Goal: Task Accomplishment & Management: Use online tool/utility

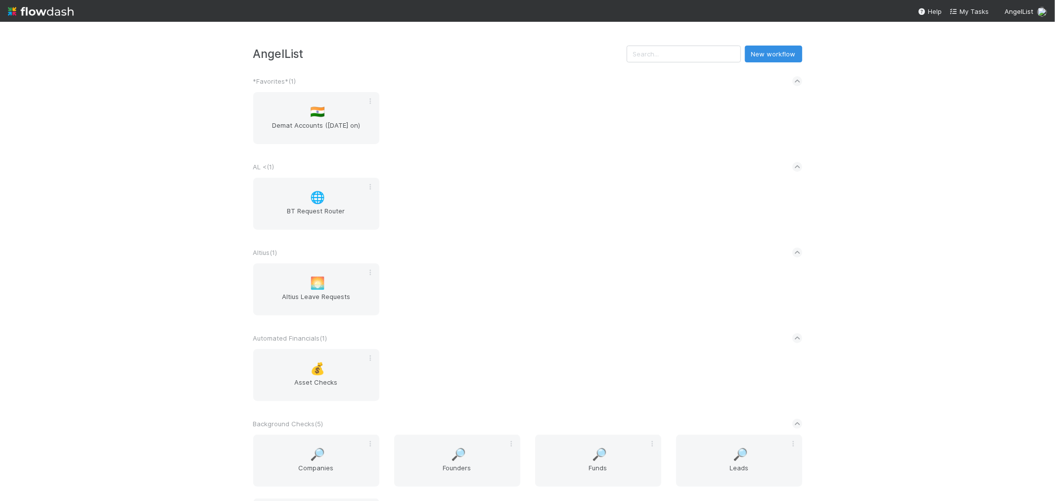
click at [487, 181] on div "🌐 BT Request Router" at bounding box center [528, 210] width 564 height 64
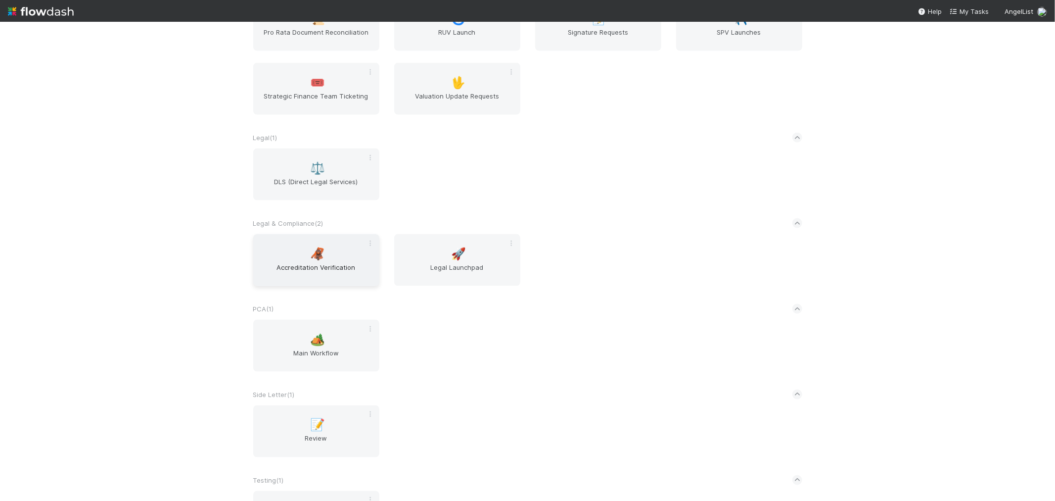
click at [328, 275] on span "Accreditation Verification" at bounding box center [316, 272] width 118 height 20
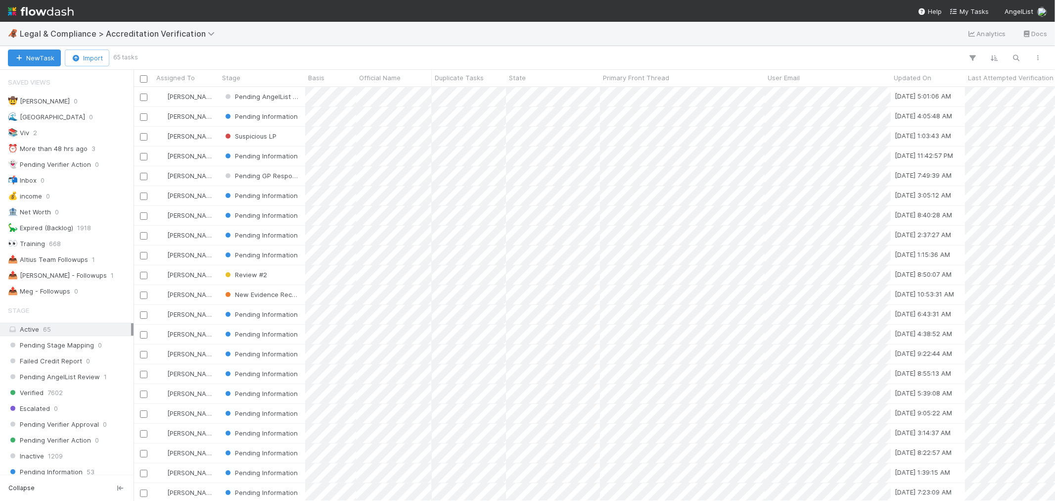
scroll to position [405, 913]
drag, startPoint x: 86, startPoint y: 275, endPoint x: 403, endPoint y: 71, distance: 377.6
click at [111, 275] on span "1" at bounding box center [112, 275] width 3 height 12
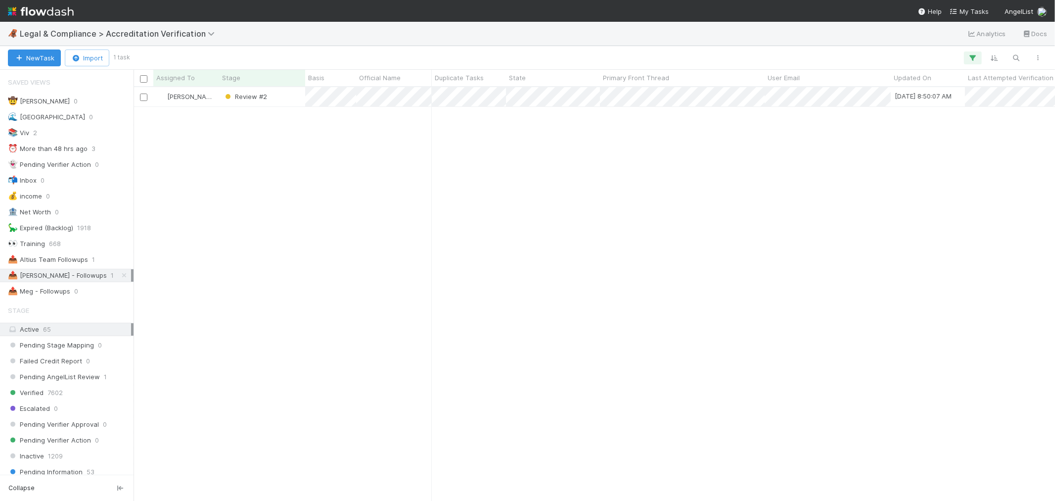
scroll to position [405, 913]
click at [405, 129] on div "Roselyn de Villa Review #2 8/20/25, 8:50:07 AM 8/11/25, 3:43:58 PM 1" at bounding box center [594, 293] width 921 height 413
click at [431, 100] on div at bounding box center [430, 285] width 1 height 431
click at [357, 135] on div at bounding box center [527, 250] width 1055 height 501
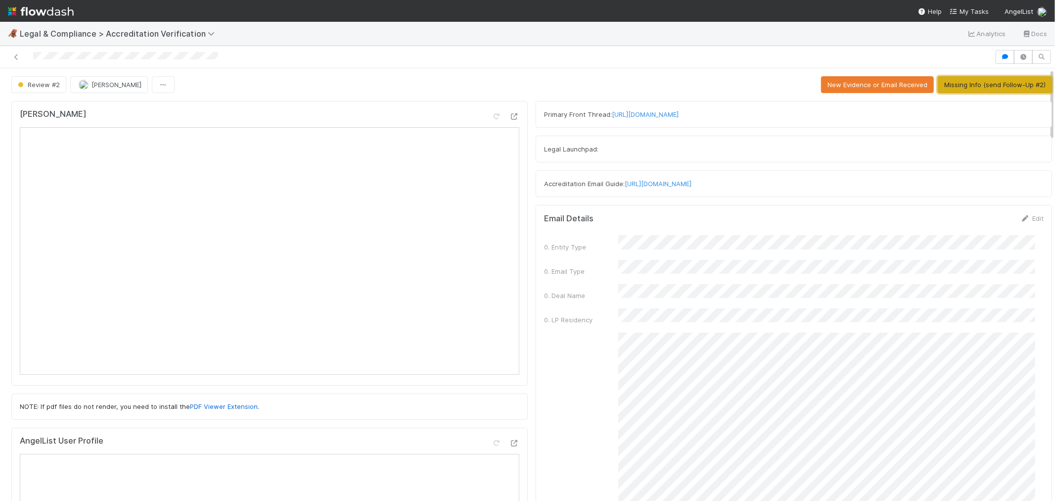
click at [949, 83] on button "Missing Info (send Follow-Up #2)" at bounding box center [995, 84] width 114 height 17
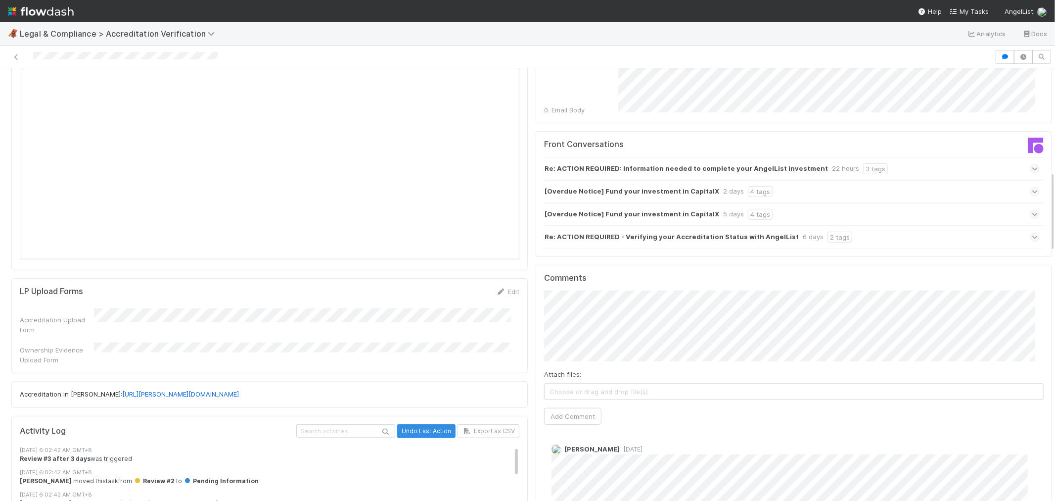
scroll to position [549, 0]
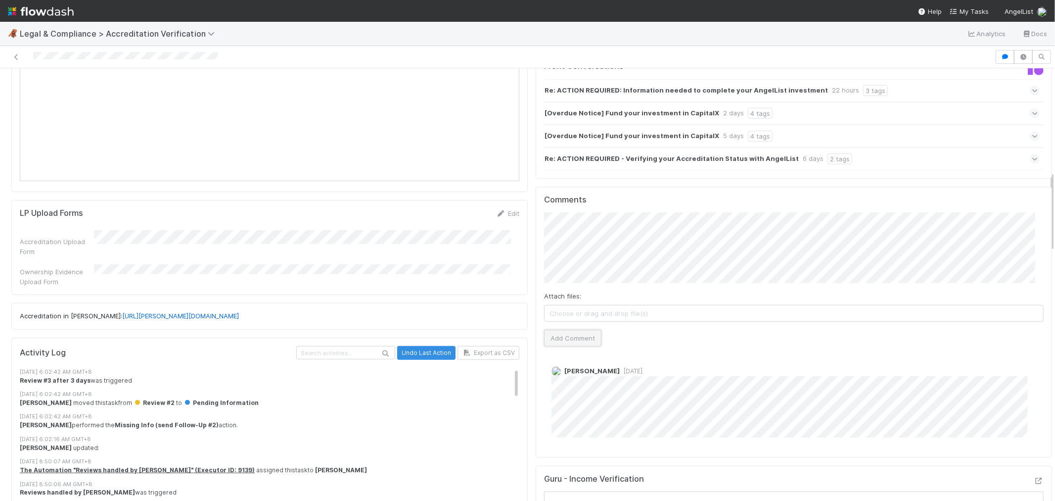
click at [574, 332] on button "Add Comment" at bounding box center [572, 337] width 57 height 17
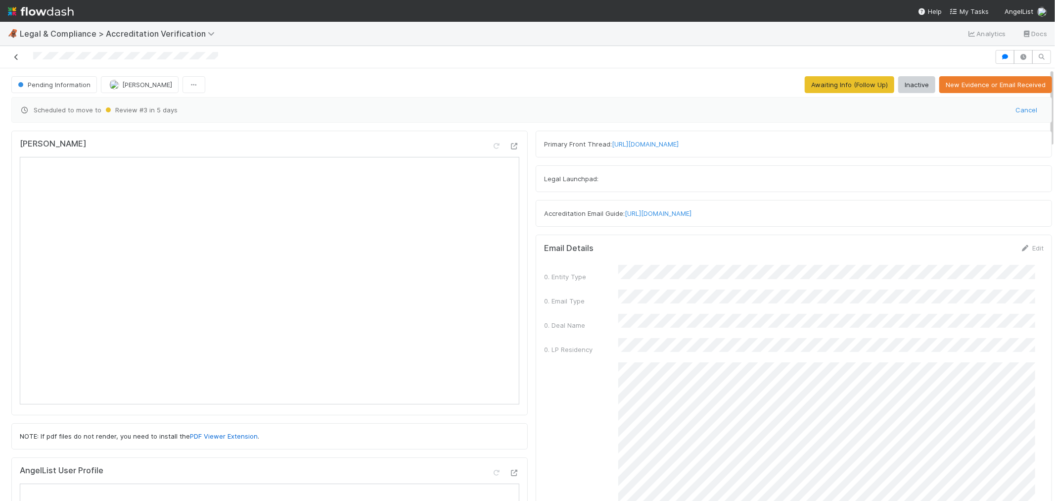
click at [16, 56] on icon at bounding box center [16, 57] width 10 height 6
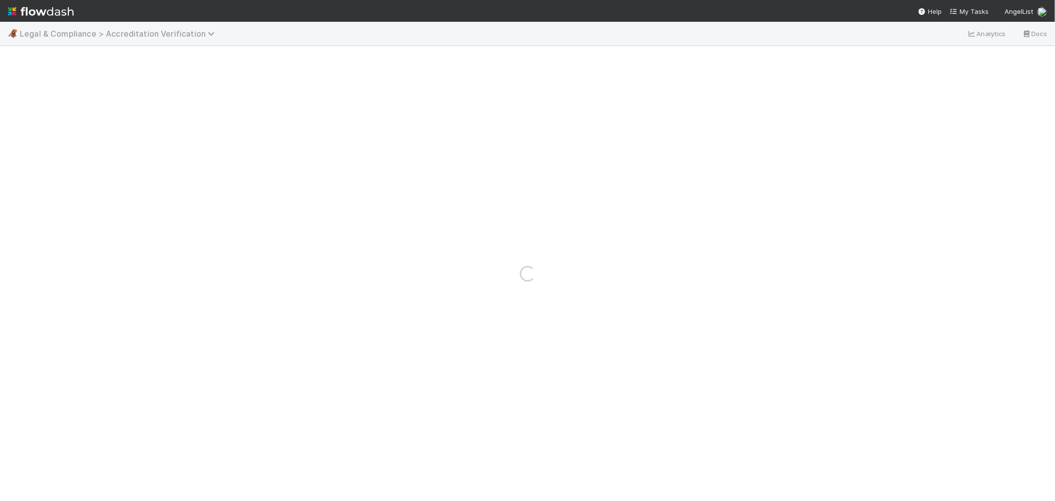
click at [150, 32] on span "Legal & Compliance > Accreditation Verification" at bounding box center [120, 34] width 200 height 10
click at [131, 58] on div "Search workflows" at bounding box center [119, 54] width 227 height 16
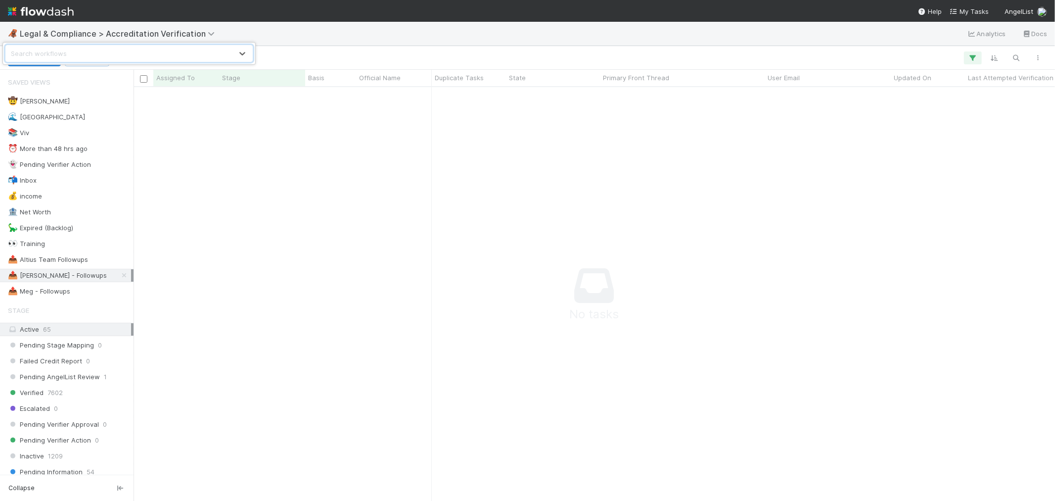
scroll to position [397, 905]
type input "ipp"
click at [117, 70] on div "✅ IPP Review Queue" at bounding box center [128, 77] width 247 height 18
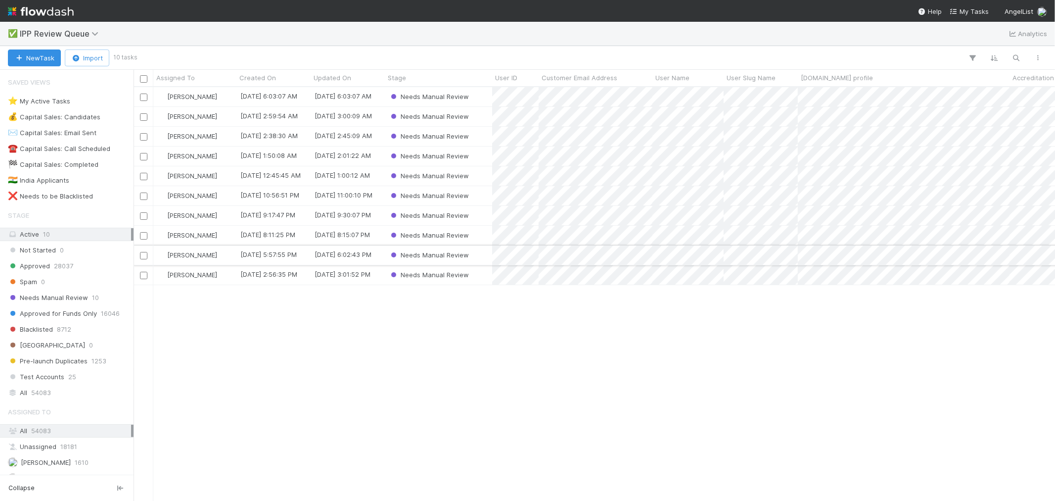
scroll to position [405, 913]
click at [82, 106] on div "⭐ My Active Tasks 10" at bounding box center [69, 101] width 123 height 12
click at [484, 273] on div "Needs Manual Review" at bounding box center [438, 274] width 107 height 19
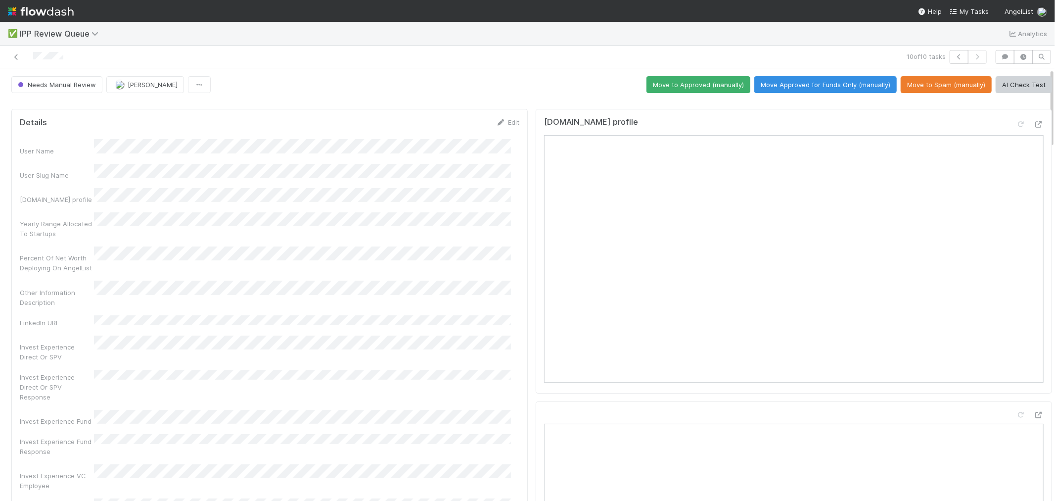
drag, startPoint x: 691, startPoint y: 90, endPoint x: 785, endPoint y: 77, distance: 94.3
click at [691, 89] on button "Move to Approved (manually)" at bounding box center [698, 84] width 104 height 17
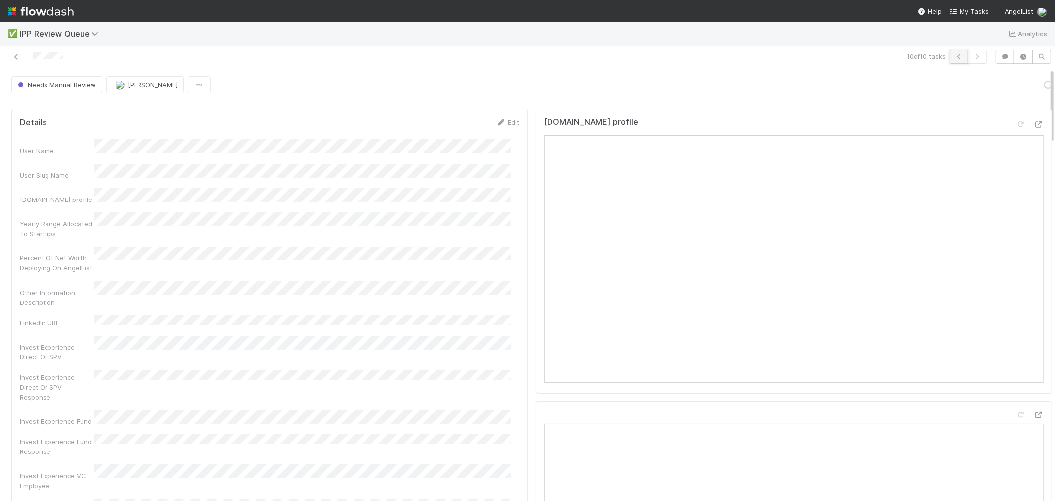
click at [949, 59] on icon "button" at bounding box center [959, 57] width 10 height 6
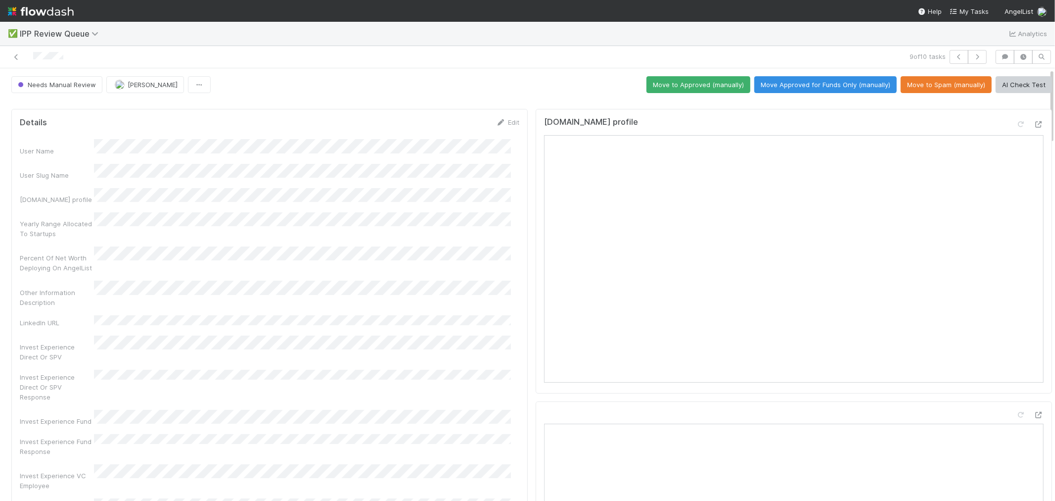
click at [438, 282] on div "Other Information Description" at bounding box center [270, 293] width 500 height 26
click at [802, 81] on button "Move Approved for Funds Only (manually)" at bounding box center [825, 84] width 142 height 17
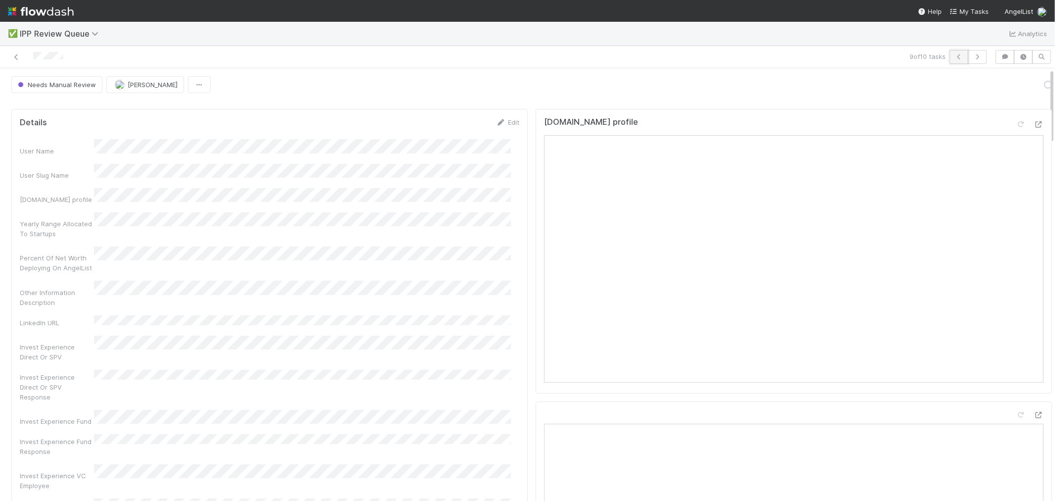
click at [949, 57] on icon "button" at bounding box center [959, 57] width 10 height 6
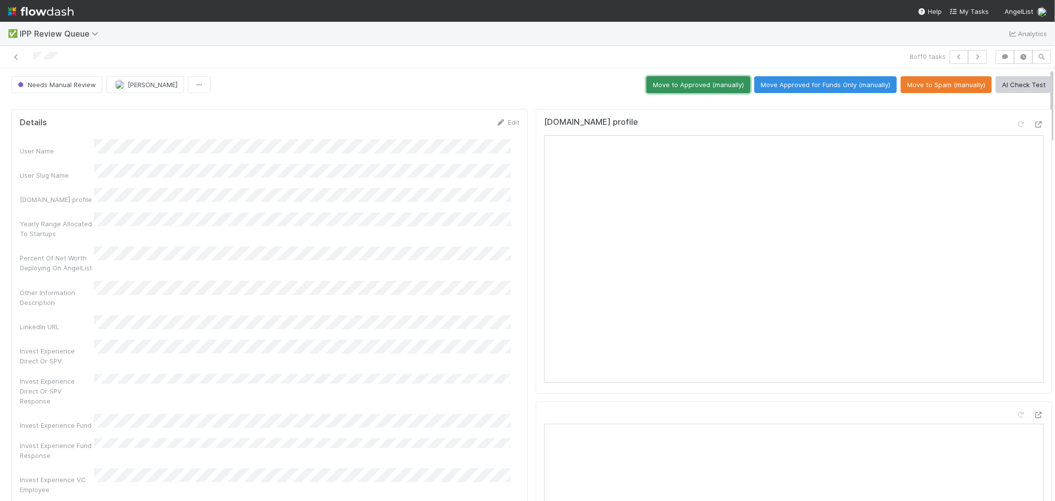
click at [713, 83] on button "Move to Approved (manually)" at bounding box center [698, 84] width 104 height 17
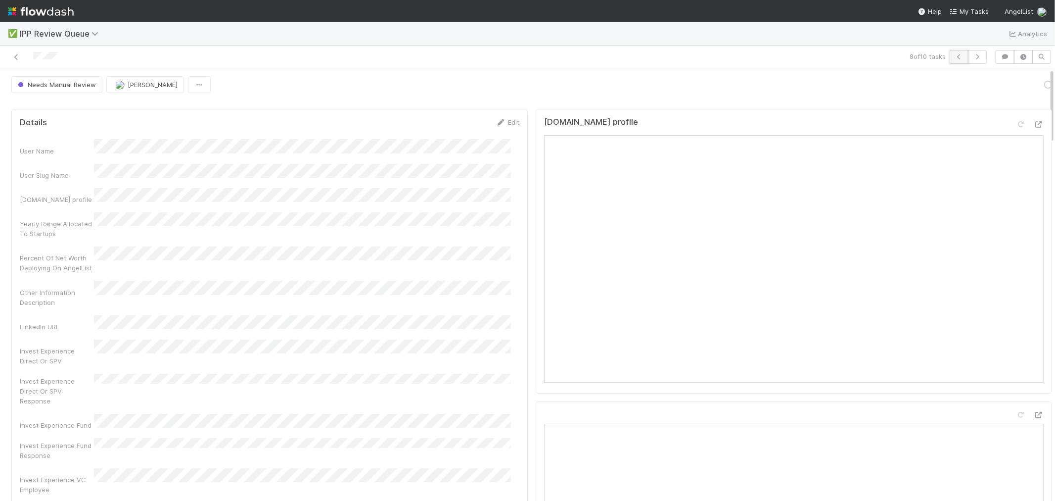
click at [949, 56] on icon "button" at bounding box center [959, 57] width 10 height 6
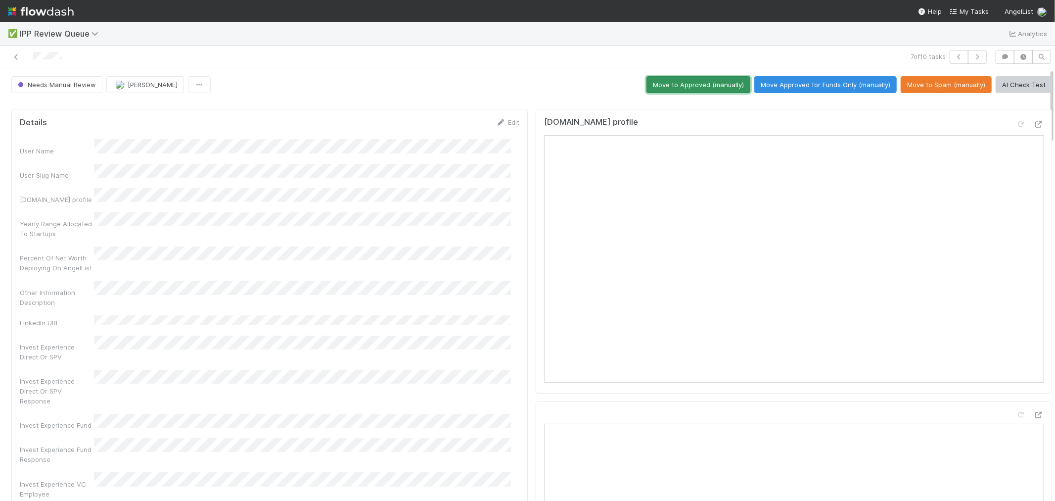
click at [695, 90] on button "Move to Approved (manually)" at bounding box center [698, 84] width 104 height 17
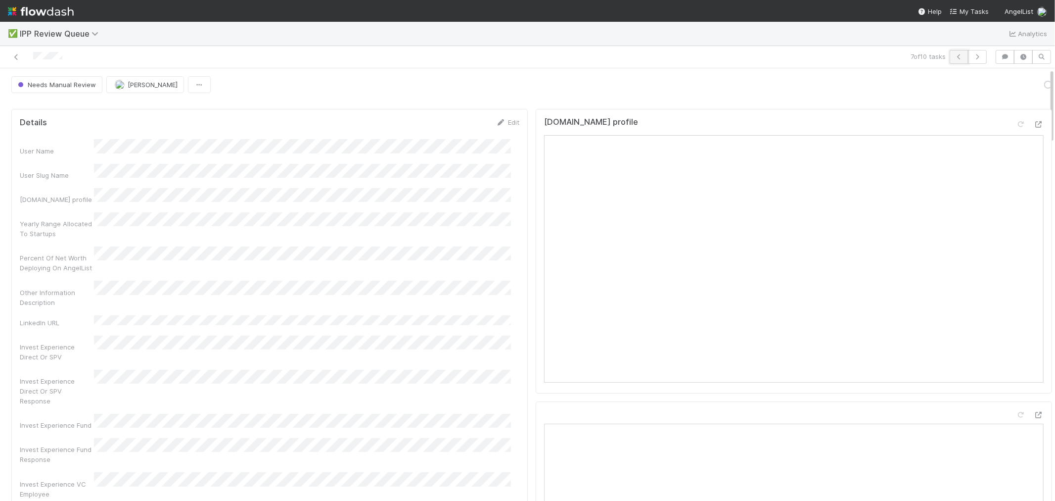
click at [949, 57] on icon "button" at bounding box center [959, 57] width 10 height 6
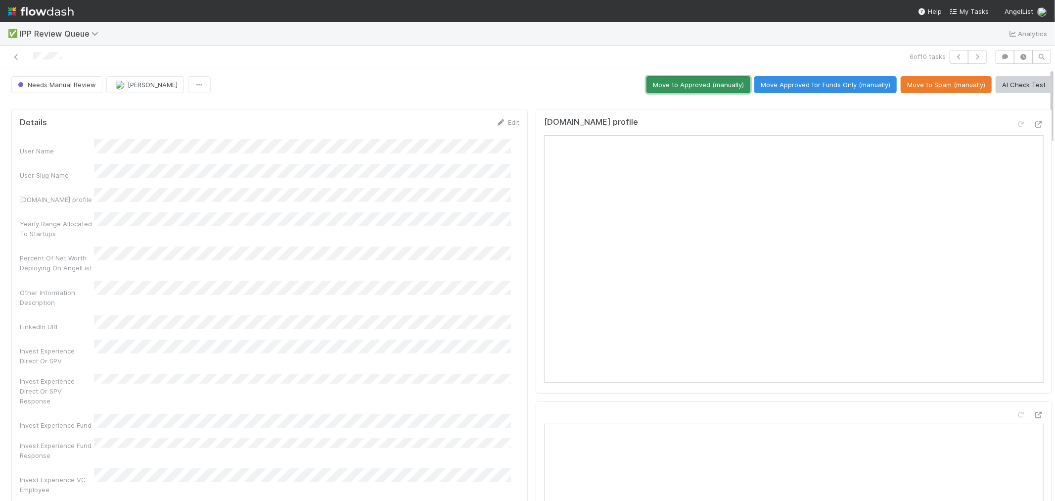
click at [693, 87] on button "Move to Approved (manually)" at bounding box center [698, 84] width 104 height 17
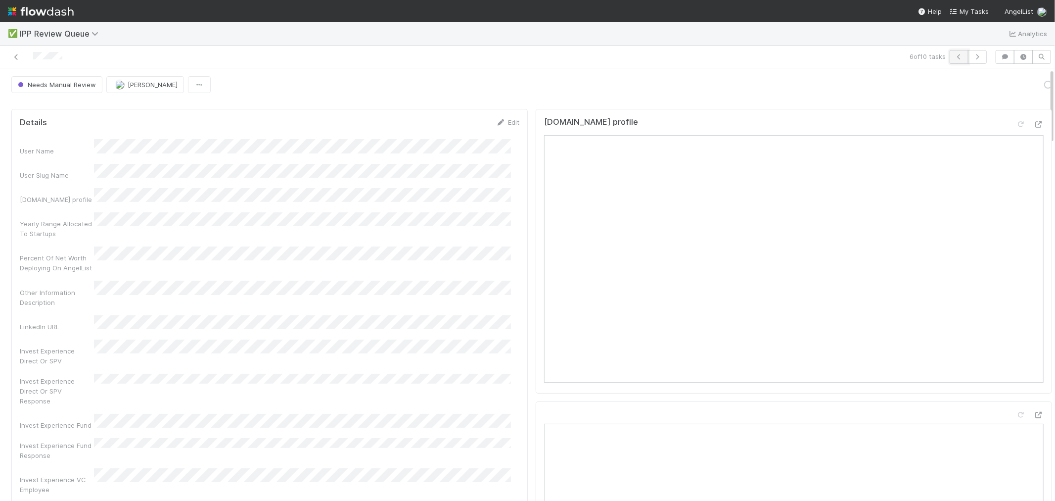
click at [949, 57] on button "button" at bounding box center [959, 57] width 19 height 14
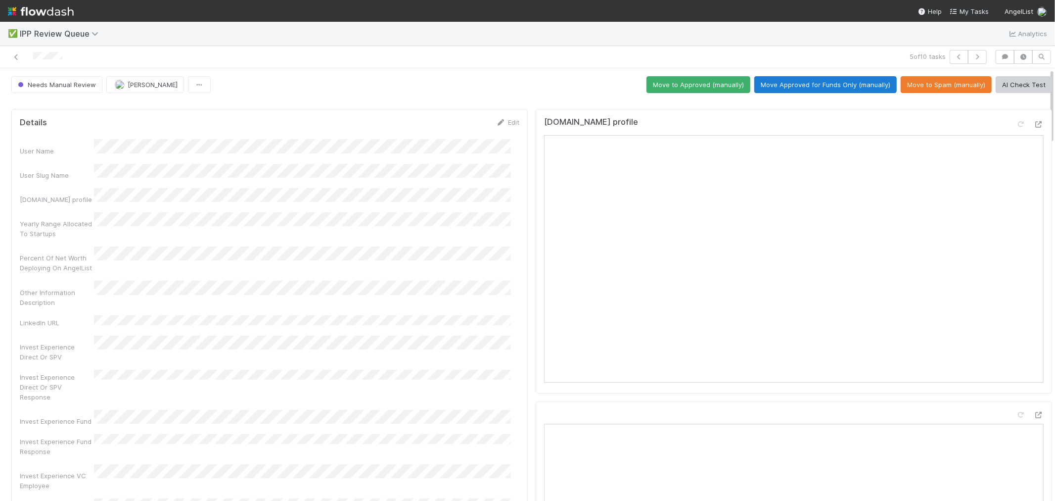
drag, startPoint x: 829, startPoint y: 75, endPoint x: 848, endPoint y: 80, distance: 19.6
click at [848, 85] on button "Move Approved for Funds Only (manually)" at bounding box center [825, 84] width 142 height 17
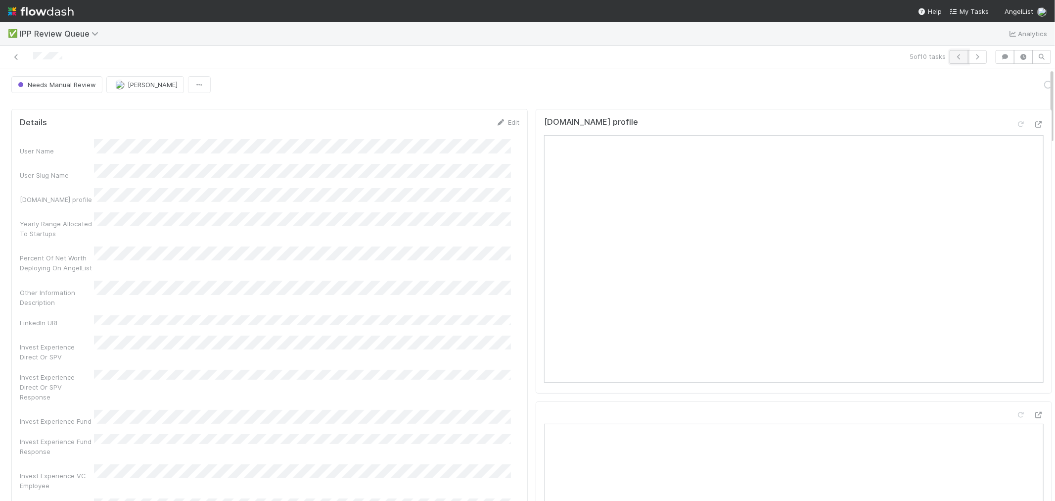
click at [949, 52] on button "button" at bounding box center [959, 57] width 19 height 14
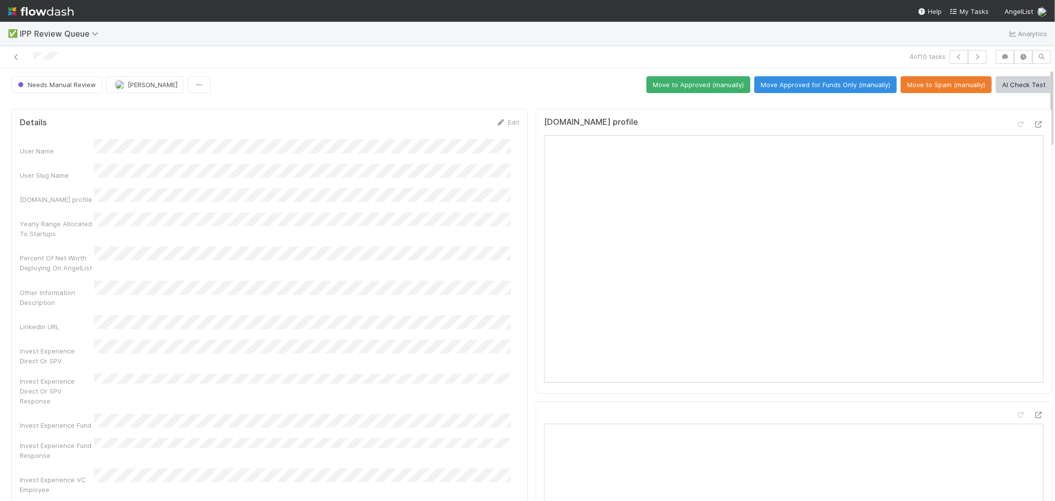
click at [674, 78] on button "Move to Approved (manually)" at bounding box center [698, 84] width 104 height 17
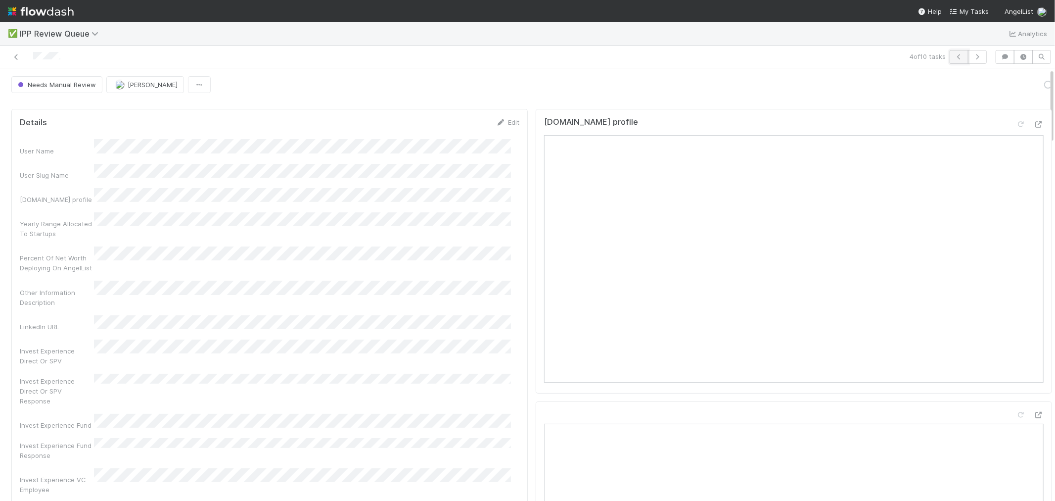
click at [949, 58] on icon "button" at bounding box center [959, 57] width 10 height 6
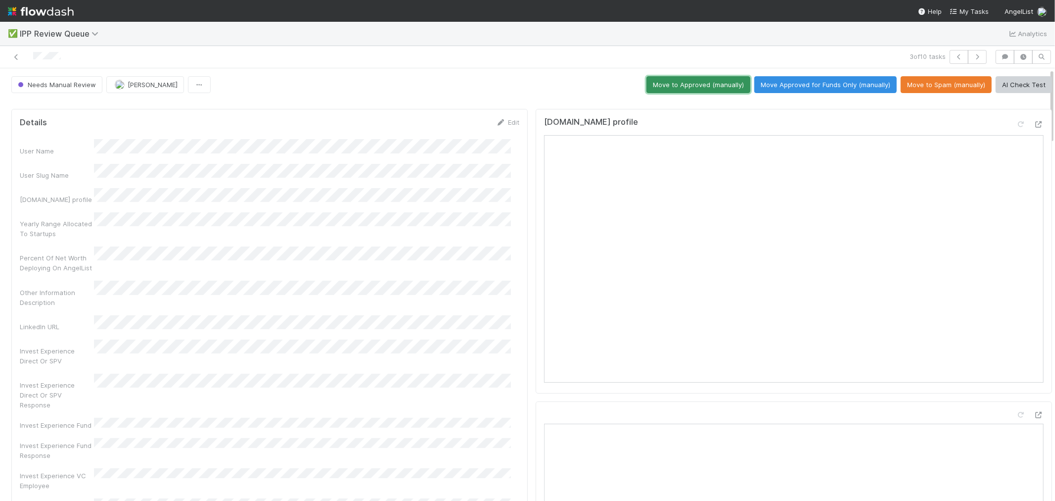
click at [717, 89] on button "Move to Approved (manually)" at bounding box center [698, 84] width 104 height 17
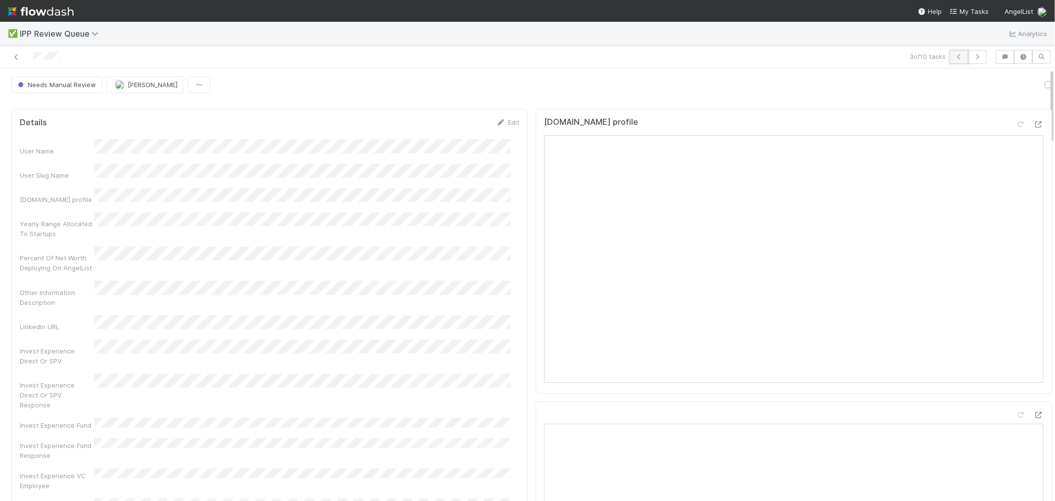
click at [949, 57] on icon "button" at bounding box center [959, 57] width 10 height 6
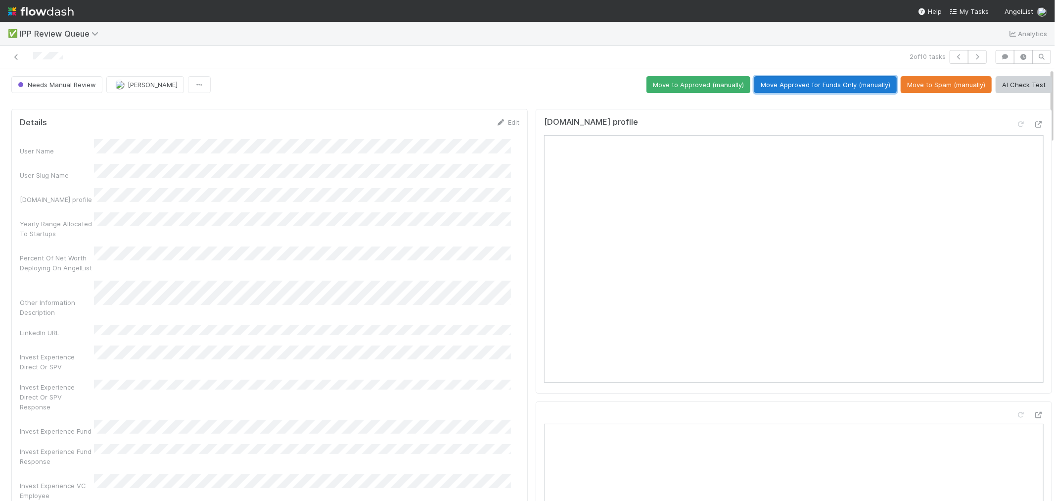
click at [836, 81] on button "Move Approved for Funds Only (manually)" at bounding box center [825, 84] width 142 height 17
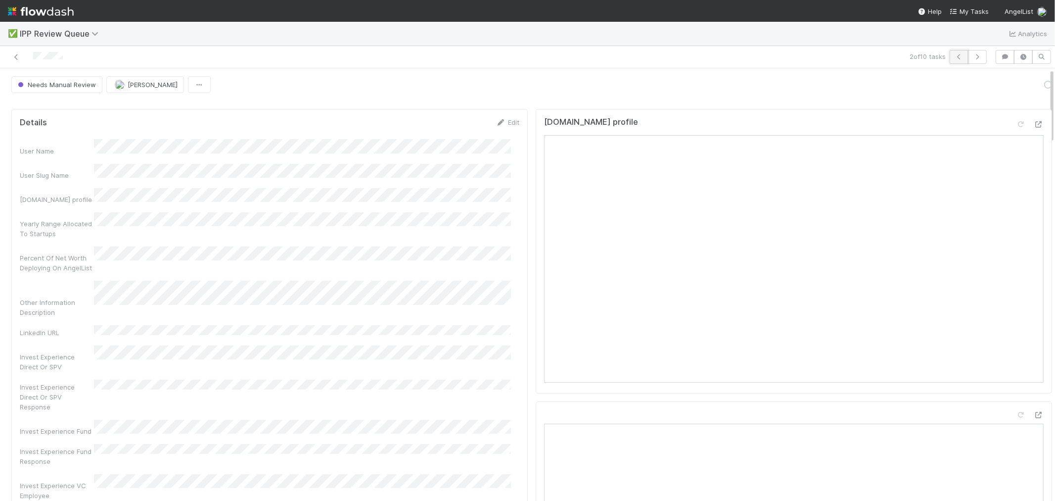
click at [949, 54] on icon "button" at bounding box center [959, 57] width 10 height 6
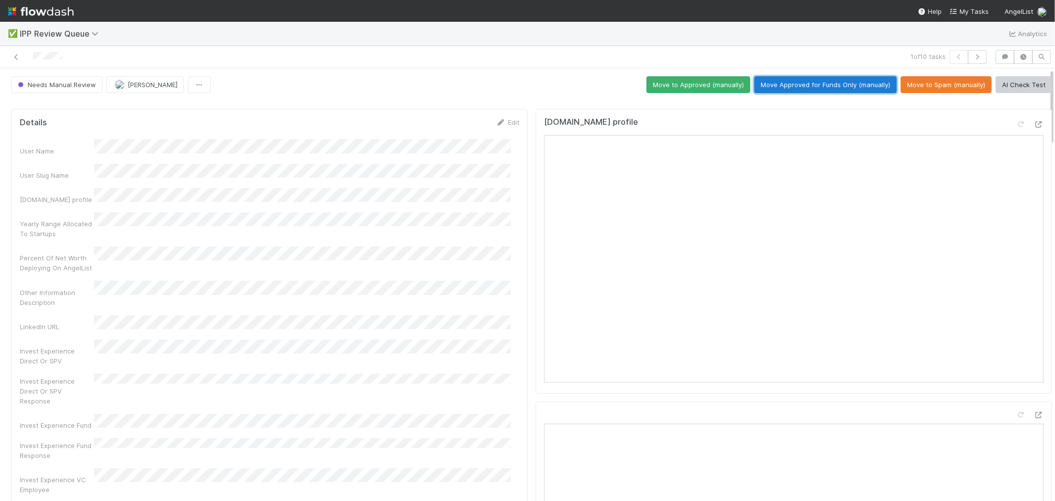
drag, startPoint x: 862, startPoint y: 88, endPoint x: 862, endPoint y: 77, distance: 10.4
click at [862, 88] on button "Move Approved for Funds Only (manually)" at bounding box center [825, 84] width 142 height 17
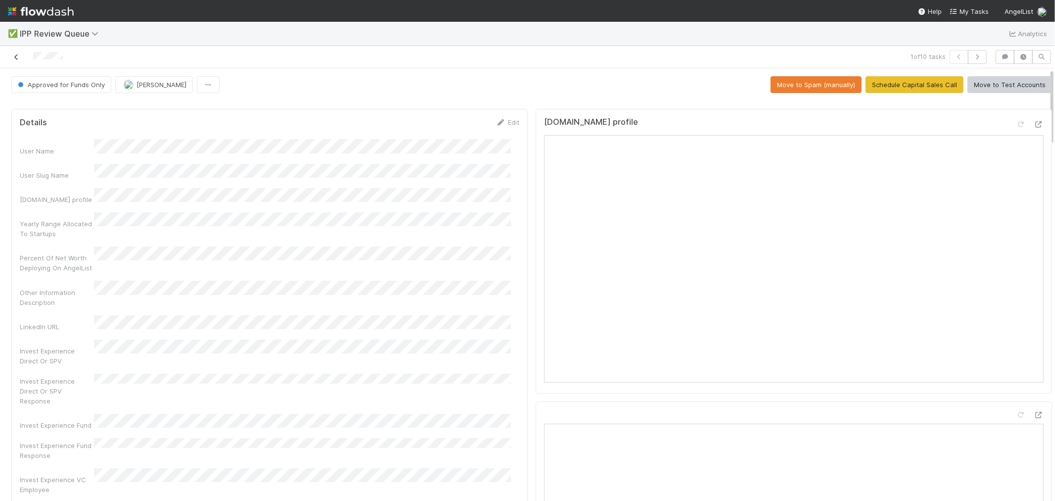
click at [15, 55] on icon at bounding box center [16, 57] width 10 height 6
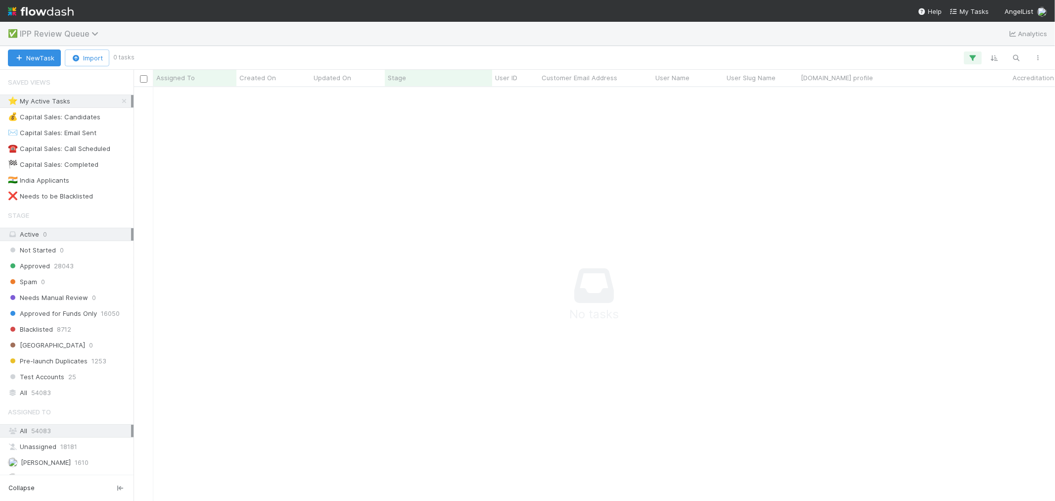
scroll to position [397, 905]
click at [96, 39] on div "✅ IPP Review Queue Analytics" at bounding box center [527, 34] width 1055 height 24
click at [92, 36] on icon at bounding box center [96, 34] width 10 height 8
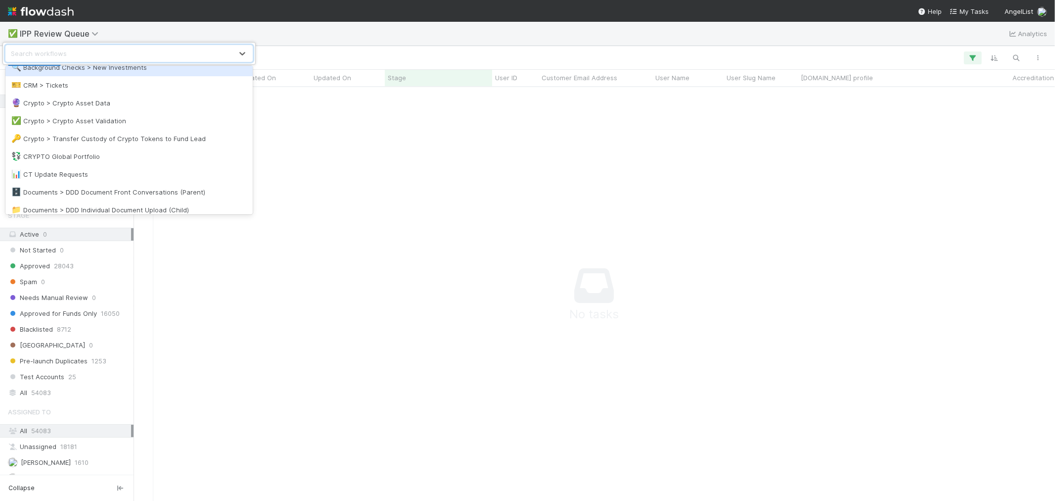
scroll to position [220, 0]
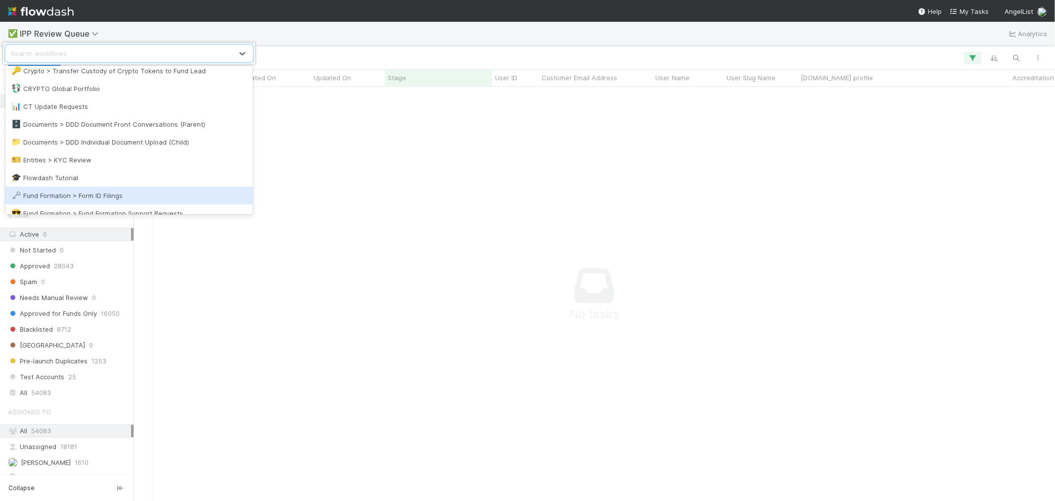
click at [126, 190] on div "🗝️ Fund Formation > Form ID Filings" at bounding box center [128, 195] width 235 height 10
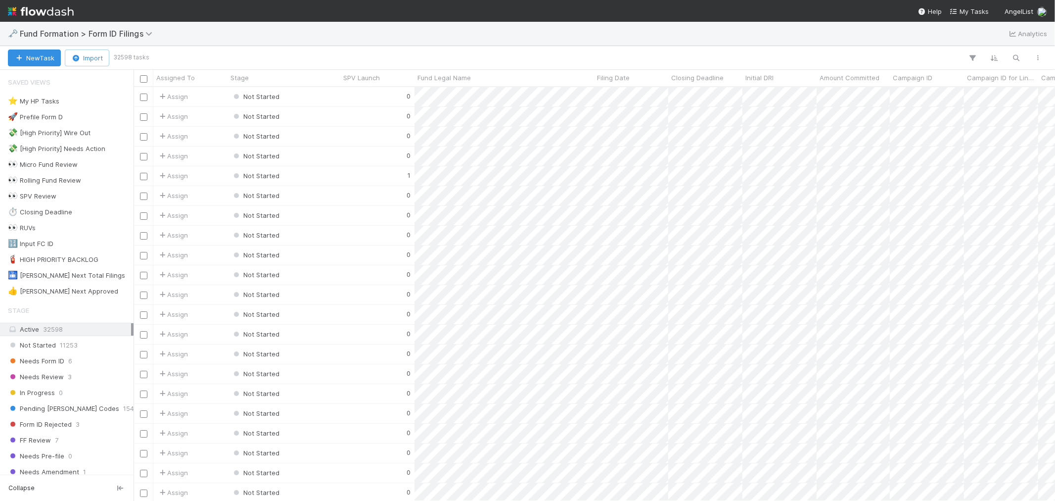
scroll to position [405, 913]
click at [52, 359] on span "Needs Form ID" at bounding box center [36, 361] width 56 height 12
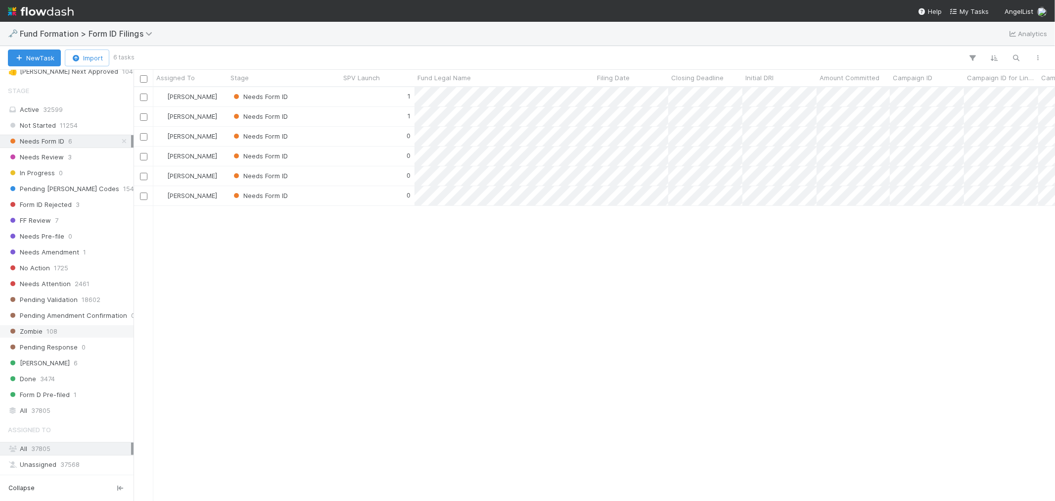
scroll to position [405, 913]
click at [949, 57] on icon "button" at bounding box center [1016, 57] width 10 height 9
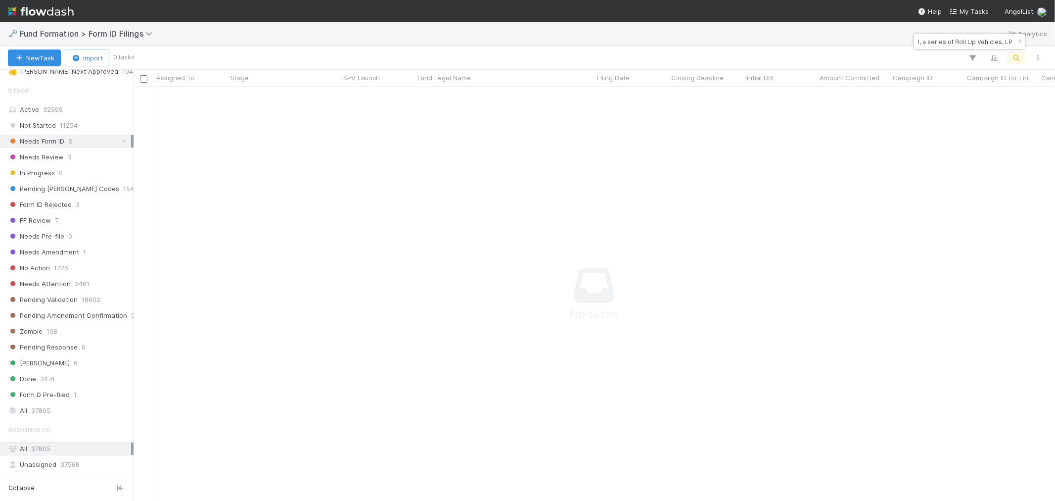
scroll to position [397, 905]
type input "WA-0622 Fund I, a series of Roll Up Vehicles, LP"
click at [104, 193] on div "Pending EDGAR Codes 154" at bounding box center [71, 189] width 126 height 12
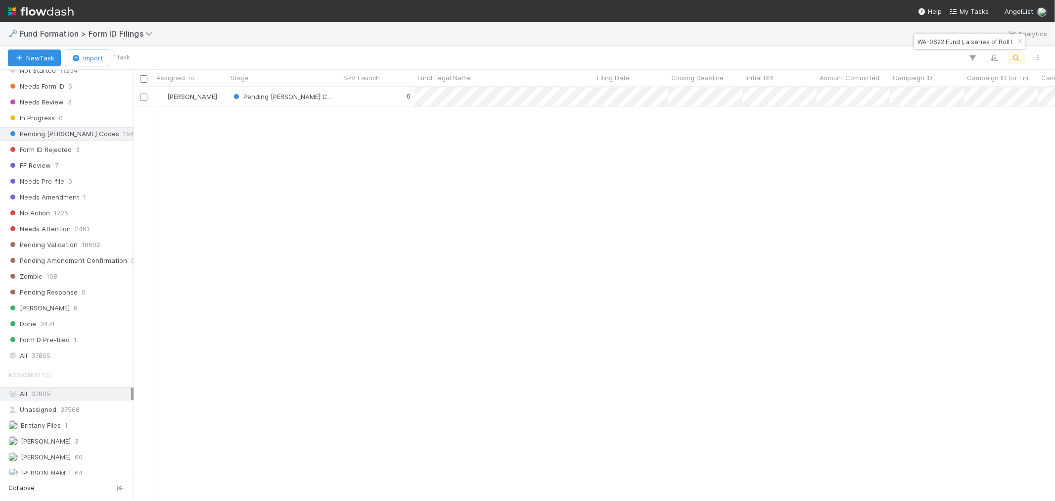
scroll to position [405, 913]
click at [363, 99] on div "0" at bounding box center [377, 96] width 74 height 19
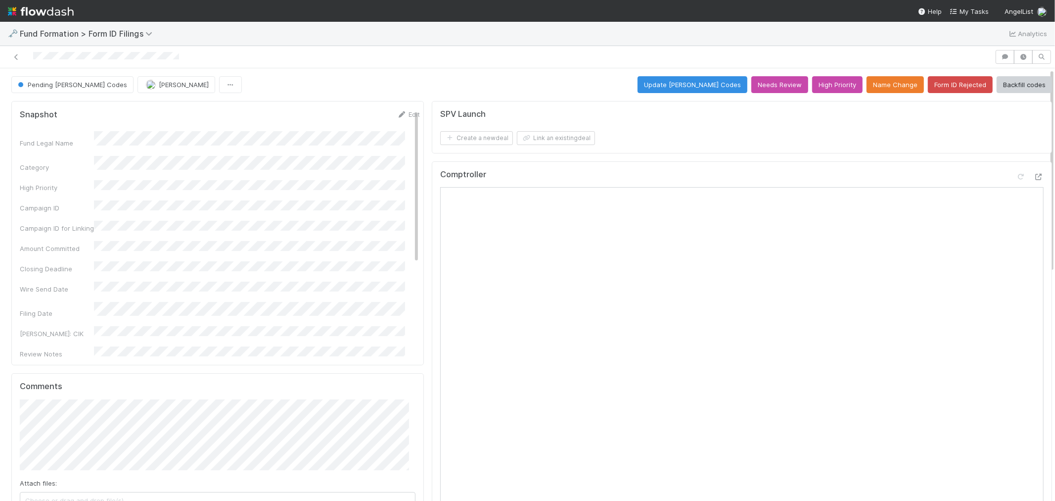
click at [601, 82] on div "Pending EDGAR Codes Febbie Cervantes Update EDGAR Codes Needs Review High Prior…" at bounding box center [531, 84] width 1041 height 17
click at [706, 90] on button "Update EDGAR Codes" at bounding box center [693, 84] width 110 height 17
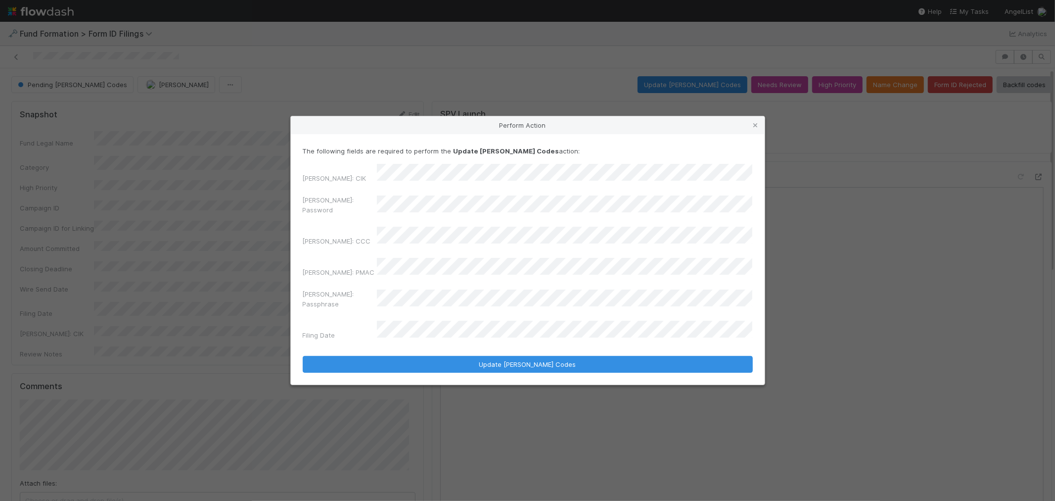
click at [271, 224] on div "Perform Action The following fields are required to perform the Update EDGAR Co…" at bounding box center [527, 250] width 1055 height 501
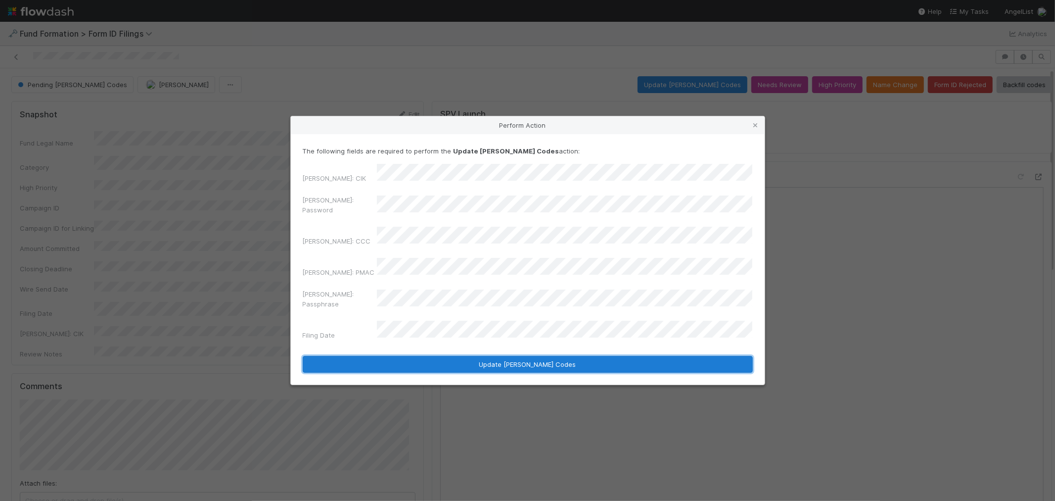
click at [561, 356] on button "Update EDGAR Codes" at bounding box center [528, 364] width 450 height 17
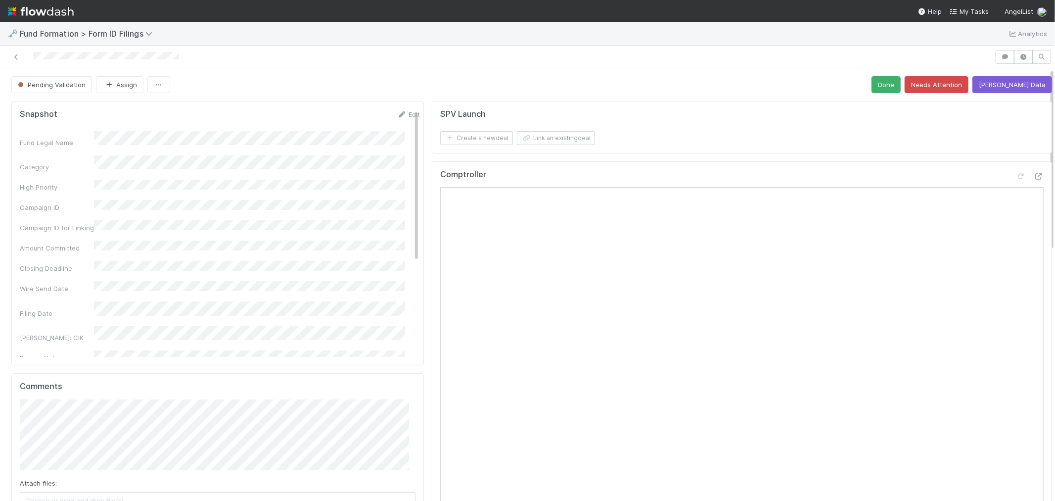
drag, startPoint x: 15, startPoint y: 58, endPoint x: 172, endPoint y: 26, distance: 160.5
click at [15, 58] on icon at bounding box center [16, 57] width 10 height 6
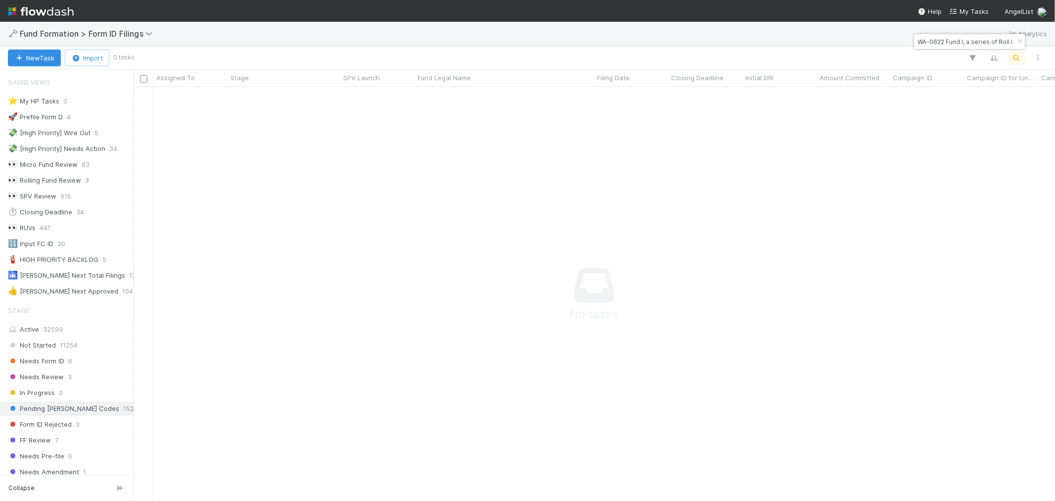
scroll to position [8, 8]
click at [931, 46] on input "WA-0622 Fund I, a series of Roll Up Vehicles, LP" at bounding box center [964, 42] width 99 height 12
paste input "GA-0628 Fund I"
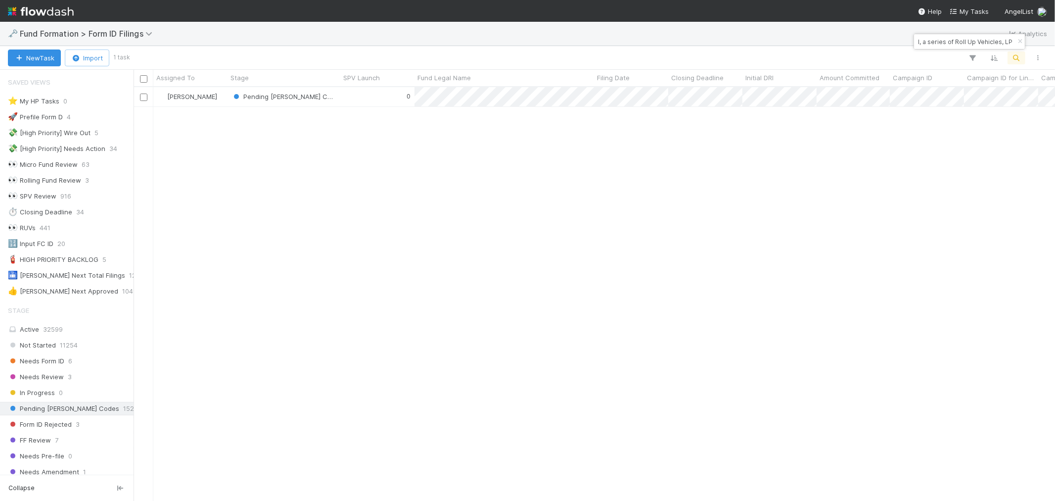
scroll to position [405, 913]
type input "GA-0628 Fund II, a series of Roll Up Vehicles, LP"
click at [373, 99] on div "0" at bounding box center [377, 96] width 74 height 19
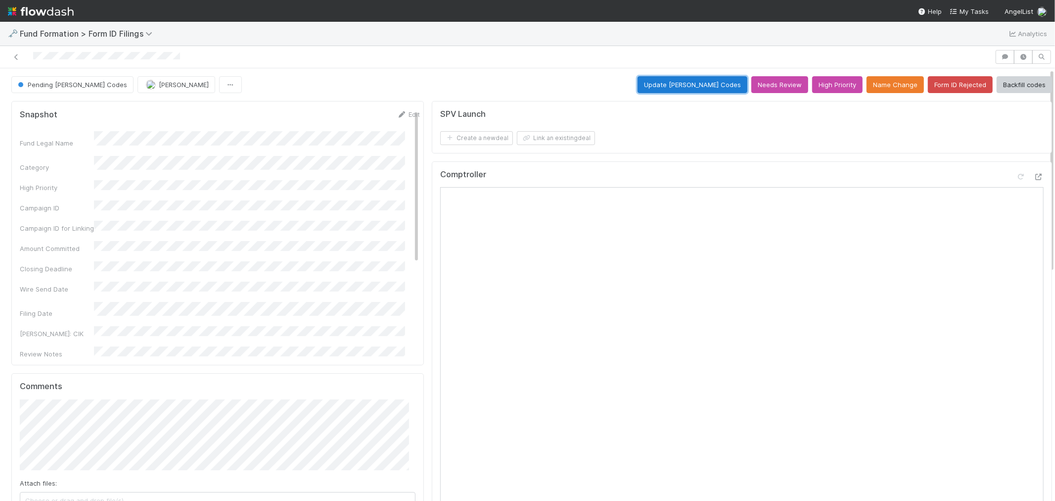
click at [711, 88] on button "Update EDGAR Codes" at bounding box center [693, 84] width 110 height 17
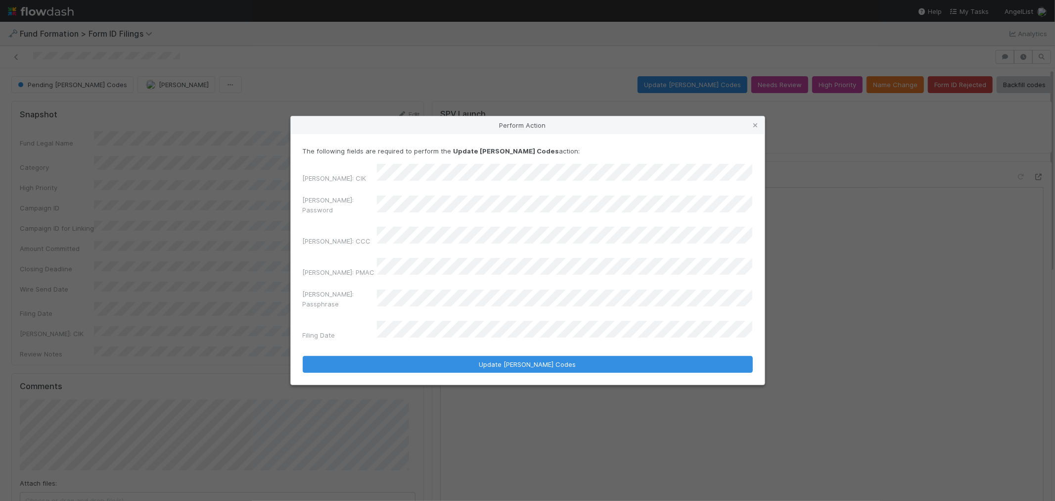
click at [209, 226] on div "Perform Action The following fields are required to perform the Update EDGAR Co…" at bounding box center [527, 250] width 1055 height 501
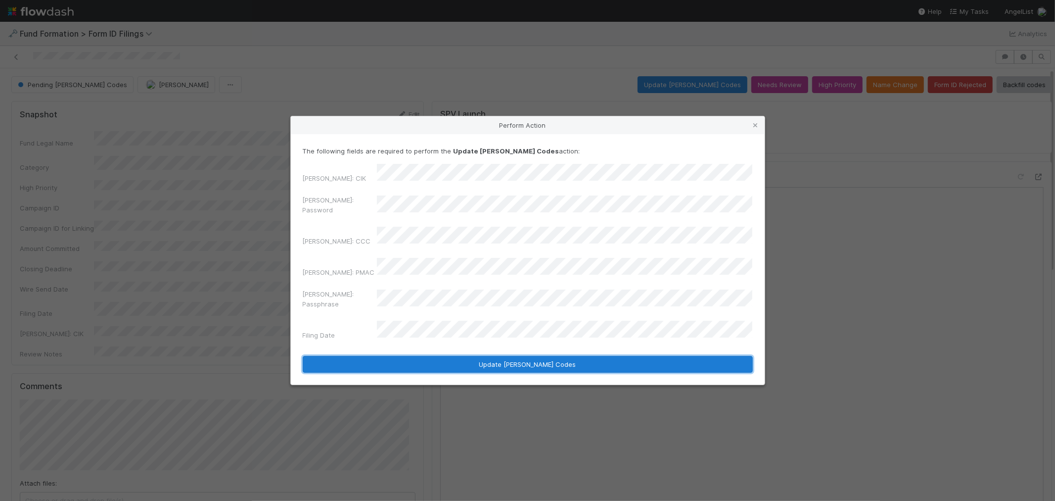
click at [498, 356] on button "Update EDGAR Codes" at bounding box center [528, 364] width 450 height 17
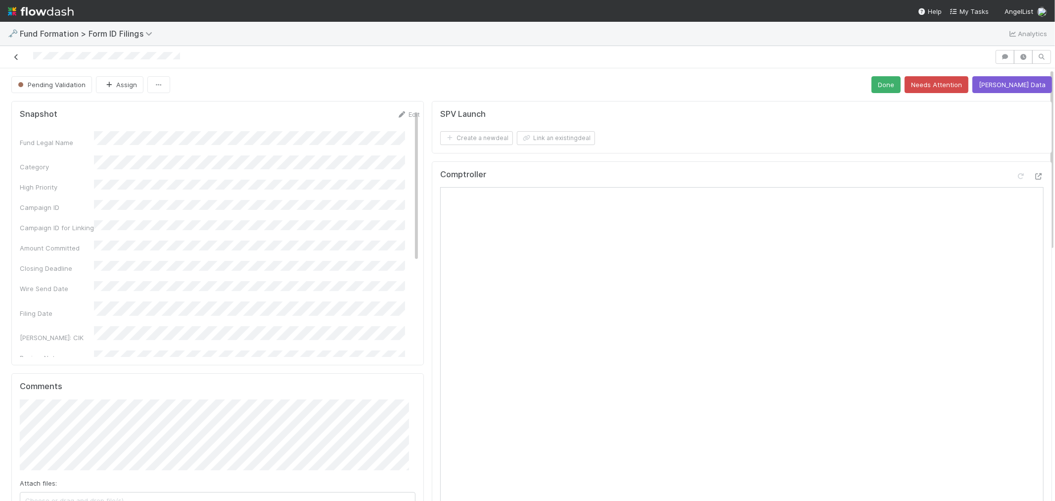
click at [15, 57] on icon at bounding box center [16, 57] width 10 height 6
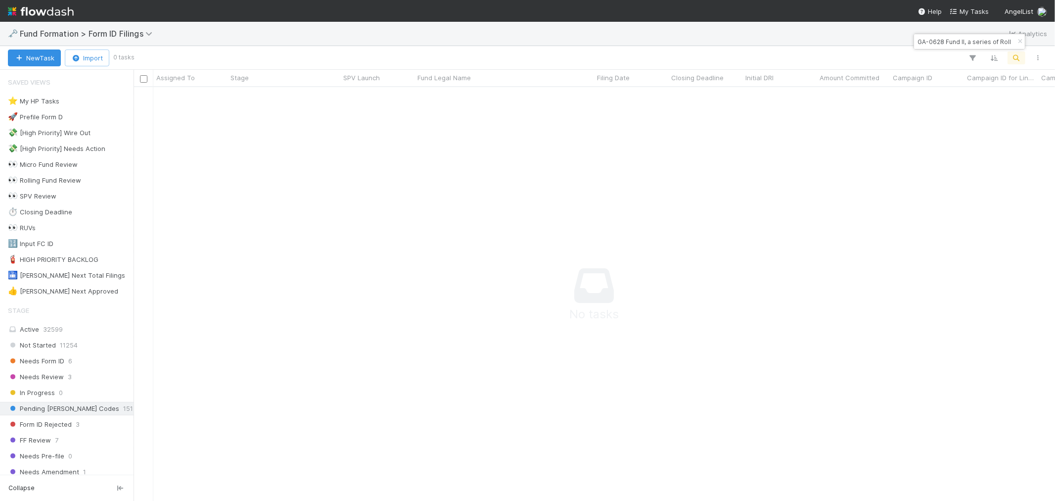
scroll to position [8, 8]
click at [936, 38] on input "GA-0628 Fund II, a series of Roll Up Vehicles, LP" at bounding box center [964, 42] width 99 height 12
paste input "NI-0629 Fund II, a series of Grant Park Ventur"
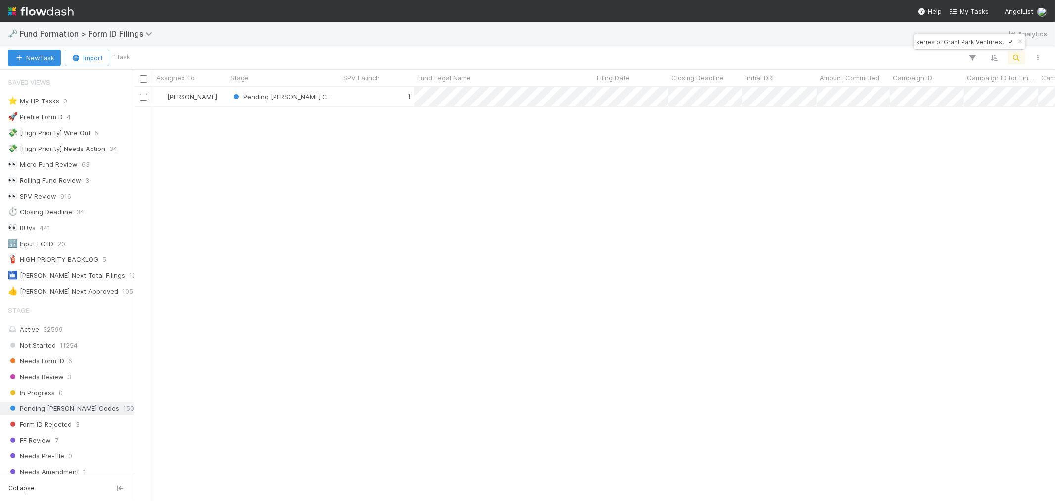
scroll to position [405, 913]
type input "NI-0629 Fund II, a series of Grant Park Ventures, LP"
click at [383, 100] on div "1" at bounding box center [377, 96] width 74 height 19
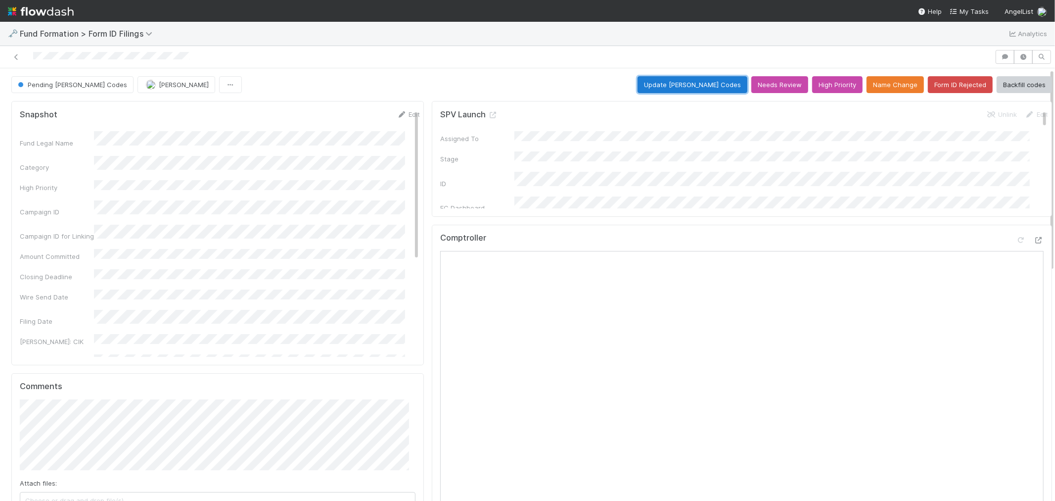
click at [700, 87] on button "Update EDGAR Codes" at bounding box center [693, 84] width 110 height 17
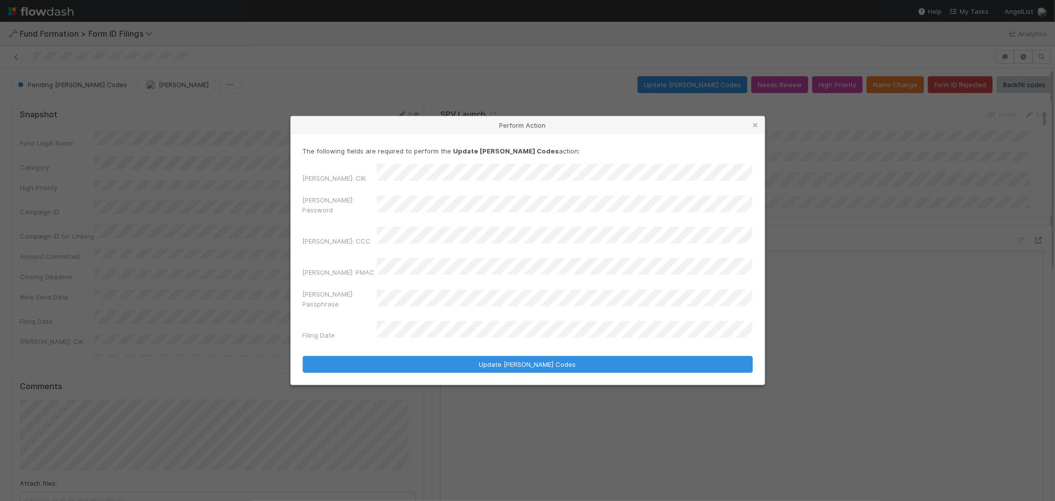
click at [183, 209] on div "Perform Action The following fields are required to perform the Update EDGAR Co…" at bounding box center [527, 250] width 1055 height 501
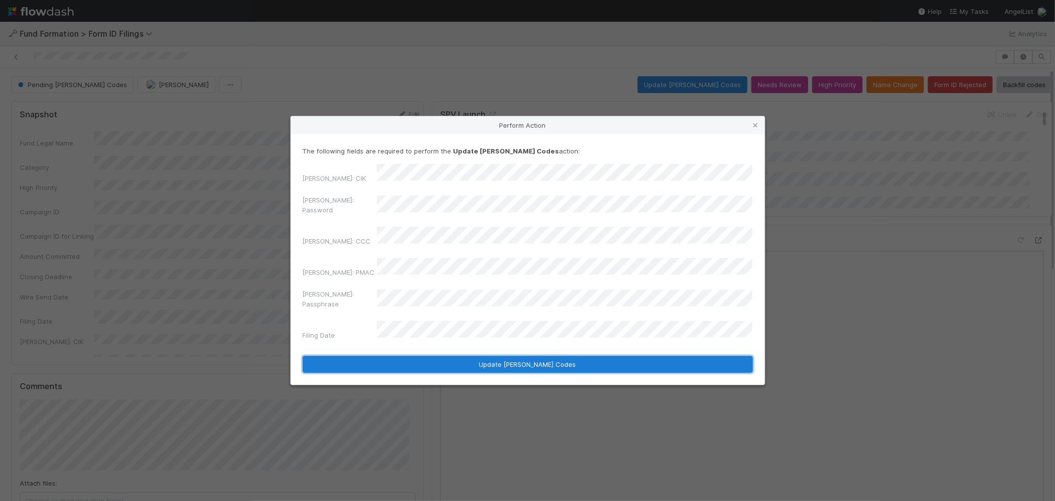
click at [506, 356] on button "Update EDGAR Codes" at bounding box center [528, 364] width 450 height 17
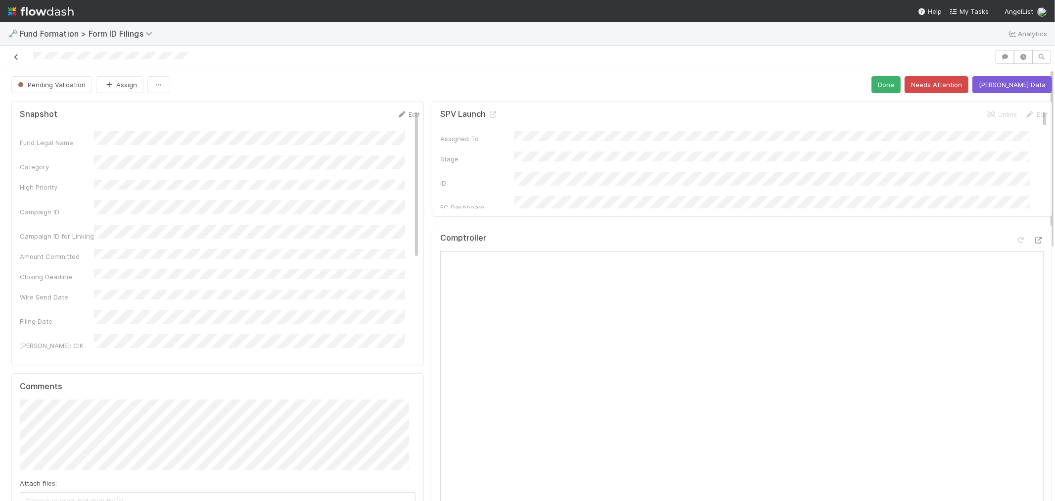
click at [15, 57] on icon at bounding box center [16, 57] width 10 height 6
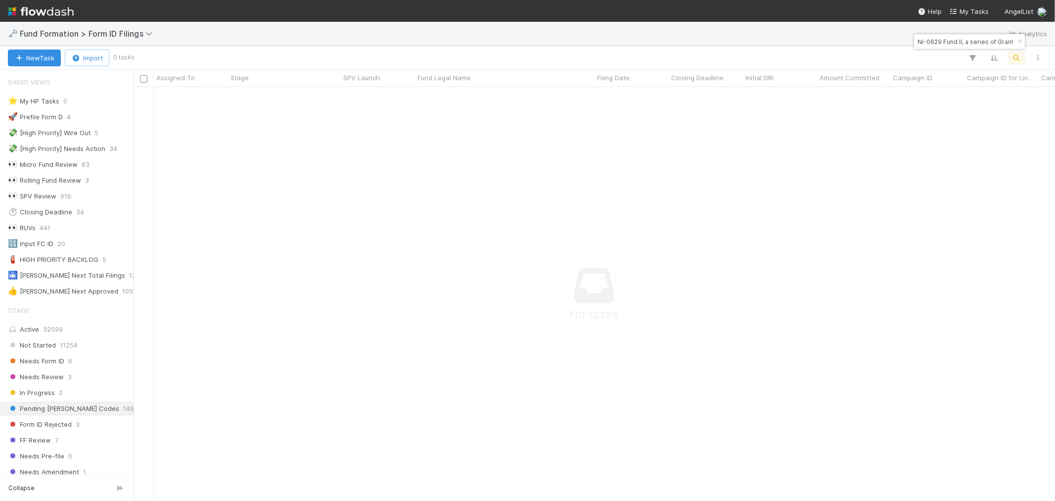
scroll to position [8, 8]
click at [933, 42] on input "NI-0629 Fund II, a series of Grant Park Ventures, LP" at bounding box center [964, 42] width 99 height 12
paste input "DA-0715 Fund II, a series of Roll Up Vehicl"
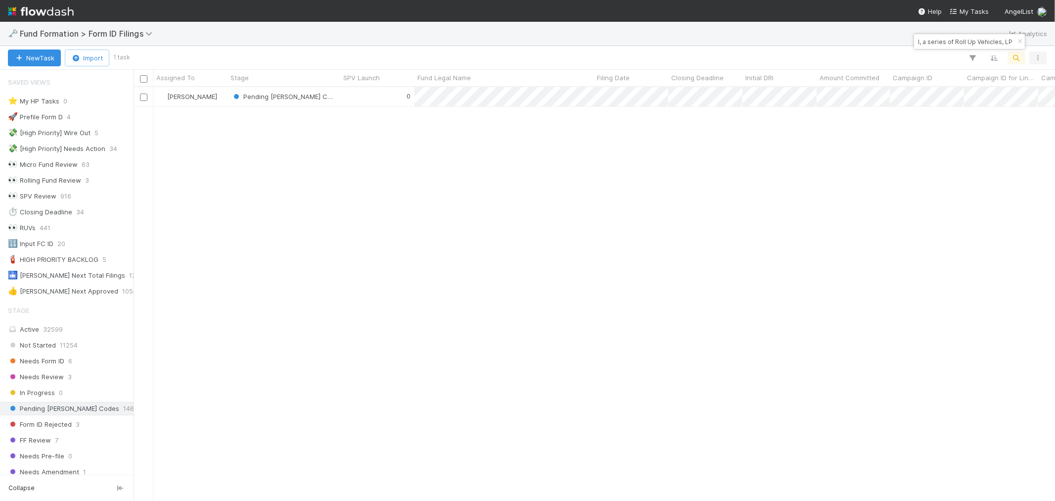
scroll to position [405, 913]
type input "DA-0715 Fund II, a series of Roll Up Vehicles, LP"
click at [379, 101] on div "0" at bounding box center [377, 96] width 74 height 19
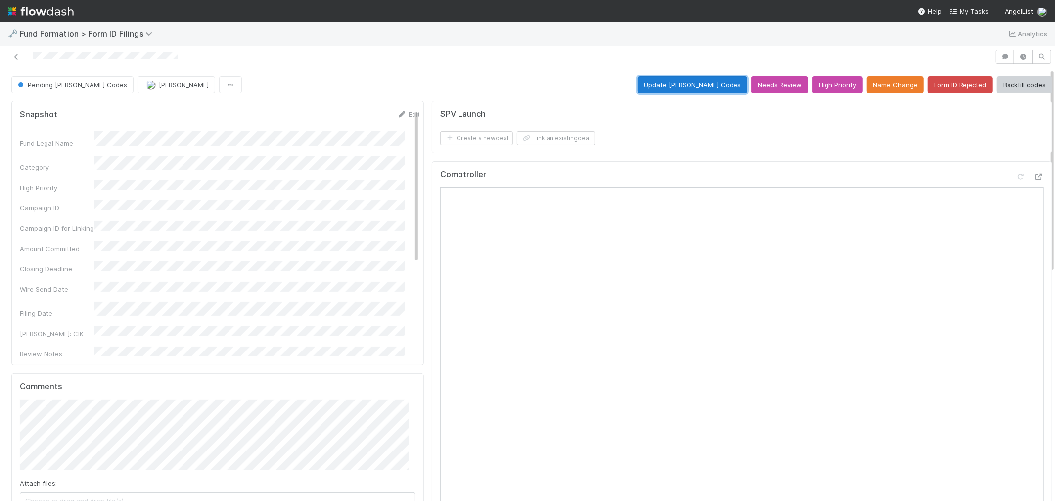
click at [724, 84] on button "Update EDGAR Codes" at bounding box center [693, 84] width 110 height 17
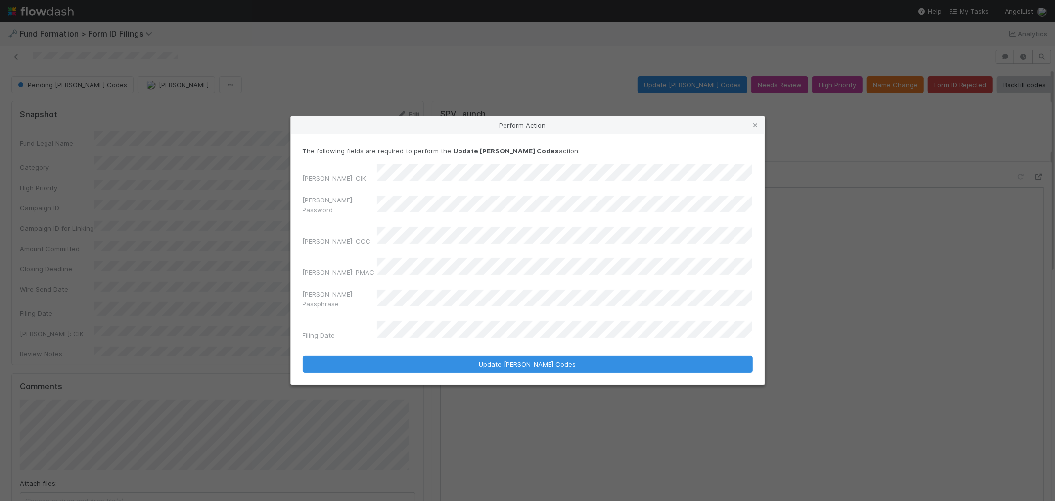
click at [260, 216] on div "Perform Action The following fields are required to perform the Update EDGAR Co…" at bounding box center [527, 250] width 1055 height 501
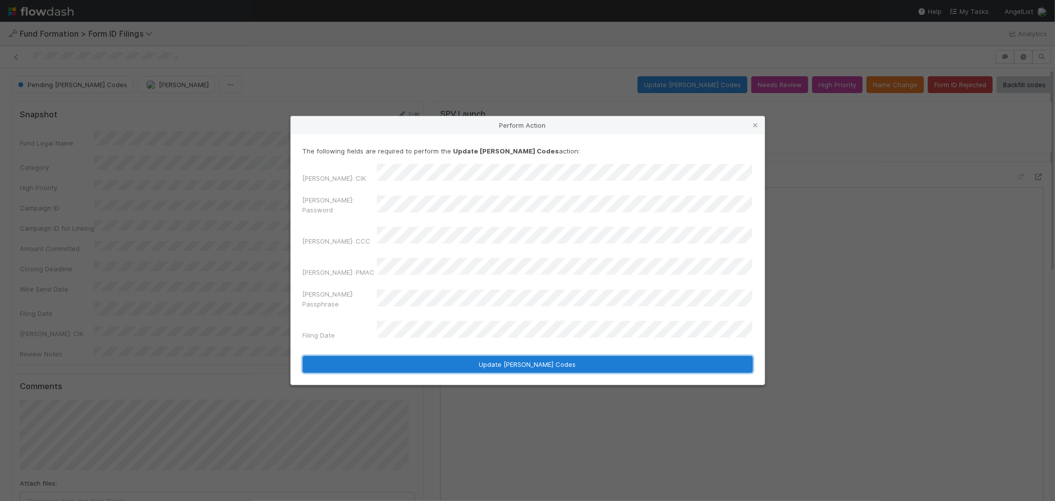
click at [503, 356] on button "Update EDGAR Codes" at bounding box center [528, 364] width 450 height 17
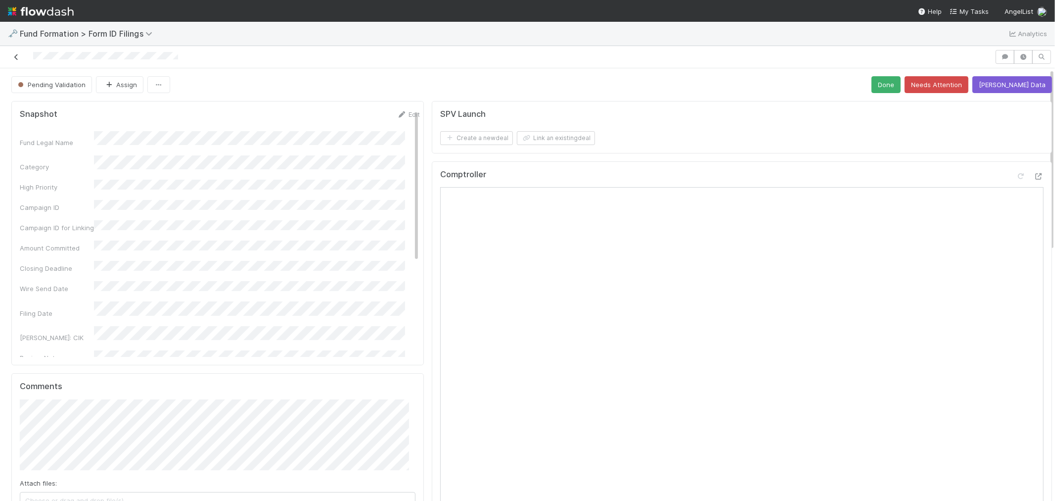
click at [18, 57] on icon at bounding box center [16, 57] width 10 height 6
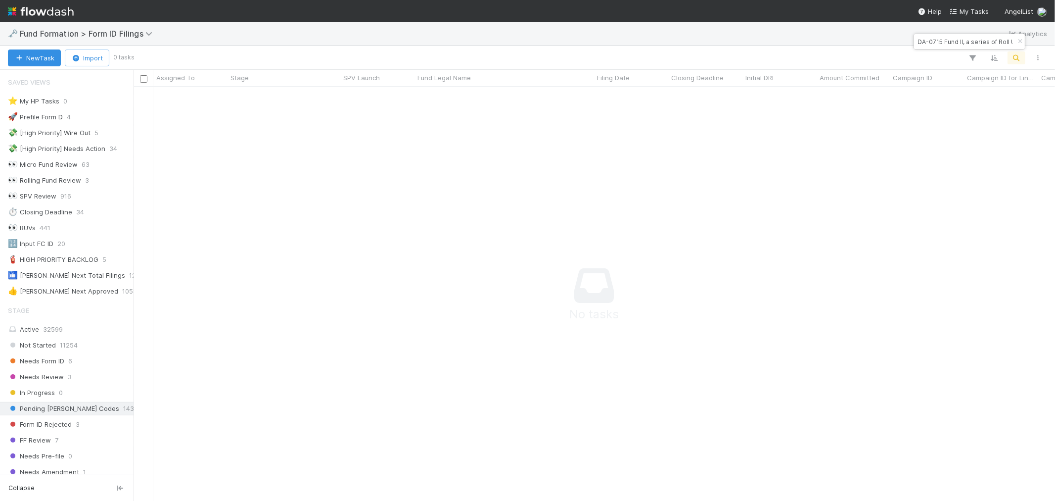
scroll to position [8, 8]
click at [949, 44] on input "DA-0715 Fund II, a series of Roll Up Vehicles, LP" at bounding box center [964, 42] width 99 height 12
paste input "EZ-0629"
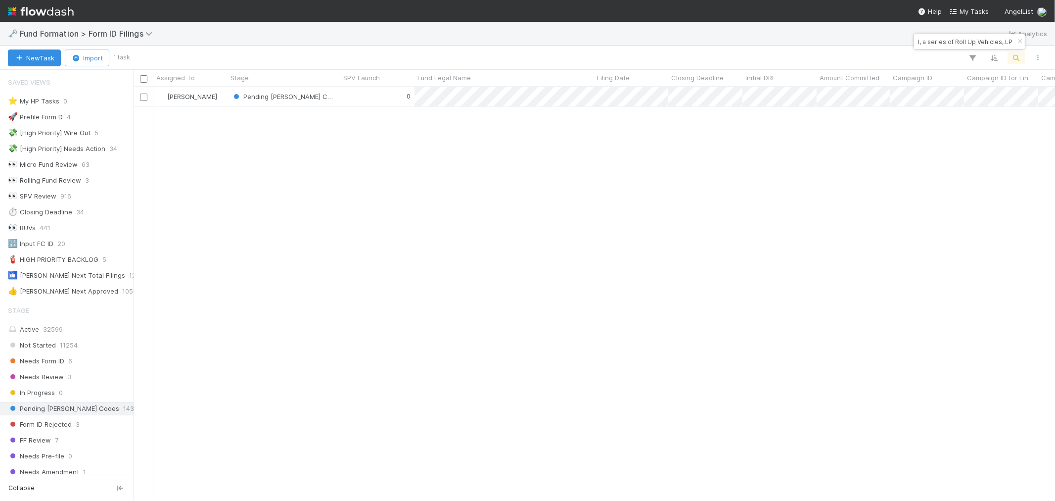
scroll to position [405, 913]
type input "EZ-0629 Fund II, a series of Roll Up Vehicles, LP"
click at [383, 100] on div "0" at bounding box center [377, 96] width 74 height 19
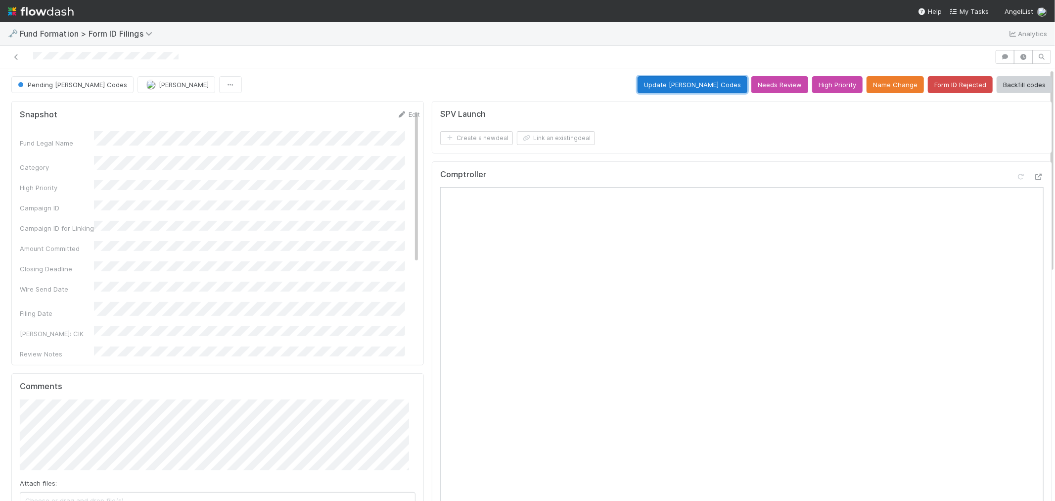
click at [693, 83] on button "Update EDGAR Codes" at bounding box center [693, 84] width 110 height 17
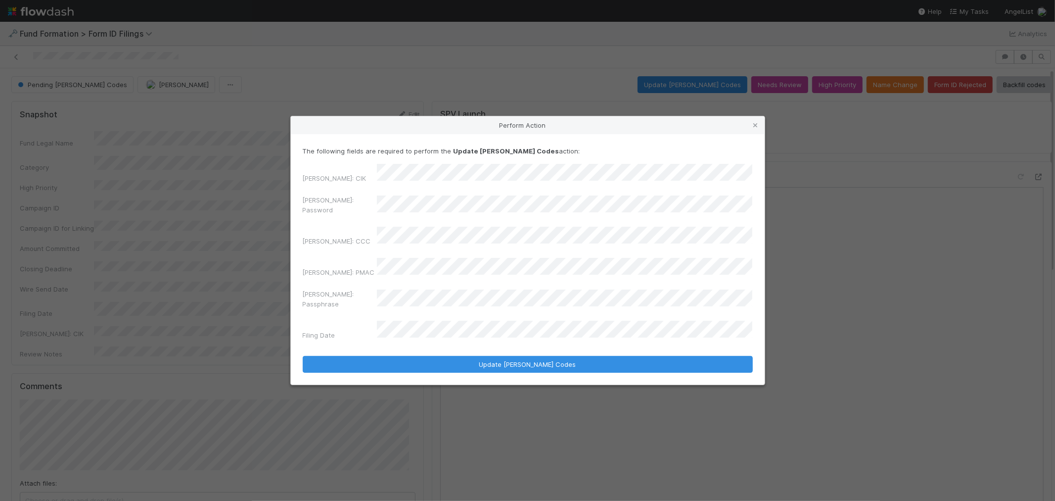
drag, startPoint x: 449, startPoint y: 224, endPoint x: 264, endPoint y: 225, distance: 185.0
click at [264, 225] on div "Perform Action The following fields are required to perform the Update EDGAR Co…" at bounding box center [527, 250] width 1055 height 501
copy div
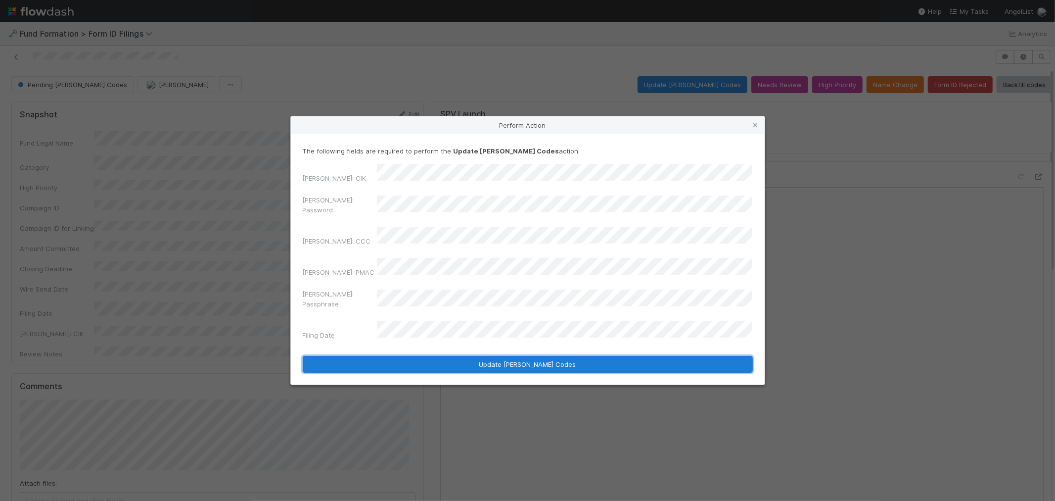
click at [535, 356] on button "Update EDGAR Codes" at bounding box center [528, 364] width 450 height 17
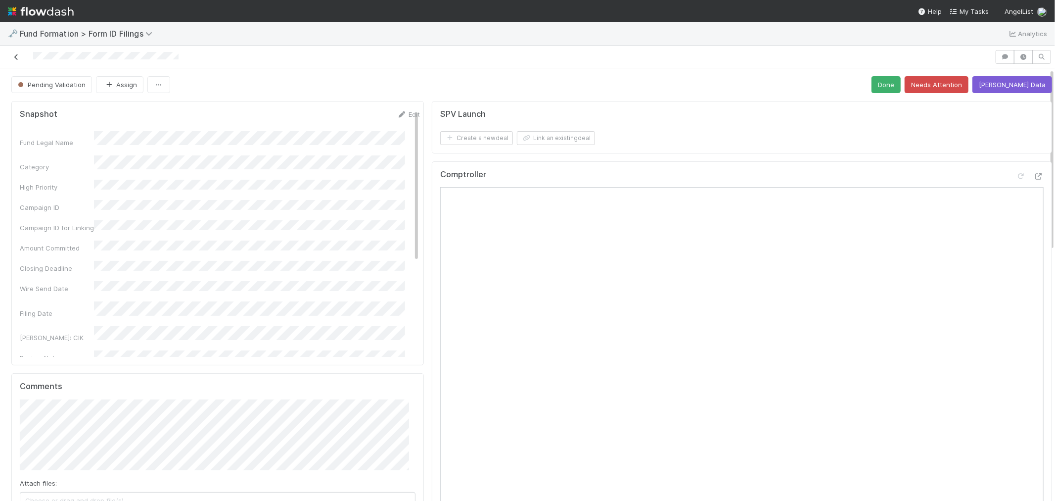
click at [15, 59] on icon at bounding box center [16, 57] width 10 height 6
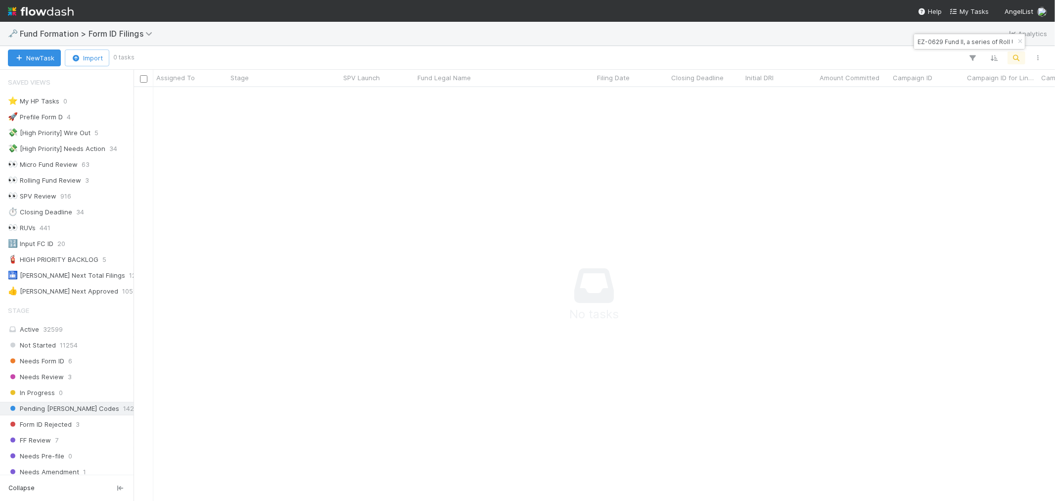
scroll to position [8, 8]
click at [943, 47] on input "EZ-0629 Fund II, a series of Roll Up Vehicles, LP" at bounding box center [964, 42] width 99 height 12
paste input "RE-0713"
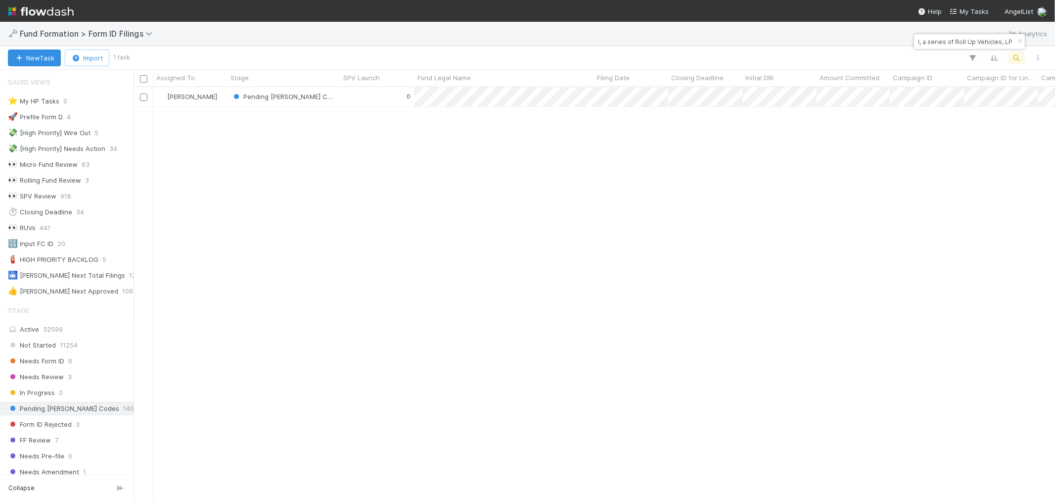
scroll to position [405, 913]
type input "RE-0713 Fund II, a series of Roll Up Vehicles, LP"
click at [367, 101] on div "0" at bounding box center [377, 96] width 74 height 19
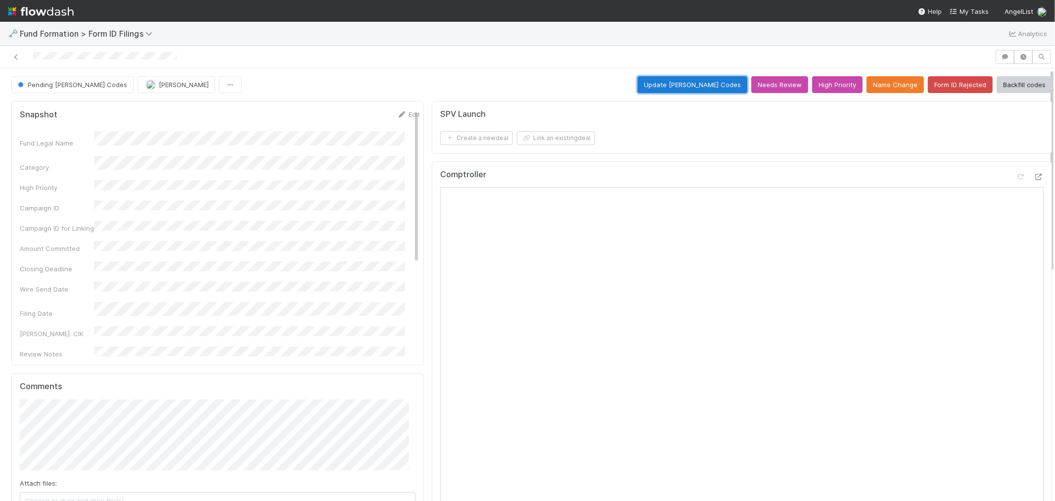
click at [706, 88] on button "Update EDGAR Codes" at bounding box center [693, 84] width 110 height 17
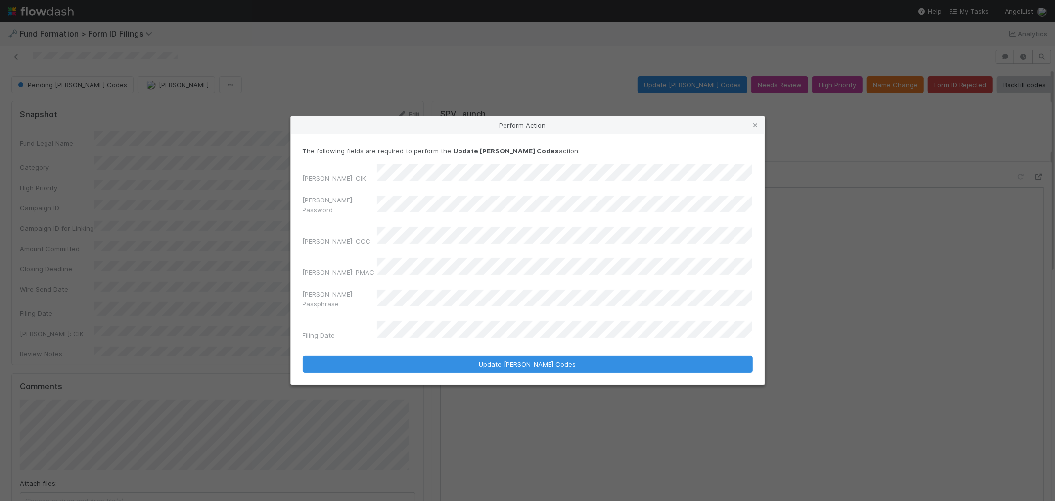
click at [278, 220] on div "Perform Action The following fields are required to perform the Update EDGAR Co…" at bounding box center [527, 250] width 1055 height 501
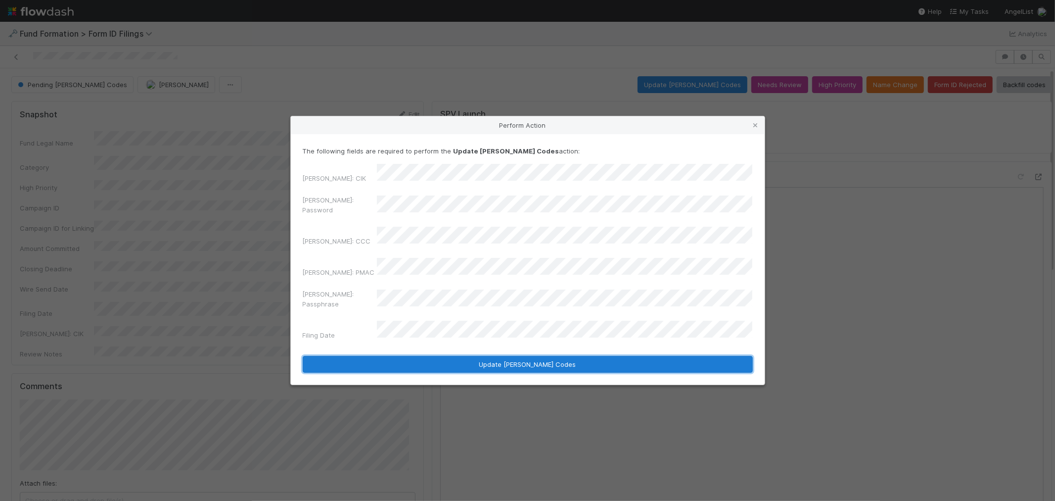
click at [600, 356] on button "Update EDGAR Codes" at bounding box center [528, 364] width 450 height 17
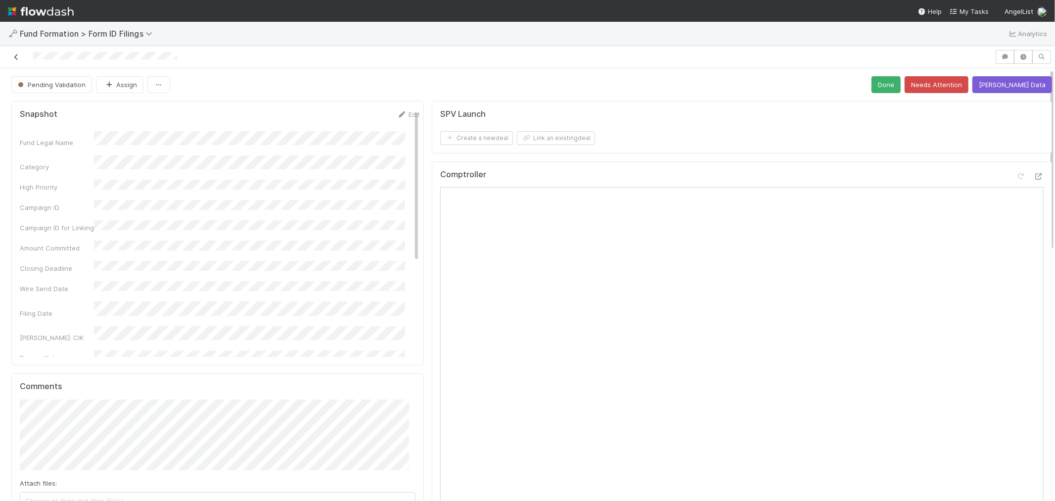
click at [15, 55] on icon at bounding box center [16, 57] width 10 height 6
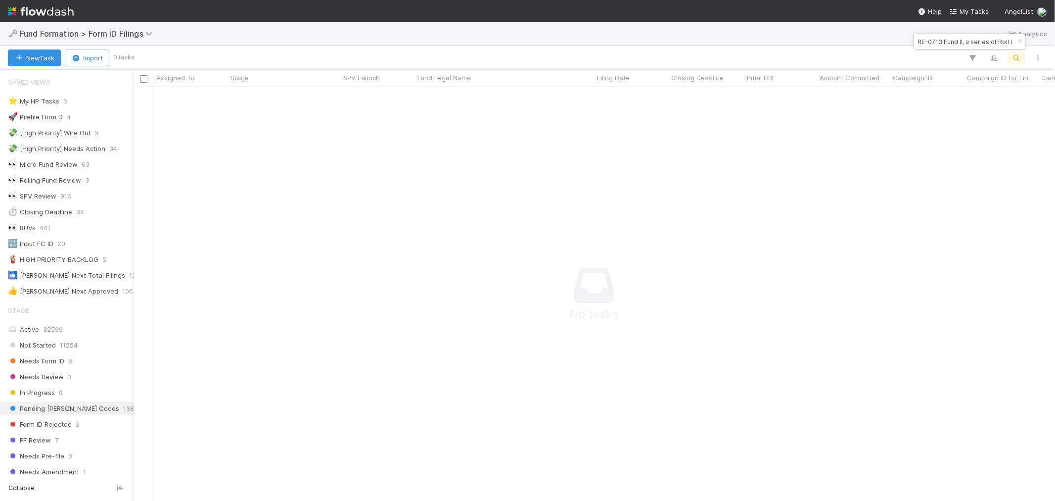
scroll to position [8, 8]
click at [918, 43] on input "RE-0713 Fund II, a series of Roll Up Vehicles, LP" at bounding box center [964, 42] width 99 height 12
paste input "O-0626 Fund I, a series of Climate Collective"
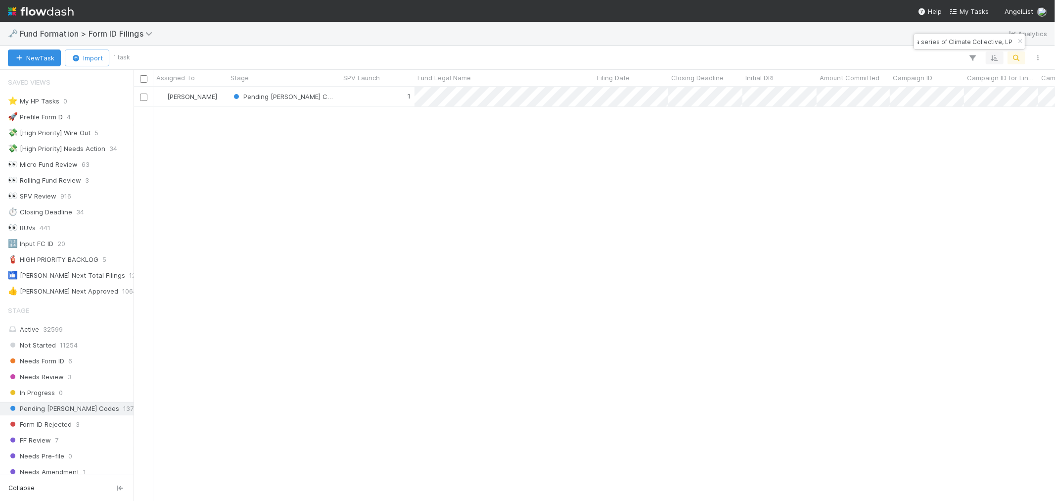
scroll to position [405, 913]
type input "RO-0626 Fund I, a series of Climate Collective, LP"
click at [385, 106] on div "Febbie Cervantes Pending EDGAR Codes 1 6/27/25, 2:27:55 AM 8/15/25, 7:10:28 AM" at bounding box center [968, 97] width 1668 height 20
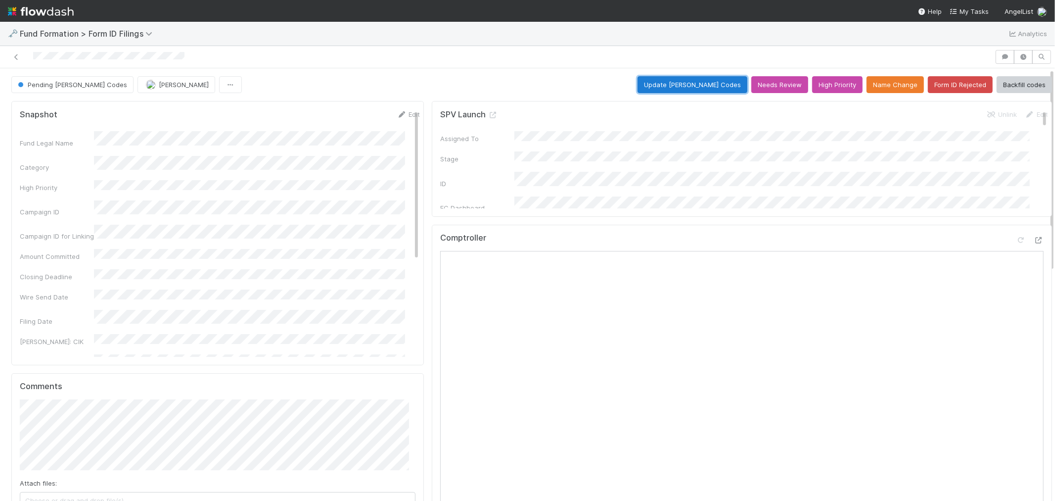
click at [726, 86] on button "Update EDGAR Codes" at bounding box center [693, 84] width 110 height 17
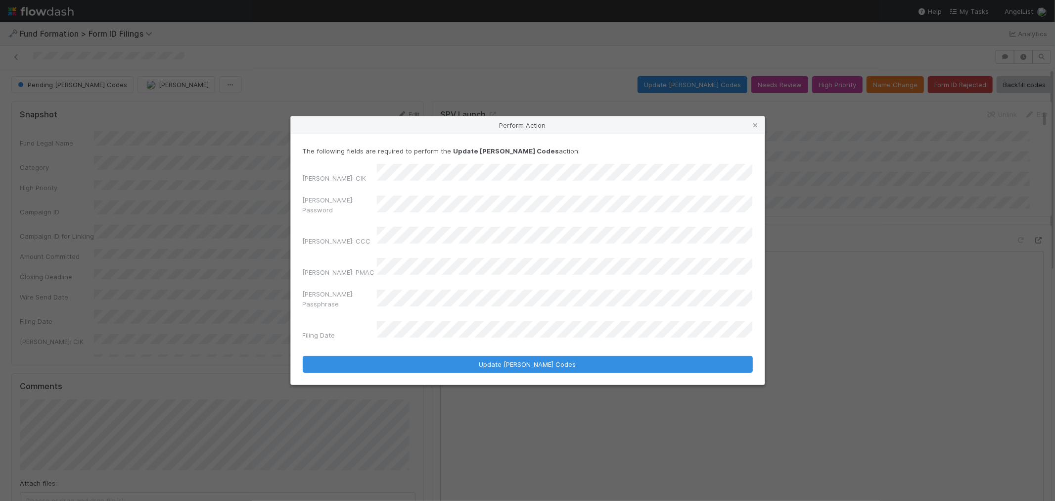
click at [389, 249] on div "EDGAR: CCC" at bounding box center [528, 238] width 450 height 23
click at [287, 224] on div "Perform Action The following fields are required to perform the Update EDGAR Co…" at bounding box center [527, 250] width 1055 height 501
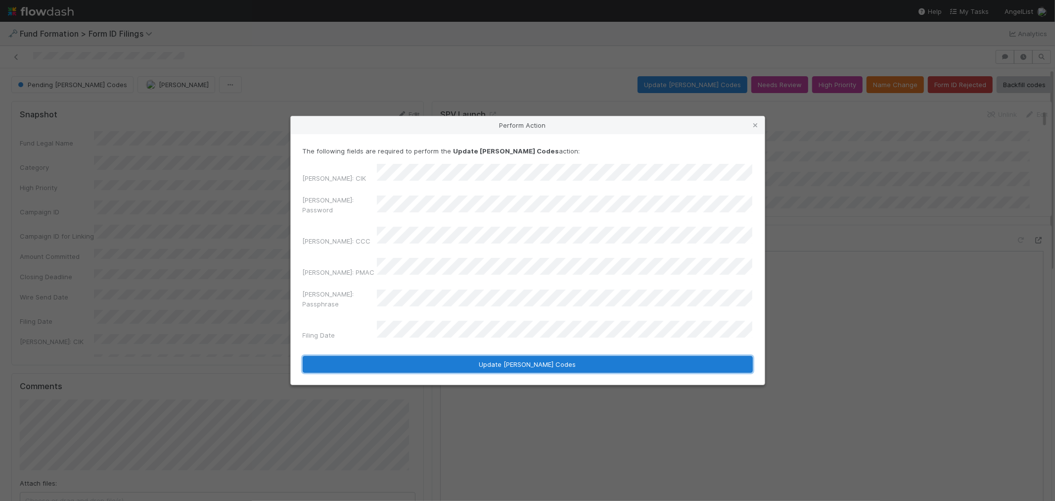
click at [585, 356] on button "Update EDGAR Codes" at bounding box center [528, 364] width 450 height 17
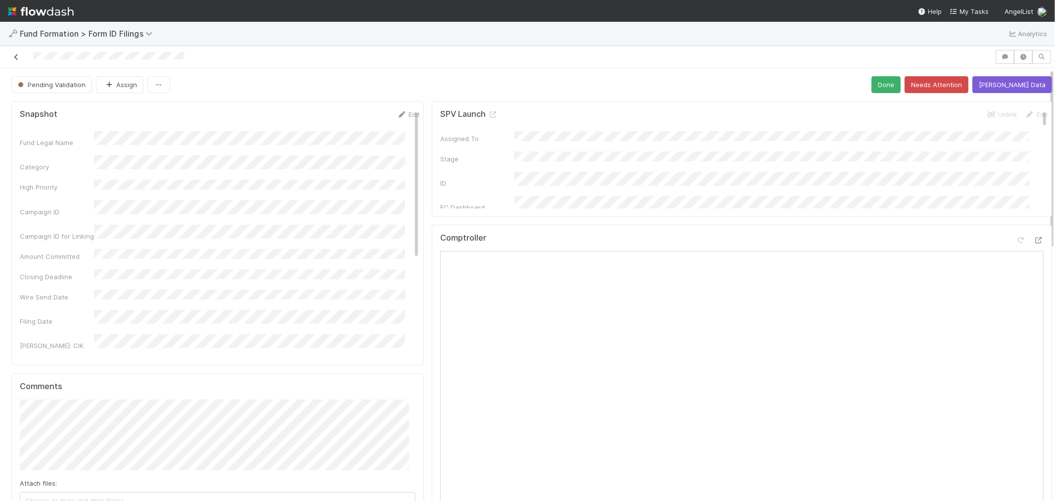
click at [13, 57] on icon at bounding box center [16, 57] width 10 height 6
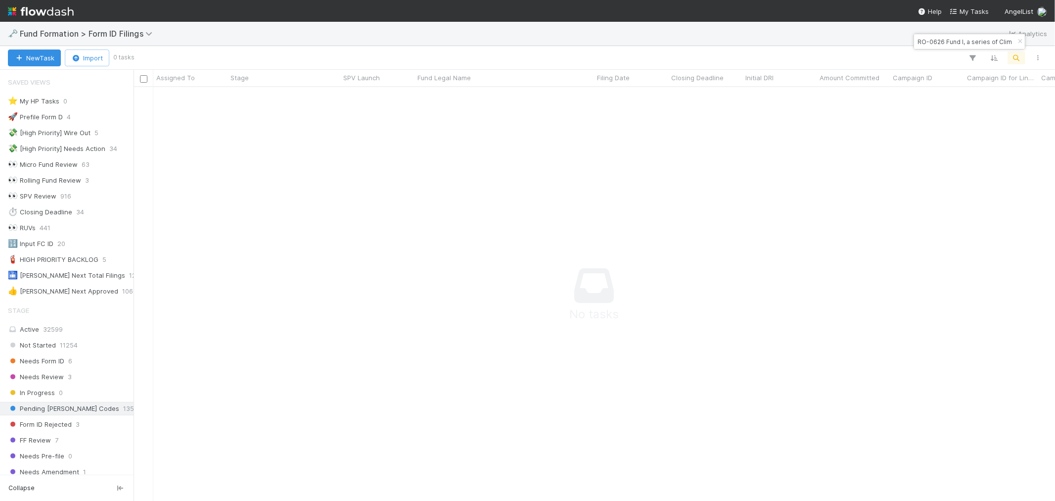
scroll to position [8, 8]
click at [949, 40] on input "RO-0626 Fund I, a series of Climate Collective, LP" at bounding box center [964, 42] width 99 height 12
click at [949, 39] on input "RO-0626 Fund I, a series of Climate Collective, LP" at bounding box center [964, 42] width 99 height 12
paste input "GI-0715 Fund I, a series of Roll Up Vehicles"
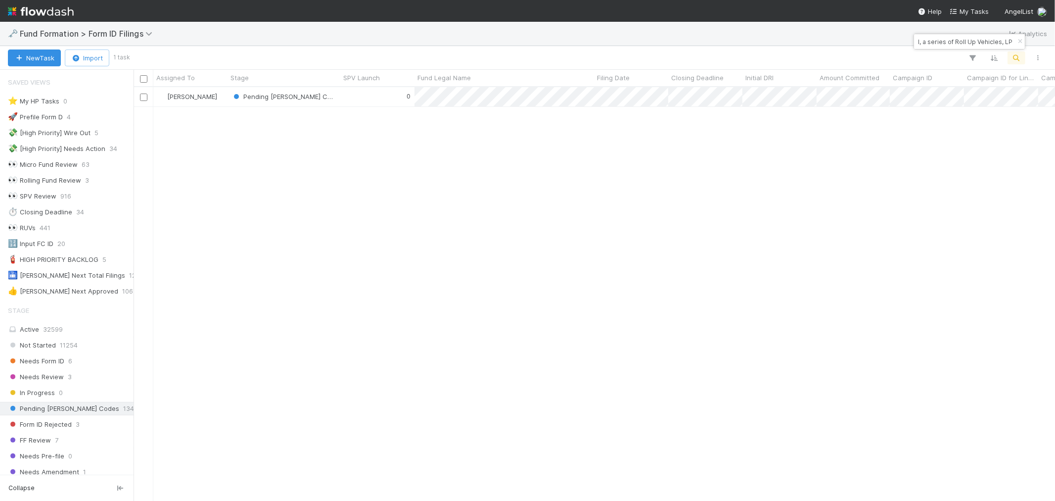
scroll to position [405, 913]
type input "GI-0715 Fund I, a series of Roll Up Vehicles, LP"
click at [364, 100] on div "0" at bounding box center [377, 96] width 74 height 19
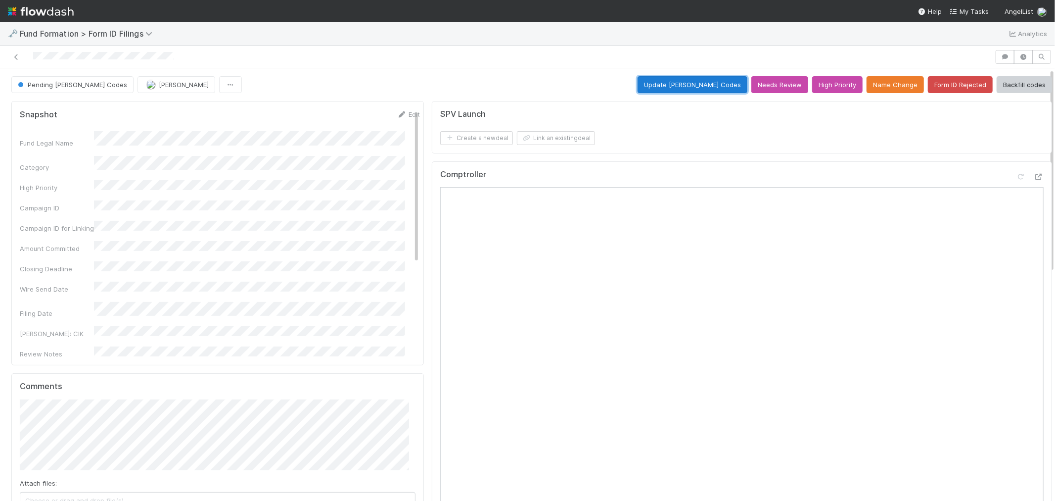
click at [704, 88] on button "Update EDGAR Codes" at bounding box center [693, 84] width 110 height 17
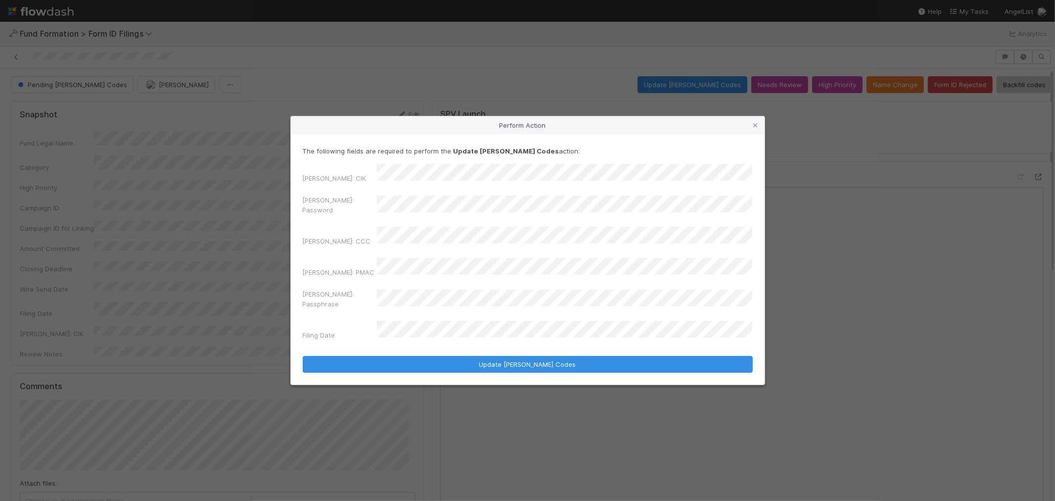
click at [313, 219] on div "EDGAR: Password" at bounding box center [528, 207] width 450 height 24
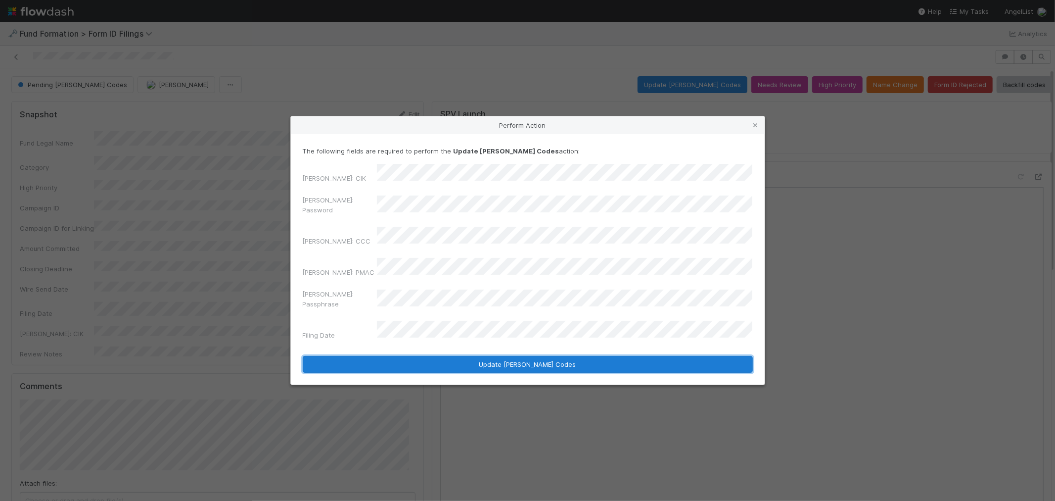
click at [629, 356] on button "Update EDGAR Codes" at bounding box center [528, 364] width 450 height 17
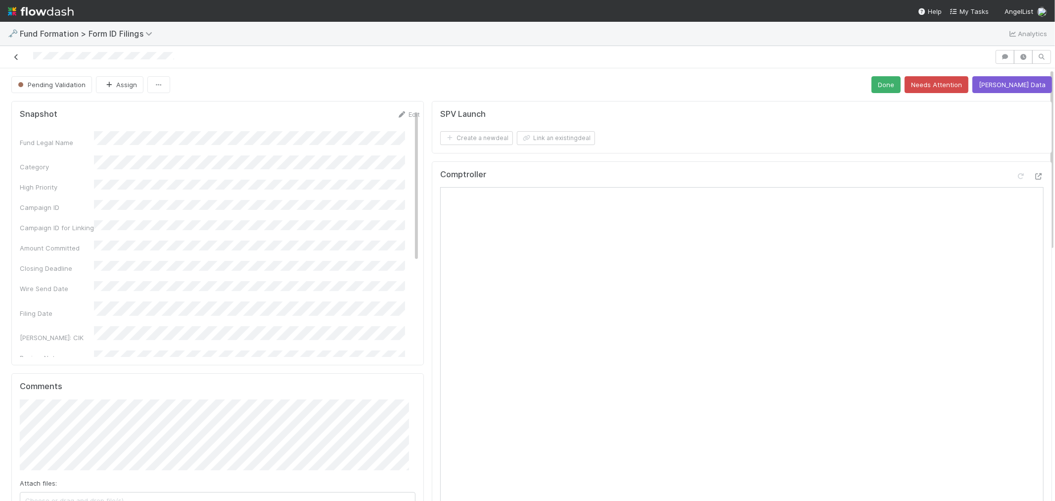
click at [15, 56] on icon at bounding box center [16, 57] width 10 height 6
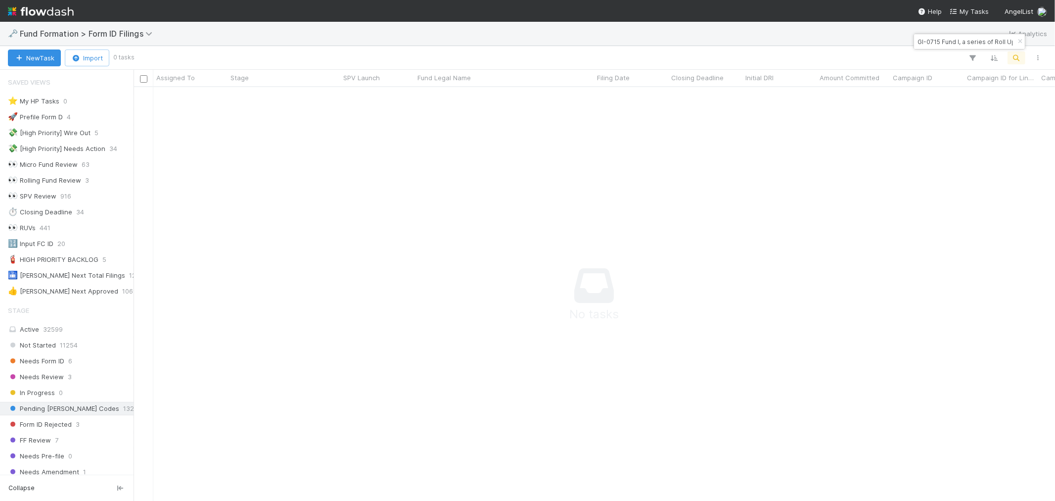
scroll to position [8, 8]
click at [949, 45] on input "GI-0715 Fund I, a series of Roll Up Vehicles, LP" at bounding box center [964, 42] width 99 height 12
paste input "CA-0603"
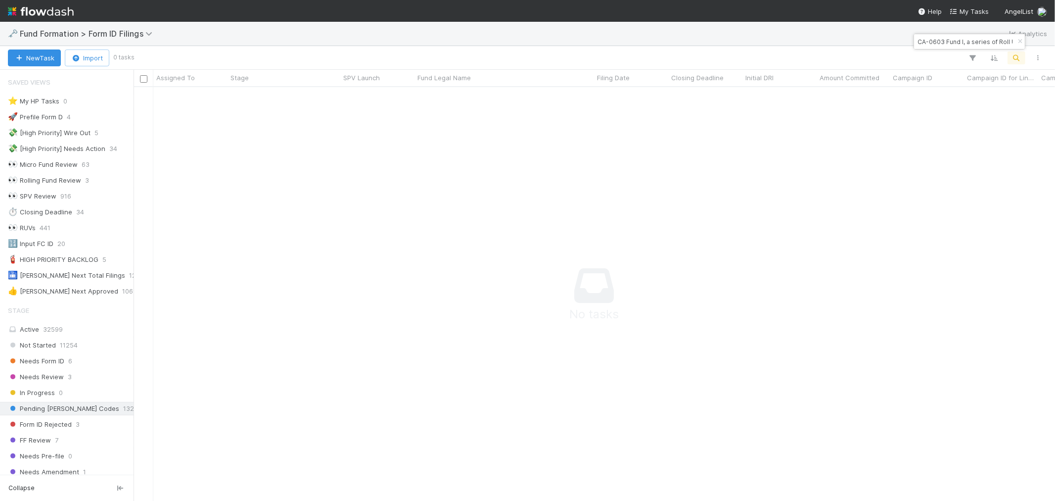
scroll to position [0, 51]
type input "CA-0603 Fund I, a series of Roll Up Vehicles, LP"
click at [345, 100] on div "0" at bounding box center [377, 96] width 74 height 19
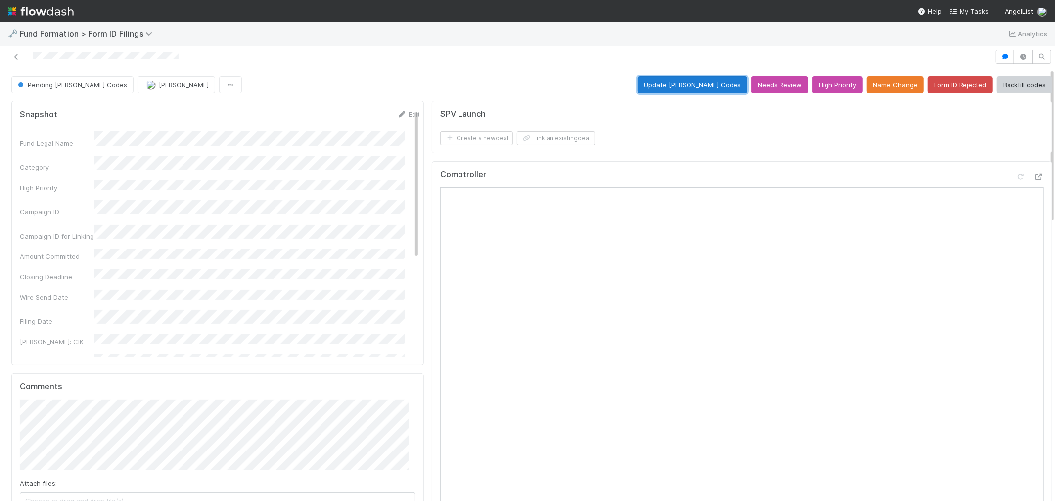
click at [706, 90] on button "Update EDGAR Codes" at bounding box center [693, 84] width 110 height 17
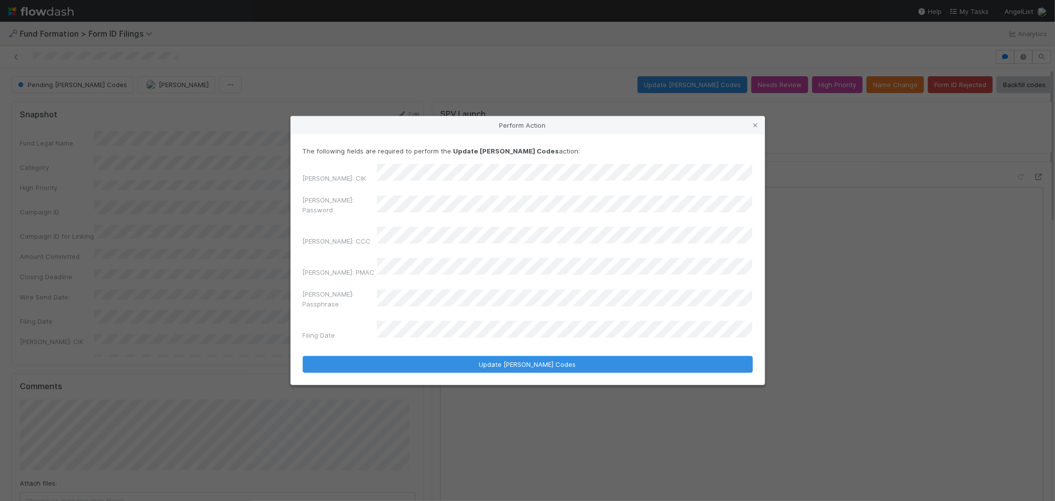
click at [185, 217] on div "Perform Action The following fields are required to perform the Update EDGAR Co…" at bounding box center [527, 250] width 1055 height 501
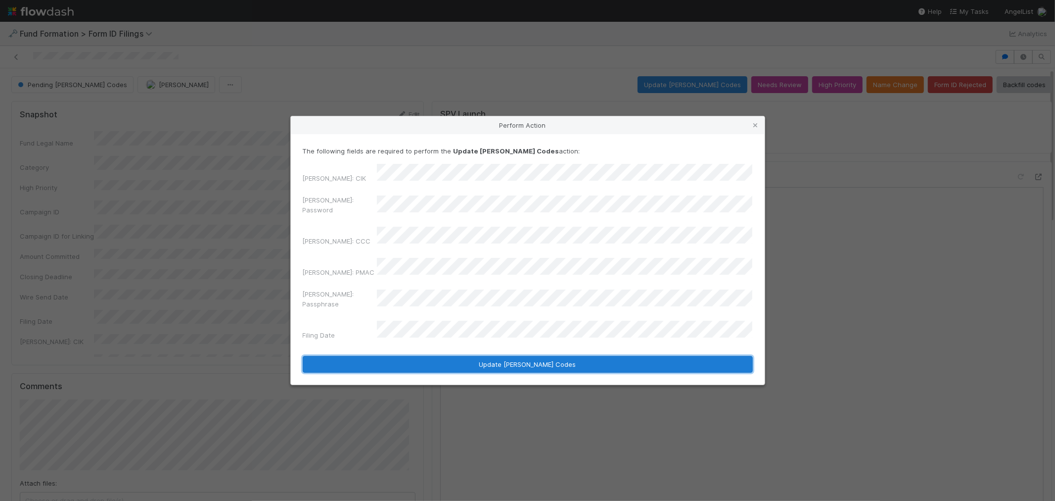
click at [427, 356] on button "Update EDGAR Codes" at bounding box center [528, 364] width 450 height 17
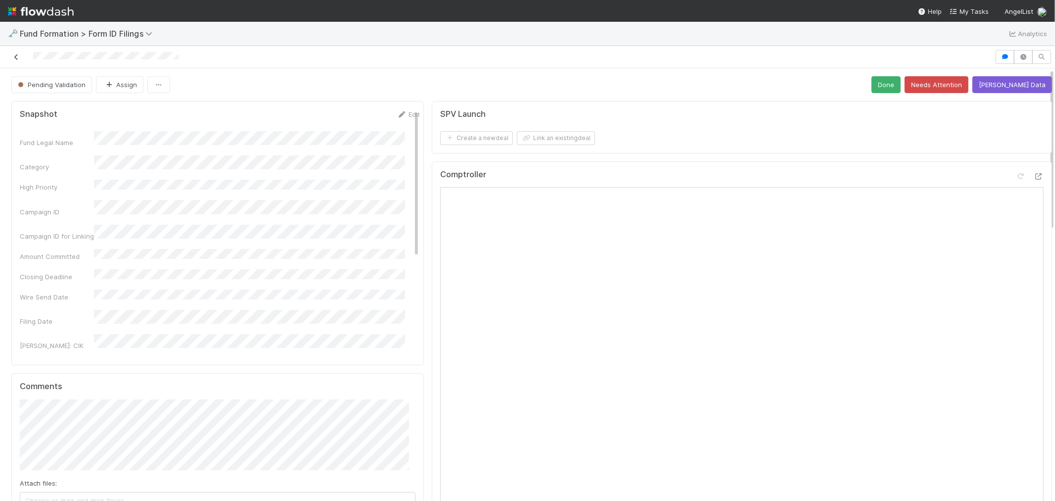
click at [16, 57] on icon at bounding box center [16, 57] width 10 height 6
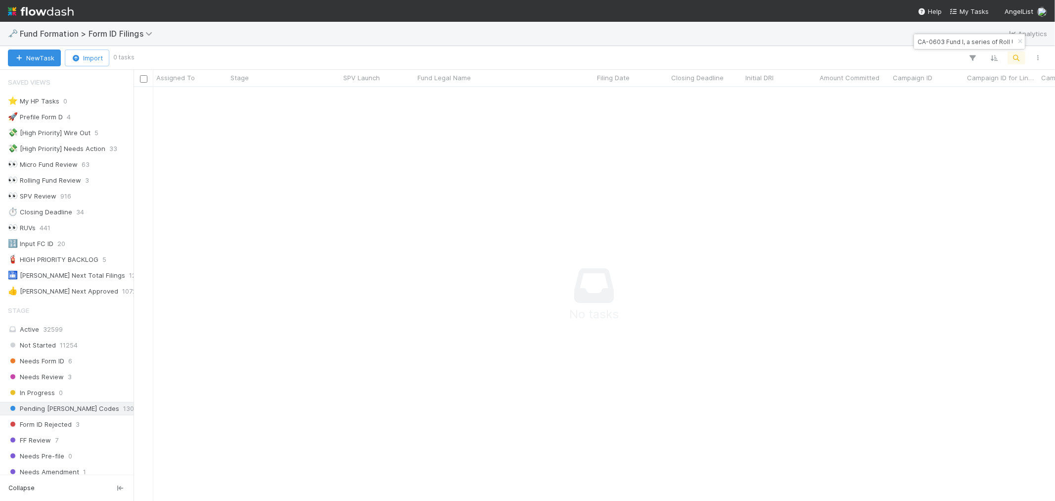
scroll to position [8, 8]
click at [949, 43] on input "CA-0603 Fund I, a series of Roll Up Vehicles, LP" at bounding box center [964, 42] width 99 height 12
paste input "Ellington III, a series of Giant Step Capital Special"
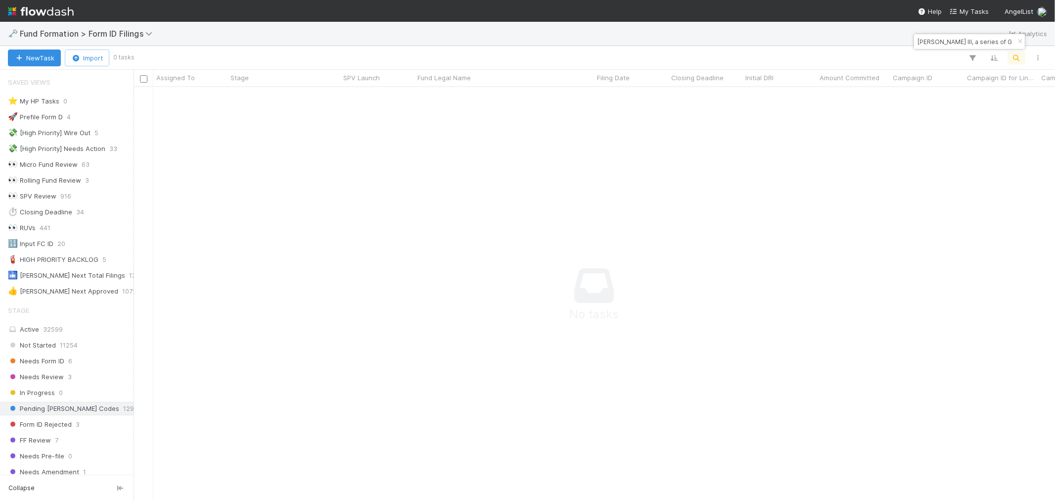
scroll to position [0, 68]
type input "Ellington III, a series of Giant Step Capital Specials, LP"
click at [340, 143] on div "Raven Jacinto Pending EDGAR Codes 0 7/30/25, 5:12:52 AM 8/14/25, 6:41:47 AM" at bounding box center [594, 293] width 921 height 413
click at [352, 101] on div "0" at bounding box center [377, 96] width 74 height 19
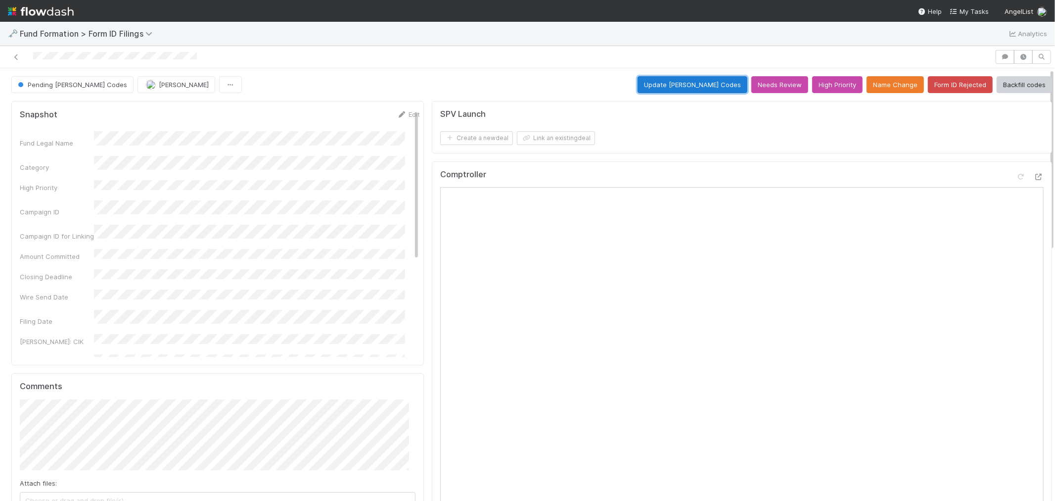
click at [697, 88] on button "Update EDGAR Codes" at bounding box center [693, 84] width 110 height 17
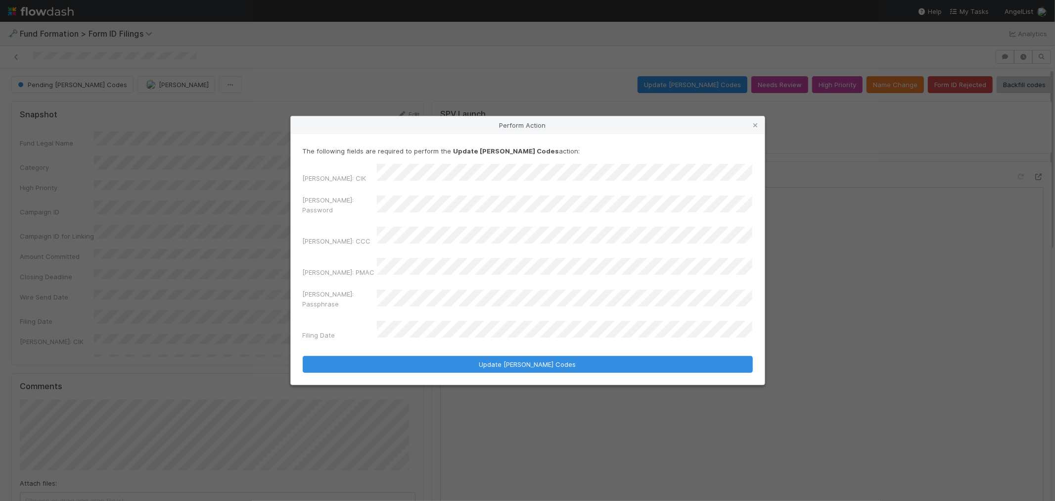
click at [303, 219] on div "EDGAR: Password" at bounding box center [528, 207] width 450 height 24
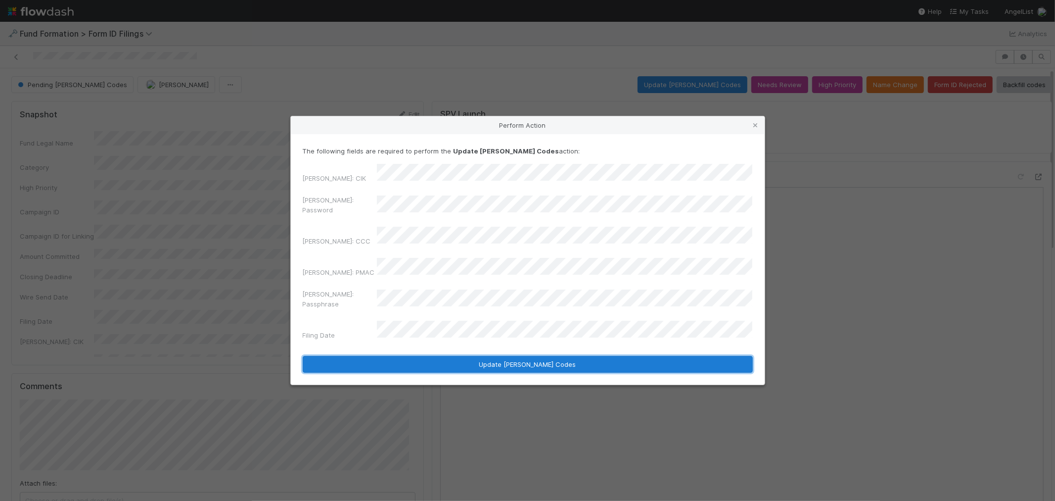
click at [534, 356] on button "Update EDGAR Codes" at bounding box center [528, 364] width 450 height 17
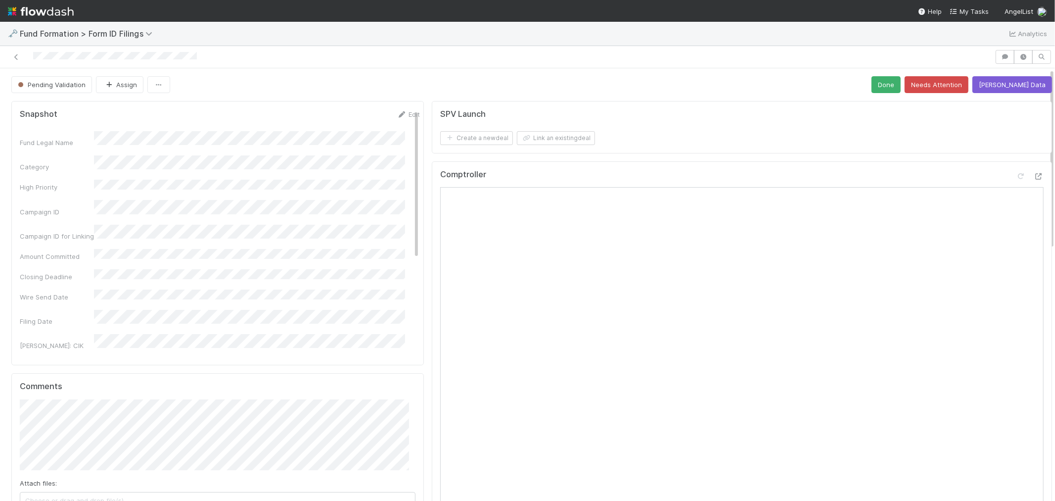
drag, startPoint x: 14, startPoint y: 58, endPoint x: 52, endPoint y: 42, distance: 42.1
click at [14, 58] on icon at bounding box center [16, 57] width 10 height 6
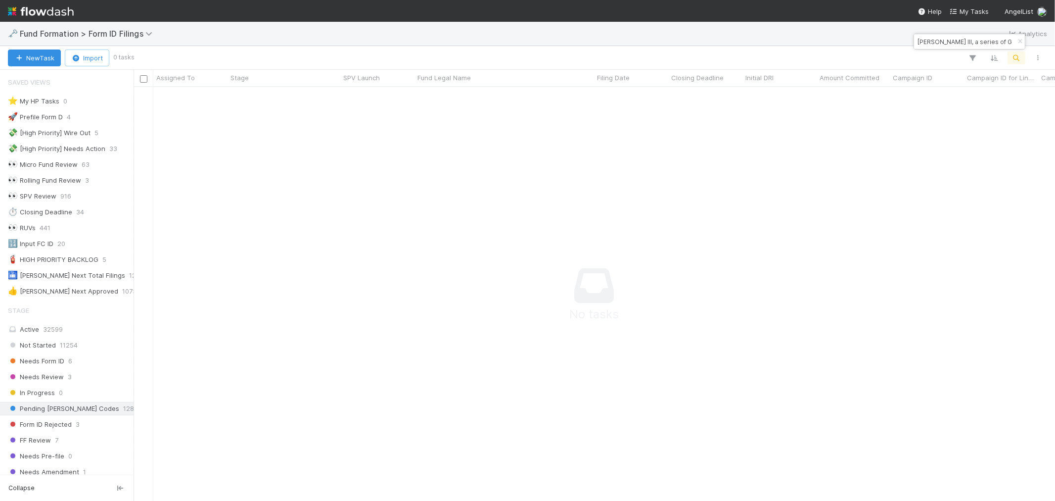
scroll to position [8, 8]
click at [937, 42] on input "Ellington III, a series of Giant Step Capital Specials, LP" at bounding box center [964, 42] width 99 height 12
paste input "WE-0716 Fund II, a series of Roll Up Vehicle"
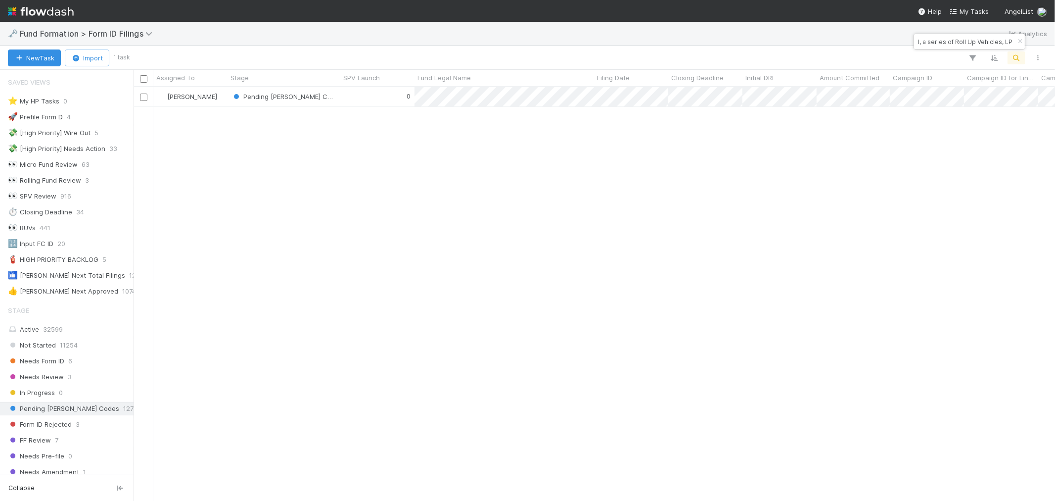
scroll to position [405, 913]
type input "WE-0716 Fund II, a series of Roll Up Vehicles, LP"
click at [342, 99] on div "0" at bounding box center [377, 96] width 74 height 19
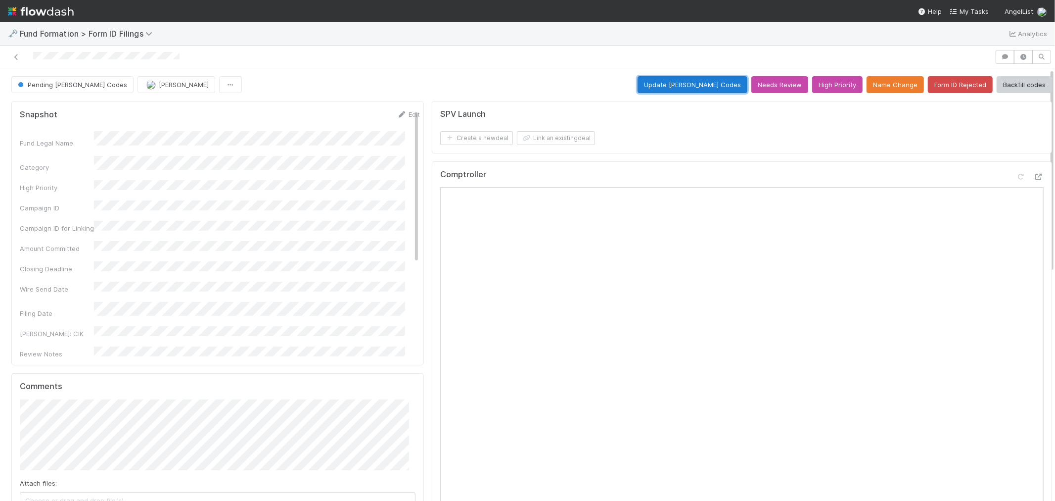
click at [684, 90] on button "Update EDGAR Codes" at bounding box center [693, 84] width 110 height 17
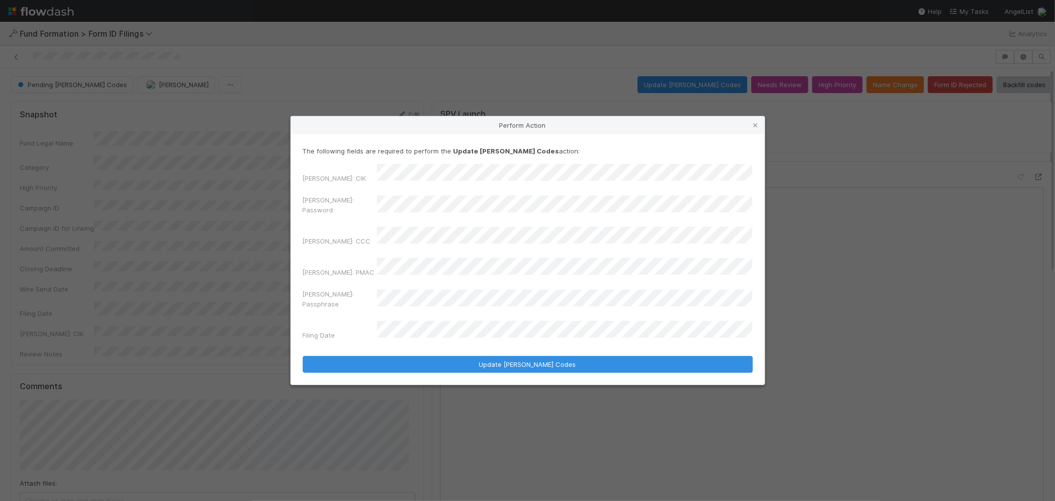
click at [266, 216] on div "Perform Action The following fields are required to perform the Update EDGAR Co…" at bounding box center [527, 250] width 1055 height 501
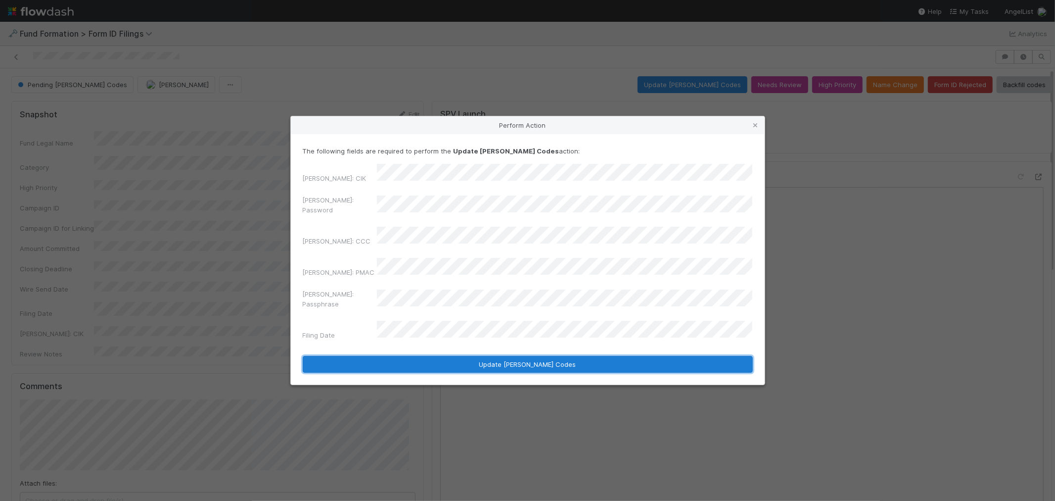
click at [511, 356] on button "Update EDGAR Codes" at bounding box center [528, 364] width 450 height 17
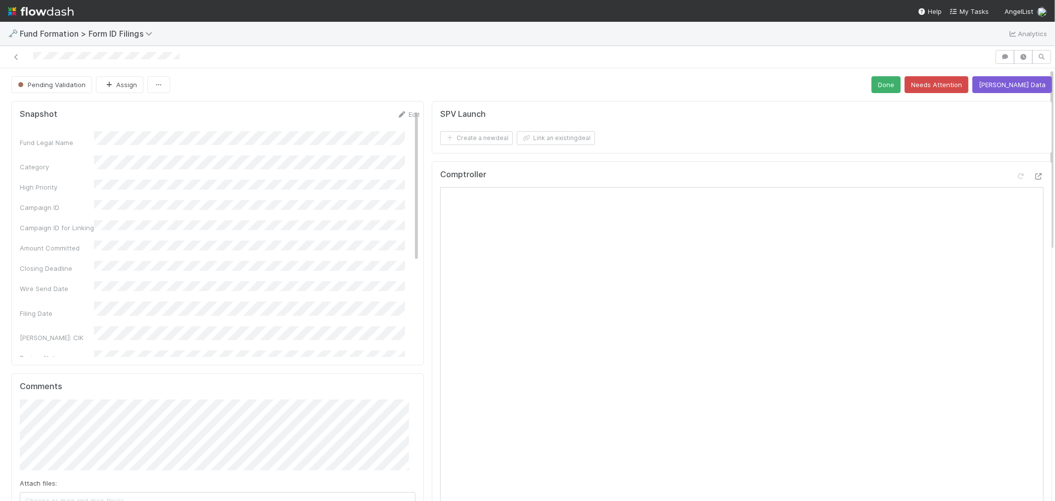
drag, startPoint x: 17, startPoint y: 56, endPoint x: 195, endPoint y: 12, distance: 184.0
click at [17, 56] on icon at bounding box center [16, 57] width 10 height 6
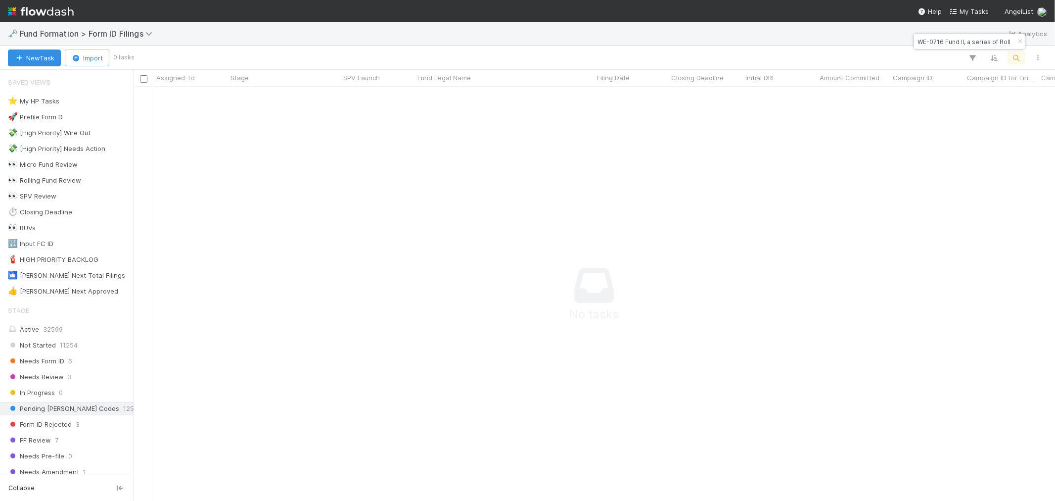
scroll to position [8, 8]
click at [949, 42] on input "WE-0716 Fund II, a series of Roll Up Vehicles, LP" at bounding box center [964, 42] width 99 height 12
paste input "BO-0714 Fund"
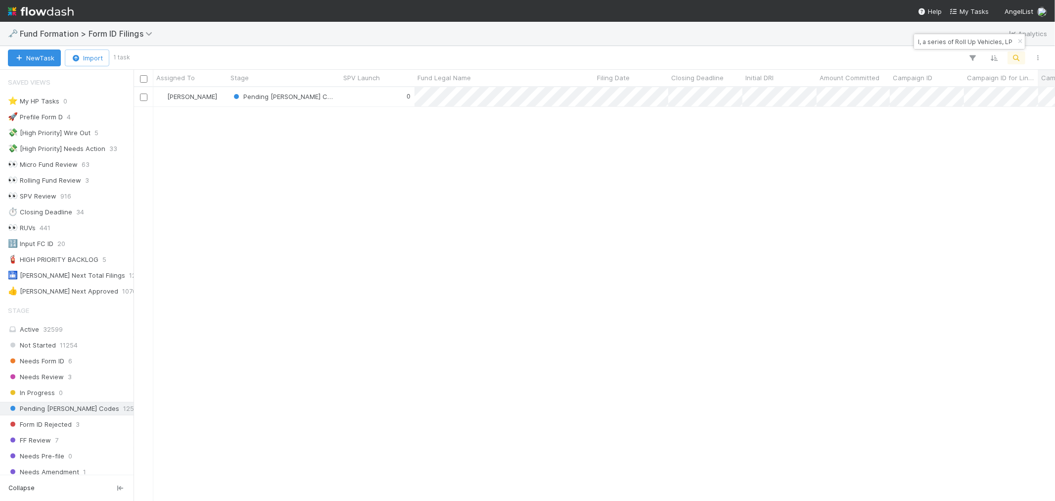
scroll to position [405, 913]
type input "BO-0714 Fund I, a series of Roll Up Vehicles, LP"
click at [384, 100] on div "0" at bounding box center [377, 96] width 74 height 19
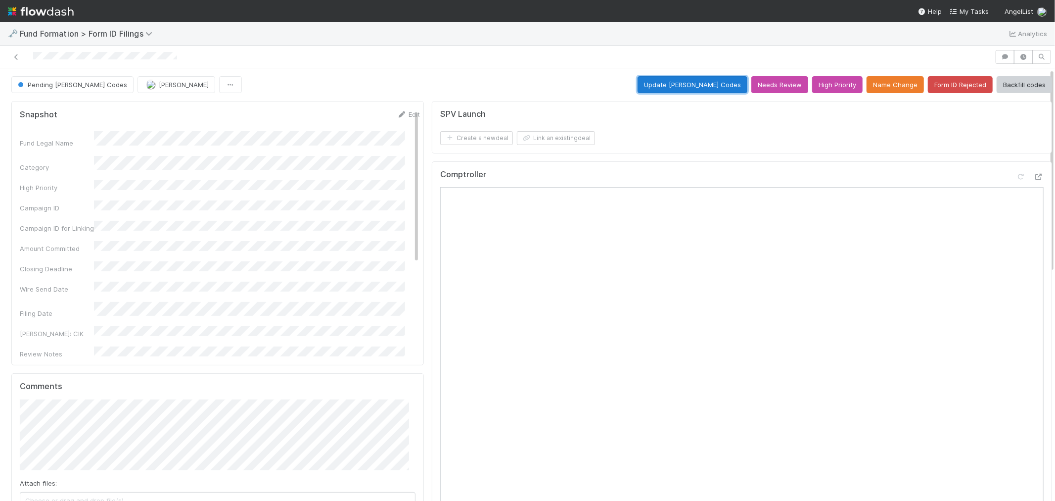
click at [710, 83] on button "Update EDGAR Codes" at bounding box center [693, 84] width 110 height 17
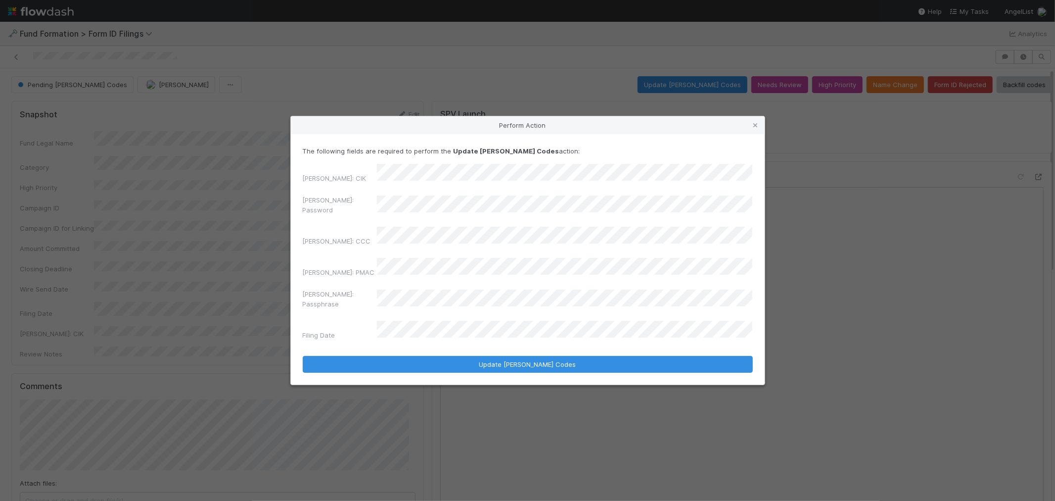
click at [239, 223] on div "Perform Action The following fields are required to perform the Update EDGAR Co…" at bounding box center [527, 250] width 1055 height 501
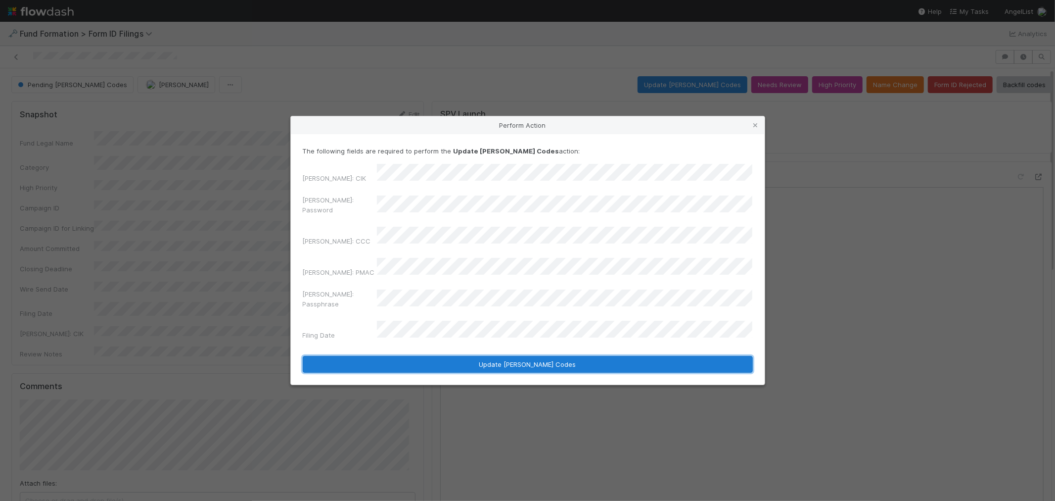
drag, startPoint x: 557, startPoint y: 350, endPoint x: 900, endPoint y: 325, distance: 344.1
click at [557, 356] on button "Update EDGAR Codes" at bounding box center [528, 364] width 450 height 17
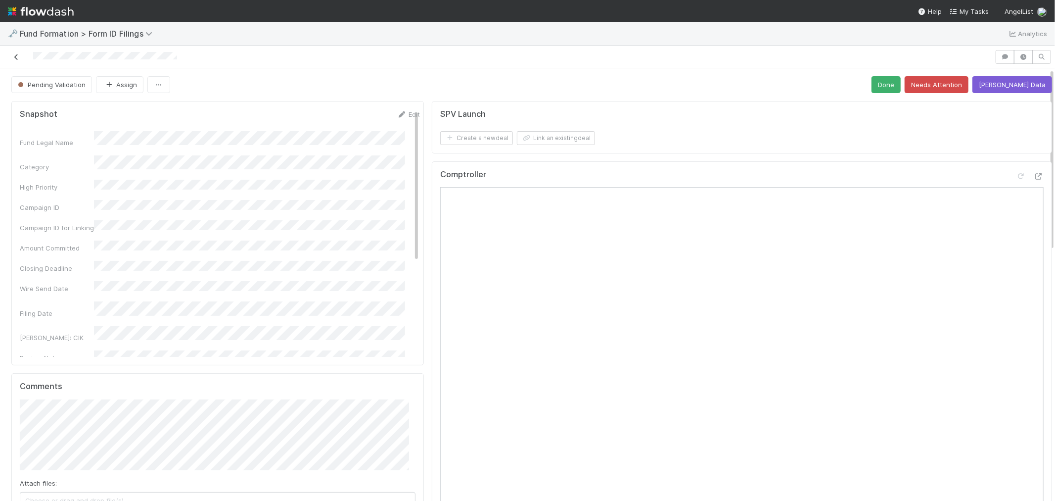
click at [15, 56] on icon at bounding box center [16, 57] width 10 height 6
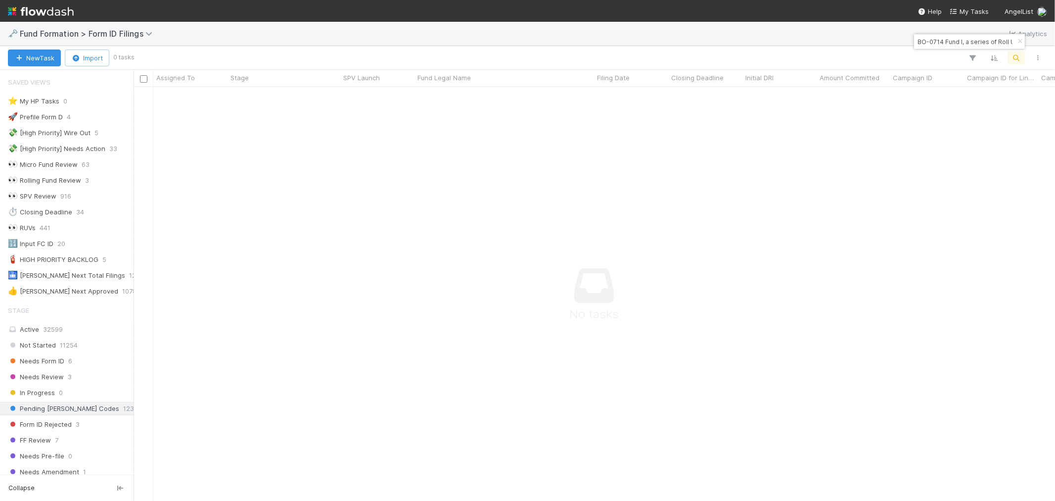
scroll to position [8, 8]
click at [923, 41] on input "BO-0714 Fund I, a series of Roll Up Vehicles, LP" at bounding box center [964, 42] width 99 height 12
click at [922, 41] on input "BO-0714 Fund I, a series of Roll Up Vehicles, LP" at bounding box center [964, 42] width 99 height 12
paste input "CA-07082"
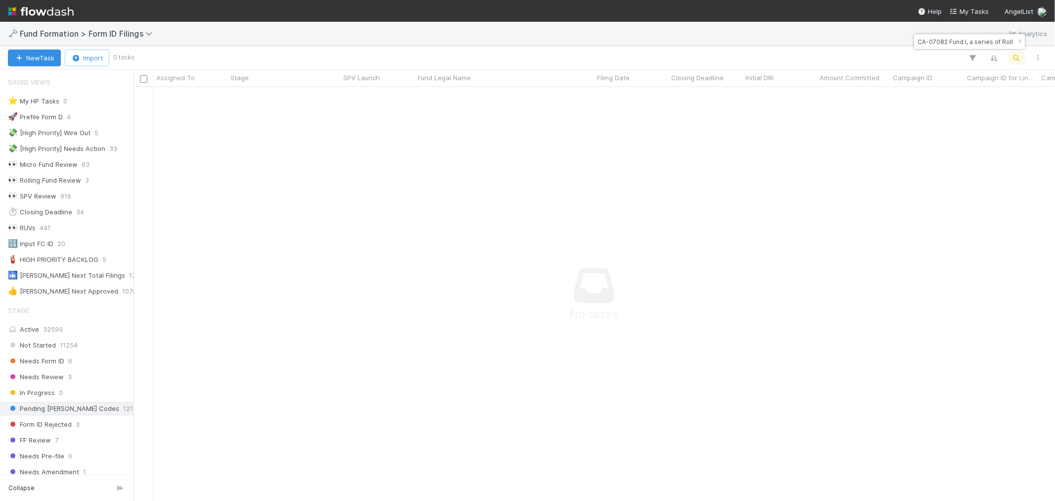
scroll to position [0, 54]
type input "CA-07082 Fund I, a series of Roll Up Vehicles, LP"
click at [363, 95] on div "0" at bounding box center [377, 96] width 74 height 19
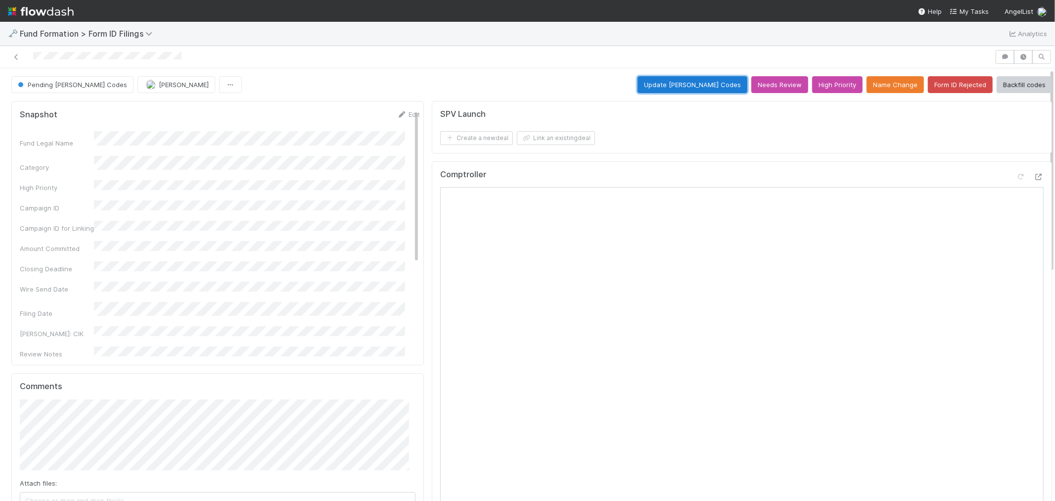
click at [717, 79] on button "Update EDGAR Codes" at bounding box center [693, 84] width 110 height 17
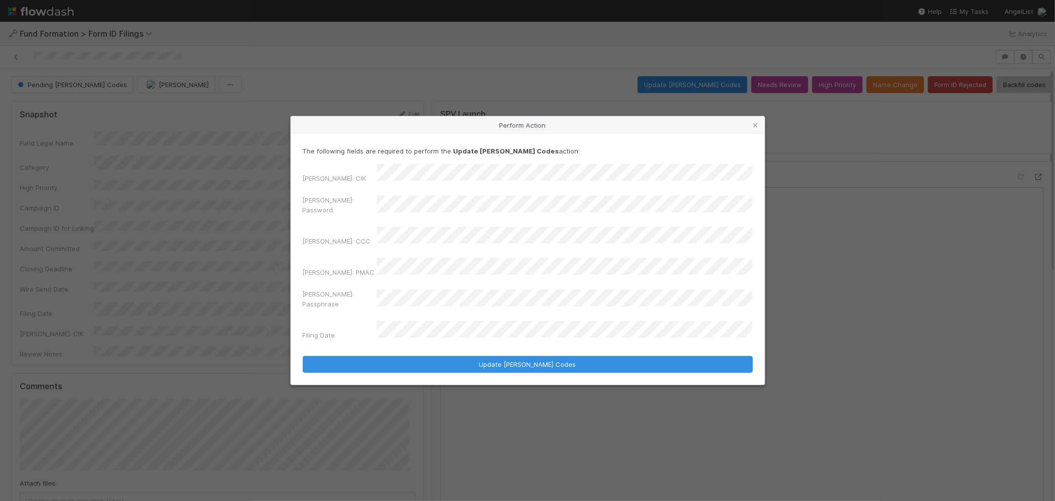
click at [195, 214] on div "Perform Action The following fields are required to perform the Update EDGAR Co…" at bounding box center [527, 250] width 1055 height 501
click at [535, 354] on div "The following fields are required to perform the Update EDGAR Codes action: EDG…" at bounding box center [528, 259] width 474 height 250
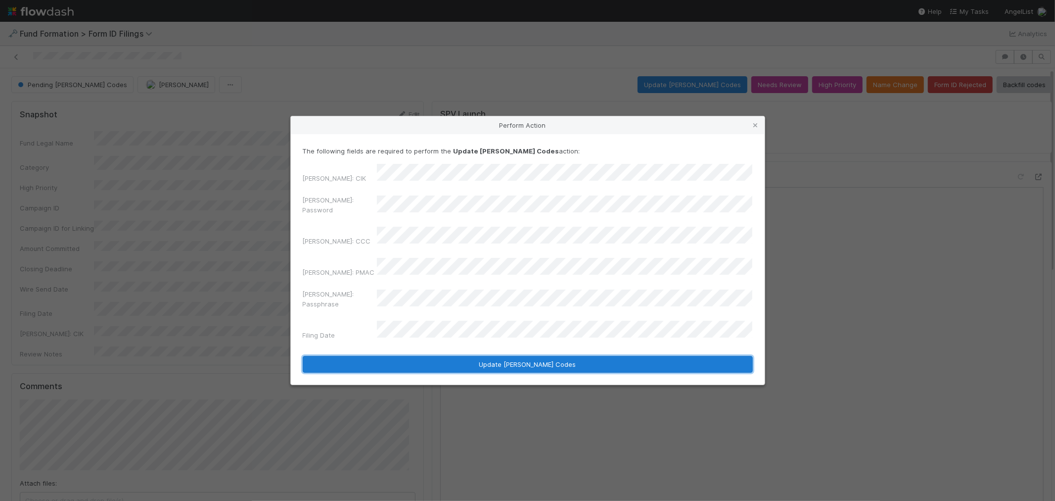
click at [420, 356] on button "Update EDGAR Codes" at bounding box center [528, 364] width 450 height 17
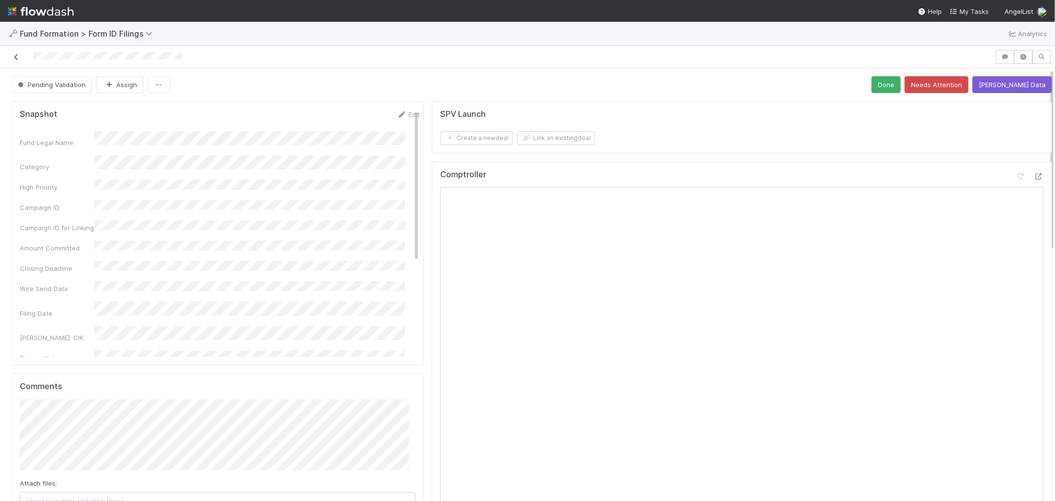
click at [13, 56] on icon at bounding box center [16, 57] width 10 height 6
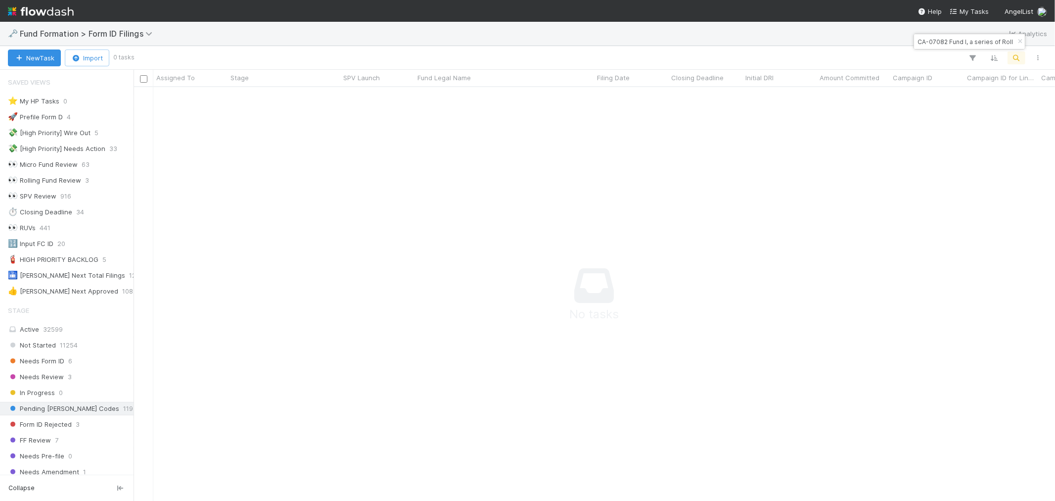
scroll to position [8, 8]
click at [949, 42] on input "CA-07082 Fund I, a series of Roll Up Vehicles, LP" at bounding box center [964, 42] width 99 height 12
paste input "JU-0604"
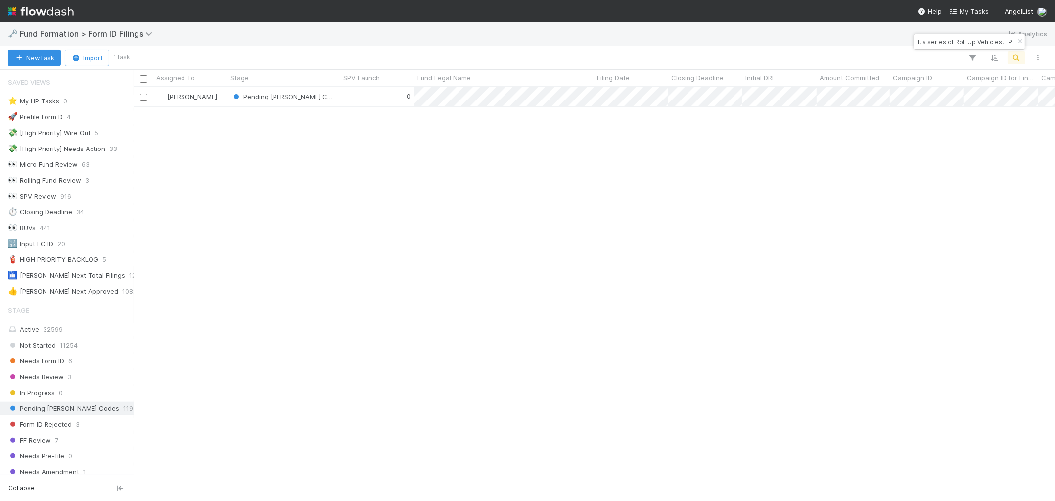
scroll to position [405, 913]
type input "JU-0604 Fund I, a series of Roll Up Vehicles, LP"
click at [329, 101] on div "Pending EDGAR Codes" at bounding box center [284, 96] width 113 height 19
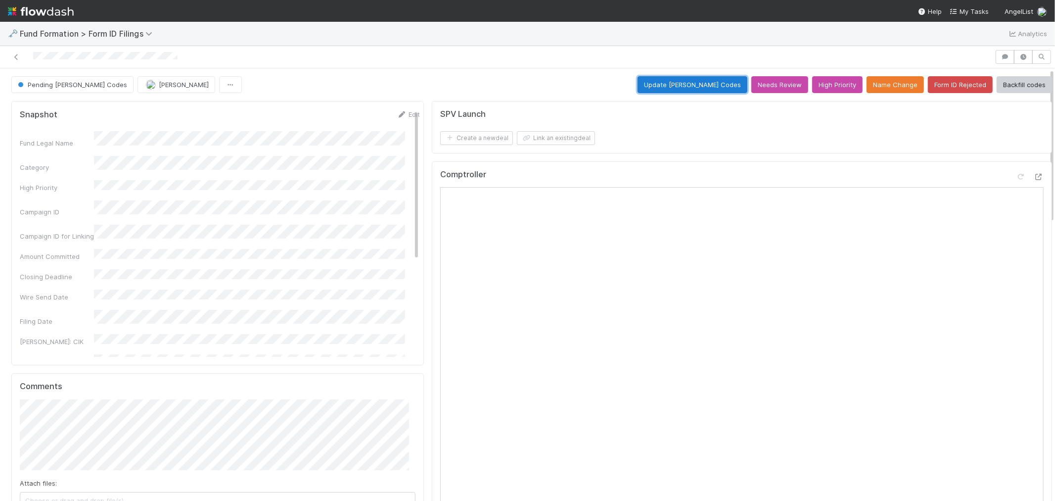
click at [705, 87] on button "Update EDGAR Codes" at bounding box center [693, 84] width 110 height 17
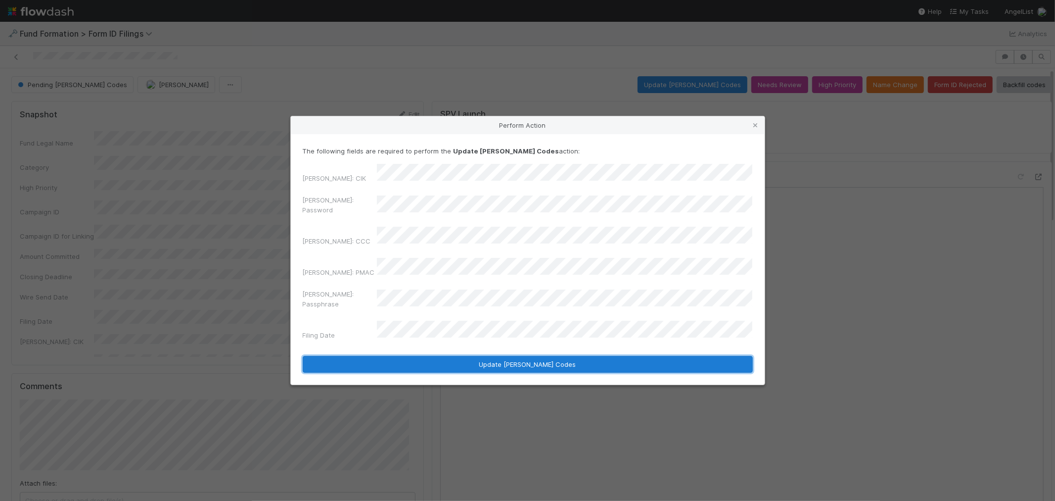
click at [556, 356] on button "Update EDGAR Codes" at bounding box center [528, 364] width 450 height 17
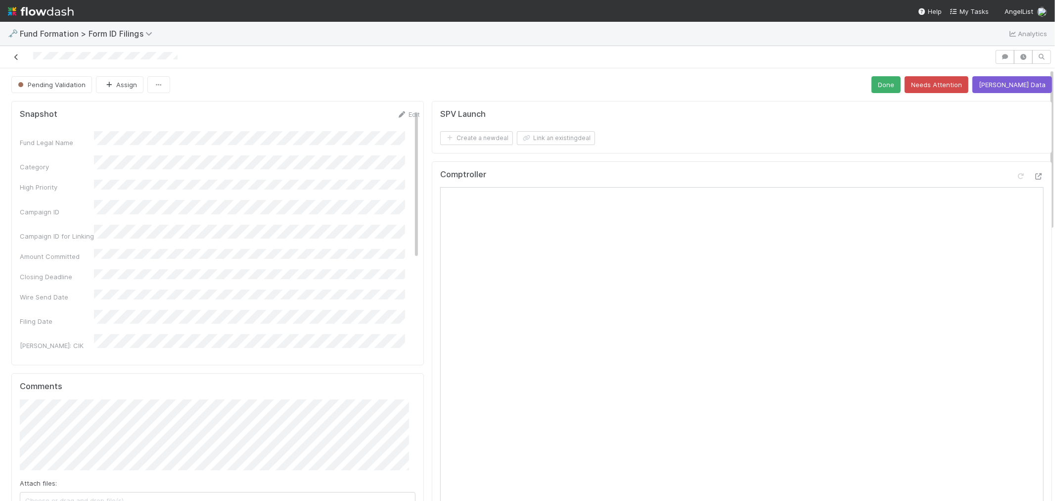
click at [18, 57] on icon at bounding box center [16, 57] width 10 height 6
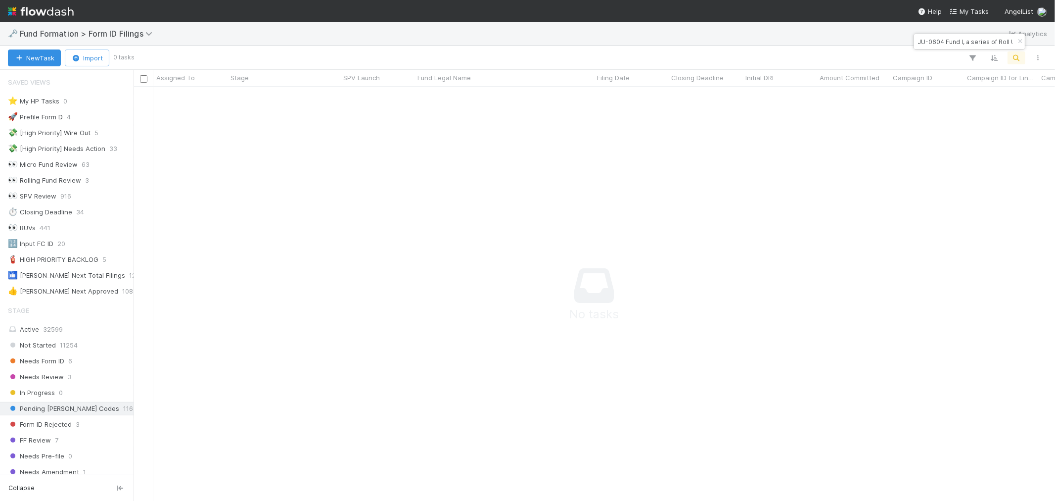
scroll to position [8, 8]
click at [926, 39] on input "JU-0604 Fund I, a series of Roll Up Vehicles, LP" at bounding box center [964, 42] width 99 height 12
paste input "VA-0618 Fund I, a series of Day One Ventures Syndicate"
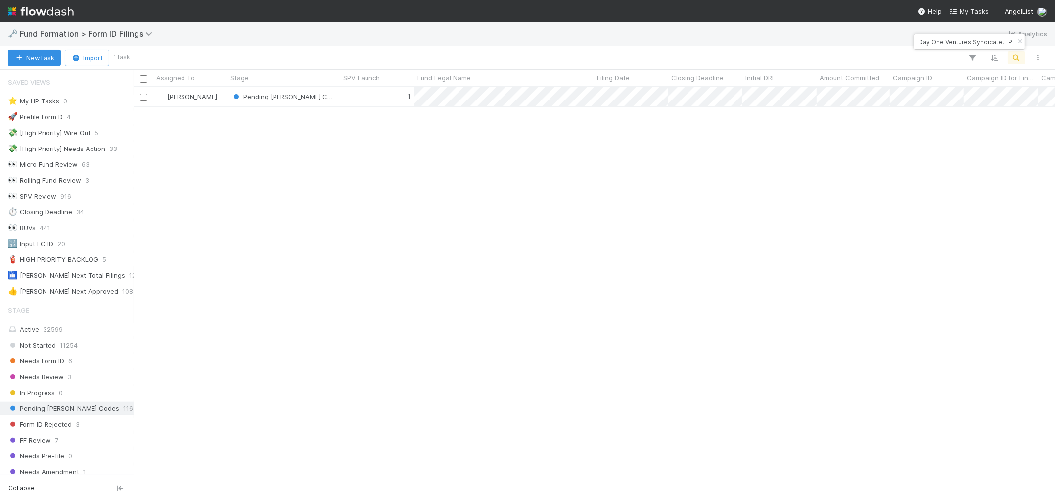
scroll to position [405, 913]
type input "VA-0618 Fund I, a series of Day One Ventures Syndicate, LP"
click at [359, 96] on div "1" at bounding box center [377, 96] width 74 height 19
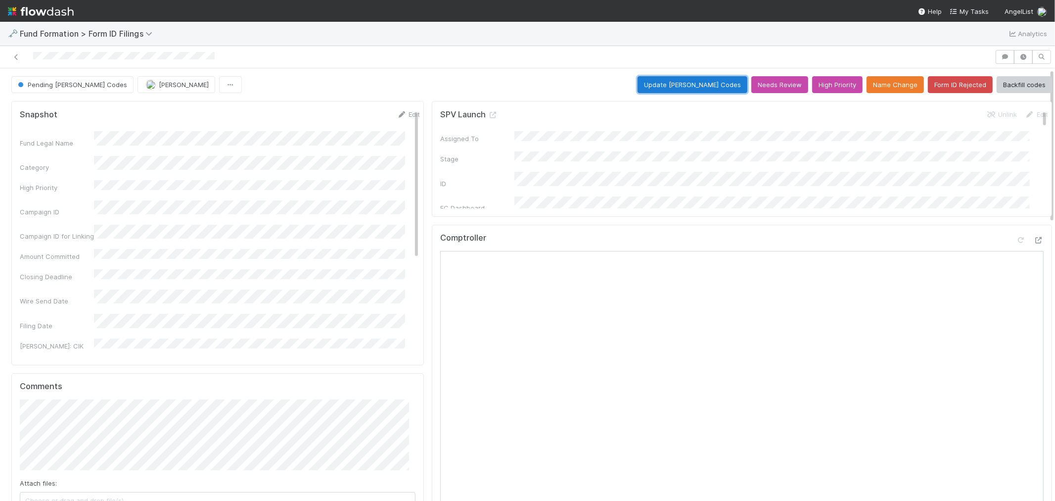
click at [683, 86] on button "Update EDGAR Codes" at bounding box center [693, 84] width 110 height 17
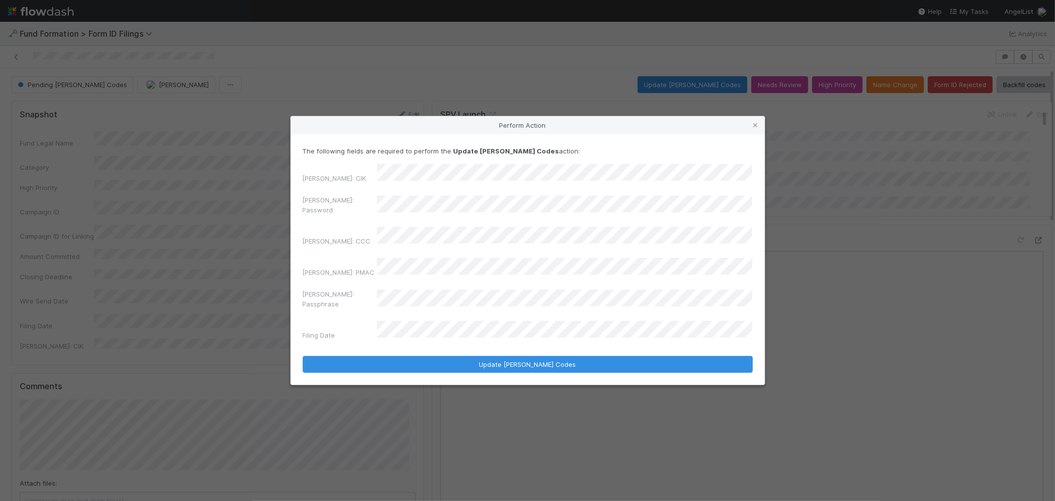
click at [226, 223] on div "Perform Action The following fields are required to perform the Update EDGAR Co…" at bounding box center [527, 250] width 1055 height 501
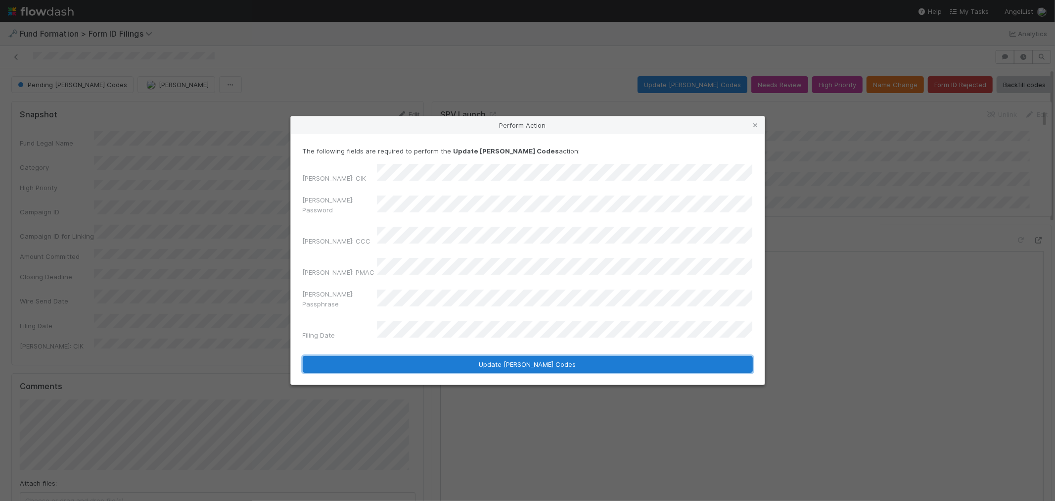
click at [488, 356] on button "Update EDGAR Codes" at bounding box center [528, 364] width 450 height 17
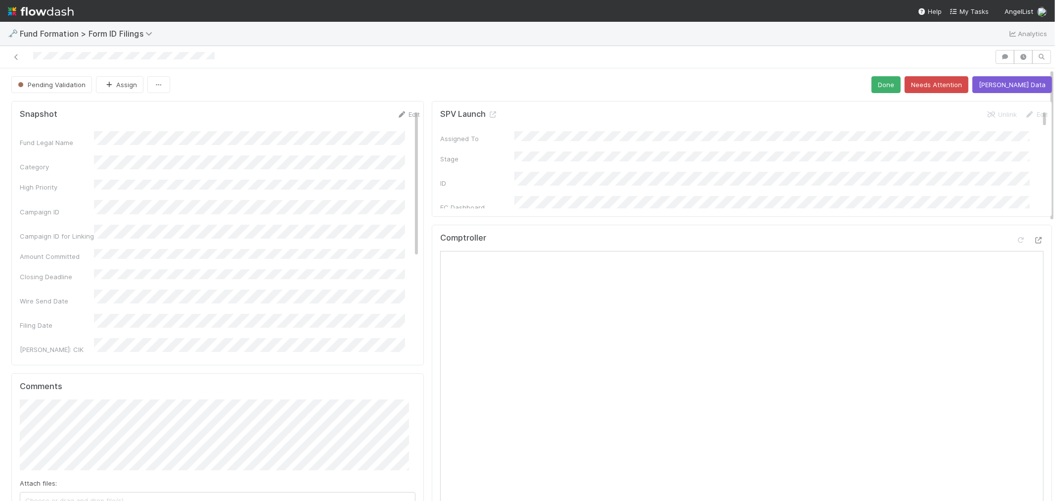
click at [22, 54] on div at bounding box center [497, 57] width 987 height 14
click at [17, 54] on icon at bounding box center [16, 57] width 10 height 6
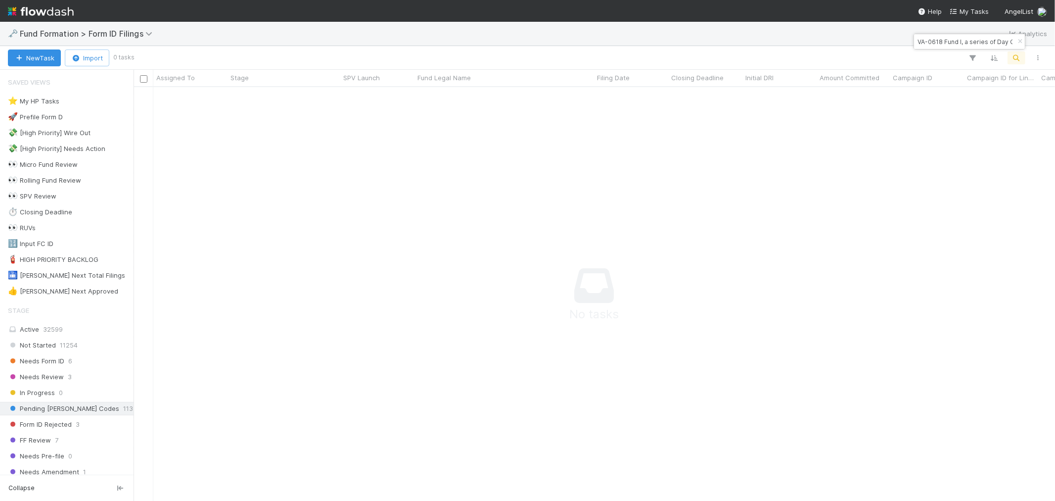
scroll to position [397, 905]
click at [946, 41] on input "VA-0618 Fund I, a series of Day One Ventures Syndicate, LP" at bounding box center [964, 42] width 99 height 12
paste input "AIHF I, a series of Artificial Intelligence in Health Fund"
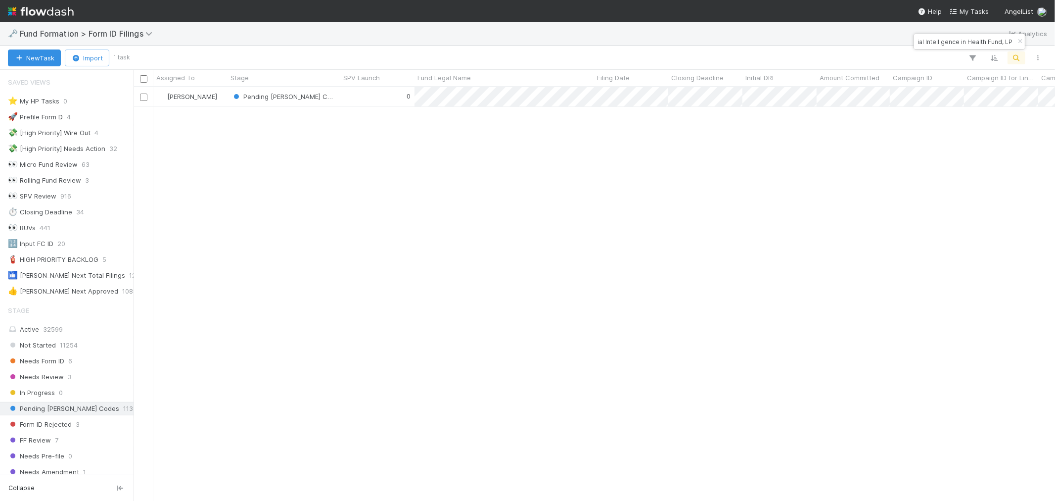
scroll to position [405, 913]
type input "AIHF I, a series of Artificial Intelligence in Health Fund, LP"
click at [363, 102] on div "0" at bounding box center [377, 96] width 74 height 19
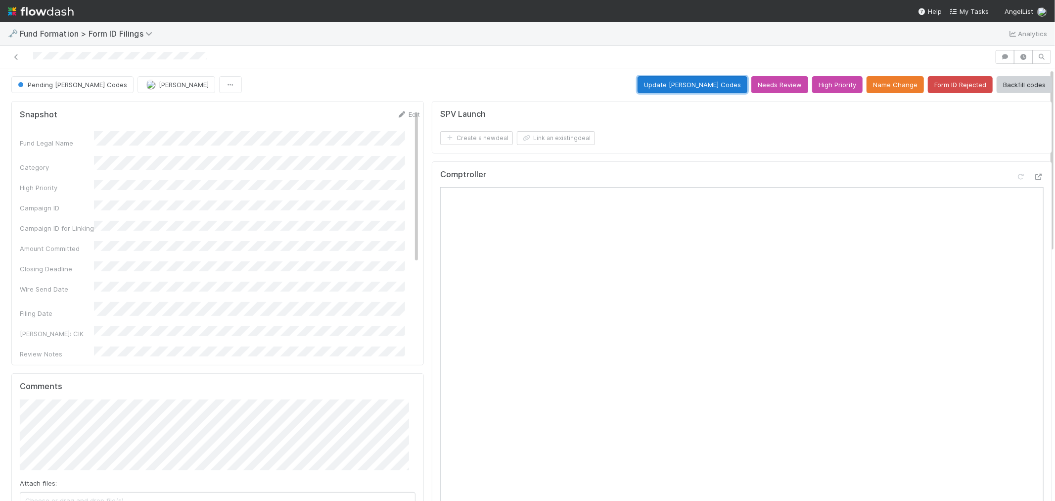
click at [696, 86] on button "Update EDGAR Codes" at bounding box center [693, 84] width 110 height 17
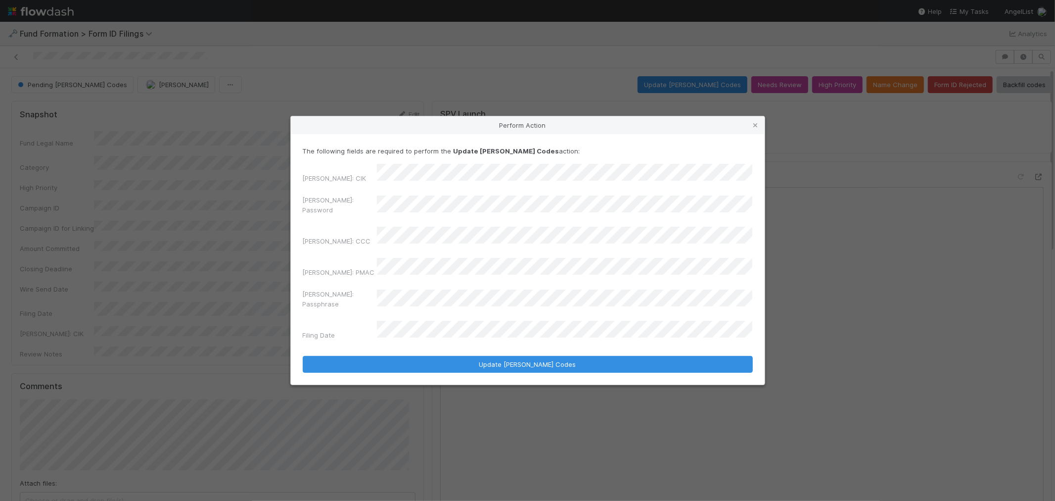
click at [223, 218] on div "Perform Action The following fields are required to perform the Update EDGAR Co…" at bounding box center [527, 250] width 1055 height 501
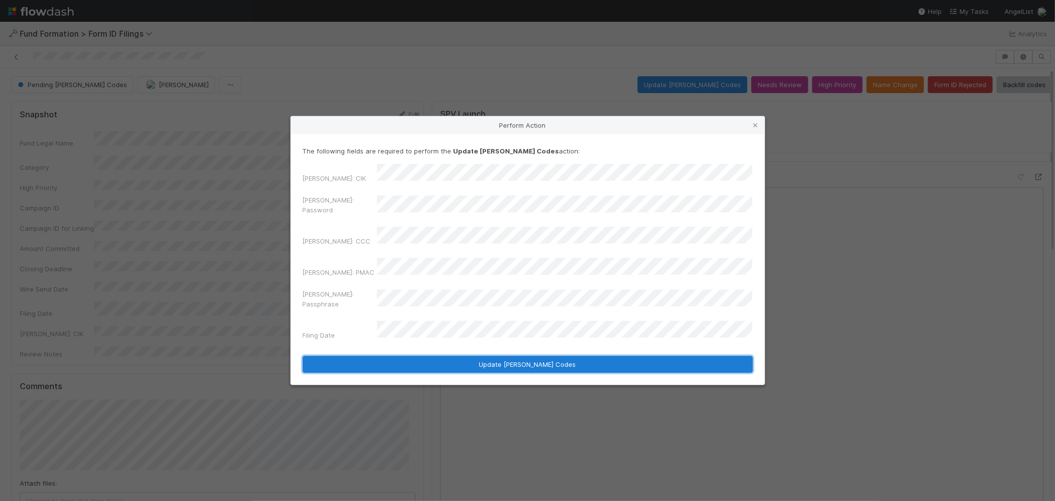
click at [555, 356] on button "Update EDGAR Codes" at bounding box center [528, 364] width 450 height 17
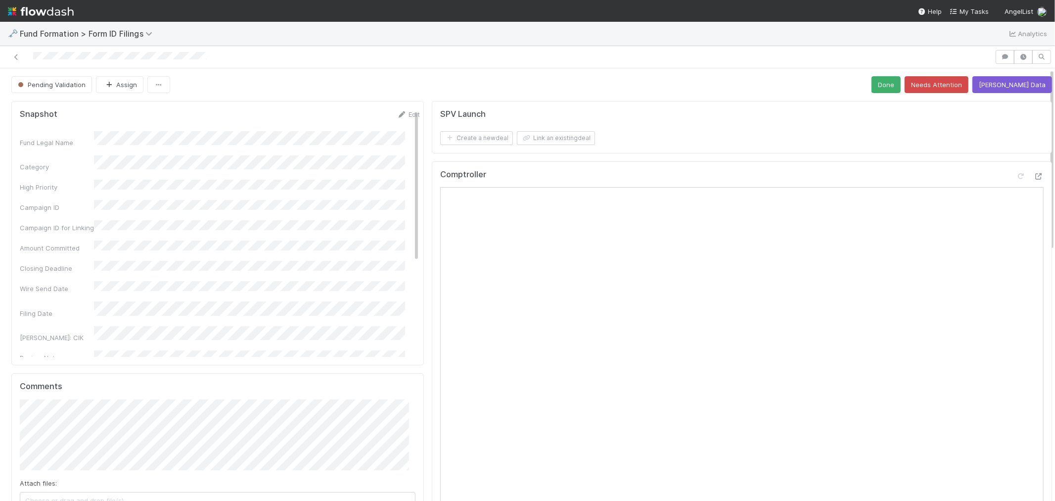
drag, startPoint x: 18, startPoint y: 55, endPoint x: 164, endPoint y: 3, distance: 155.0
click at [18, 55] on icon at bounding box center [16, 57] width 10 height 6
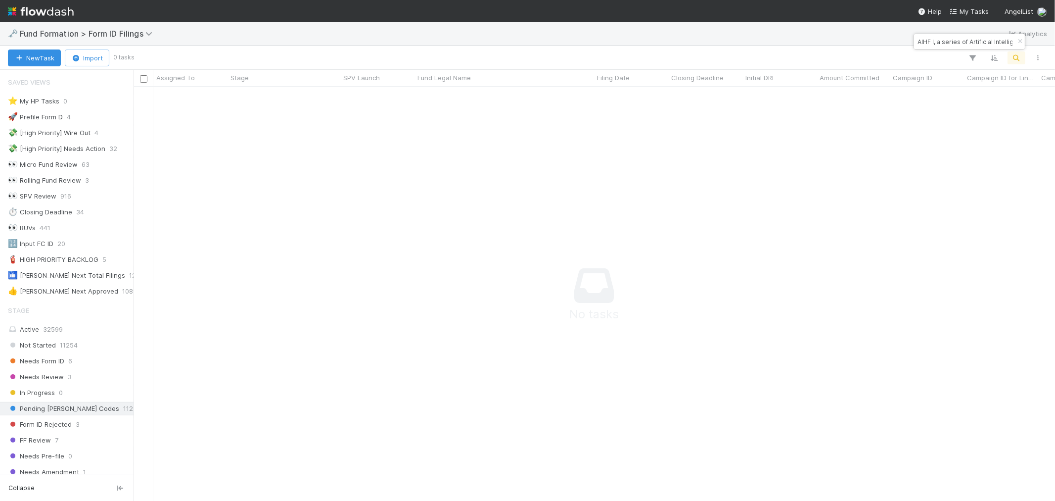
scroll to position [8, 8]
click at [937, 47] on input "AIHF I, a series of Artificial Intelligence in Health Fund, LP" at bounding box center [964, 42] width 99 height 12
click at [937, 46] on input "AIHF I, a series of Artificial Intelligence in Health Fund, LP" at bounding box center [964, 42] width 99 height 12
paste input "BA-0801 Fund I, a series of Ravelin Capital"
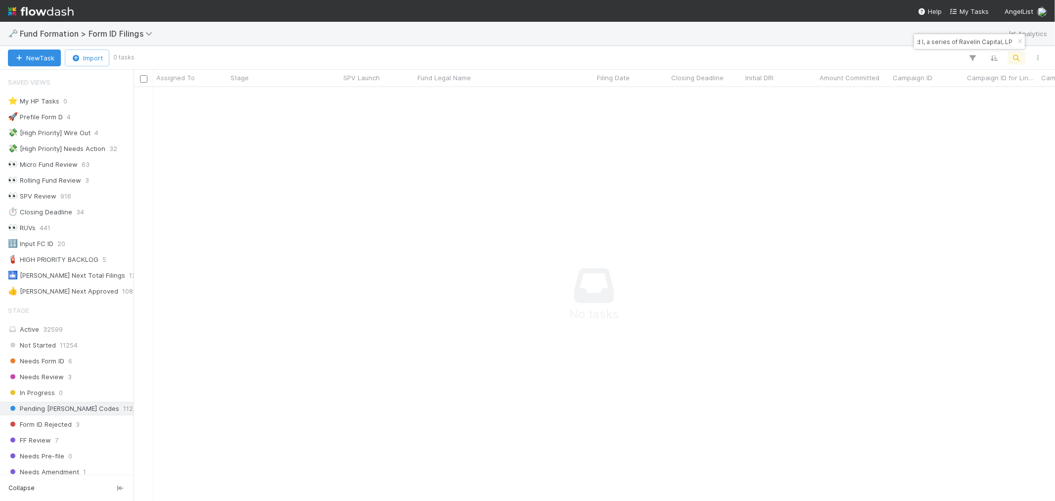
scroll to position [0, 0]
click at [935, 44] on input "BA-0801 Fund I, a series of Ravelin Capital, LP" at bounding box center [964, 42] width 99 height 12
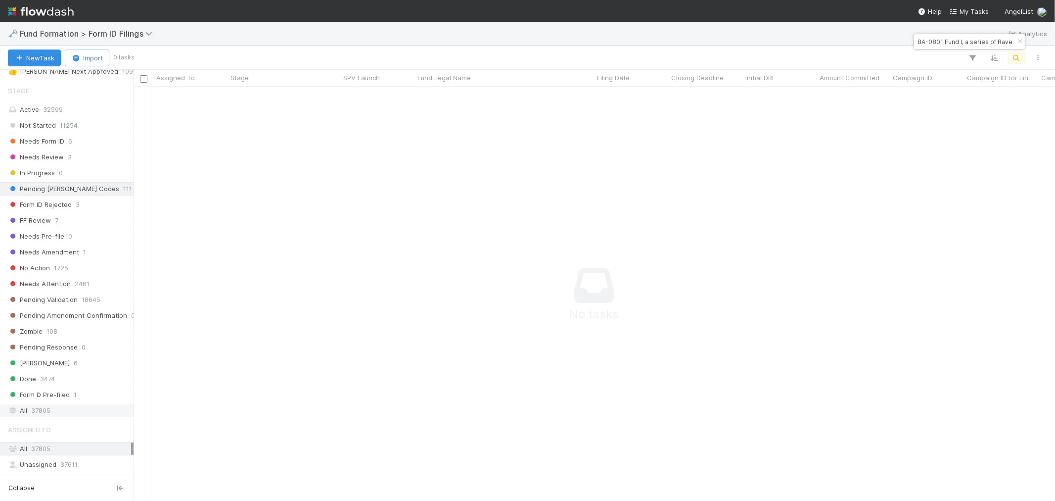
click at [33, 413] on span "37805" at bounding box center [40, 410] width 19 height 12
click at [949, 42] on input "BA-0801 Fund I, a series of Ravelin Capital, LP" at bounding box center [964, 42] width 99 height 12
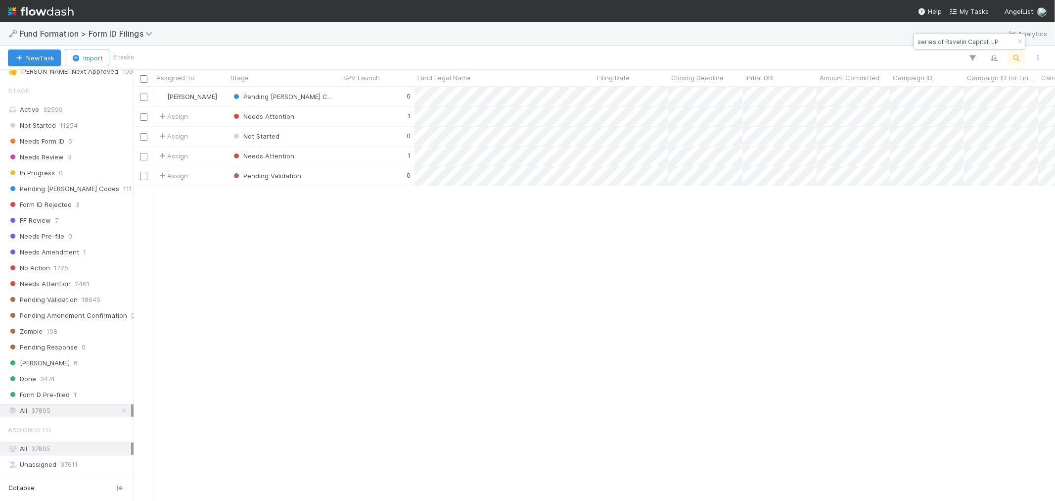
scroll to position [405, 913]
type input "series of Ravelin Capital, LP"
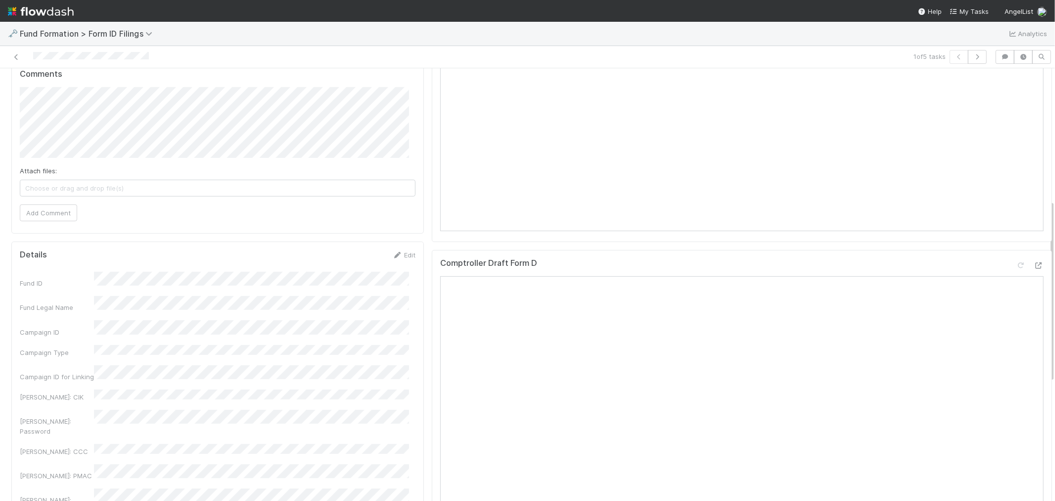
scroll to position [152, 0]
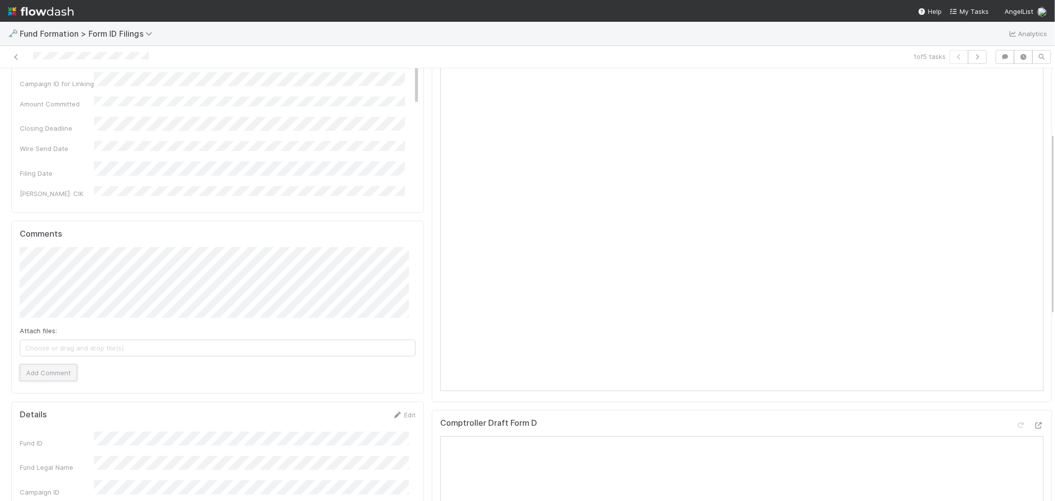
click at [57, 377] on button "Add Comment" at bounding box center [48, 372] width 57 height 17
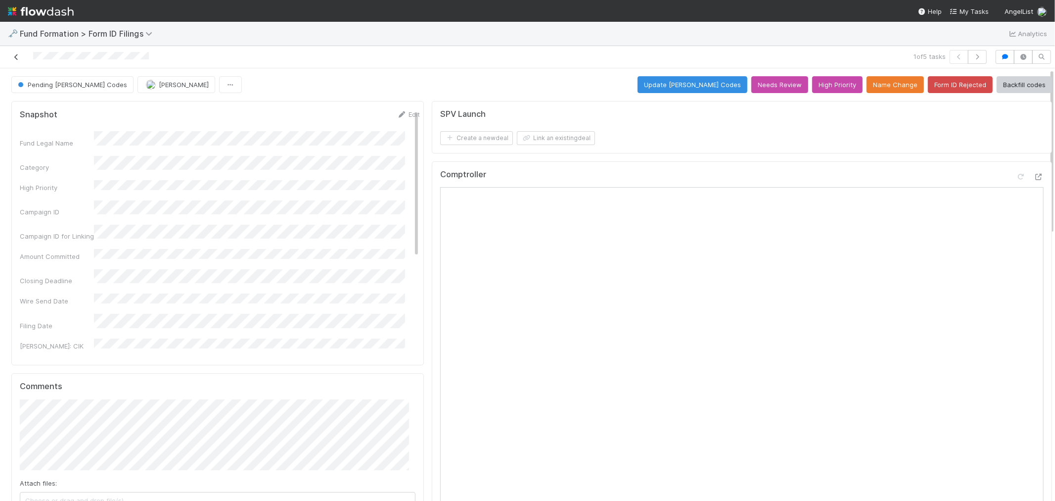
click at [16, 59] on icon at bounding box center [16, 57] width 10 height 6
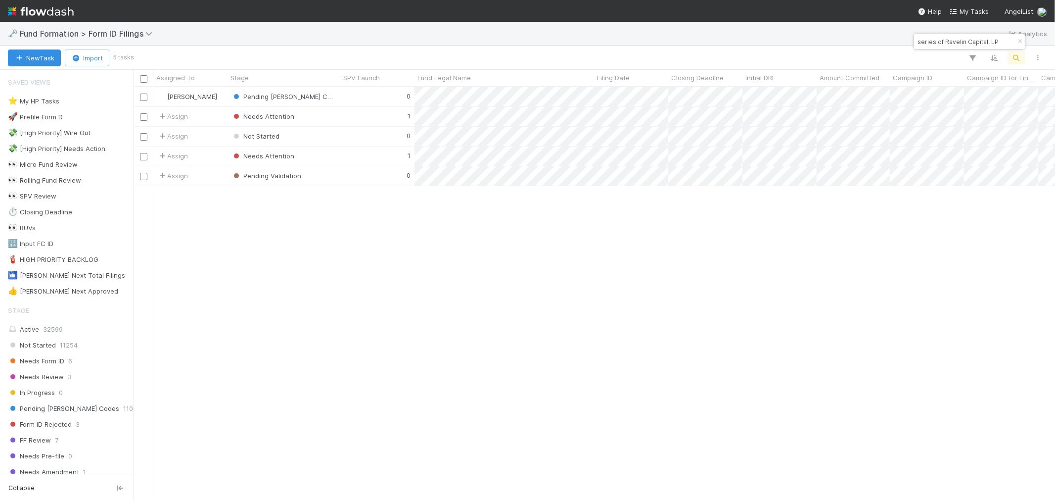
scroll to position [405, 913]
click at [935, 40] on input "series of Ravelin Capital, LP" at bounding box center [964, 42] width 99 height 12
paste input "AN-0517 Fund I, a series of Roll Up Vehicles"
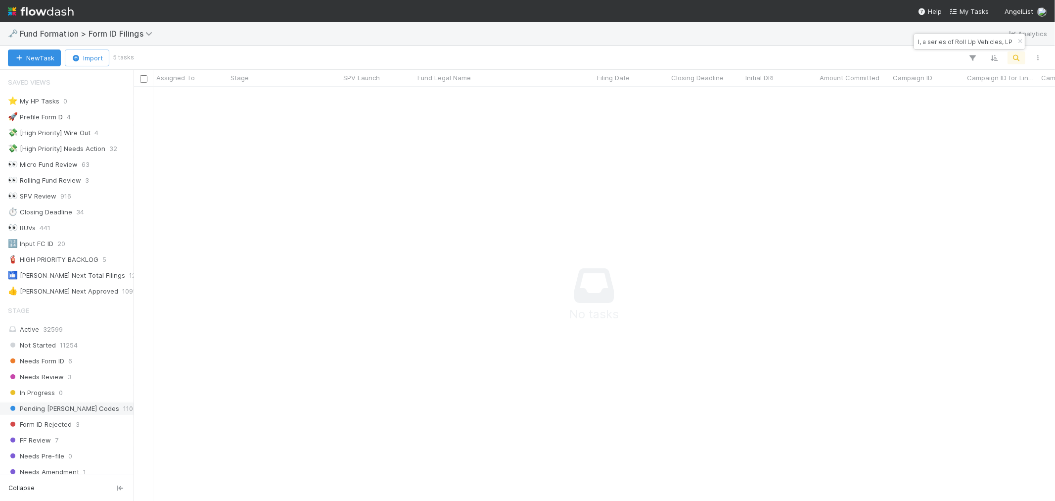
scroll to position [397, 905]
type input "AN-0517 Fund I, a series of Roll Up Vehicles, LP"
click at [72, 405] on span "Pending EDGAR Codes" at bounding box center [63, 408] width 111 height 12
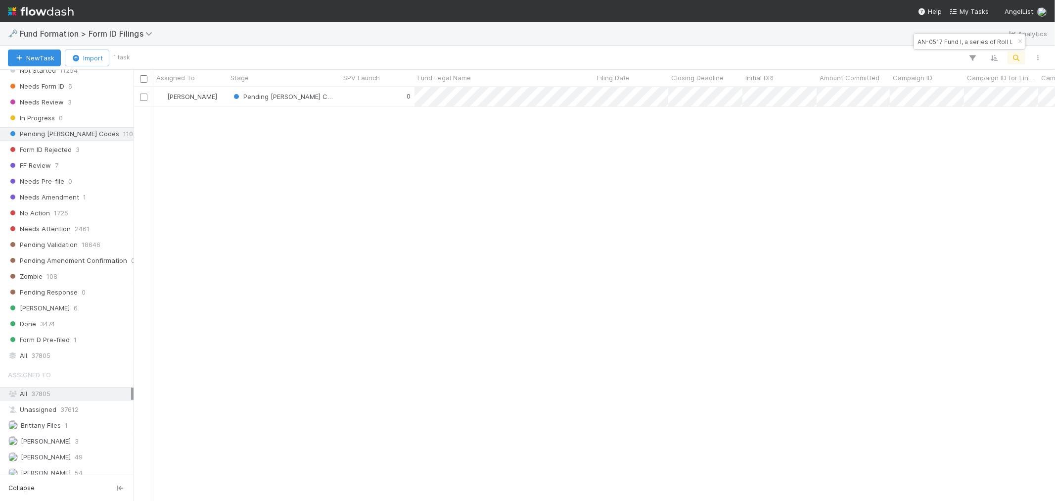
scroll to position [405, 913]
click at [353, 97] on div "0" at bounding box center [377, 96] width 74 height 19
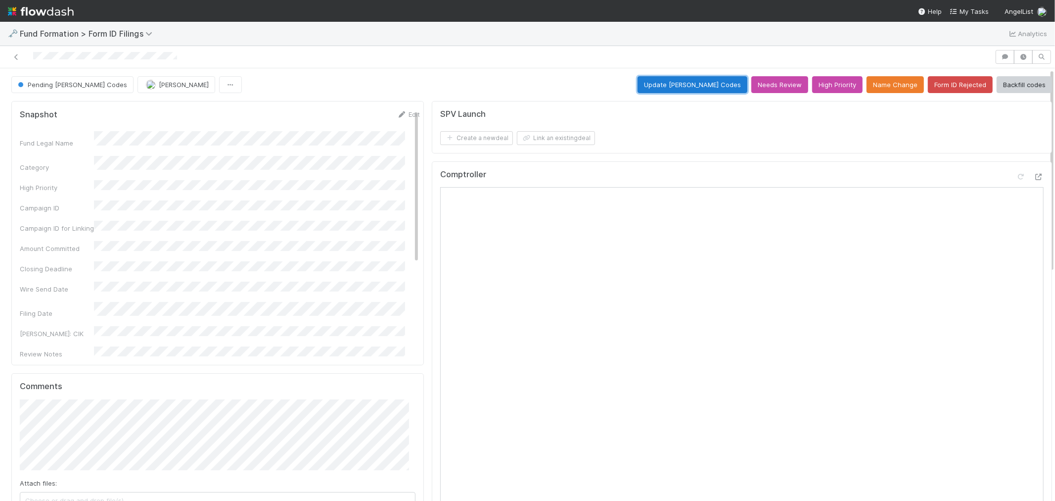
click at [711, 82] on button "Update EDGAR Codes" at bounding box center [693, 84] width 110 height 17
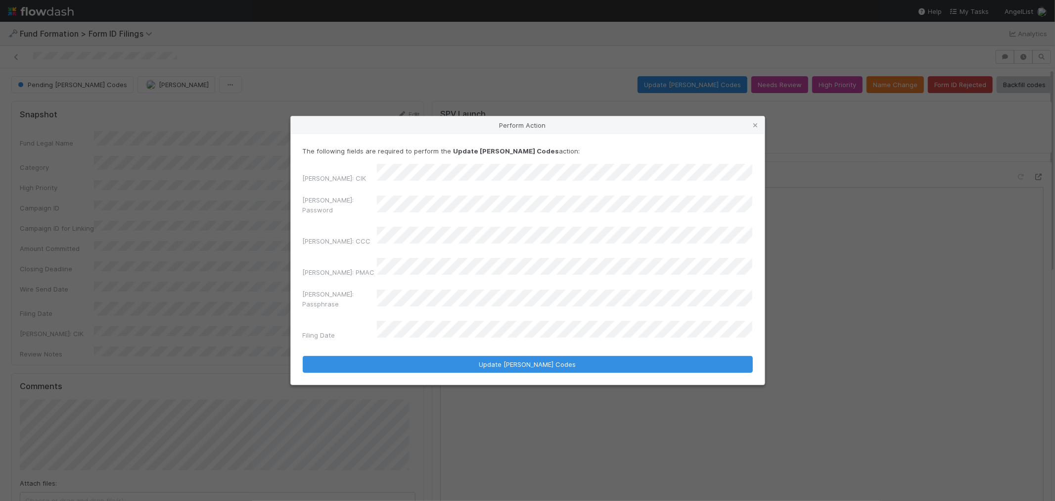
click at [275, 223] on div "Perform Action The following fields are required to perform the Update EDGAR Co…" at bounding box center [527, 250] width 1055 height 501
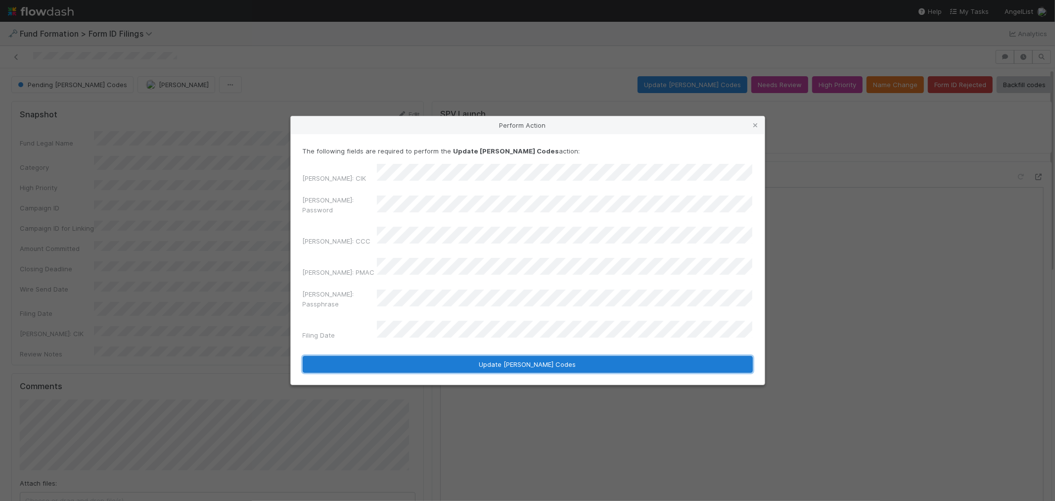
click at [552, 356] on button "Update EDGAR Codes" at bounding box center [528, 364] width 450 height 17
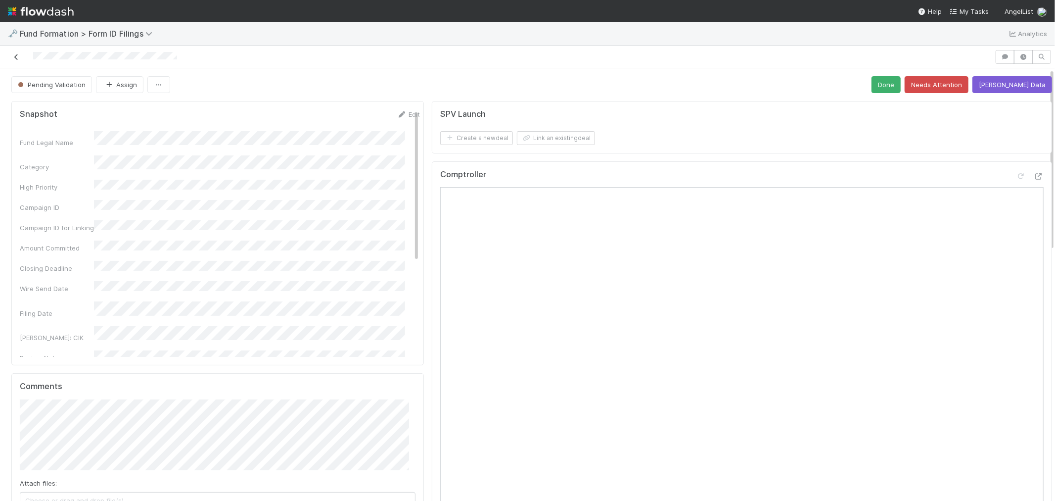
click at [15, 55] on icon at bounding box center [16, 57] width 10 height 6
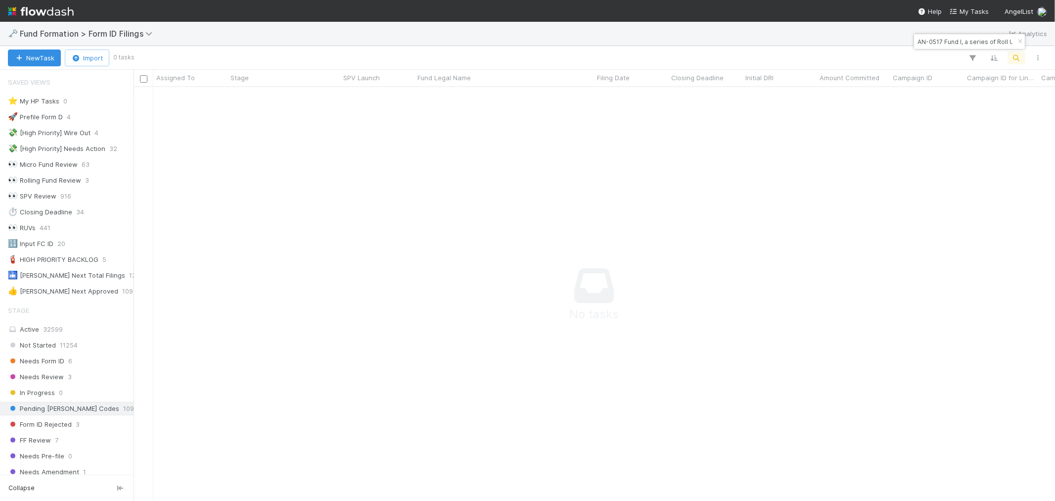
scroll to position [8, 8]
click at [932, 41] on input "AN-0517 Fund I, a series of Roll Up Vehicles, LP" at bounding box center [964, 42] width 99 height 12
paste input "LLISON PICKENS VENTURES OPPORTUNITY FUND I"
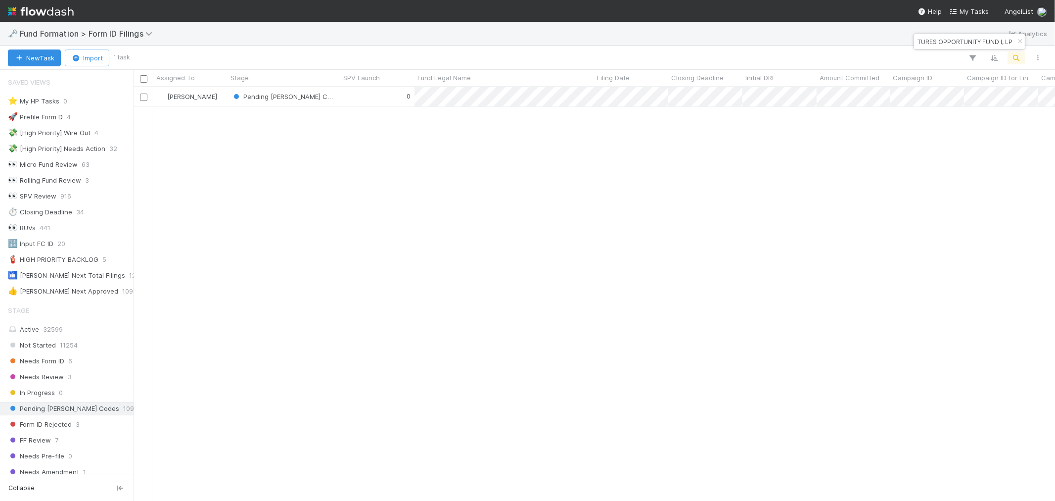
scroll to position [405, 913]
type input "ALLISON PICKENS VENTURES OPPORTUNITY FUND I, LP"
click at [359, 99] on div "0" at bounding box center [377, 96] width 74 height 19
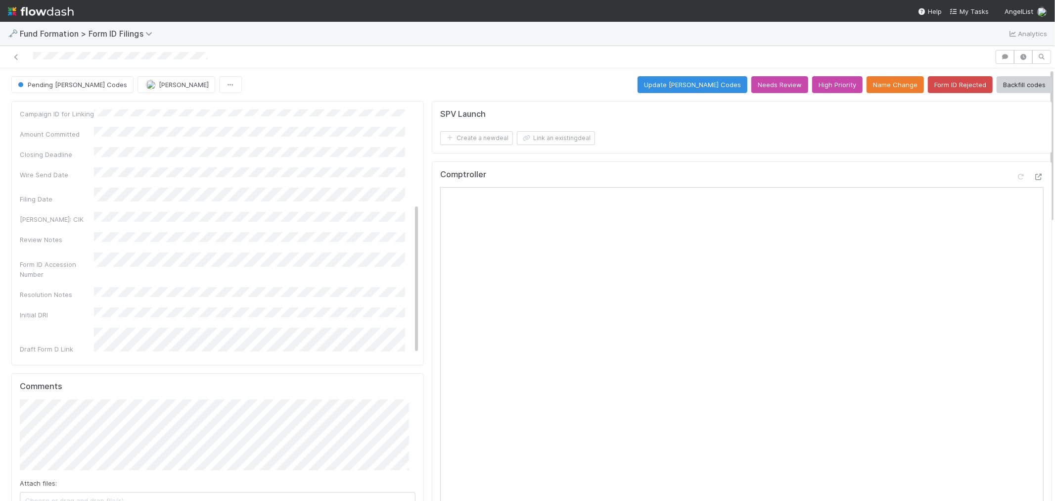
scroll to position [159, 0]
drag, startPoint x: 643, startPoint y: 11, endPoint x: 656, endPoint y: 7, distance: 13.5
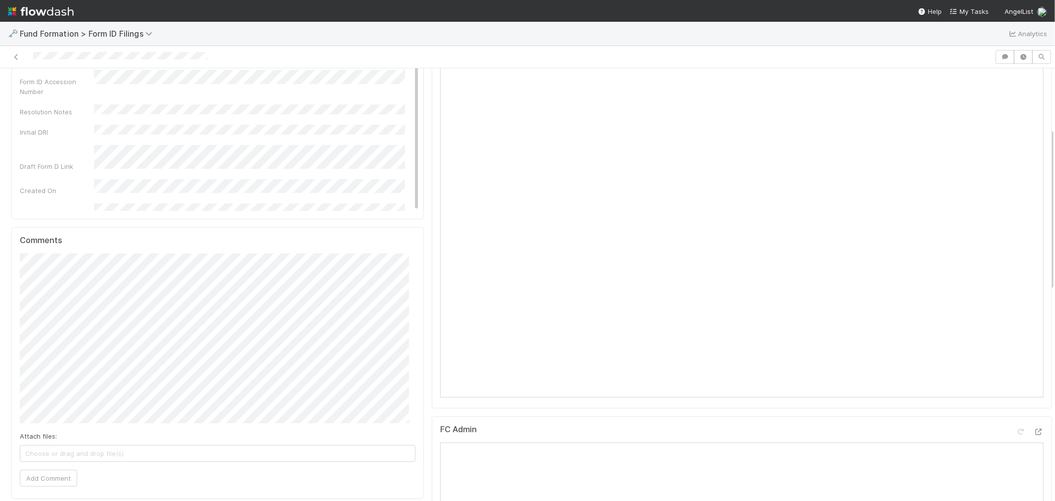
scroll to position [165, 0]
click at [37, 450] on button "Add Comment" at bounding box center [48, 459] width 57 height 17
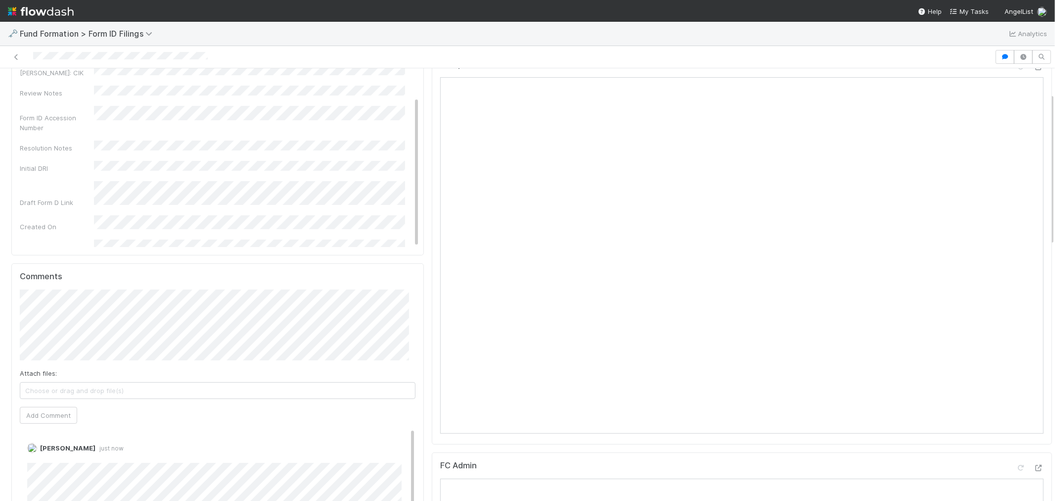
scroll to position [0, 0]
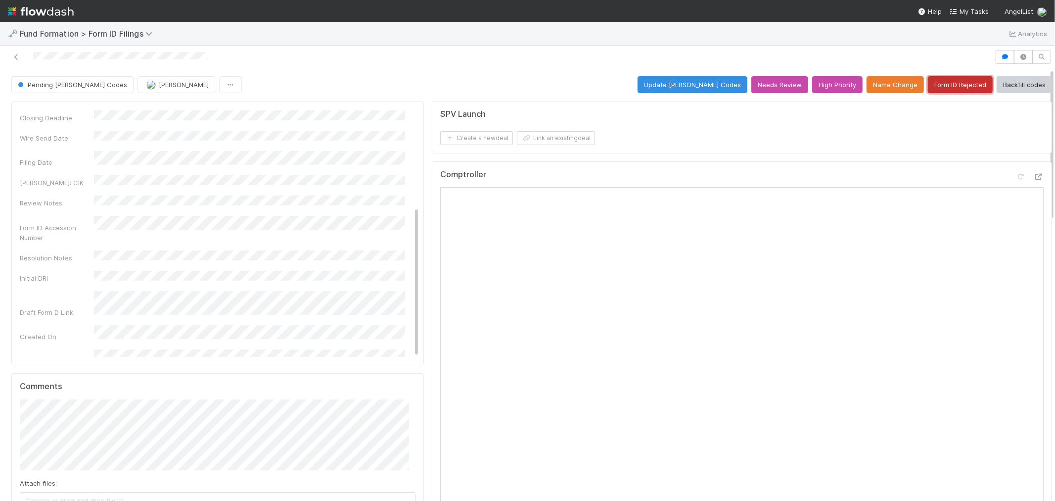
click at [932, 78] on button "Form ID Rejected" at bounding box center [960, 84] width 65 height 17
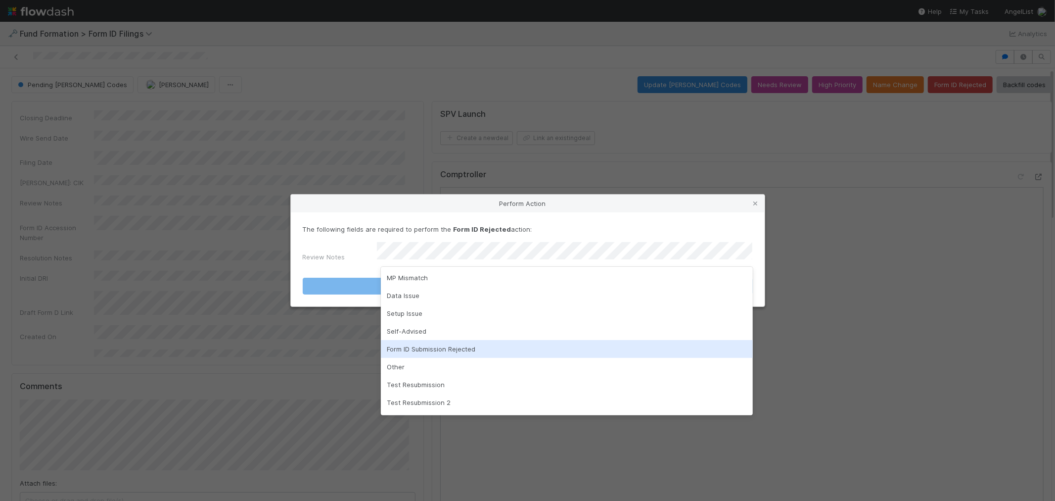
click at [479, 342] on div "Form ID Submission Rejected" at bounding box center [567, 349] width 372 height 18
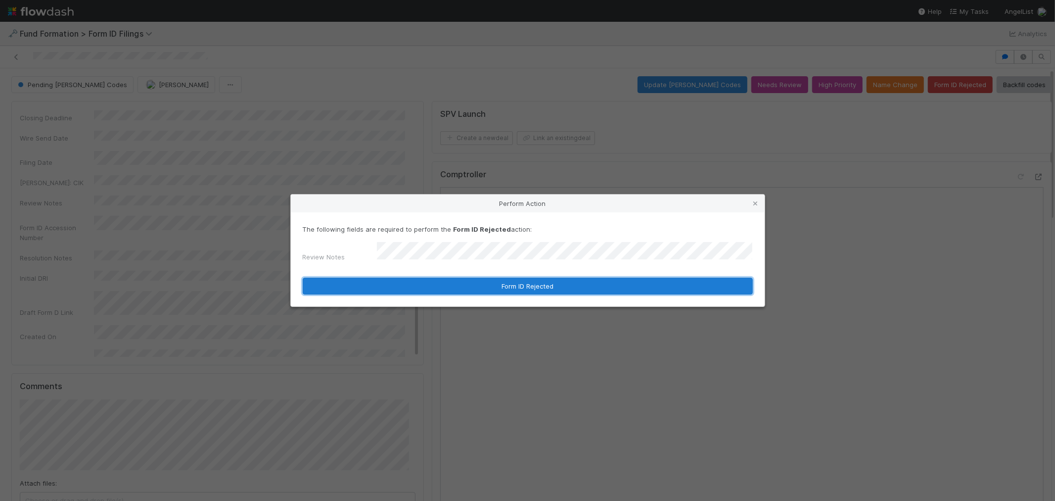
click at [511, 284] on button "Form ID Rejected" at bounding box center [528, 285] width 450 height 17
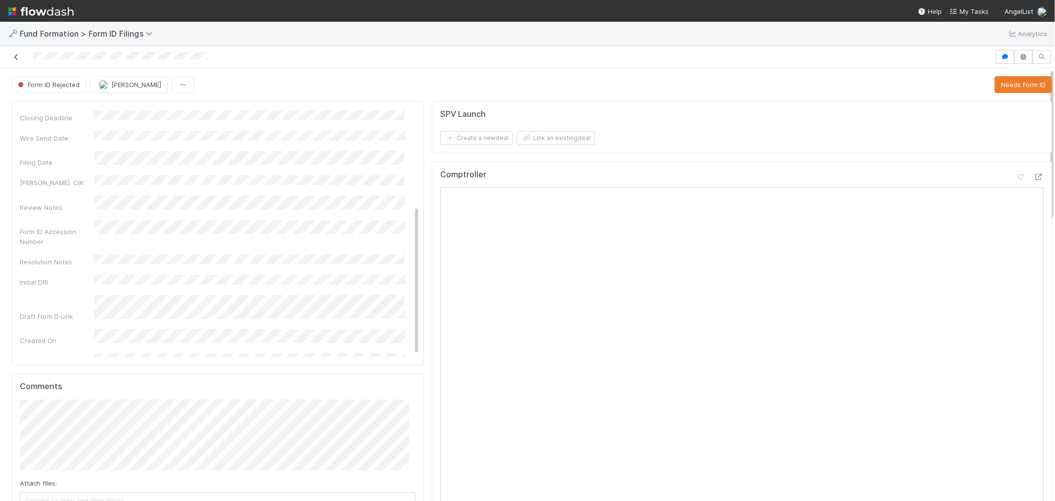
click at [15, 56] on icon at bounding box center [16, 57] width 10 height 6
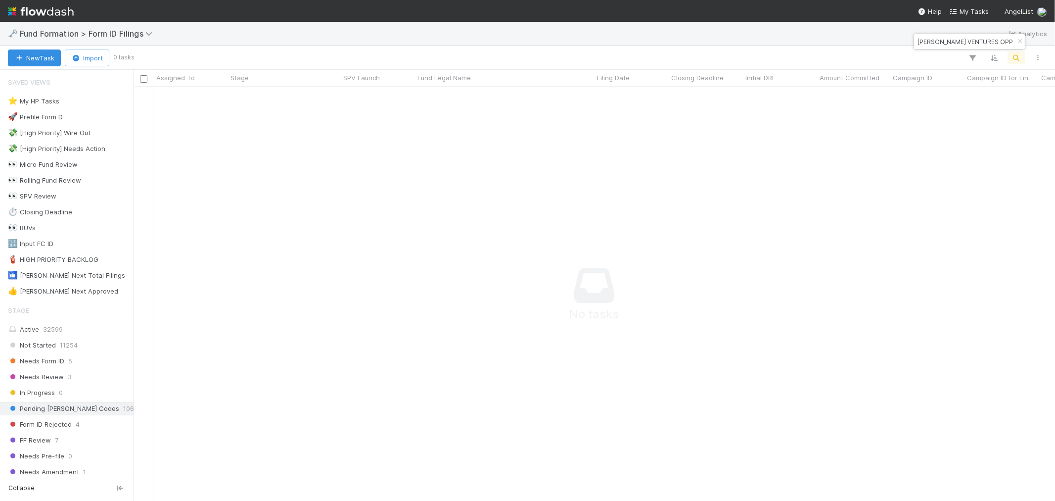
scroll to position [8, 8]
click at [62, 358] on span "Needs Form ID" at bounding box center [36, 361] width 56 height 12
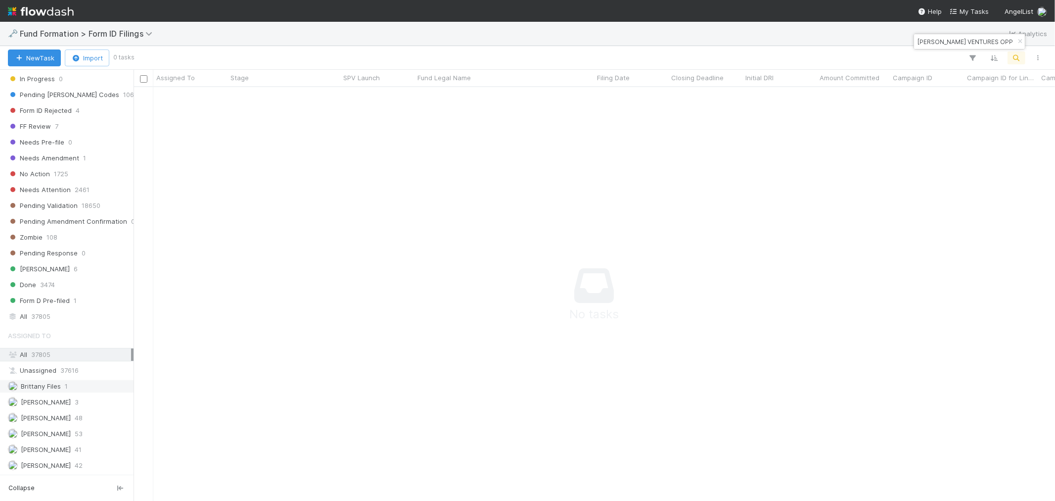
scroll to position [397, 905]
click at [949, 40] on icon "button" at bounding box center [1020, 42] width 10 height 6
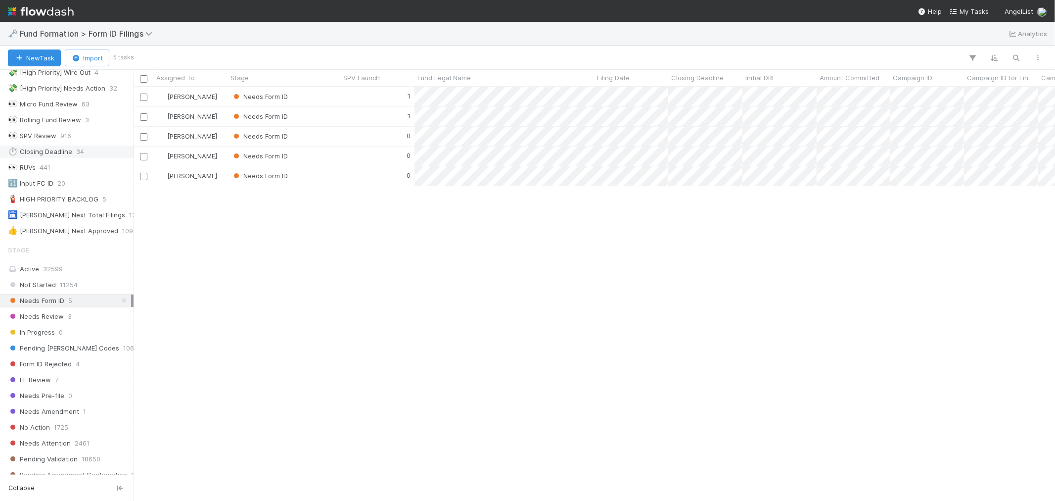
scroll to position [0, 0]
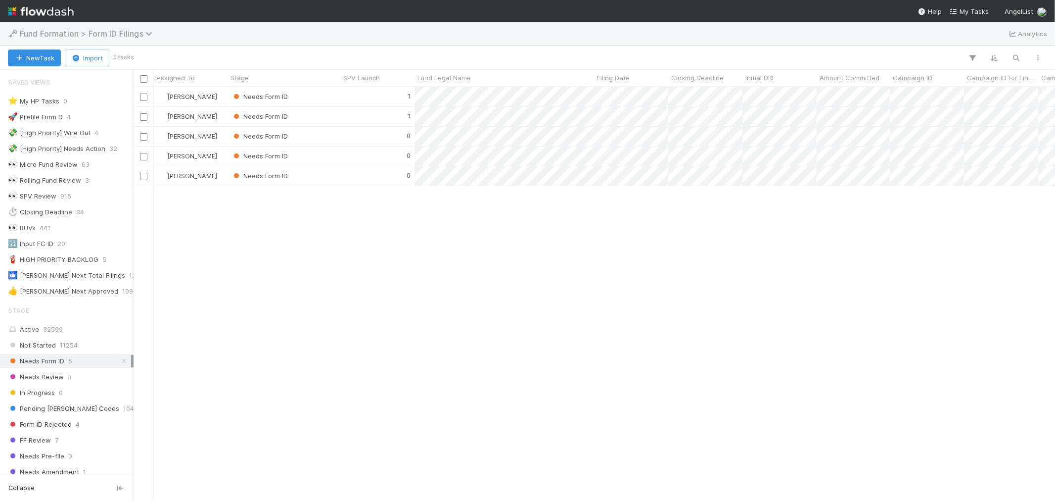
click at [100, 31] on span "Fund Formation > Form ID Filings" at bounding box center [88, 34] width 137 height 10
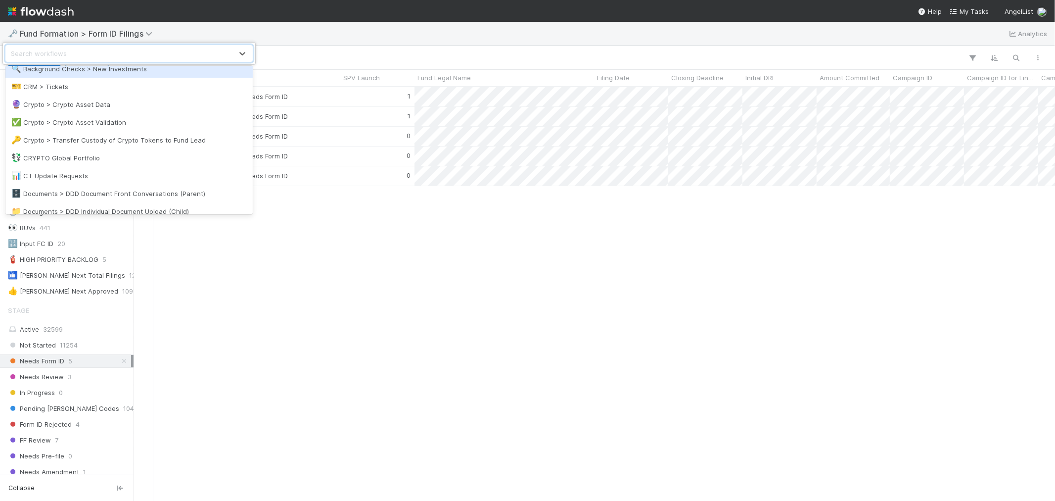
scroll to position [274, 0]
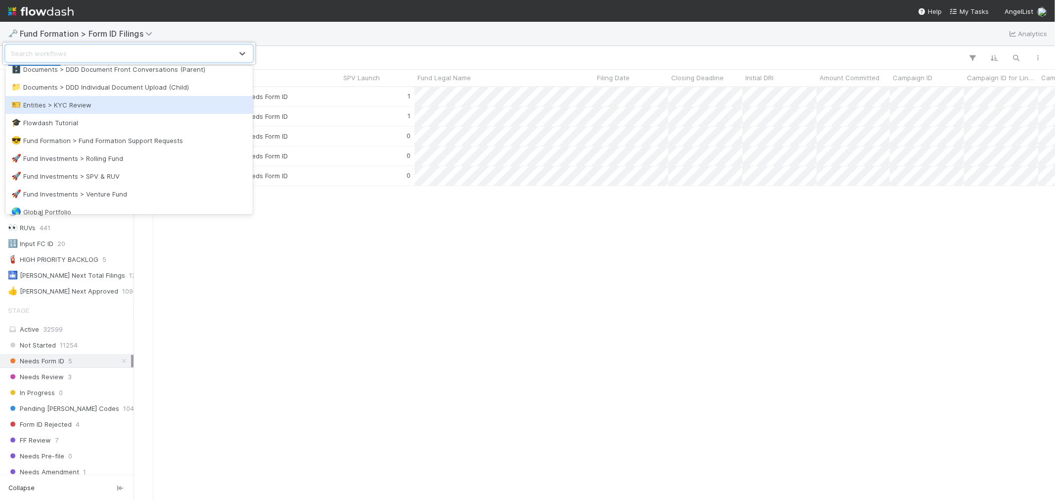
click at [94, 104] on div "🎫 Entities > KYC Review" at bounding box center [128, 105] width 235 height 10
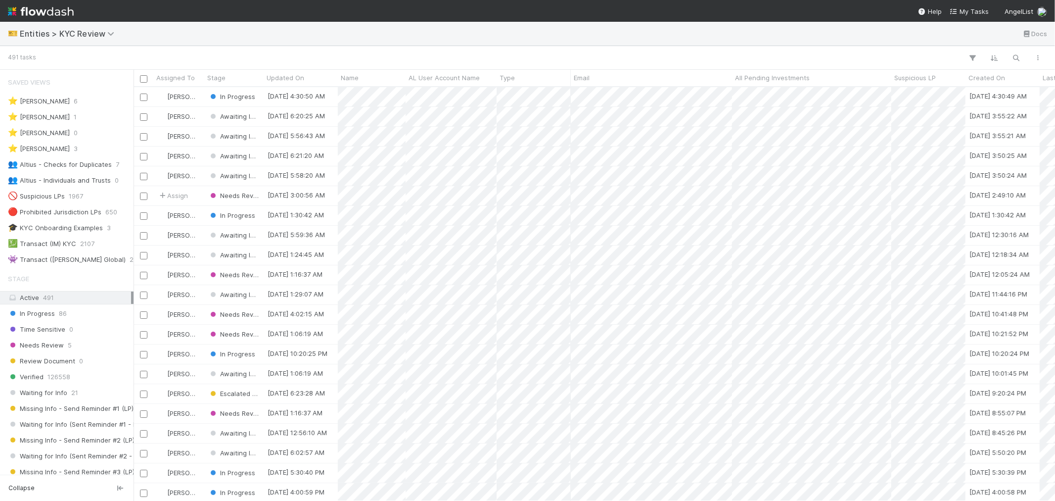
scroll to position [405, 913]
click at [57, 318] on div "In Progress 86" at bounding box center [69, 313] width 123 height 12
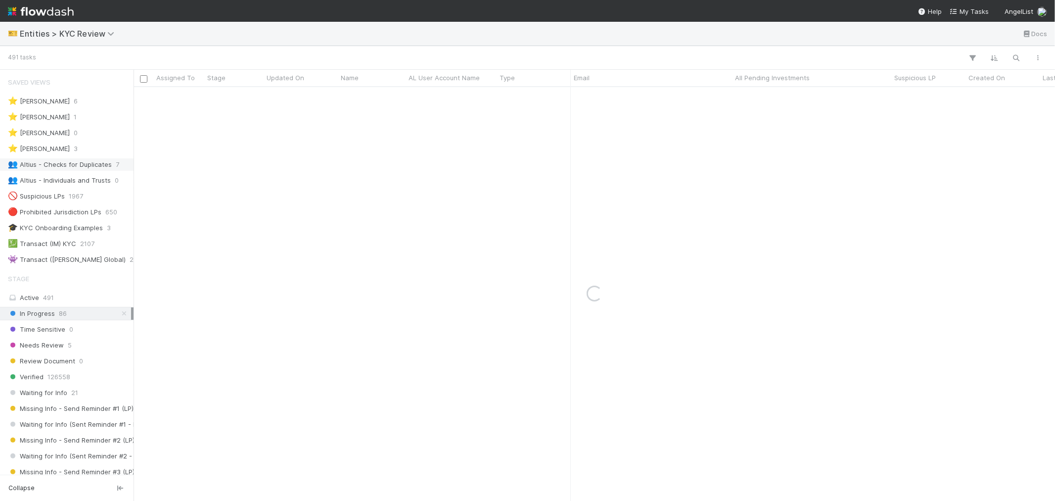
click at [94, 161] on div "👥 Altius - Checks for Duplicates" at bounding box center [60, 164] width 104 height 12
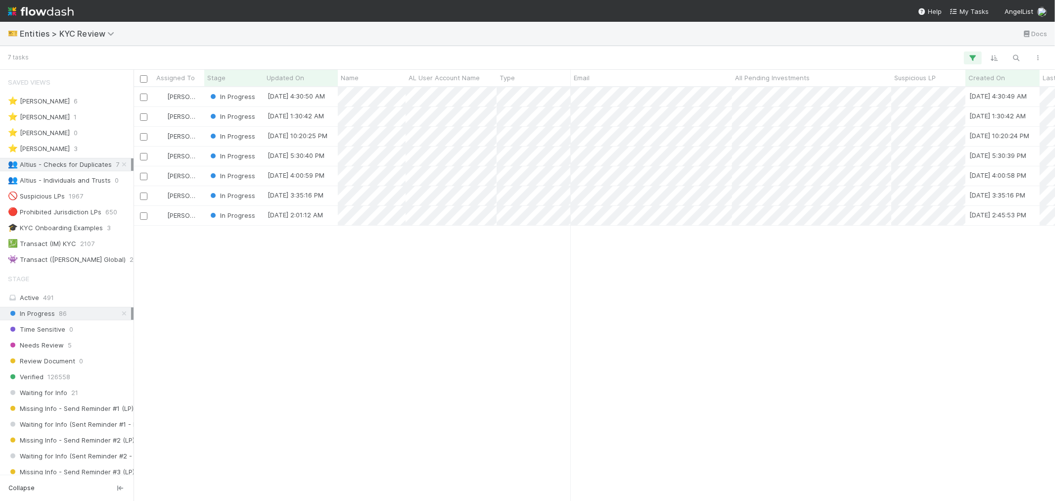
scroll to position [8, 8]
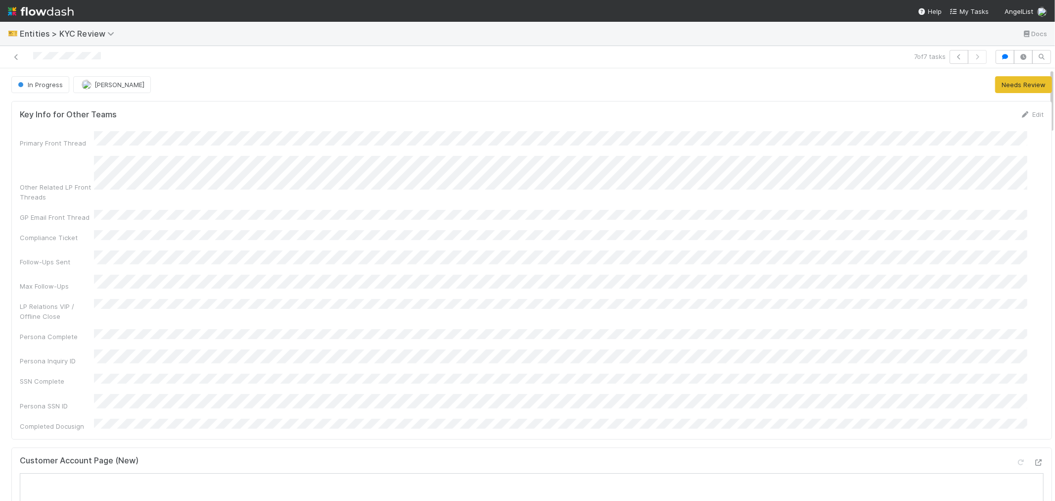
click at [439, 450] on div "Customer Account Page (New)" at bounding box center [532, 465] width 1024 height 18
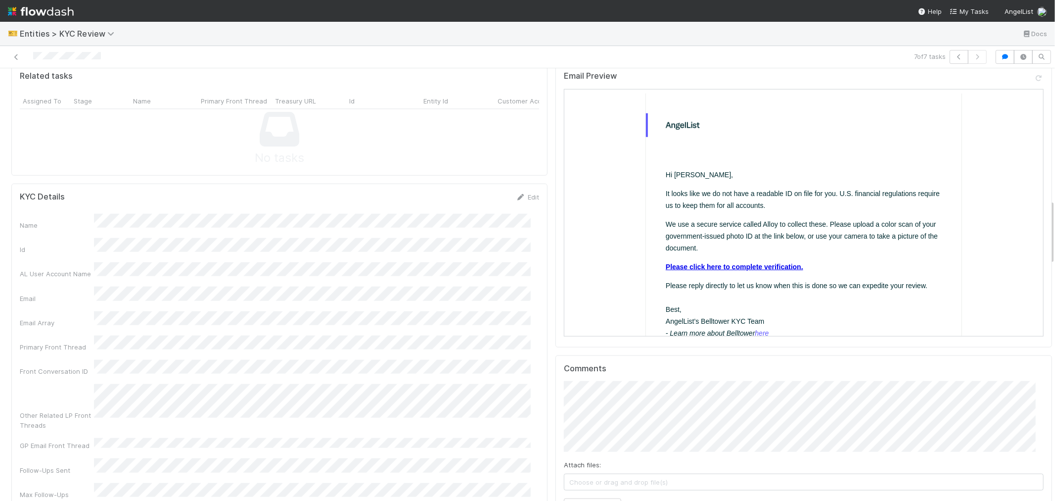
scroll to position [769, 0]
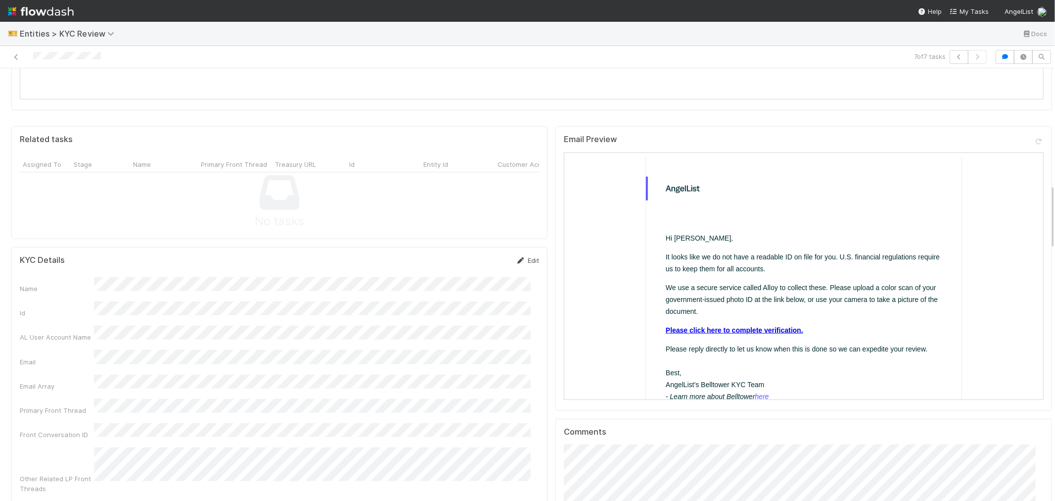
click at [521, 256] on link "Edit" at bounding box center [527, 260] width 23 height 8
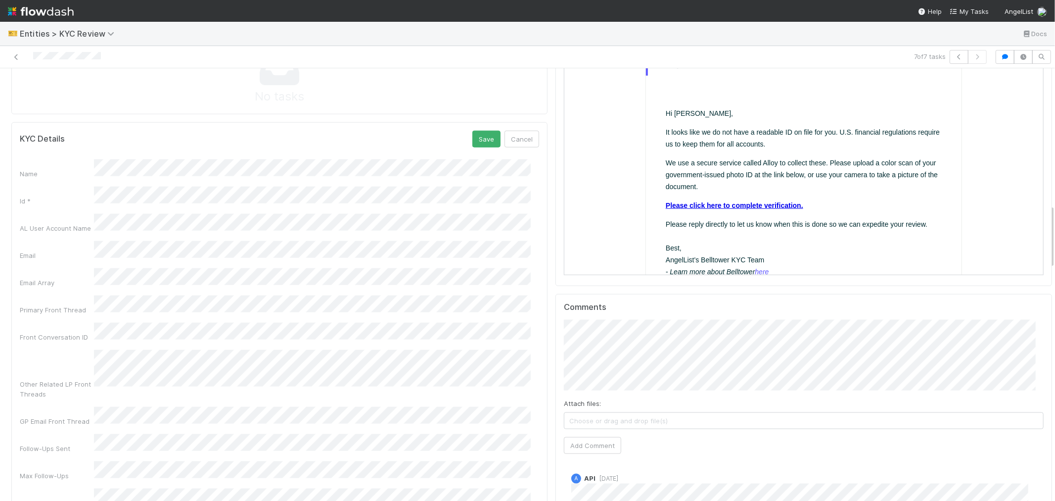
scroll to position [879, 0]
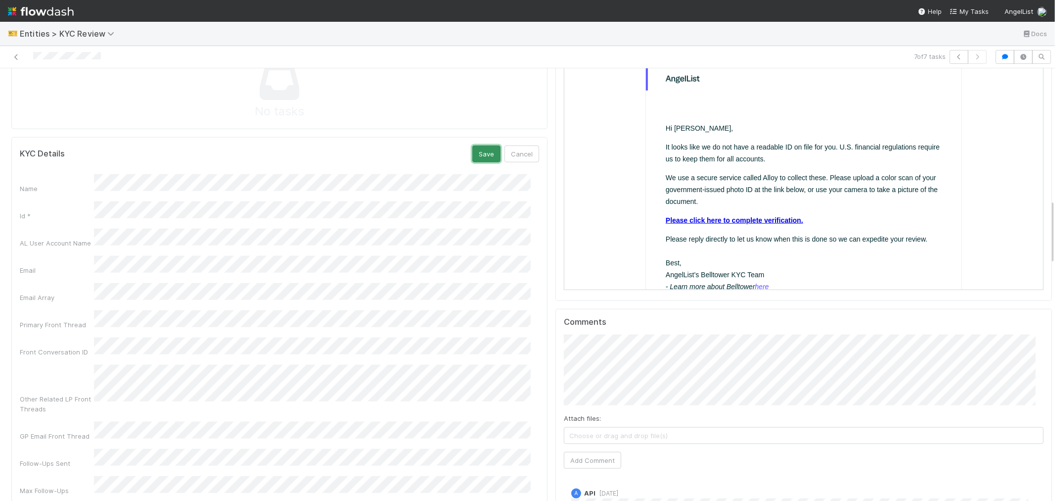
click at [482, 145] on button "Save" at bounding box center [486, 153] width 28 height 17
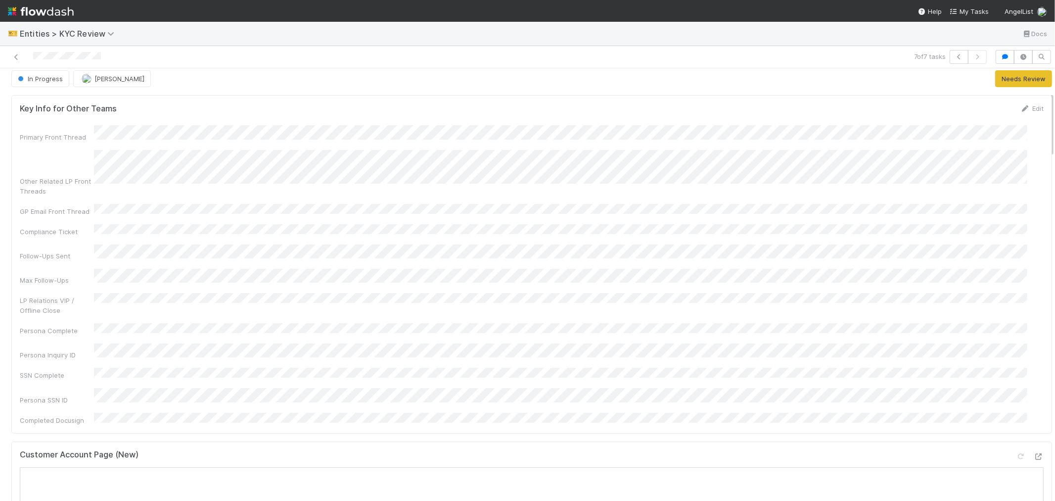
scroll to position [0, 0]
click at [949, 60] on button "button" at bounding box center [959, 57] width 19 height 14
click at [412, 449] on div "Customer Account Page (New)" at bounding box center [532, 458] width 1024 height 18
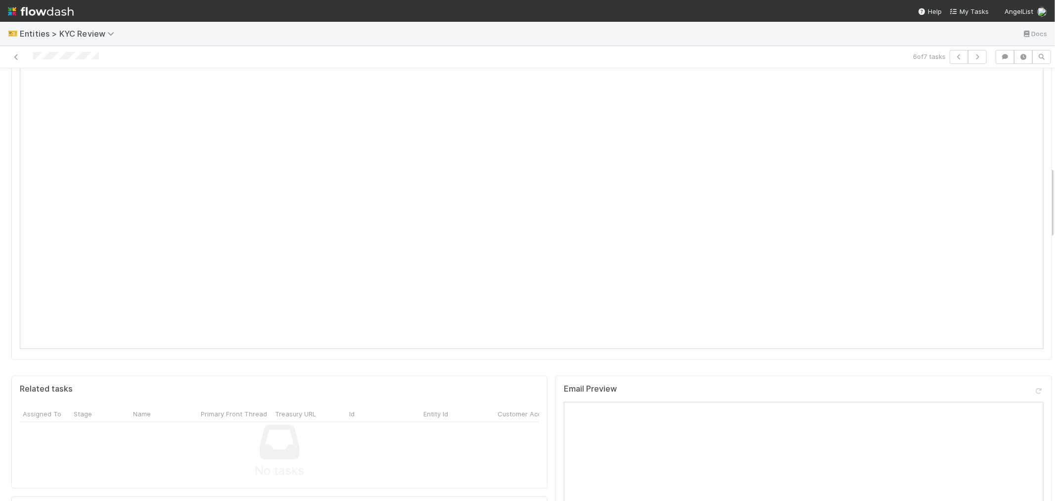
scroll to position [604, 0]
click at [526, 414] on link "Edit" at bounding box center [527, 418] width 23 height 8
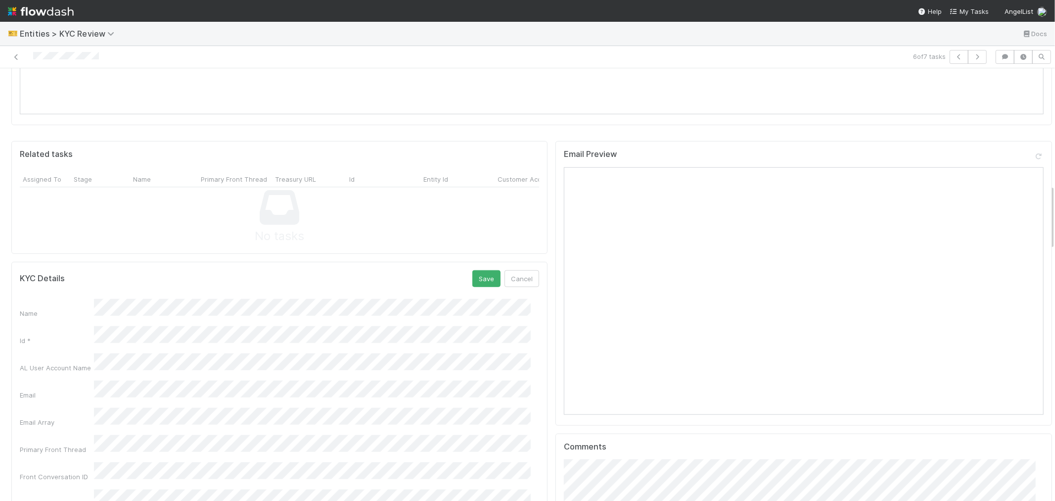
scroll to position [549, 0]
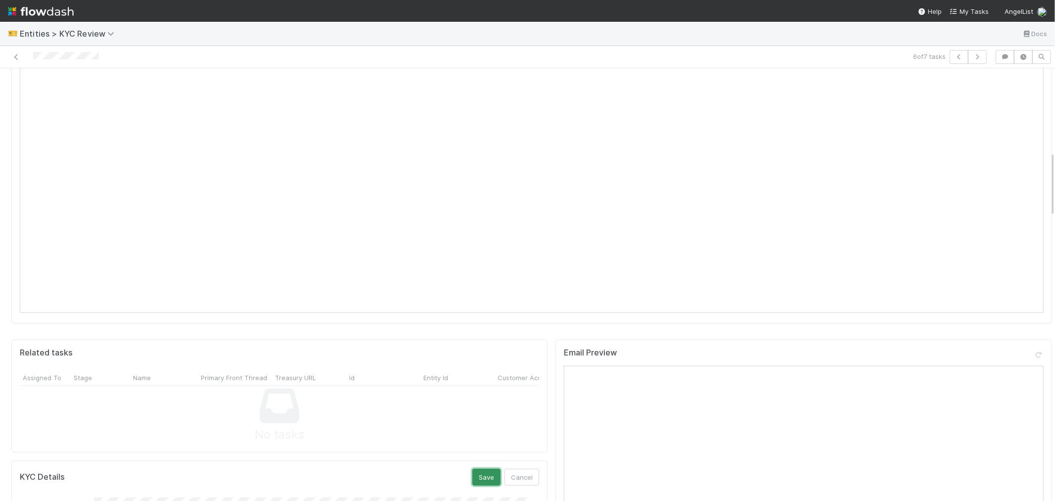
click at [472, 450] on button "Save" at bounding box center [486, 476] width 28 height 17
click at [949, 57] on icon "button" at bounding box center [959, 57] width 10 height 6
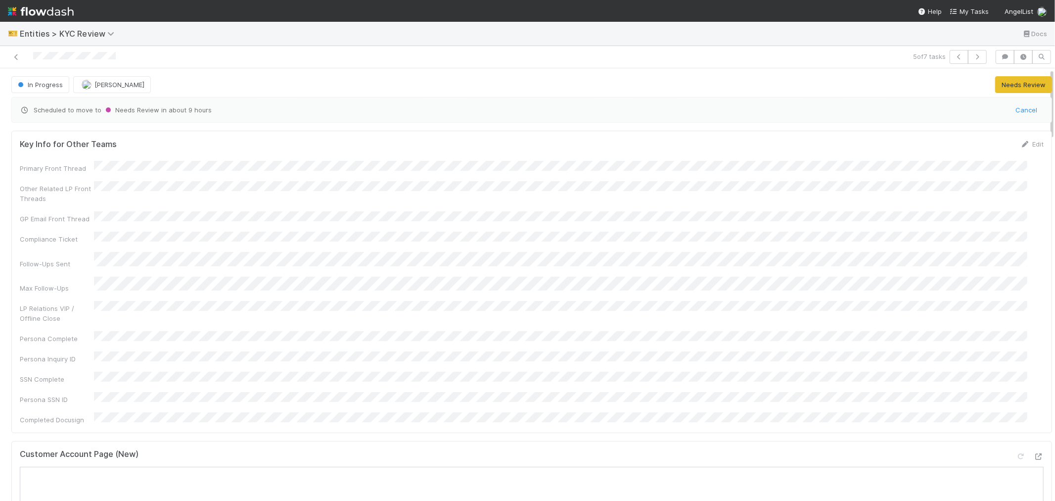
click at [437, 449] on div "Customer Account Page (New)" at bounding box center [532, 458] width 1024 height 18
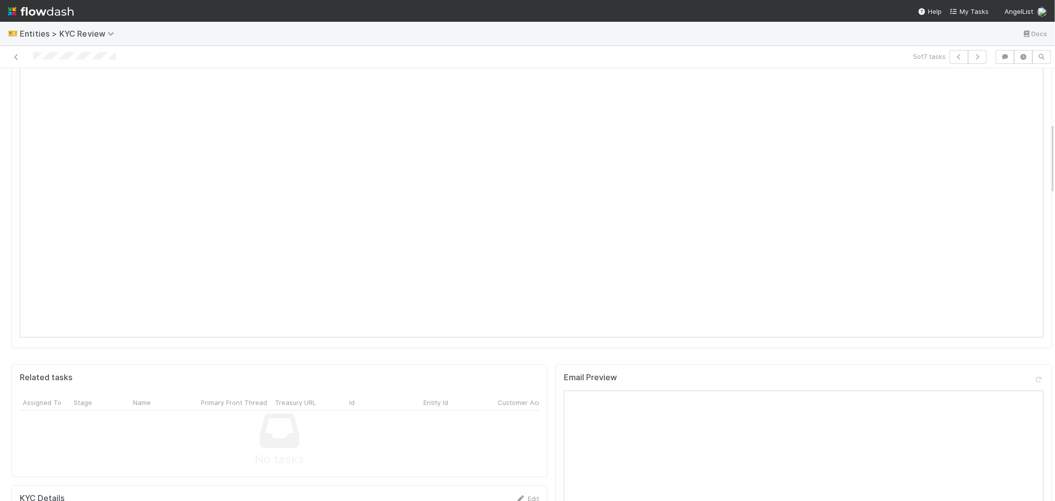
scroll to position [604, 0]
click at [516, 415] on icon at bounding box center [521, 418] width 10 height 6
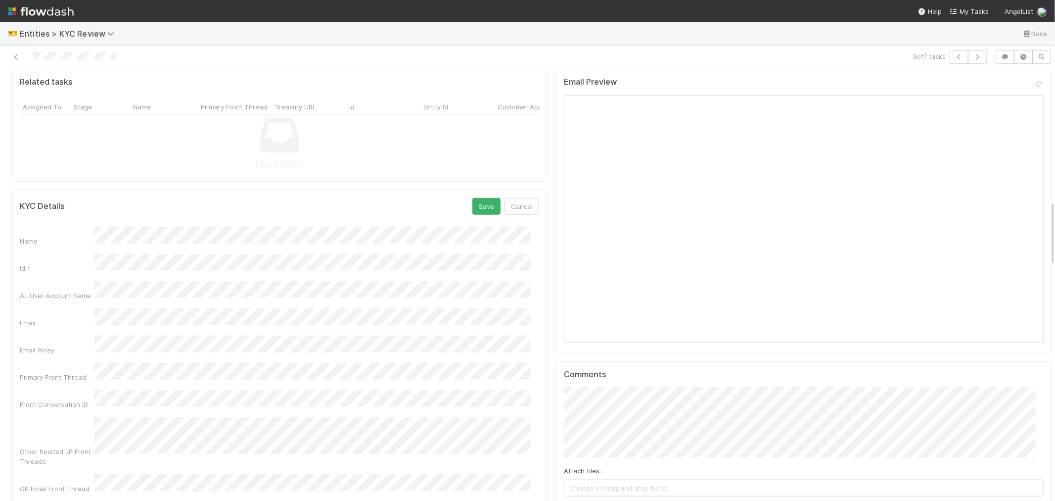
scroll to position [769, 0]
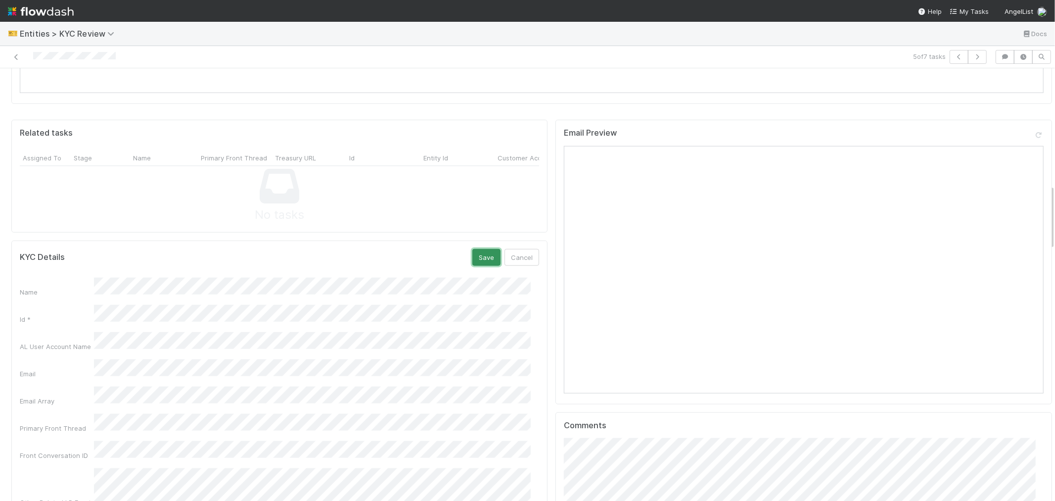
click at [472, 249] on button "Save" at bounding box center [486, 257] width 28 height 17
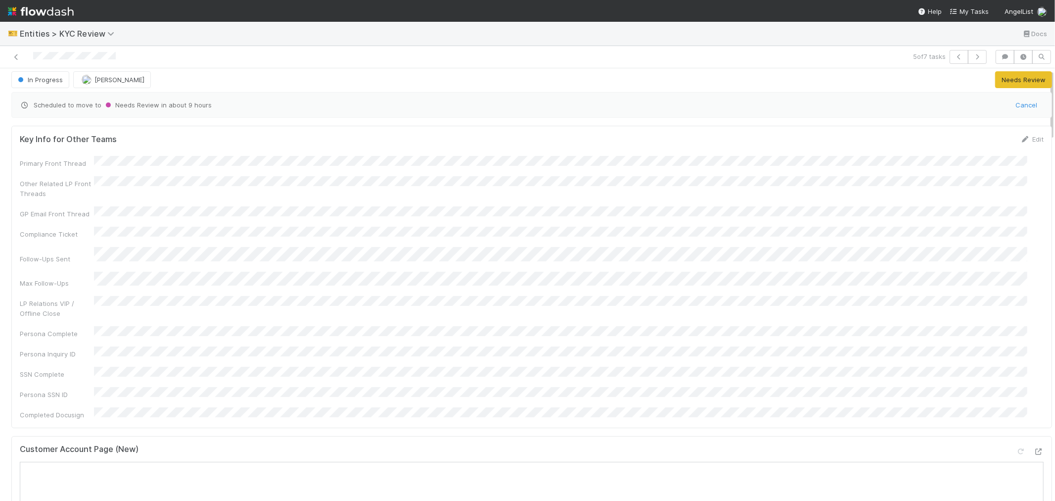
scroll to position [0, 0]
click at [949, 58] on icon "button" at bounding box center [959, 57] width 10 height 6
click at [357, 449] on div "Customer Account Page (New)" at bounding box center [532, 458] width 1024 height 18
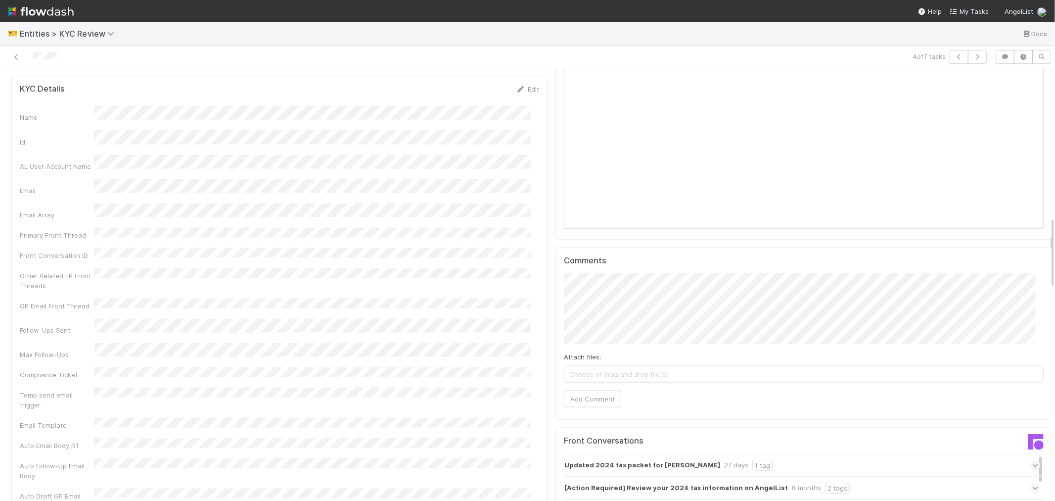
scroll to position [769, 0]
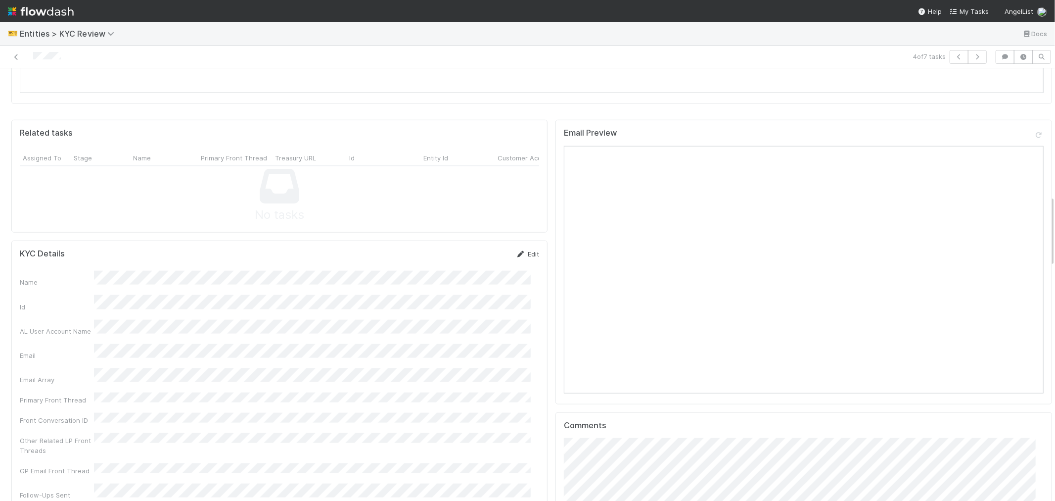
click at [520, 250] on link "Edit" at bounding box center [527, 254] width 23 height 8
click at [480, 249] on button "Save" at bounding box center [486, 257] width 28 height 17
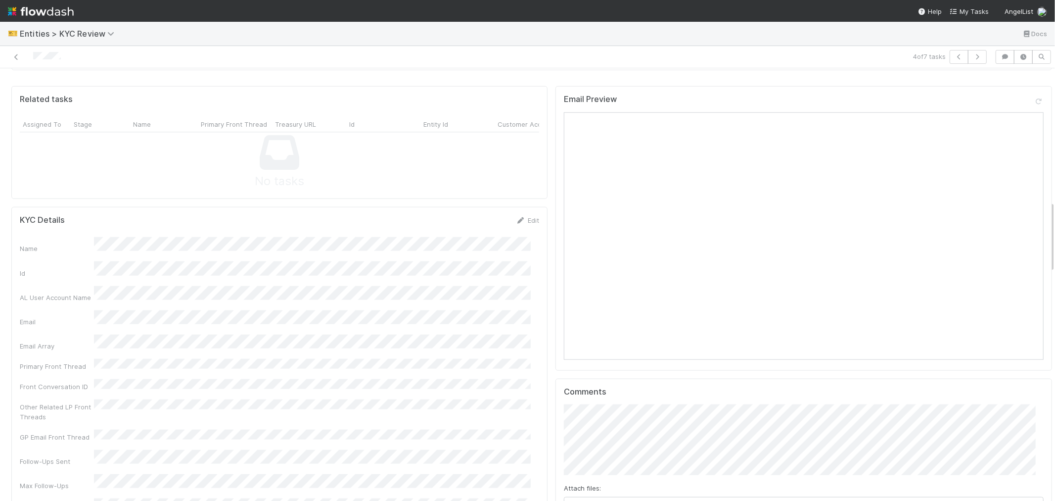
scroll to position [879, 0]
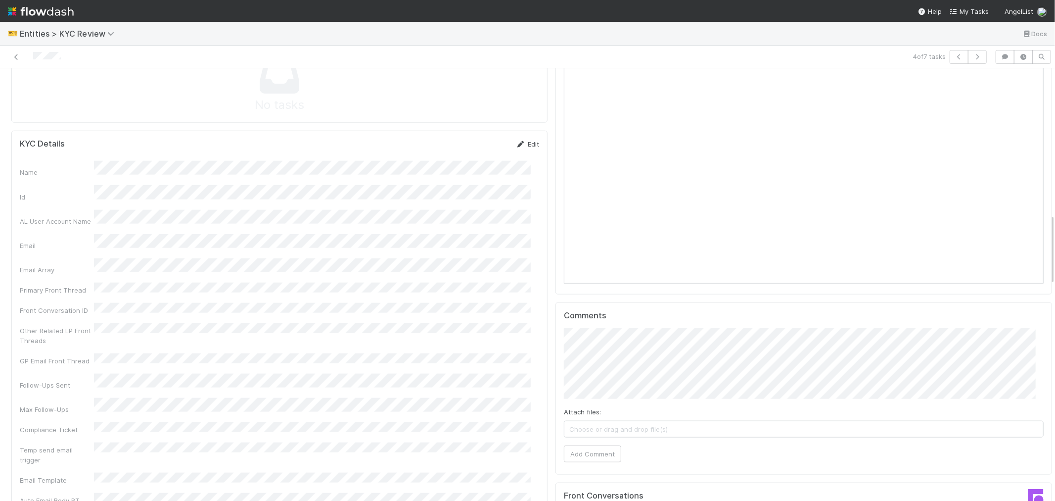
click at [518, 140] on link "Edit" at bounding box center [527, 144] width 23 height 8
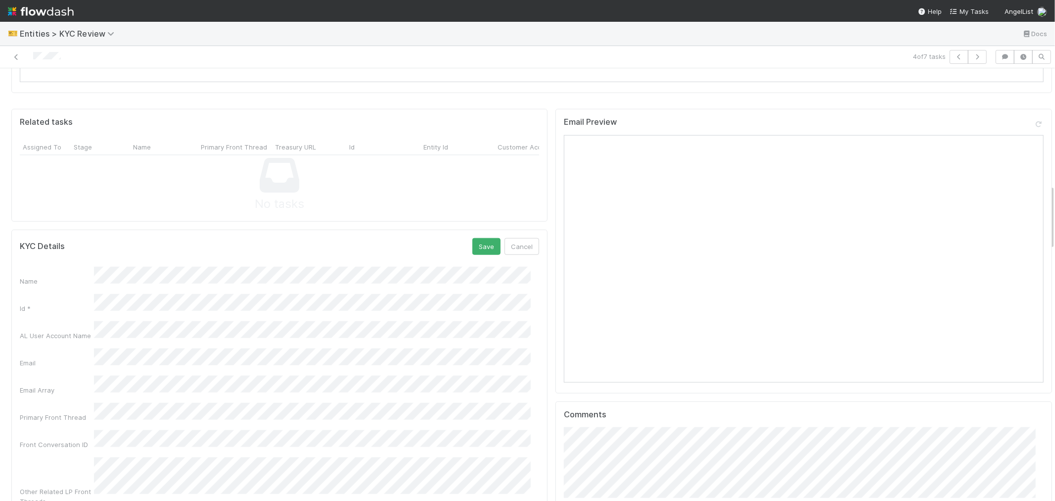
scroll to position [769, 0]
click at [504, 249] on button "Cancel" at bounding box center [521, 257] width 35 height 17
click at [949, 56] on icon "button" at bounding box center [959, 57] width 10 height 6
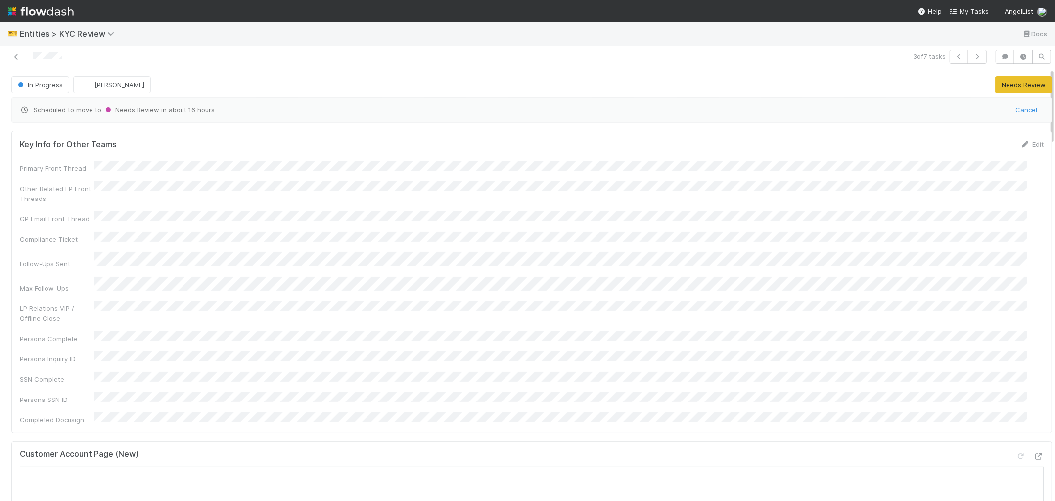
drag, startPoint x: 522, startPoint y: 422, endPoint x: 503, endPoint y: 432, distance: 21.5
click at [521, 449] on div "Customer Account Page (New)" at bounding box center [532, 458] width 1024 height 18
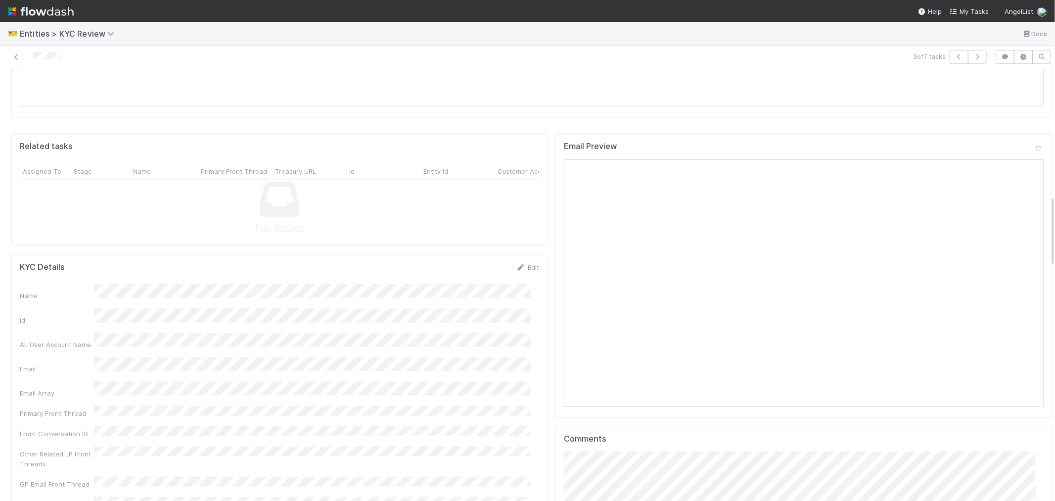
scroll to position [769, 0]
click at [516, 251] on icon at bounding box center [521, 254] width 10 height 6
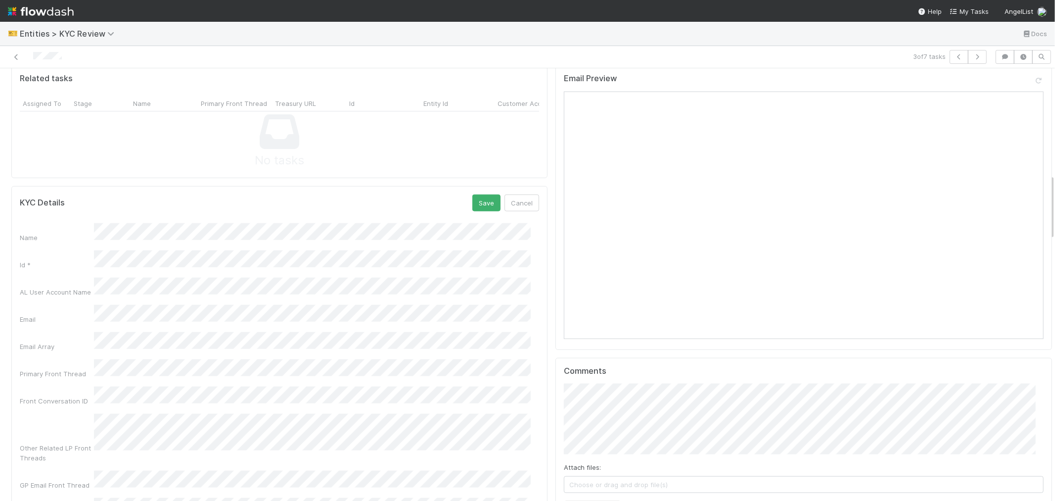
scroll to position [604, 0]
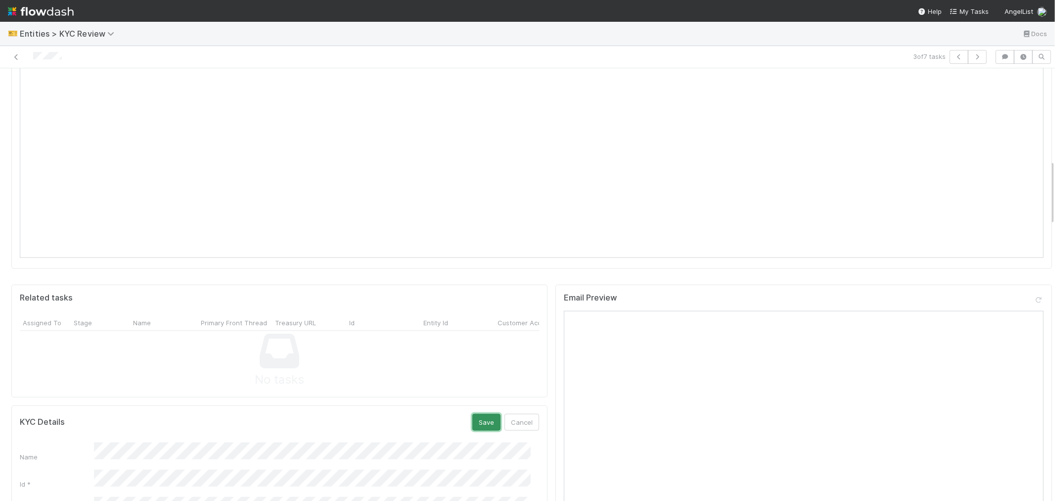
click at [472, 413] on button "Save" at bounding box center [486, 421] width 28 height 17
click at [949, 57] on icon "button" at bounding box center [959, 57] width 10 height 6
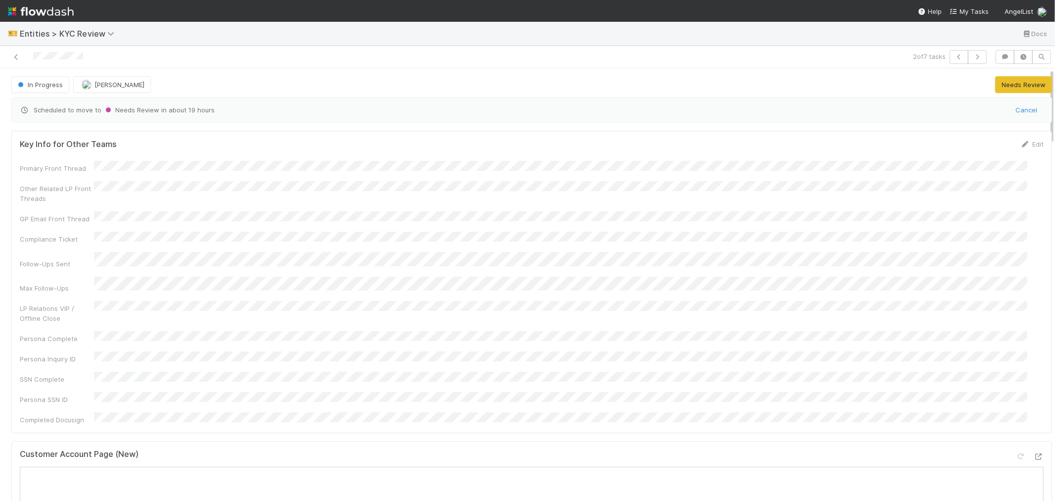
click at [373, 449] on div "Customer Account Page (New)" at bounding box center [532, 458] width 1024 height 18
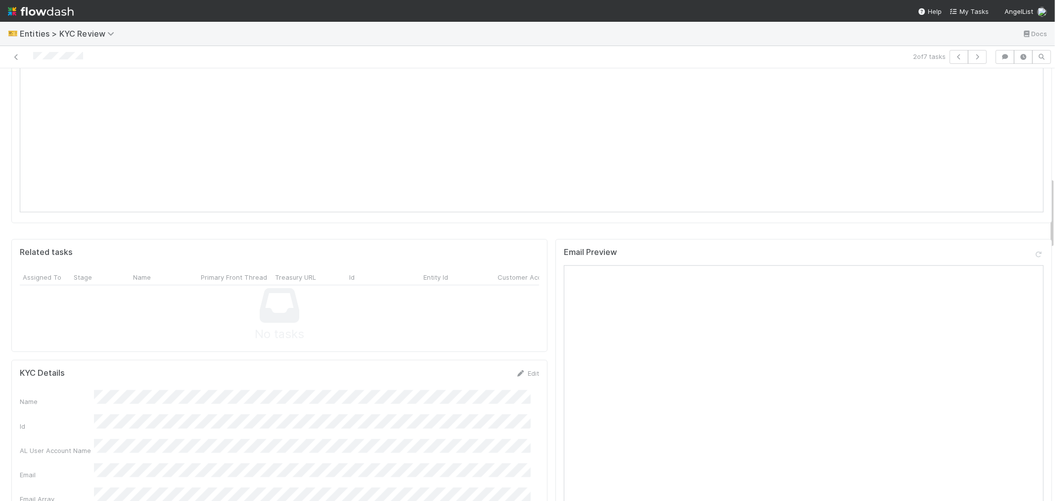
scroll to position [659, 0]
drag, startPoint x: 515, startPoint y: 332, endPoint x: 349, endPoint y: 340, distance: 165.9
click at [516, 361] on icon at bounding box center [521, 364] width 10 height 6
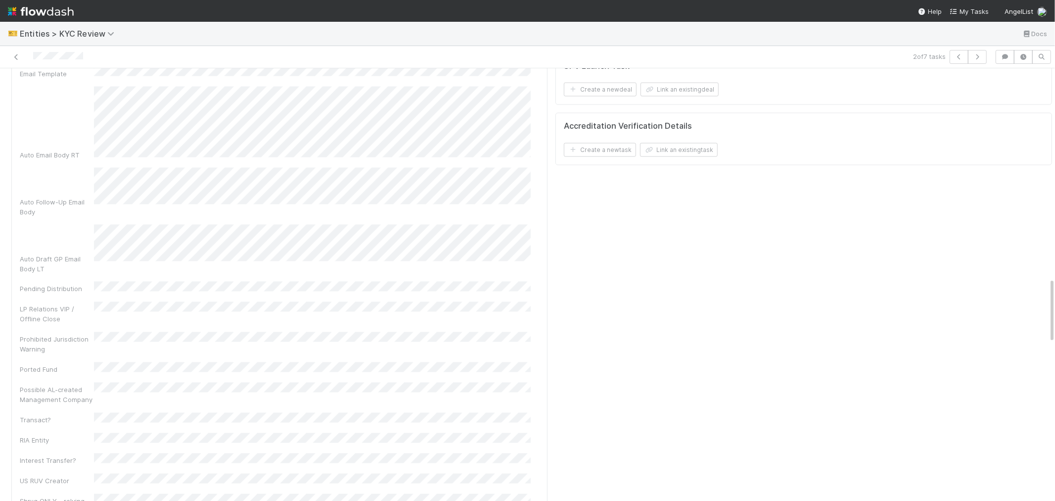
scroll to position [1539, 0]
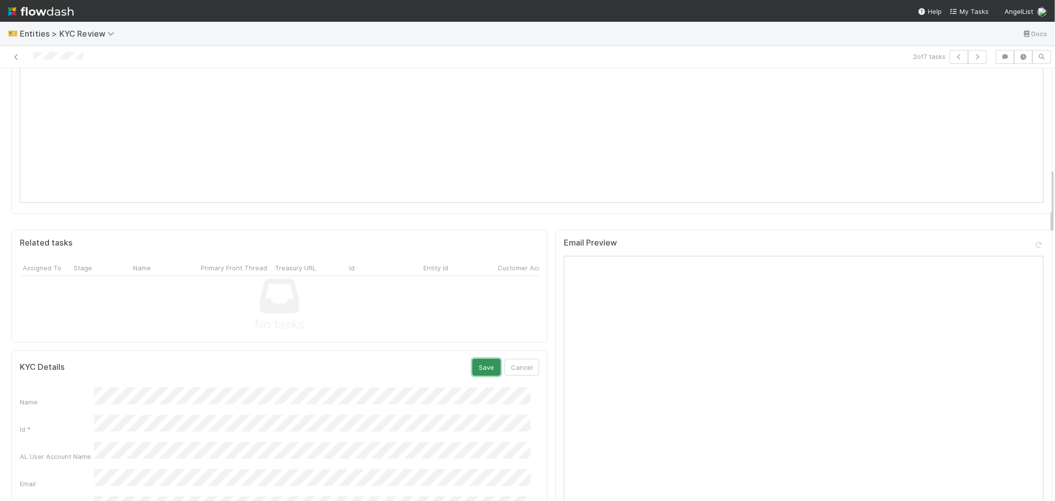
click at [472, 359] on button "Save" at bounding box center [486, 367] width 28 height 17
click at [656, 175] on div "Customer Account Page (New)" at bounding box center [532, 184] width 1024 height 18
click at [949, 58] on icon "button" at bounding box center [959, 57] width 10 height 6
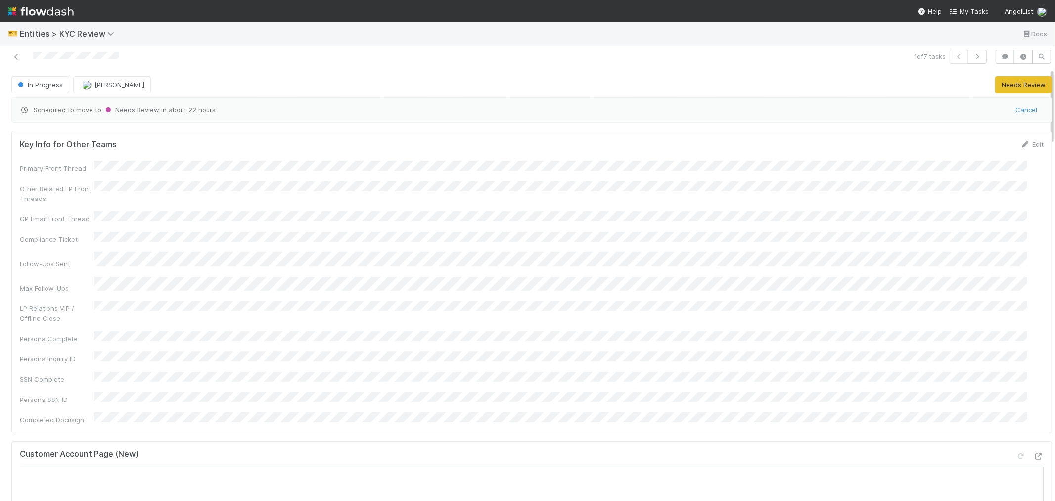
click at [57, 62] on div at bounding box center [251, 57] width 495 height 14
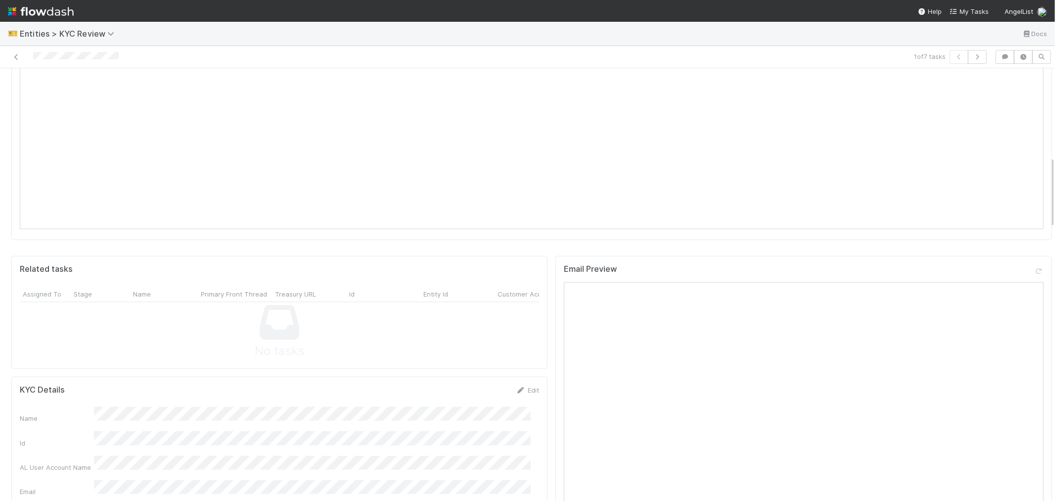
scroll to position [659, 0]
click at [522, 360] on link "Edit" at bounding box center [527, 364] width 23 height 8
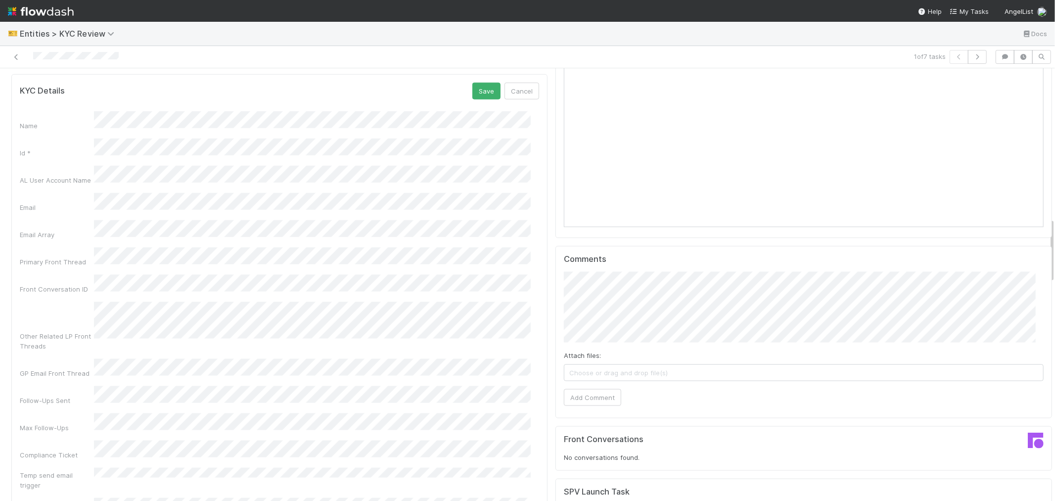
scroll to position [769, 0]
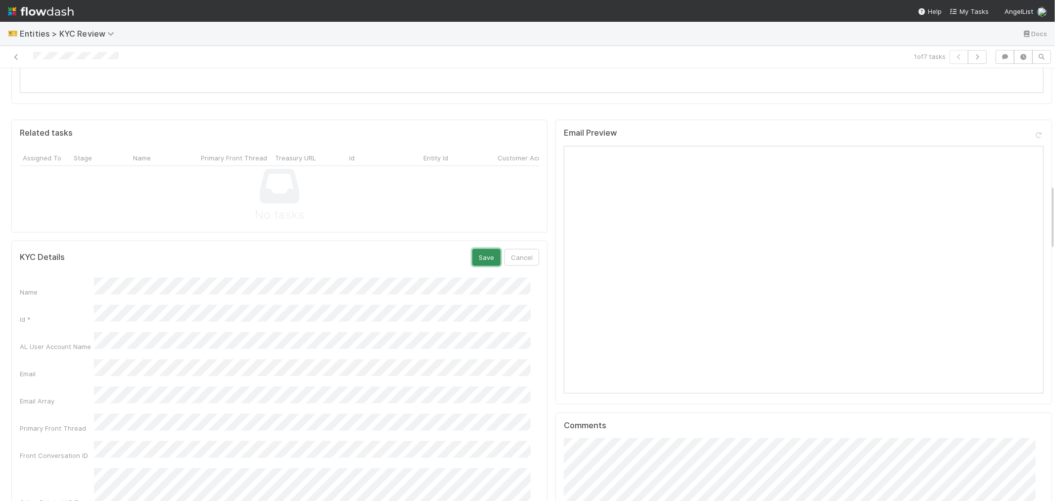
click at [484, 249] on button "Save" at bounding box center [486, 257] width 28 height 17
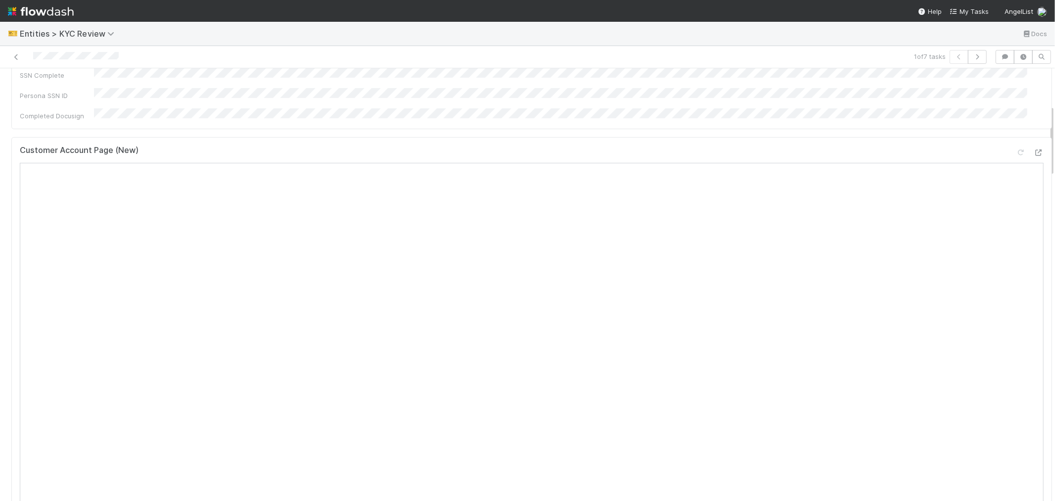
scroll to position [220, 0]
click at [18, 56] on icon at bounding box center [16, 57] width 10 height 6
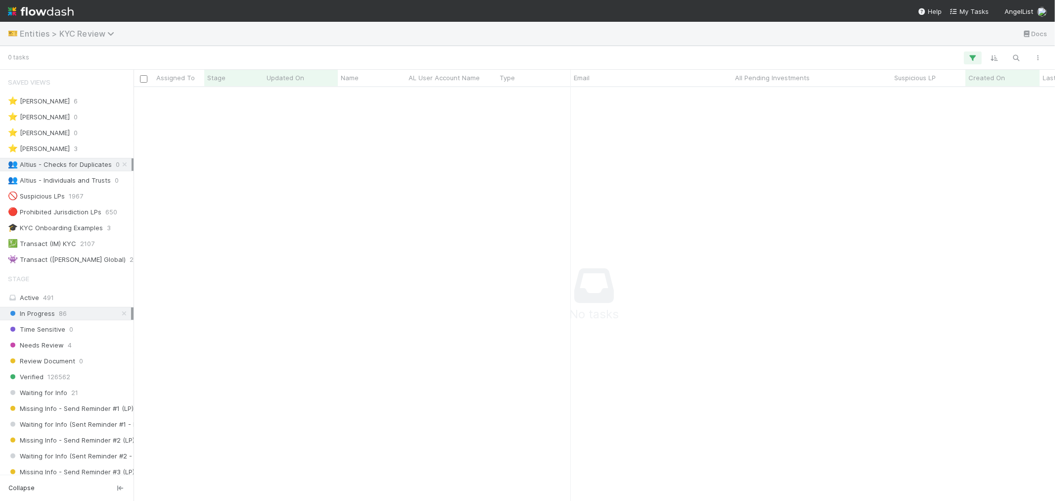
click at [88, 37] on span "Entities > KYC Review" at bounding box center [69, 34] width 99 height 10
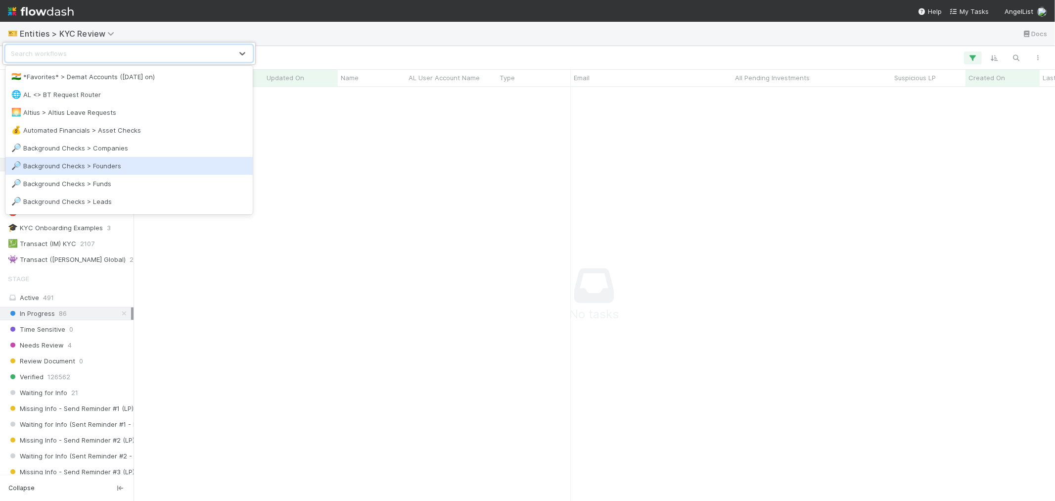
scroll to position [165, 0]
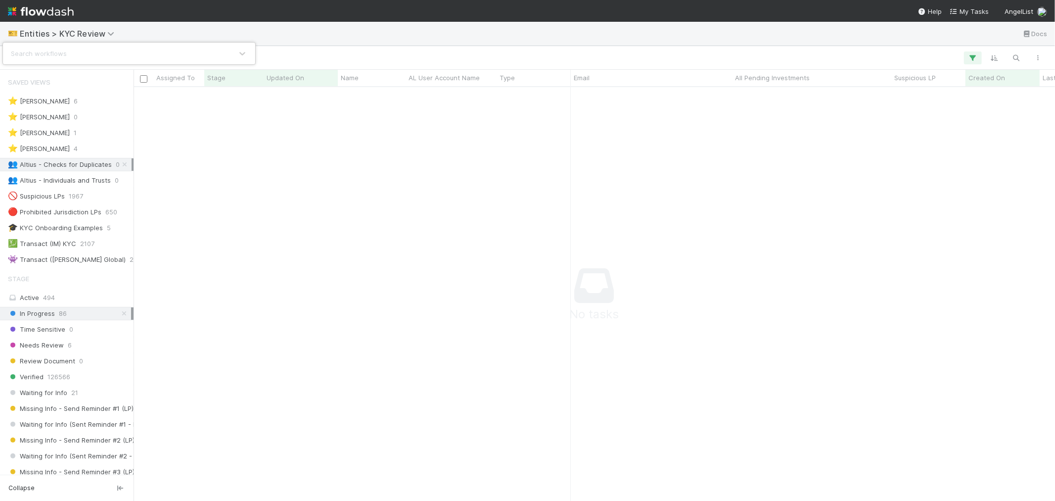
click at [98, 55] on div "Search workflows" at bounding box center [119, 54] width 227 height 16
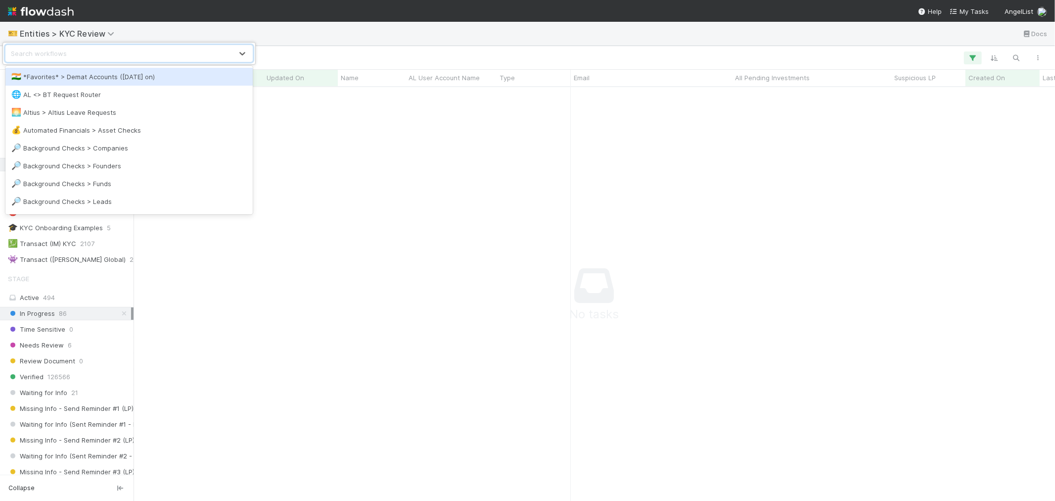
click at [104, 57] on div "Search workflows" at bounding box center [119, 54] width 227 height 16
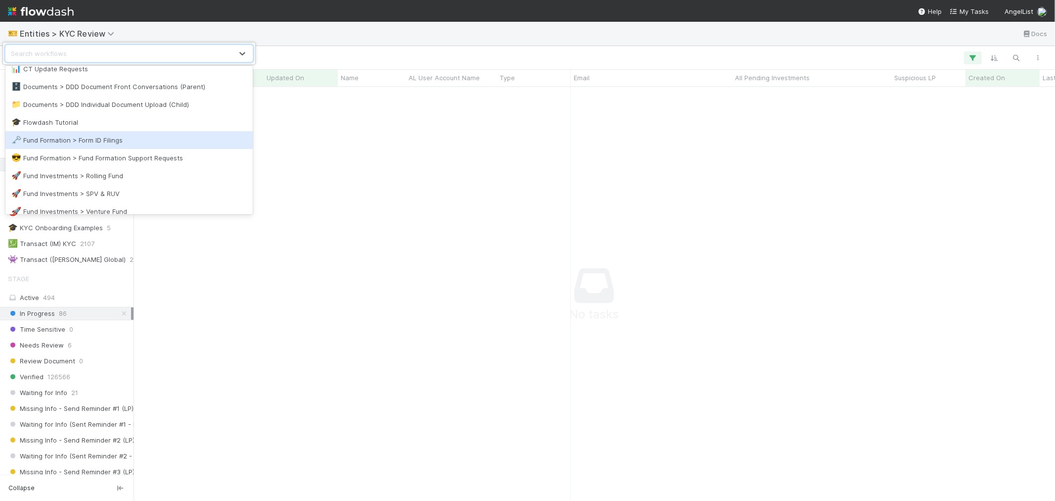
scroll to position [274, 0]
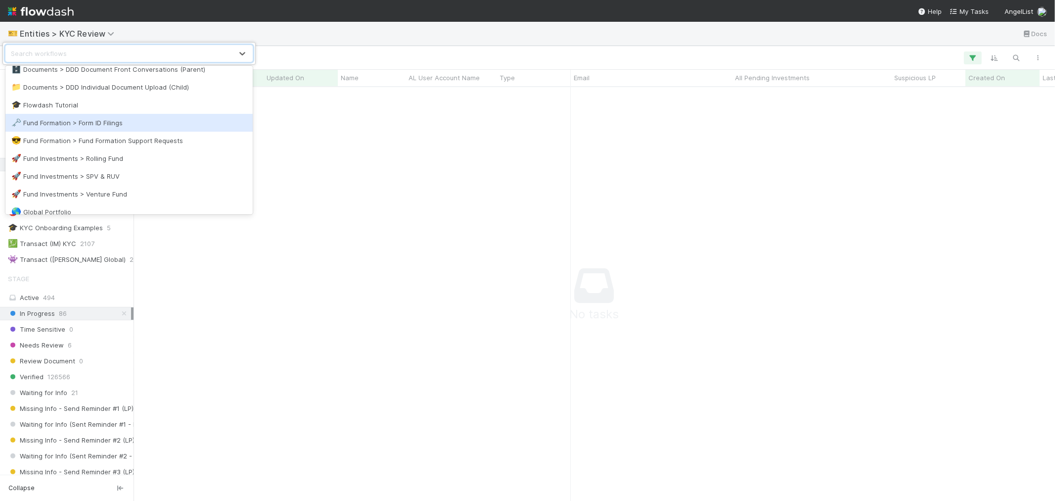
click at [99, 125] on div "🗝️ Fund Formation > Form ID Filings" at bounding box center [128, 123] width 235 height 10
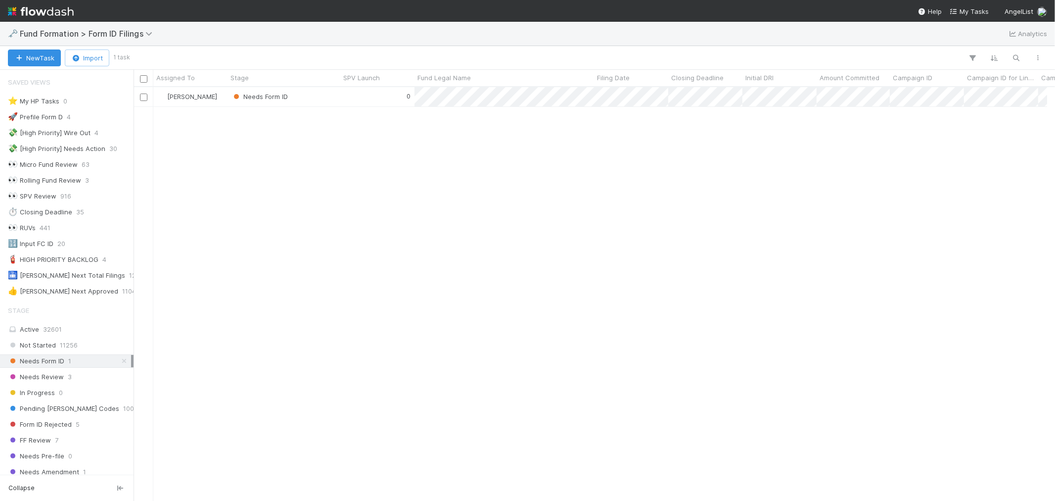
scroll to position [8, 8]
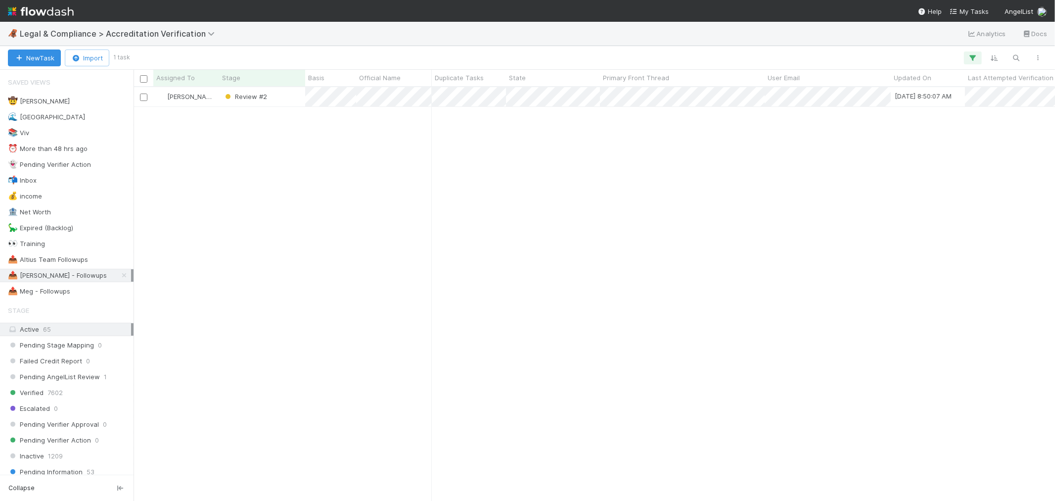
scroll to position [405, 913]
drag, startPoint x: 462, startPoint y: 209, endPoint x: 411, endPoint y: 234, distance: 57.1
click at [462, 210] on div "Roselyn de Villa Review #2 8/20/25, 8:50:07 AM 8/11/25, 3:43:58 PM 1" at bounding box center [594, 293] width 921 height 413
click at [119, 275] on icon at bounding box center [124, 275] width 10 height 6
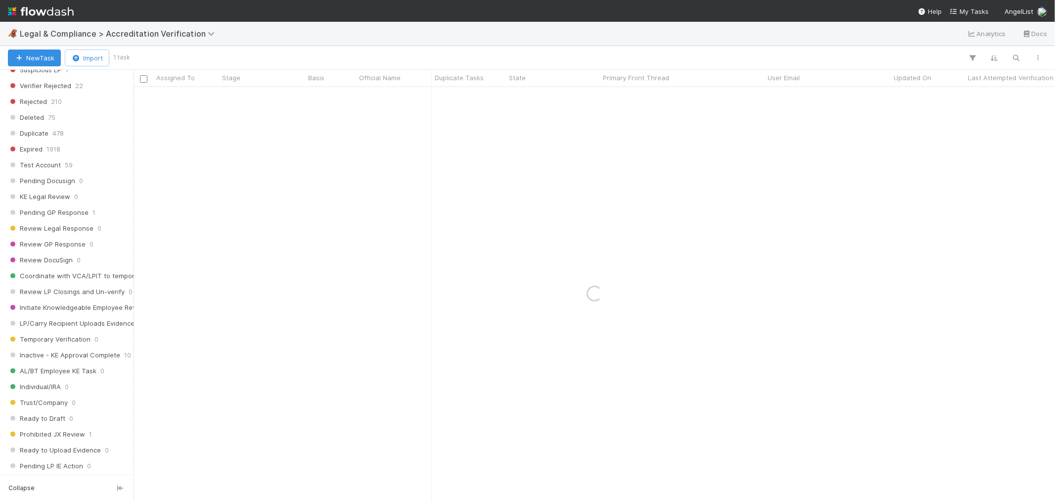
scroll to position [769, 0]
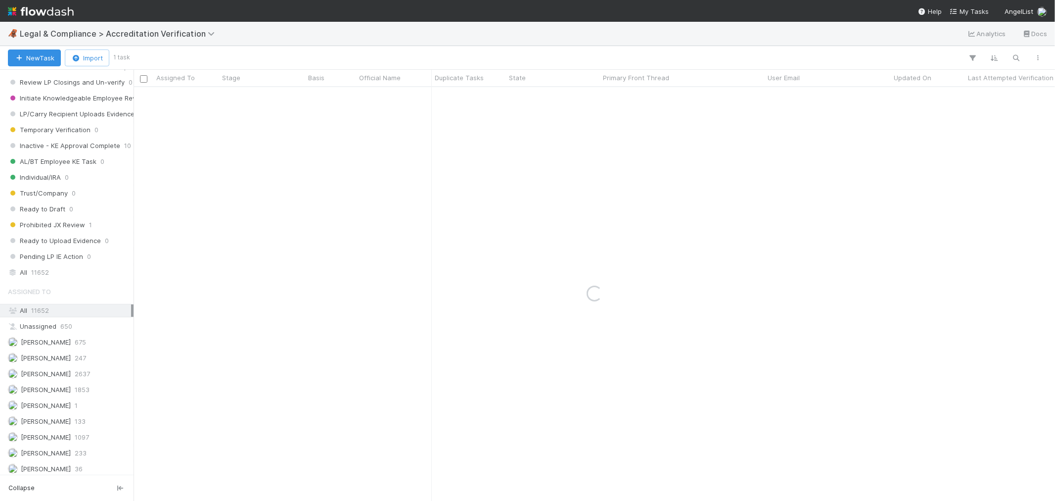
click at [25, 278] on div "All 11652" at bounding box center [69, 272] width 123 height 12
click at [1016, 60] on icon "button" at bounding box center [1016, 57] width 10 height 9
type input "7almulla7@gmail.com"
drag, startPoint x: 723, startPoint y: 191, endPoint x: 780, endPoint y: 148, distance: 71.7
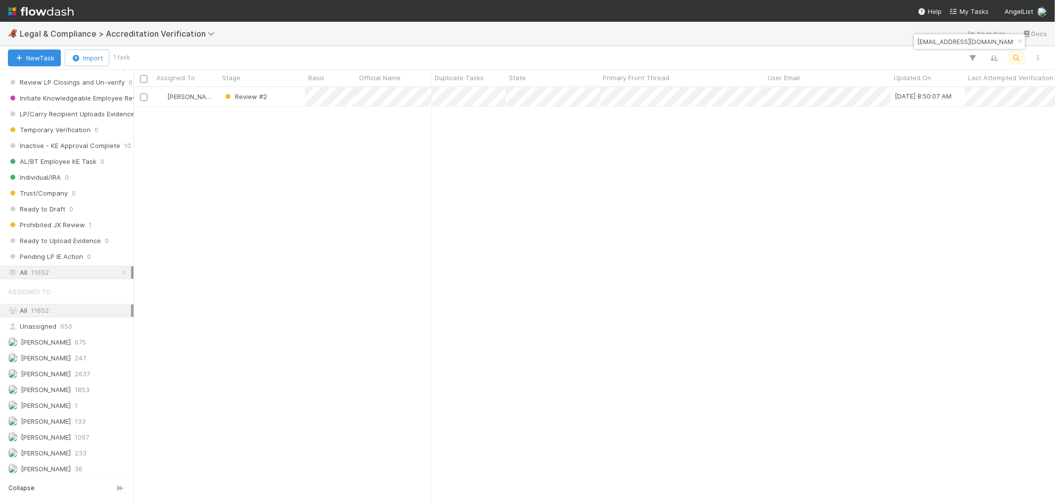
click at [724, 190] on div "Roselyn de Villa Review #2 8/20/25, 8:50:07 AM 8/11/25, 3:43:58 PM 1" at bounding box center [594, 293] width 921 height 413
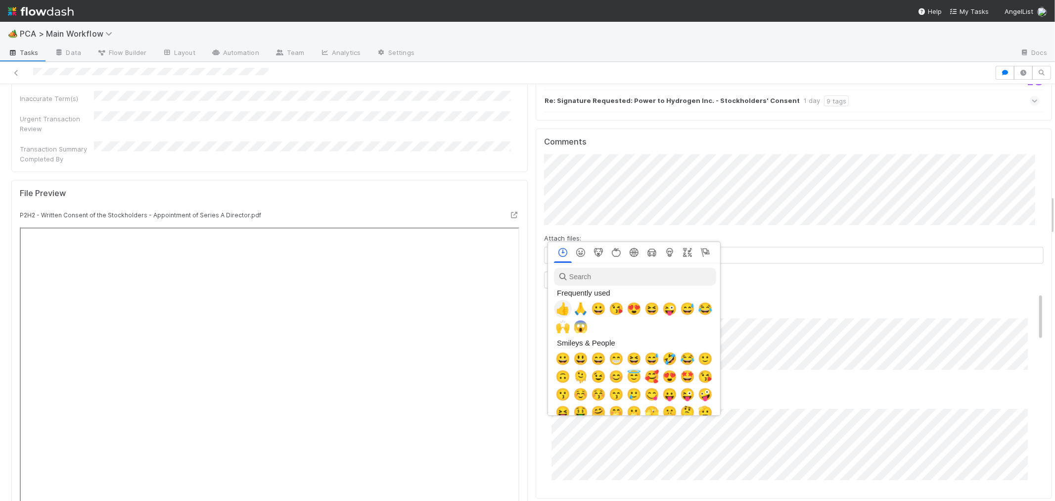
scroll to position [0, 4]
click at [572, 310] on span "🙏" at bounding box center [578, 309] width 15 height 14
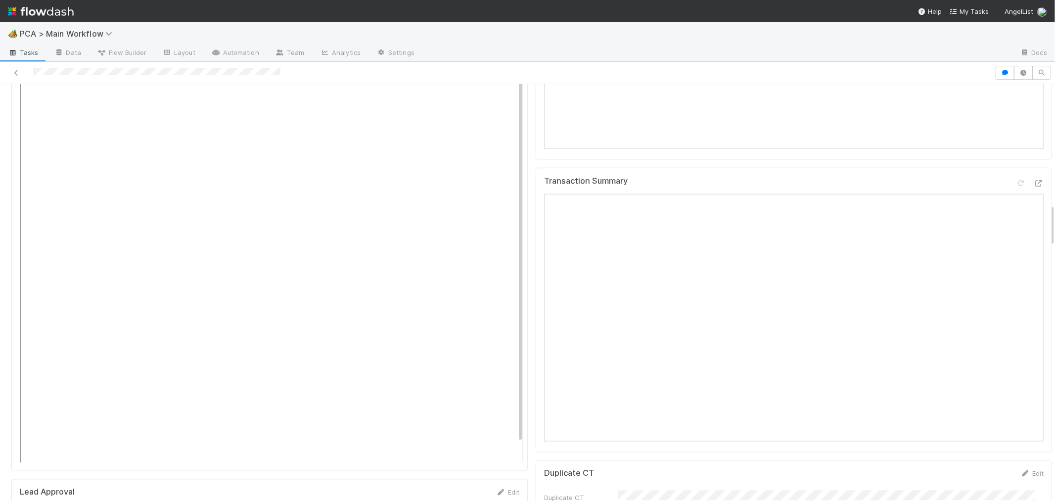
scroll to position [1154, 0]
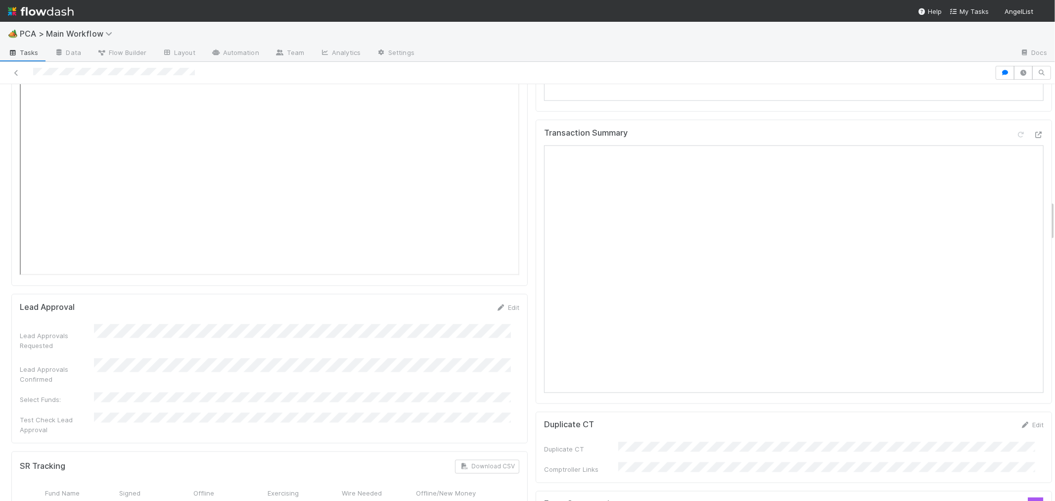
scroll to position [1154, 0]
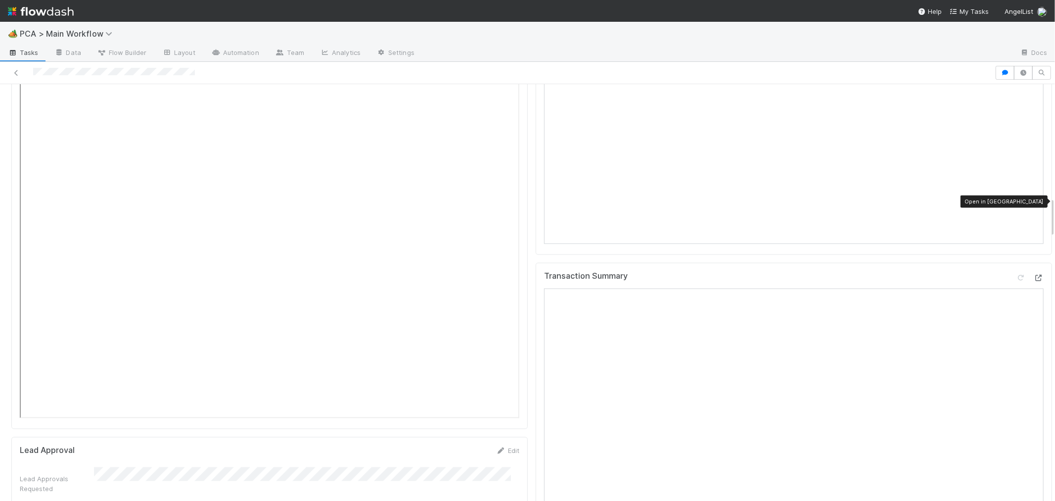
click at [1034, 274] on icon at bounding box center [1039, 277] width 10 height 6
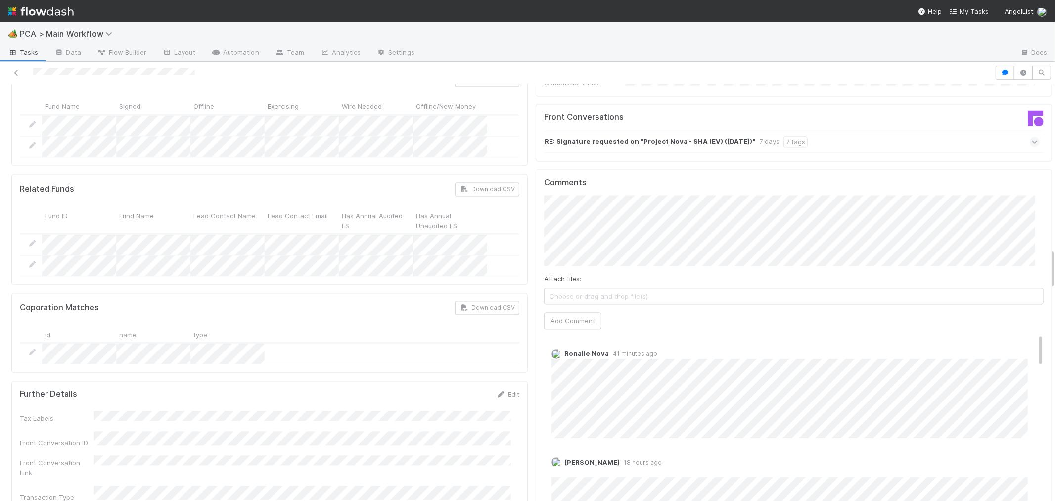
scroll to position [1758, 0]
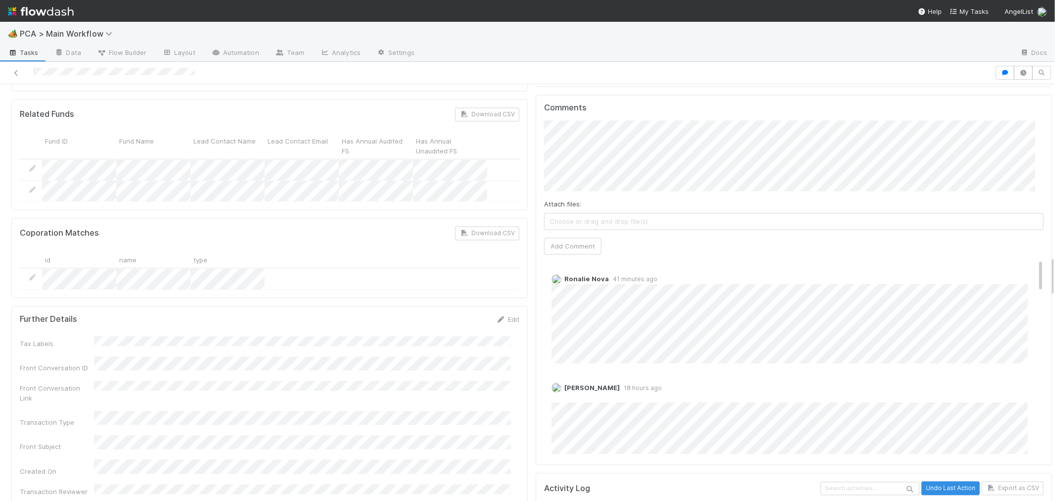
click at [826, 176] on div "Comments Attach files: Choose or drag and drop file(s) Add Comment Ronalie Nova…" at bounding box center [794, 280] width 500 height 354
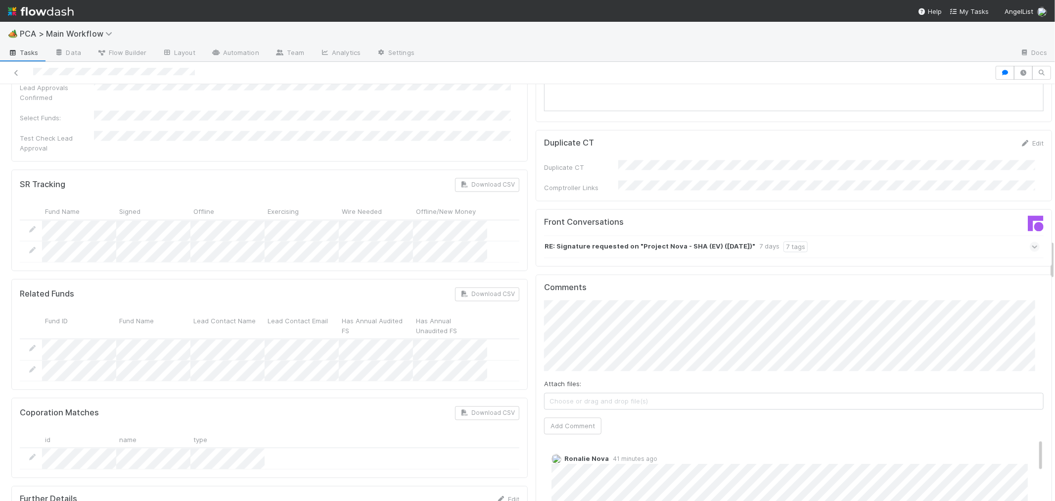
scroll to position [1594, 0]
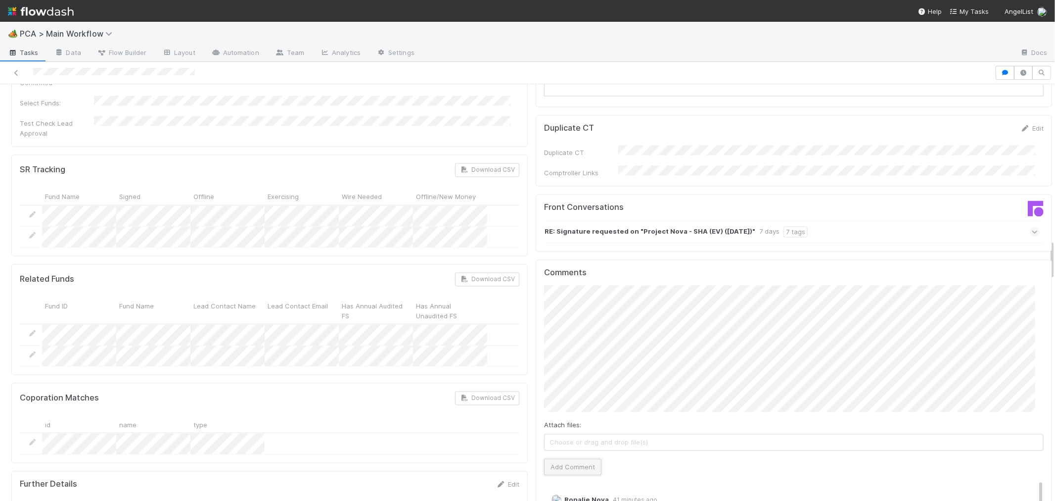
click at [544, 458] on button "Add Comment" at bounding box center [572, 466] width 57 height 17
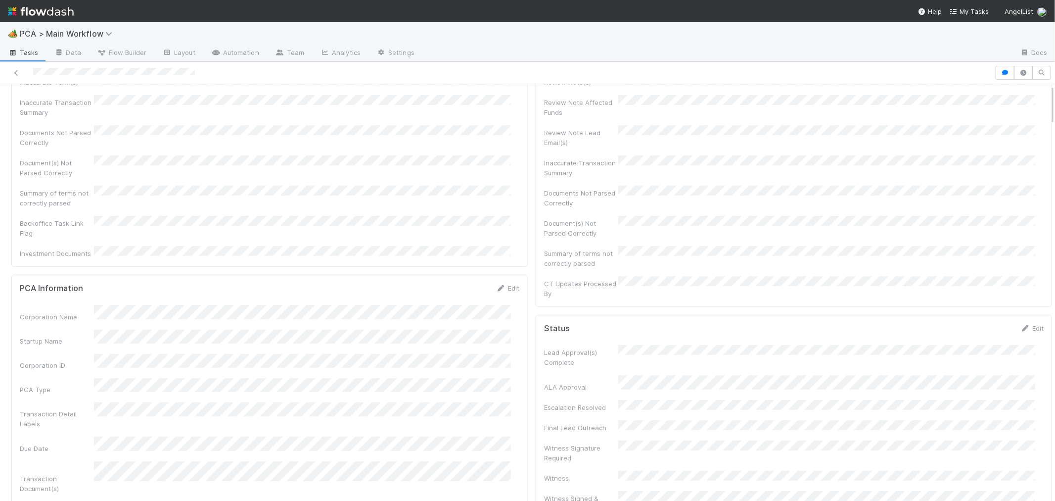
scroll to position [0, 0]
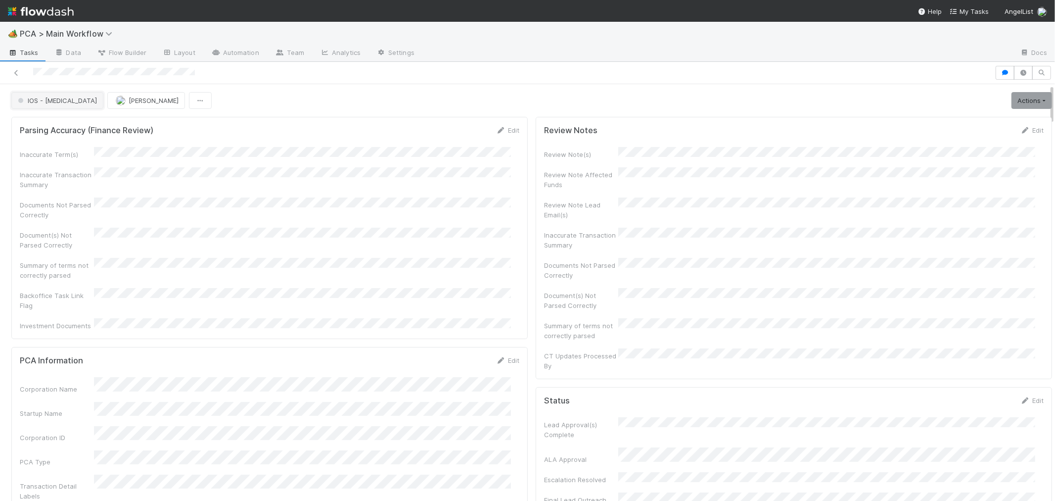
click at [44, 101] on span "IOS - [MEDICAL_DATA]" at bounding box center [56, 100] width 81 height 8
click at [62, 145] on span "Record Transaction" at bounding box center [50, 143] width 73 height 8
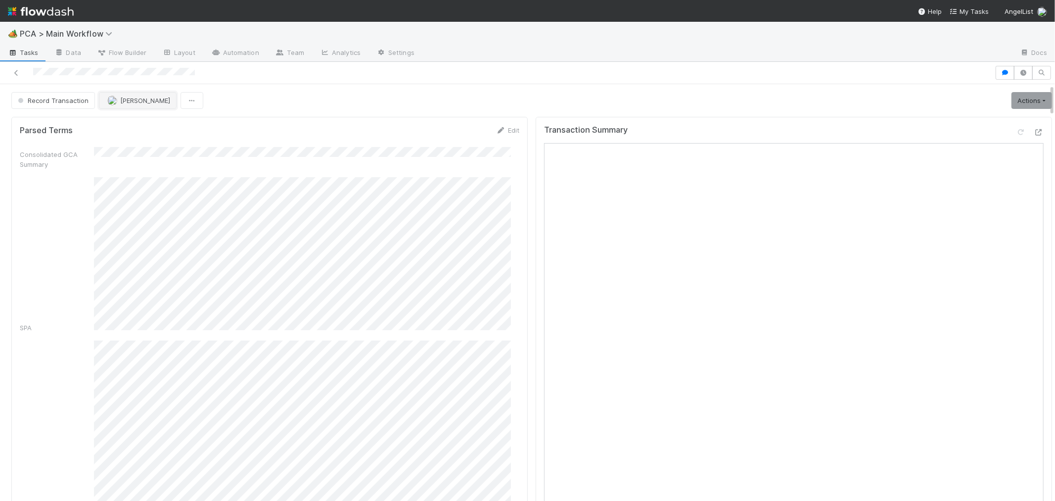
click at [151, 96] on button "[PERSON_NAME]" at bounding box center [138, 100] width 78 height 17
click at [135, 162] on span "Josh Tarr" at bounding box center [137, 162] width 50 height 8
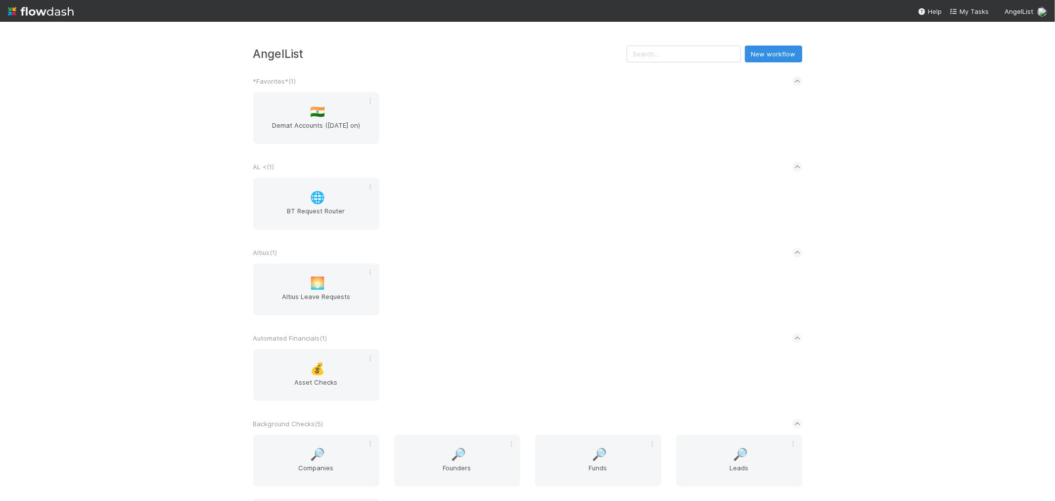
click at [604, 246] on div "Altius ( 1 )" at bounding box center [527, 252] width 549 height 22
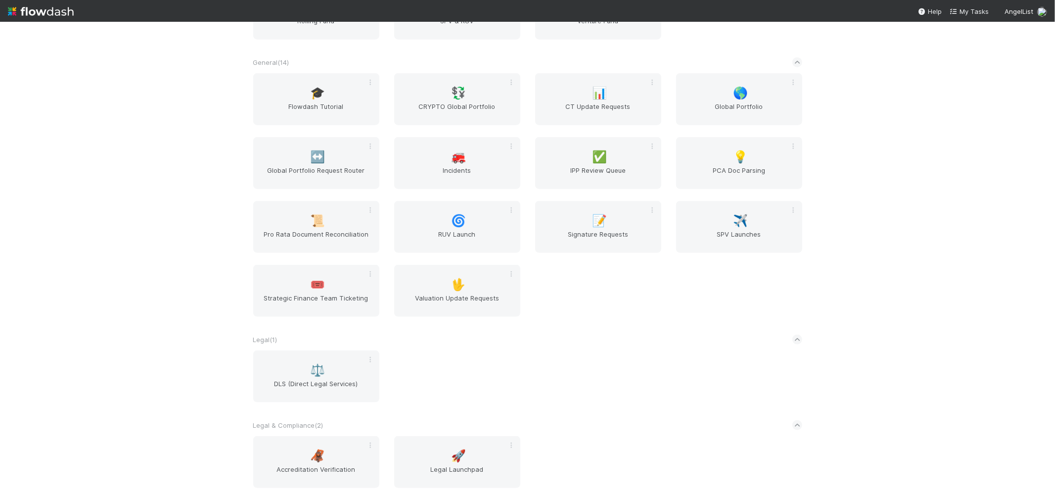
scroll to position [1099, 0]
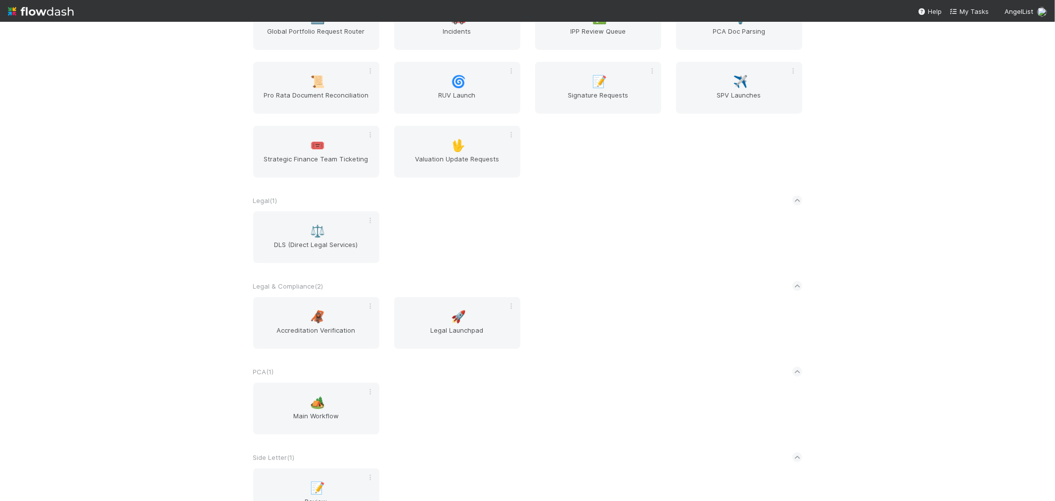
click at [772, 280] on div "Legal & Compliance ( 2 )" at bounding box center [527, 286] width 549 height 22
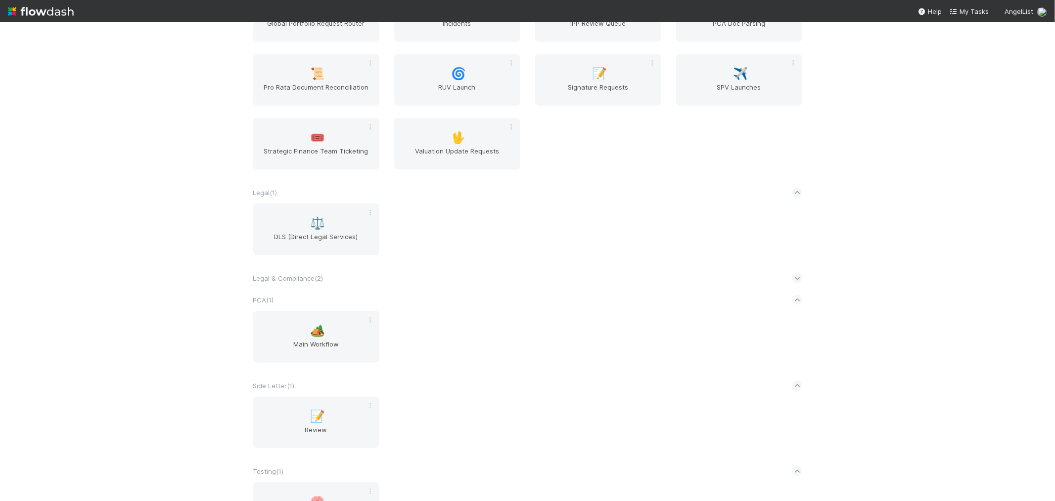
scroll to position [1168, 0]
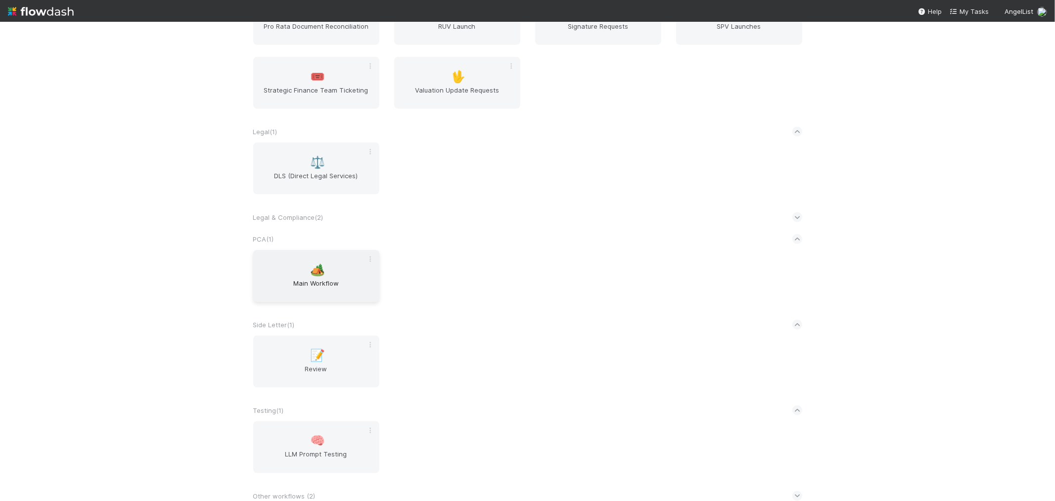
click at [320, 287] on span "Main Workflow" at bounding box center [316, 288] width 118 height 20
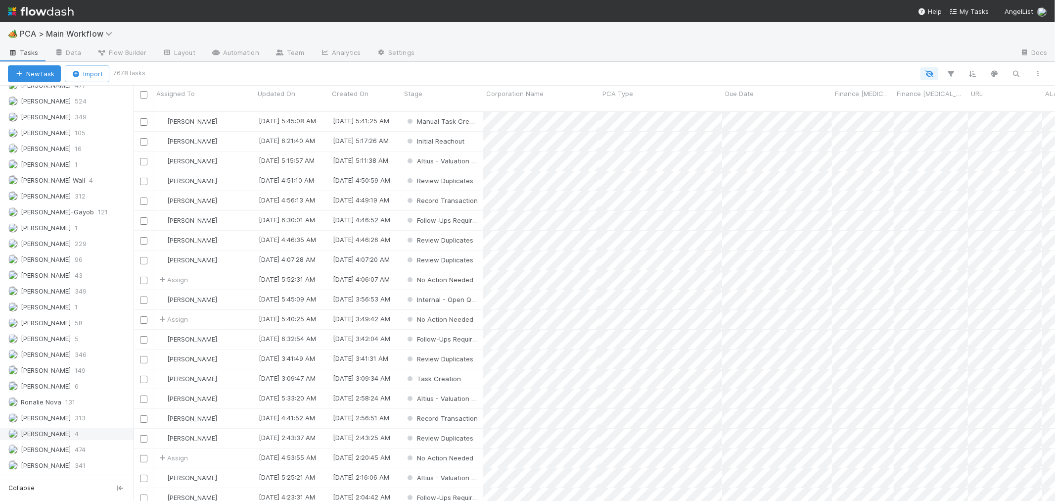
scroll to position [1370, 0]
click at [80, 418] on span "313" at bounding box center [80, 418] width 11 height 12
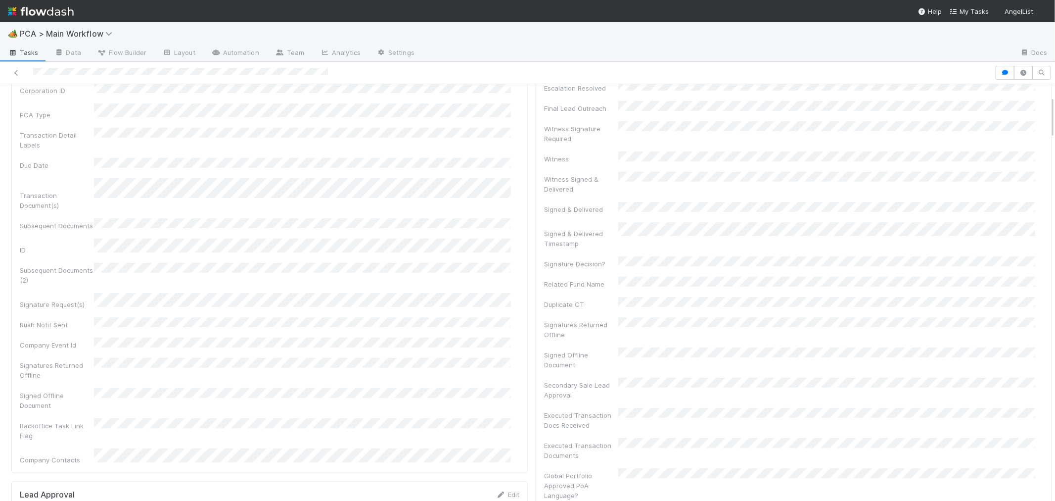
scroll to position [110, 0]
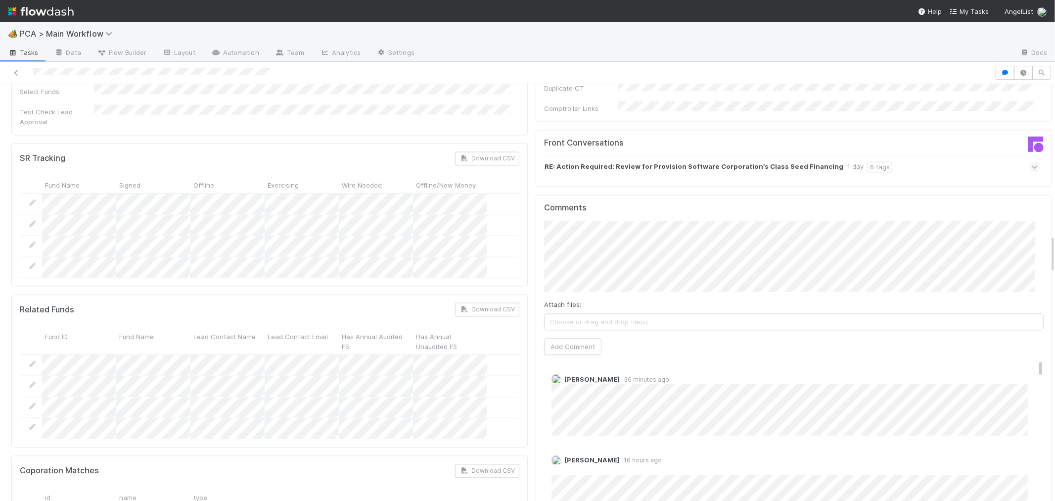
scroll to position [1539, 0]
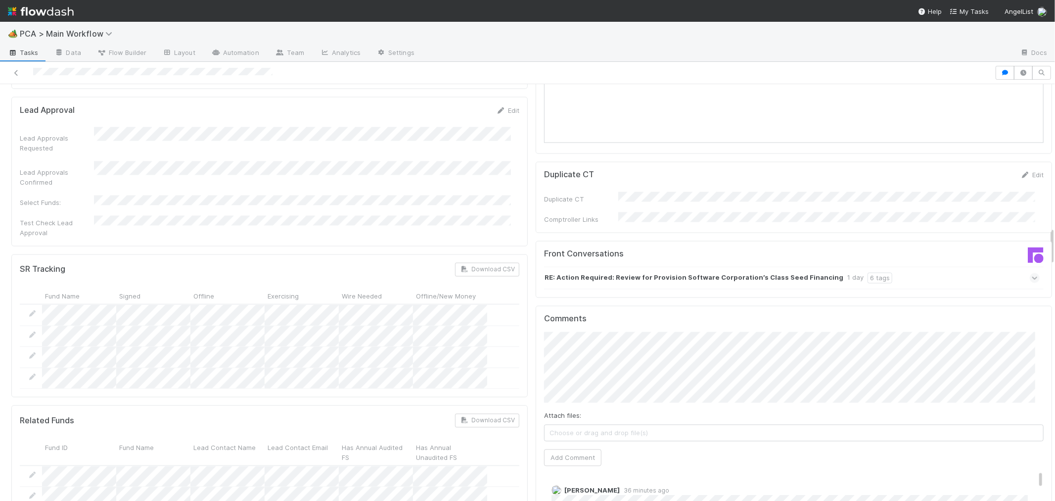
click at [1032, 273] on icon at bounding box center [1035, 278] width 6 height 10
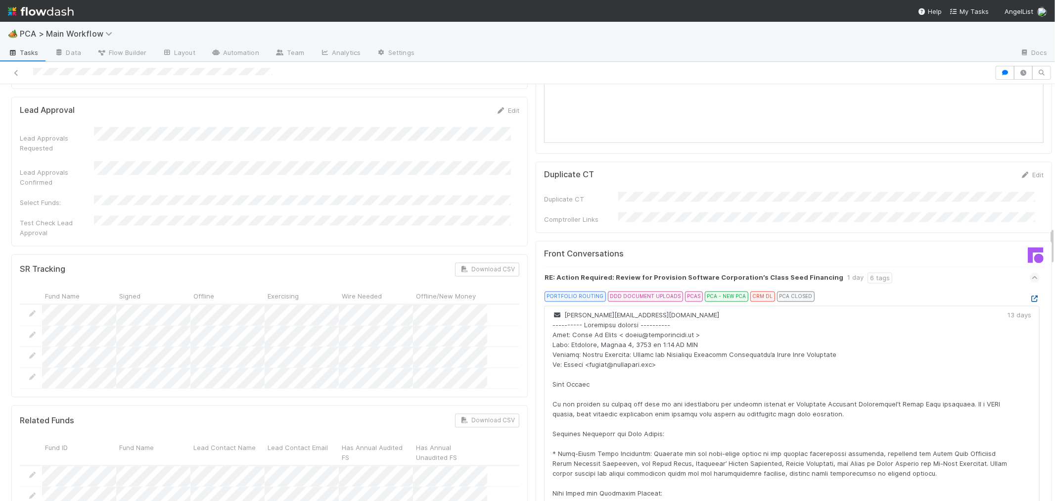
click at [1030, 296] on icon at bounding box center [1035, 299] width 10 height 6
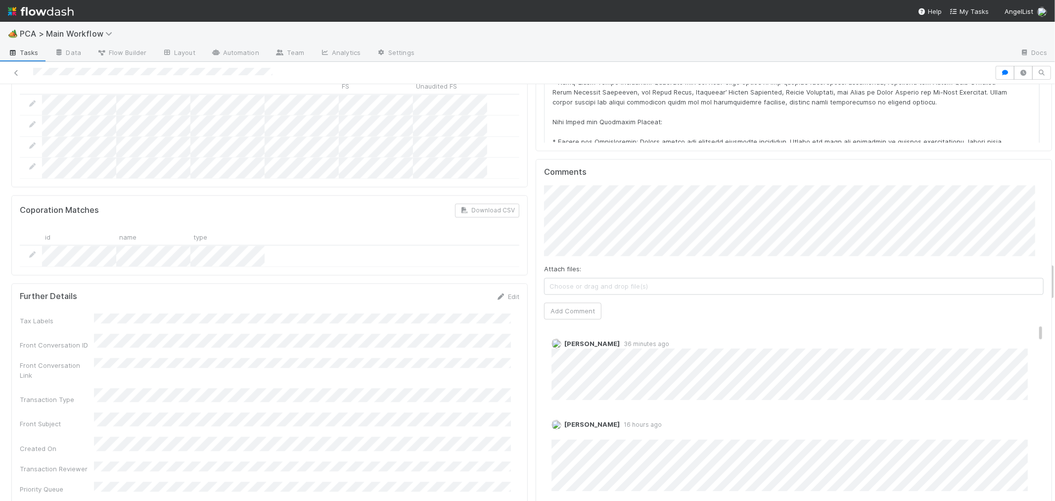
scroll to position [1923, 0]
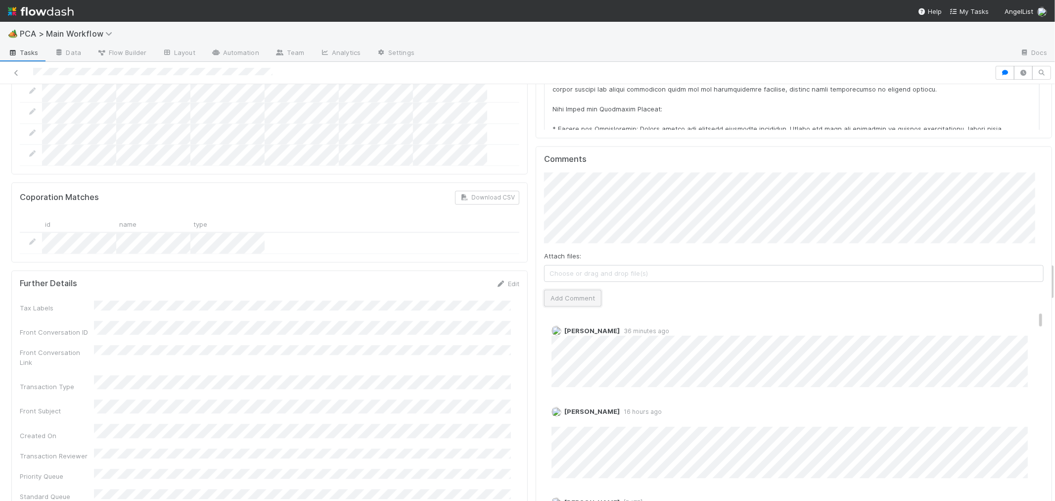
click at [576, 289] on button "Add Comment" at bounding box center [572, 297] width 57 height 17
click at [559, 336] on link "Edit" at bounding box center [564, 340] width 11 height 8
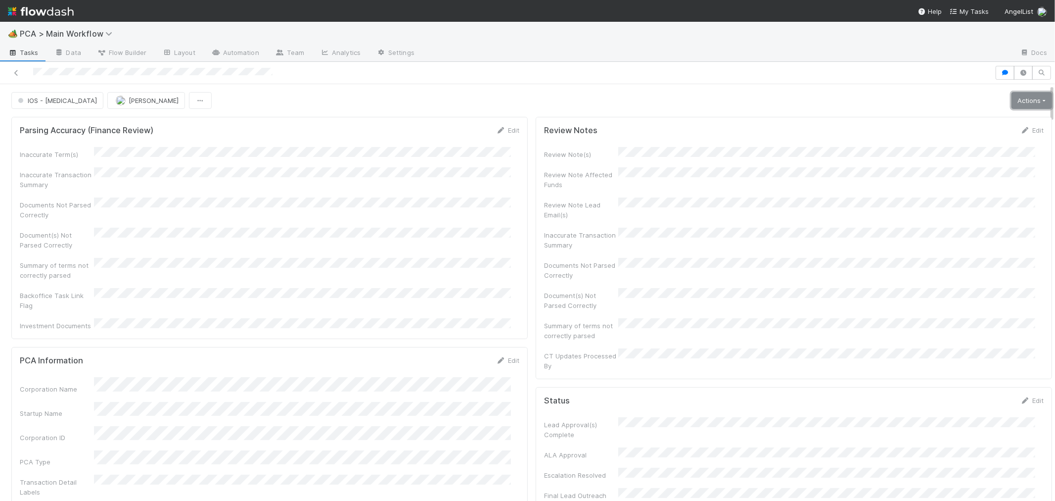
click at [1020, 102] on link "Actions" at bounding box center [1031, 100] width 41 height 17
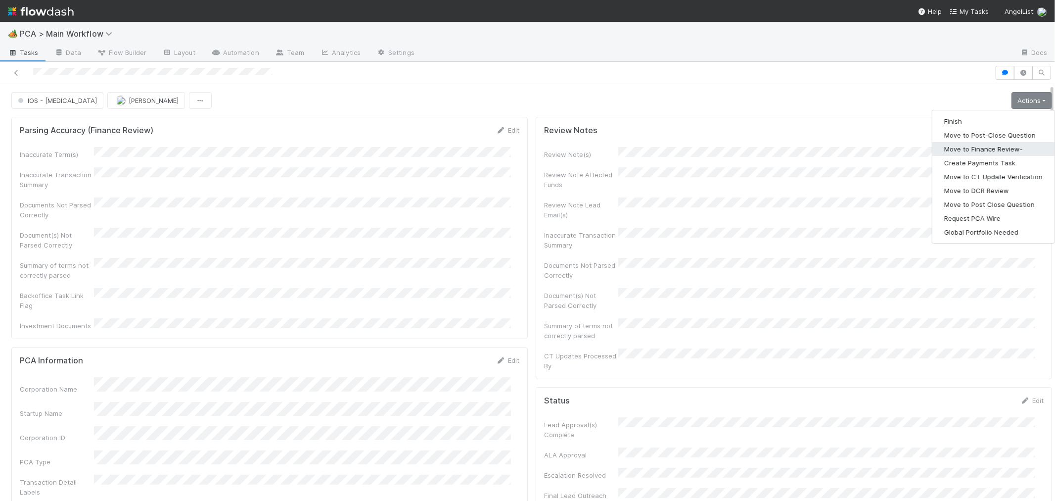
click at [998, 147] on button "Move to Finance Review-" at bounding box center [993, 149] width 122 height 14
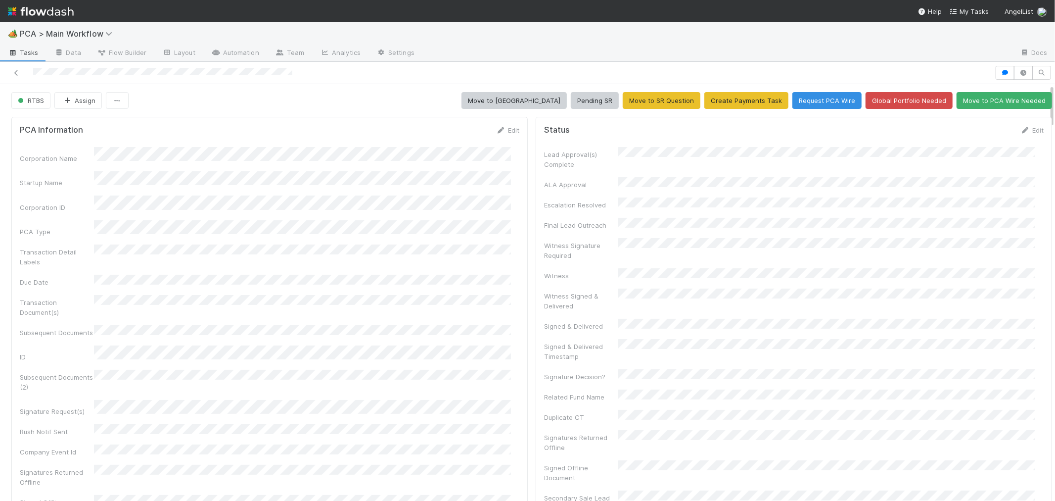
click at [1020, 128] on link "Edit" at bounding box center [1031, 130] width 23 height 8
click at [977, 135] on button "Save" at bounding box center [991, 133] width 28 height 17
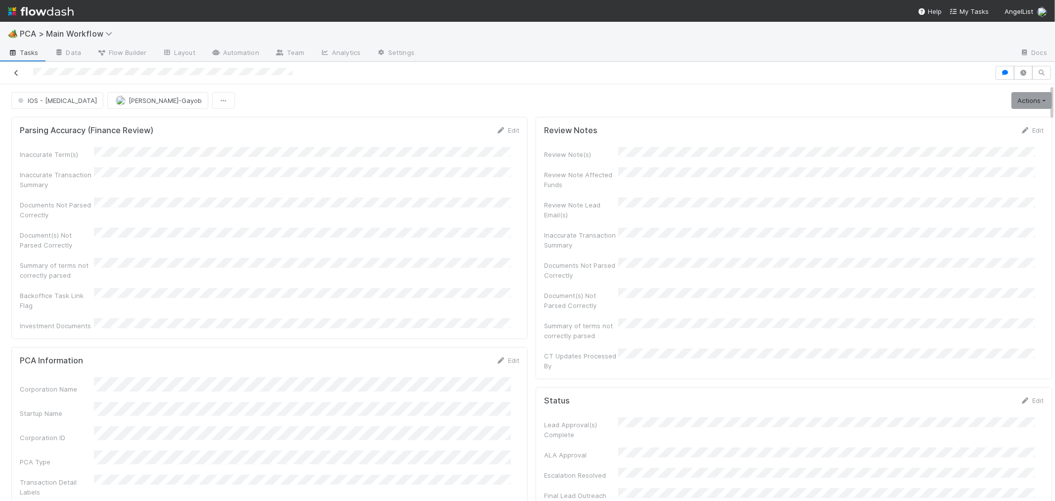
click at [17, 73] on icon at bounding box center [16, 73] width 10 height 6
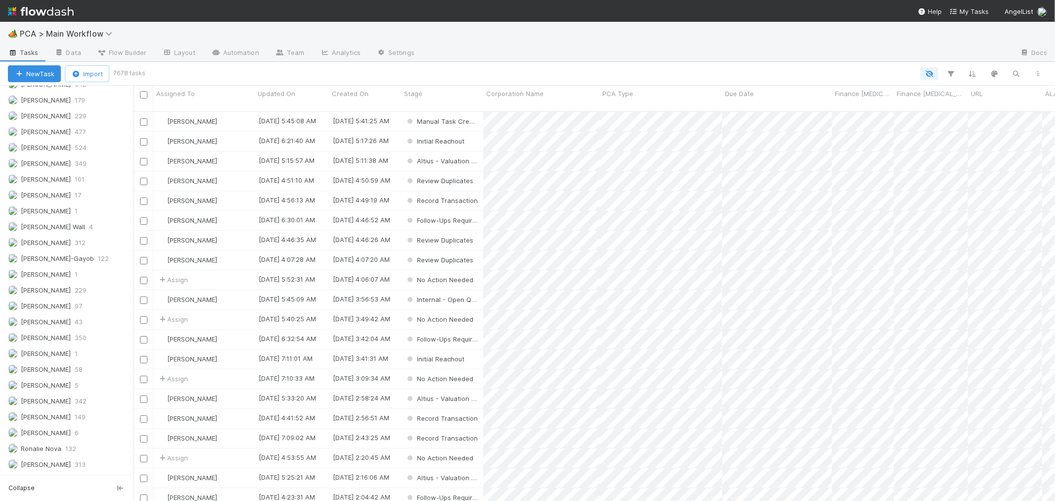
scroll to position [1370, 0]
click at [50, 420] on span "[PERSON_NAME]" at bounding box center [46, 417] width 50 height 8
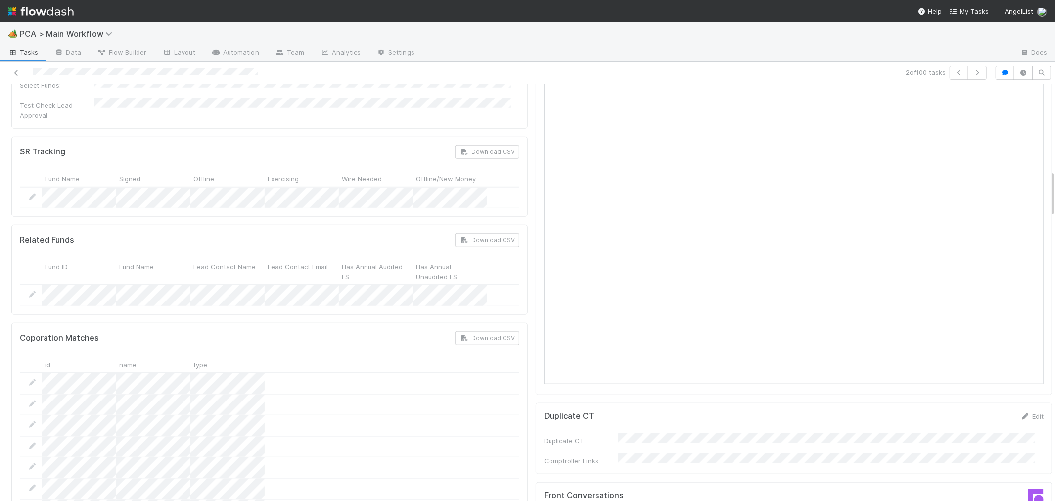
scroll to position [714, 0]
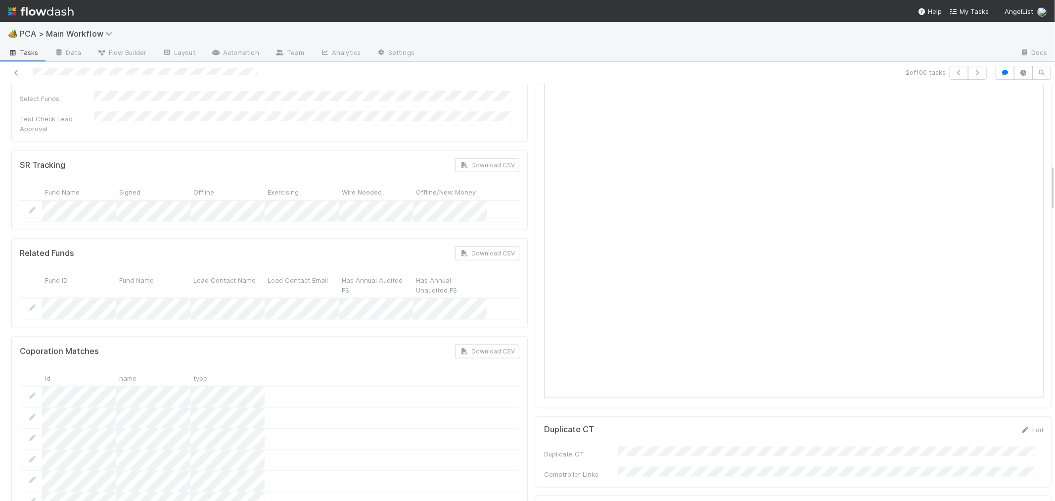
click at [58, 75] on div at bounding box center [251, 73] width 495 height 14
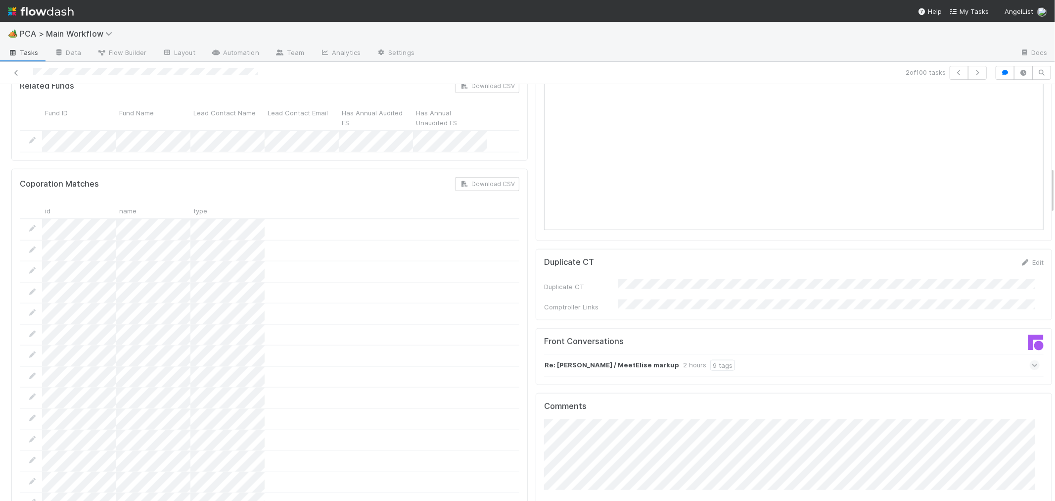
scroll to position [989, 0]
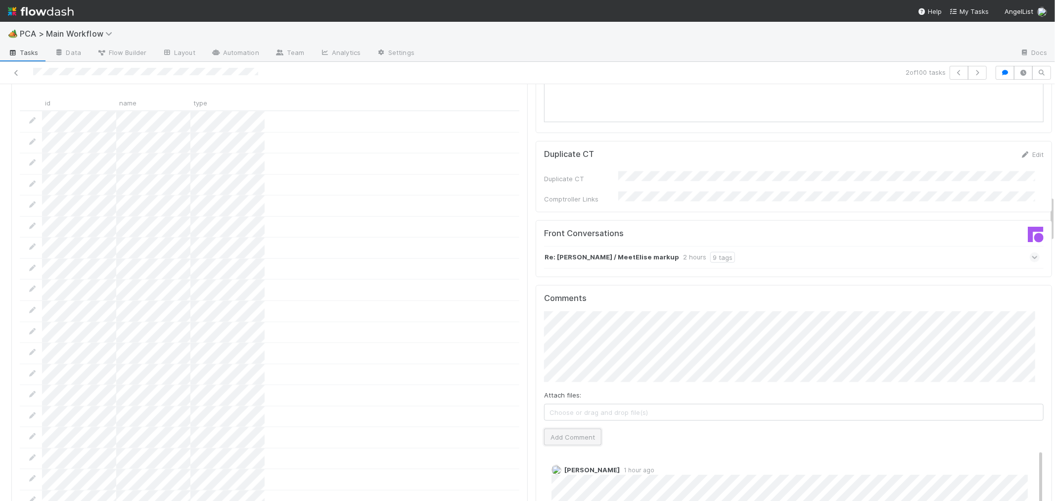
click at [569, 428] on button "Add Comment" at bounding box center [572, 436] width 57 height 17
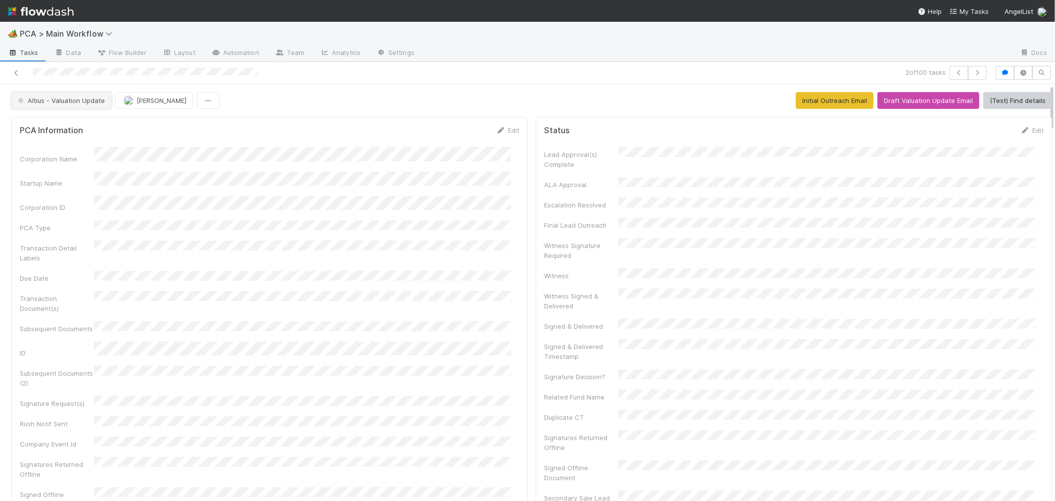
click at [87, 100] on span "Altius - Valuation Update" at bounding box center [60, 100] width 89 height 8
click at [86, 127] on span "Internal - Open Question / Request" at bounding box center [74, 126] width 121 height 8
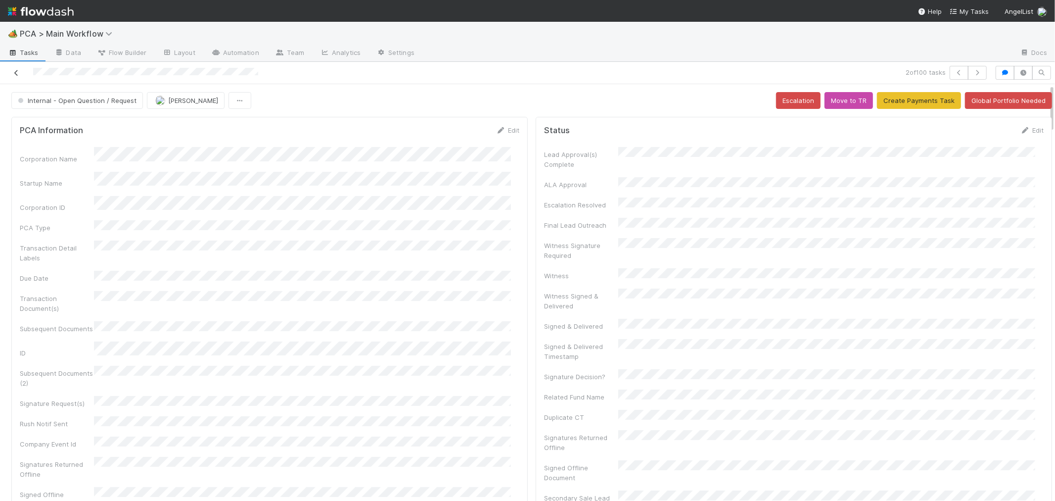
click at [18, 75] on icon at bounding box center [16, 73] width 10 height 6
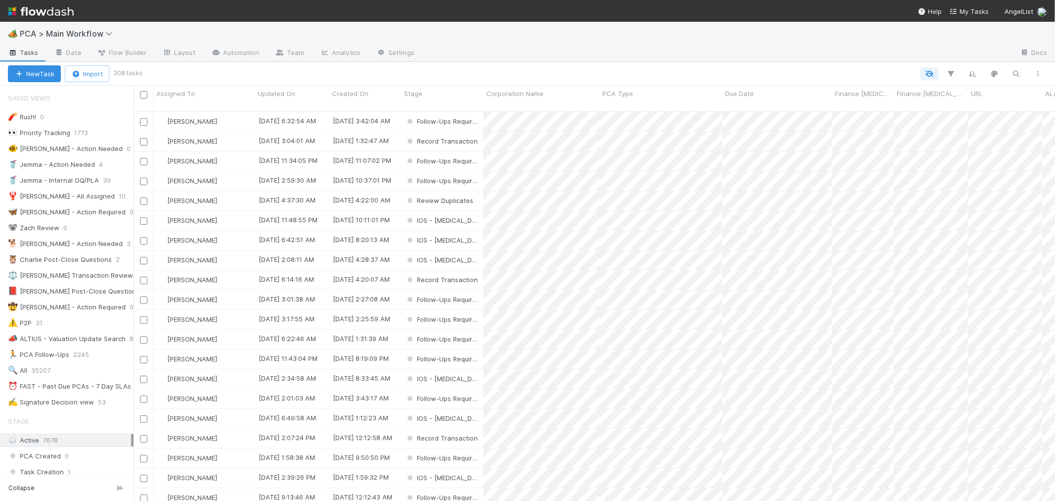
scroll to position [389, 913]
click at [436, 95] on div "Stage" at bounding box center [442, 94] width 77 height 10
click at [448, 124] on div "Sort Last → First" at bounding box center [461, 127] width 113 height 15
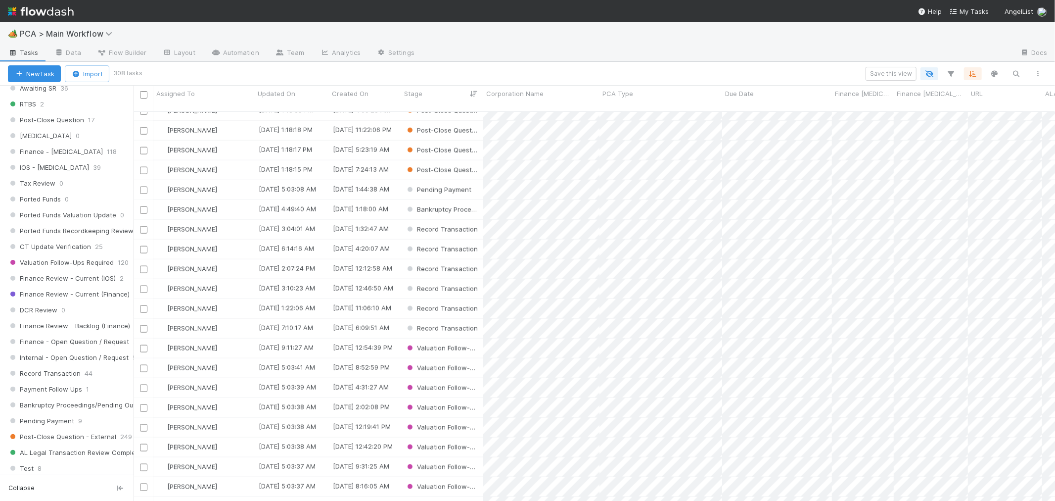
scroll to position [600, 0]
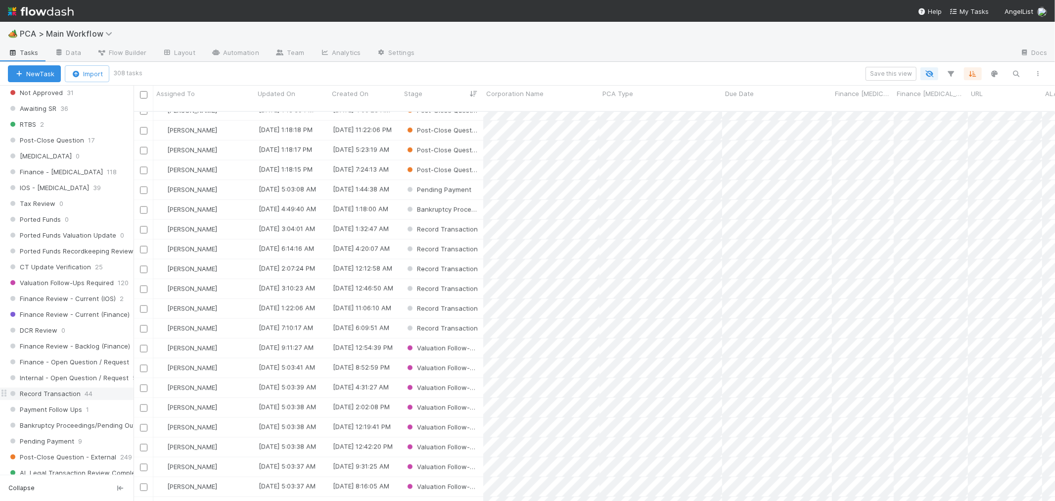
click at [56, 394] on span "Record Transaction" at bounding box center [44, 393] width 73 height 12
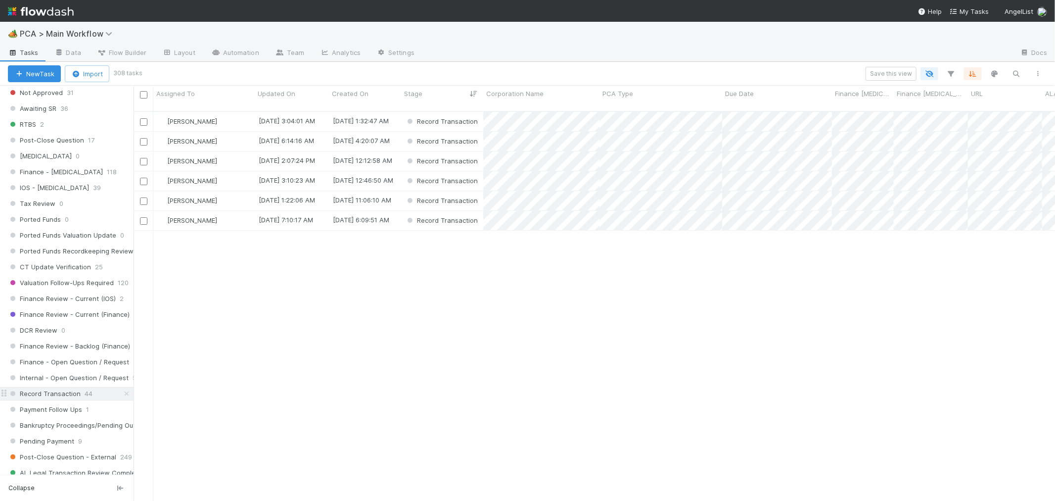
scroll to position [389, 913]
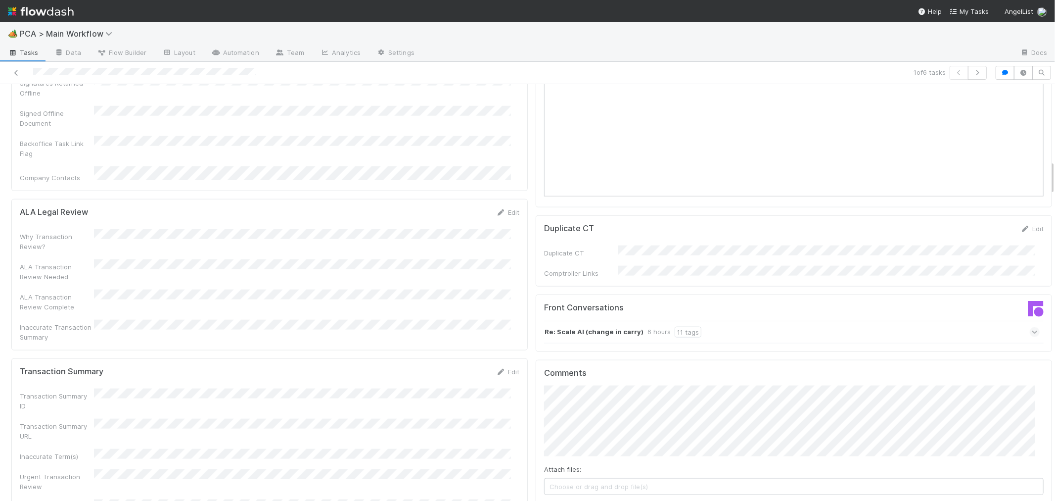
scroll to position [1044, 0]
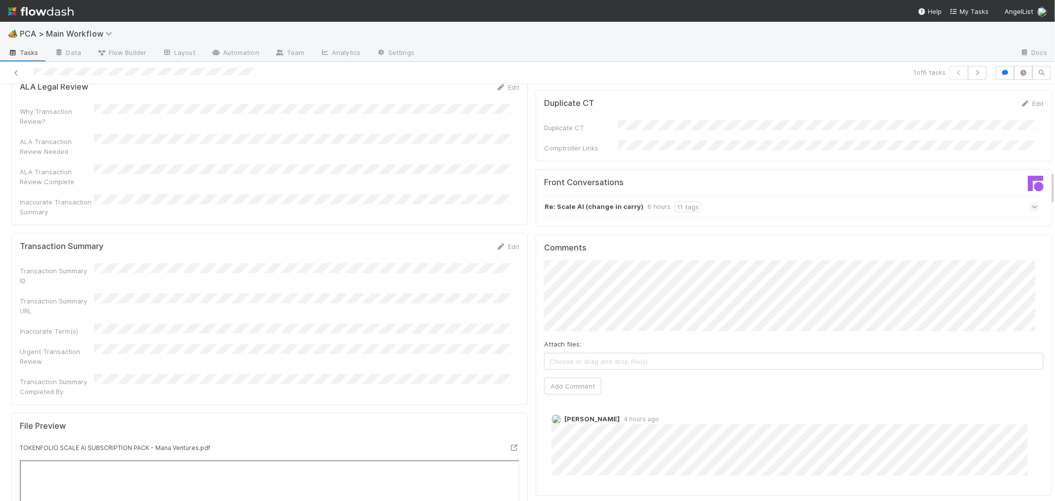
click at [1032, 202] on icon at bounding box center [1035, 207] width 6 height 10
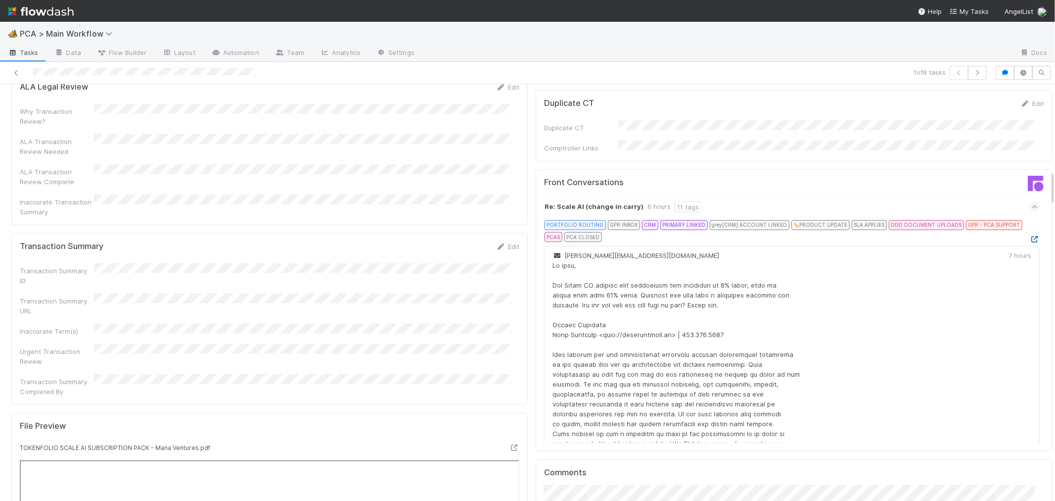
click at [1030, 236] on icon at bounding box center [1035, 239] width 10 height 6
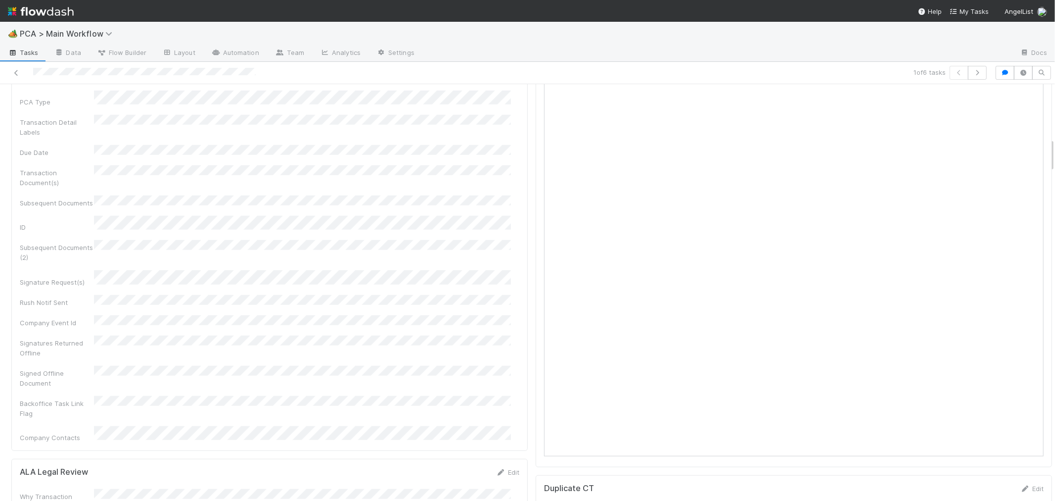
scroll to position [495, 0]
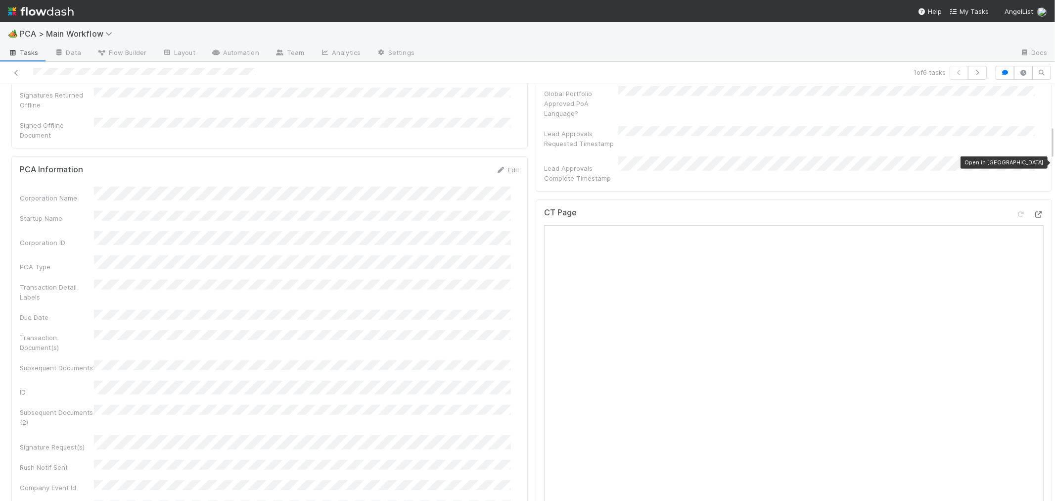
click at [1034, 211] on icon at bounding box center [1039, 214] width 10 height 6
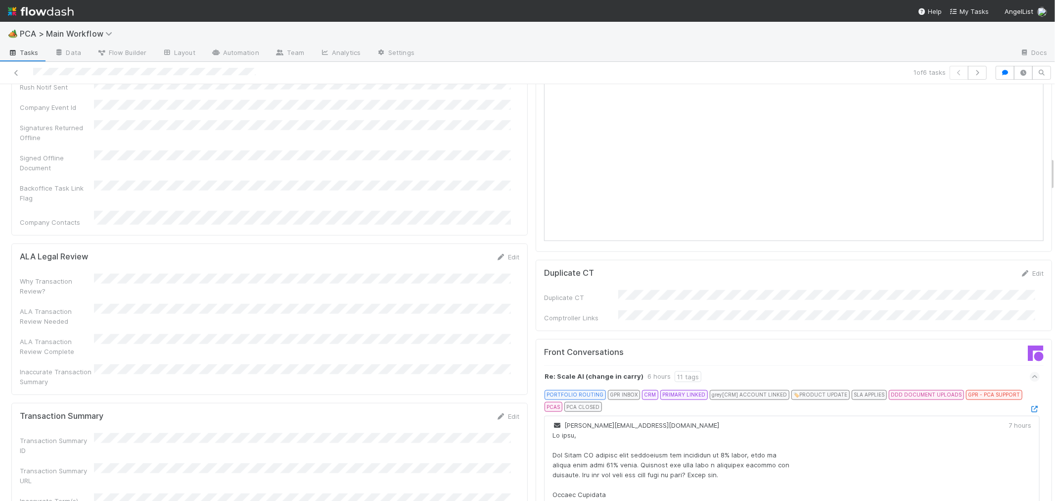
scroll to position [824, 0]
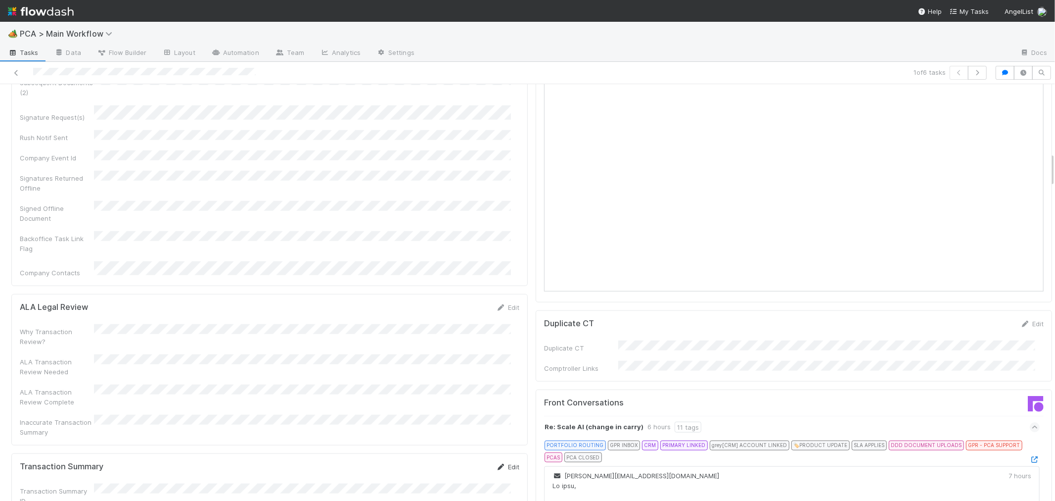
click at [496, 463] on icon at bounding box center [501, 466] width 10 height 6
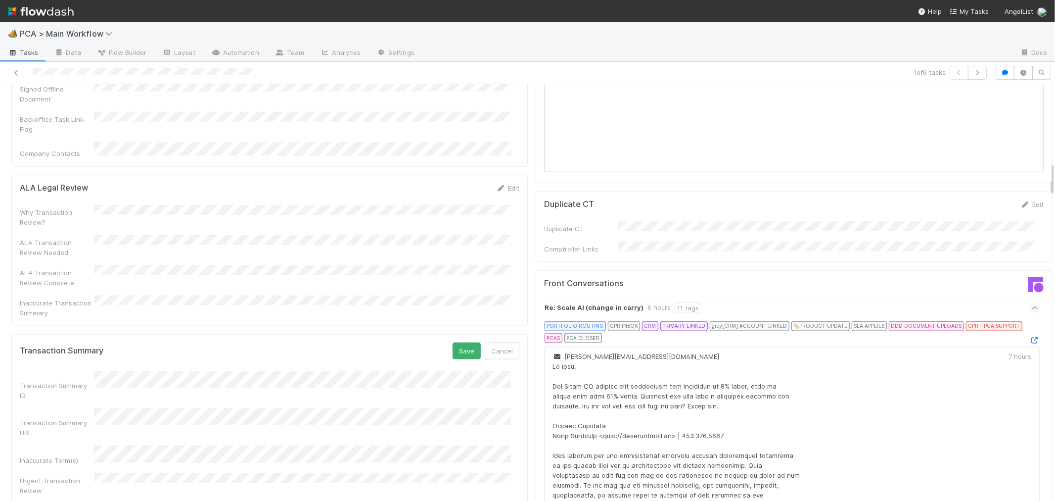
scroll to position [1044, 0]
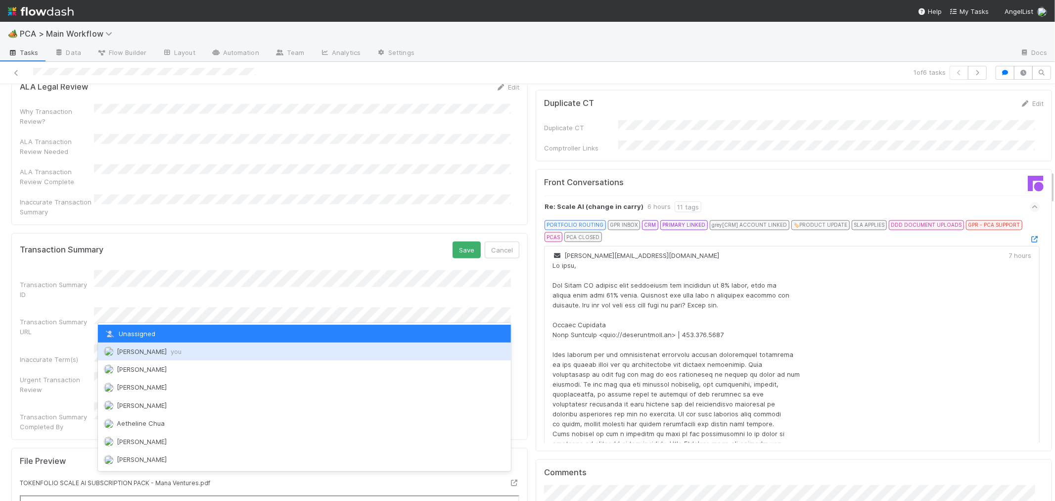
click at [137, 359] on div "Roselyn de Villa you" at bounding box center [304, 351] width 413 height 18
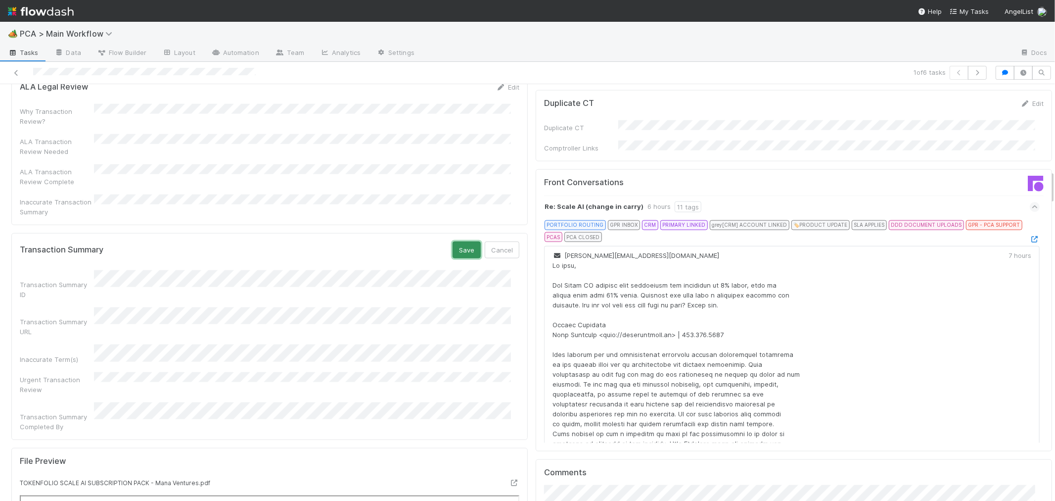
click at [458, 241] on button "Save" at bounding box center [467, 249] width 28 height 17
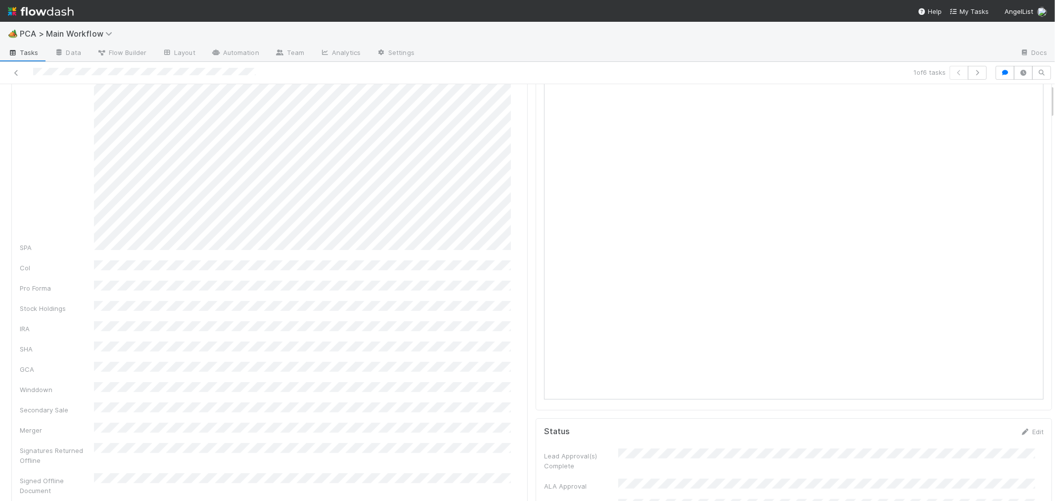
scroll to position [0, 0]
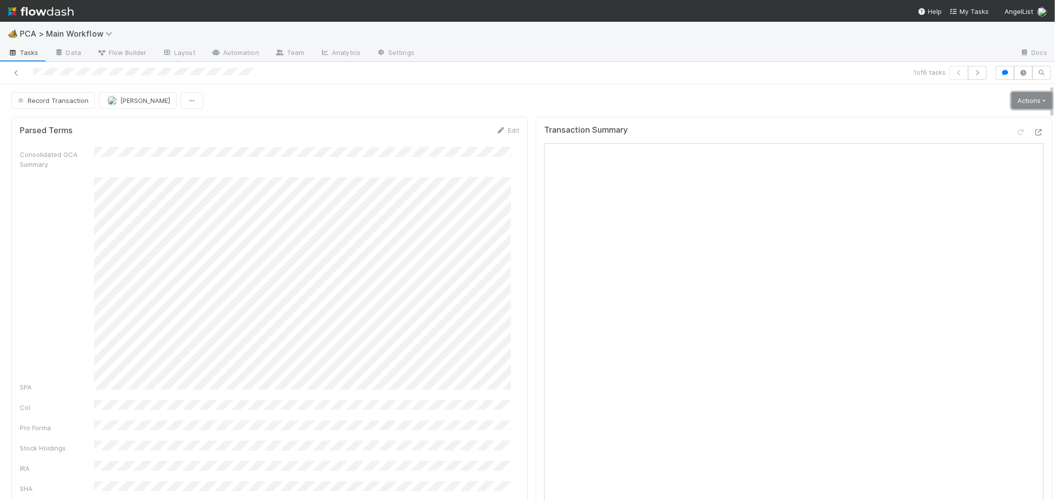
click at [1018, 102] on link "Actions" at bounding box center [1031, 100] width 41 height 17
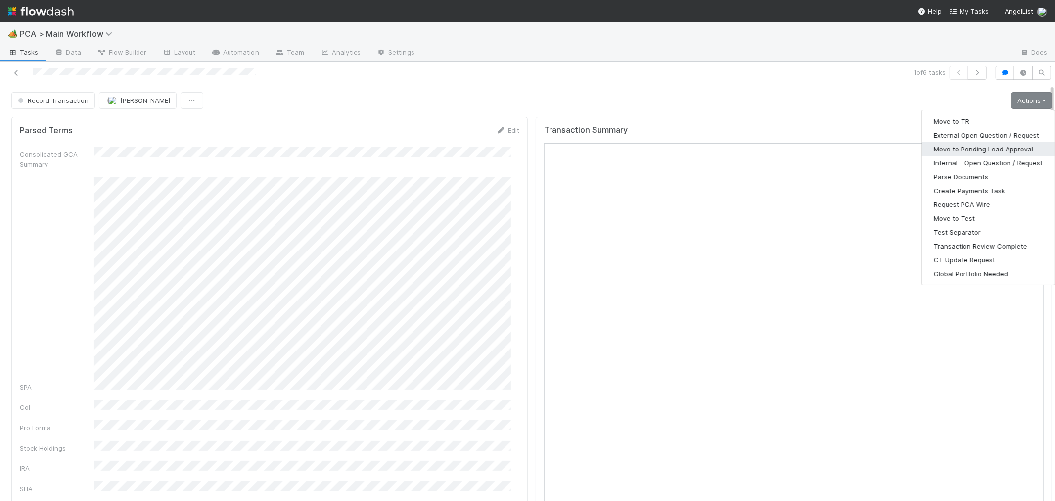
click at [979, 145] on button "Move to Pending Lead Approval" at bounding box center [988, 149] width 133 height 14
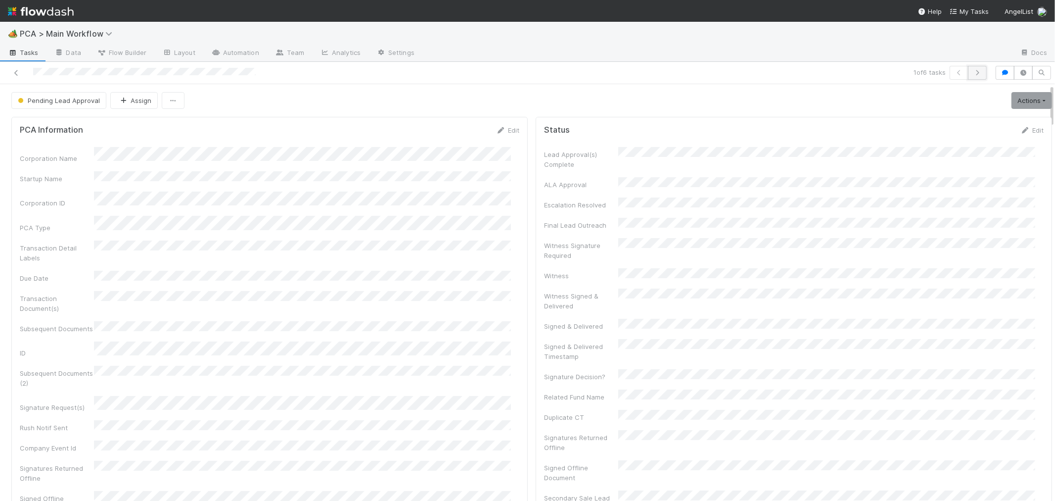
click at [972, 70] on icon "button" at bounding box center [977, 73] width 10 height 6
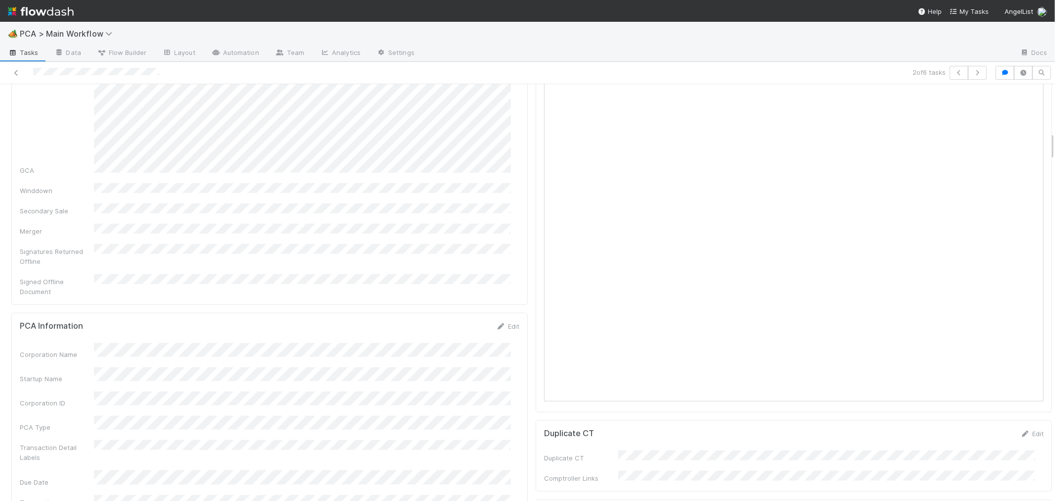
scroll to position [934, 0]
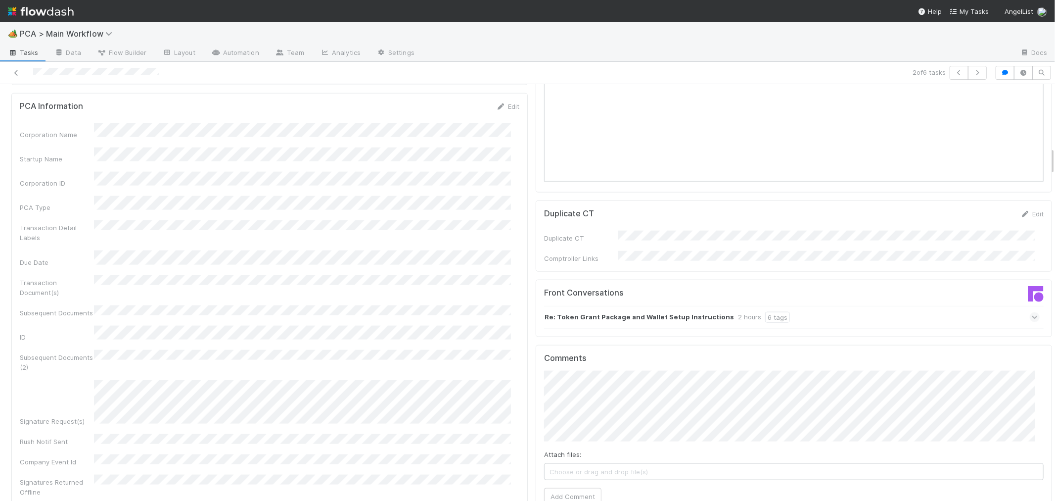
click at [1032, 312] on icon at bounding box center [1035, 317] width 6 height 10
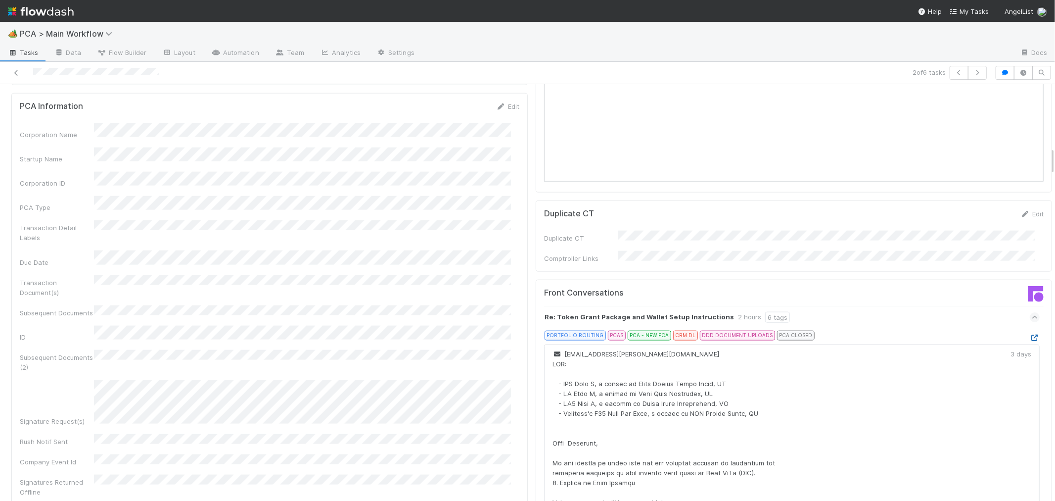
click at [1030, 334] on icon at bounding box center [1035, 337] width 10 height 6
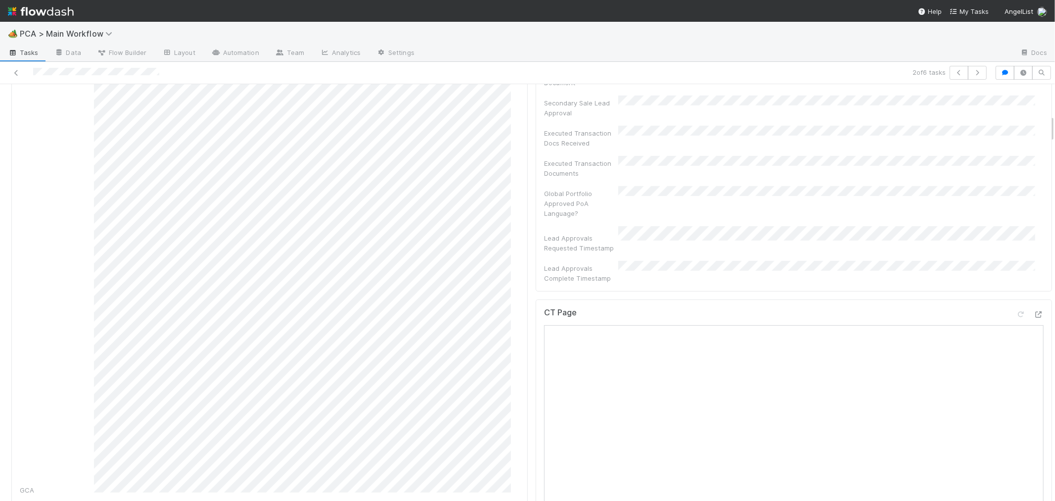
scroll to position [384, 0]
click at [1034, 321] on icon at bounding box center [1039, 324] width 10 height 6
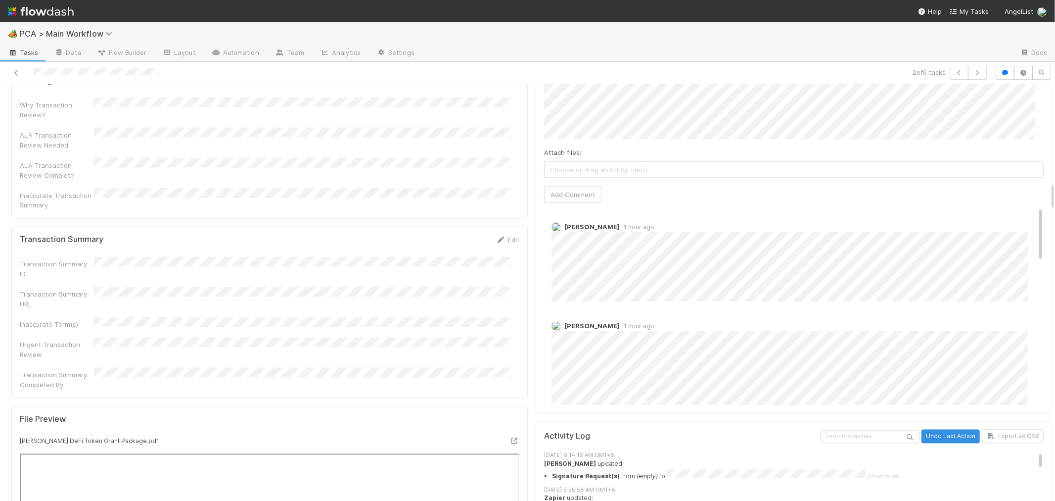
scroll to position [1428, 0]
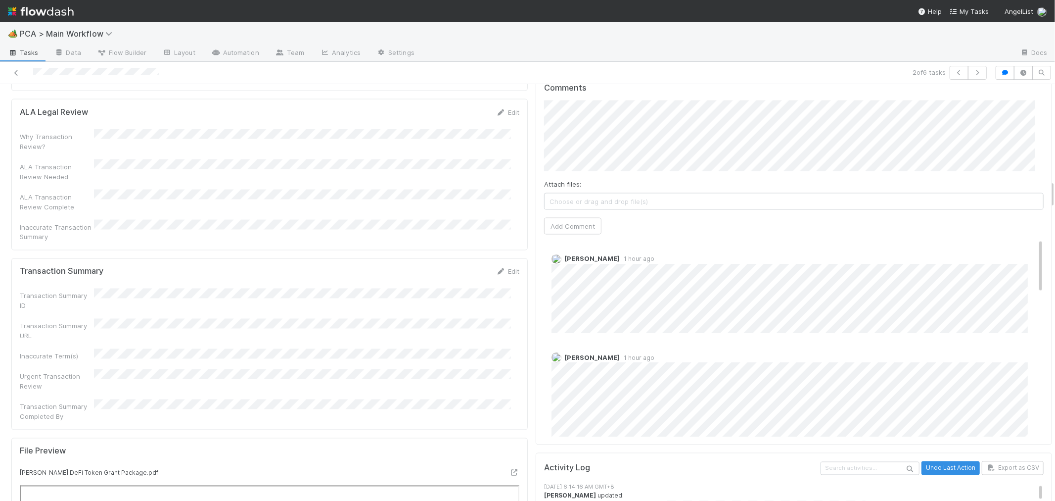
drag, startPoint x: 499, startPoint y: 185, endPoint x: 434, endPoint y: 191, distance: 64.5
click at [499, 268] on link "Edit" at bounding box center [507, 272] width 23 height 8
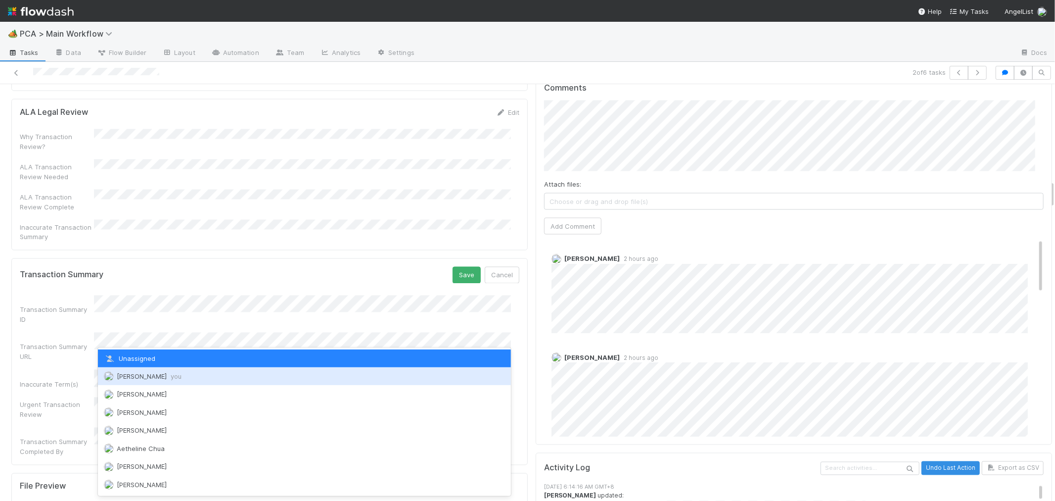
click at [145, 379] on div "Roselyn de Villa you" at bounding box center [304, 376] width 413 height 18
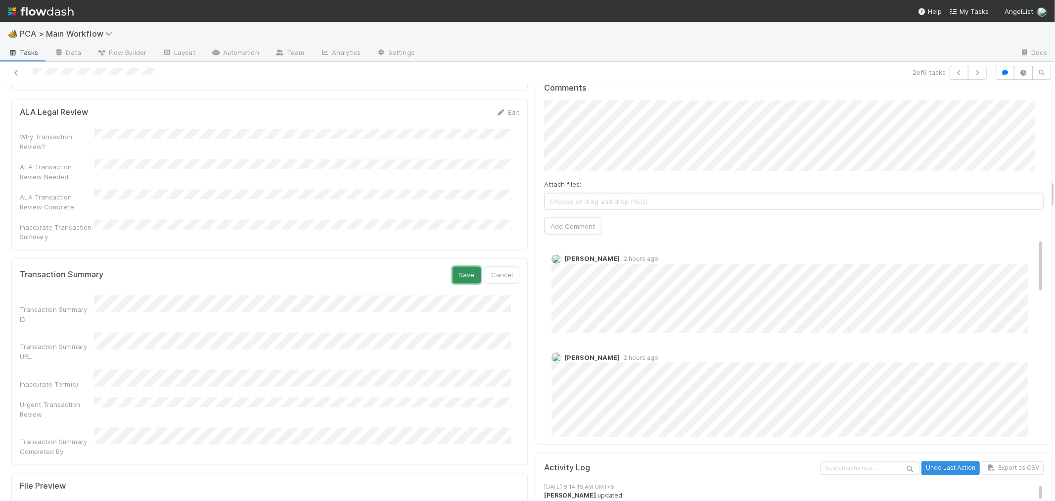
click at [460, 267] on button "Save" at bounding box center [467, 275] width 28 height 17
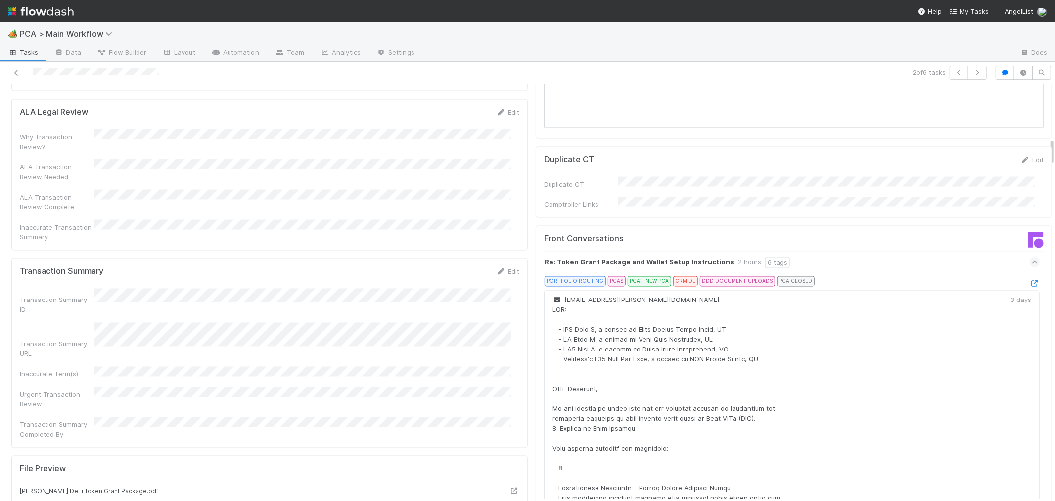
scroll to position [0, 0]
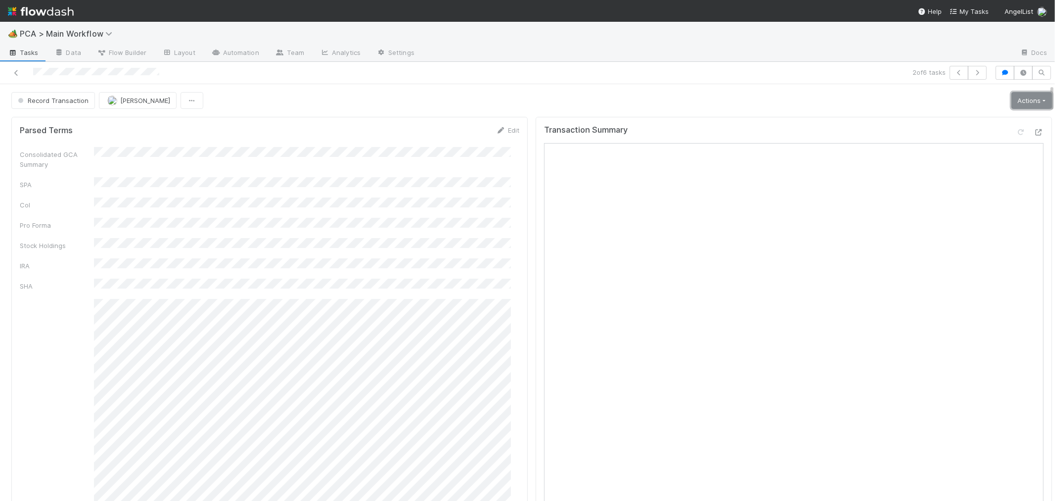
click at [1011, 101] on link "Actions" at bounding box center [1031, 100] width 41 height 17
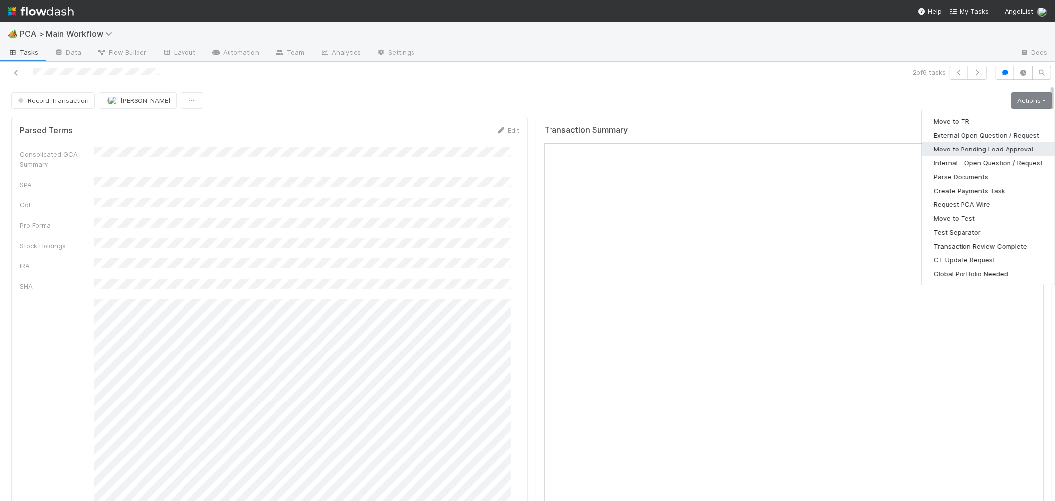
click at [975, 143] on button "Move to Pending Lead Approval" at bounding box center [988, 149] width 133 height 14
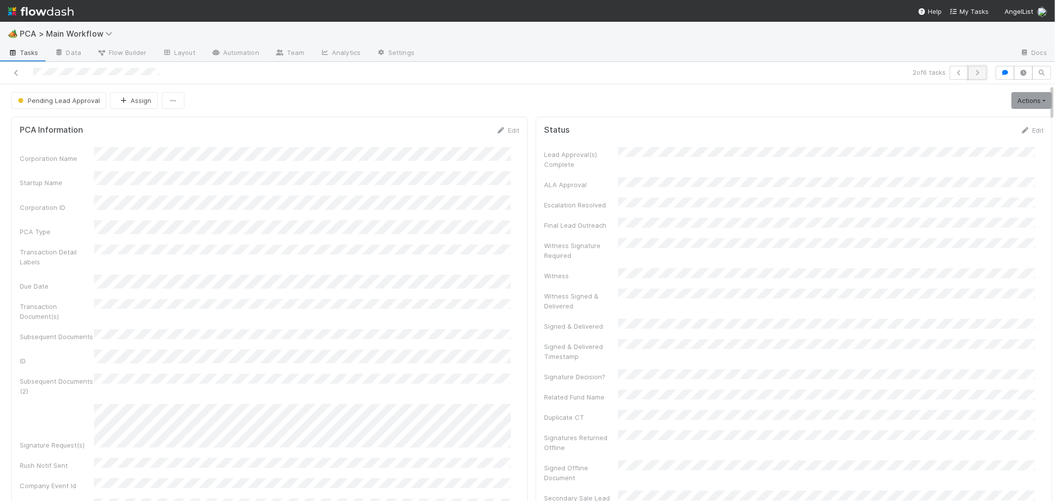
click at [972, 73] on icon "button" at bounding box center [977, 73] width 10 height 6
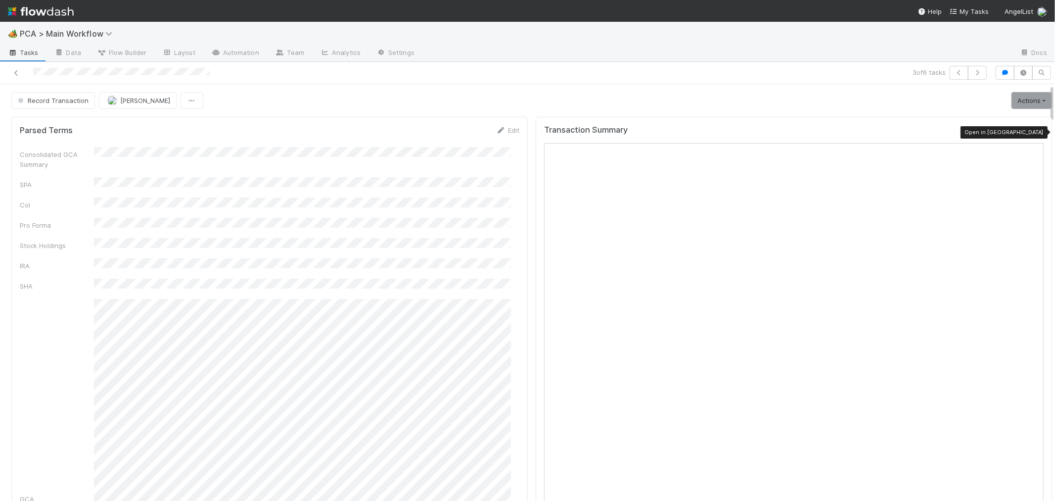
click at [1034, 131] on icon at bounding box center [1039, 132] width 10 height 6
drag, startPoint x: 1007, startPoint y: 132, endPoint x: 1001, endPoint y: 133, distance: 6.0
click at [1016, 132] on icon at bounding box center [1021, 132] width 10 height 6
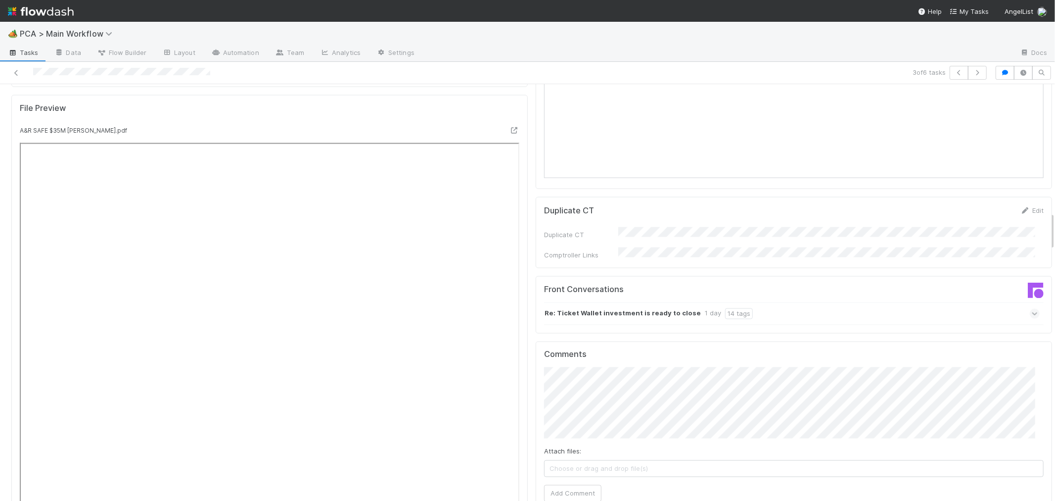
scroll to position [1428, 0]
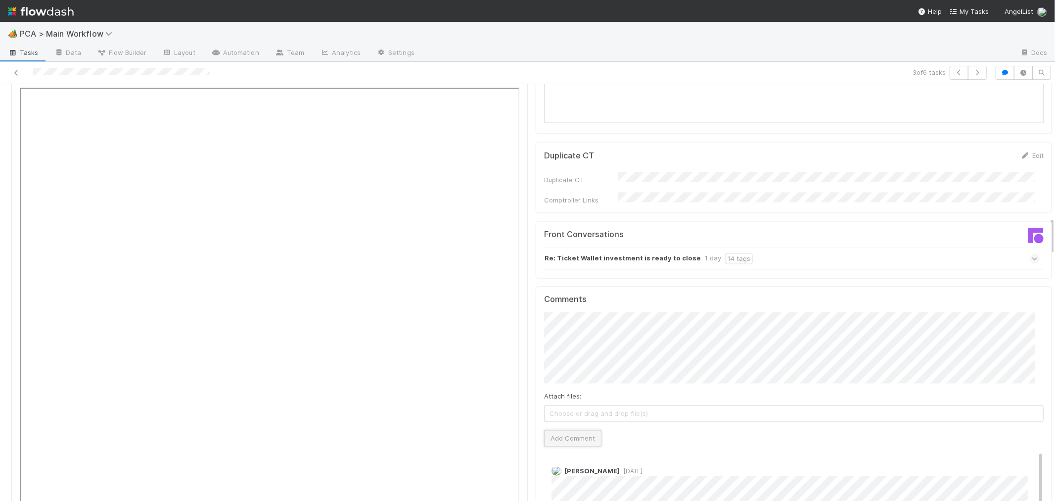
click at [569, 430] on button "Add Comment" at bounding box center [572, 438] width 57 height 17
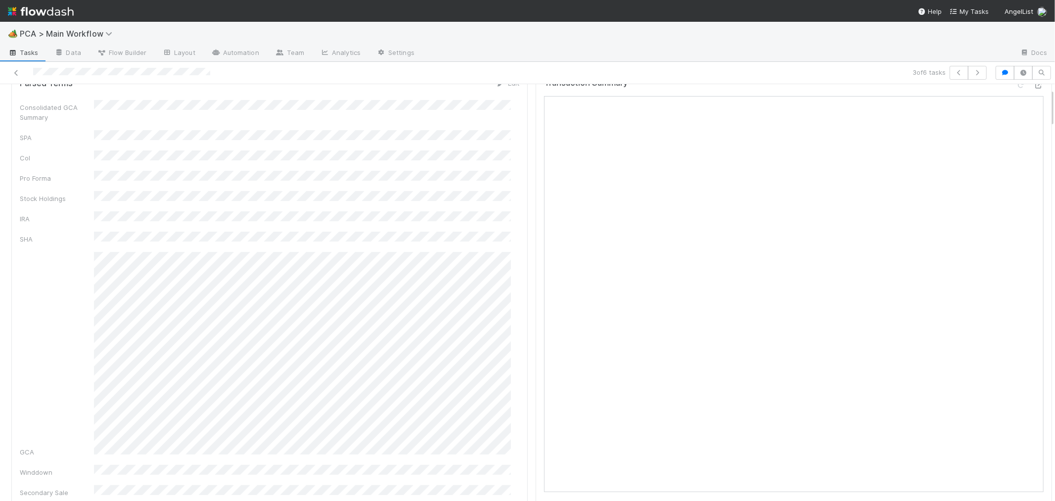
scroll to position [0, 0]
click at [48, 101] on span "Record Transaction" at bounding box center [52, 100] width 73 height 8
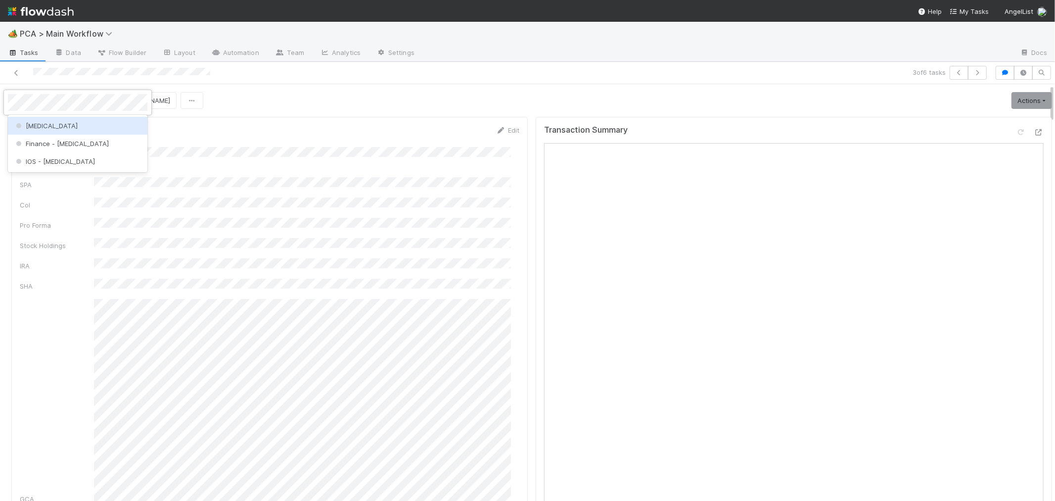
click at [38, 121] on div "[MEDICAL_DATA]" at bounding box center [77, 126] width 139 height 18
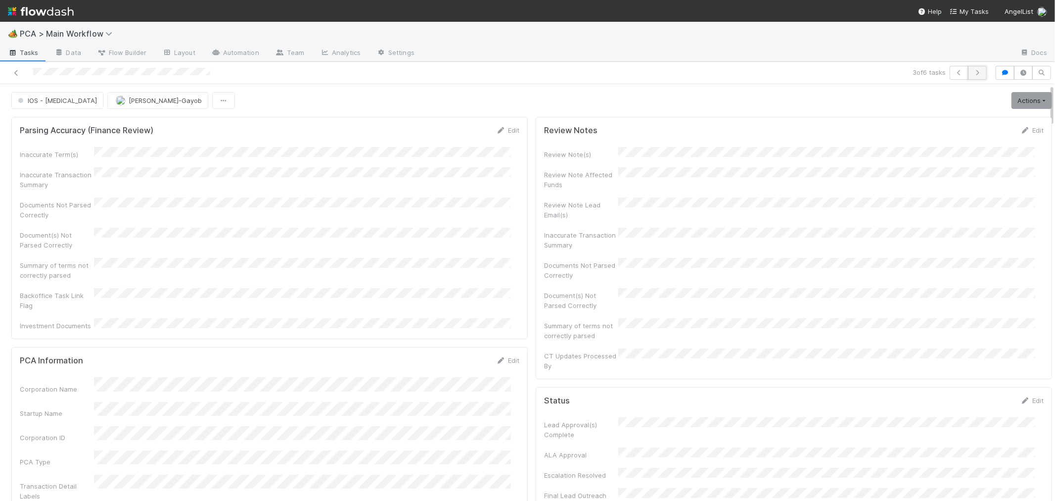
click at [972, 74] on icon "button" at bounding box center [977, 73] width 10 height 6
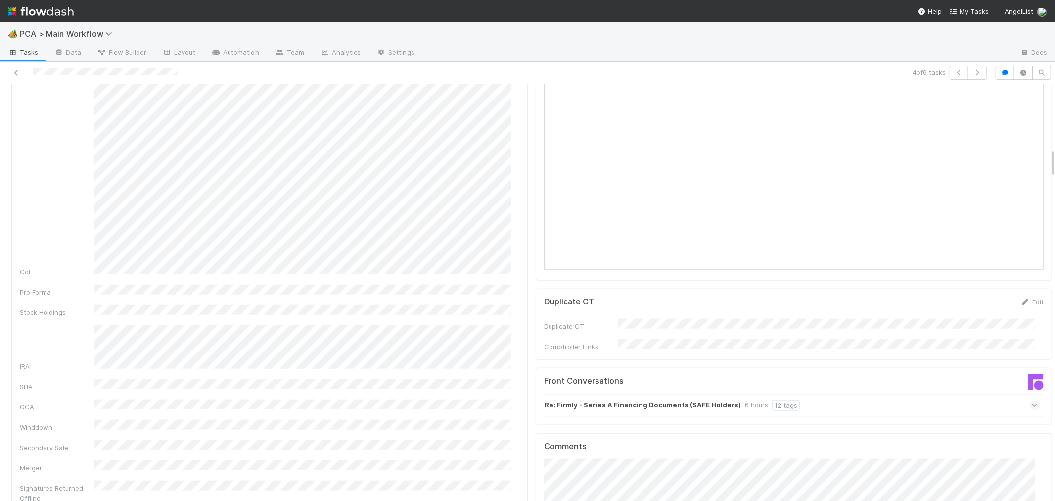
scroll to position [934, 0]
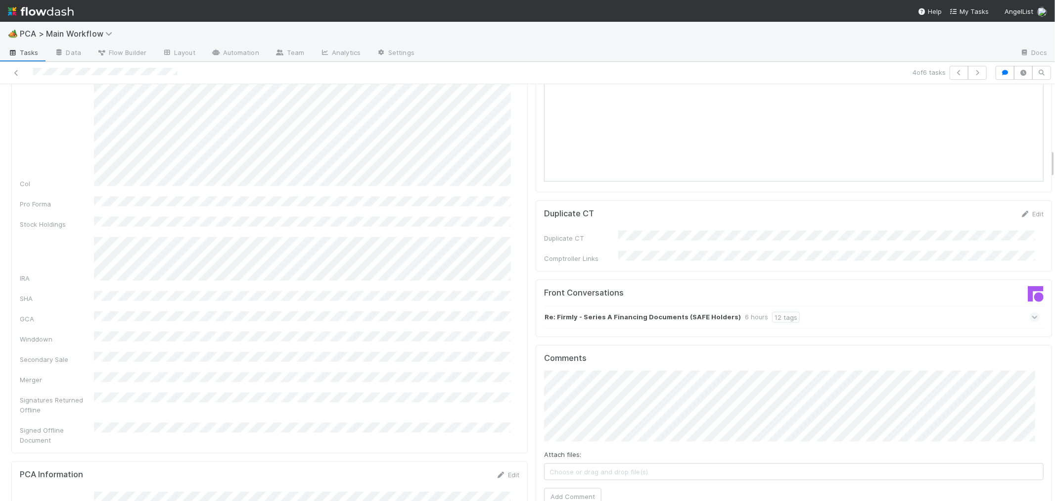
click at [1032, 312] on icon at bounding box center [1035, 317] width 6 height 10
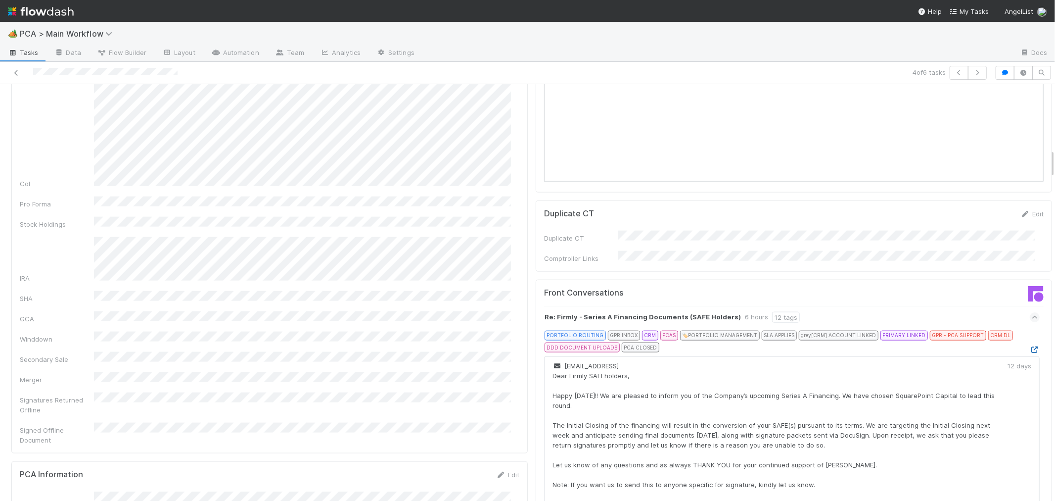
click at [1030, 346] on icon at bounding box center [1035, 349] width 10 height 6
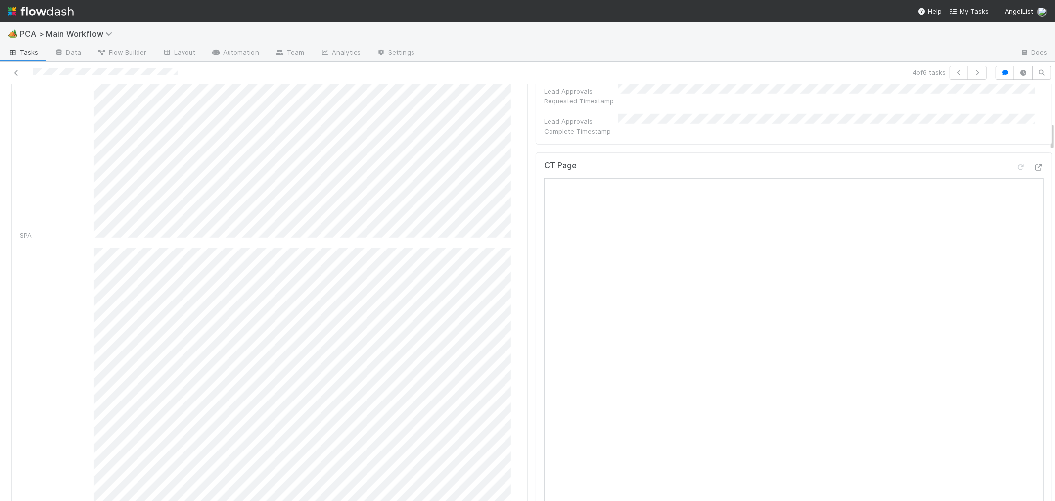
scroll to position [439, 0]
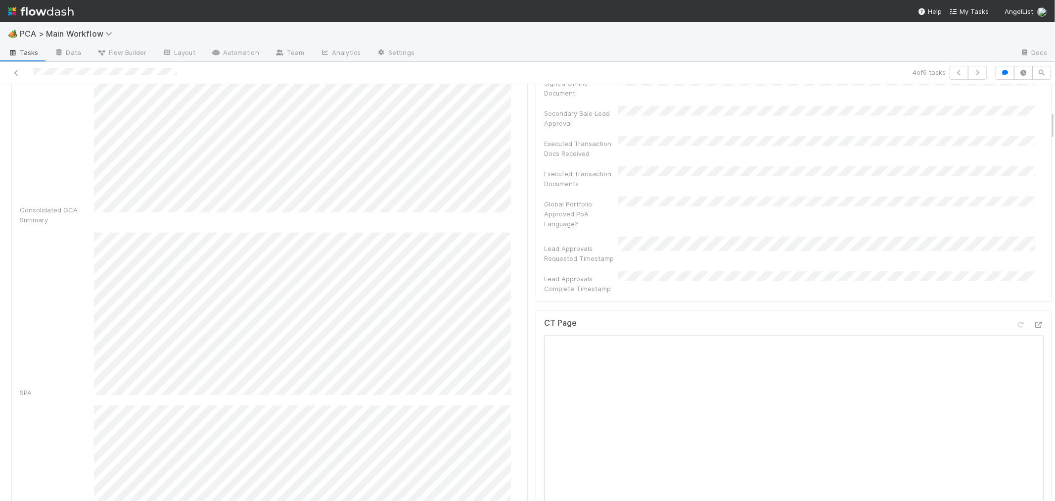
click at [938, 318] on div "CT Page" at bounding box center [794, 327] width 500 height 18
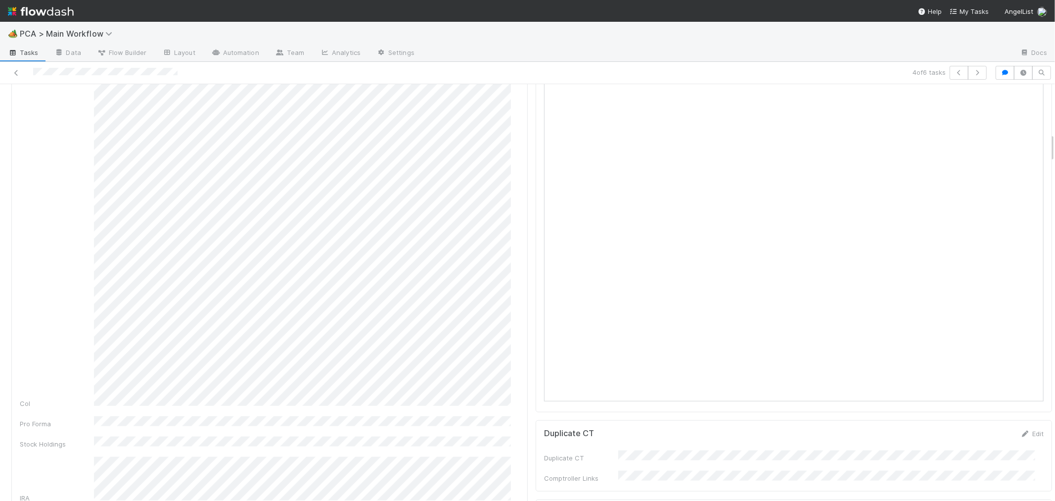
scroll to position [549, 0]
click at [1034, 156] on icon at bounding box center [1039, 159] width 10 height 6
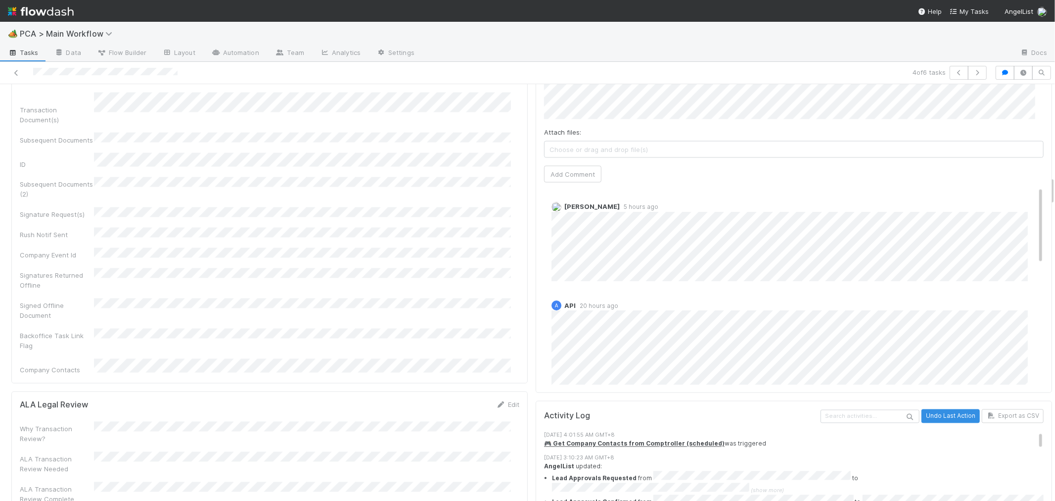
scroll to position [1648, 0]
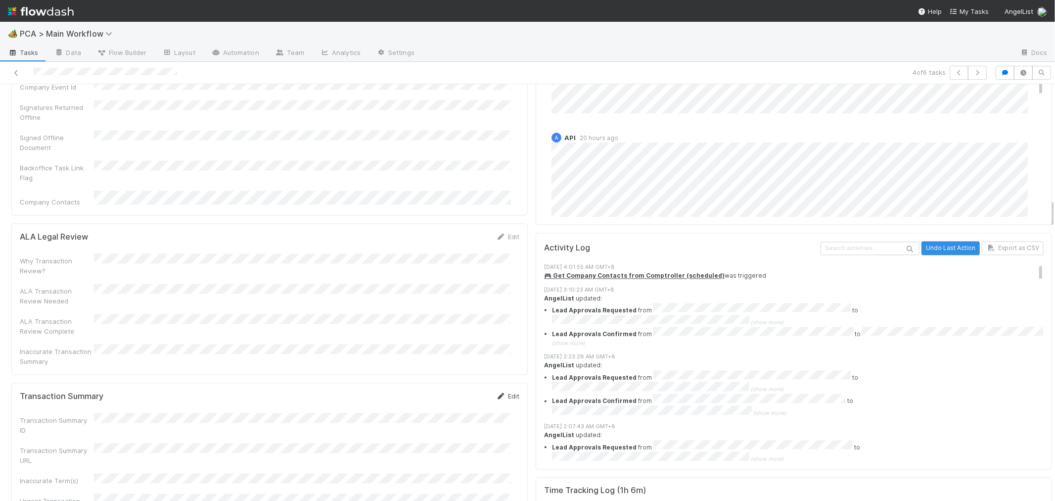
click at [496, 393] on icon at bounding box center [501, 396] width 10 height 6
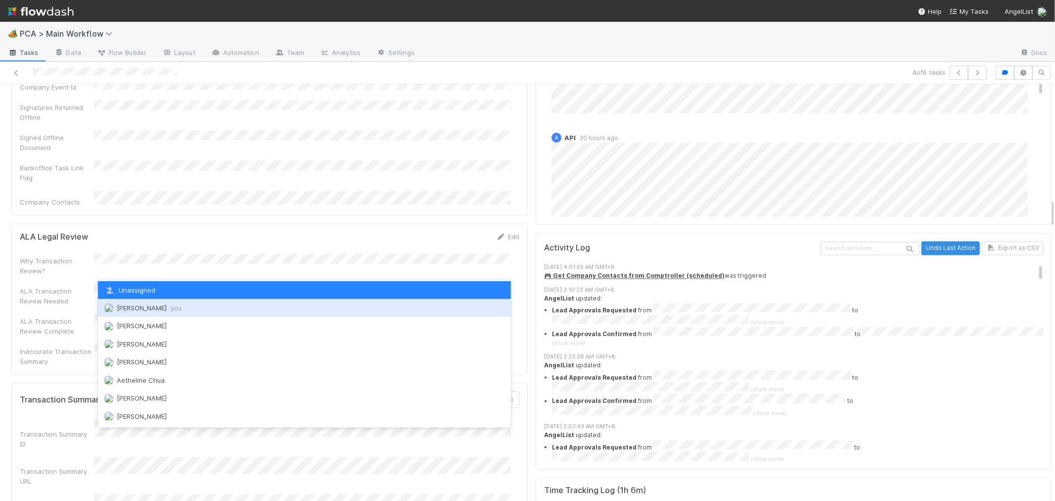
click at [153, 306] on span "Roselyn de Villa you" at bounding box center [149, 308] width 65 height 8
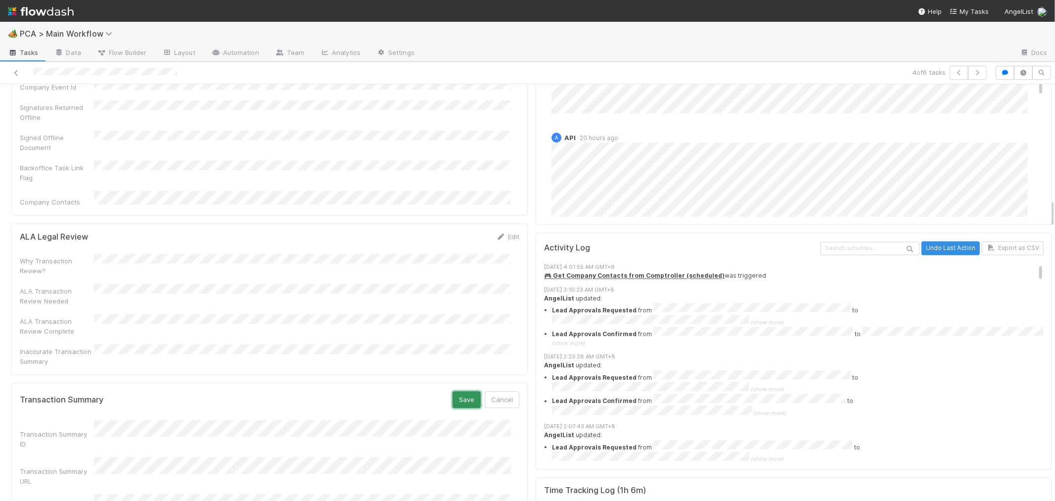
click at [453, 391] on button "Save" at bounding box center [467, 399] width 28 height 17
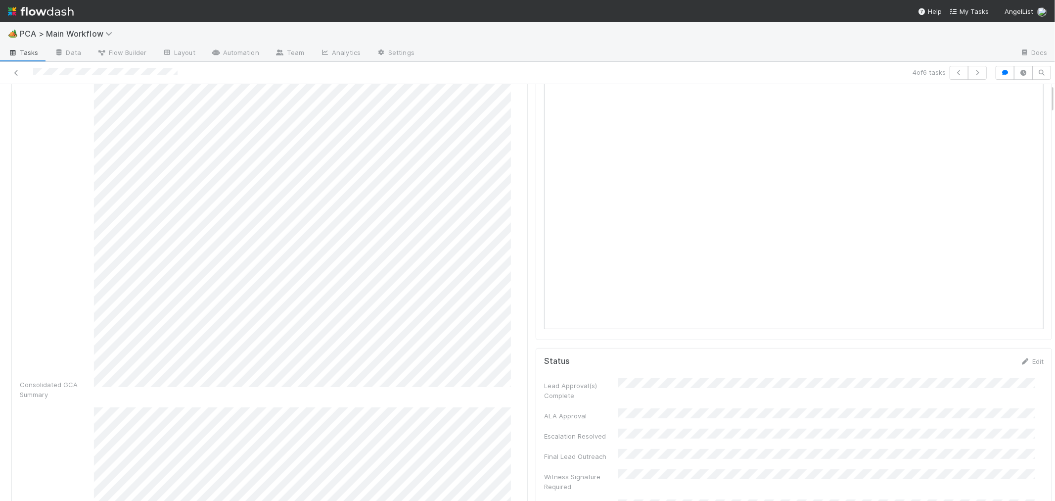
scroll to position [0, 0]
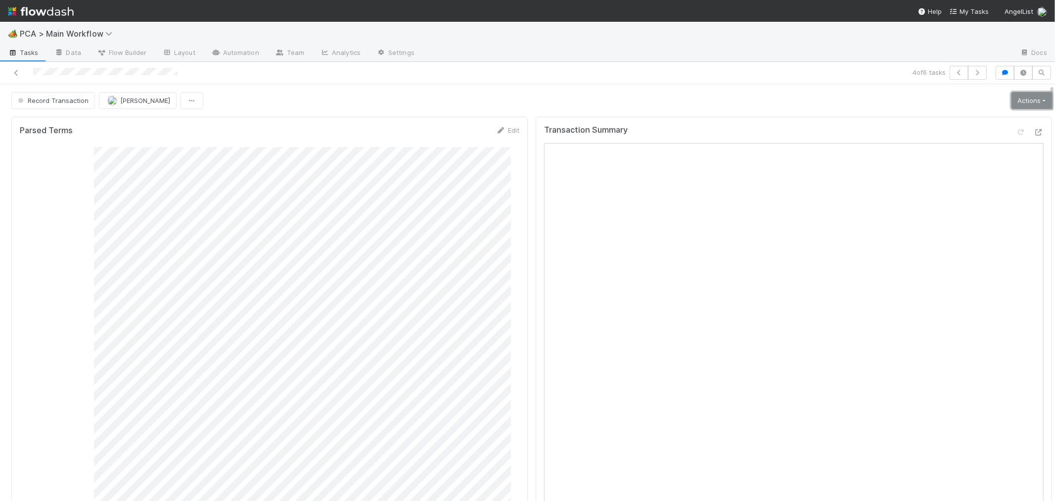
click at [1011, 100] on link "Actions" at bounding box center [1031, 100] width 41 height 17
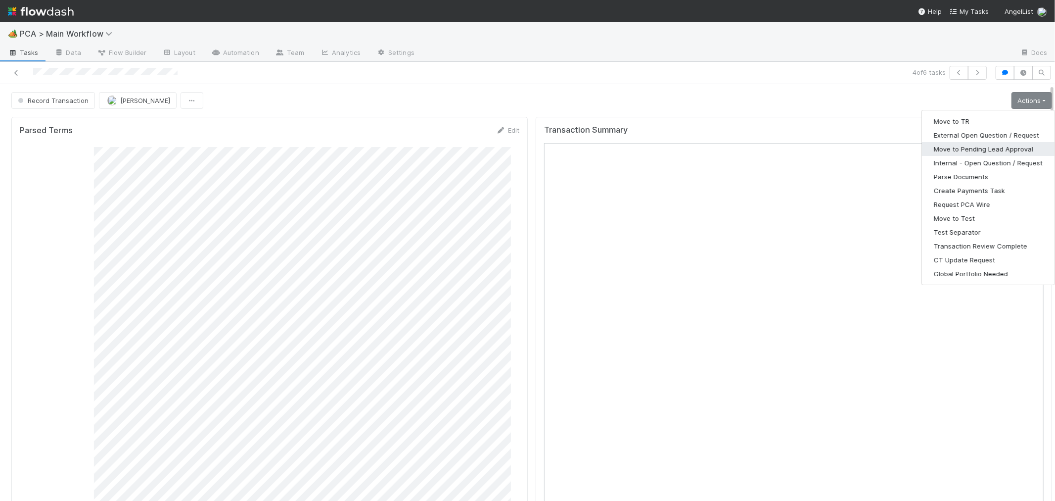
click at [976, 152] on button "Move to Pending Lead Approval" at bounding box center [988, 149] width 133 height 14
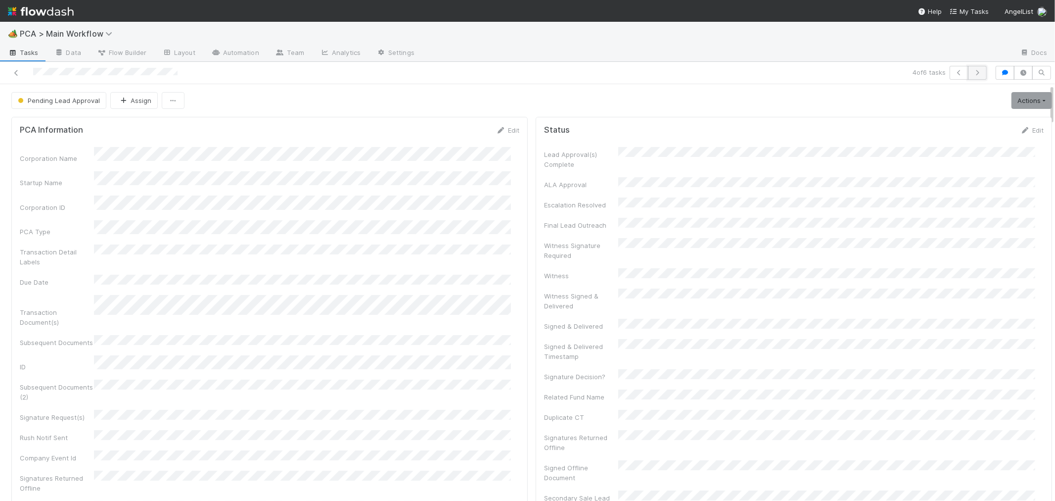
click at [972, 73] on icon "button" at bounding box center [977, 73] width 10 height 6
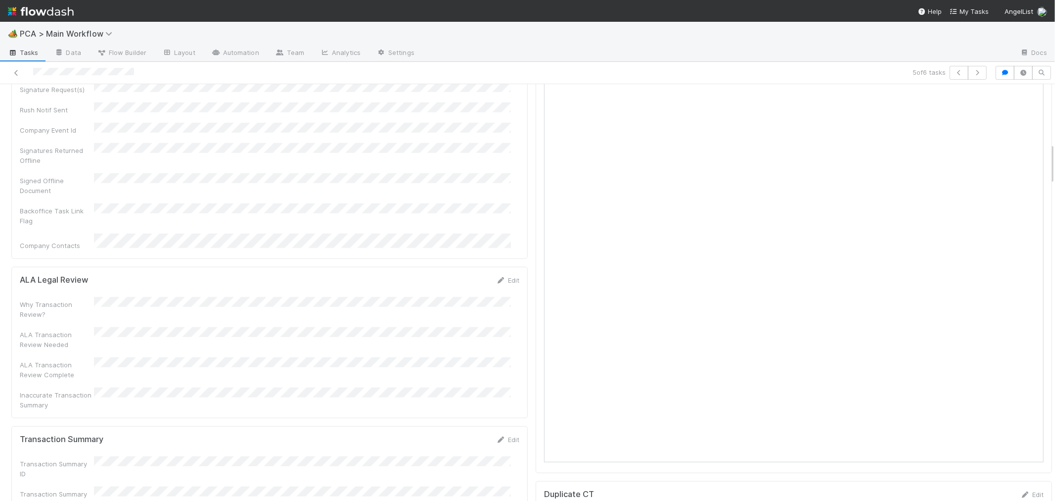
scroll to position [549, 0]
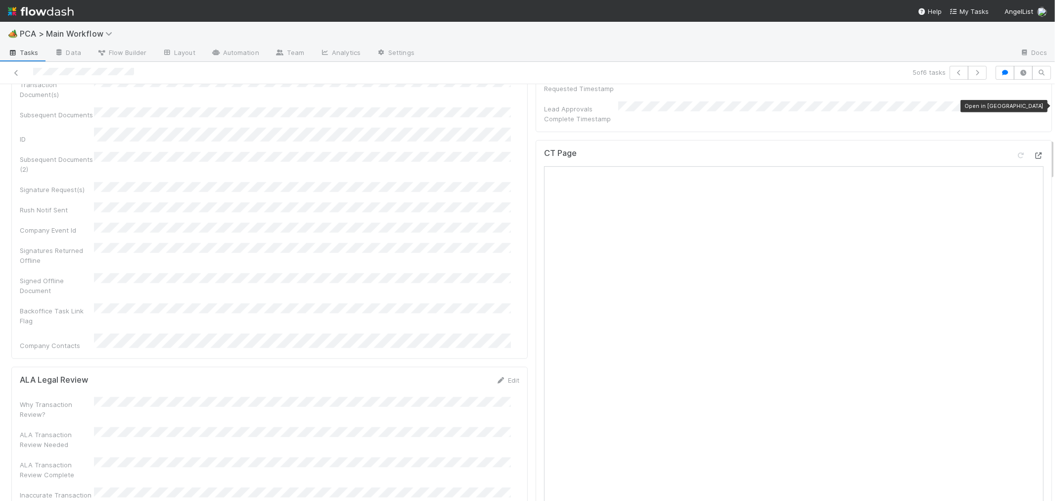
click at [1034, 152] on icon at bounding box center [1039, 155] width 10 height 6
click at [457, 375] on div "ALA Legal Review Edit" at bounding box center [270, 380] width 500 height 10
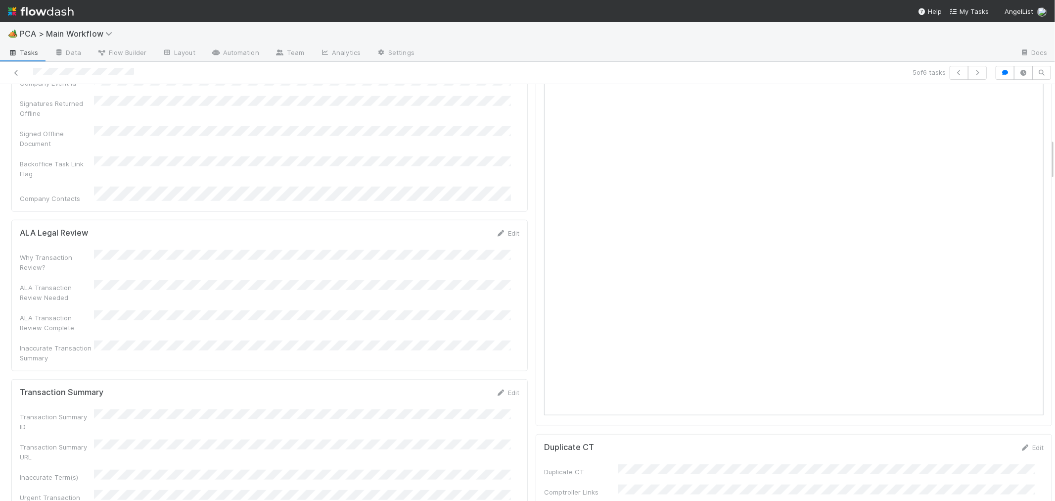
scroll to position [824, 0]
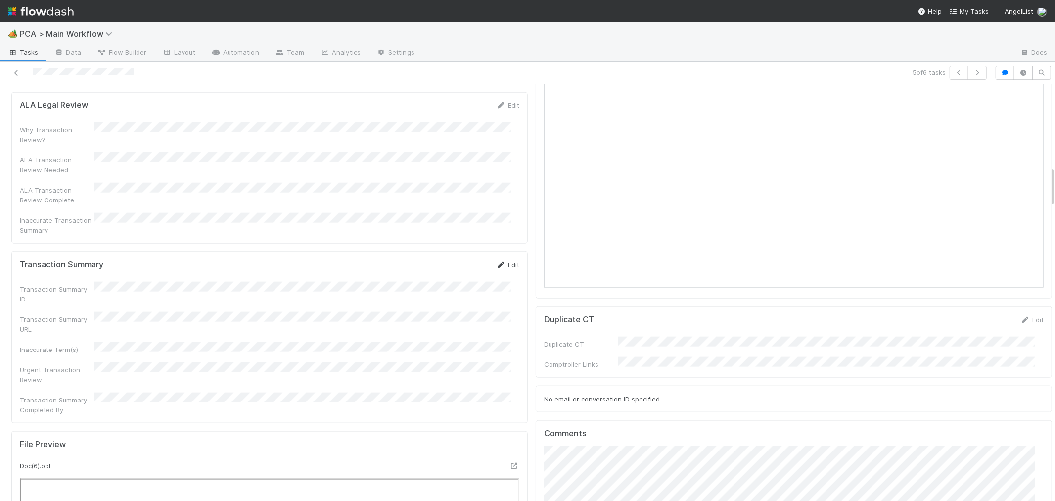
click at [501, 261] on link "Edit" at bounding box center [507, 265] width 23 height 8
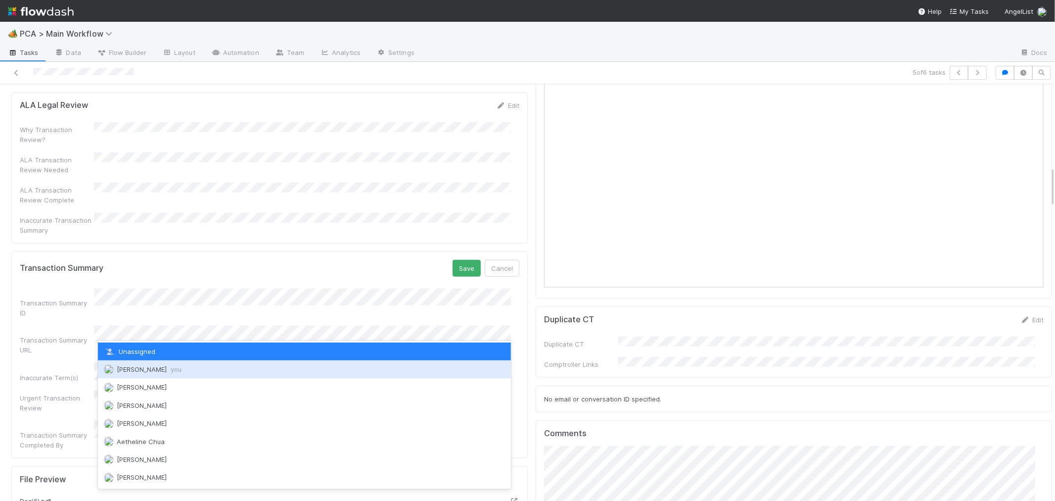
click at [143, 369] on span "Roselyn de Villa you" at bounding box center [149, 369] width 65 height 8
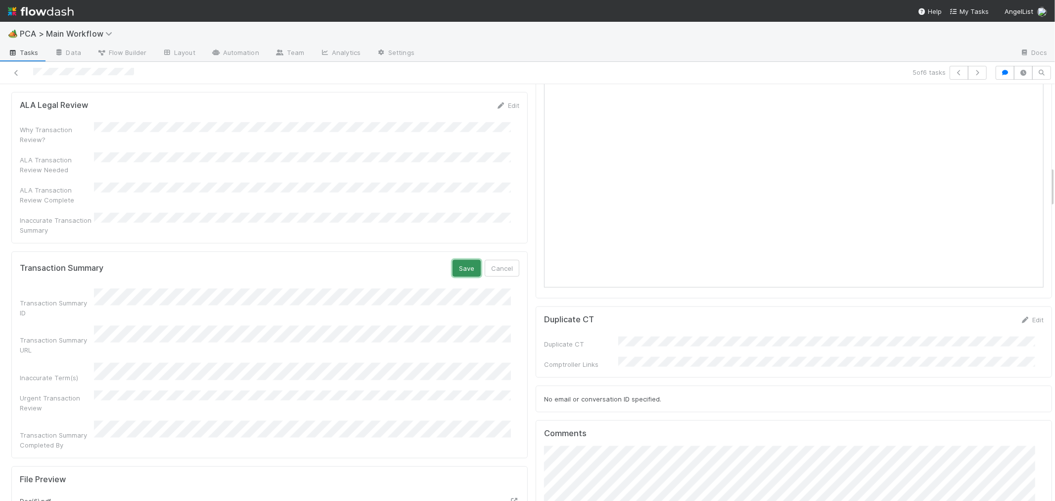
click at [453, 260] on button "Save" at bounding box center [467, 268] width 28 height 17
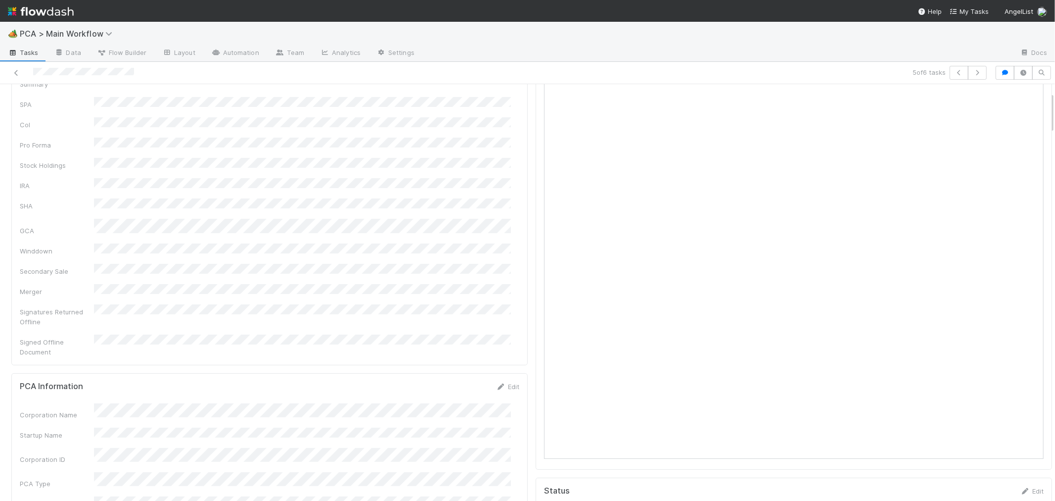
scroll to position [0, 0]
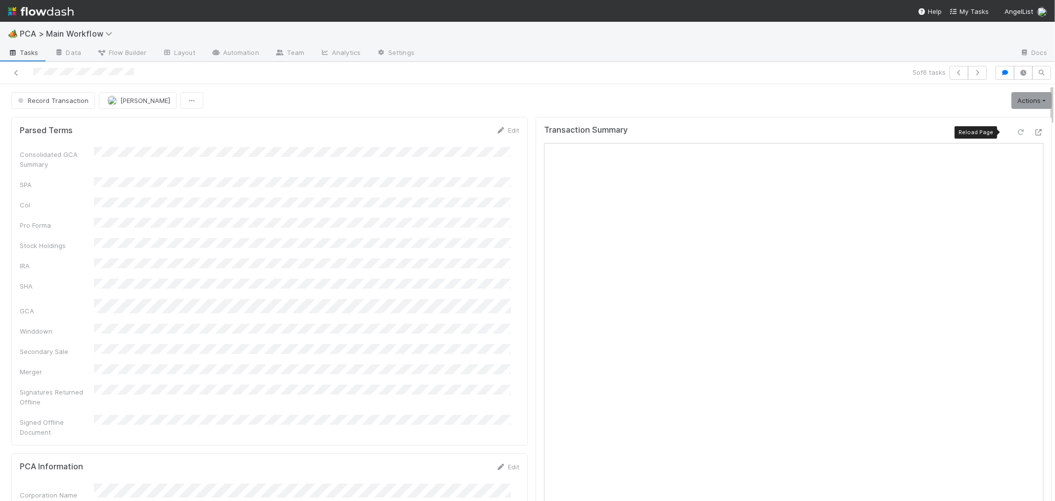
click at [1016, 131] on icon at bounding box center [1021, 132] width 10 height 6
click at [72, 102] on span "Record Transaction" at bounding box center [52, 100] width 73 height 8
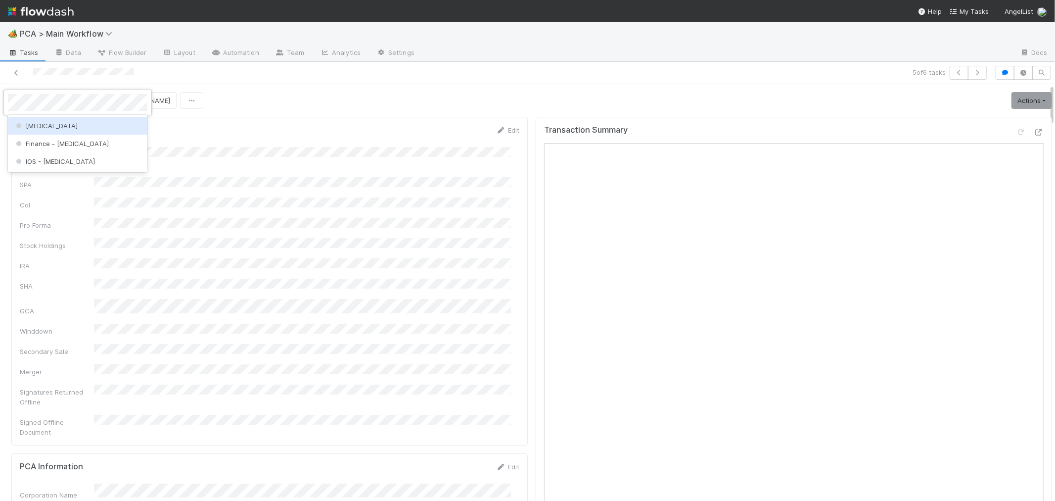
click at [67, 125] on div "[MEDICAL_DATA]" at bounding box center [77, 126] width 139 height 18
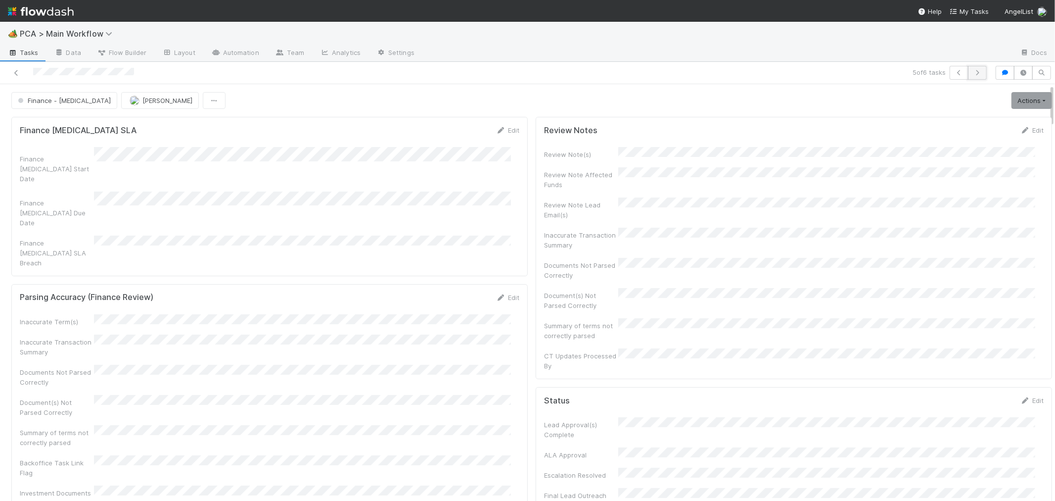
click at [972, 71] on icon "button" at bounding box center [977, 73] width 10 height 6
click at [425, 278] on div "Consolidated GCA Summary SPA CoI Pro Forma Stock Holdings IRA SHA GCA Winddown …" at bounding box center [270, 289] width 500 height 285
click at [154, 98] on span "[PERSON_NAME]" at bounding box center [145, 100] width 50 height 8
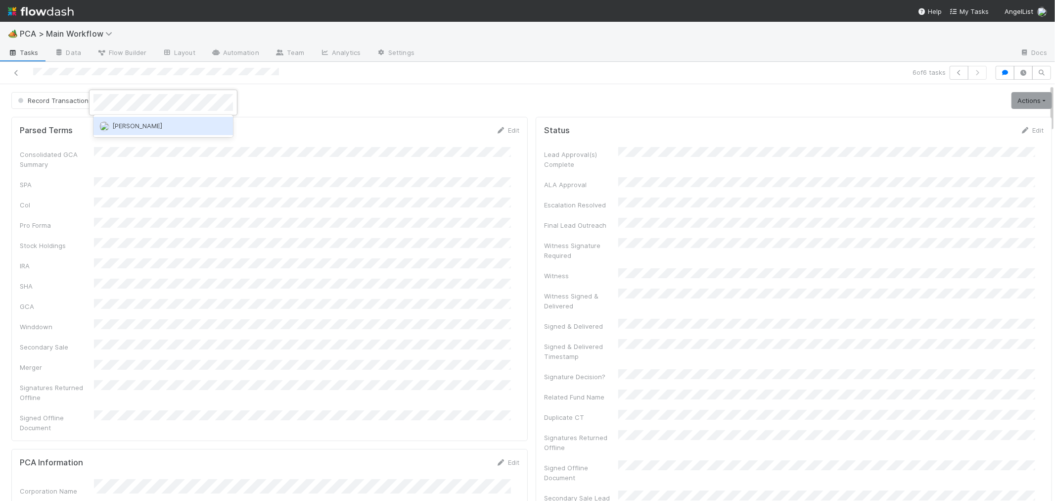
click at [154, 133] on div "[PERSON_NAME]" at bounding box center [162, 126] width 139 height 18
click at [15, 73] on icon at bounding box center [16, 73] width 10 height 6
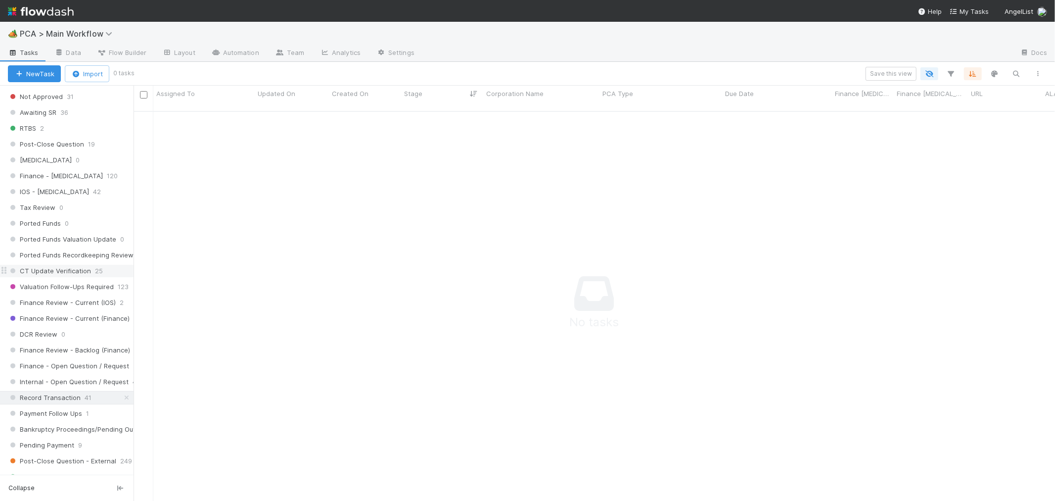
scroll to position [491, 0]
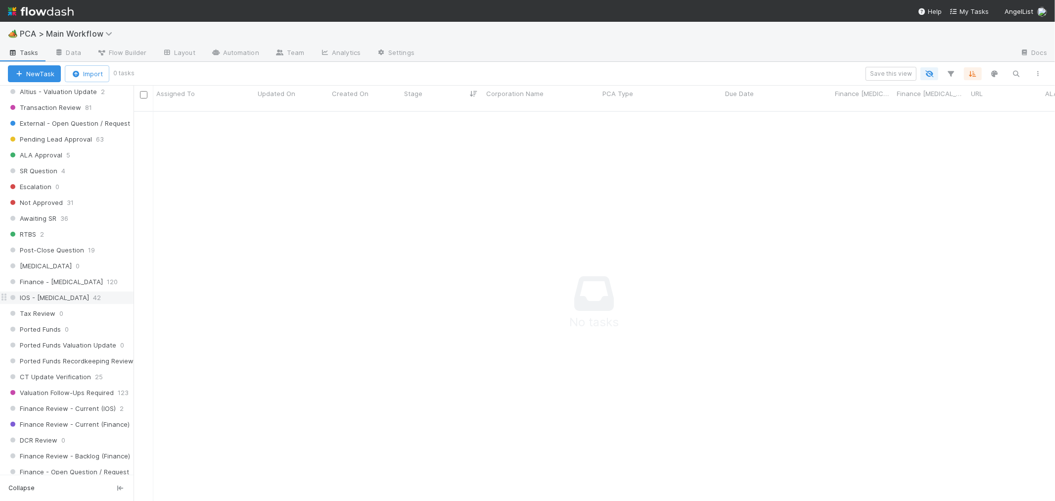
click at [67, 298] on div "IOS - ICU 42" at bounding box center [71, 297] width 126 height 12
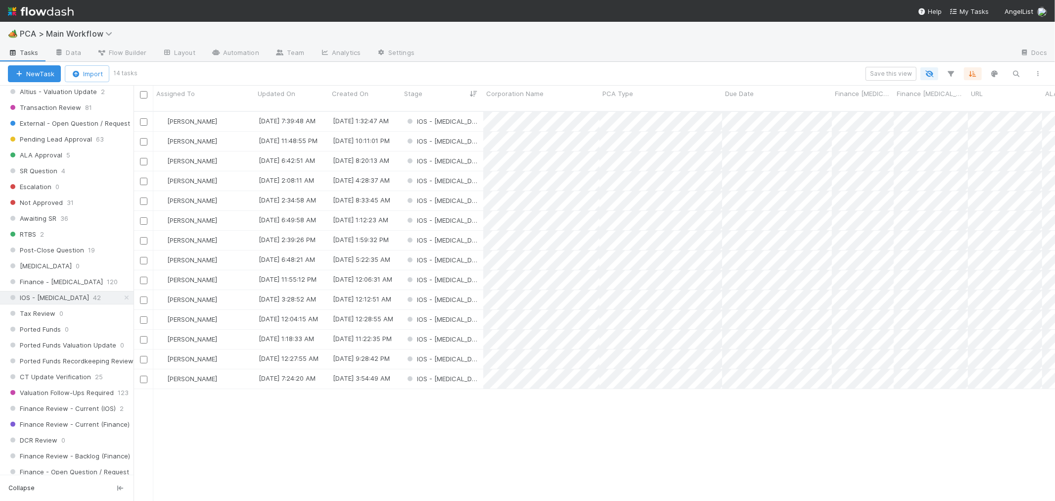
scroll to position [389, 913]
click at [468, 116] on div "IOS - [MEDICAL_DATA]" at bounding box center [442, 121] width 82 height 19
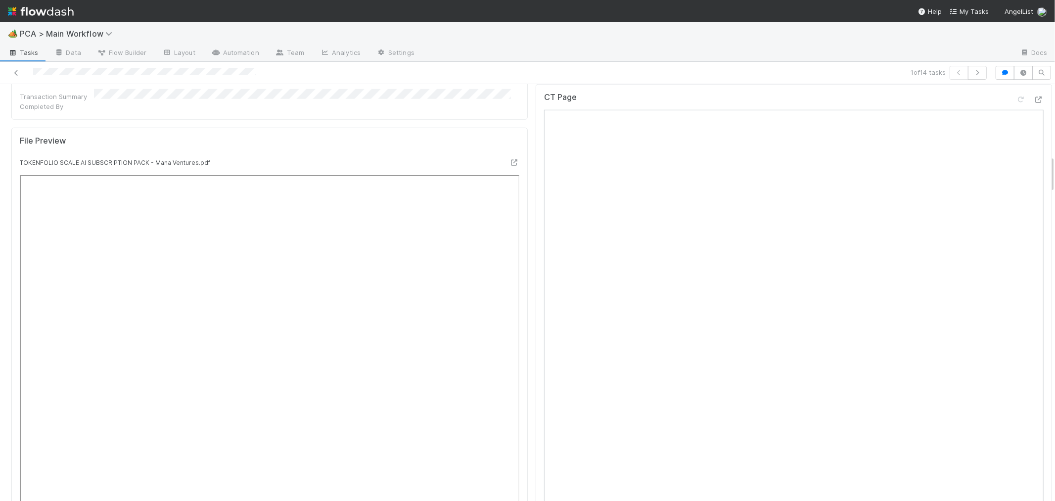
scroll to position [769, 0]
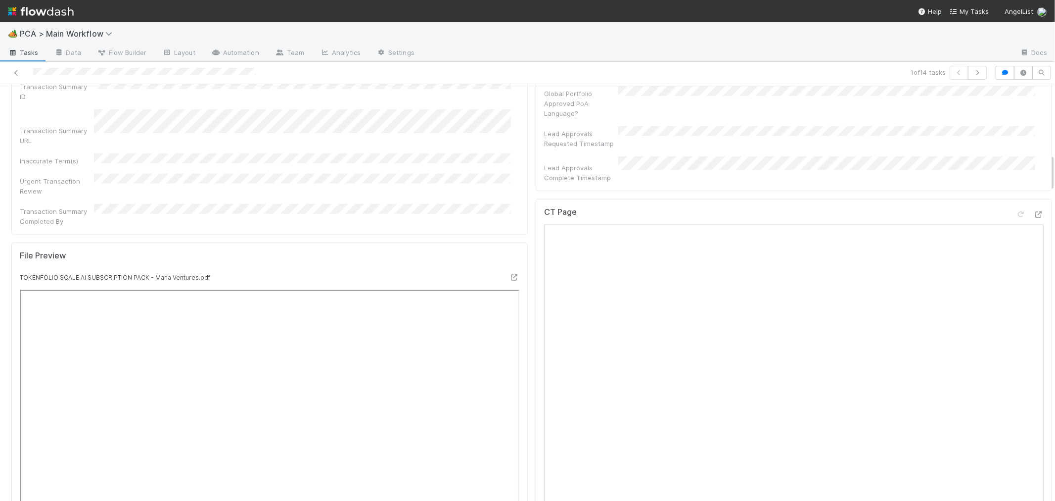
click at [1034, 211] on icon at bounding box center [1039, 214] width 10 height 6
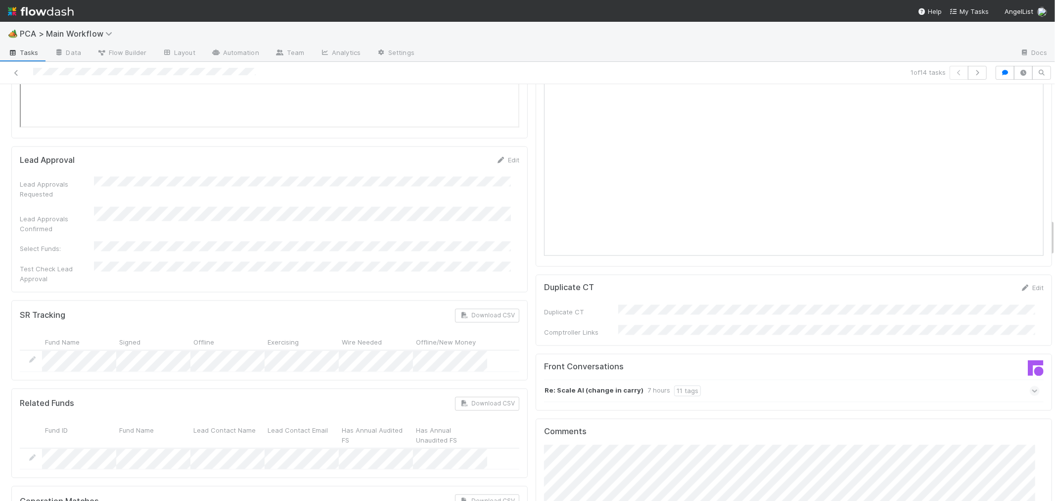
scroll to position [1484, 0]
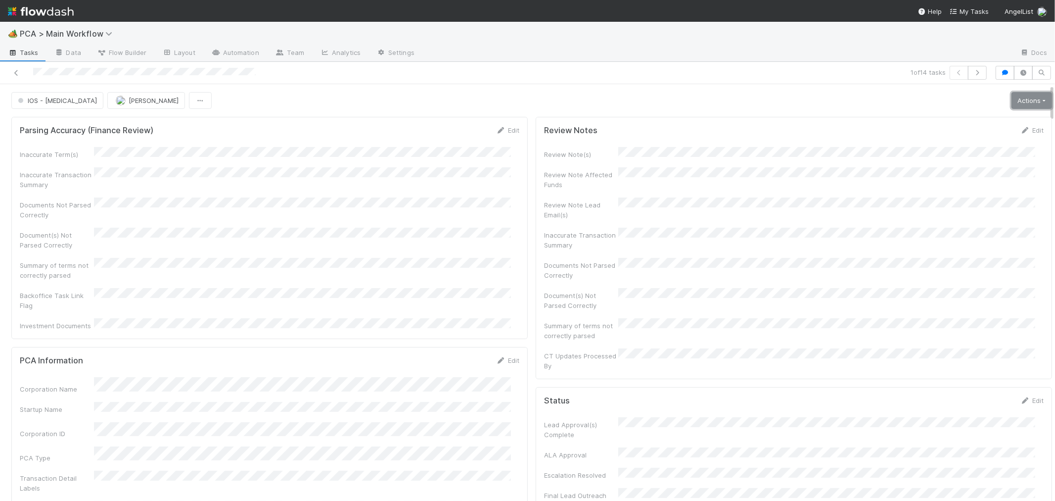
click at [1024, 104] on link "Actions" at bounding box center [1031, 100] width 41 height 17
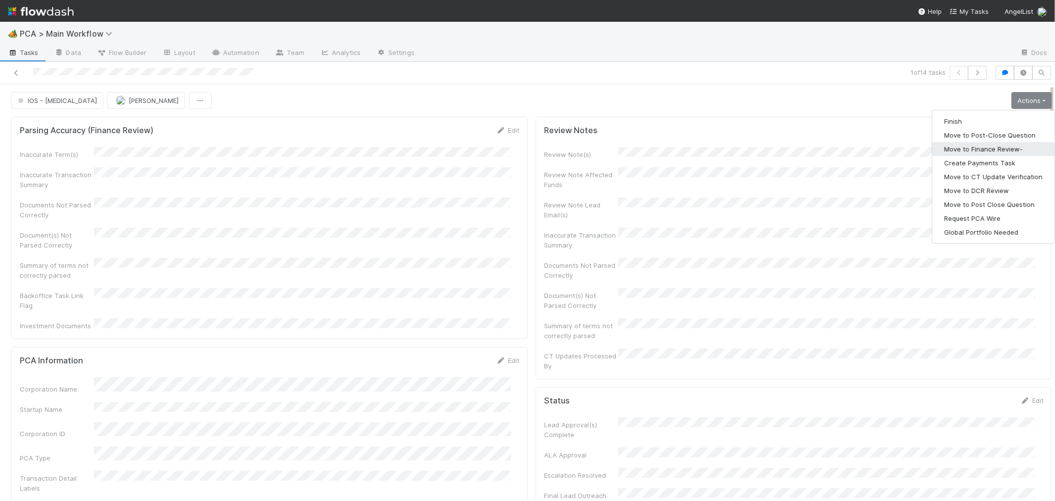
click at [991, 149] on button "Move to Finance Review-" at bounding box center [993, 149] width 122 height 14
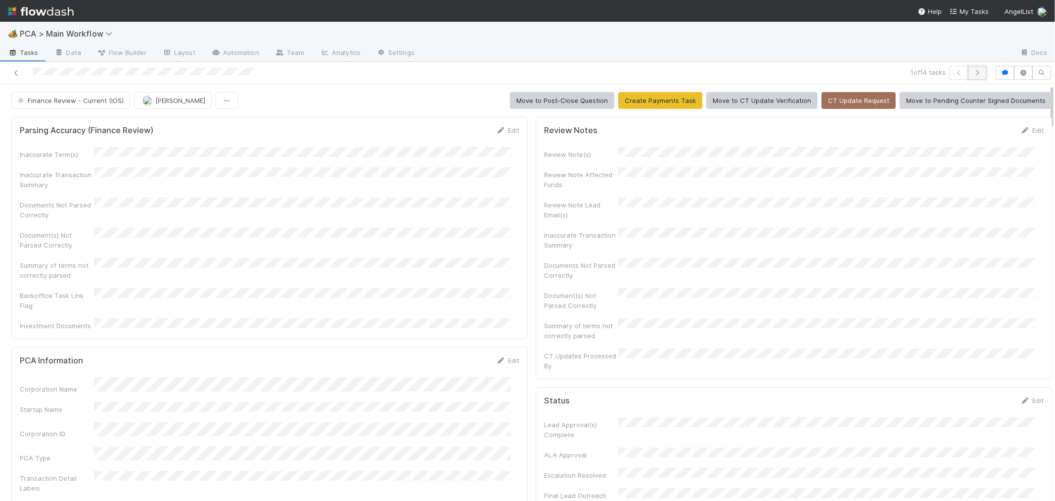
click at [972, 70] on icon "button" at bounding box center [977, 73] width 10 height 6
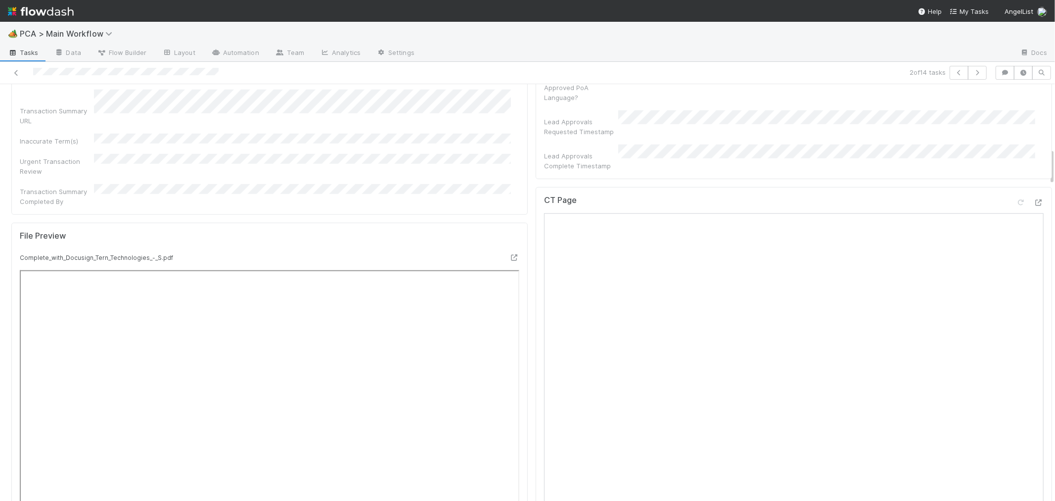
scroll to position [714, 0]
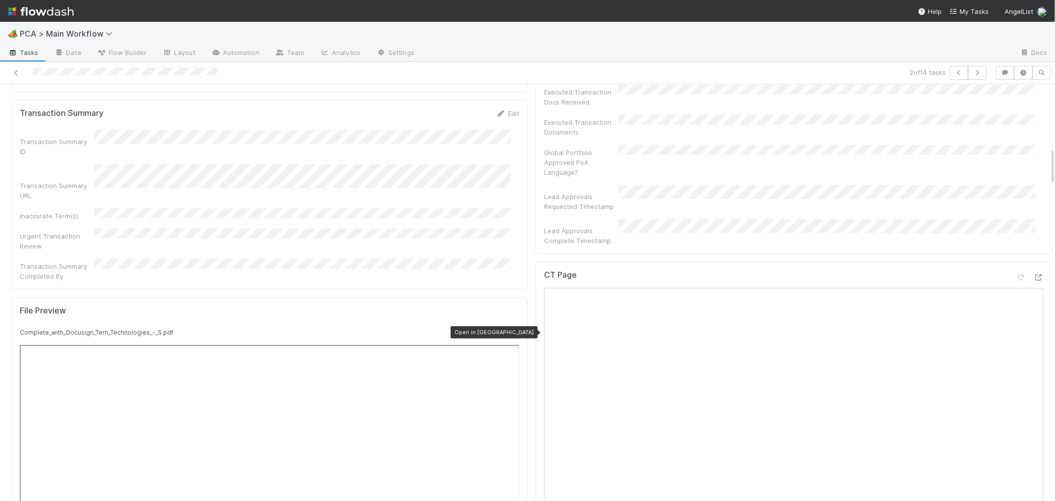
click at [509, 329] on icon at bounding box center [514, 332] width 10 height 6
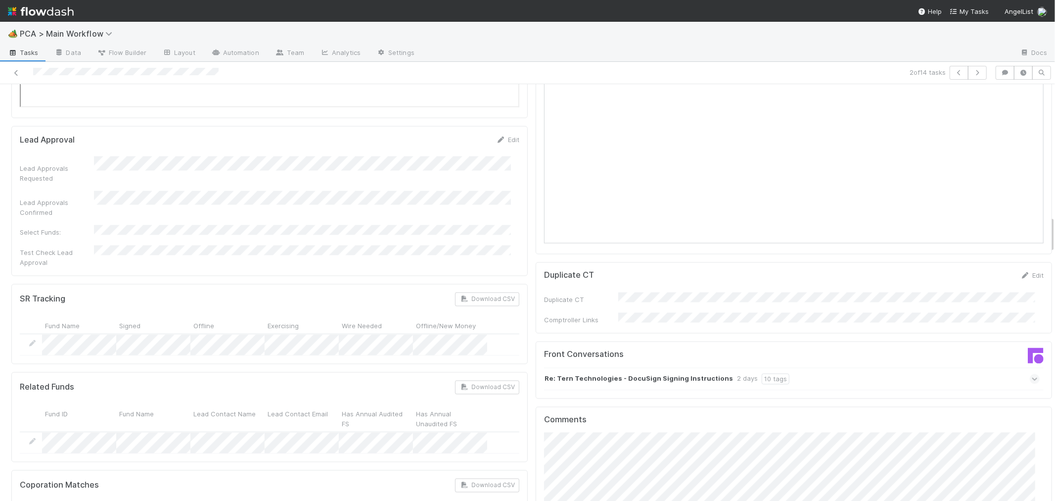
scroll to position [1611, 0]
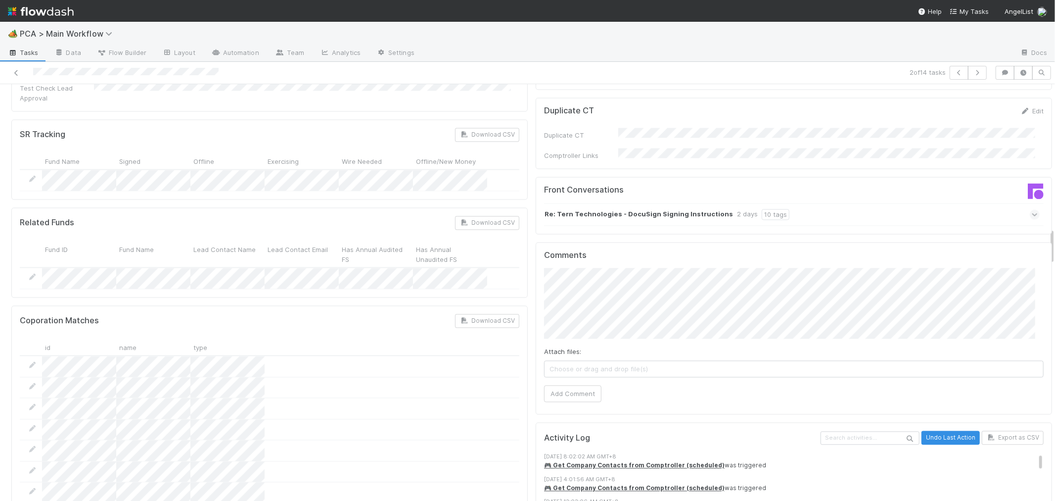
click at [1032, 209] on icon at bounding box center [1035, 214] width 6 height 10
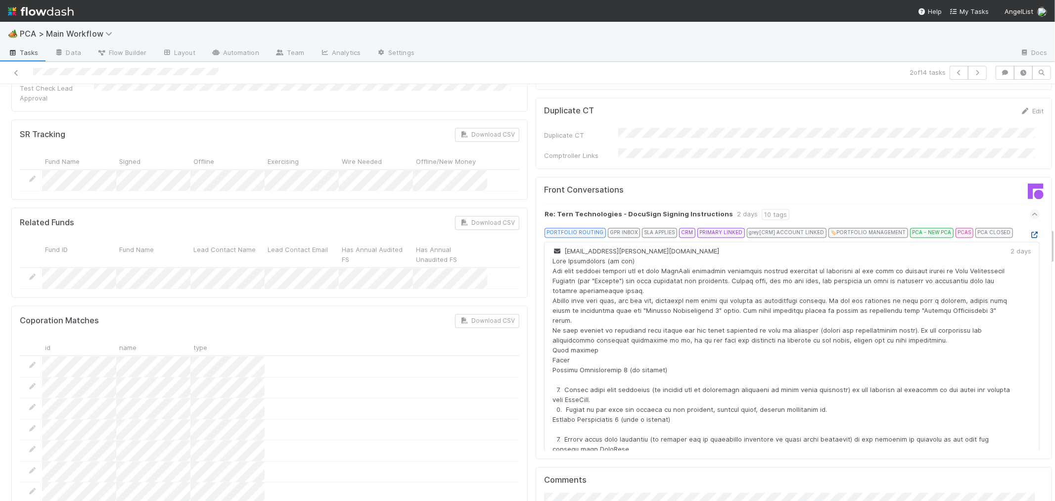
click at [1030, 231] on icon at bounding box center [1035, 234] width 10 height 6
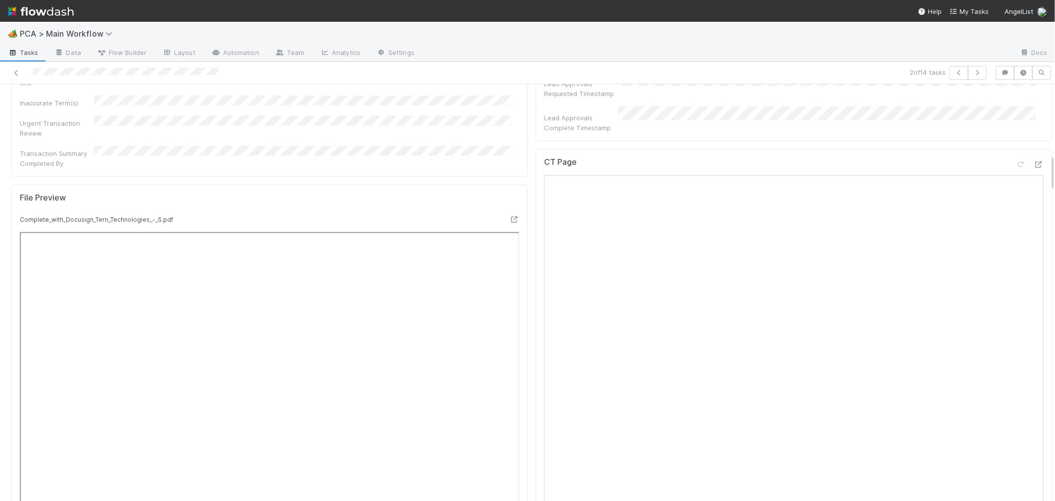
scroll to position [787, 0]
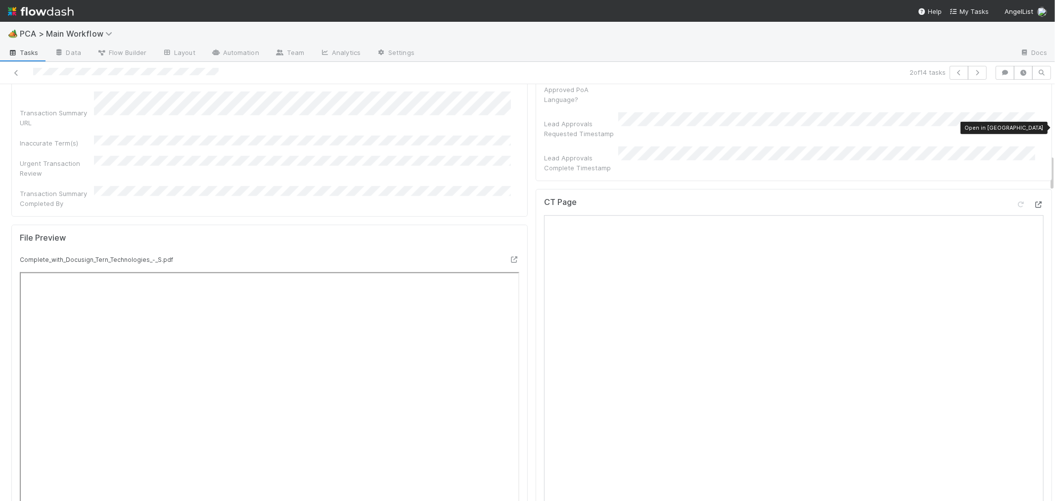
click at [1034, 201] on icon at bounding box center [1039, 204] width 10 height 6
click at [1016, 201] on icon at bounding box center [1021, 204] width 10 height 6
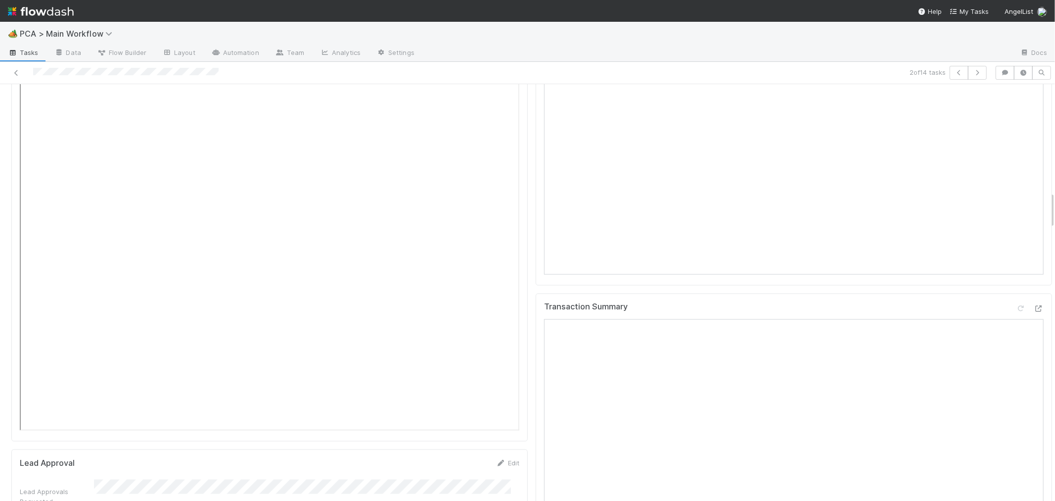
scroll to position [1227, 0]
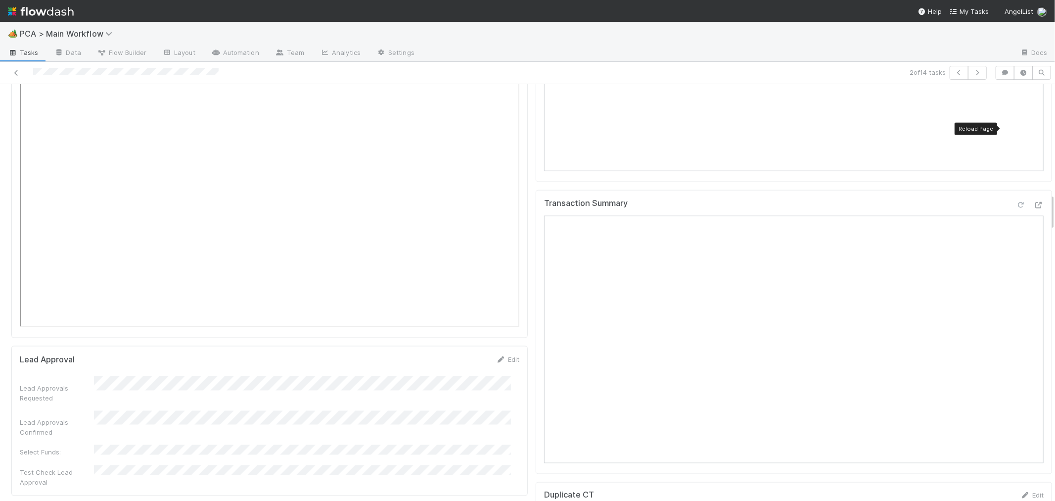
click at [1016, 202] on icon at bounding box center [1021, 205] width 10 height 6
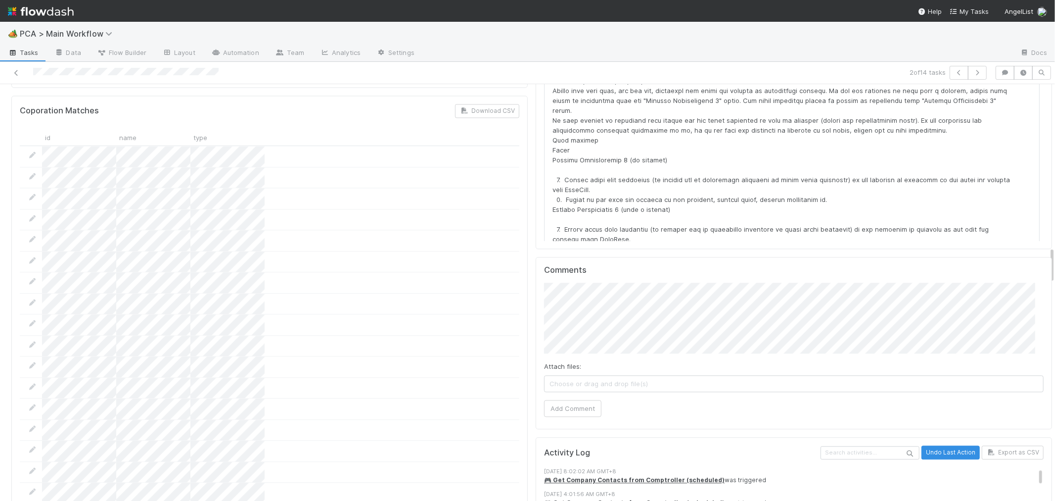
scroll to position [1886, 0]
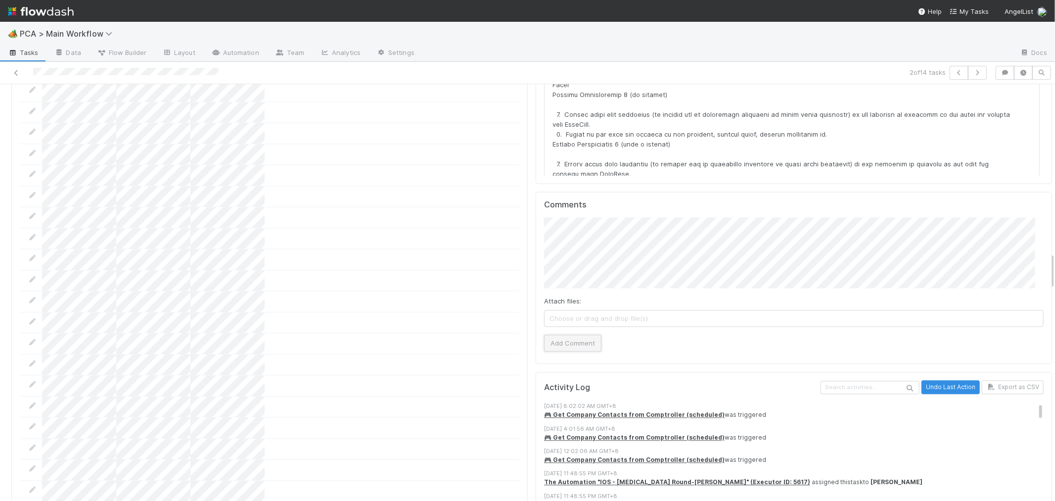
click at [580, 334] on button "Add Comment" at bounding box center [572, 342] width 57 height 17
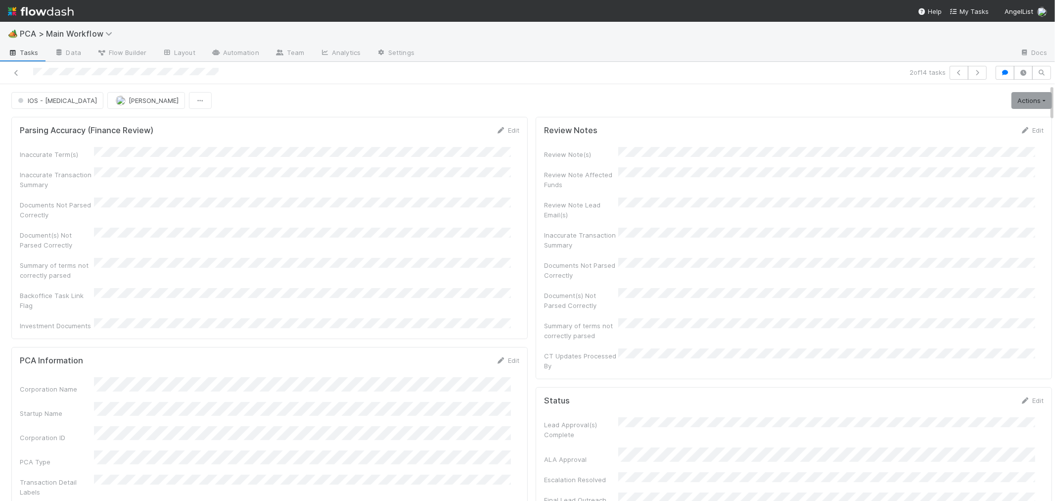
scroll to position [0, 0]
click at [1011, 99] on link "Actions" at bounding box center [1031, 100] width 41 height 17
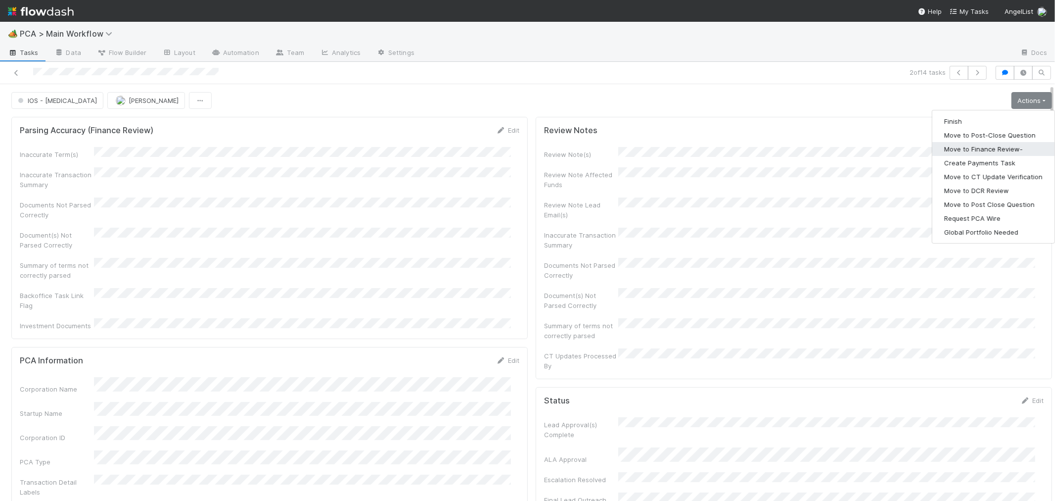
click at [986, 146] on button "Move to Finance Review-" at bounding box center [993, 149] width 122 height 14
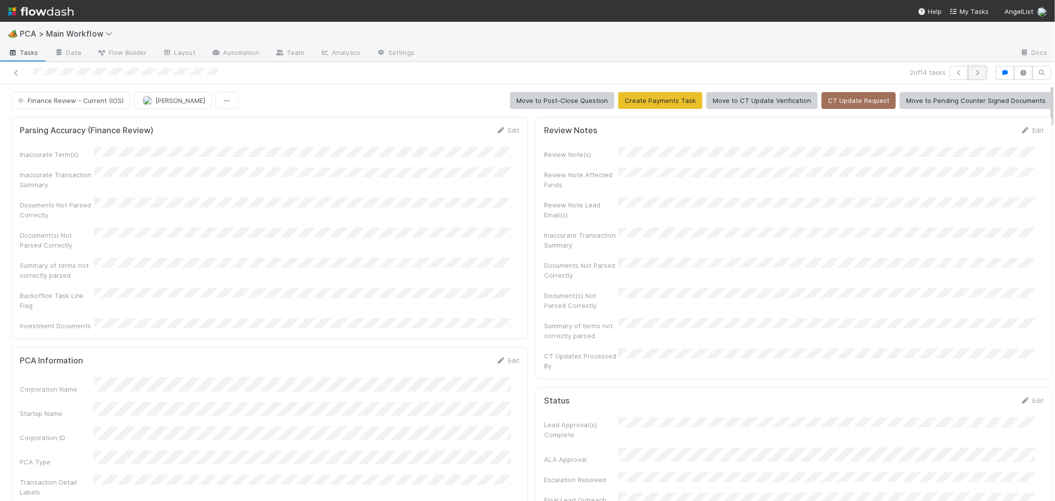
click at [972, 73] on icon "button" at bounding box center [977, 73] width 10 height 6
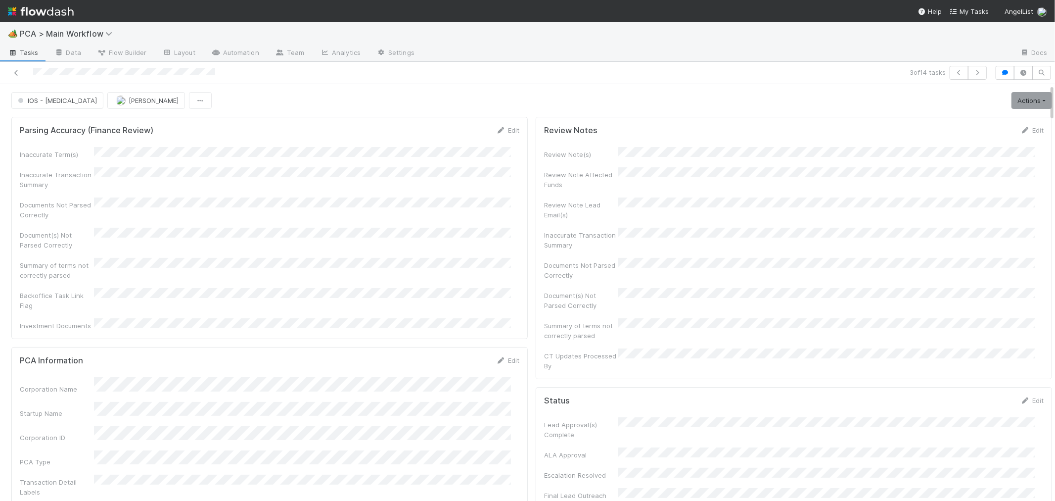
click at [349, 135] on div "Parsing Accuracy (Finance Review) Edit" at bounding box center [270, 130] width 500 height 10
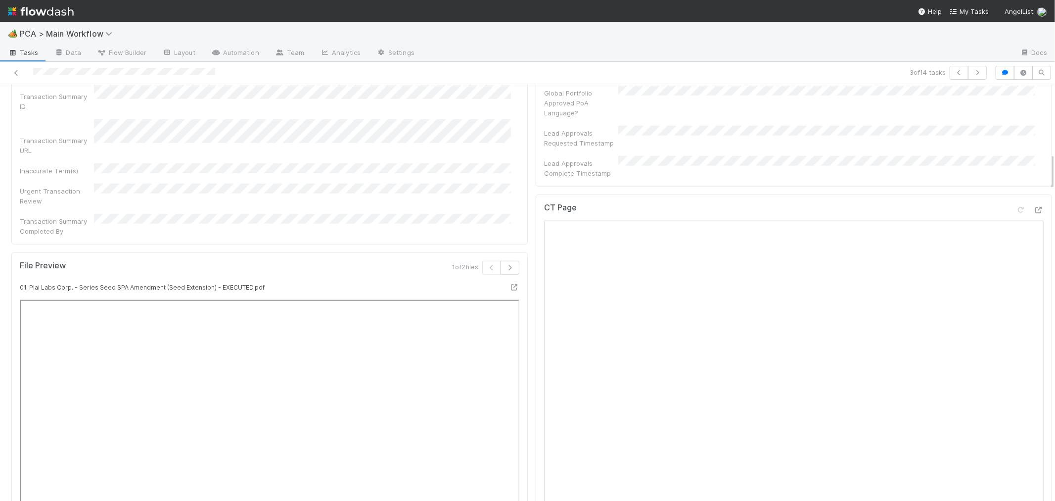
scroll to position [659, 0]
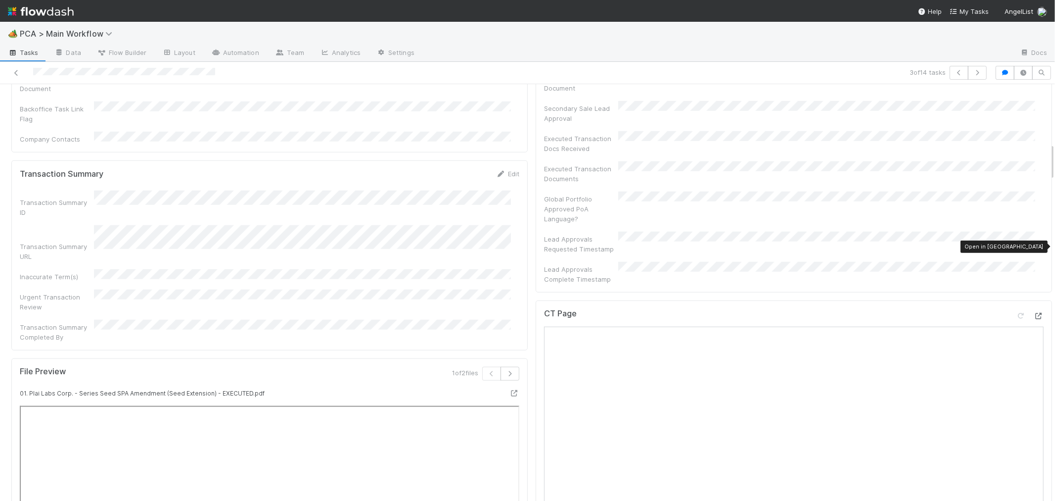
click at [1034, 313] on icon at bounding box center [1039, 316] width 10 height 6
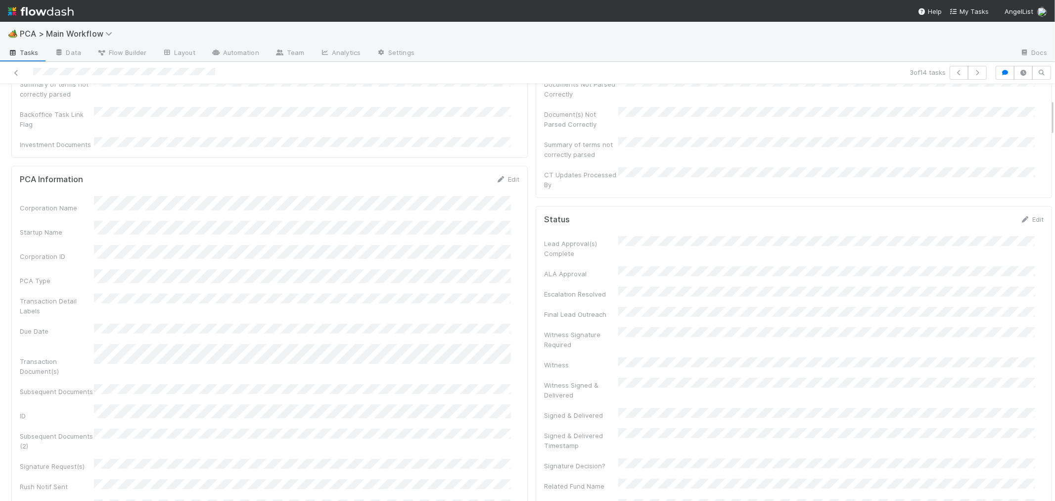
scroll to position [165, 0]
click at [503, 191] on link "Edit" at bounding box center [507, 195] width 23 height 8
click at [463, 190] on button "Save" at bounding box center [467, 198] width 28 height 17
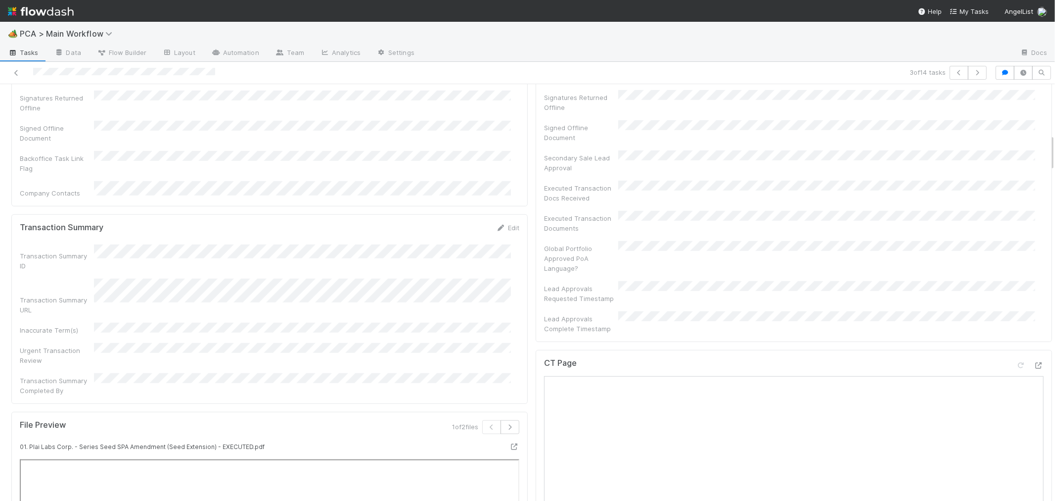
scroll to position [769, 0]
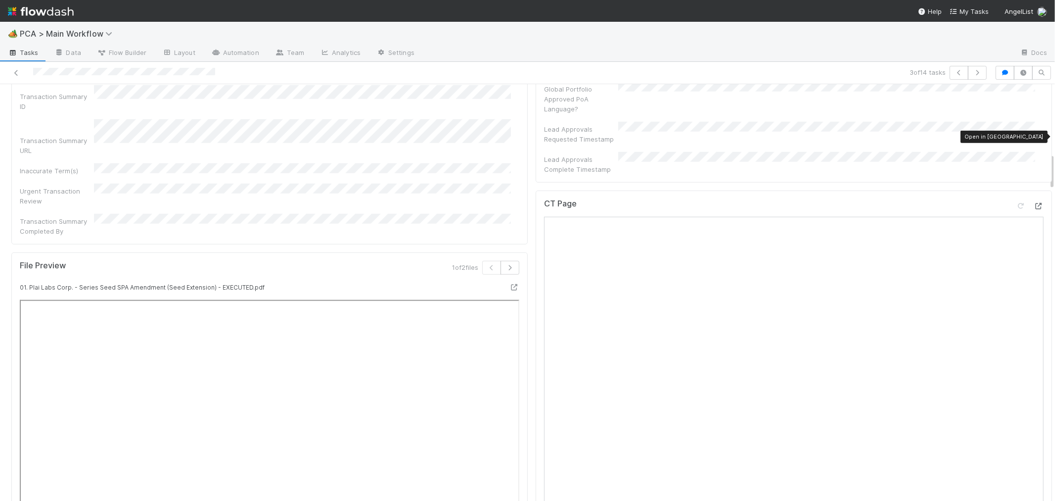
click at [1034, 203] on icon at bounding box center [1039, 206] width 10 height 6
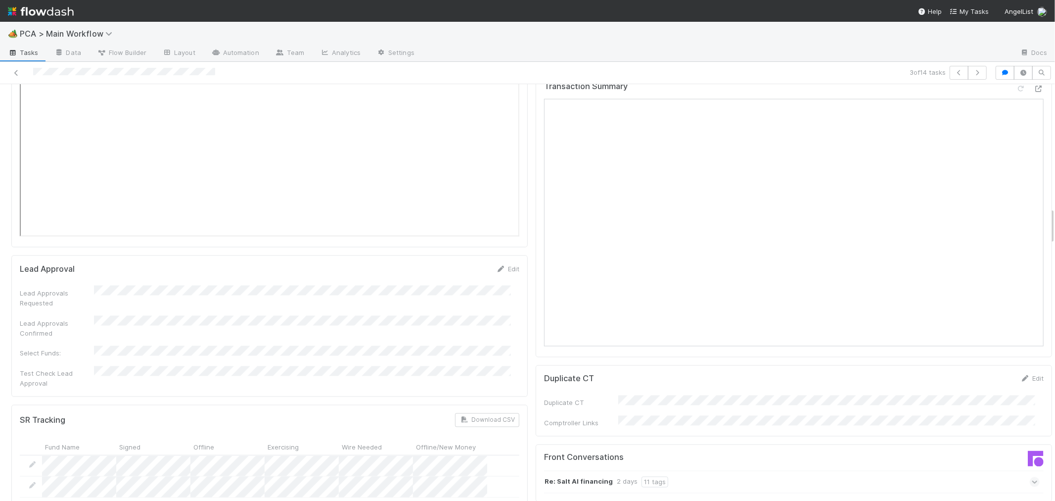
scroll to position [1428, 0]
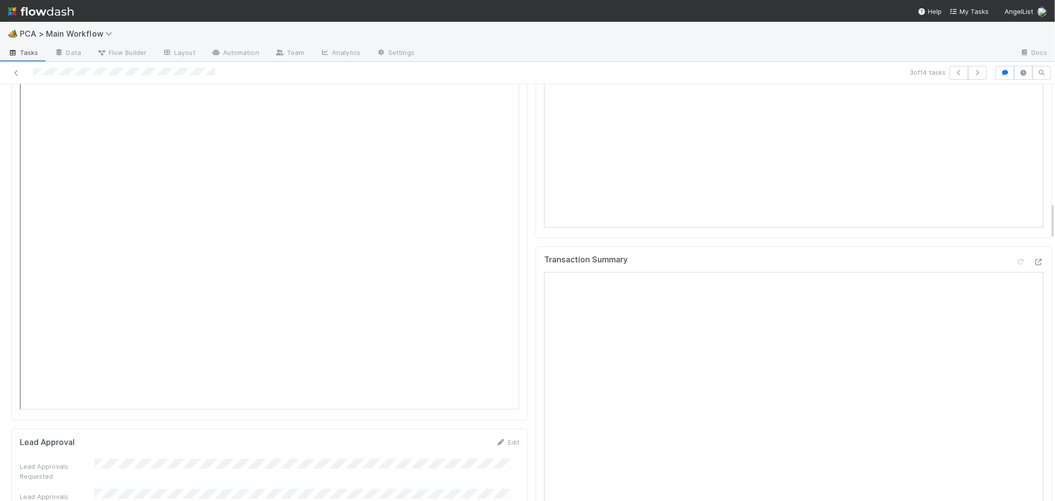
scroll to position [934, 0]
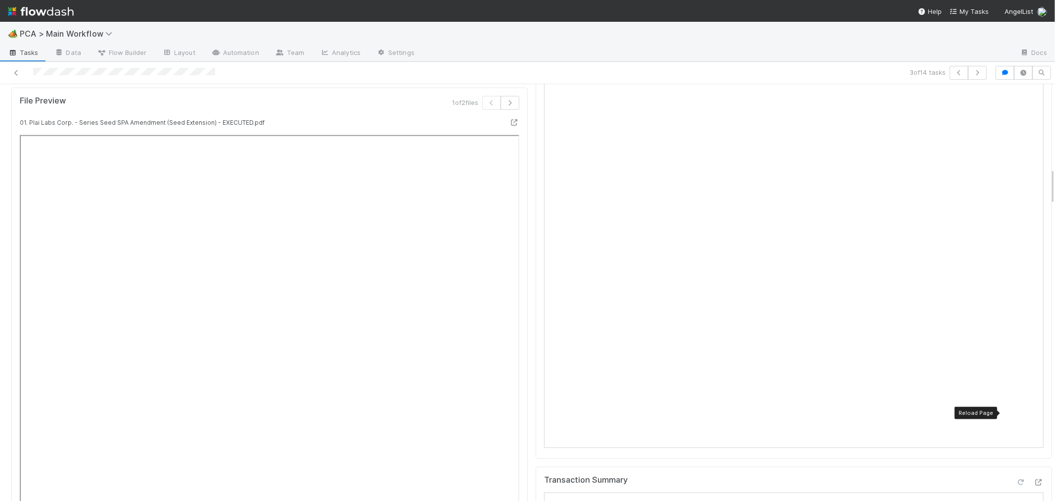
click at [1016, 479] on icon at bounding box center [1021, 482] width 10 height 6
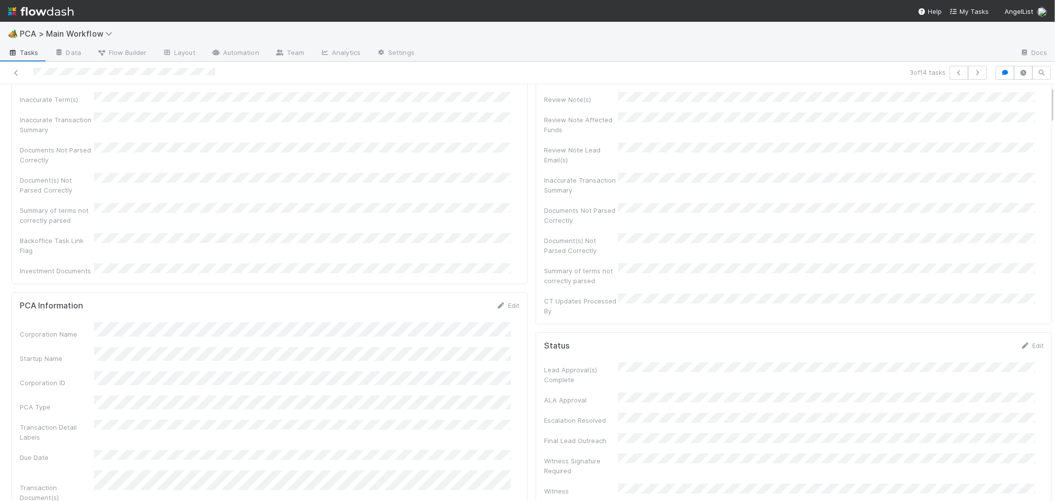
scroll to position [0, 0]
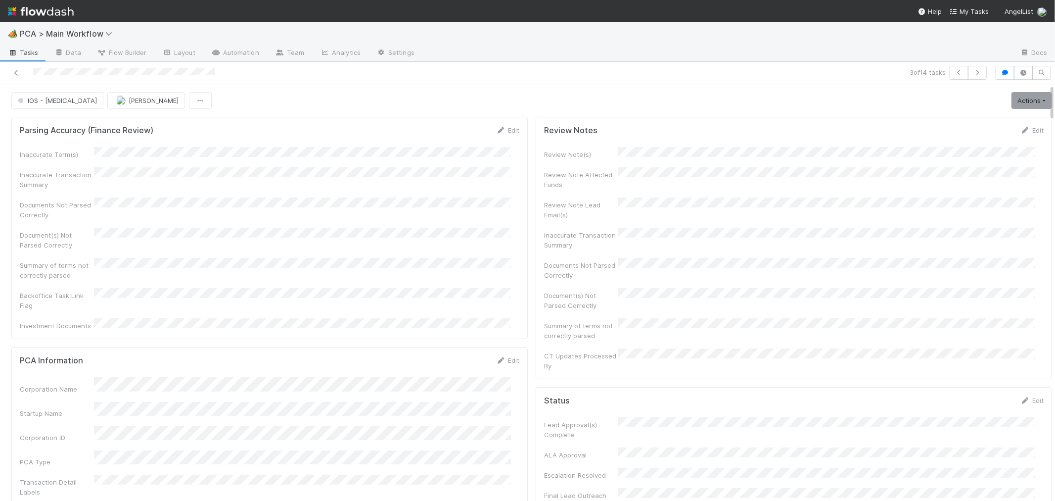
click at [1039, 96] on div "IOS - ICU Roselyn de Villa Actions Finish Move to Post-Close Question Move to F…" at bounding box center [531, 100] width 1055 height 17
click at [1019, 105] on link "Actions" at bounding box center [1031, 100] width 41 height 17
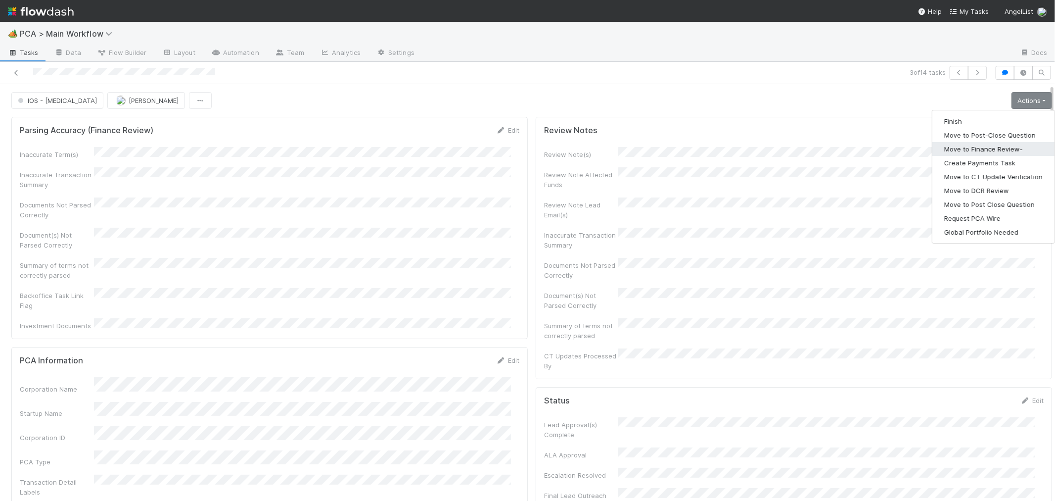
click at [943, 152] on button "Move to Finance Review-" at bounding box center [993, 149] width 122 height 14
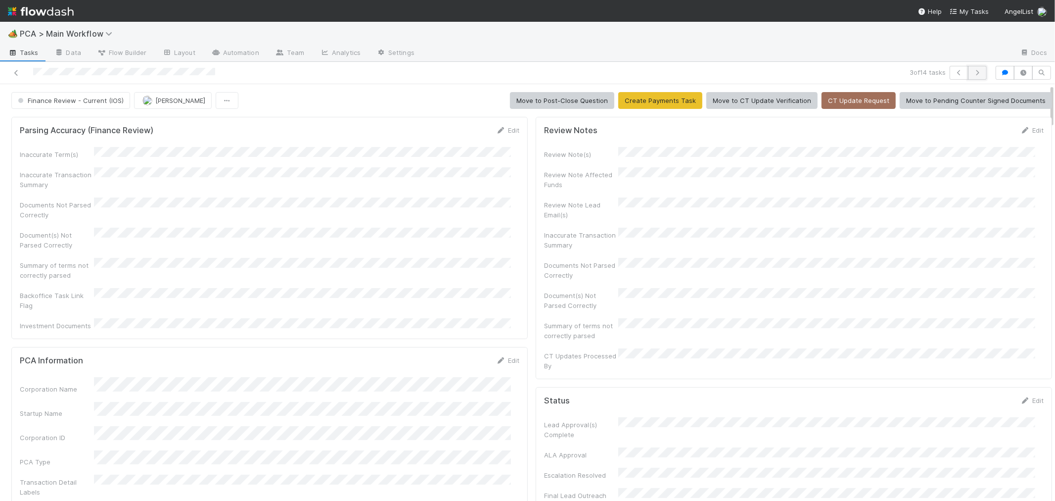
click at [972, 71] on icon "button" at bounding box center [977, 73] width 10 height 6
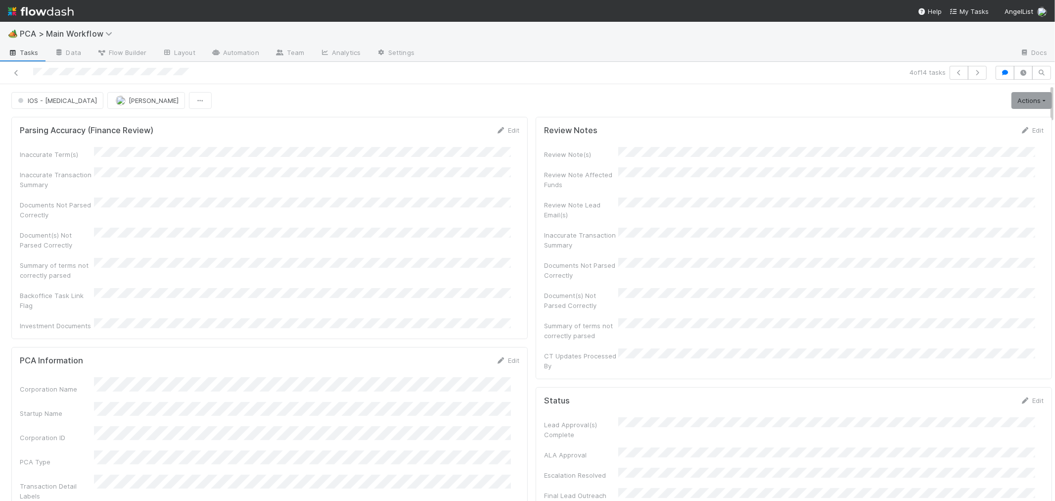
scroll to position [193, 483]
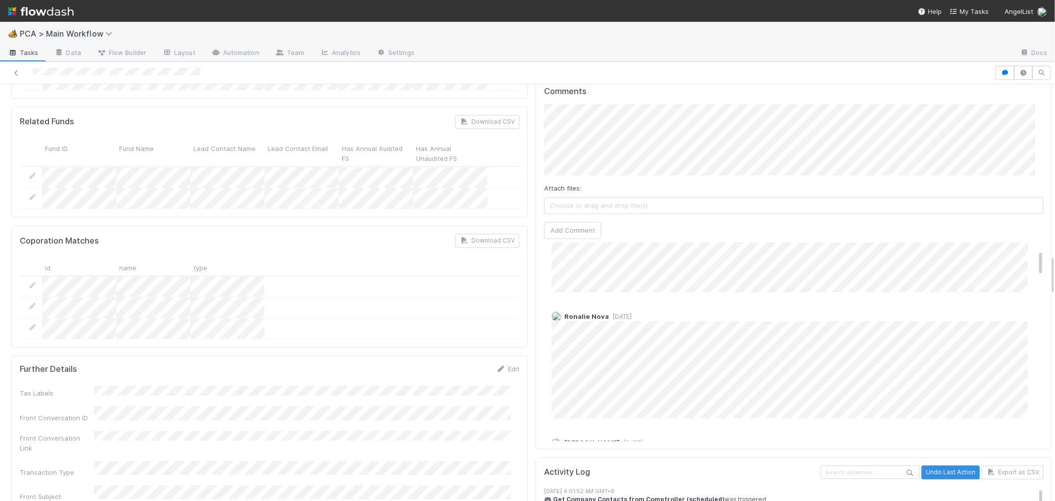
scroll to position [110, 0]
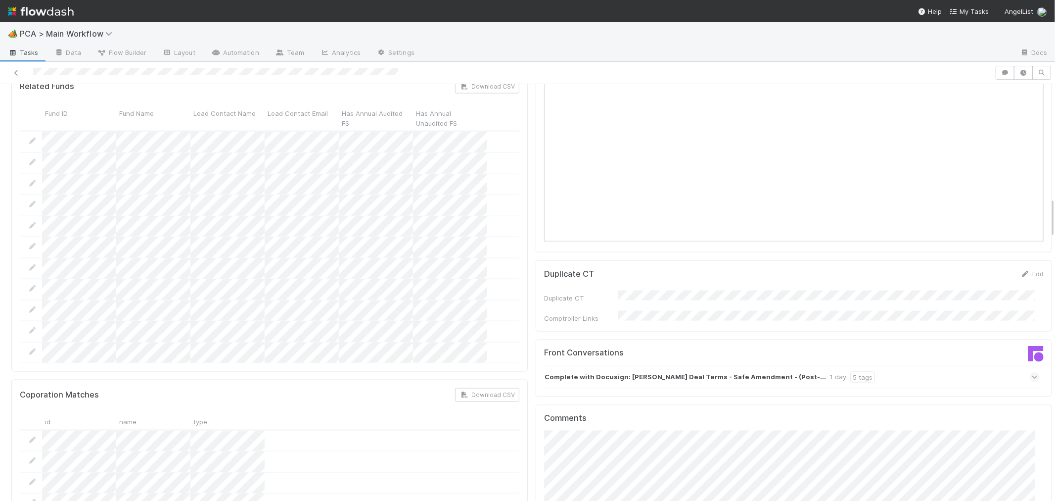
scroll to position [1319, 0]
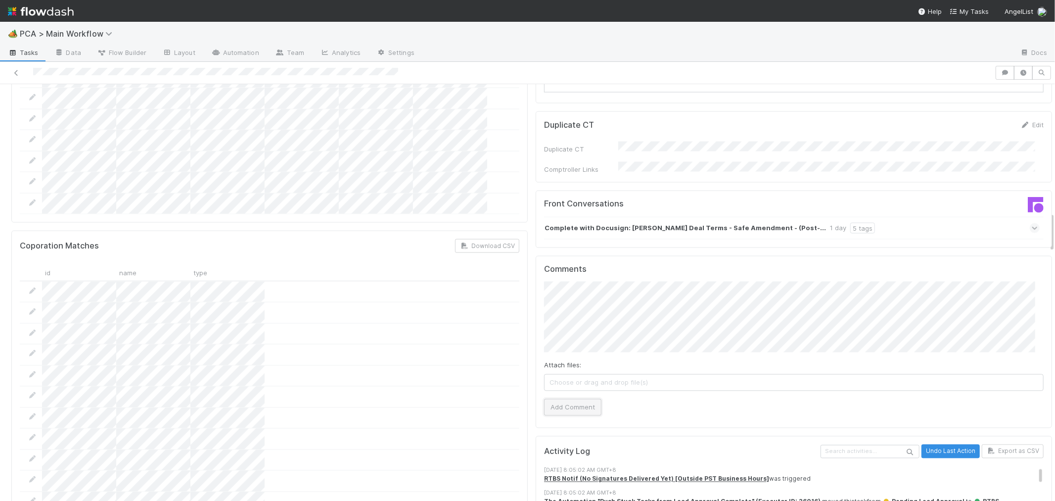
click at [557, 399] on button "Add Comment" at bounding box center [572, 407] width 57 height 17
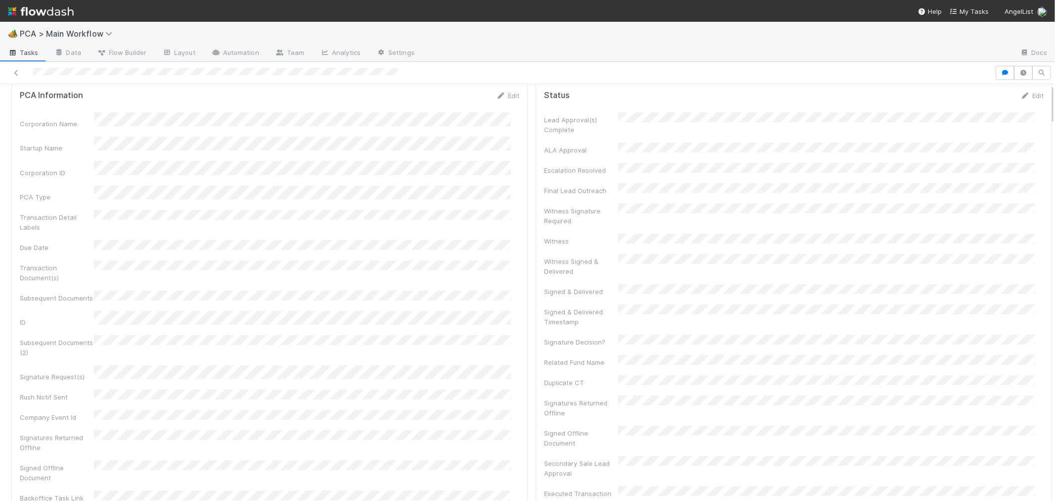
scroll to position [0, 0]
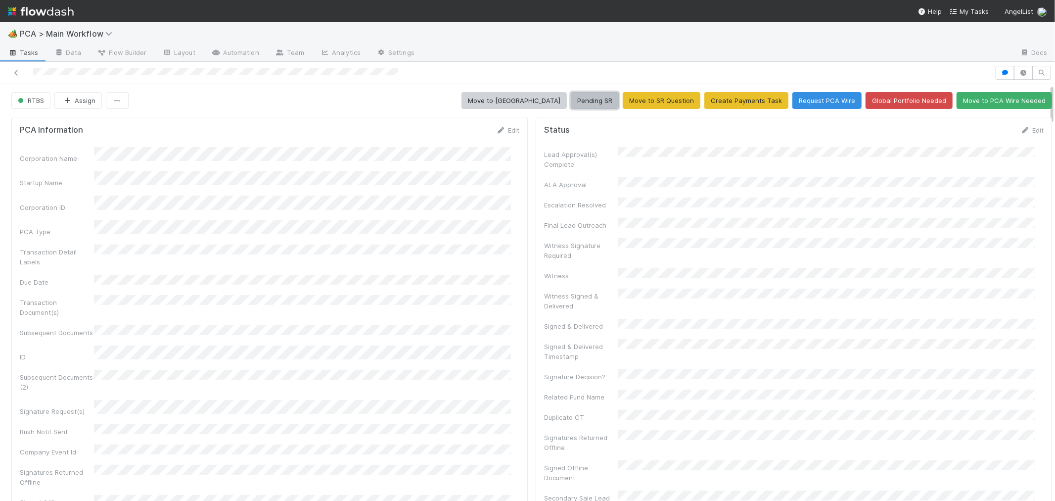
click at [573, 101] on button "Pending SR" at bounding box center [595, 100] width 48 height 17
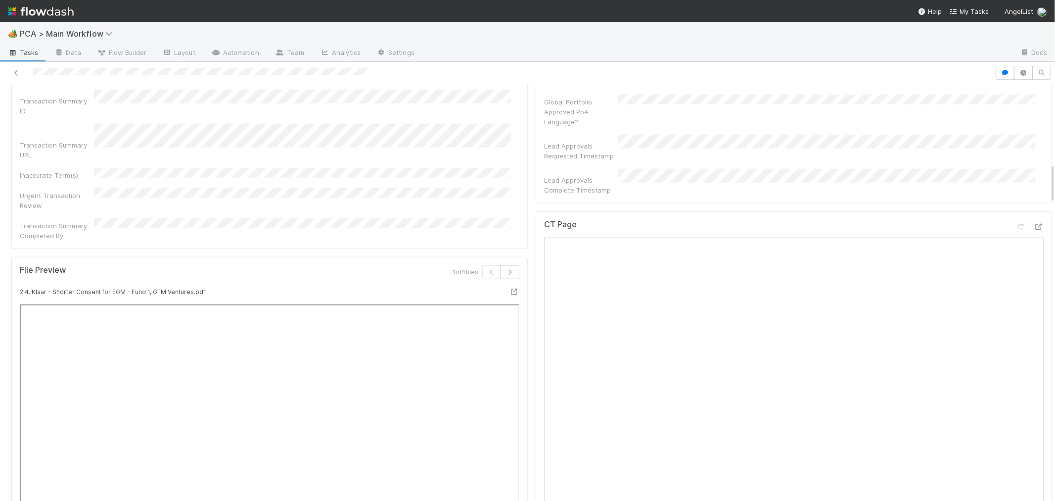
scroll to position [824, 0]
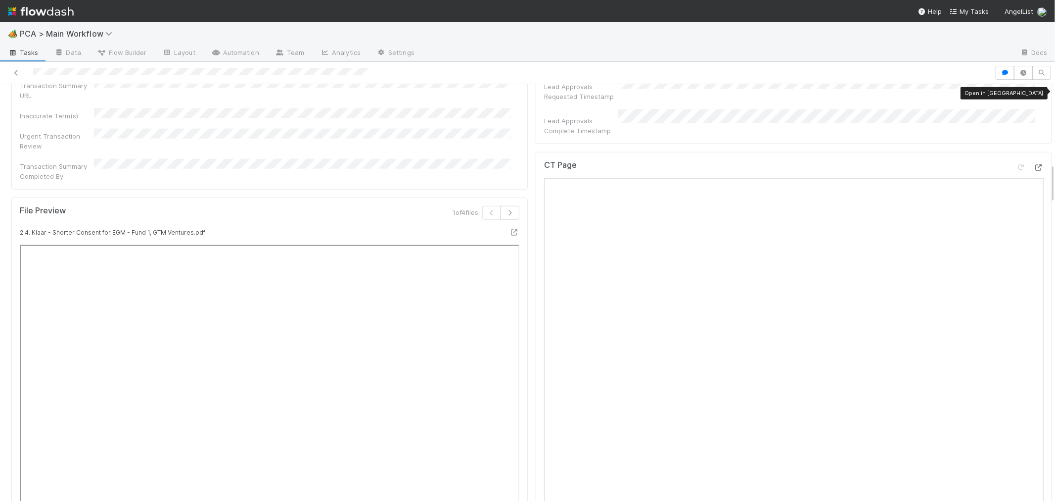
click at [1034, 164] on icon at bounding box center [1039, 167] width 10 height 6
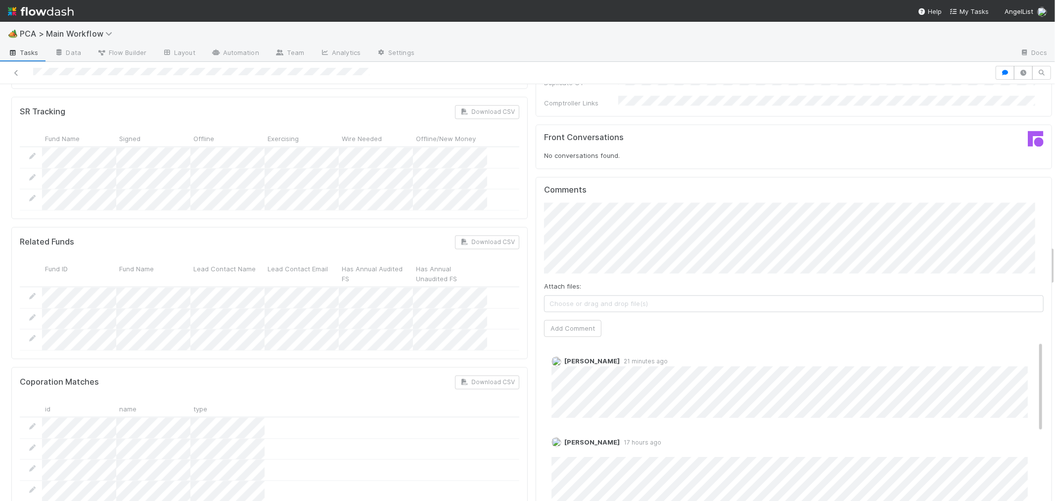
scroll to position [1611, 0]
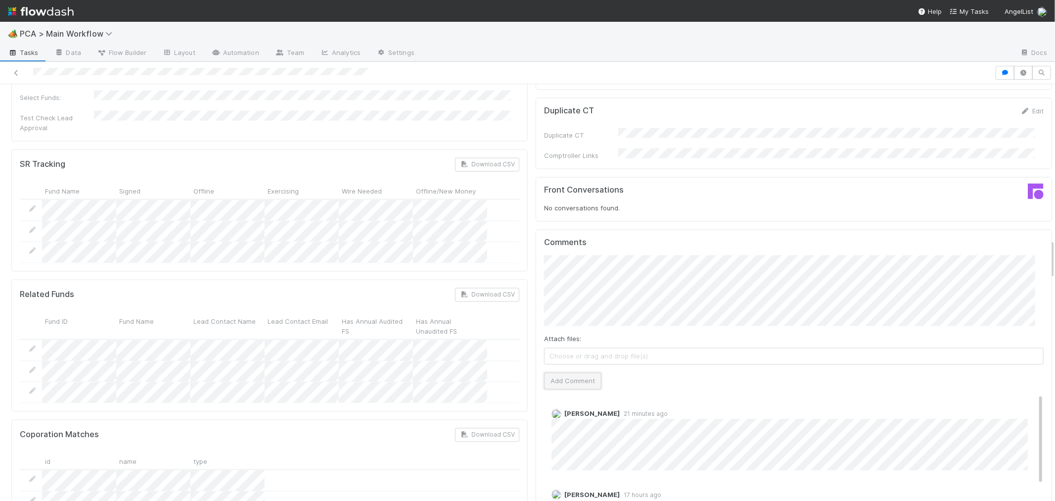
click at [563, 372] on button "Add Comment" at bounding box center [572, 380] width 57 height 17
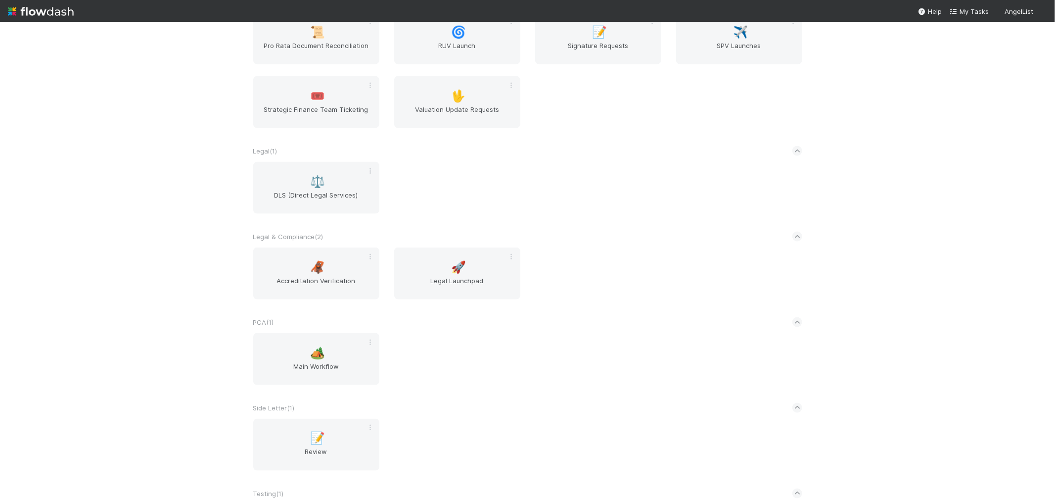
scroll to position [1130, 0]
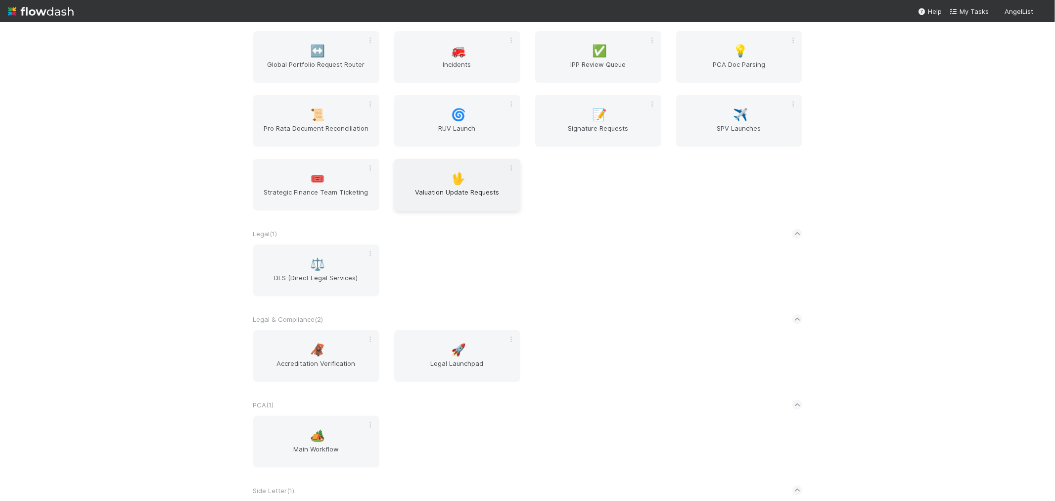
click at [473, 187] on span "Valuation Update Requests" at bounding box center [457, 197] width 118 height 20
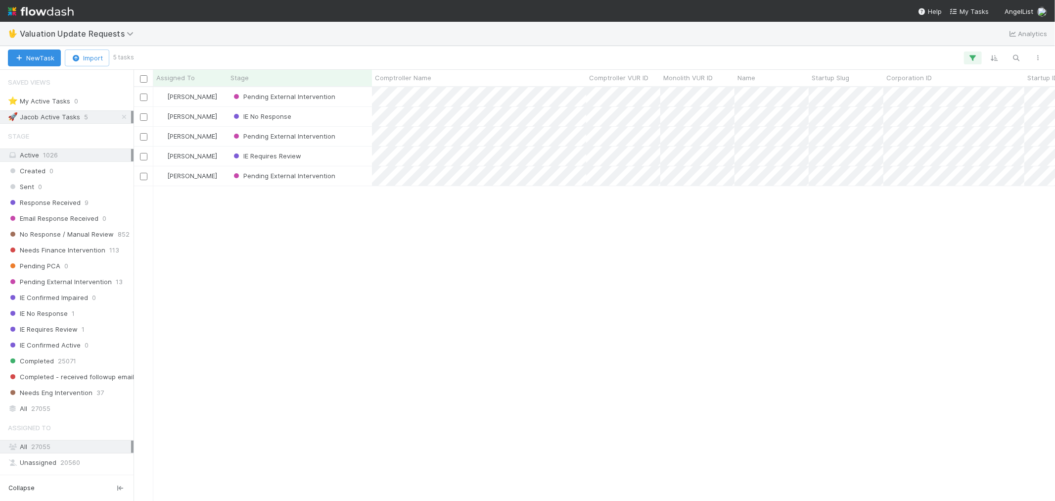
scroll to position [405, 913]
click at [70, 409] on div "All 27055" at bounding box center [69, 408] width 123 height 12
click at [1019, 57] on icon "button" at bounding box center [1016, 57] width 10 height 9
click at [971, 42] on input at bounding box center [964, 42] width 99 height 12
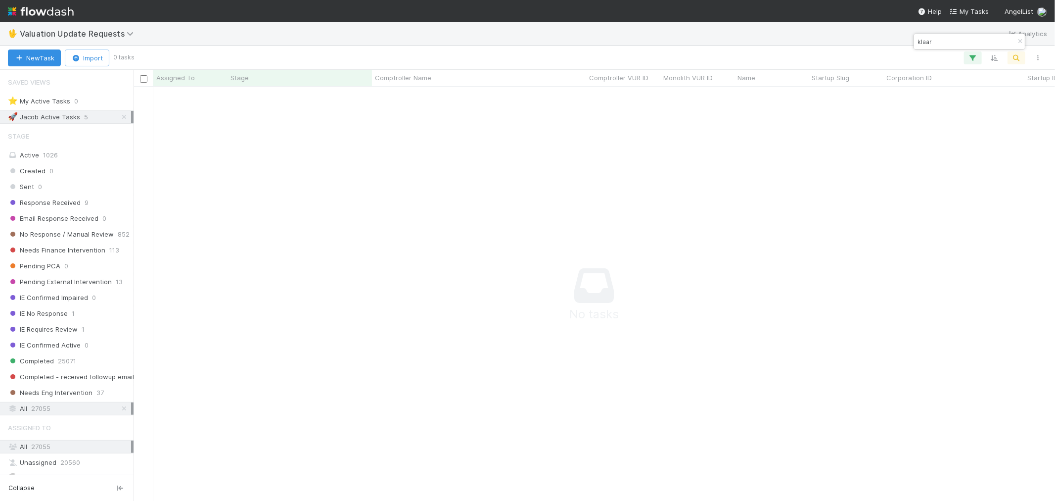
scroll to position [397, 905]
type input "klaar"
click at [119, 119] on icon at bounding box center [124, 117] width 10 height 6
click at [944, 37] on input "klaar" at bounding box center [964, 42] width 99 height 12
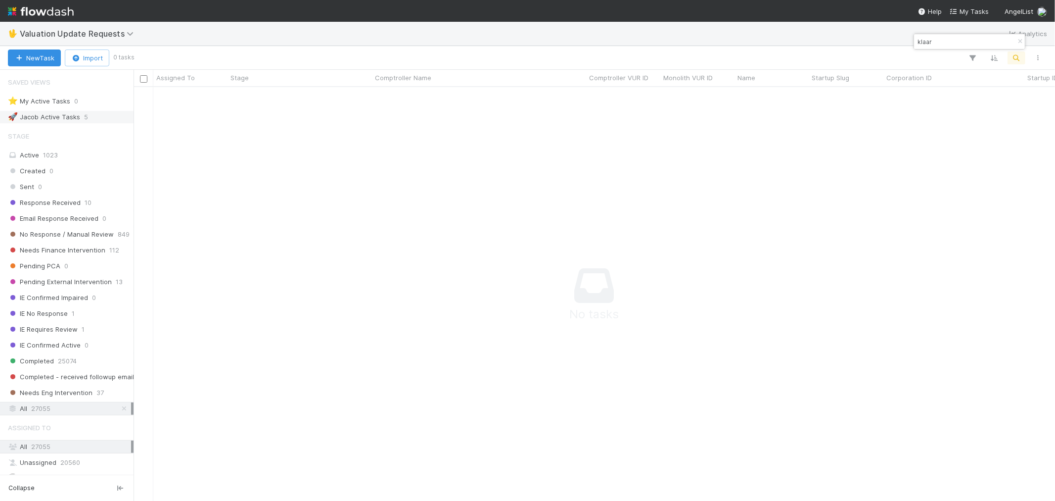
click at [1019, 41] on icon "button" at bounding box center [1020, 42] width 10 height 6
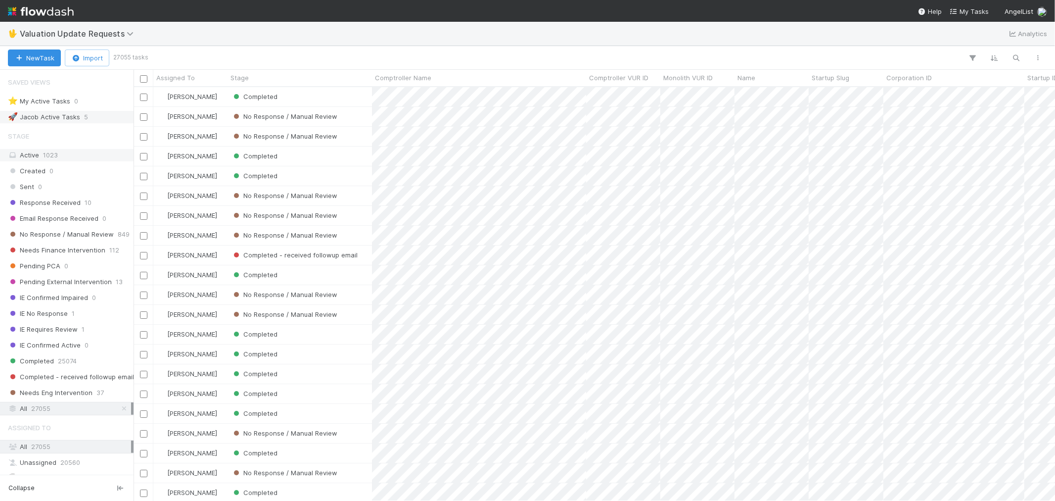
click at [45, 156] on span "1023" at bounding box center [50, 155] width 15 height 8
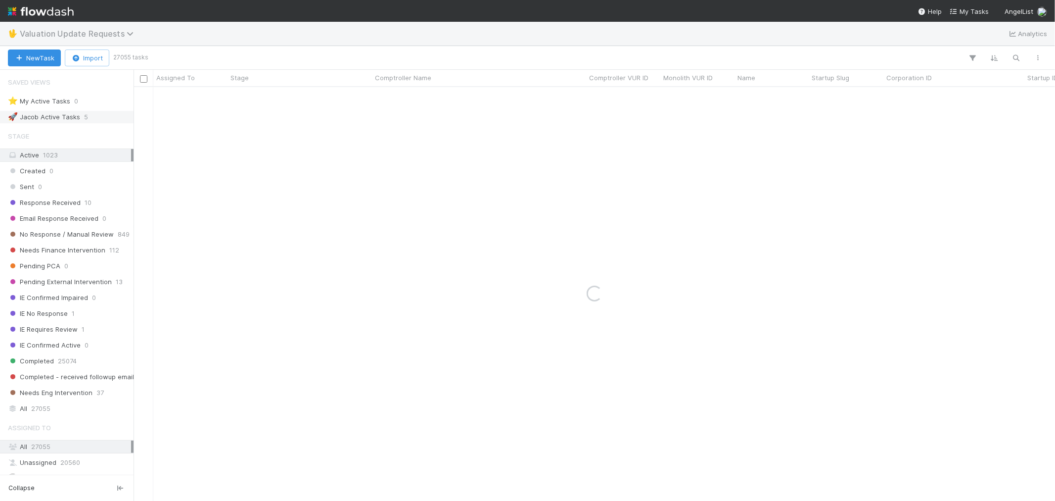
click at [99, 37] on span "Valuation Update Requests" at bounding box center [79, 34] width 119 height 10
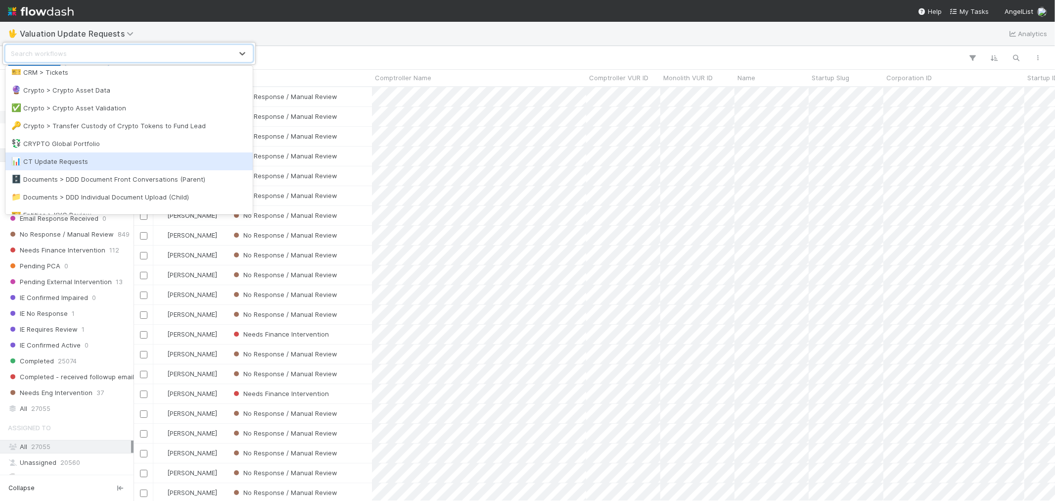
scroll to position [110, 0]
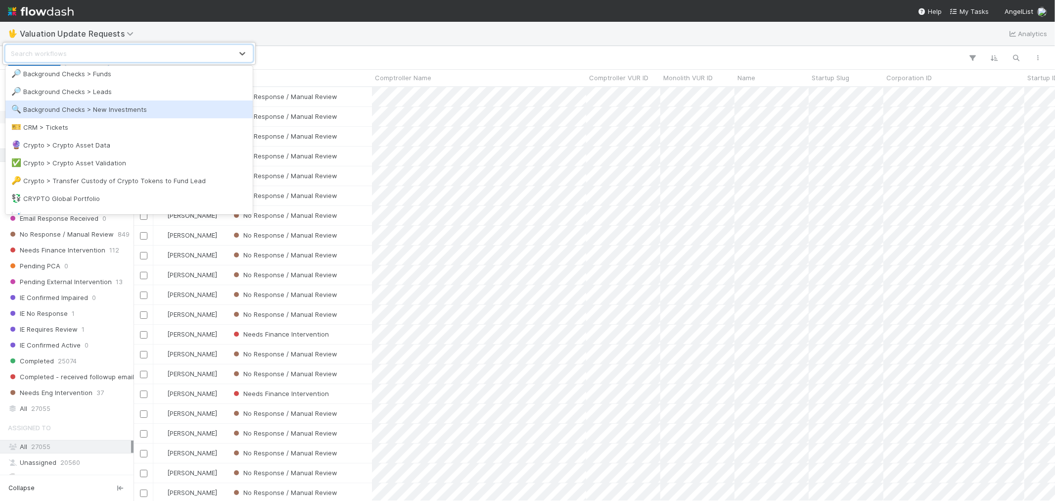
click at [129, 113] on div "🔍 Background Checks > New Investments" at bounding box center [128, 109] width 235 height 10
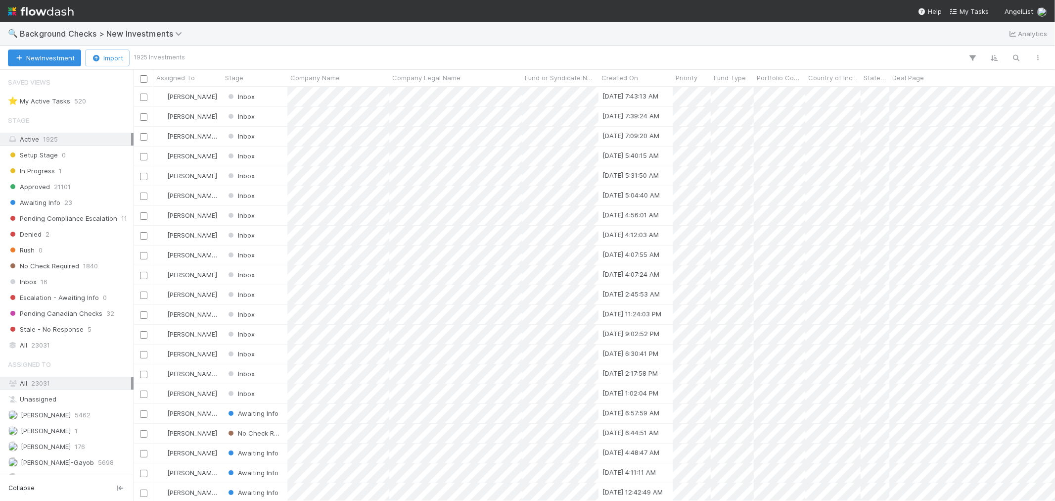
scroll to position [8, 8]
click at [106, 28] on span "Background Checks > New Investments" at bounding box center [107, 34] width 175 height 12
click at [108, 32] on span "Background Checks > New Investments" at bounding box center [103, 34] width 167 height 10
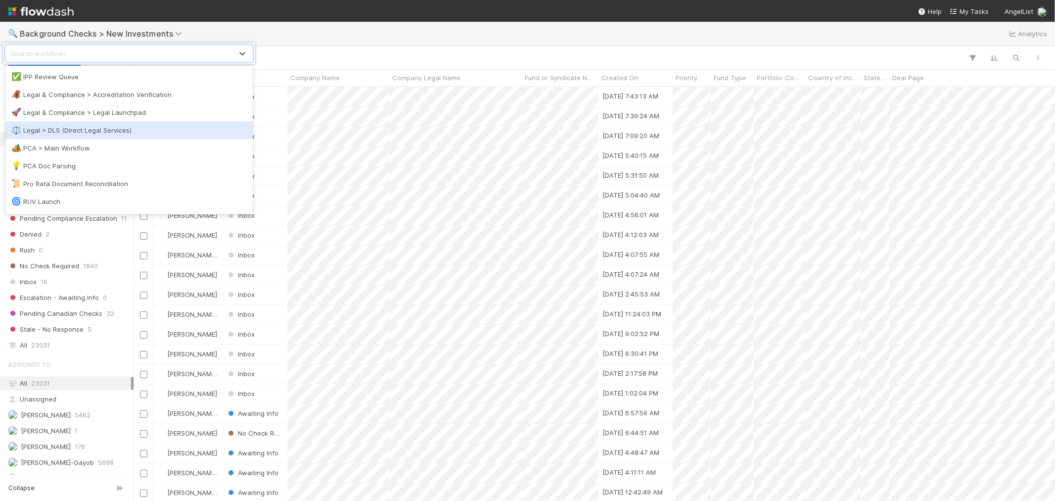
scroll to position [495, 0]
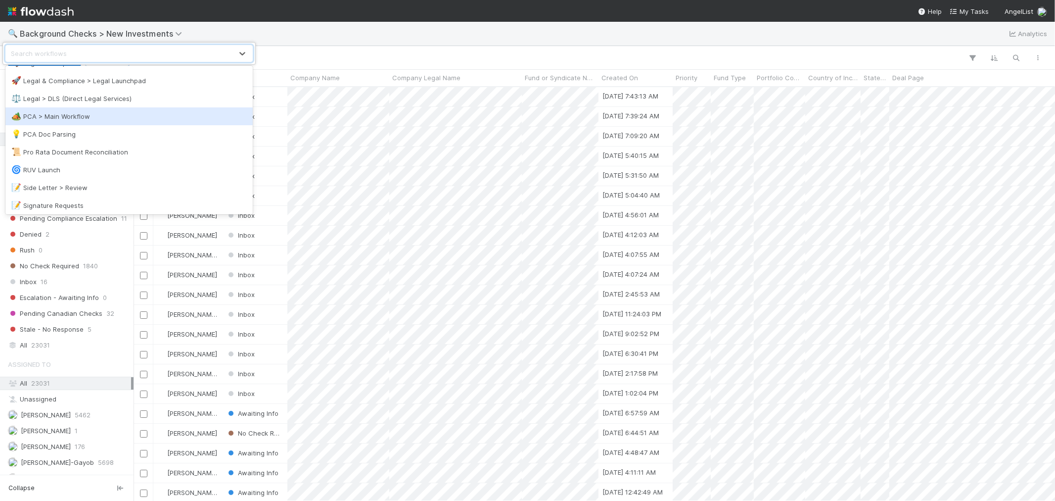
click at [76, 114] on div "🏕️ PCA > Main Workflow" at bounding box center [128, 116] width 235 height 10
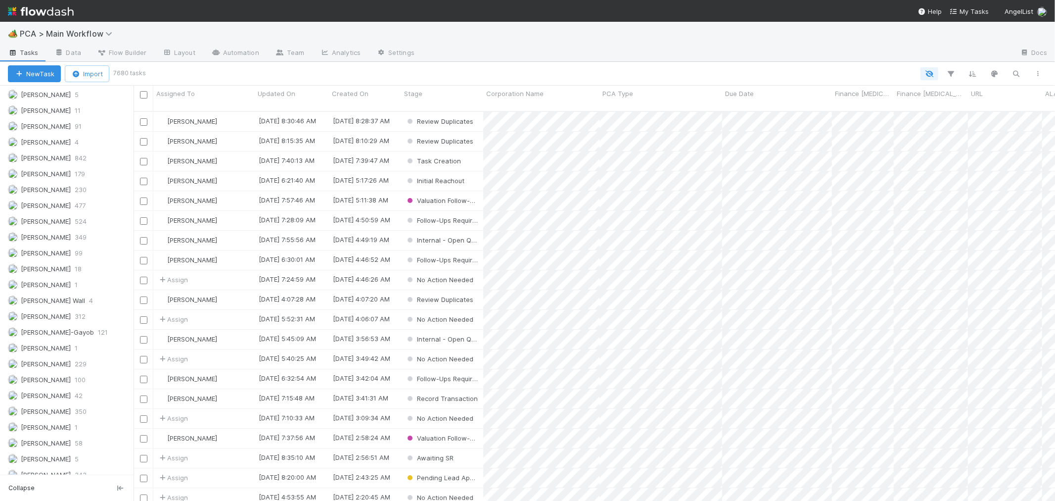
scroll to position [1370, 0]
click at [75, 418] on span "307" at bounding box center [80, 418] width 11 height 12
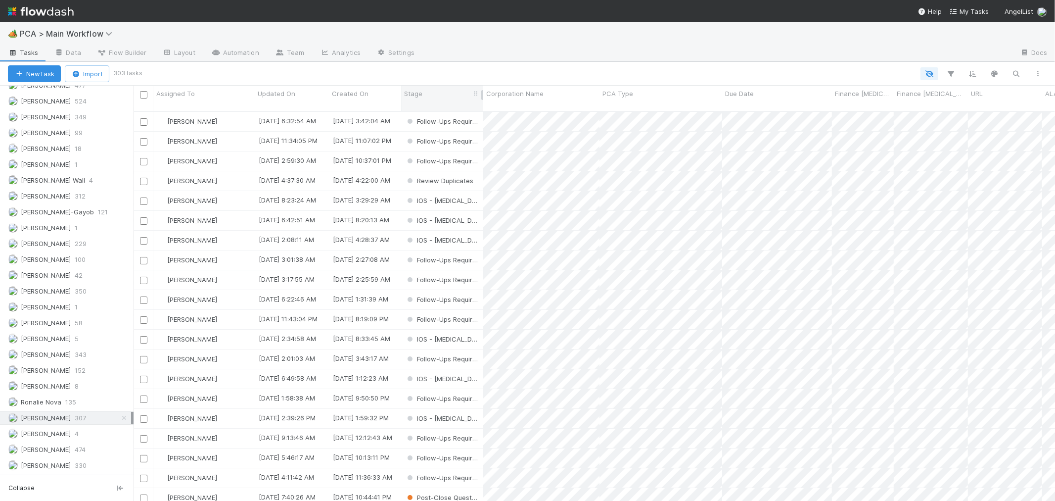
click at [433, 94] on div "Stage" at bounding box center [442, 94] width 77 height 10
click at [130, 392] on div "Sort First → Last Sort Last → First Hide" at bounding box center [527, 250] width 1055 height 501
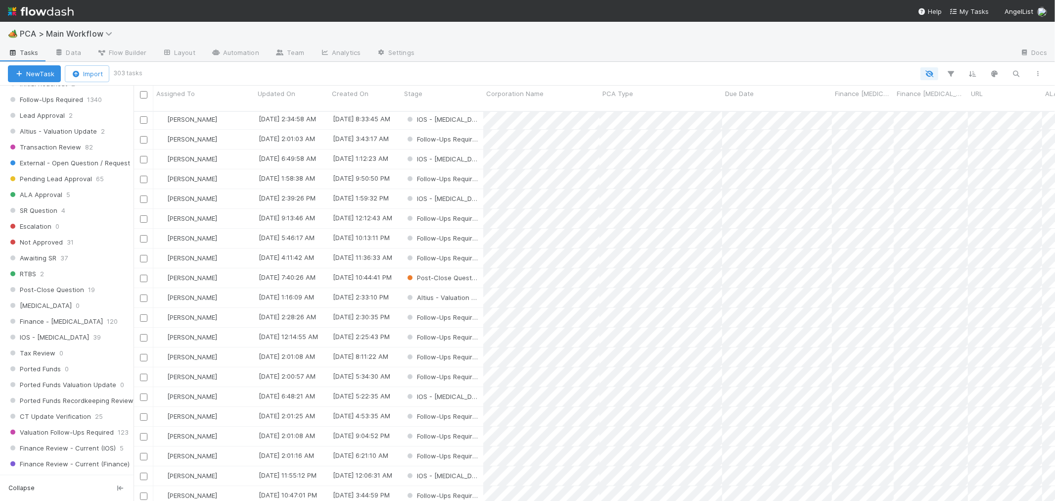
scroll to position [436, 0]
click at [90, 152] on span "Altius - Valuation Update" at bounding box center [52, 146] width 89 height 12
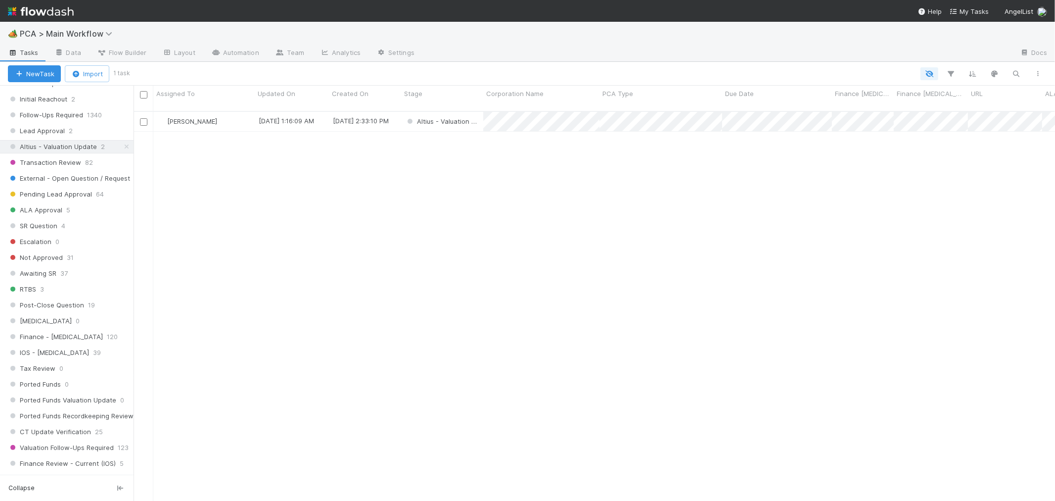
scroll to position [389, 913]
click at [245, 113] on div "[PERSON_NAME]" at bounding box center [203, 121] width 101 height 19
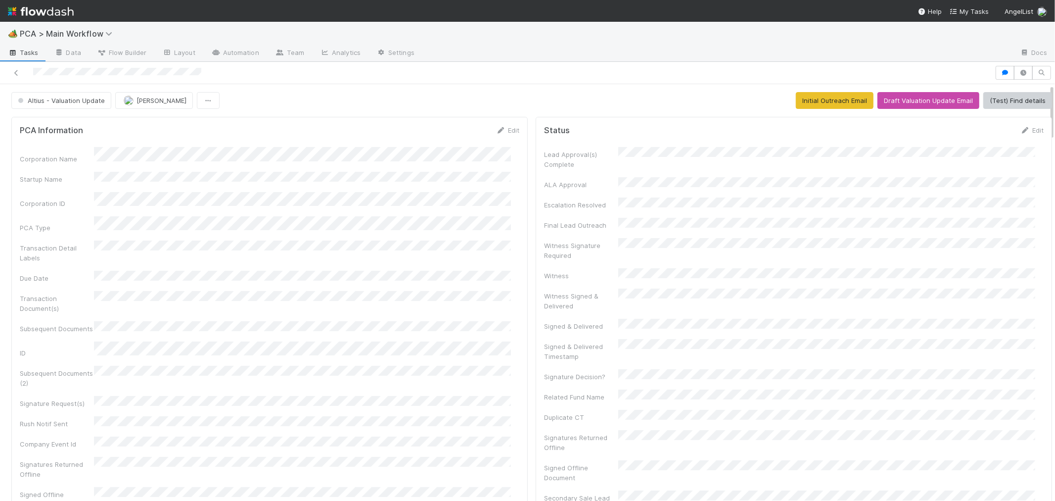
click at [500, 320] on div "Corporation Name Startup Name Corporation ID PCA Type Transaction Detail Labels…" at bounding box center [270, 353] width 500 height 412
click at [942, 100] on button "Draft Valuation Update Email" at bounding box center [928, 100] width 102 height 17
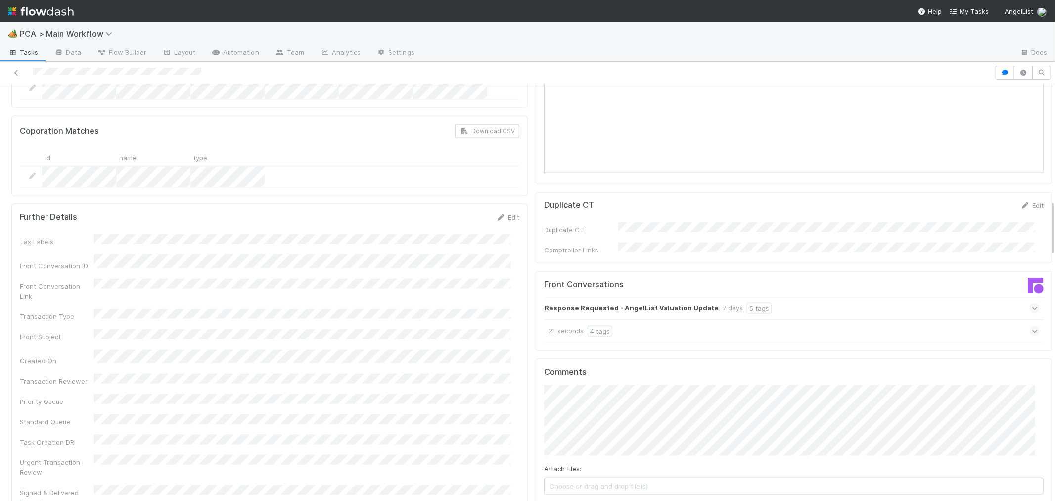
scroll to position [1099, 0]
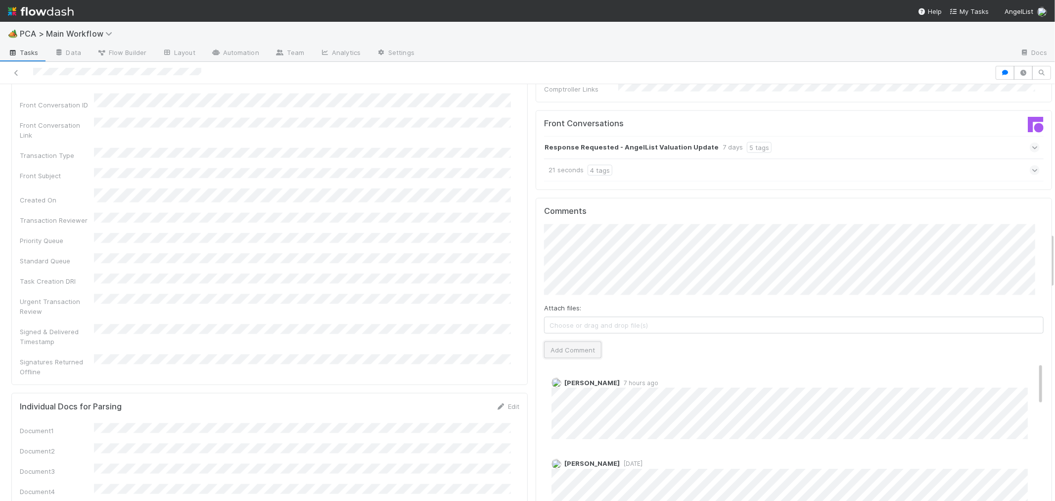
click at [558, 341] on button "Add Comment" at bounding box center [572, 349] width 57 height 17
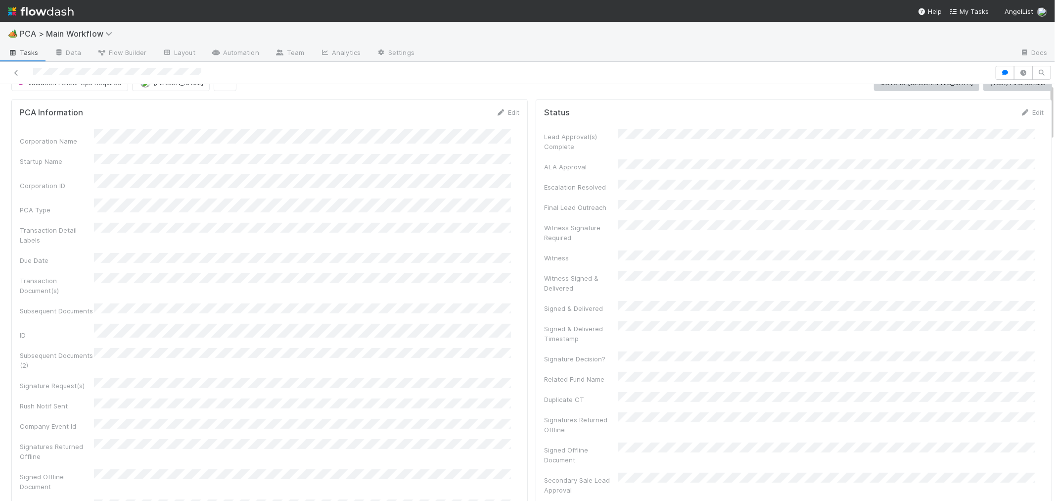
scroll to position [0, 0]
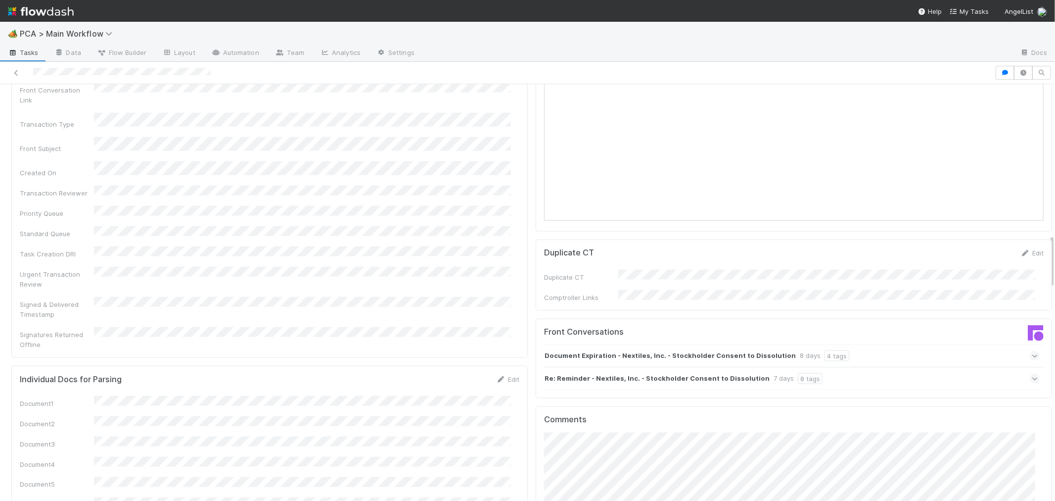
scroll to position [1319, 0]
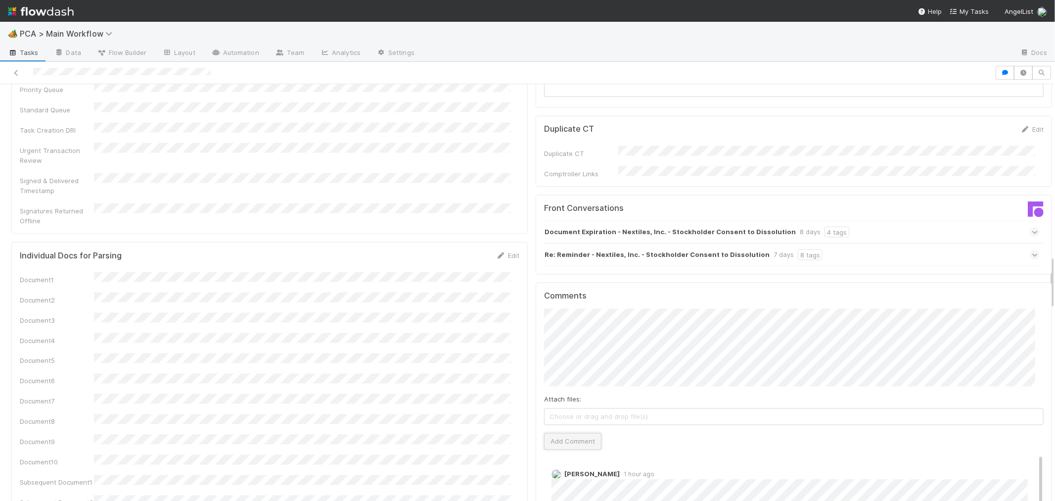
click at [572, 433] on button "Add Comment" at bounding box center [572, 441] width 57 height 17
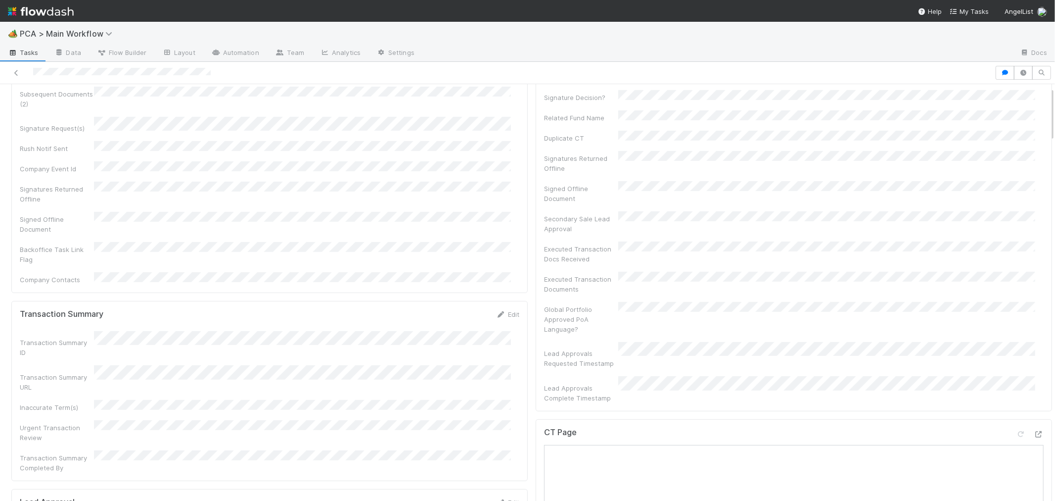
scroll to position [0, 0]
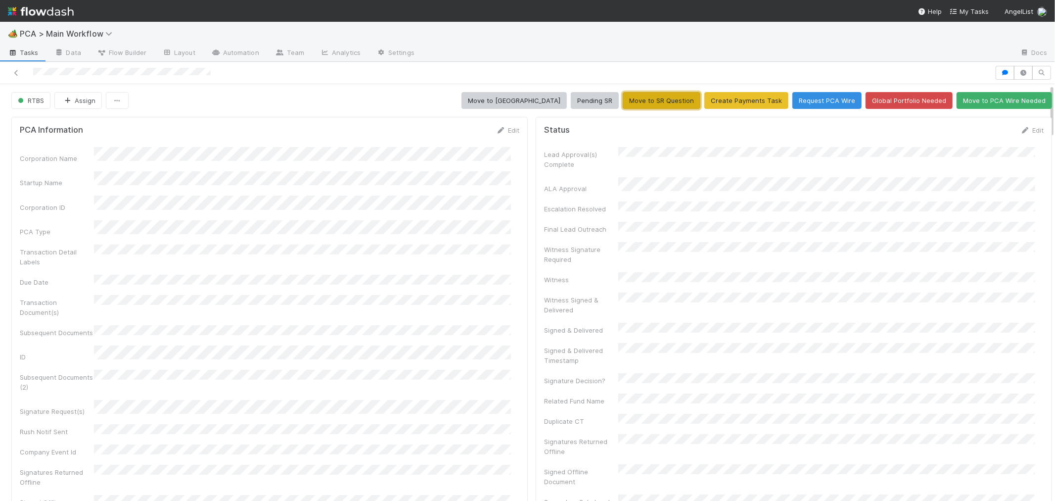
click at [639, 102] on button "Move to SR Question" at bounding box center [662, 100] width 78 height 17
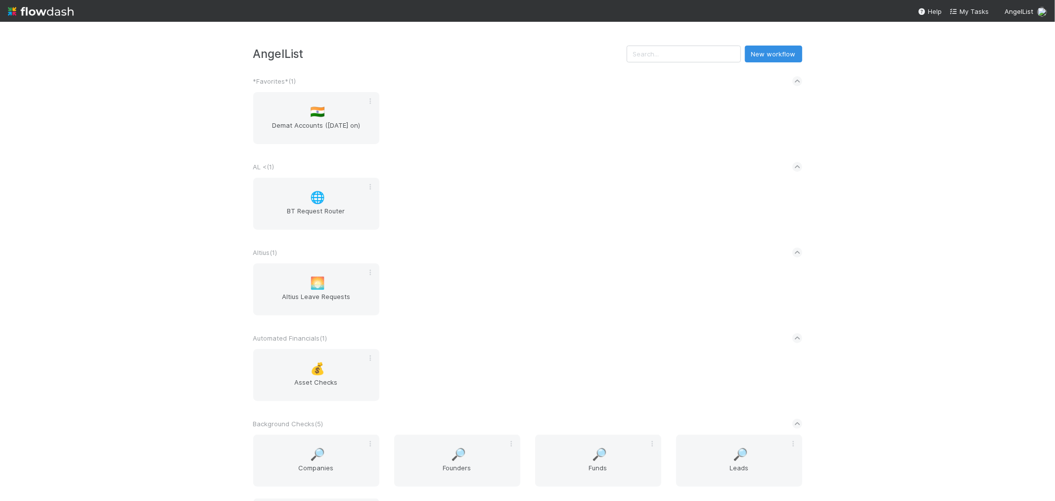
click at [527, 219] on div "🌐 BT Request Router" at bounding box center [528, 210] width 564 height 64
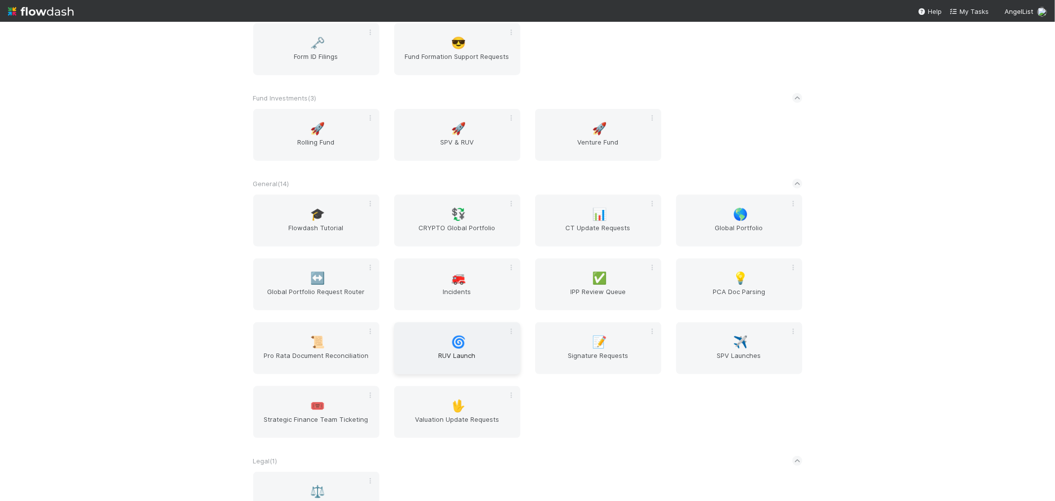
scroll to position [1154, 0]
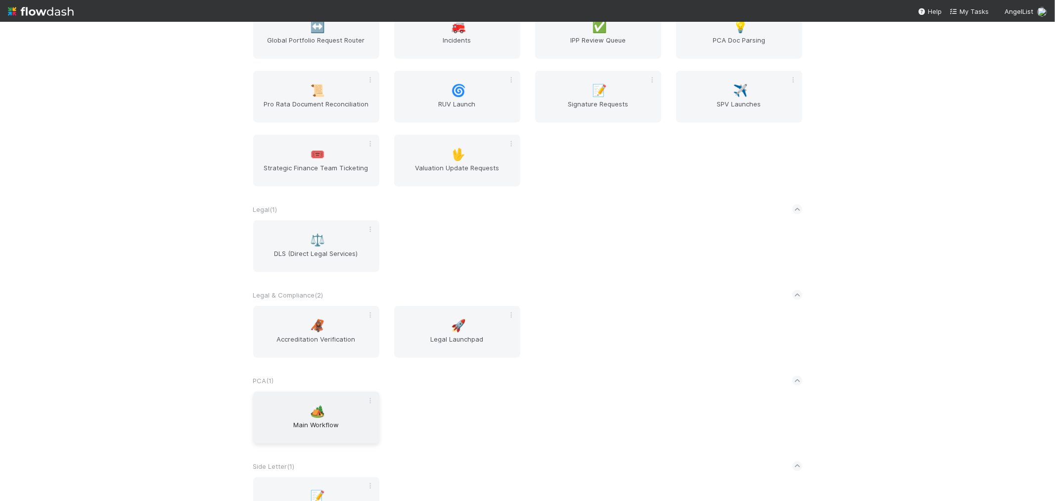
click at [324, 391] on div "🏕️ Main Workflow" at bounding box center [316, 417] width 126 height 52
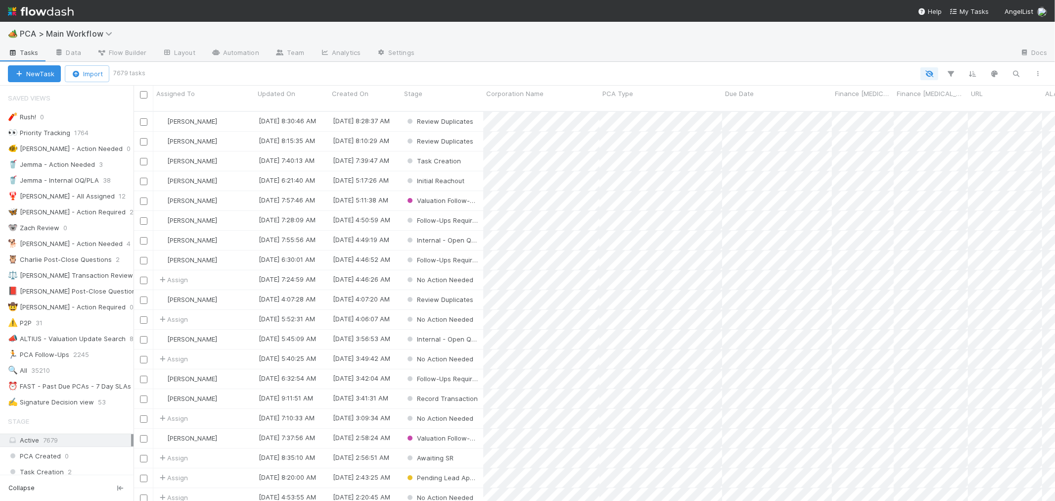
scroll to position [389, 913]
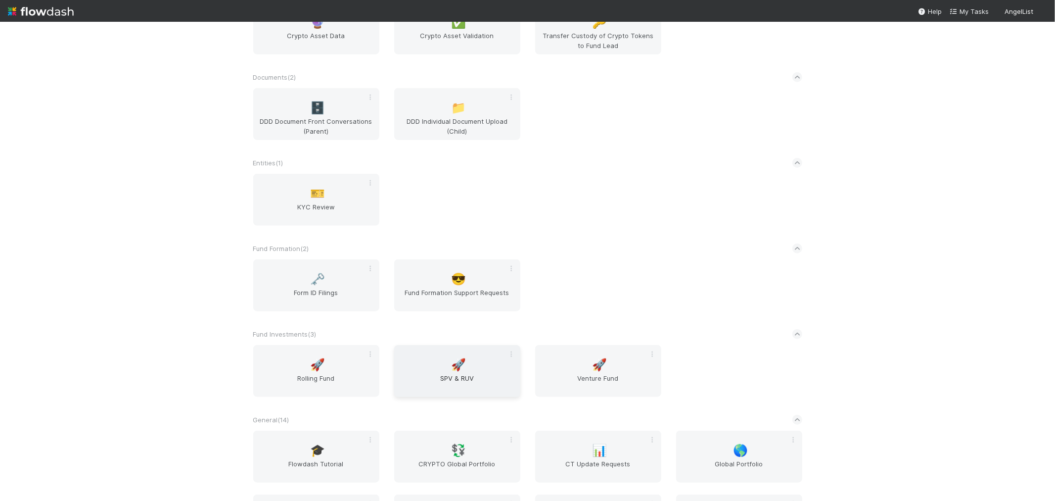
scroll to position [769, 0]
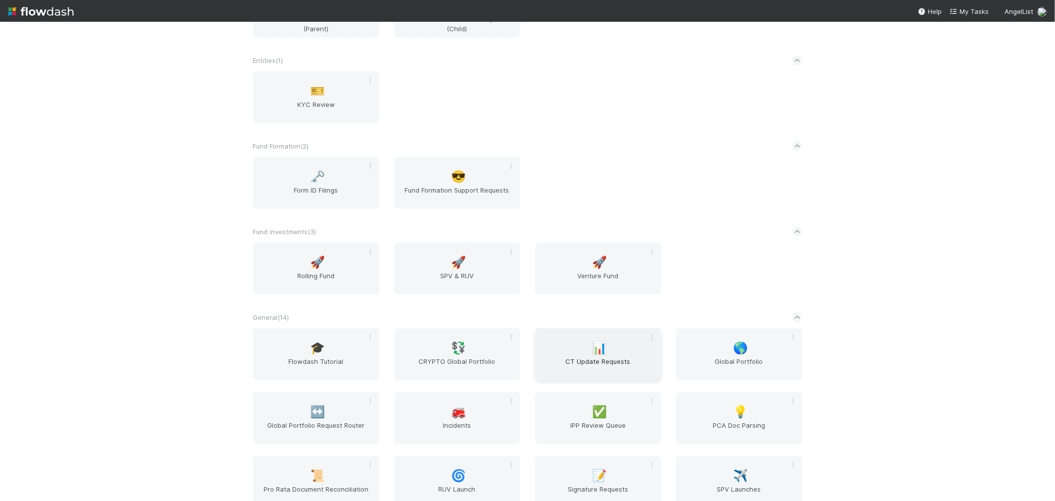
click at [611, 365] on span "CT Update Requests" at bounding box center [598, 366] width 118 height 20
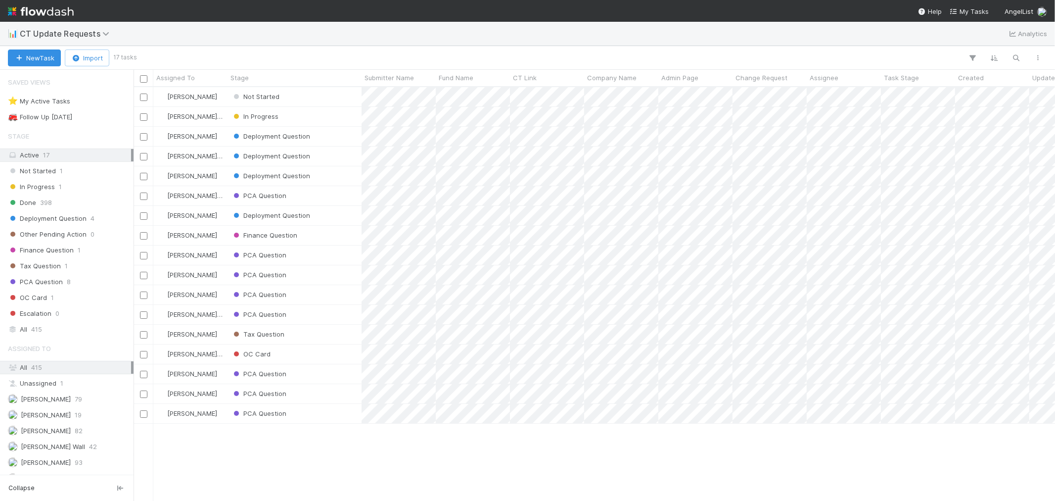
scroll to position [405, 913]
click at [51, 63] on button "New Task" at bounding box center [34, 57] width 53 height 17
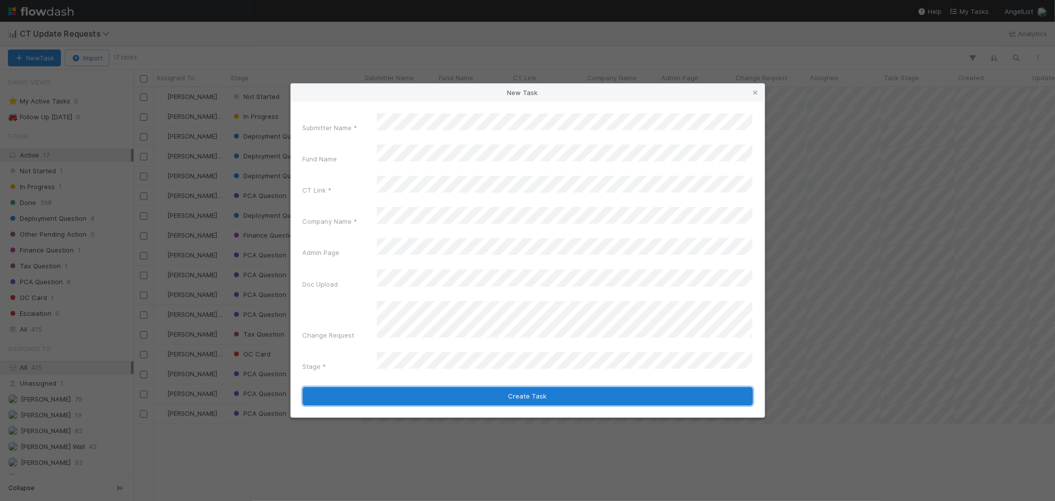
click at [520, 387] on button "Create Task" at bounding box center [528, 396] width 450 height 19
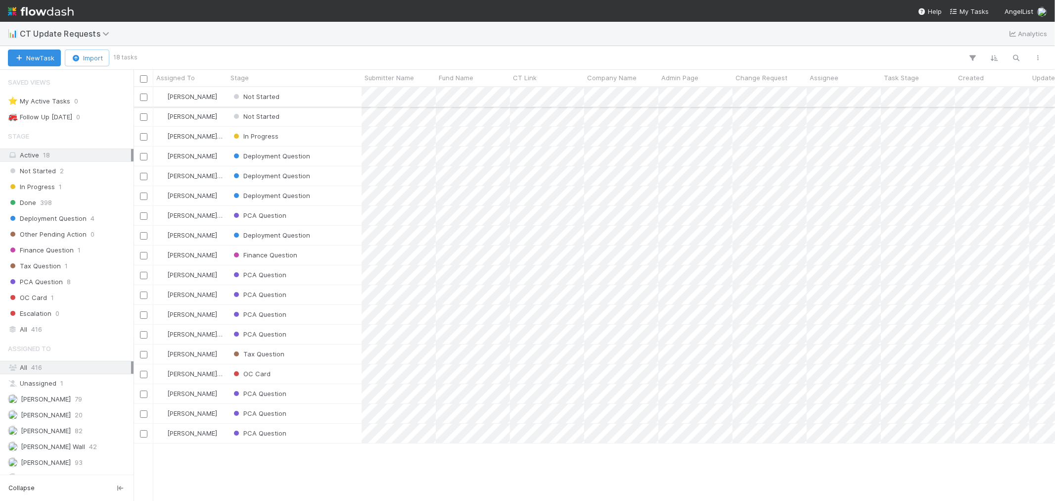
click at [349, 97] on div "Not Started" at bounding box center [295, 96] width 134 height 19
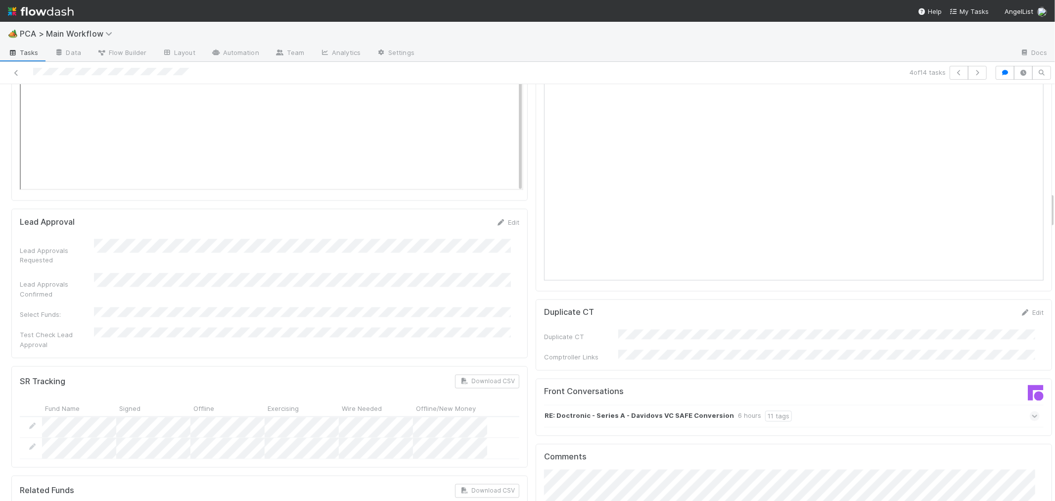
scroll to position [1428, 0]
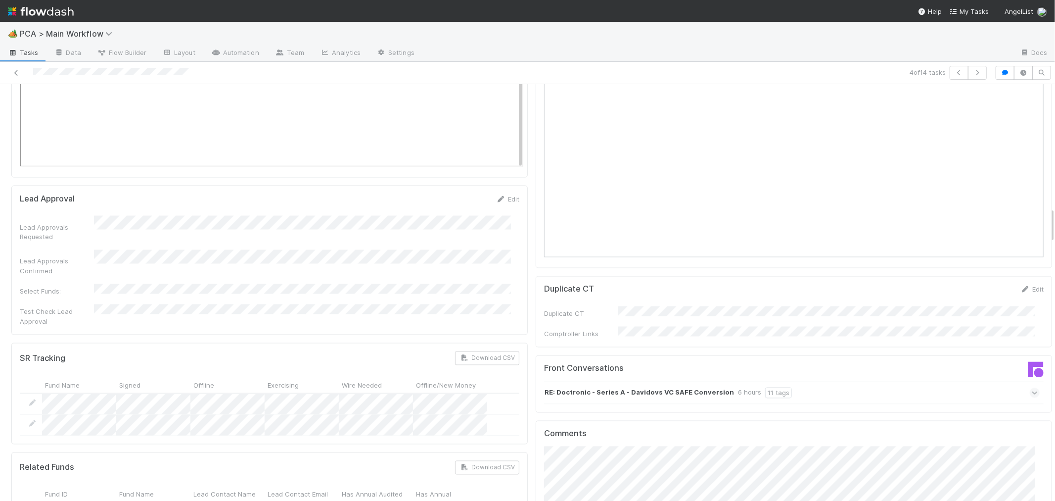
click at [1032, 388] on icon at bounding box center [1035, 393] width 6 height 10
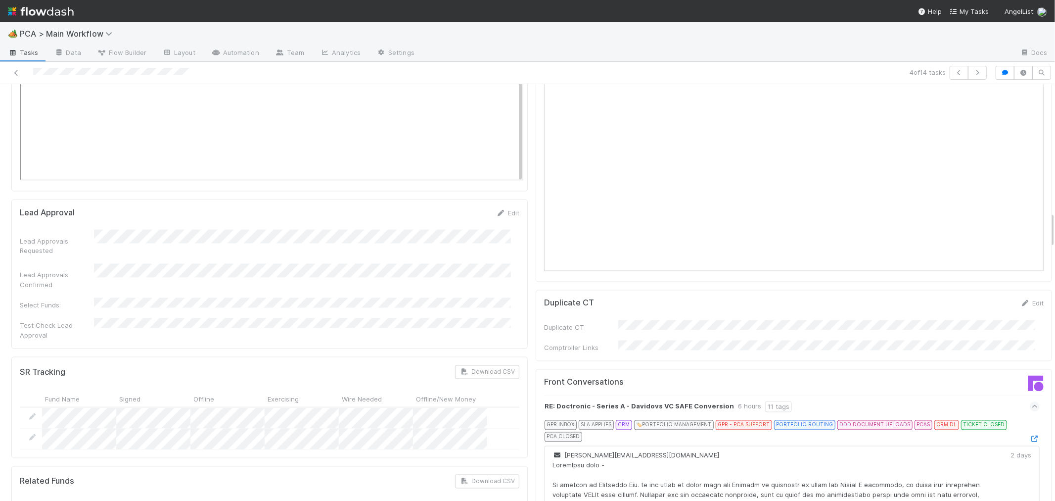
scroll to position [1484, 0]
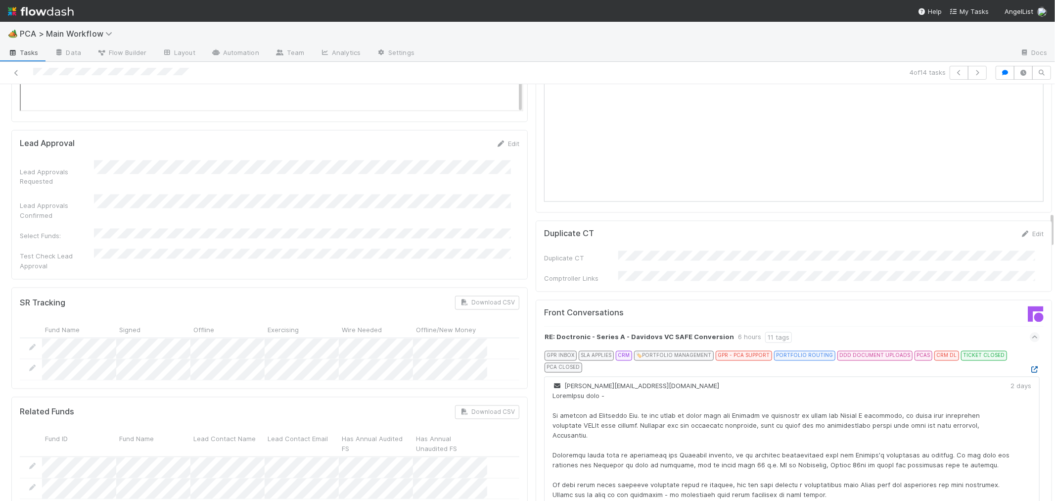
click at [1030, 366] on icon at bounding box center [1035, 369] width 10 height 6
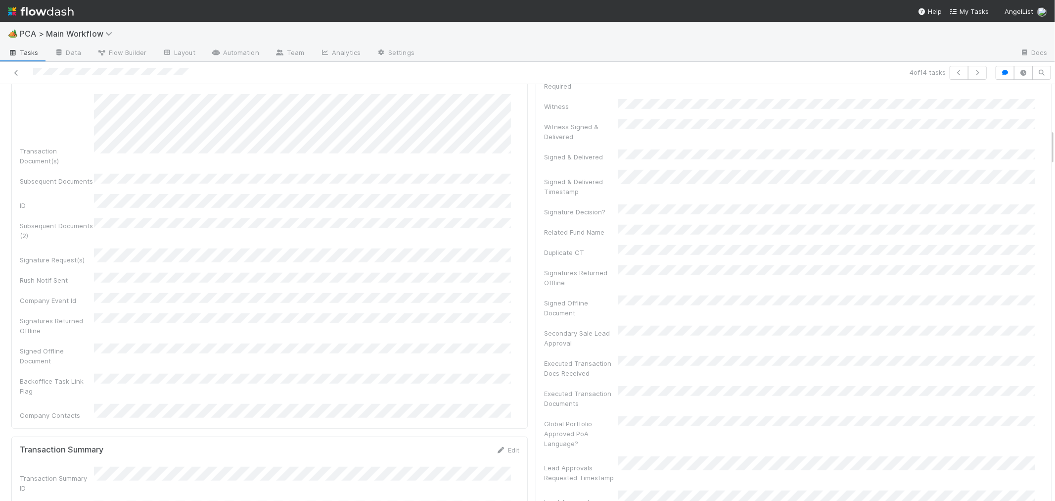
scroll to position [714, 0]
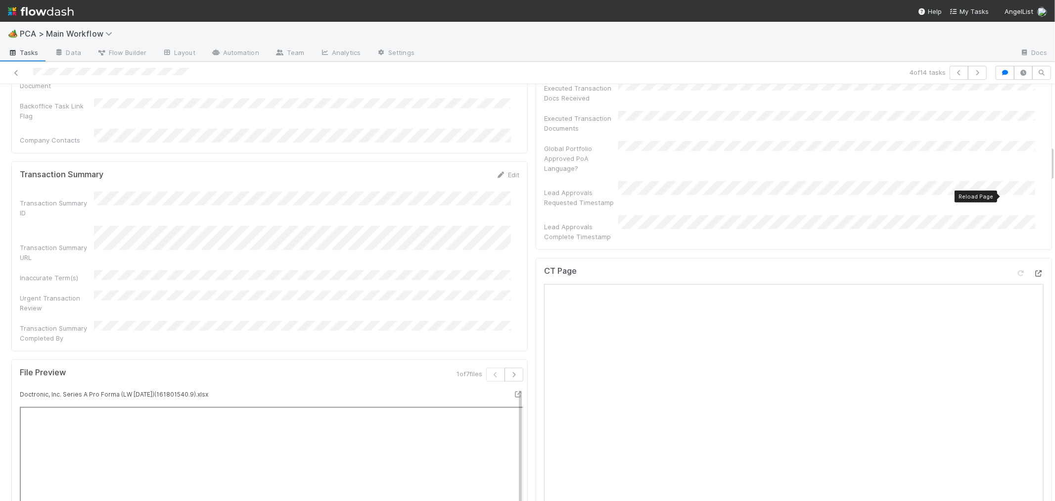
click at [1034, 270] on icon at bounding box center [1039, 273] width 10 height 6
click at [536, 407] on div "CT Page" at bounding box center [794, 474] width 516 height 433
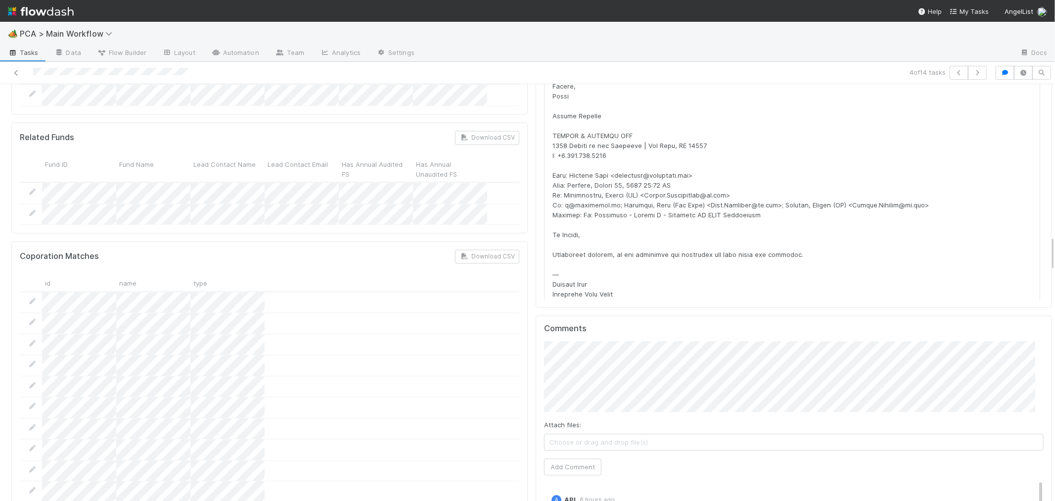
scroll to position [8, 8]
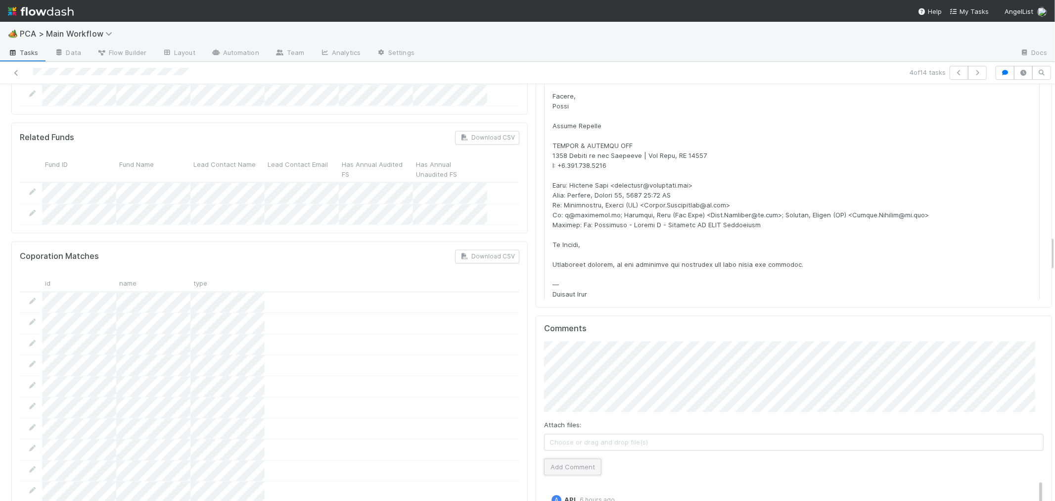
click at [575, 458] on button "Add Comment" at bounding box center [572, 466] width 57 height 17
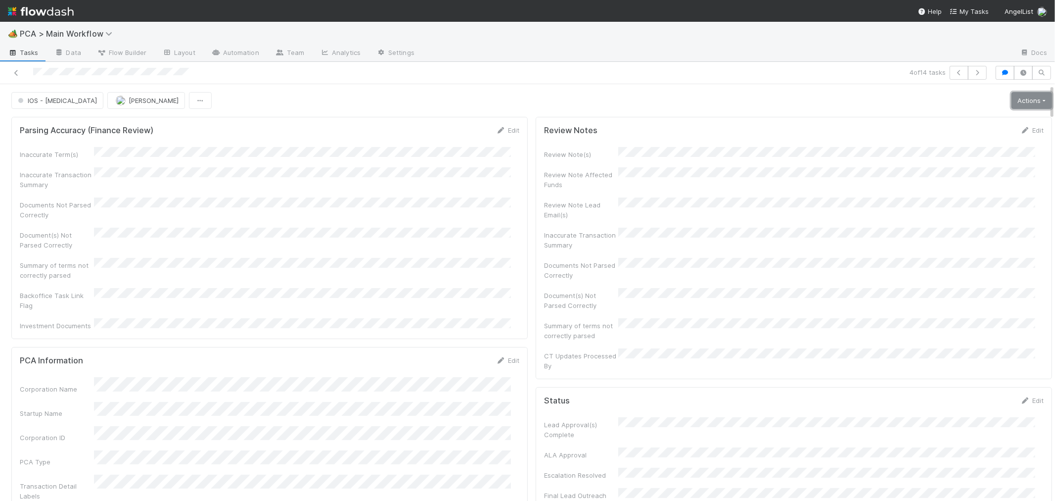
click at [1011, 100] on link "Actions" at bounding box center [1031, 100] width 41 height 17
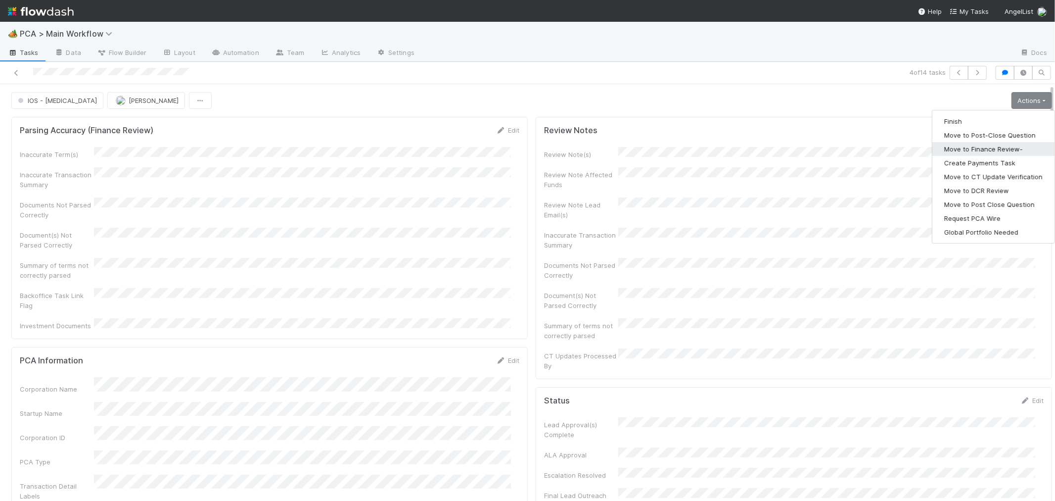
click at [960, 150] on button "Move to Finance Review-" at bounding box center [993, 149] width 122 height 14
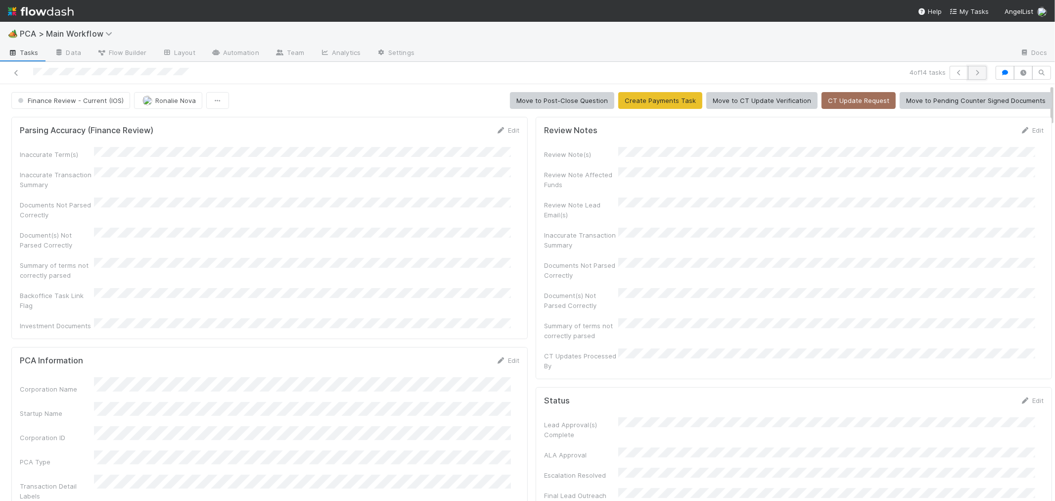
click at [972, 74] on icon "button" at bounding box center [977, 73] width 10 height 6
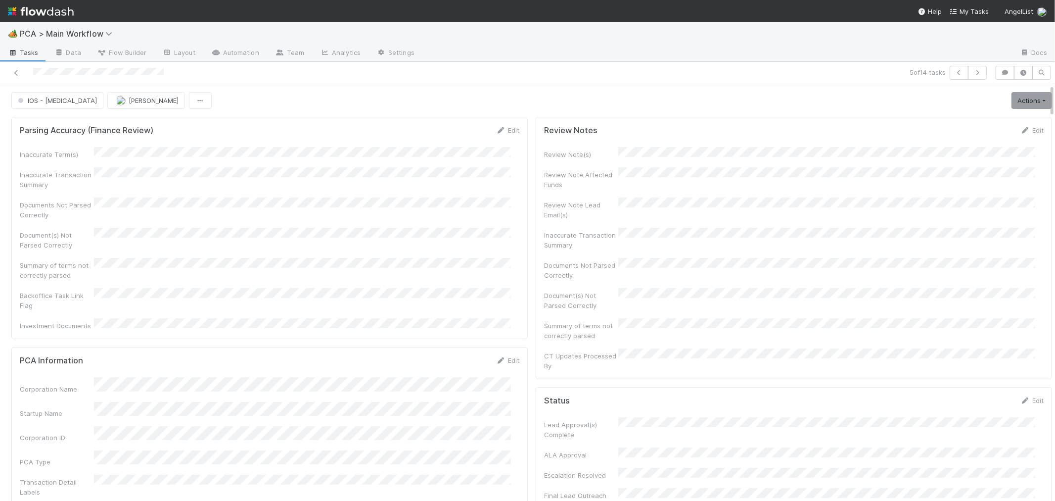
scroll to position [329, 0]
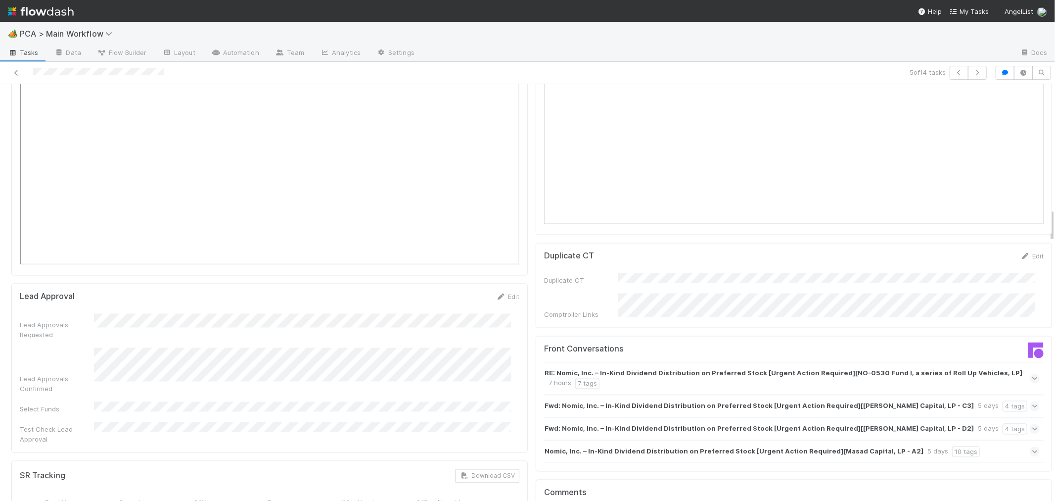
scroll to position [1539, 0]
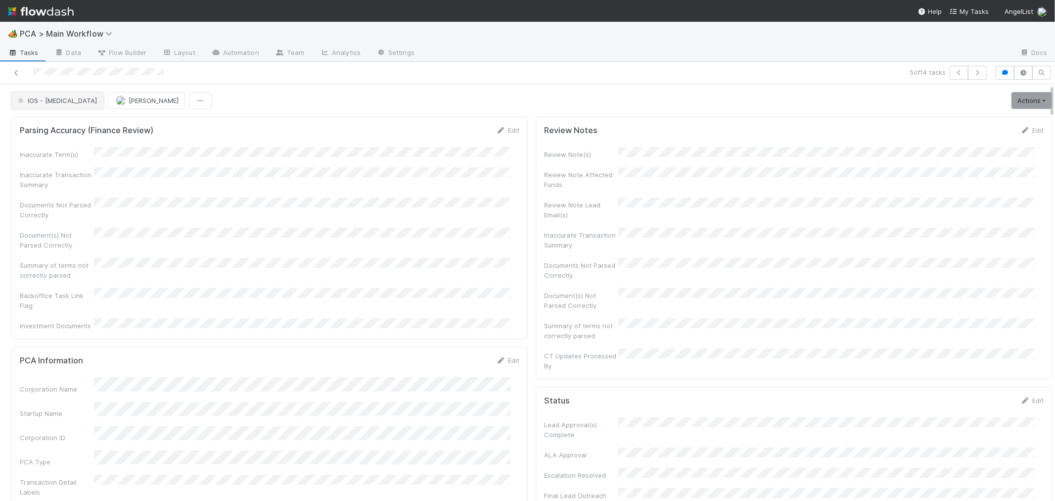
click at [45, 99] on span "IOS - ICU" at bounding box center [56, 100] width 81 height 8
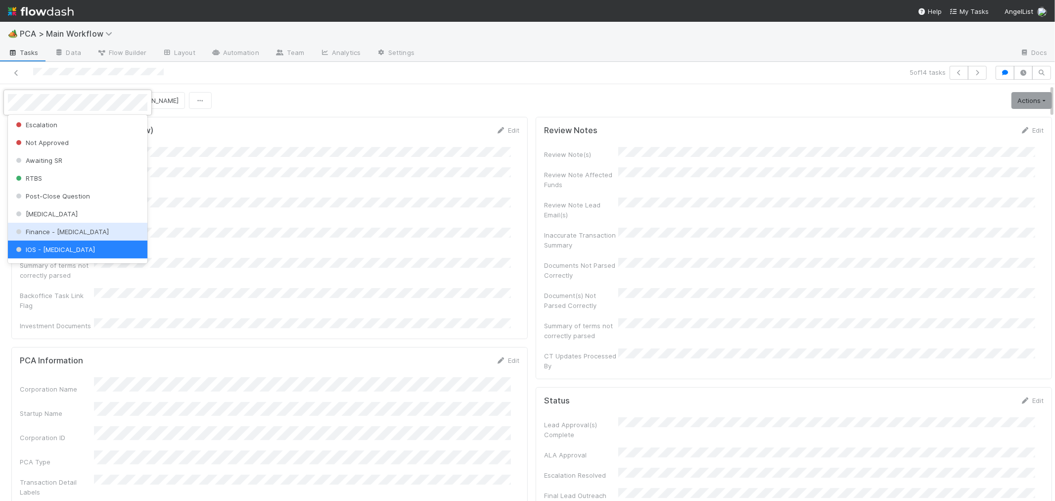
click at [46, 229] on span "Finance - [MEDICAL_DATA]" at bounding box center [61, 232] width 95 height 8
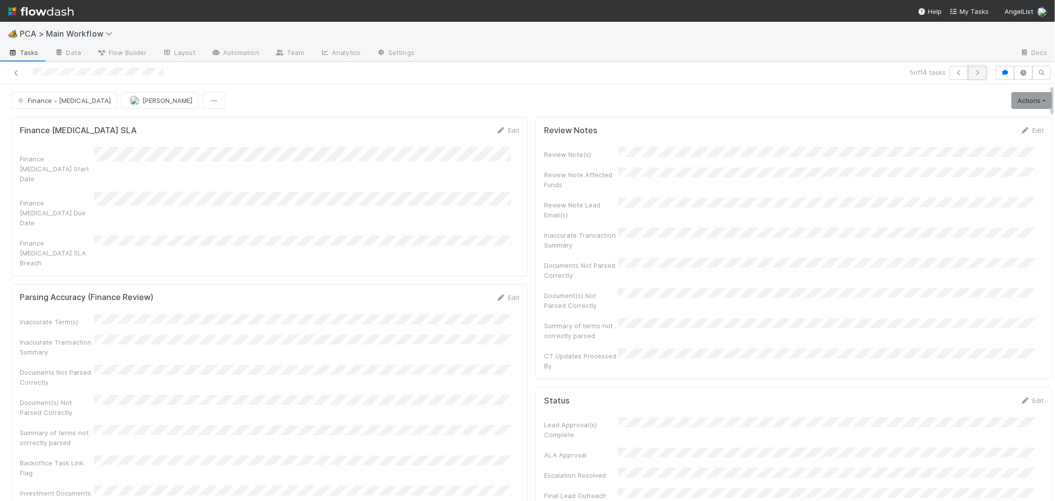
click at [972, 72] on icon "button" at bounding box center [977, 73] width 10 height 6
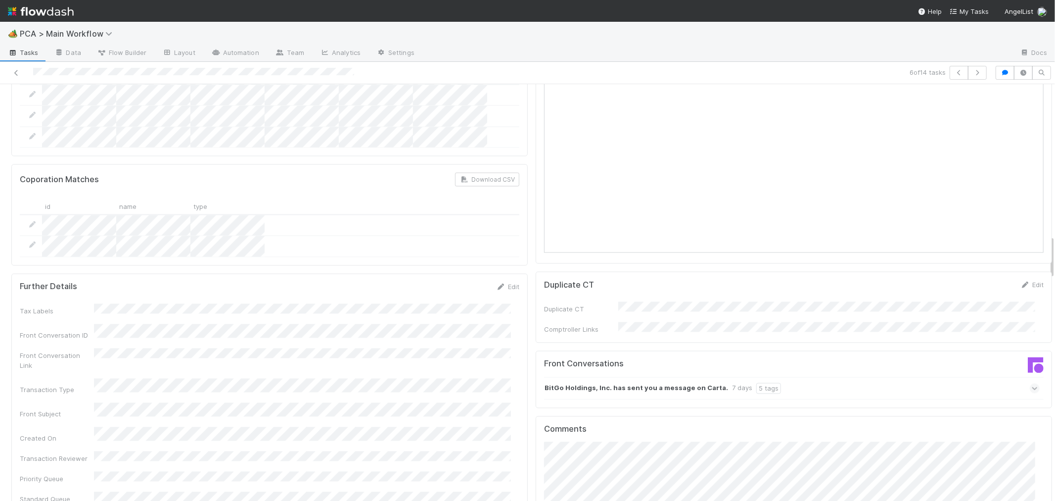
scroll to position [1594, 0]
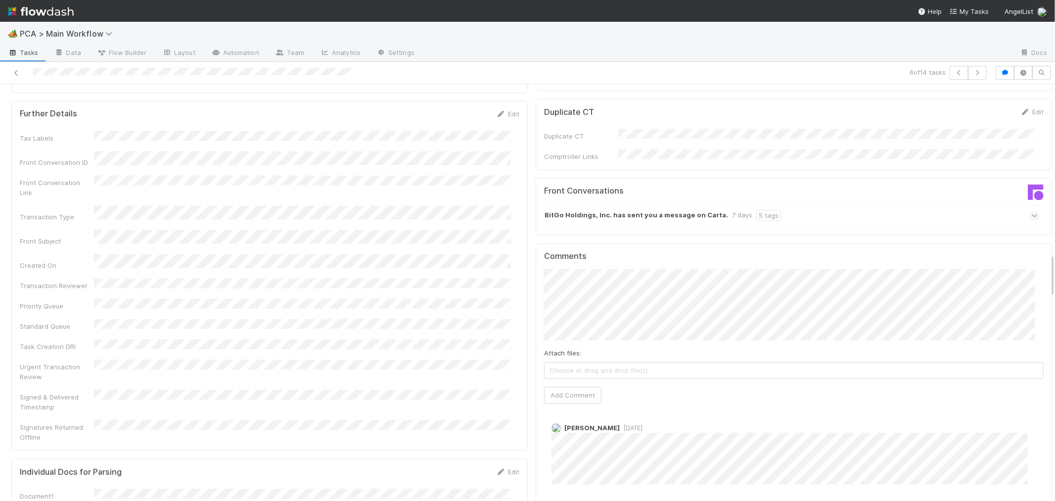
click at [1032, 210] on icon at bounding box center [1035, 215] width 6 height 10
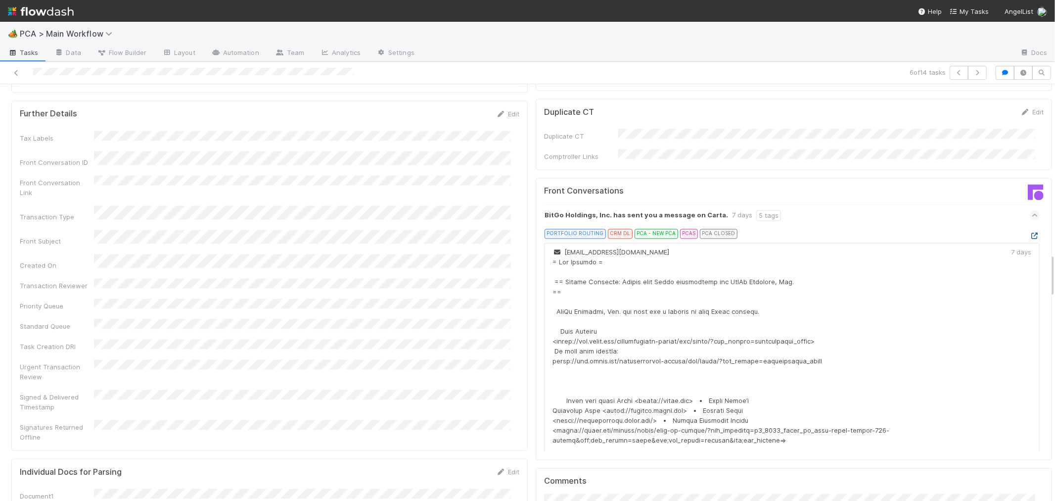
click at [1030, 232] on icon at bounding box center [1035, 235] width 10 height 6
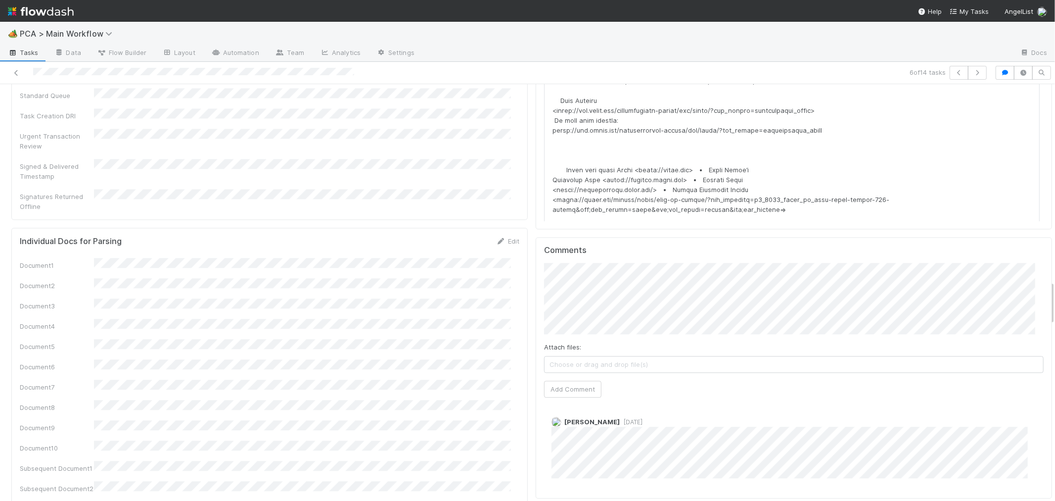
scroll to position [1923, 0]
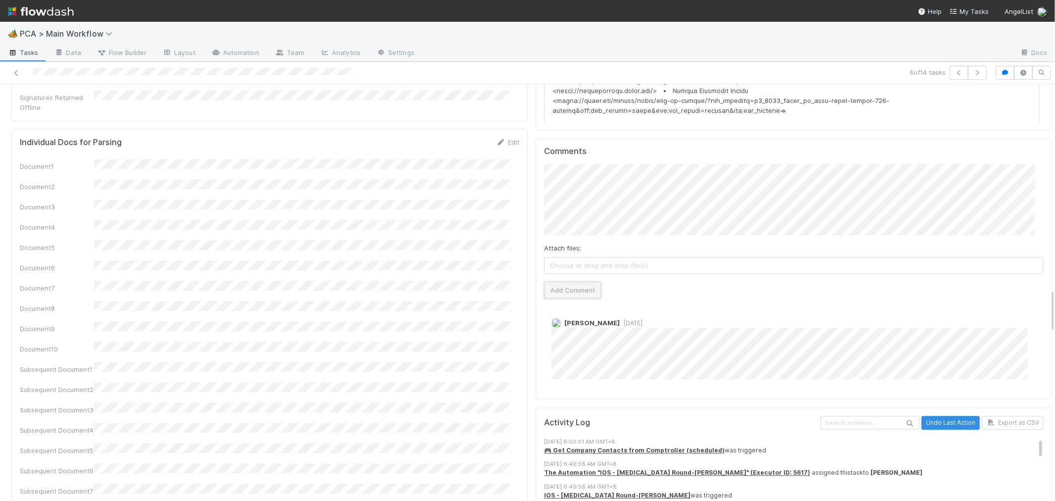
click at [556, 281] on button "Add Comment" at bounding box center [572, 289] width 57 height 17
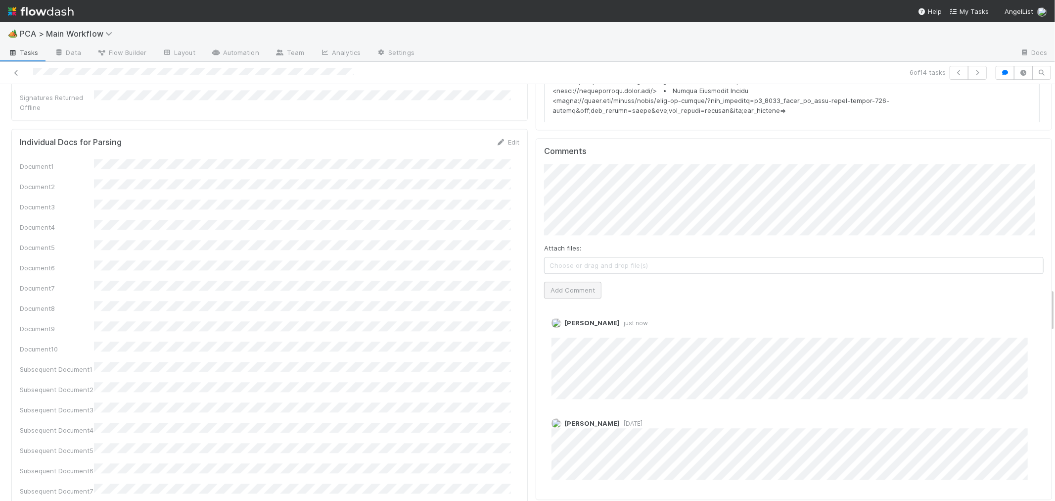
scroll to position [0, 0]
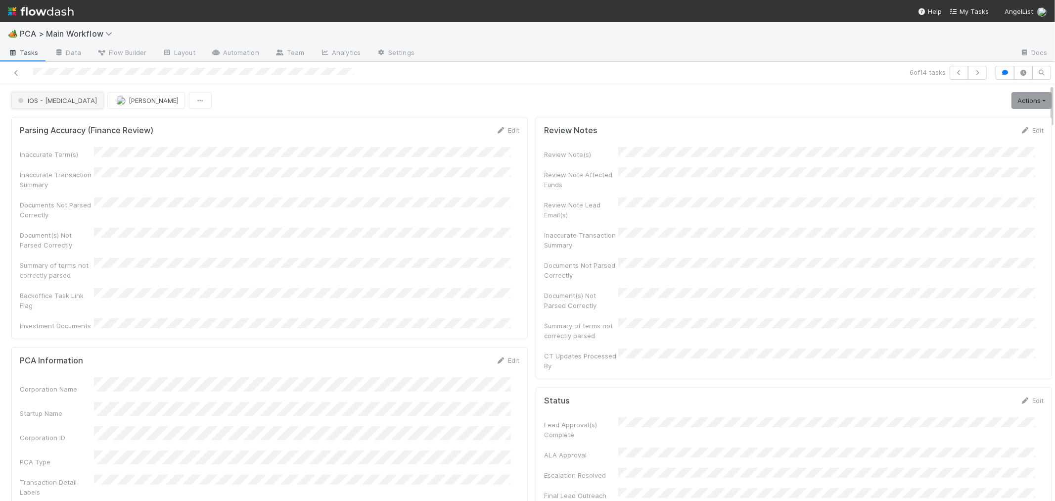
click at [47, 104] on button "IOS - [MEDICAL_DATA]" at bounding box center [57, 100] width 92 height 17
click at [43, 126] on span "Internal - Open Question / Request" at bounding box center [74, 126] width 121 height 8
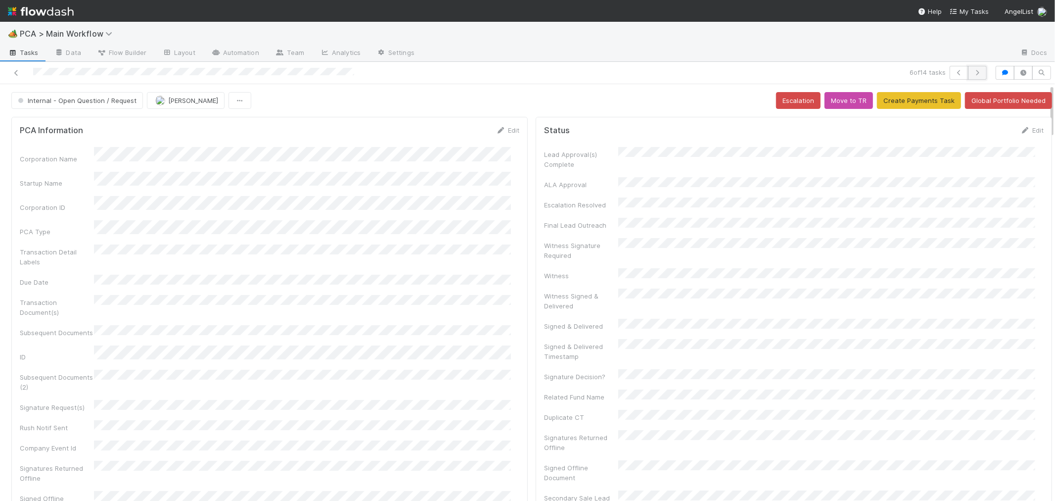
click at [972, 73] on icon "button" at bounding box center [977, 73] width 10 height 6
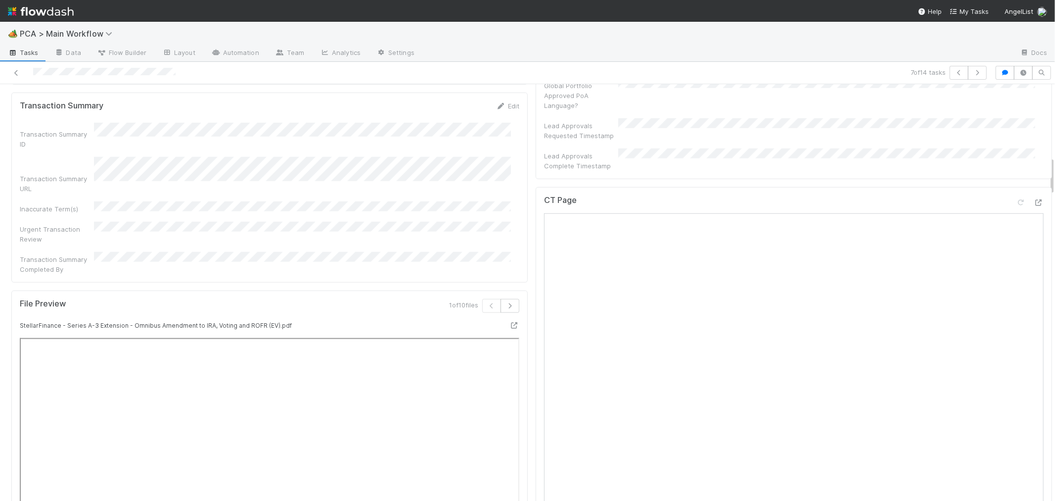
scroll to position [769, 0]
click at [1034, 203] on icon at bounding box center [1039, 206] width 10 height 6
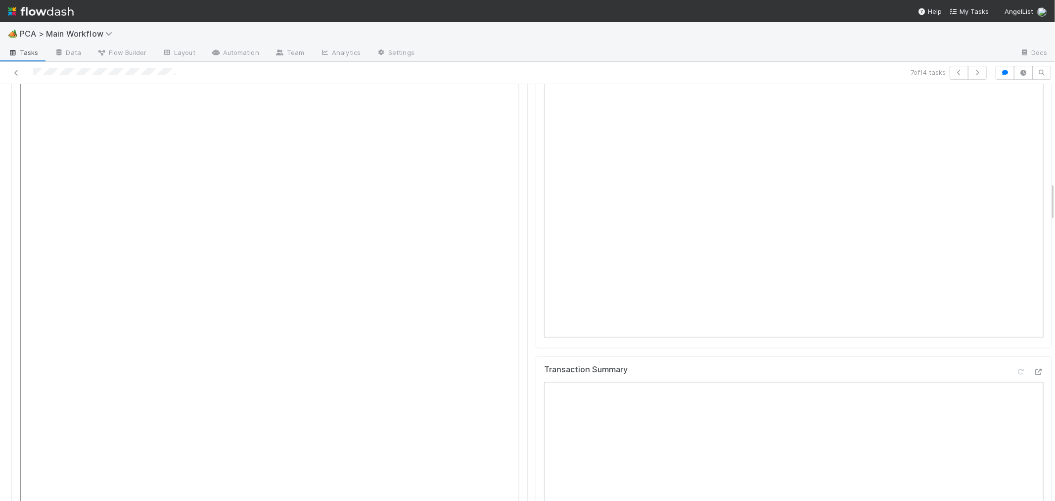
click at [907, 365] on div "Transaction Summary" at bounding box center [794, 374] width 500 height 18
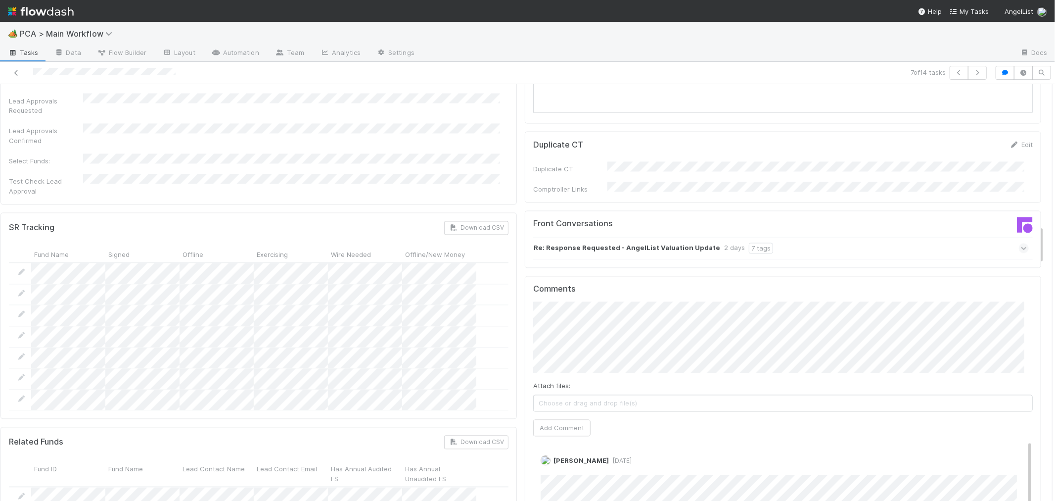
scroll to position [1504, 0]
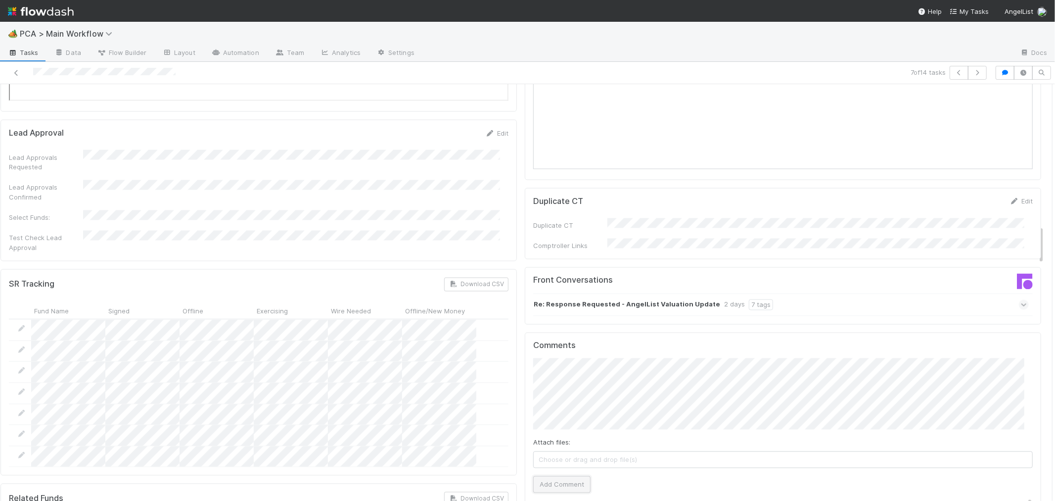
click at [549, 476] on button "Add Comment" at bounding box center [561, 484] width 57 height 17
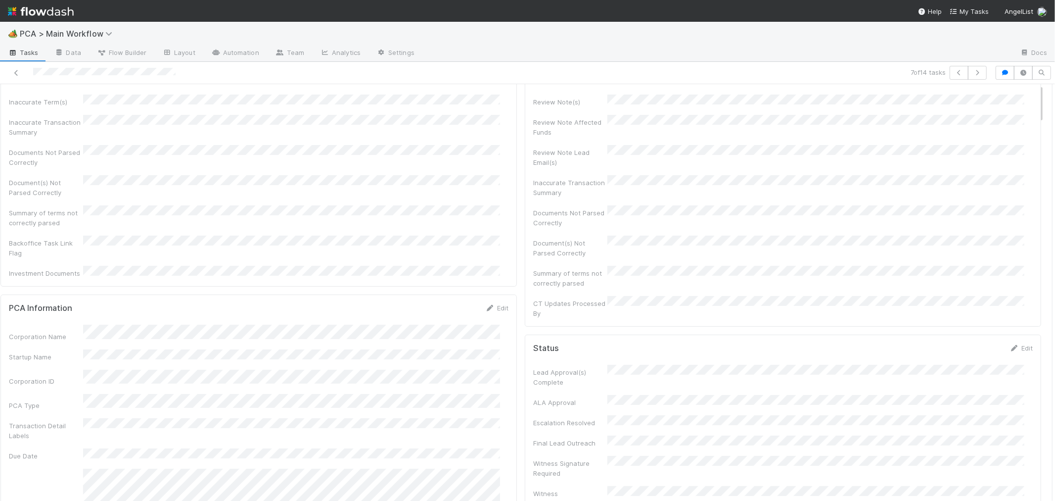
scroll to position [0, 0]
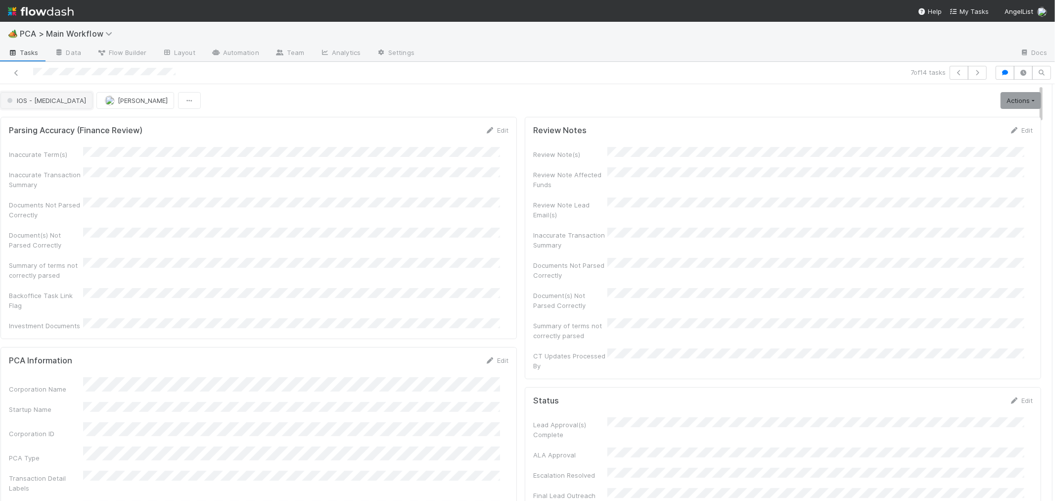
click at [44, 96] on span "IOS - [MEDICAL_DATA]" at bounding box center [45, 100] width 81 height 8
click at [37, 137] on span "Record Transaction" at bounding box center [41, 135] width 73 height 8
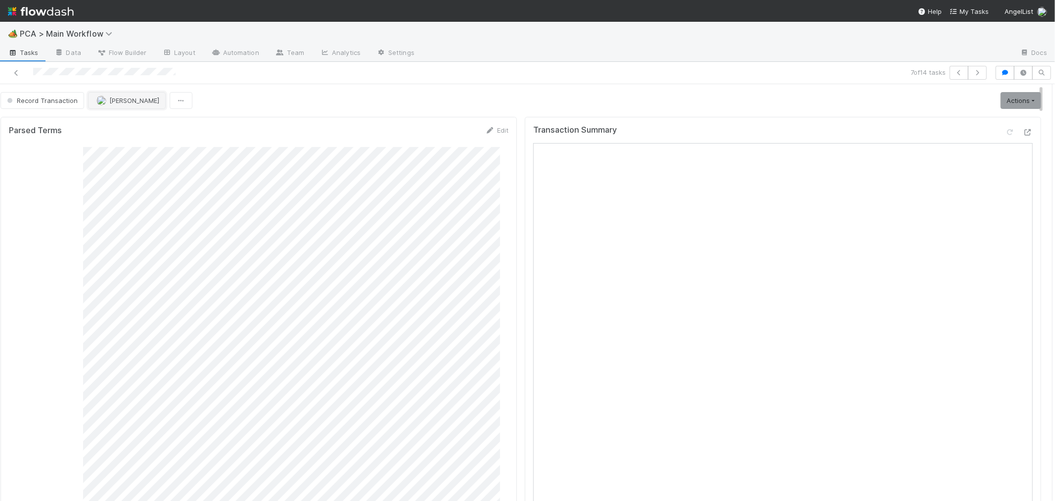
click at [131, 96] on span "[PERSON_NAME]" at bounding box center [134, 100] width 50 height 8
click at [141, 117] on span "[PERSON_NAME]" at bounding box center [126, 117] width 50 height 8
click at [972, 70] on icon "button" at bounding box center [977, 73] width 10 height 6
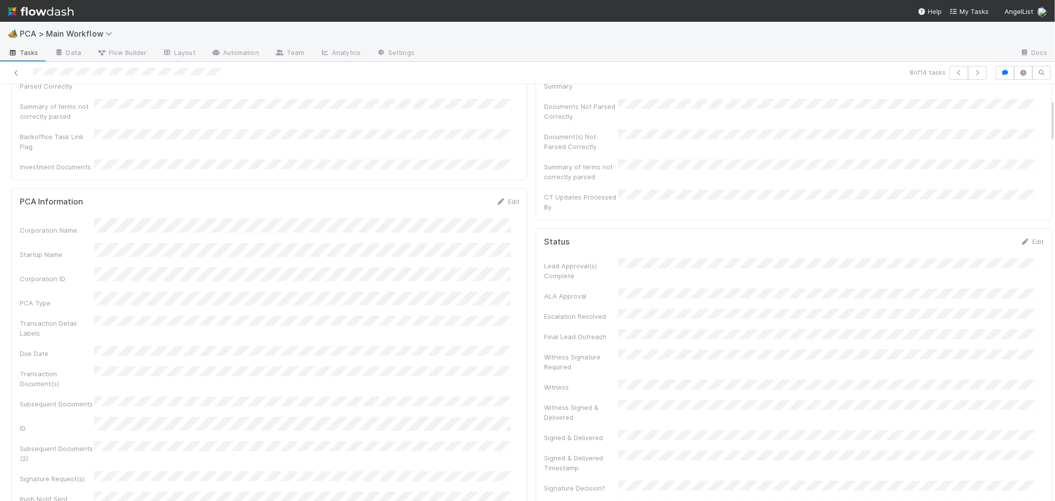
scroll to position [274, 0]
click at [515, 283] on div "PCA Information Edit Corporation Name Startup Name Corporation ID PCA Type Tran…" at bounding box center [269, 299] width 516 height 455
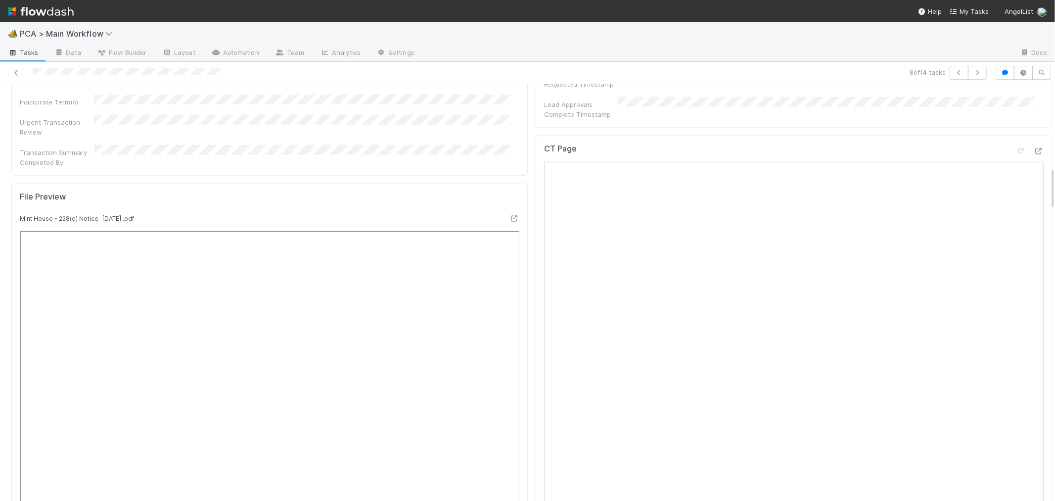
scroll to position [769, 0]
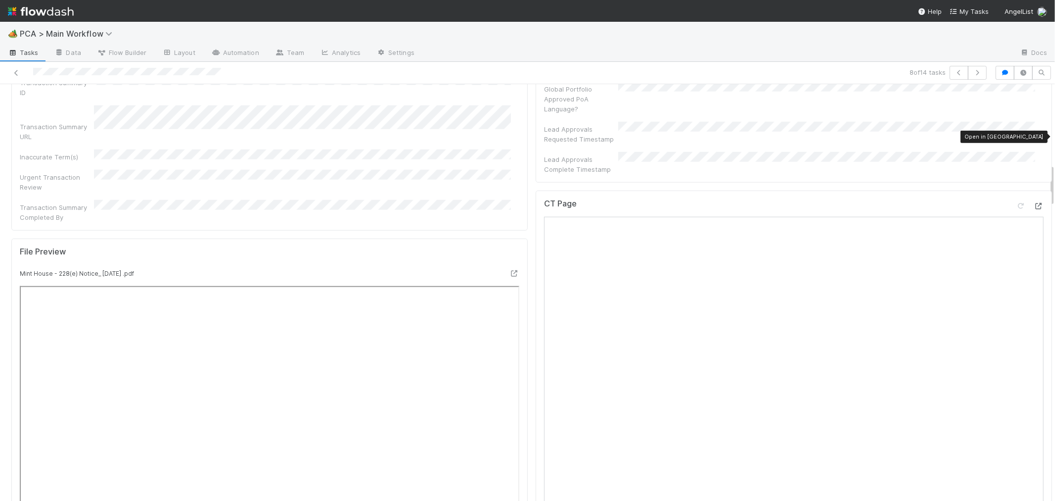
click at [1034, 203] on icon at bounding box center [1039, 206] width 10 height 6
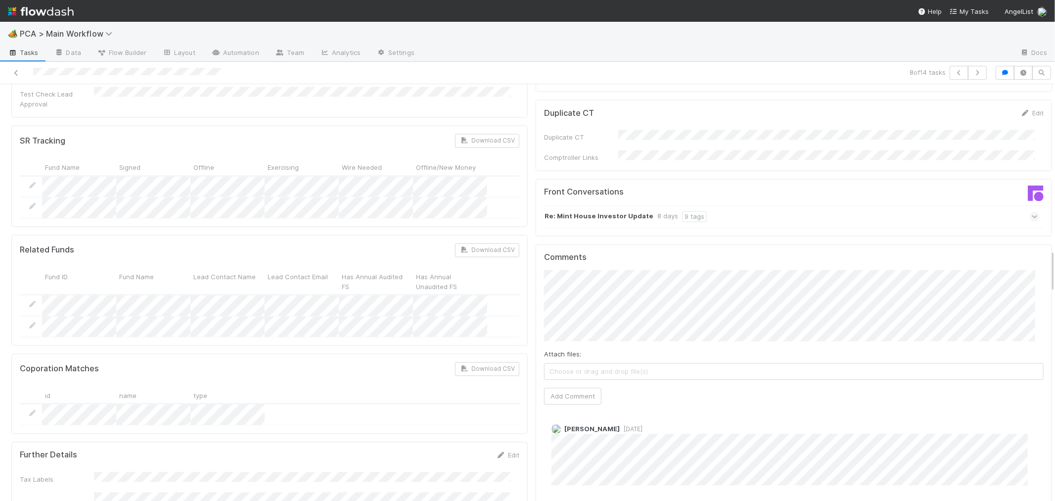
scroll to position [1594, 0]
click at [552, 386] on button "Add Comment" at bounding box center [572, 394] width 57 height 17
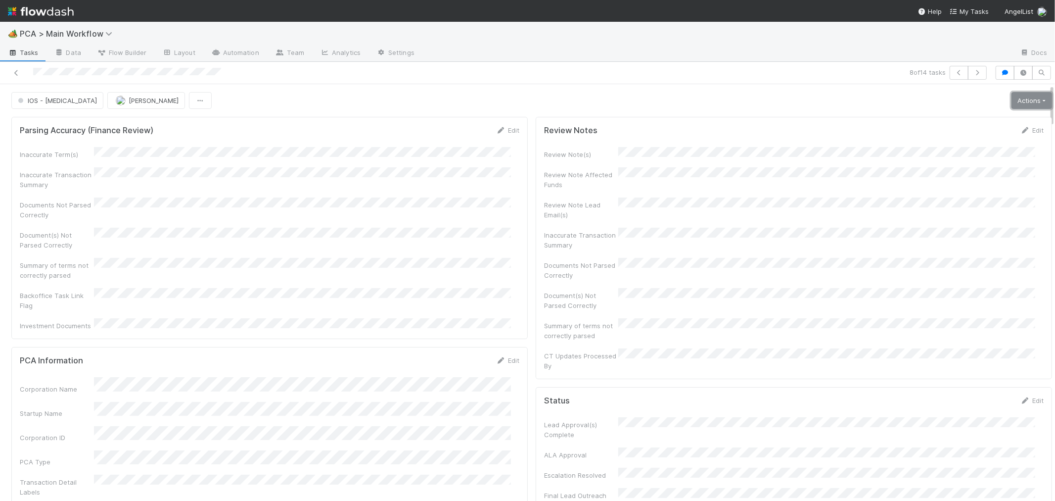
click at [1027, 104] on link "Actions" at bounding box center [1031, 100] width 41 height 17
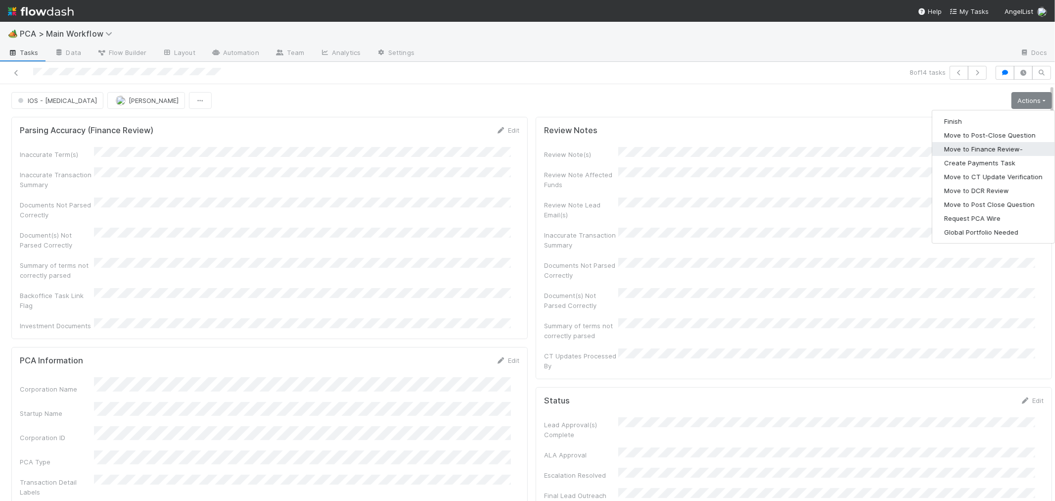
click at [988, 147] on button "Move to Finance Review-" at bounding box center [993, 149] width 122 height 14
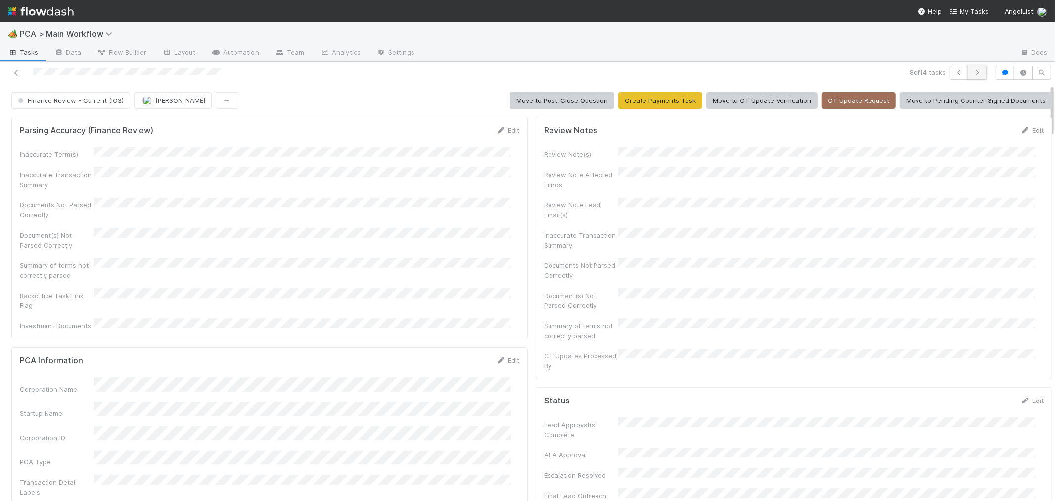
click at [972, 75] on icon "button" at bounding box center [977, 73] width 10 height 6
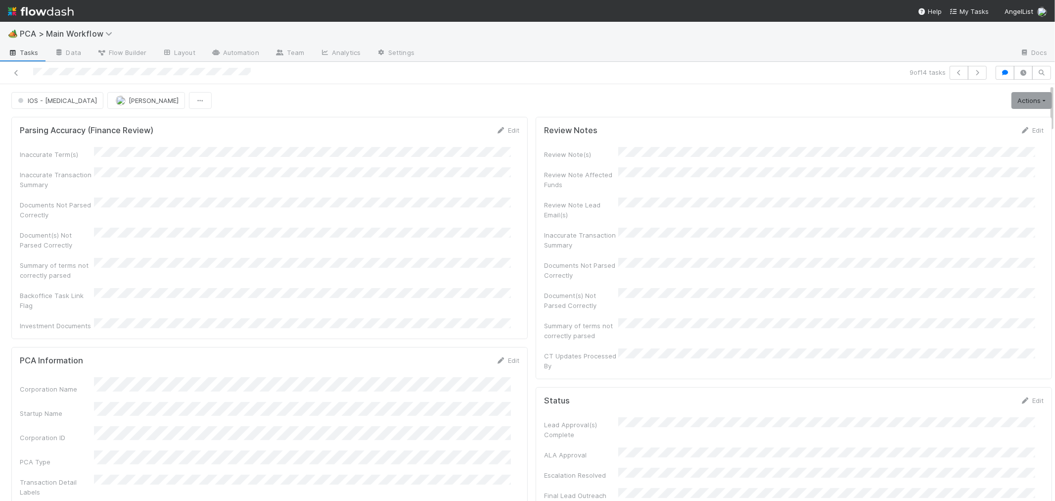
click at [424, 234] on div "Document(s) Not Parsed Correctly" at bounding box center [270, 239] width 500 height 22
click at [414, 233] on div "Document(s) Not Parsed Correctly" at bounding box center [270, 239] width 500 height 22
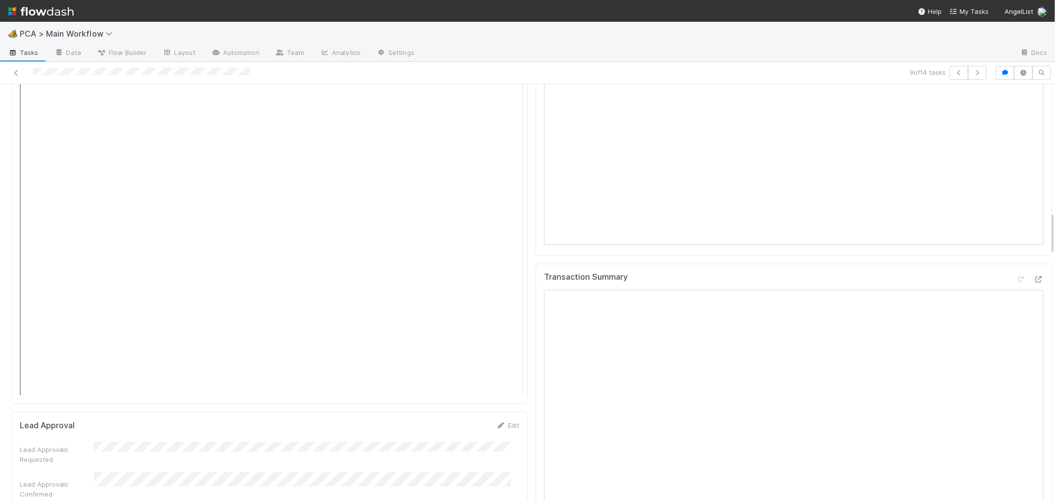
scroll to position [1209, 0]
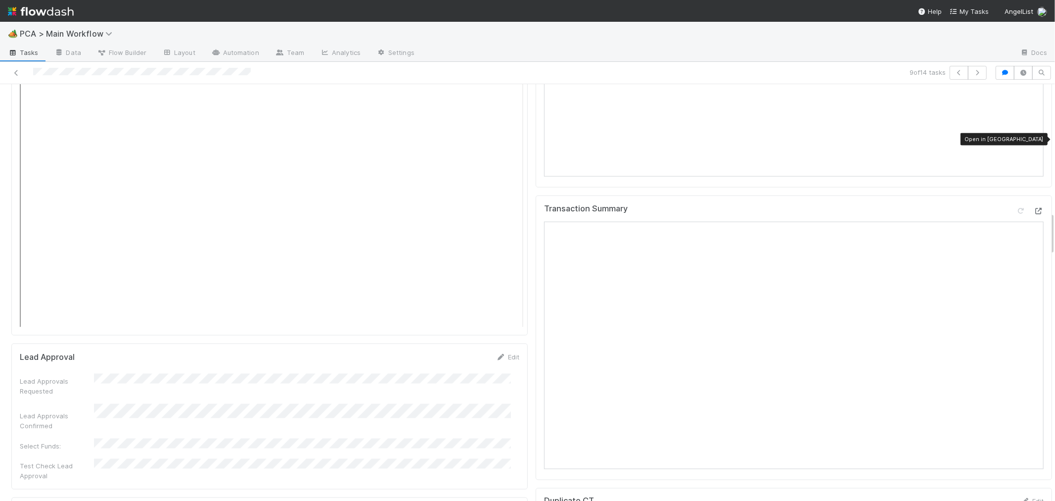
click at [1034, 206] on div at bounding box center [1039, 211] width 10 height 10
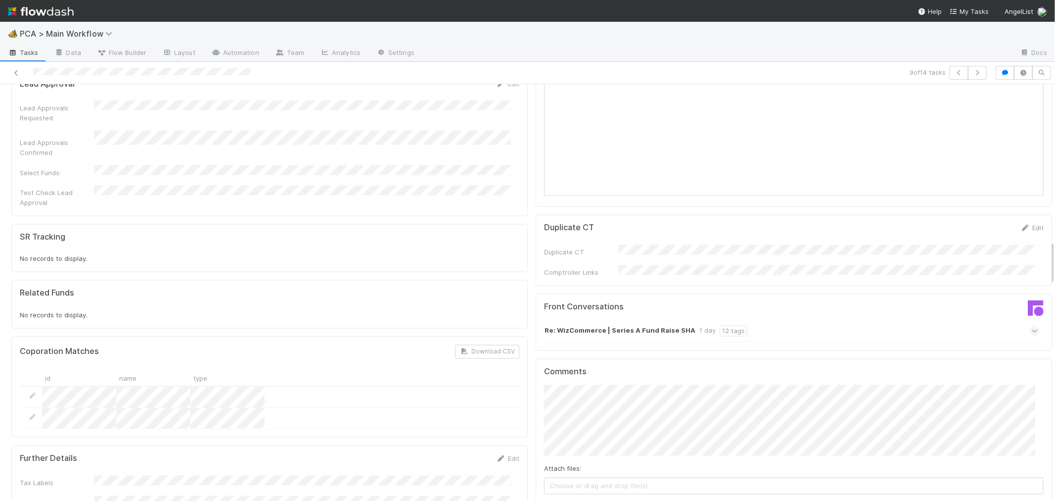
scroll to position [1484, 0]
click at [1032, 324] on icon at bounding box center [1035, 329] width 6 height 10
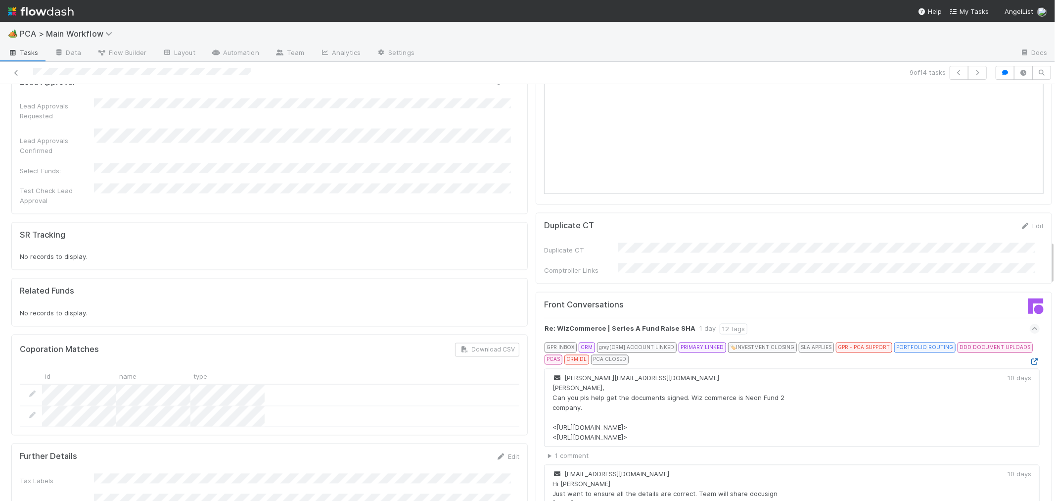
click at [1030, 359] on icon at bounding box center [1035, 362] width 10 height 6
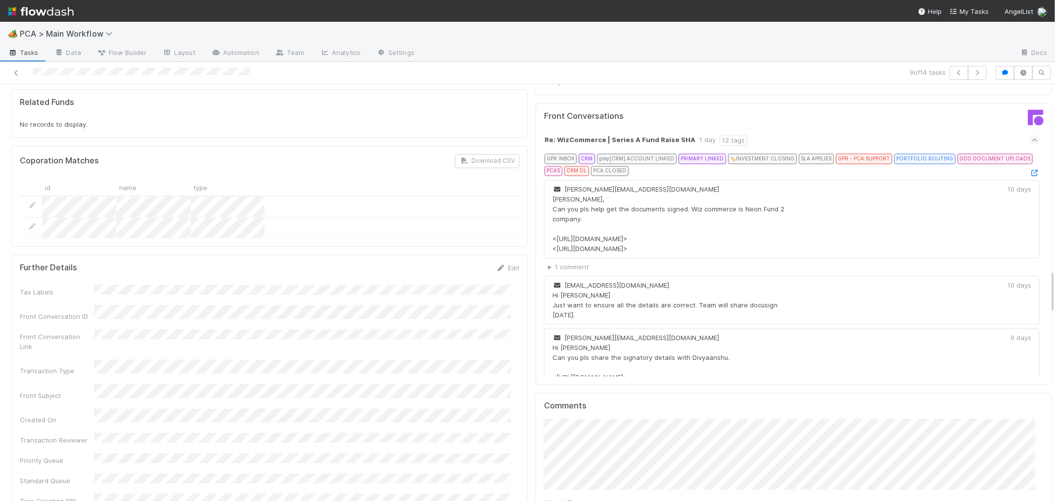
scroll to position [1758, 0]
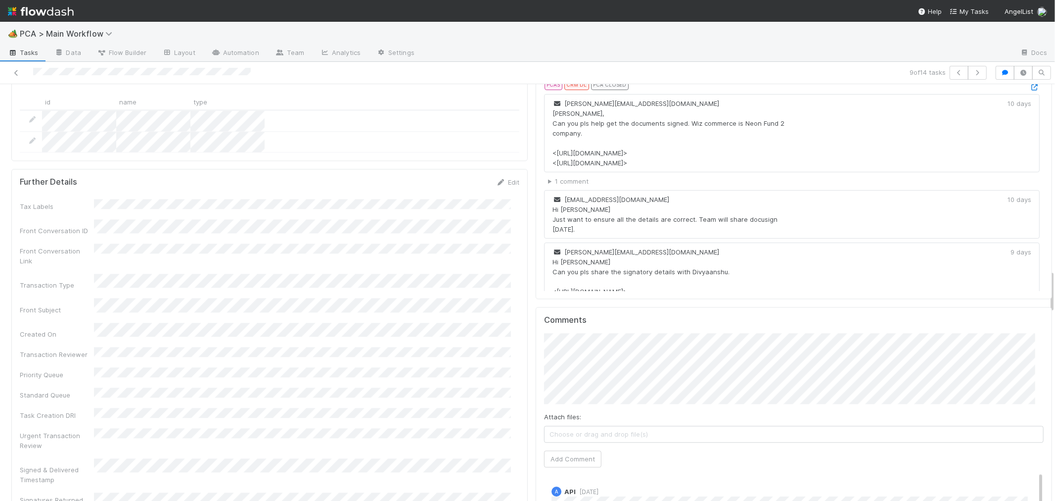
click at [567, 394] on div "Comments Attach files: Choose or drag and drop file(s) Add Comment A API 2 days…" at bounding box center [794, 492] width 500 height 354
click at [566, 450] on button "Add Comment" at bounding box center [572, 458] width 57 height 17
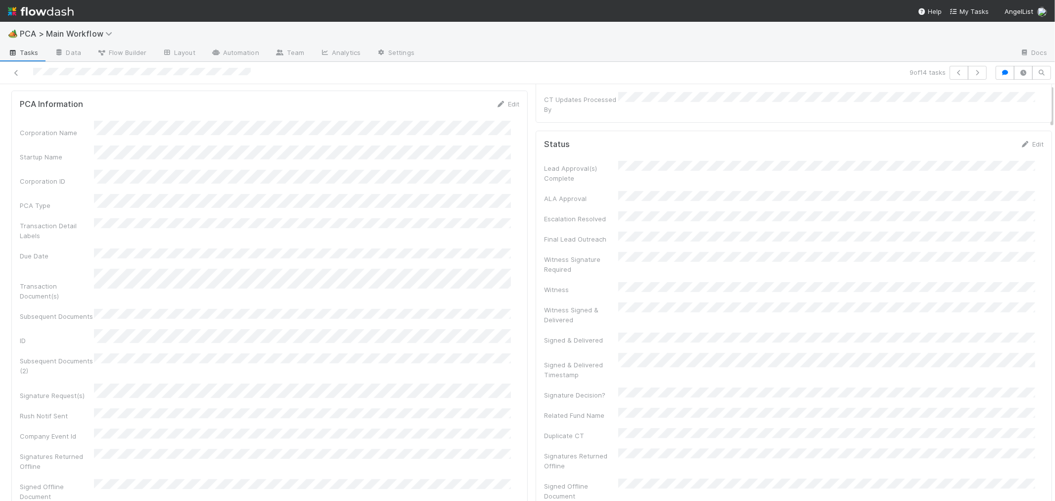
scroll to position [0, 0]
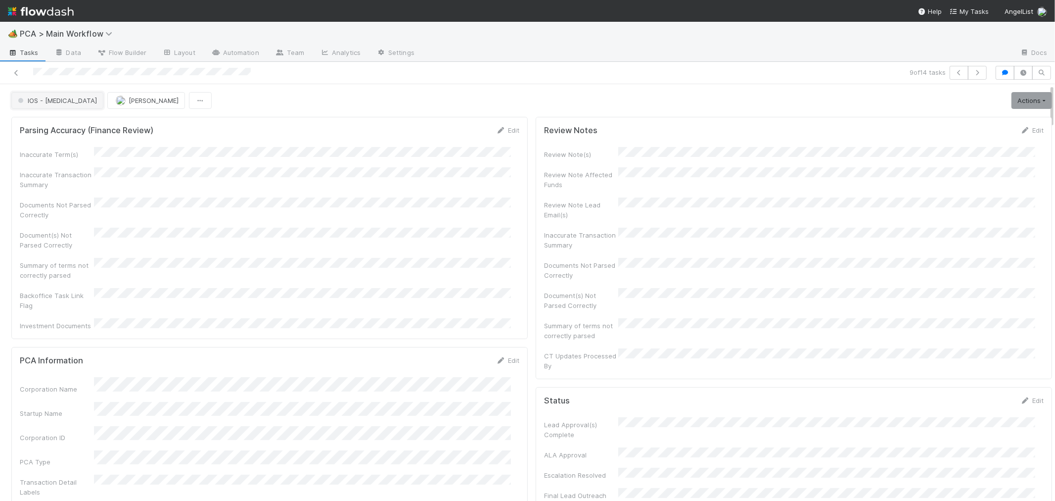
click at [44, 100] on span "IOS - [MEDICAL_DATA]" at bounding box center [56, 100] width 81 height 8
click at [44, 140] on span "Record Transaction" at bounding box center [50, 143] width 73 height 8
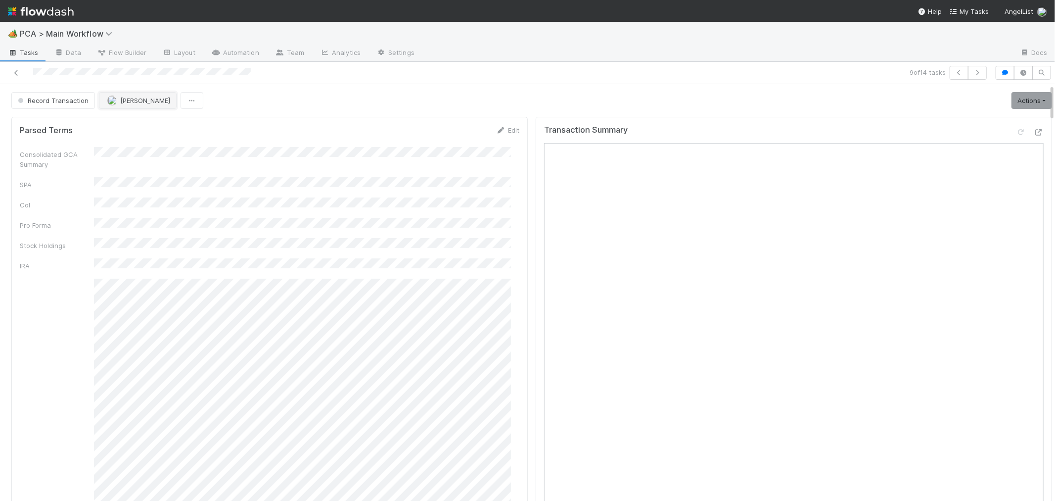
click at [123, 104] on span "[PERSON_NAME]" at bounding box center [145, 100] width 50 height 8
click at [127, 123] on span "Febbie Cervantes" at bounding box center [137, 126] width 50 height 8
click at [972, 71] on icon "button" at bounding box center [977, 73] width 10 height 6
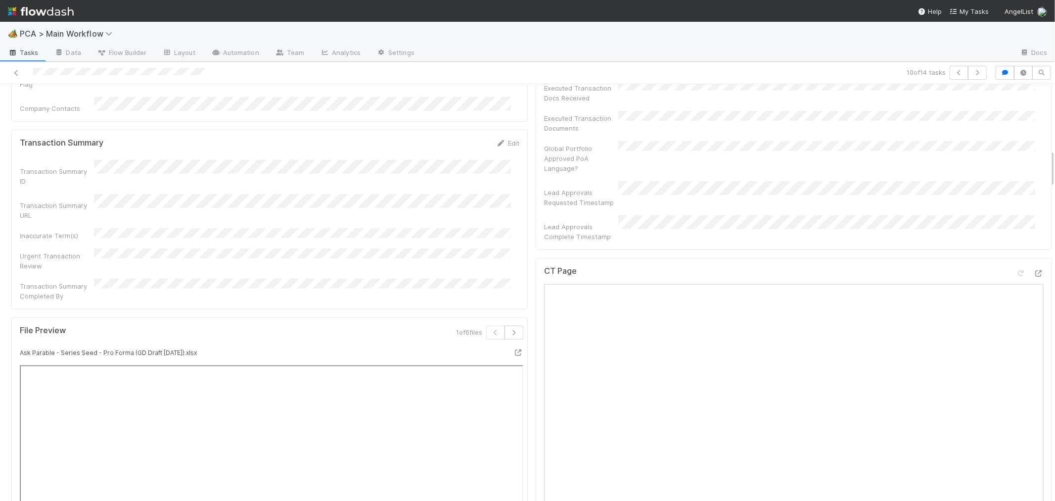
scroll to position [714, 0]
click at [1034, 274] on icon at bounding box center [1039, 277] width 10 height 6
click at [536, 337] on div "CT Page" at bounding box center [794, 478] width 516 height 433
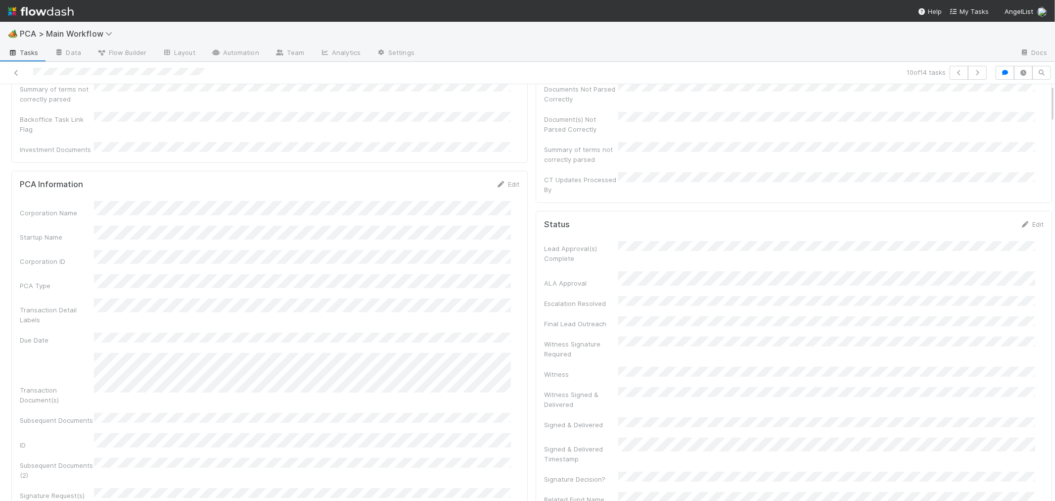
scroll to position [0, 0]
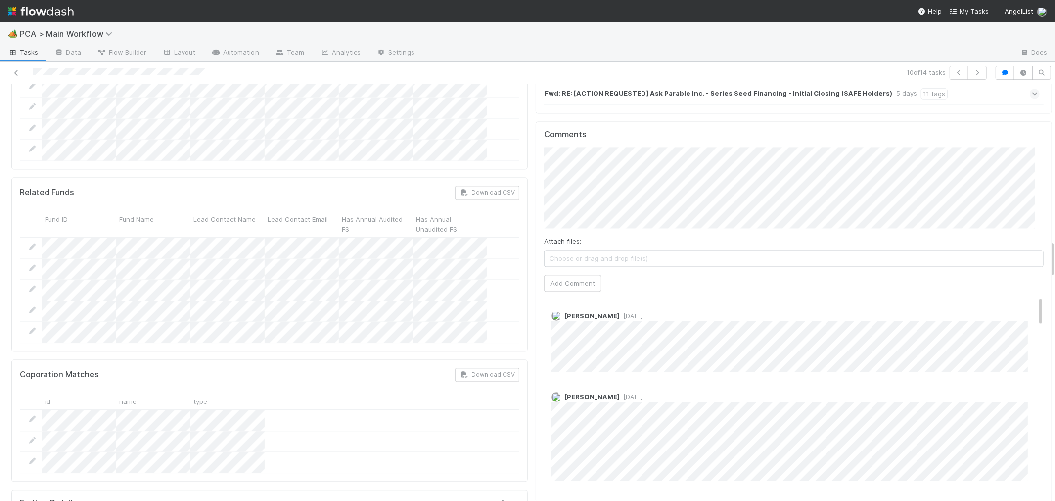
scroll to position [1703, 0]
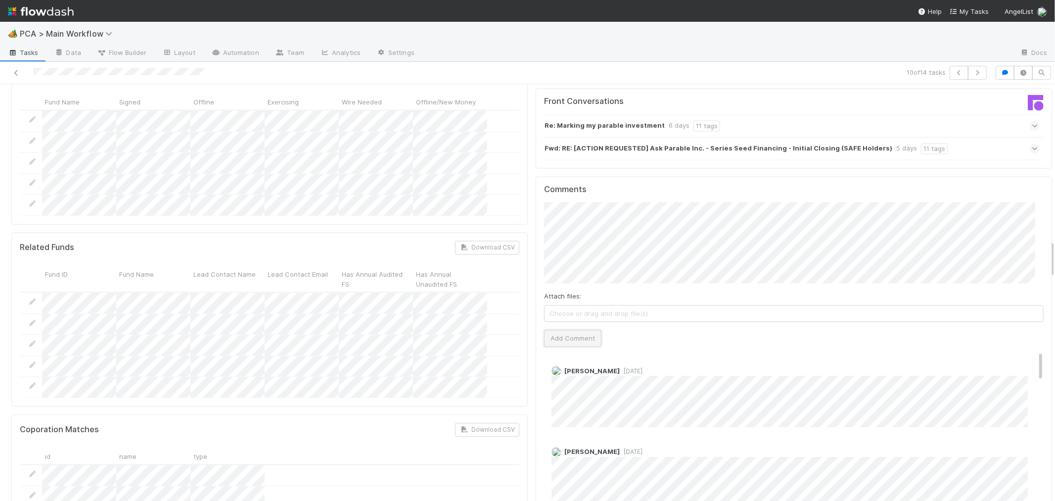
click at [566, 329] on button "Add Comment" at bounding box center [572, 337] width 57 height 17
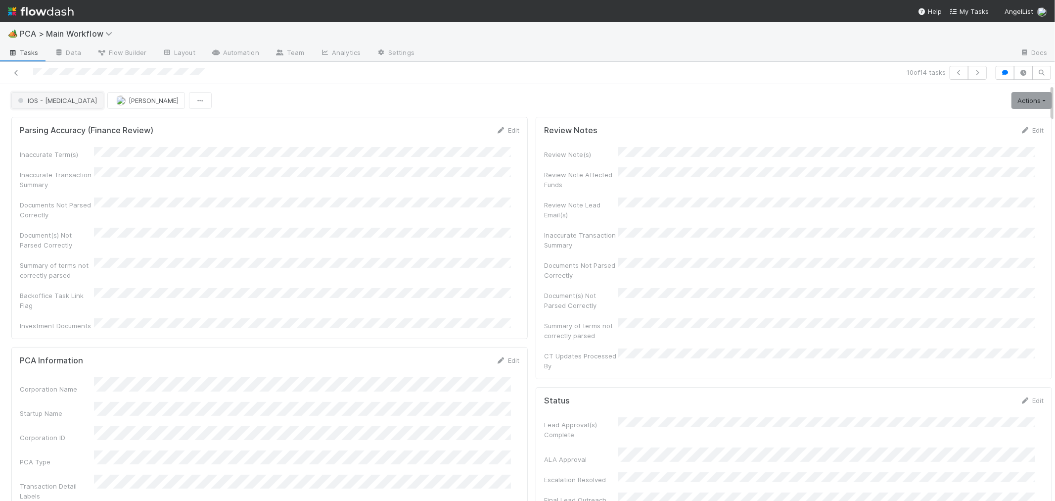
click at [38, 100] on span "IOS - ICU" at bounding box center [56, 100] width 81 height 8
click at [41, 147] on div "Internal - Open Question / Request" at bounding box center [77, 144] width 139 height 18
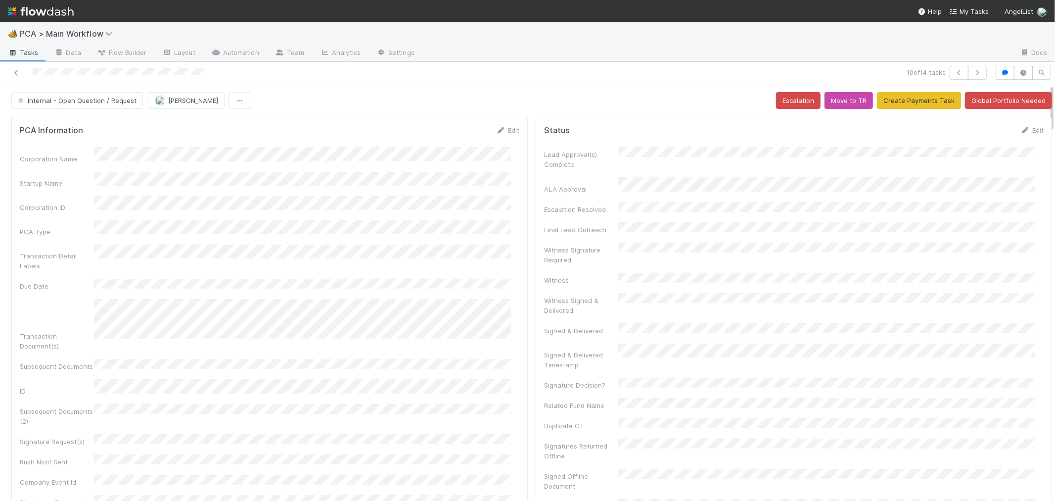
scroll to position [2796, 0]
click at [974, 67] on button "button" at bounding box center [977, 73] width 19 height 14
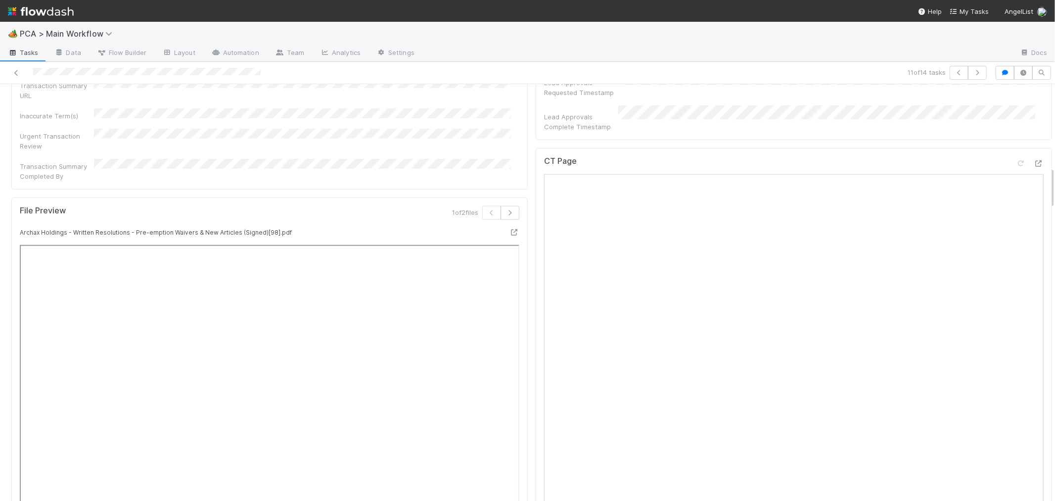
scroll to position [769, 0]
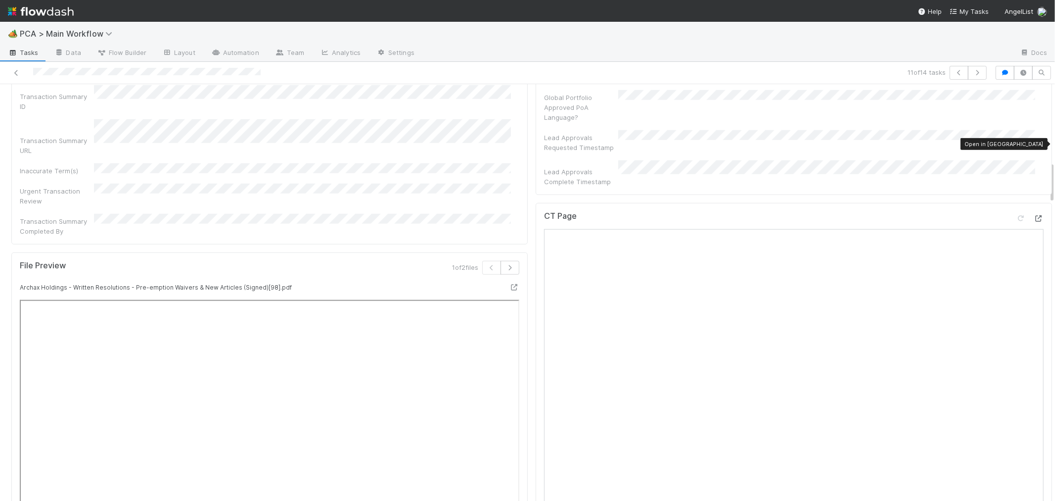
click at [1034, 215] on icon at bounding box center [1039, 218] width 10 height 6
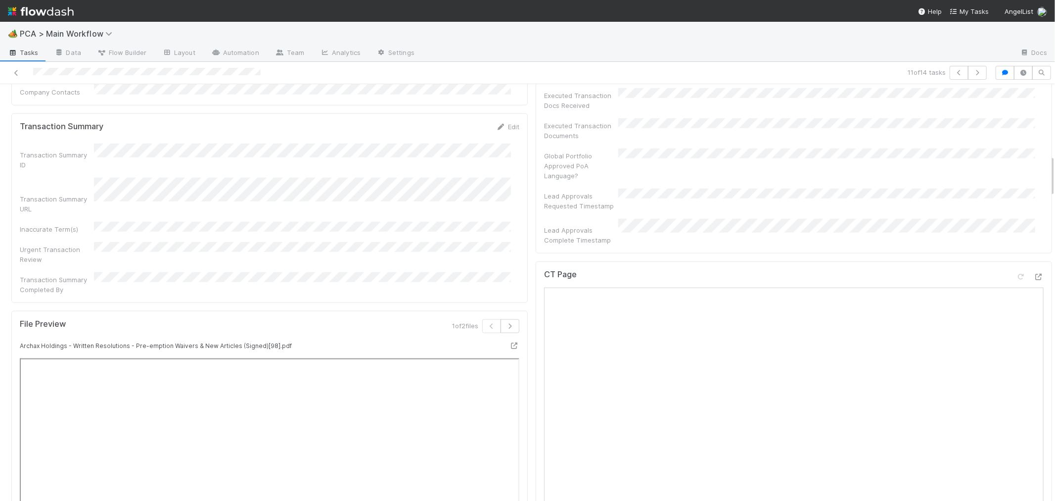
scroll to position [549, 0]
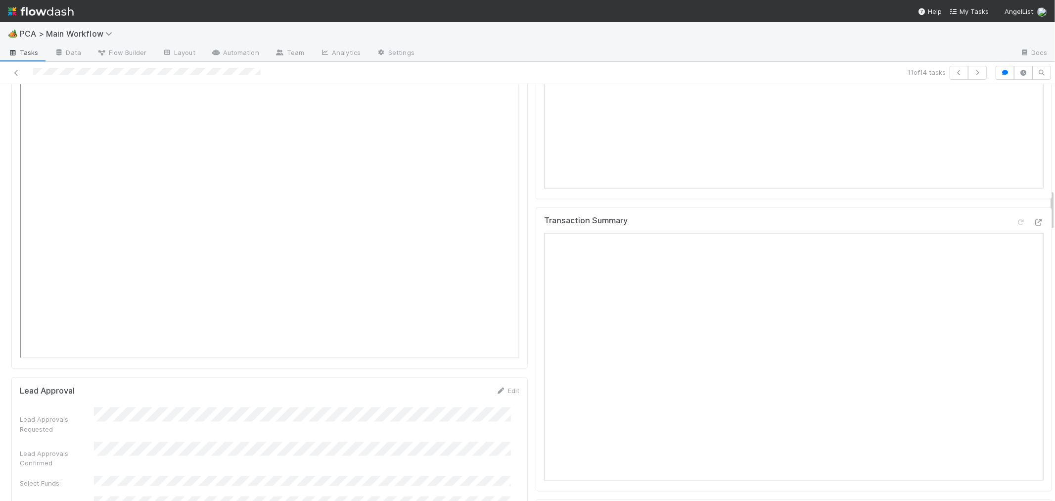
scroll to position [1319, 0]
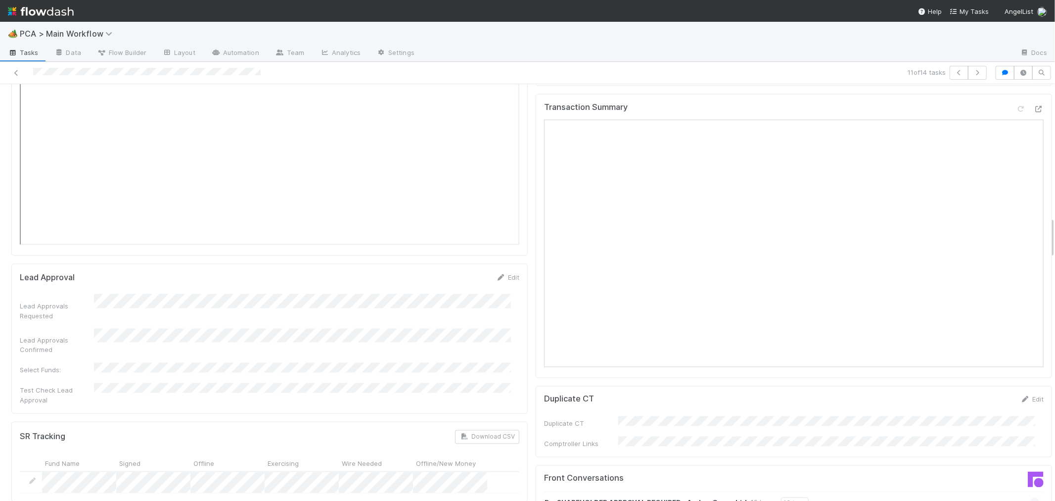
click at [1032, 498] on icon at bounding box center [1035, 503] width 6 height 10
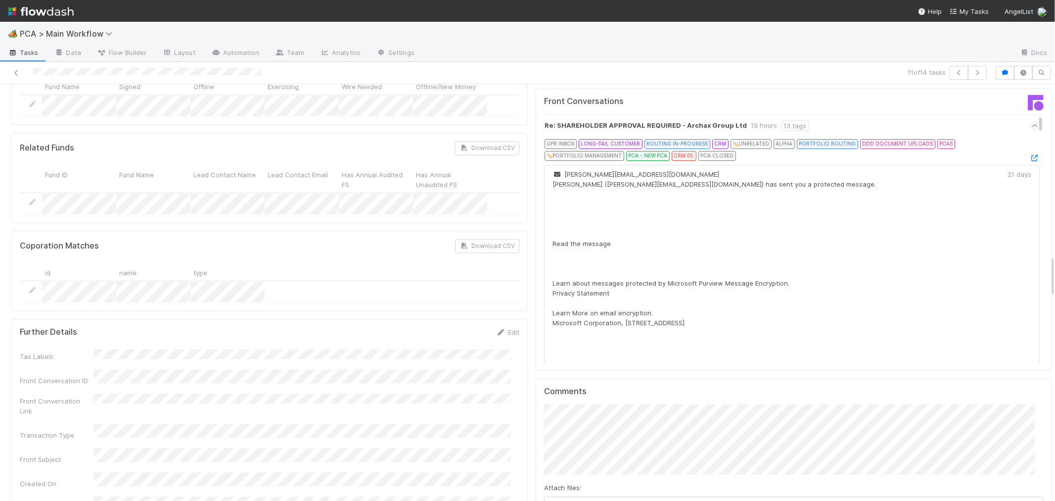
scroll to position [1703, 0]
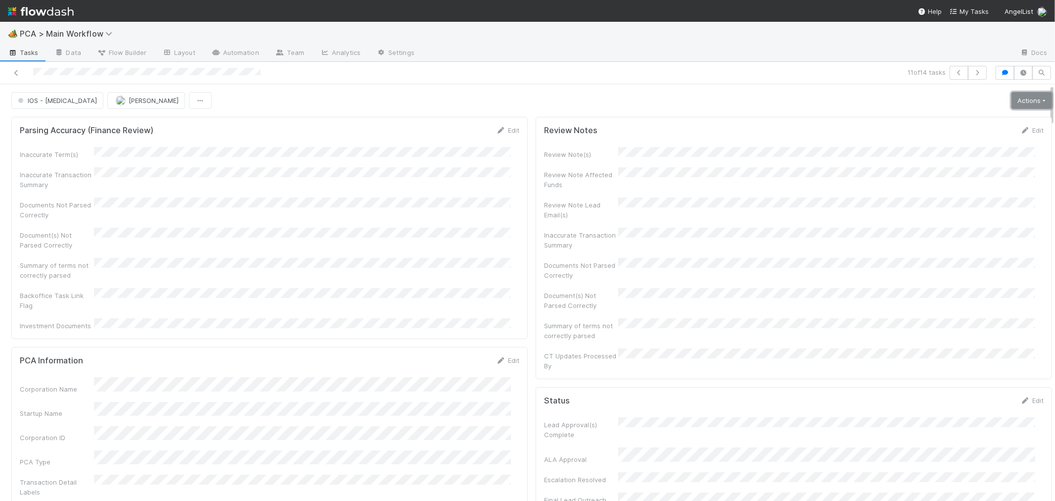
click at [1014, 101] on link "Actions" at bounding box center [1031, 100] width 41 height 17
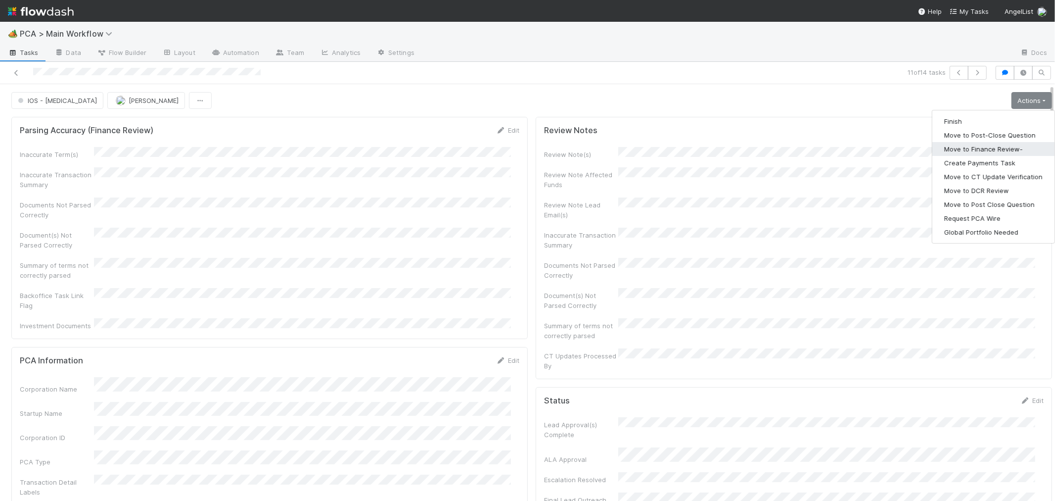
click at [961, 150] on button "Move to Finance Review-" at bounding box center [993, 149] width 122 height 14
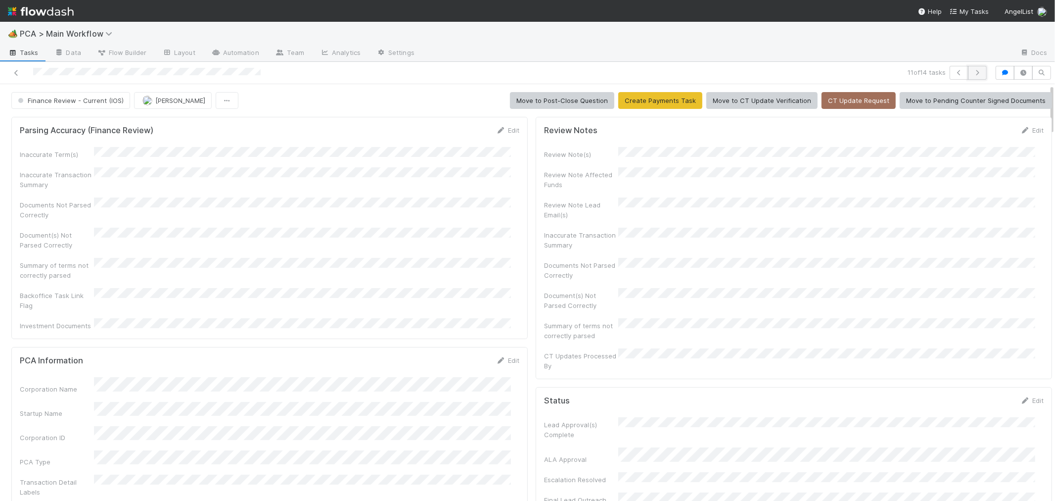
click at [972, 73] on icon "button" at bounding box center [977, 73] width 10 height 6
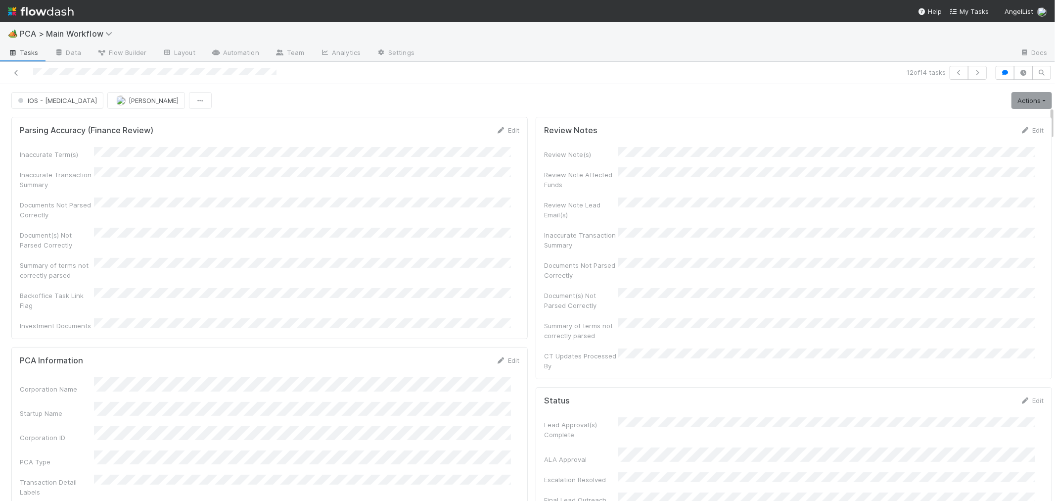
scroll to position [274, 0]
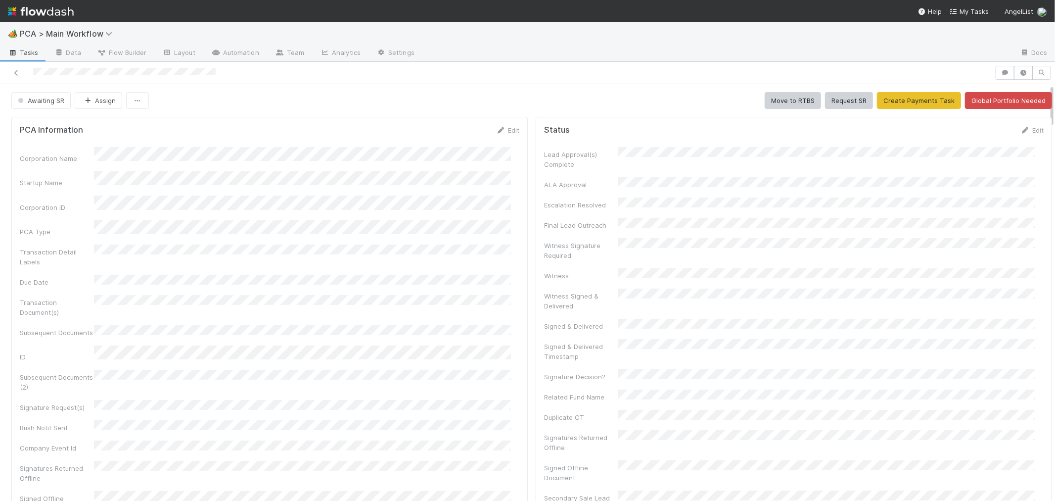
click at [463, 230] on div "Corporation Name Startup Name Corporation ID PCA Type Transaction Detail Labels…" at bounding box center [270, 355] width 500 height 416
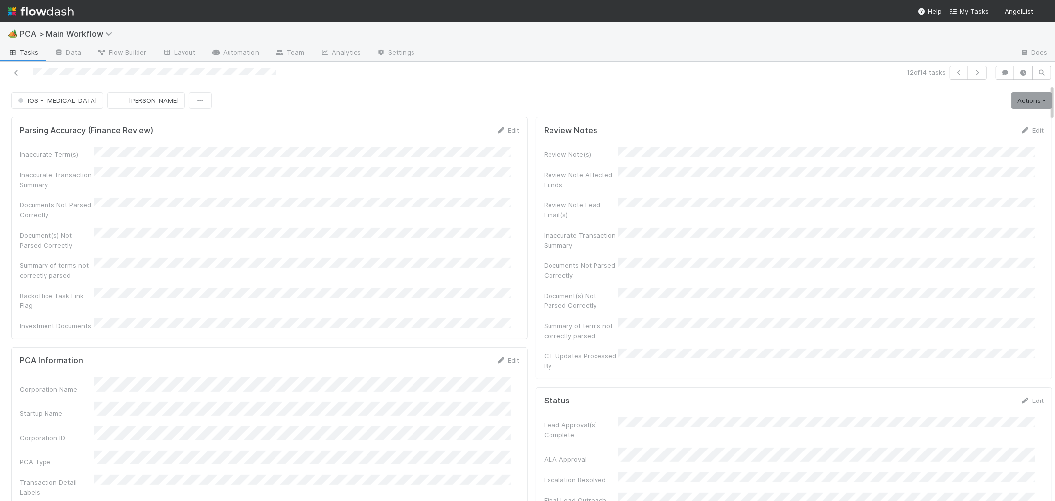
click at [500, 234] on div "Document(s) Not Parsed Correctly" at bounding box center [270, 239] width 500 height 22
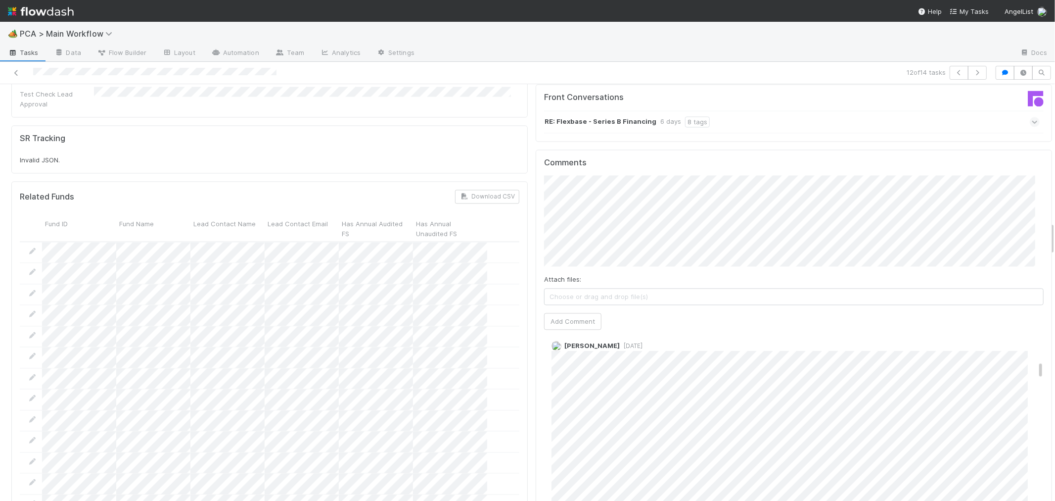
scroll to position [384, 0]
click at [626, 366] on span "[DATE]" at bounding box center [631, 369] width 23 height 7
click at [579, 313] on button "Add Comment" at bounding box center [572, 321] width 57 height 17
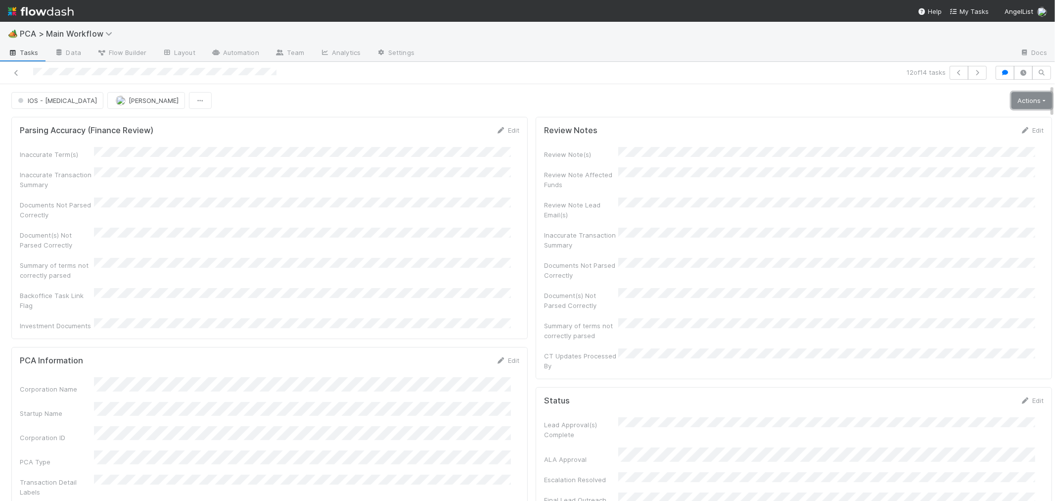
click at [1012, 102] on link "Actions" at bounding box center [1031, 100] width 41 height 17
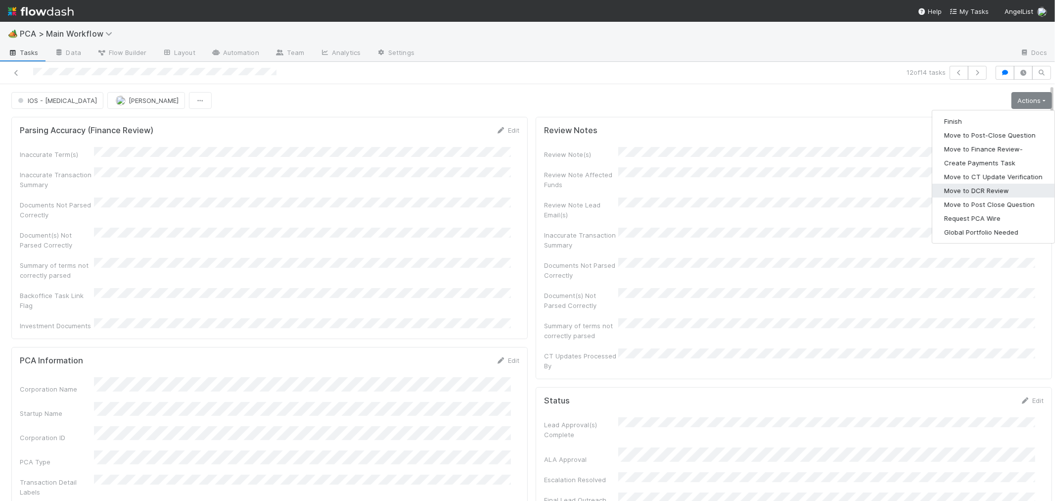
click at [985, 191] on button "Move to DCR Review" at bounding box center [993, 190] width 122 height 14
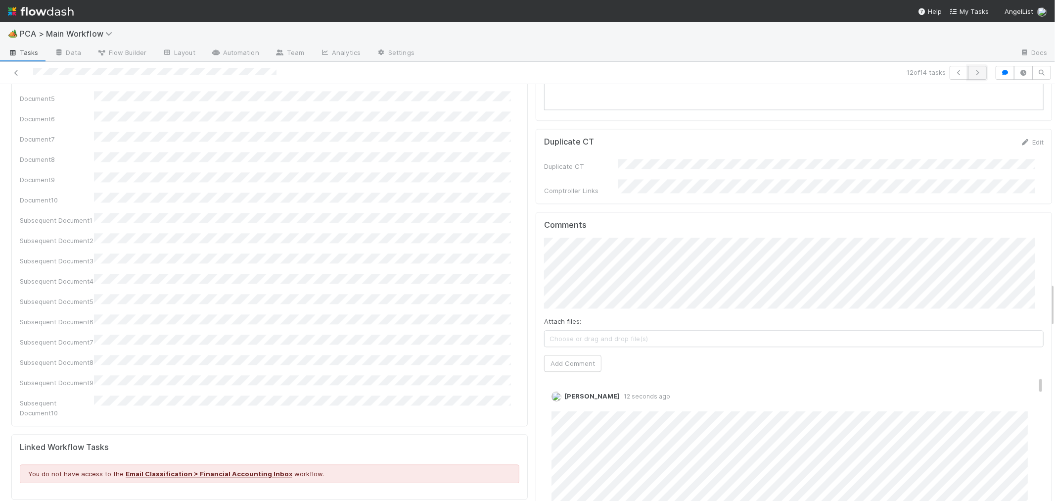
click at [972, 71] on icon "button" at bounding box center [977, 73] width 10 height 6
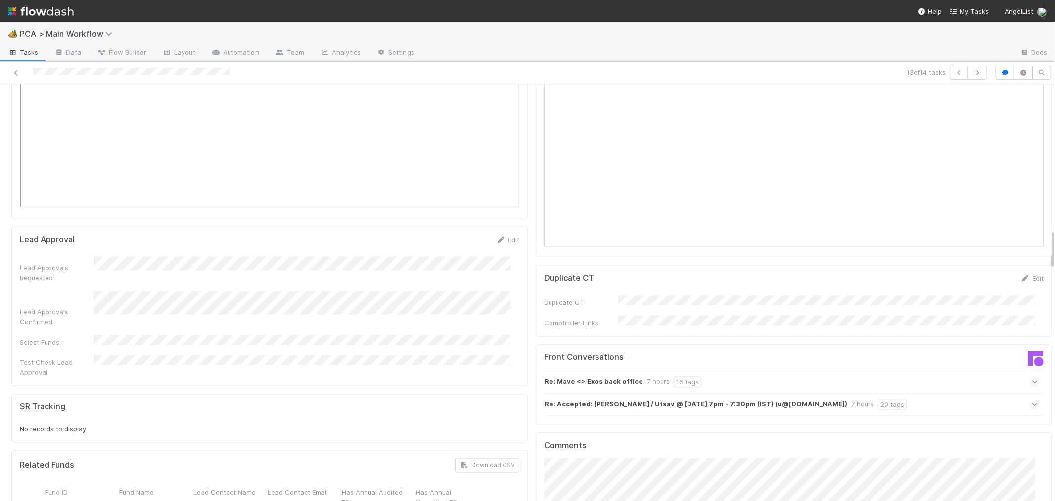
scroll to position [1484, 0]
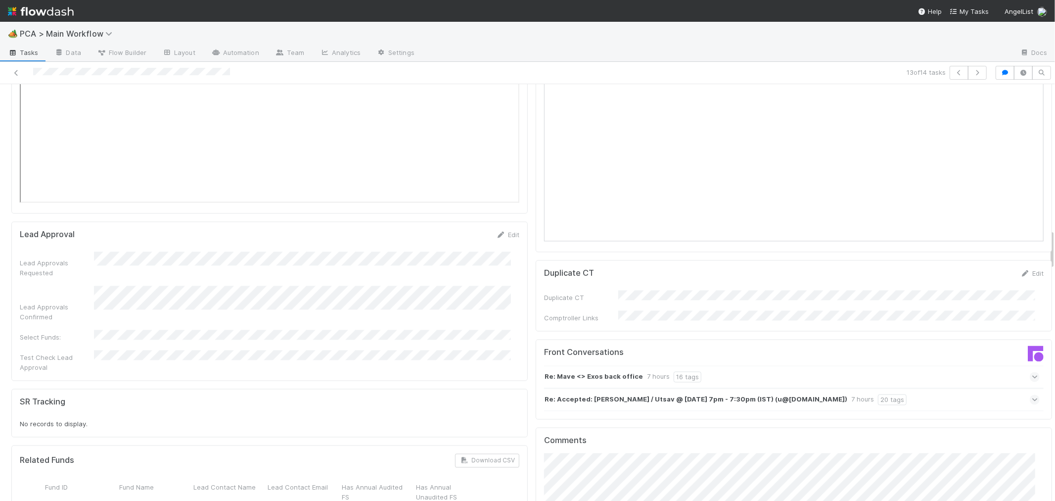
click at [28, 72] on div at bounding box center [251, 73] width 495 height 14
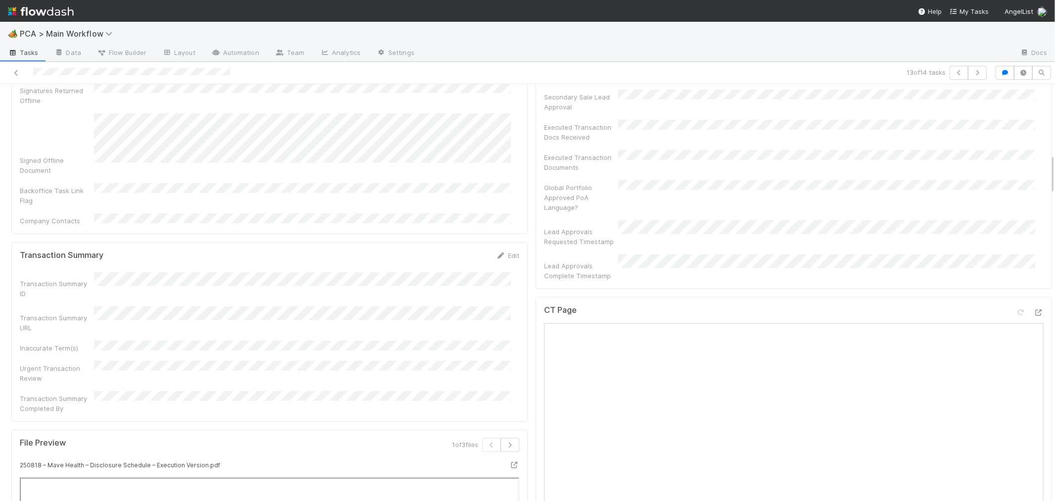
scroll to position [714, 0]
click at [1016, 308] on div at bounding box center [1030, 315] width 28 height 14
click at [1034, 310] on icon at bounding box center [1039, 313] width 10 height 6
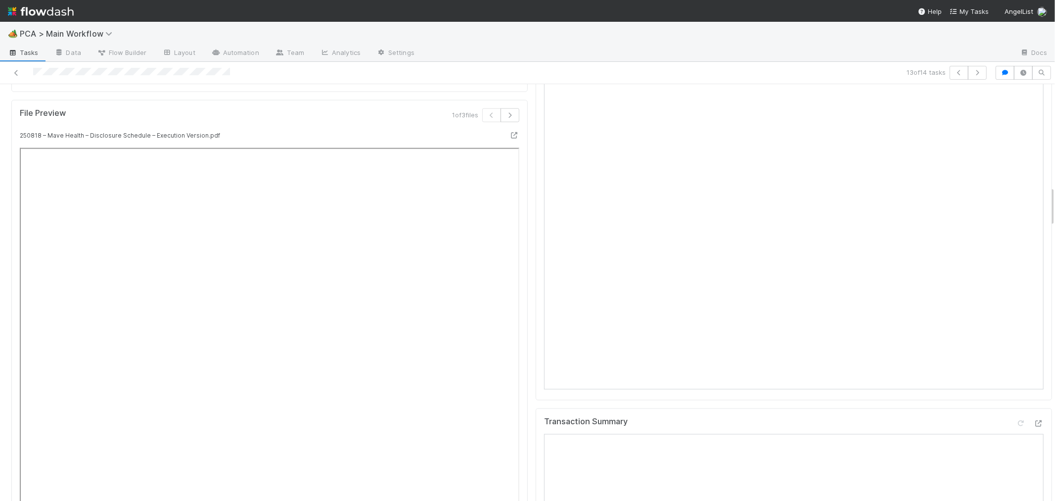
scroll to position [1154, 0]
click at [514, 289] on div "File Preview 1 of 3 files 250818 – Mave Health – Disclosure Schedule – Executio…" at bounding box center [269, 266] width 516 height 553
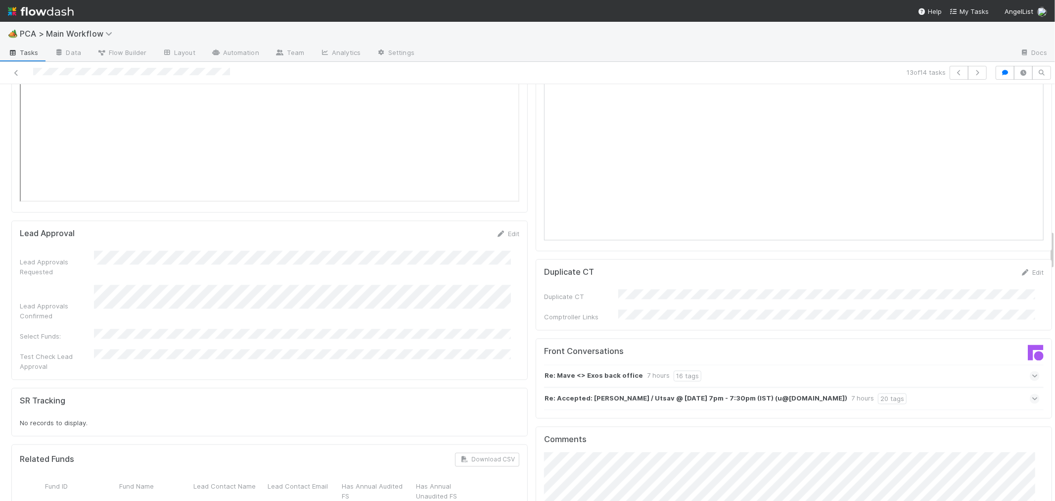
scroll to position [1484, 0]
click at [1020, 270] on link "Edit" at bounding box center [1031, 274] width 23 height 8
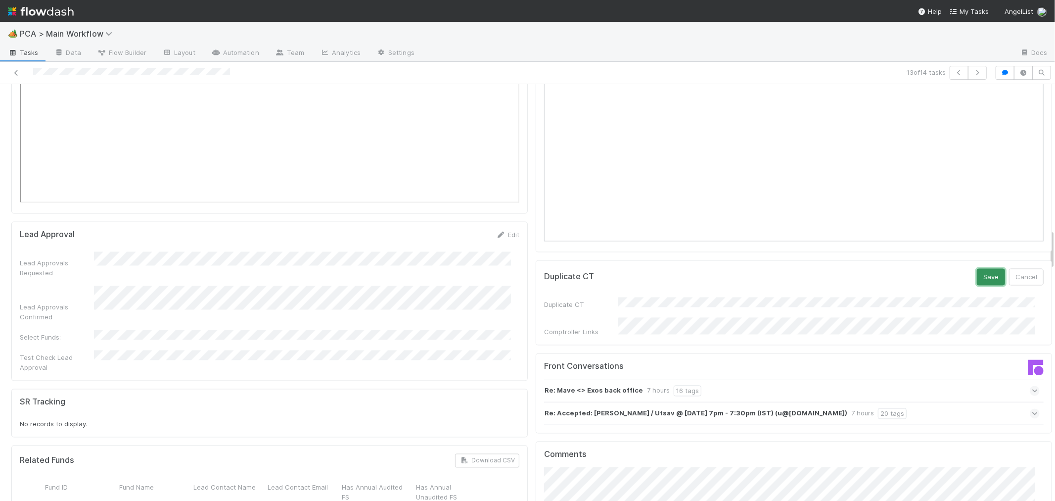
click at [979, 269] on button "Save" at bounding box center [991, 277] width 28 height 17
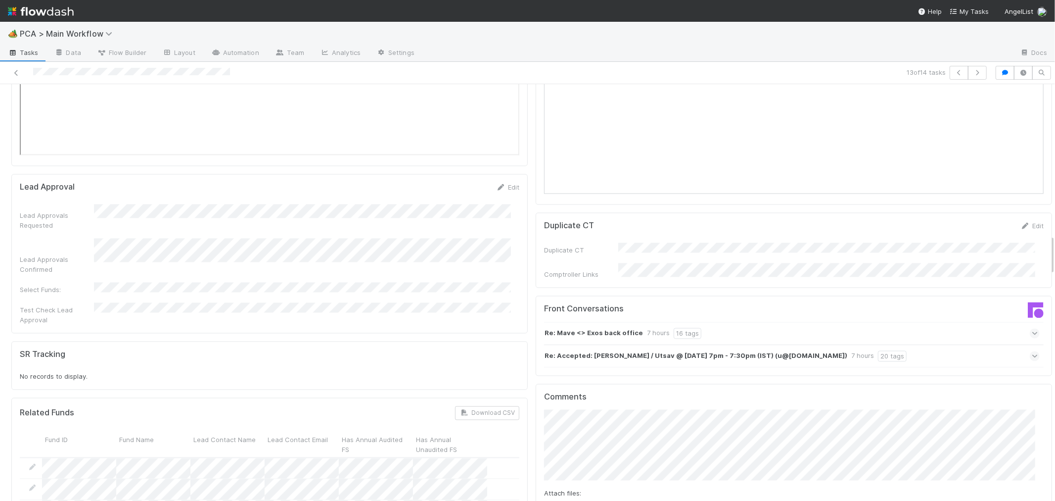
scroll to position [1539, 0]
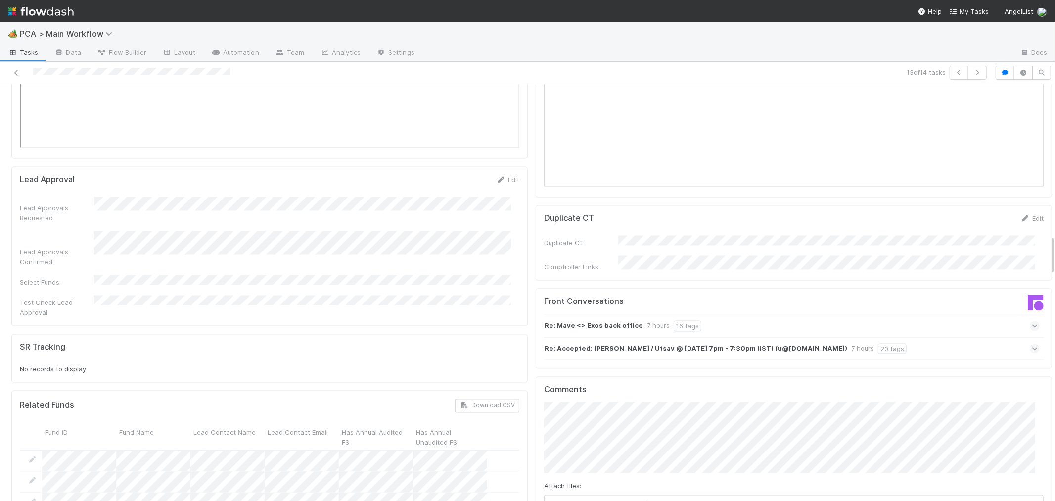
click at [1032, 344] on icon at bounding box center [1035, 349] width 6 height 10
click at [1032, 321] on icon at bounding box center [1035, 326] width 6 height 10
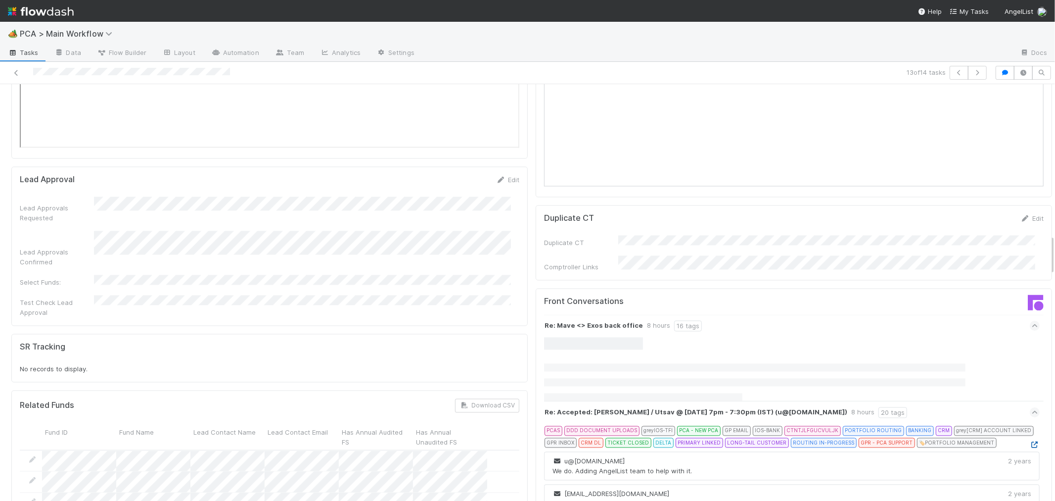
click at [1030, 442] on icon at bounding box center [1035, 445] width 10 height 6
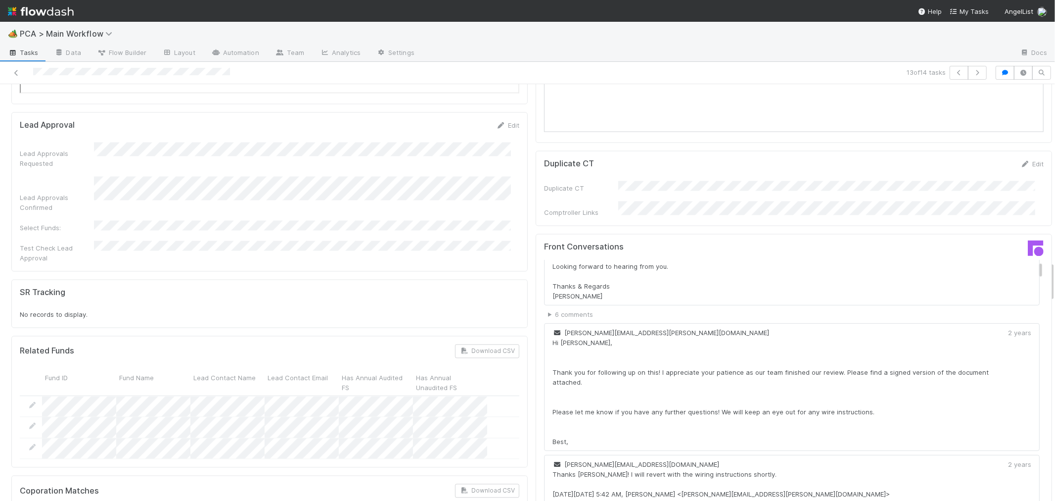
scroll to position [1813, 0]
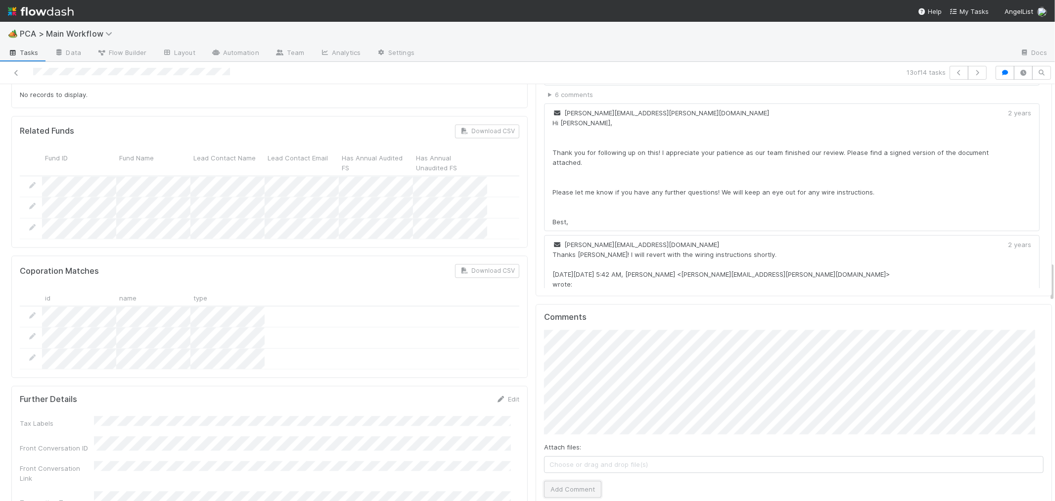
click at [559, 480] on button "Add Comment" at bounding box center [572, 488] width 57 height 17
click at [559, 494] on link "Edit" at bounding box center [564, 498] width 11 height 8
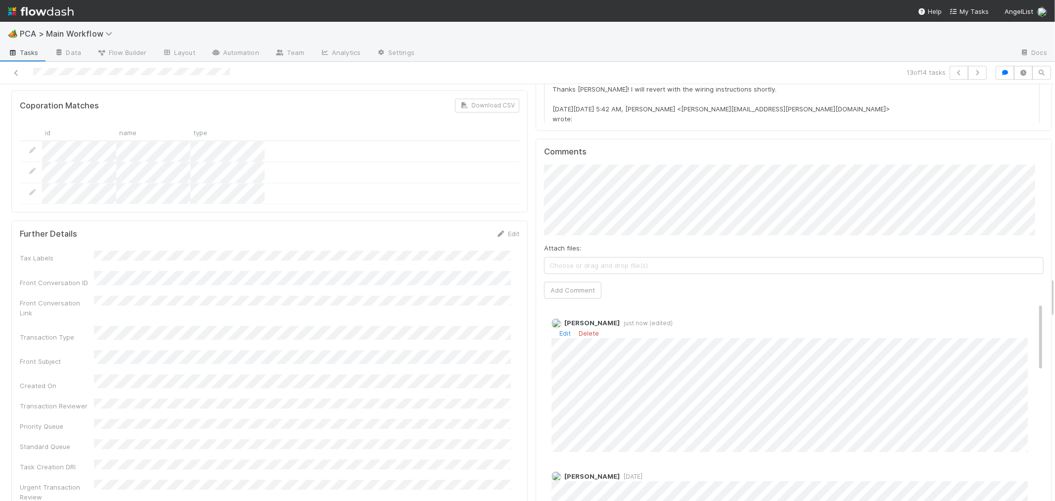
scroll to position [0, 0]
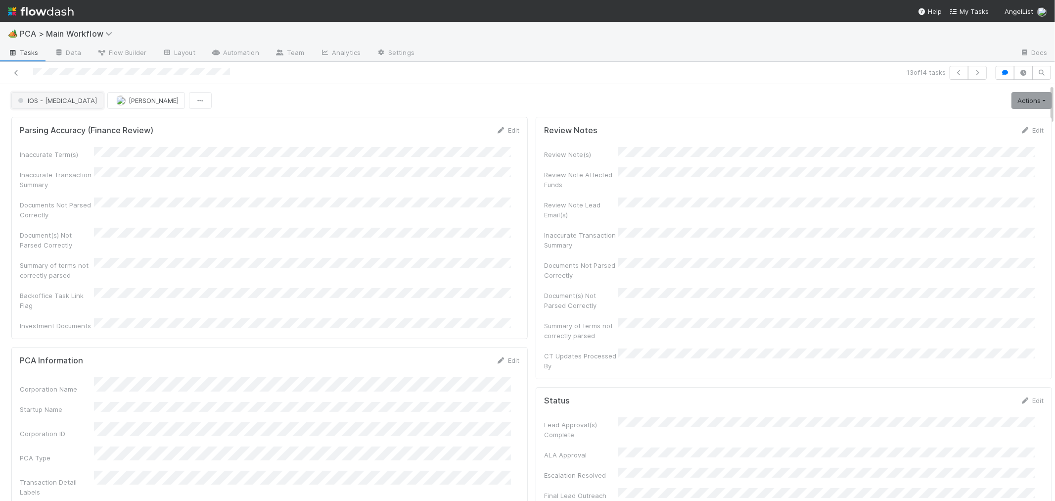
click at [41, 99] on span "IOS - [MEDICAL_DATA]" at bounding box center [56, 100] width 81 height 8
click at [40, 161] on span "Record Transaction" at bounding box center [50, 161] width 73 height 8
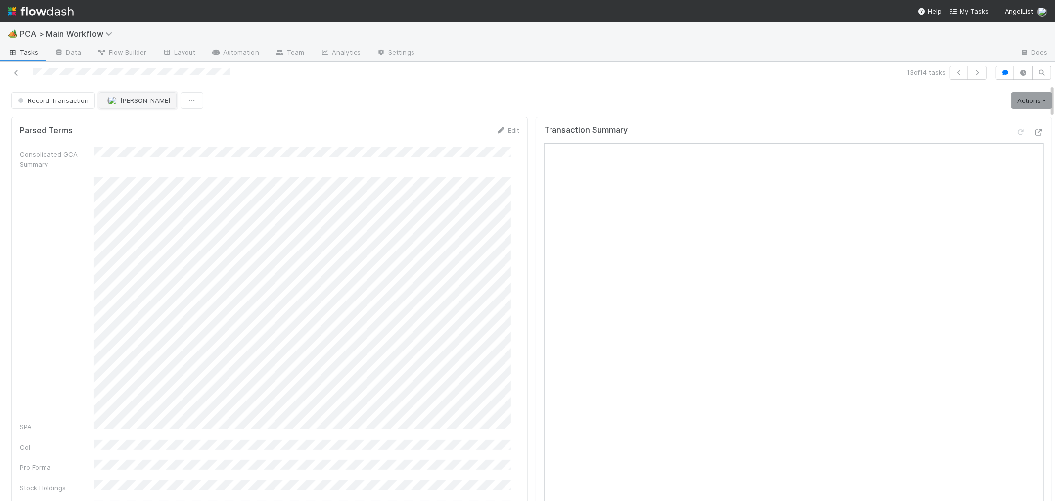
click at [124, 104] on button "[PERSON_NAME]" at bounding box center [138, 100] width 78 height 17
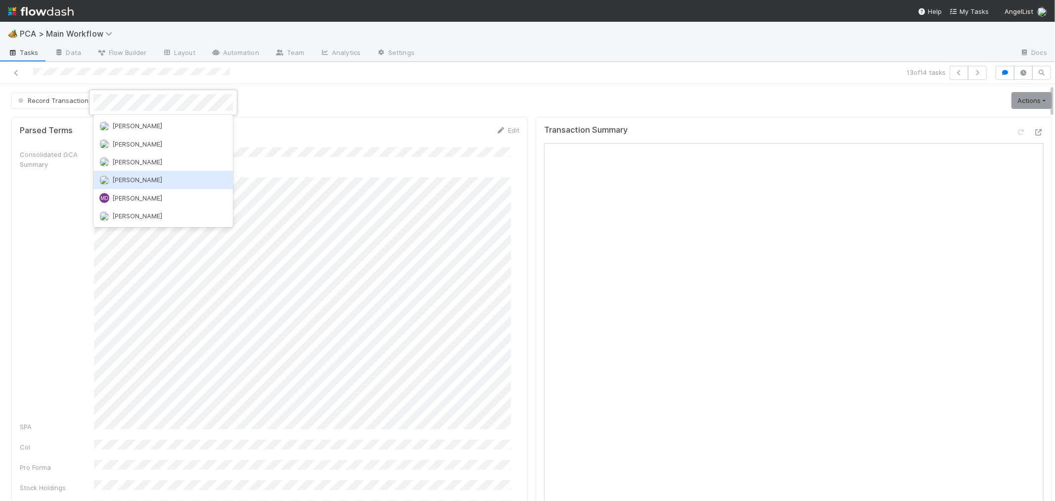
click at [137, 183] on div "[PERSON_NAME]" at bounding box center [162, 180] width 139 height 18
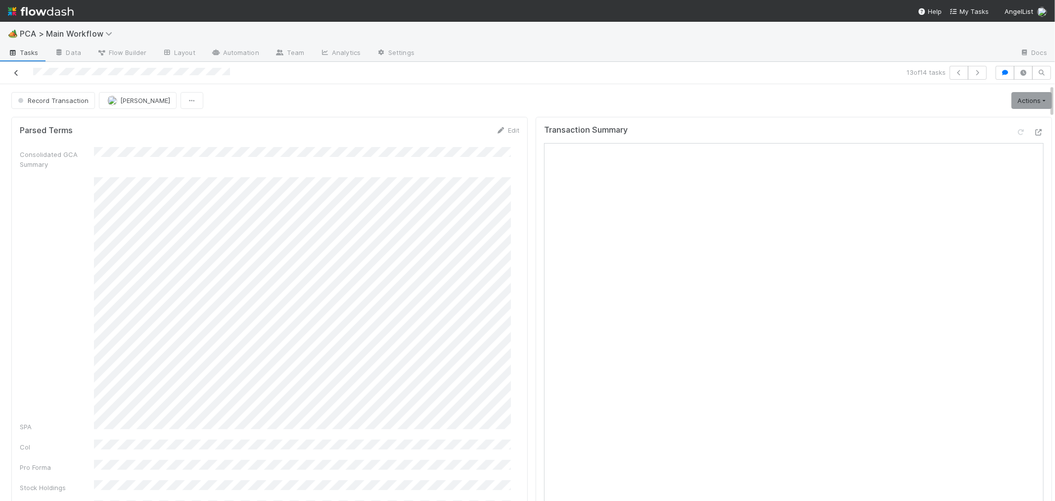
click at [16, 71] on icon at bounding box center [16, 73] width 10 height 6
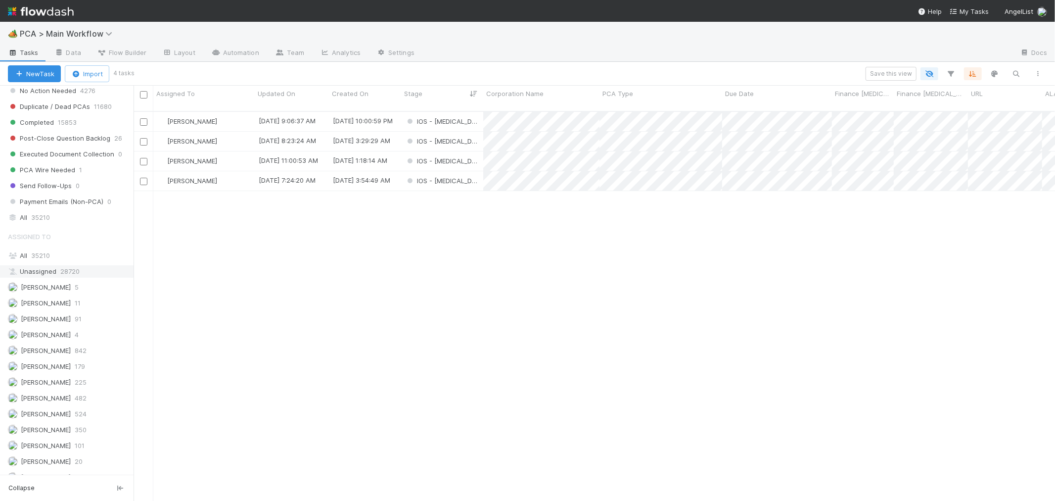
scroll to position [875, 0]
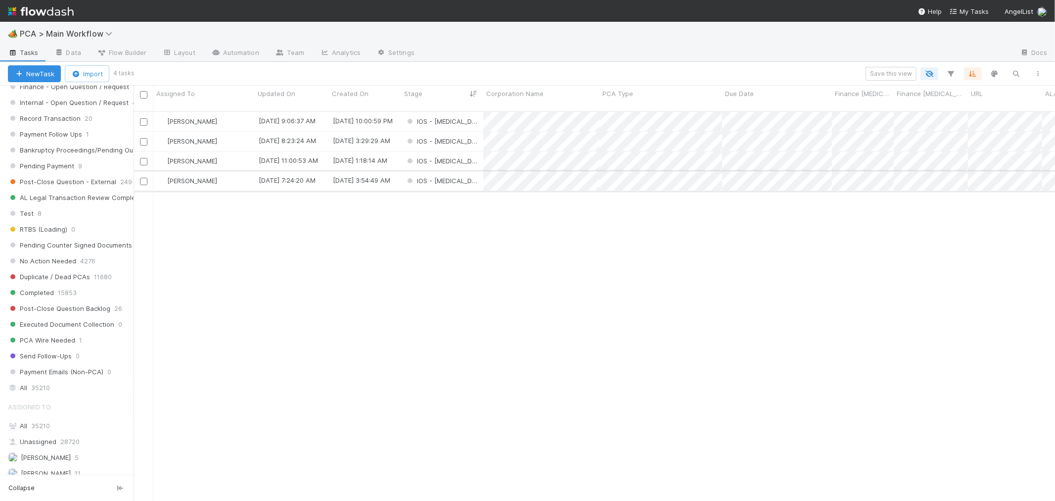
click at [466, 172] on div "IOS - [MEDICAL_DATA]" at bounding box center [442, 180] width 82 height 19
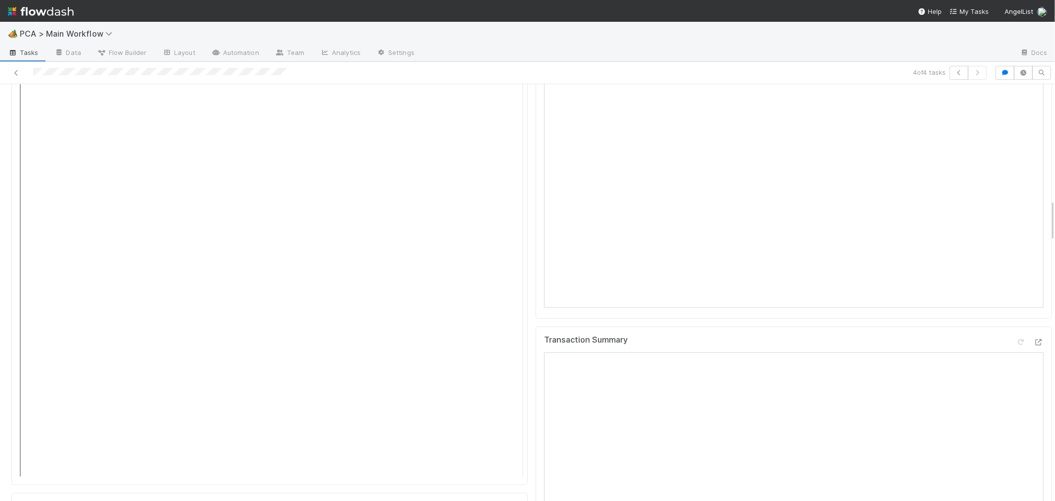
scroll to position [1154, 0]
click at [1034, 259] on icon at bounding box center [1039, 262] width 10 height 6
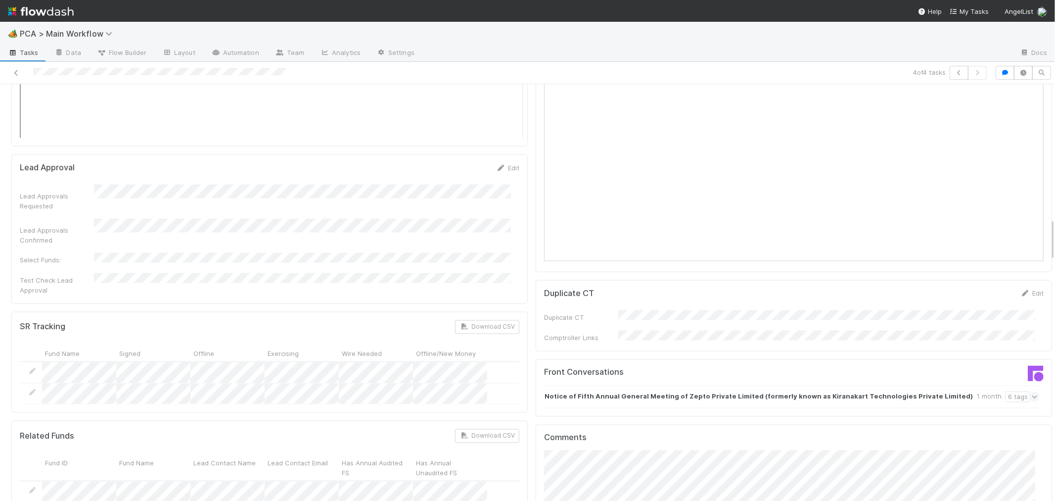
scroll to position [1484, 0]
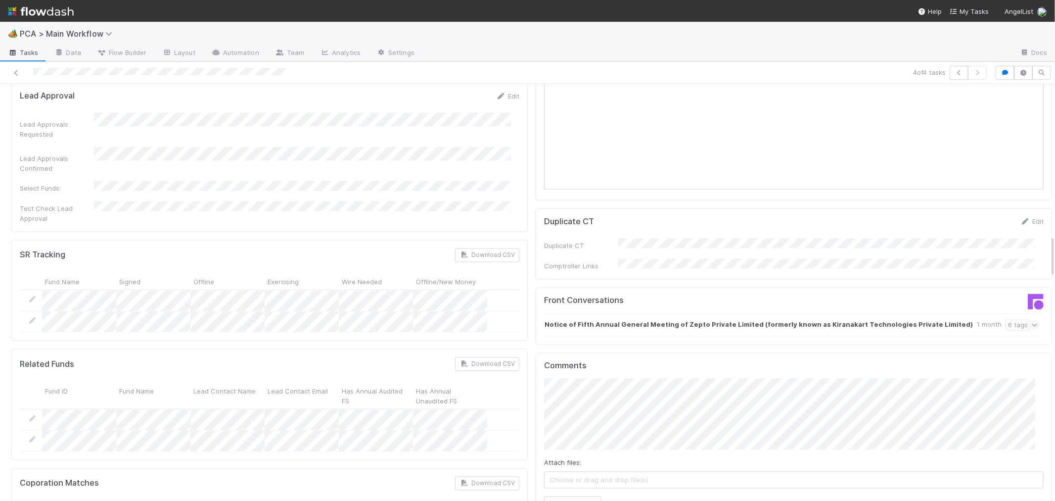
click at [1032, 320] on icon at bounding box center [1035, 325] width 6 height 10
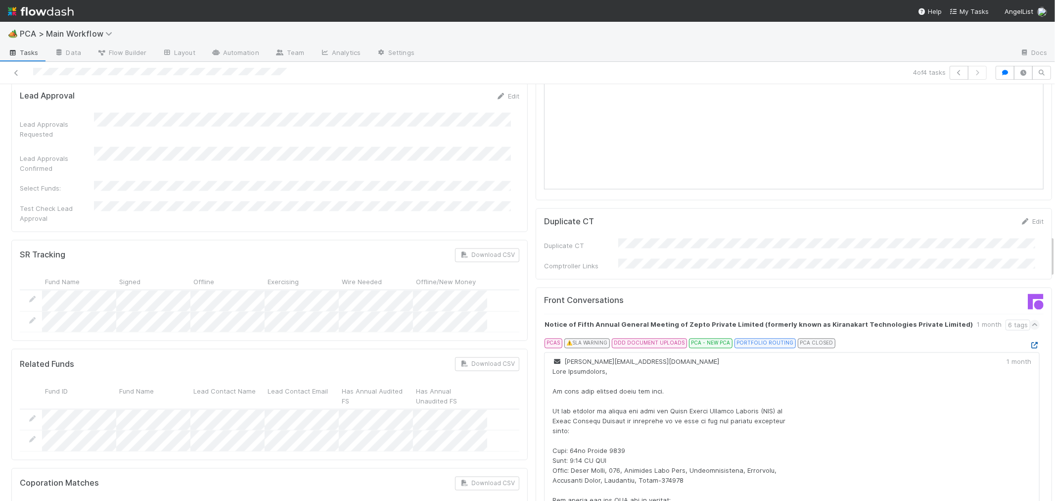
click at [1030, 342] on icon at bounding box center [1035, 345] width 10 height 6
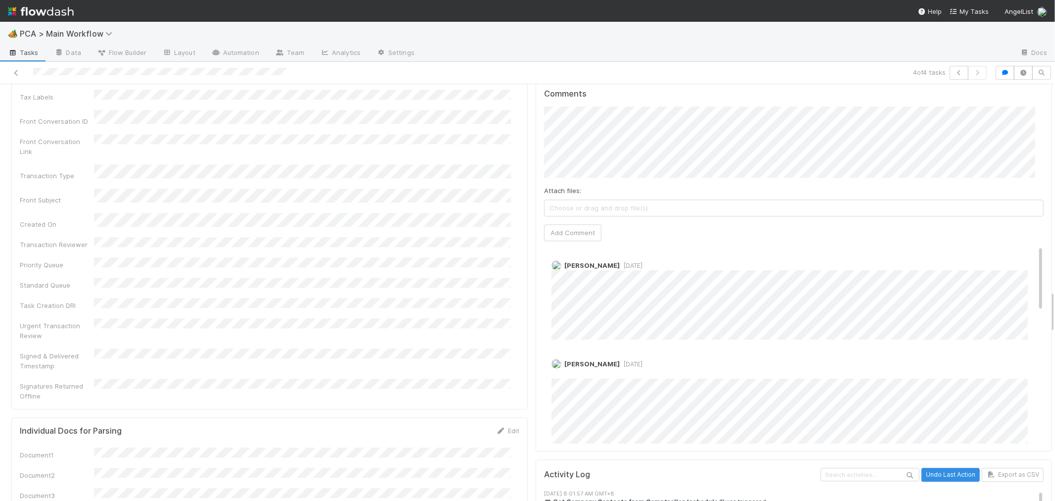
scroll to position [1868, 0]
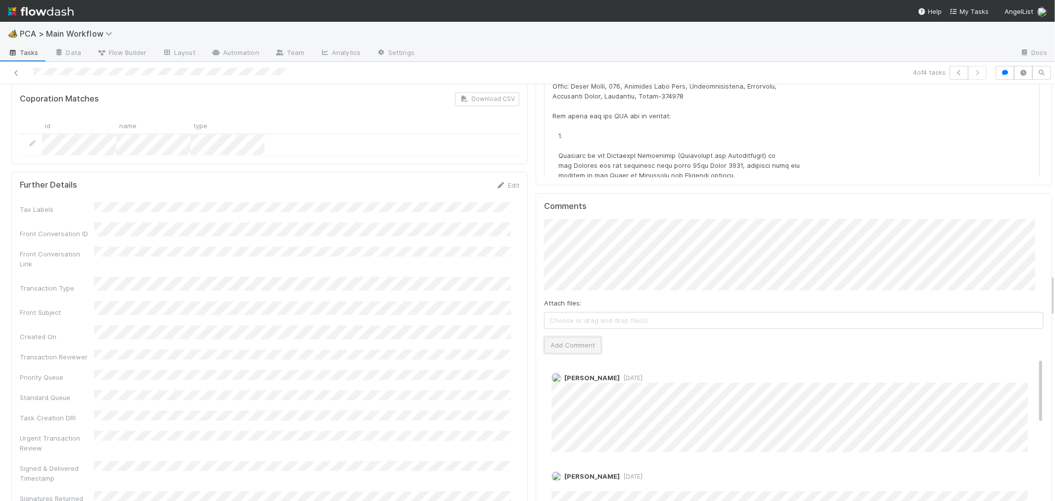
click at [584, 336] on button "Add Comment" at bounding box center [572, 344] width 57 height 17
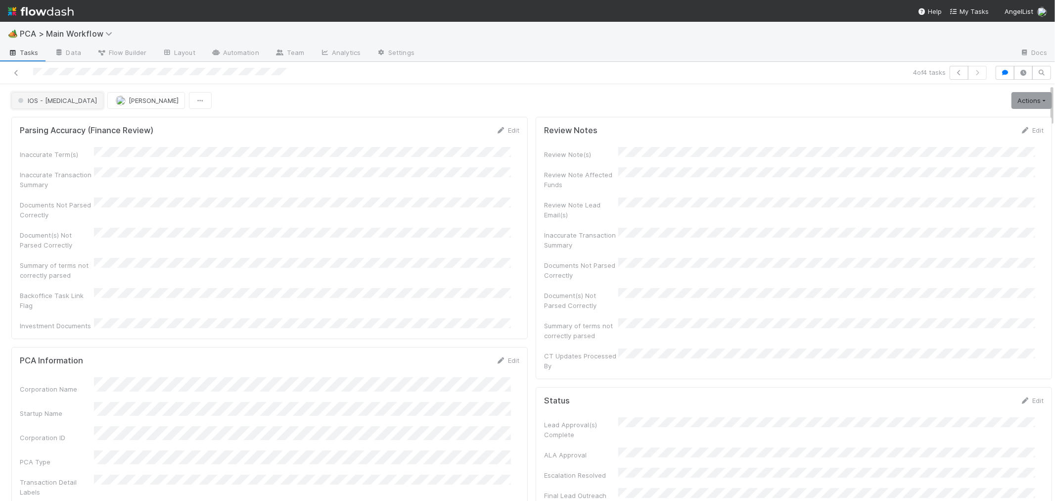
click at [41, 104] on button "IOS - [MEDICAL_DATA]" at bounding box center [57, 100] width 92 height 17
click at [52, 143] on span "Record Transaction" at bounding box center [50, 143] width 73 height 8
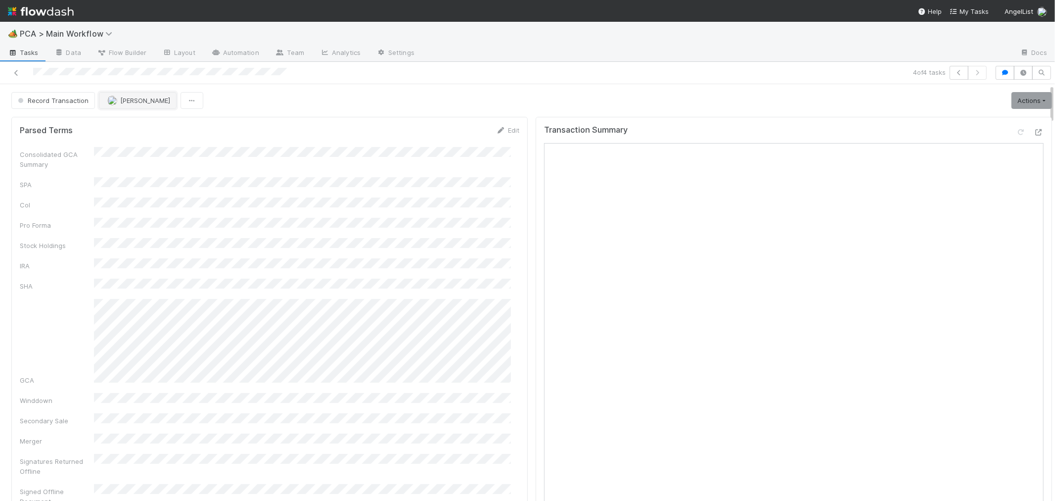
click at [150, 102] on span "[PERSON_NAME]" at bounding box center [145, 100] width 50 height 8
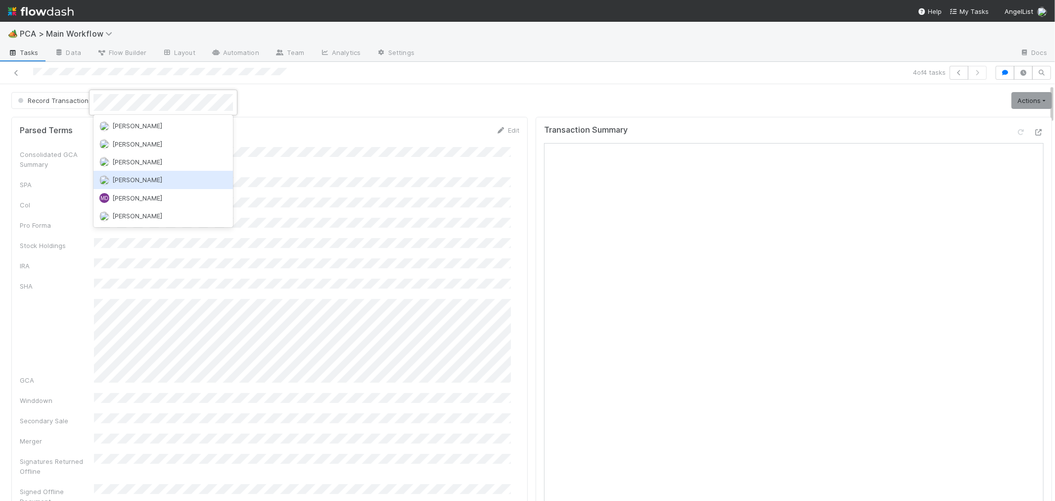
click at [162, 177] on span "[PERSON_NAME]" at bounding box center [137, 180] width 50 height 8
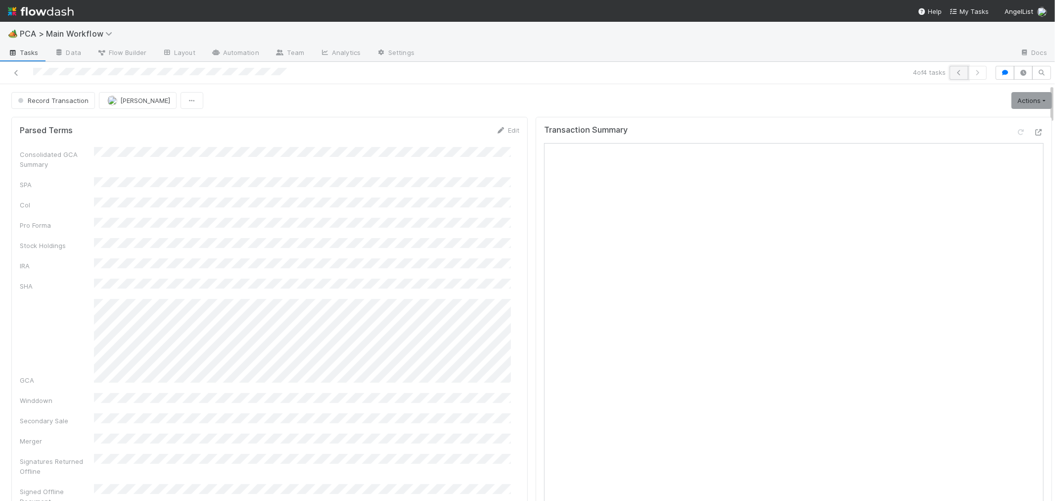
click at [954, 73] on icon "button" at bounding box center [959, 73] width 10 height 6
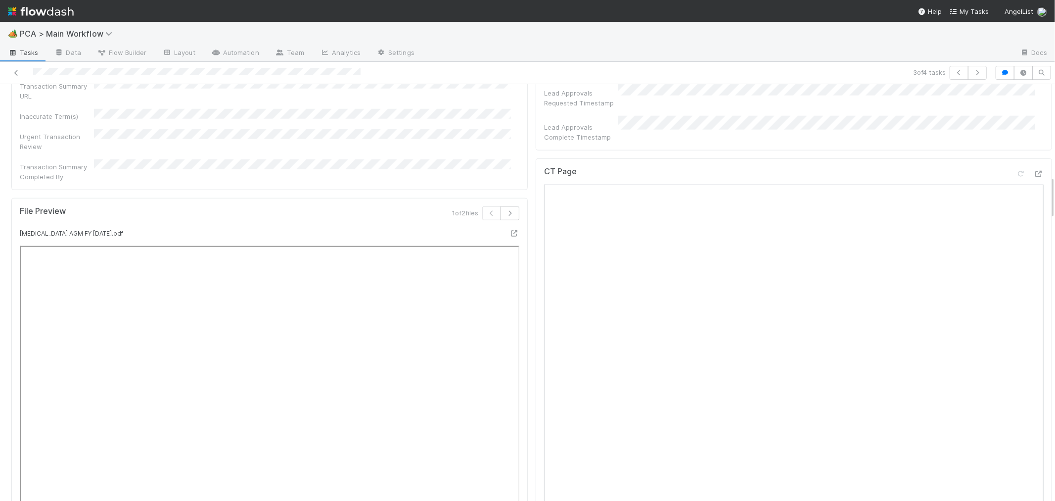
scroll to position [714, 0]
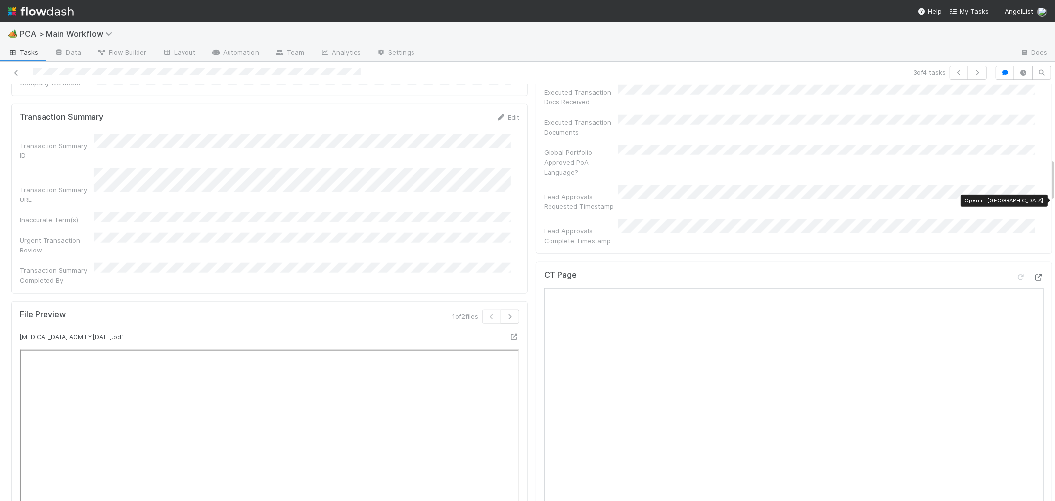
click at [1034, 274] on icon at bounding box center [1039, 277] width 10 height 6
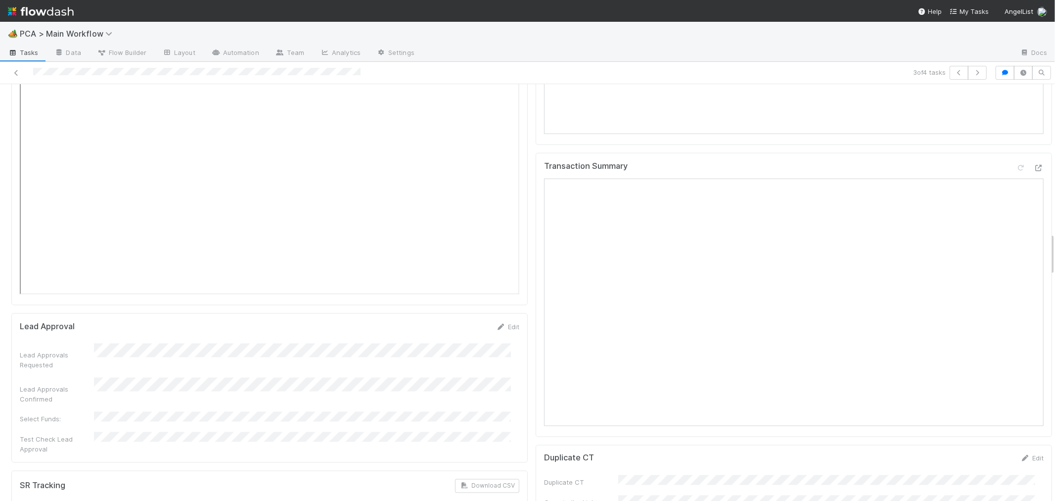
scroll to position [1428, 0]
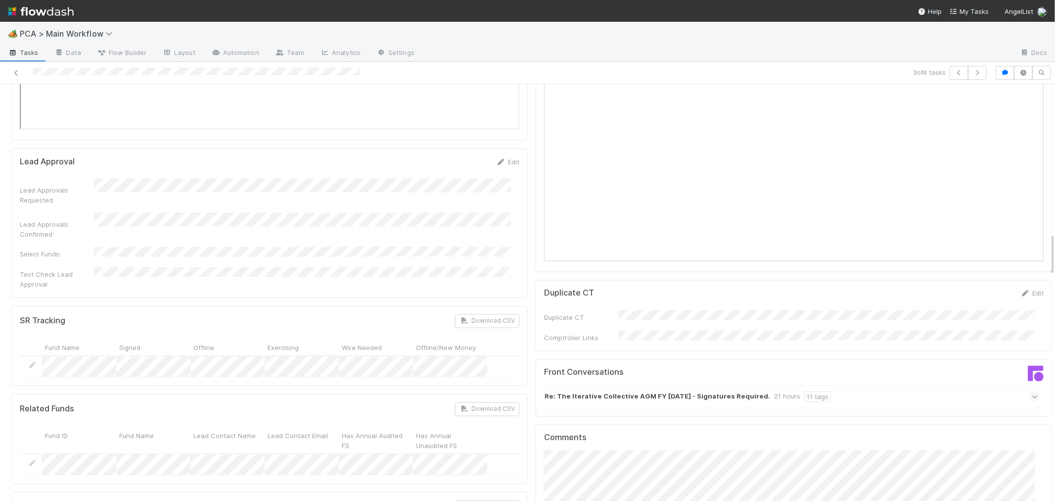
click at [1032, 392] on icon at bounding box center [1035, 397] width 6 height 10
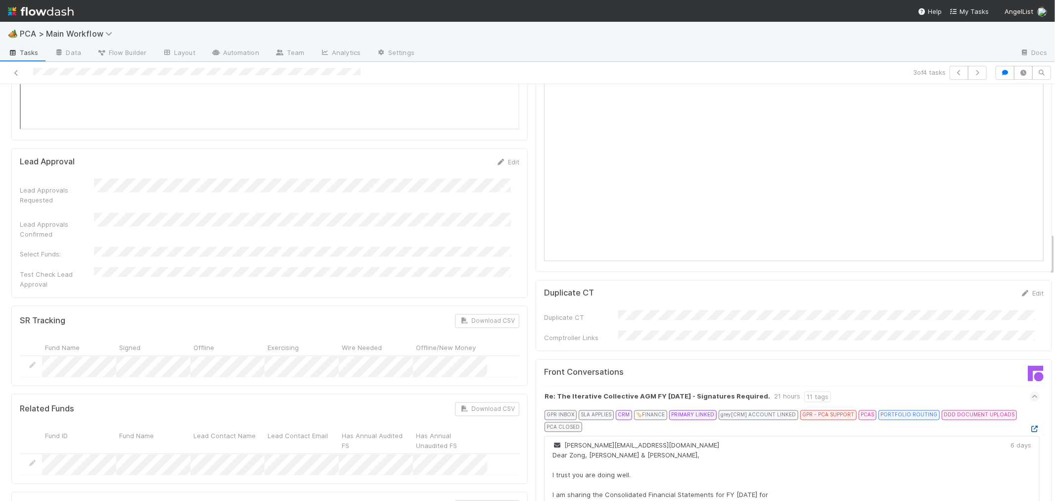
click at [1030, 426] on icon at bounding box center [1035, 429] width 10 height 6
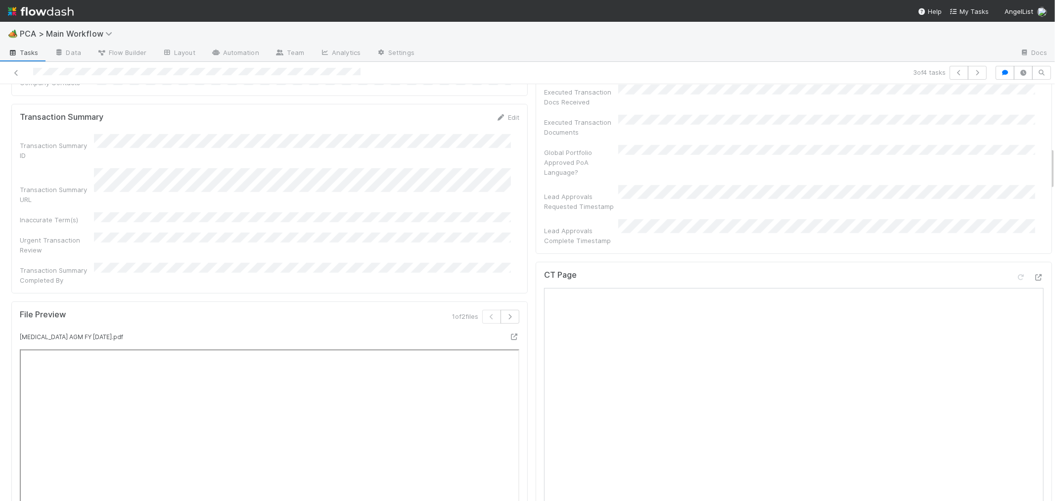
scroll to position [549, 0]
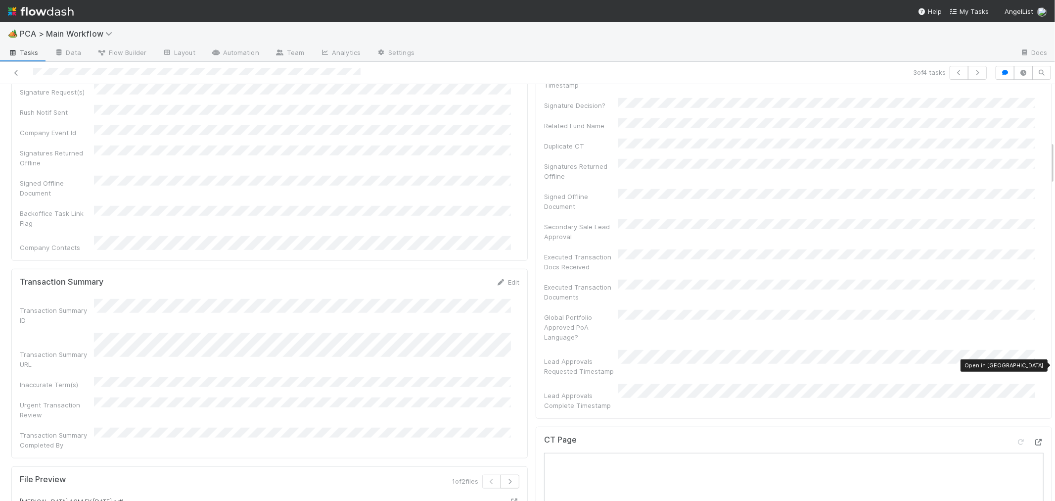
click at [1034, 439] on icon at bounding box center [1039, 442] width 10 height 6
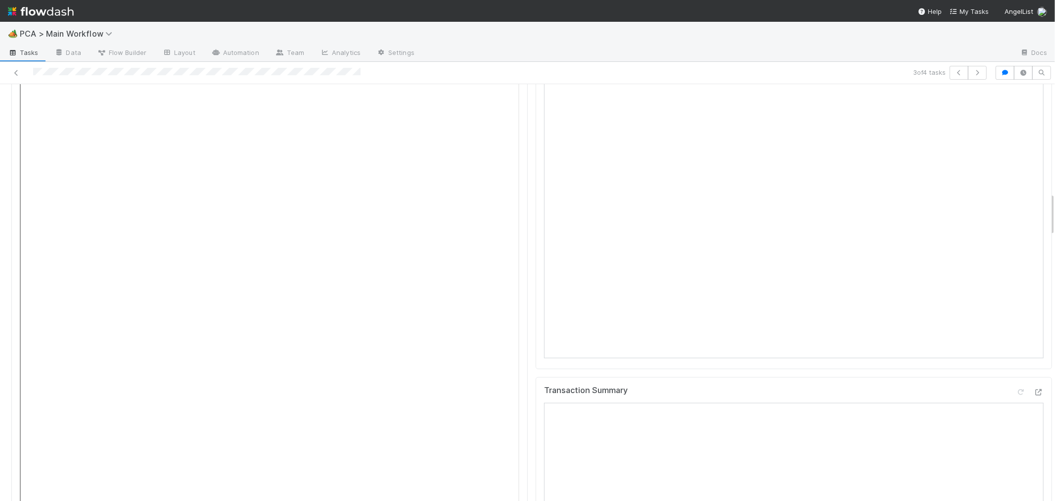
scroll to position [1044, 0]
drag, startPoint x: 1003, startPoint y: 311, endPoint x: 934, endPoint y: 308, distance: 68.8
click at [1016, 384] on icon at bounding box center [1021, 387] width 10 height 6
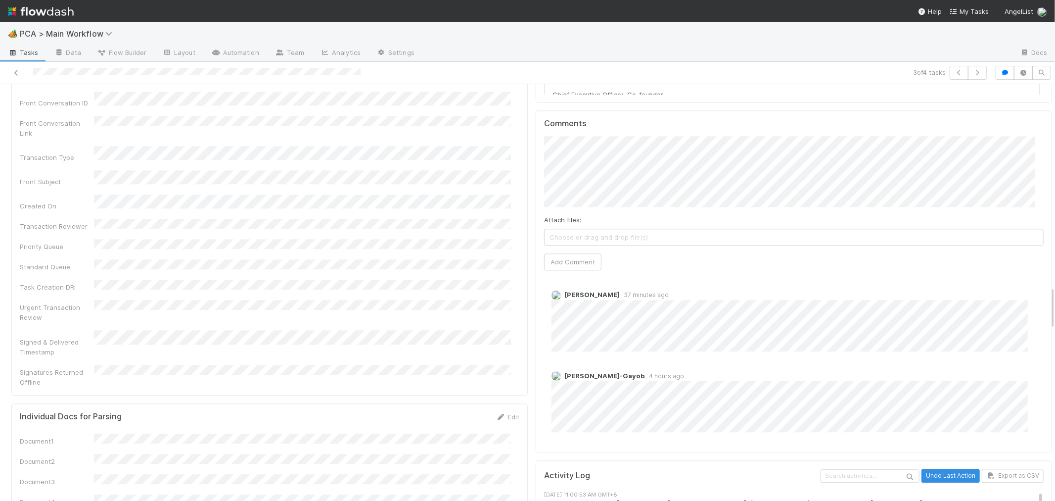
scroll to position [1978, 0]
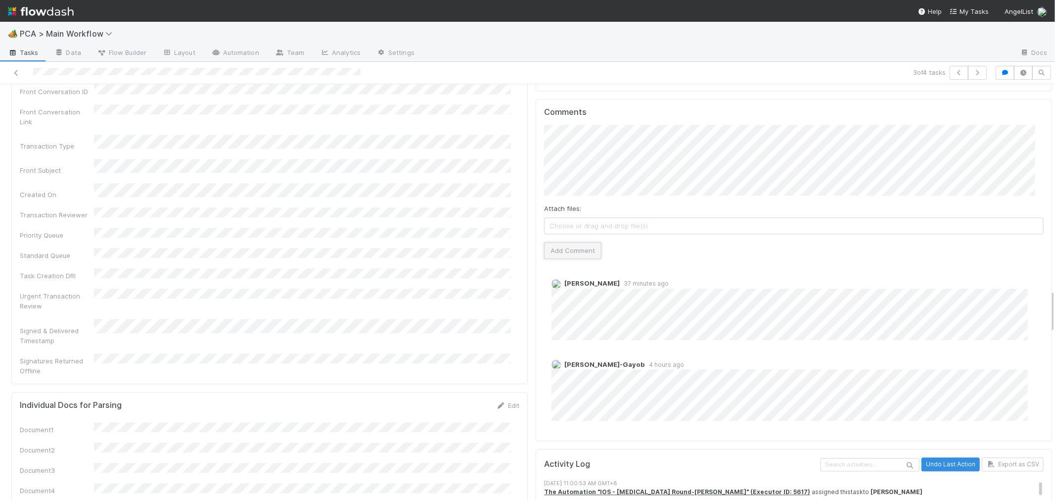
click at [547, 242] on button "Add Comment" at bounding box center [572, 250] width 57 height 17
click at [536, 254] on div "Comments Attach files: Choose or drag and drop file(s) Add Comment [PERSON_NAME…" at bounding box center [794, 270] width 516 height 342
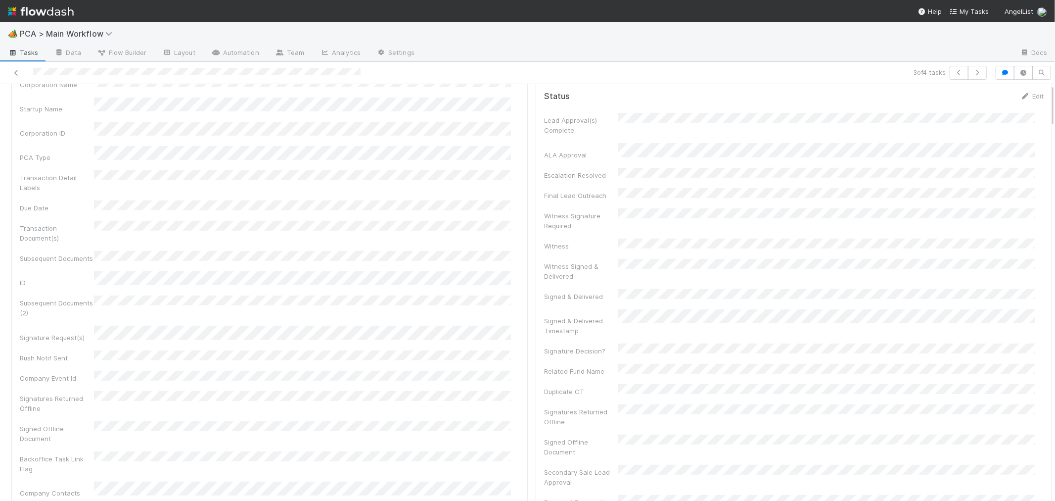
scroll to position [0, 0]
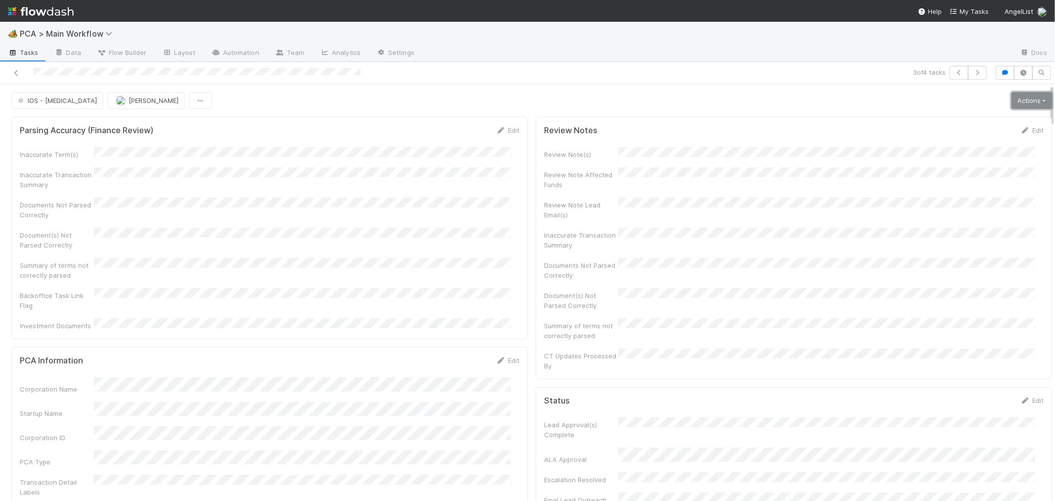
click at [1011, 105] on link "Actions" at bounding box center [1031, 100] width 41 height 17
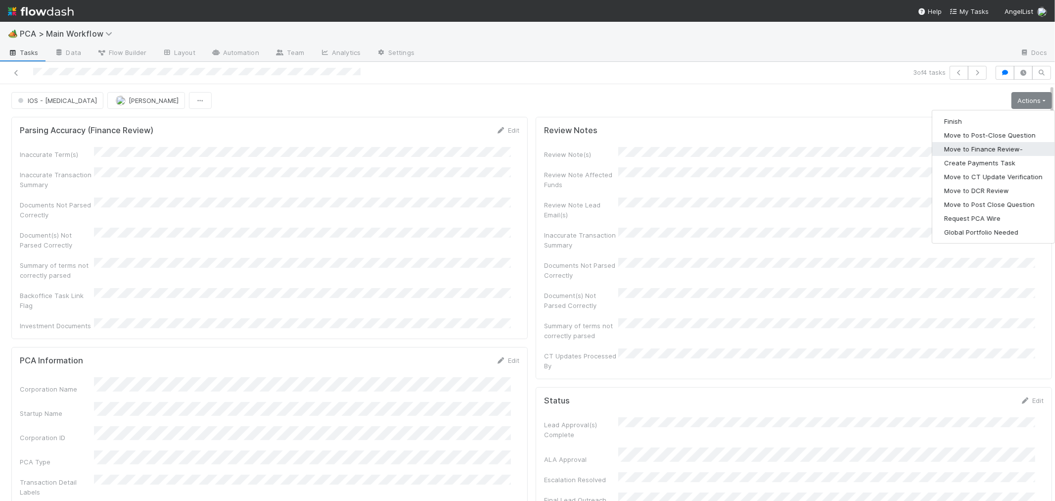
click at [988, 145] on button "Move to Finance Review-" at bounding box center [993, 149] width 122 height 14
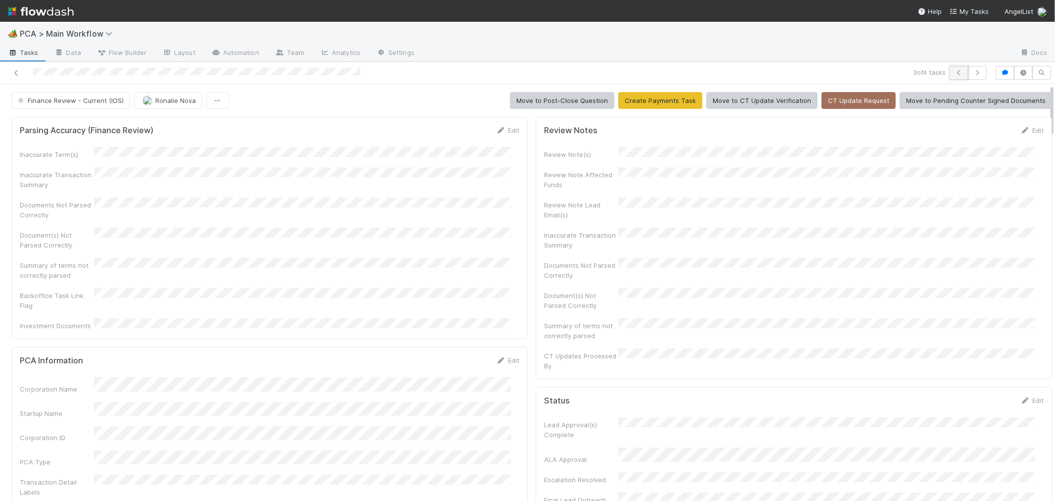
click at [954, 74] on icon "button" at bounding box center [959, 73] width 10 height 6
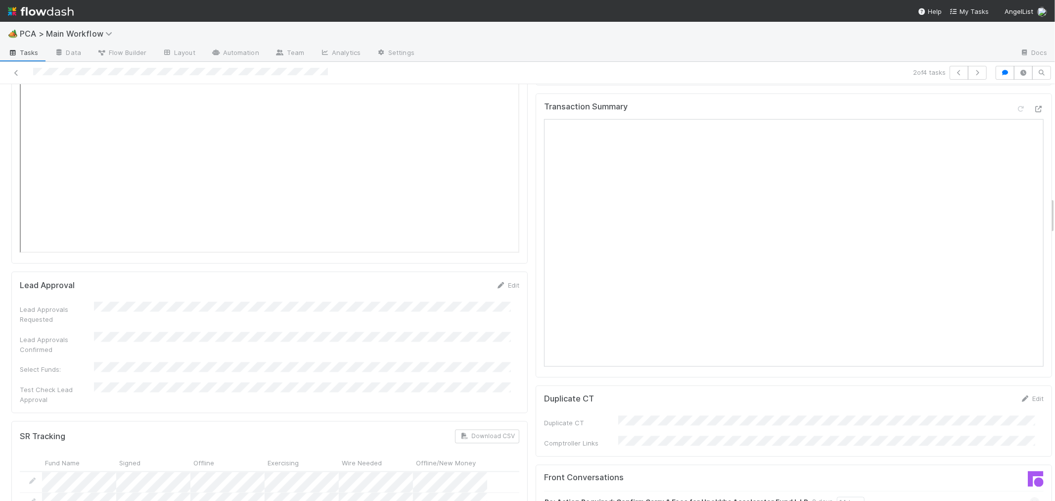
scroll to position [1484, 0]
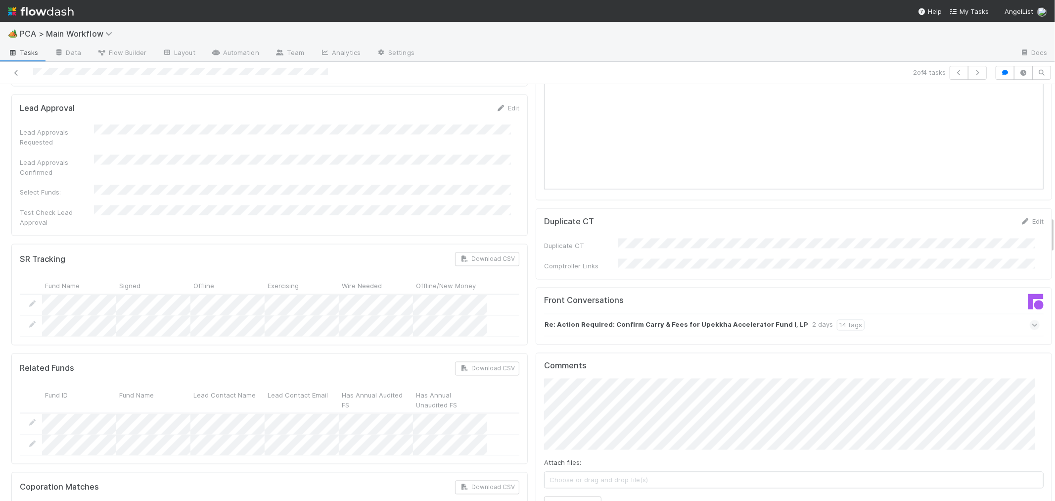
click at [1032, 320] on icon at bounding box center [1035, 325] width 6 height 10
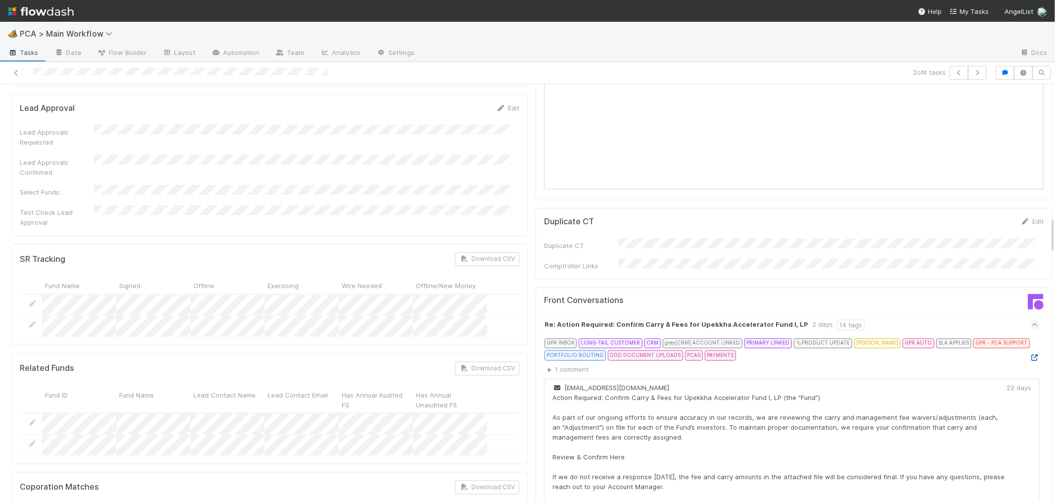
click at [1030, 355] on icon at bounding box center [1035, 358] width 10 height 6
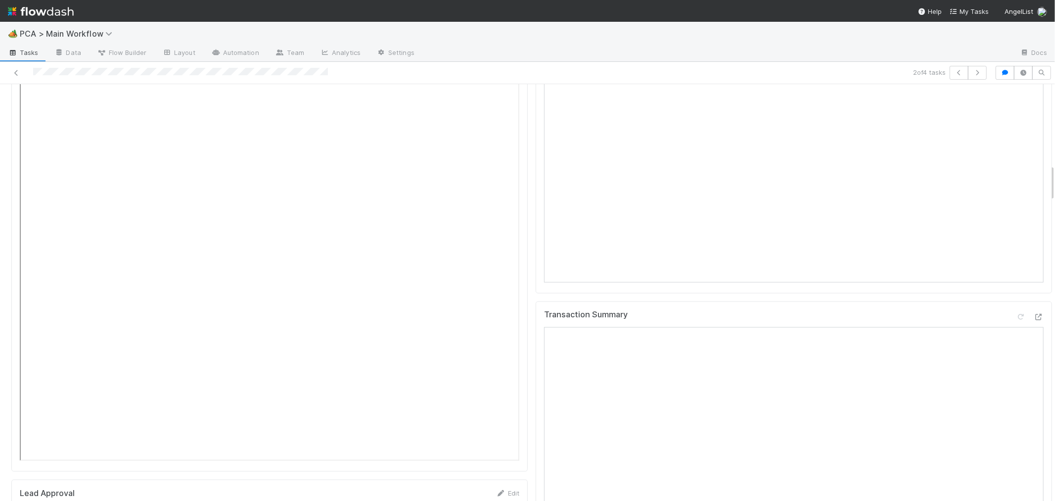
scroll to position [769, 0]
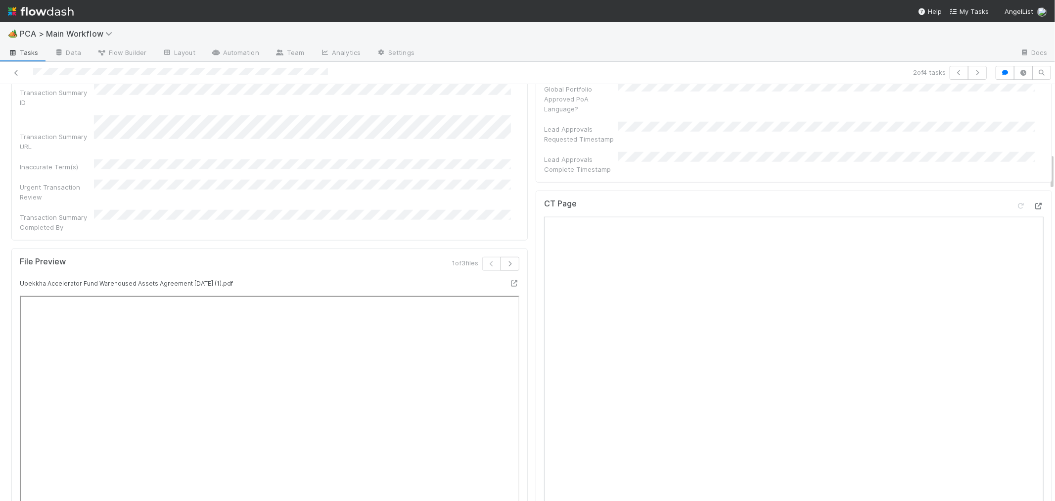
click at [1034, 203] on icon at bounding box center [1039, 206] width 10 height 6
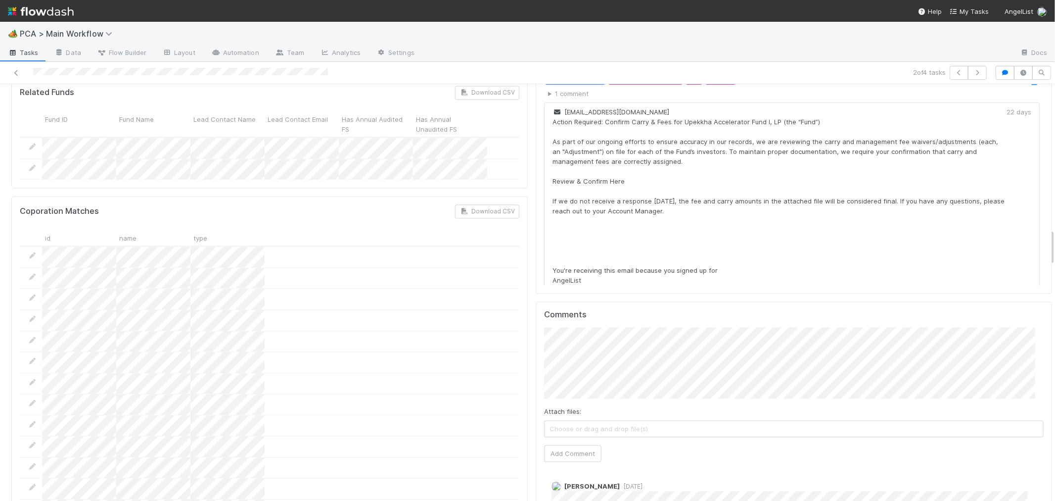
scroll to position [1868, 0]
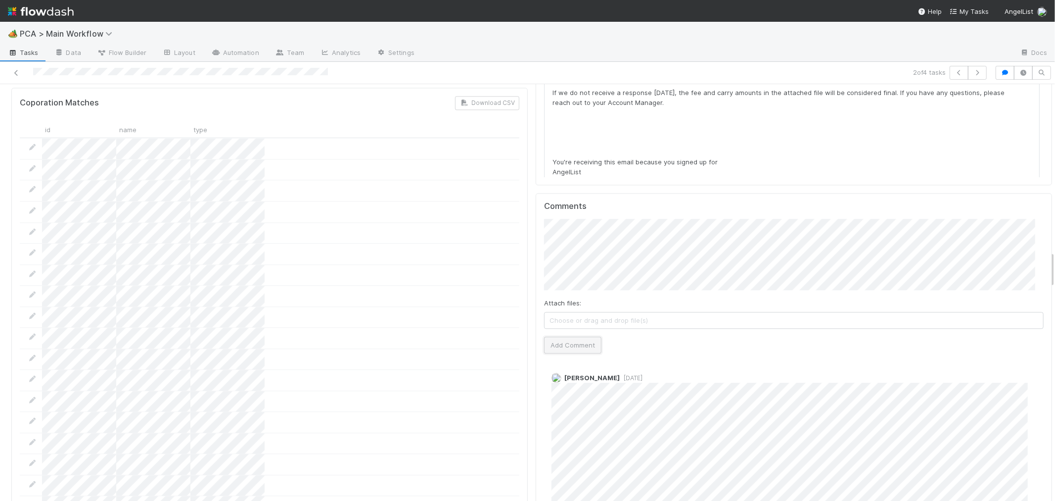
click at [554, 336] on button "Add Comment" at bounding box center [572, 344] width 57 height 17
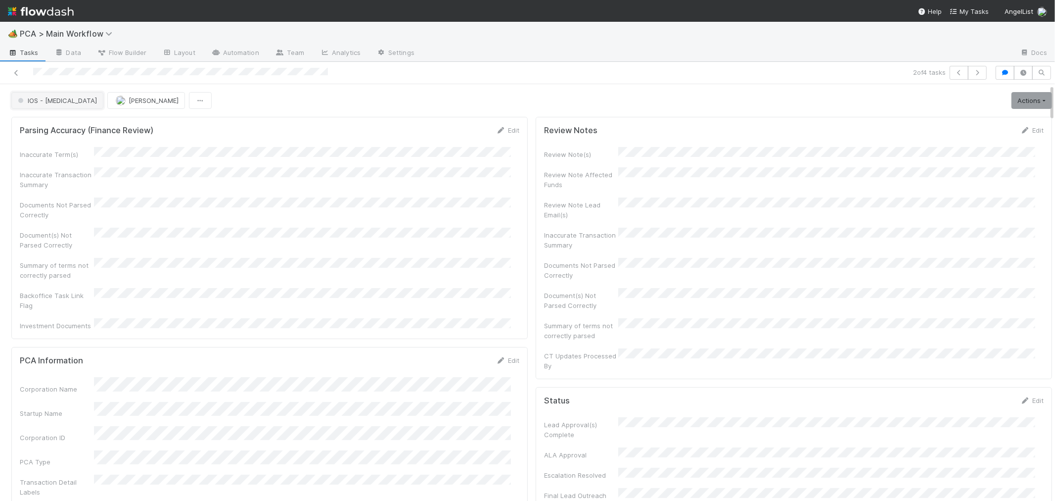
click at [38, 104] on span "IOS - [MEDICAL_DATA]" at bounding box center [56, 100] width 81 height 8
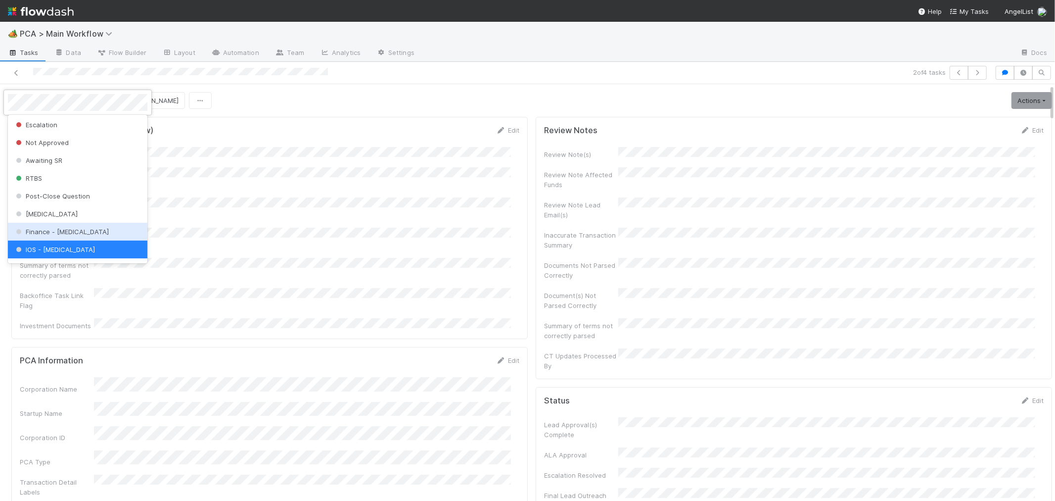
click at [31, 231] on span "Finance - [MEDICAL_DATA]" at bounding box center [61, 232] width 95 height 8
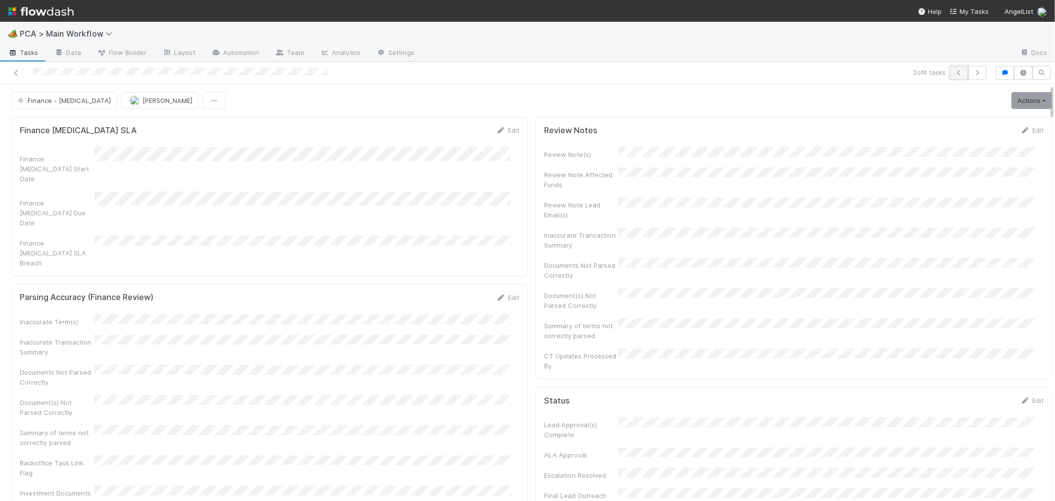
click at [954, 72] on icon "button" at bounding box center [959, 73] width 10 height 6
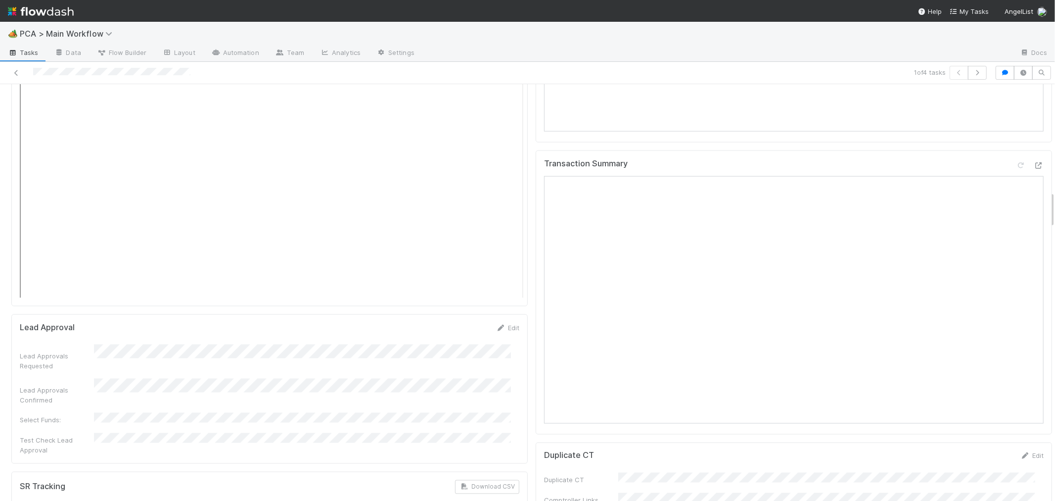
scroll to position [1209, 0]
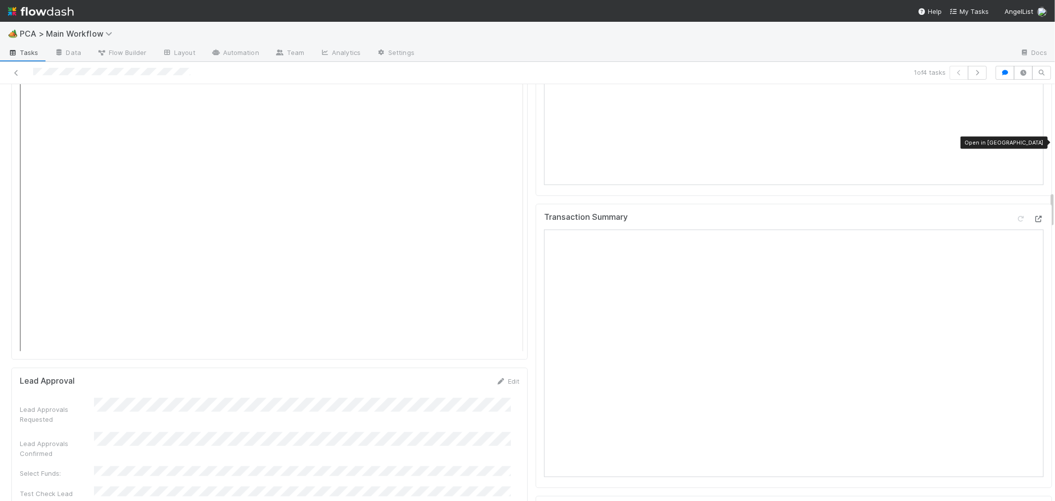
click at [1034, 216] on icon at bounding box center [1039, 219] width 10 height 6
click at [536, 386] on div "Transaction Summary" at bounding box center [794, 346] width 516 height 284
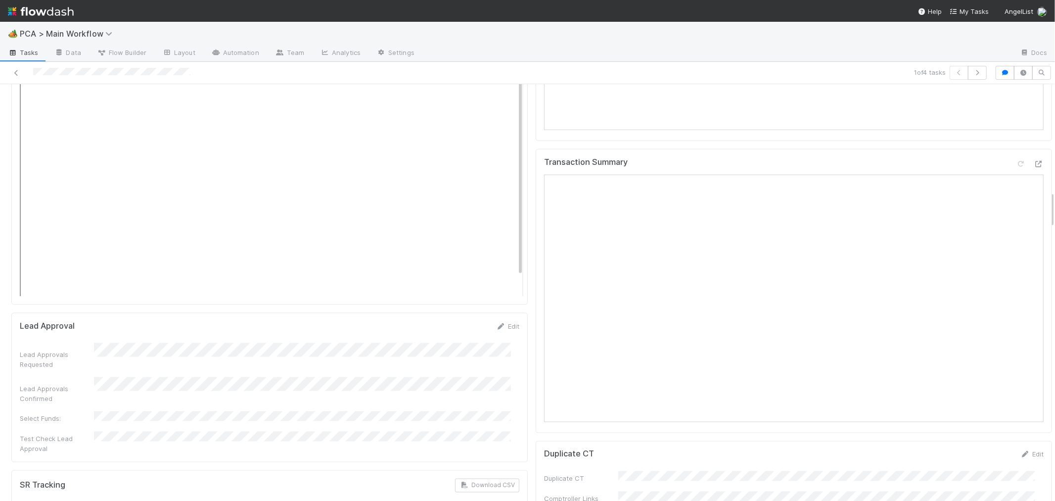
scroll to position [879, 0]
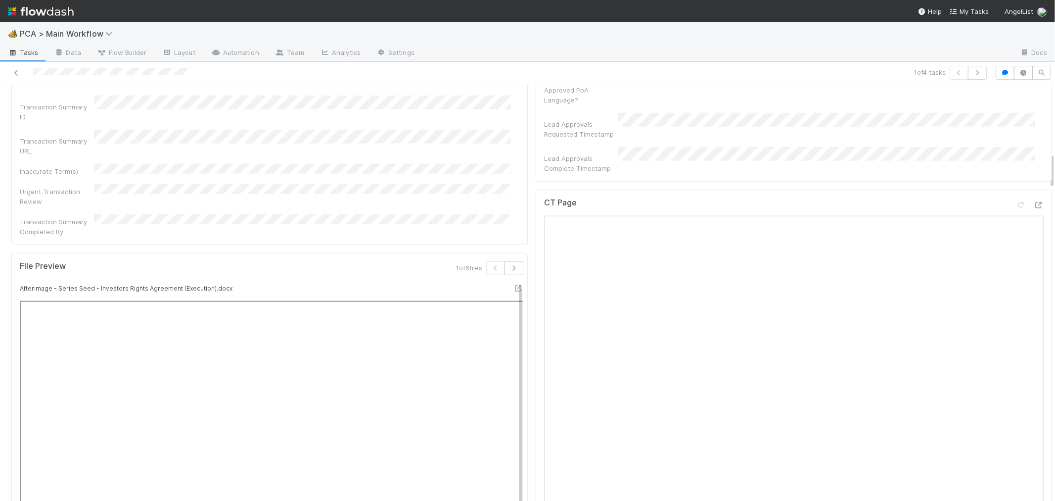
scroll to position [769, 0]
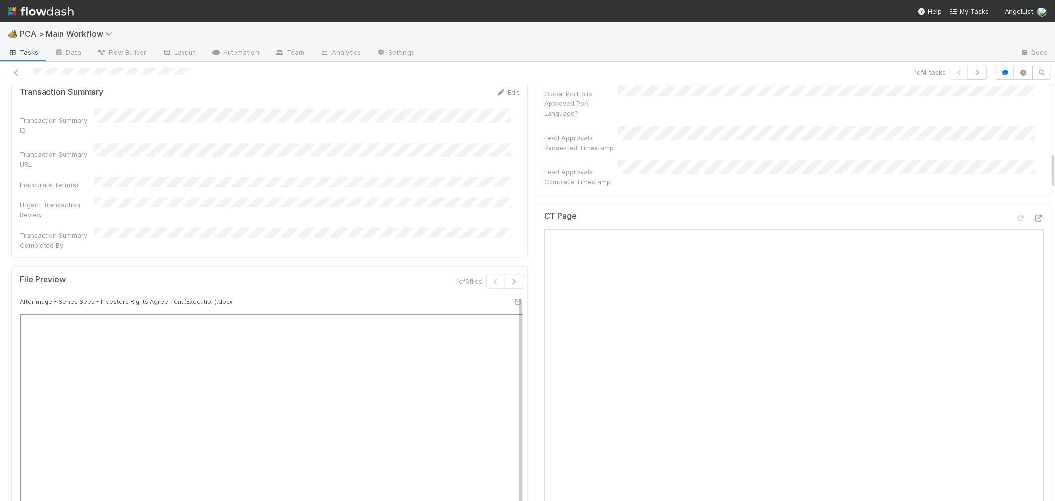
click at [1027, 211] on div "CT Page Open in [GEOGRAPHIC_DATA]" at bounding box center [794, 220] width 500 height 18
click at [1034, 215] on icon at bounding box center [1039, 218] width 10 height 6
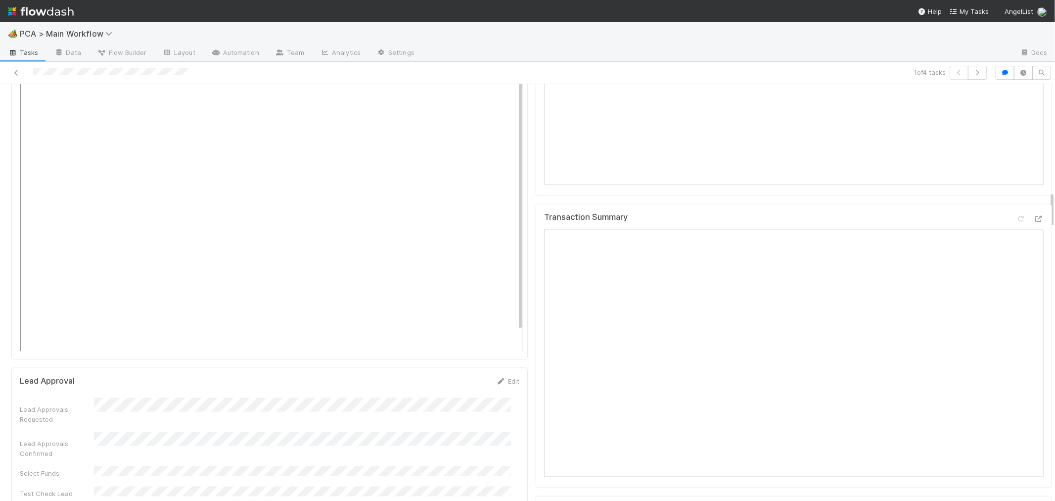
scroll to position [1373, 0]
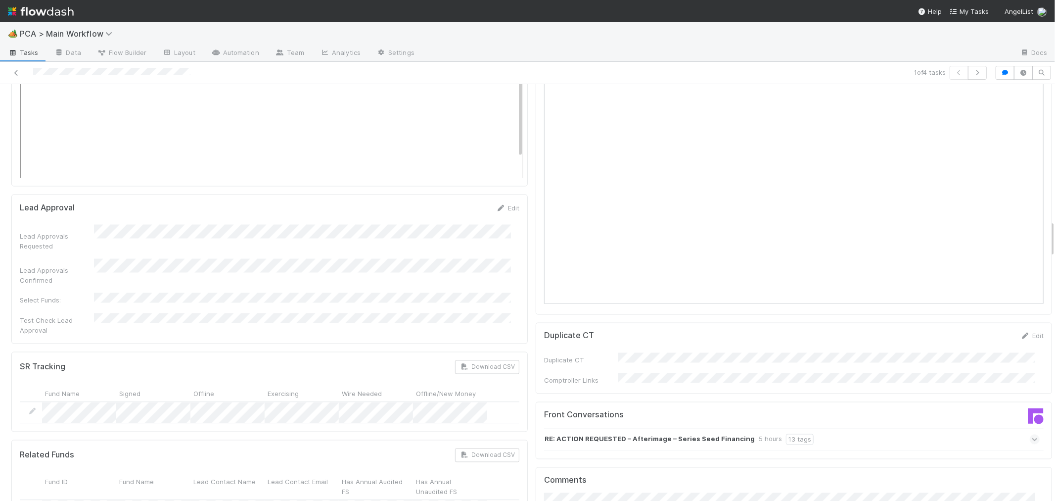
scroll to position [1539, 0]
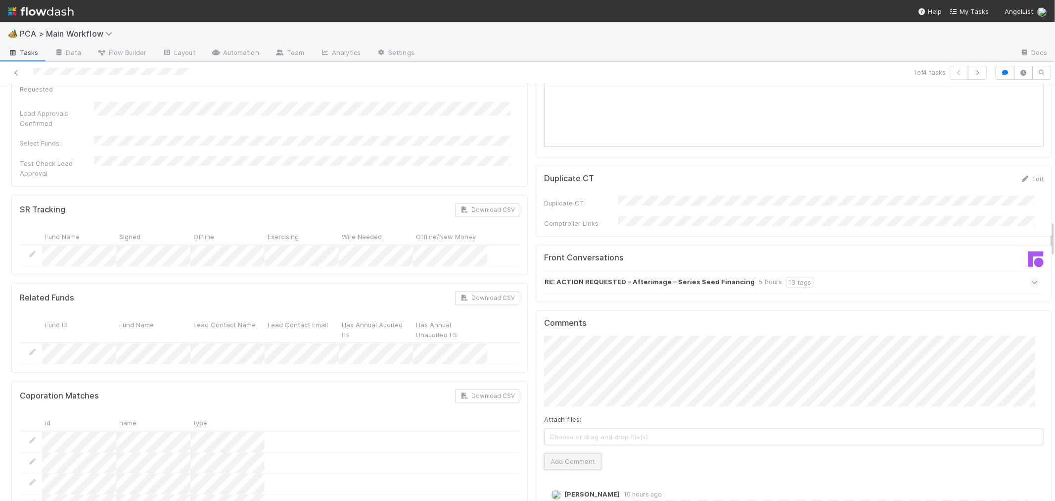
click at [581, 453] on button "Add Comment" at bounding box center [572, 461] width 57 height 17
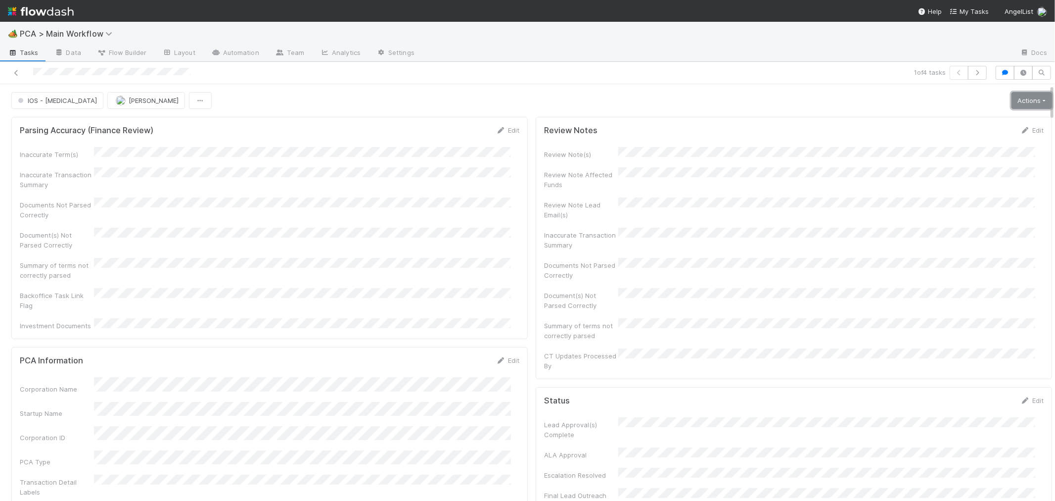
click at [1011, 100] on link "Actions" at bounding box center [1031, 100] width 41 height 17
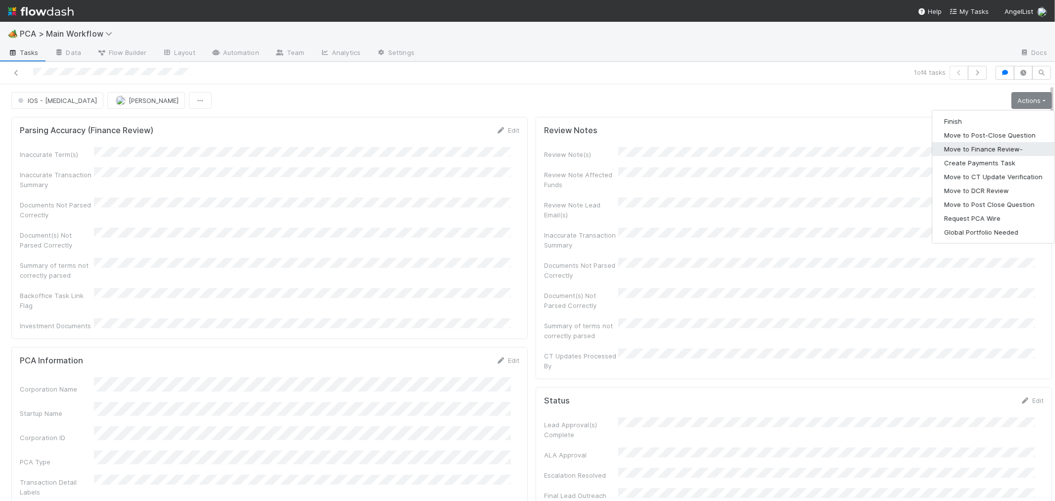
click at [976, 152] on button "Move to Finance Review-" at bounding box center [993, 149] width 122 height 14
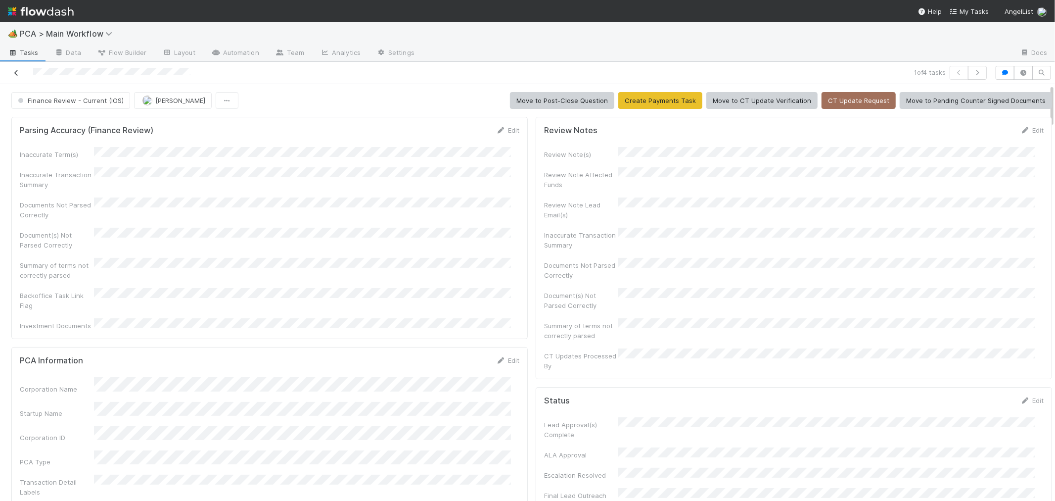
click at [15, 74] on icon at bounding box center [16, 73] width 10 height 6
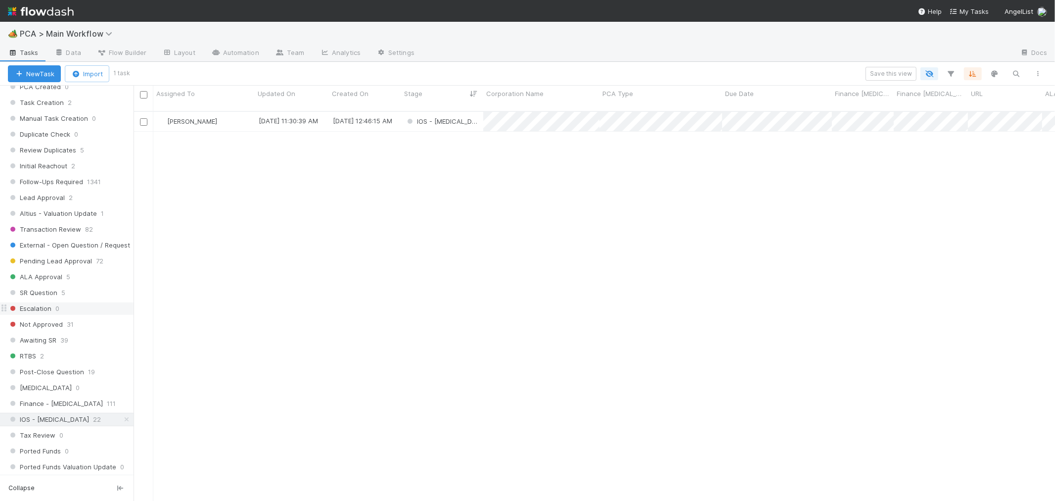
scroll to position [384, 0]
click at [463, 112] on div "IOS - [MEDICAL_DATA]" at bounding box center [442, 121] width 82 height 19
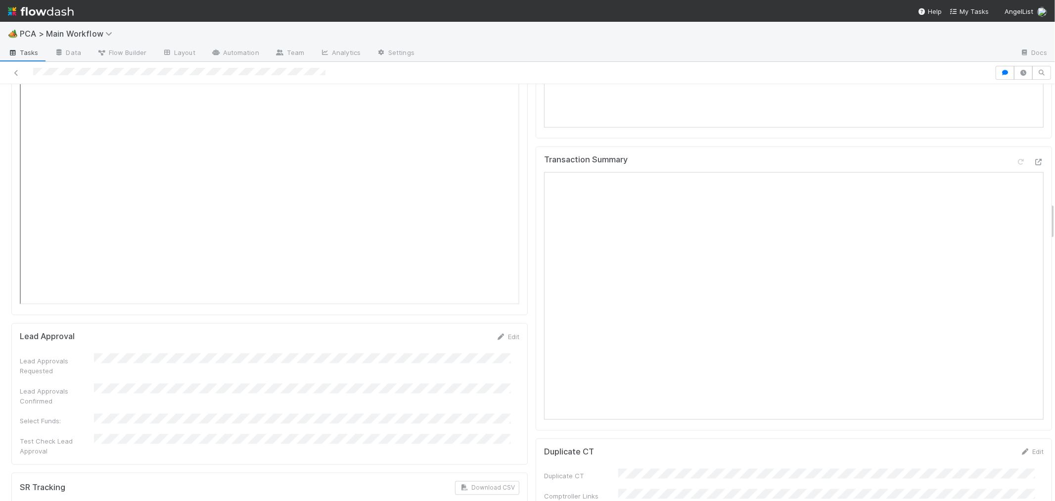
scroll to position [1154, 0]
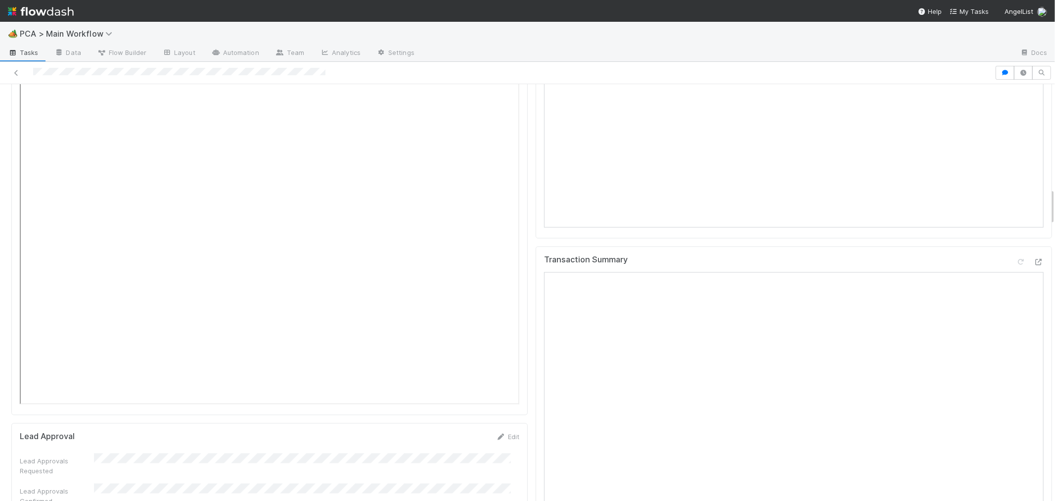
click at [536, 363] on div "Transaction Summary" at bounding box center [794, 388] width 516 height 284
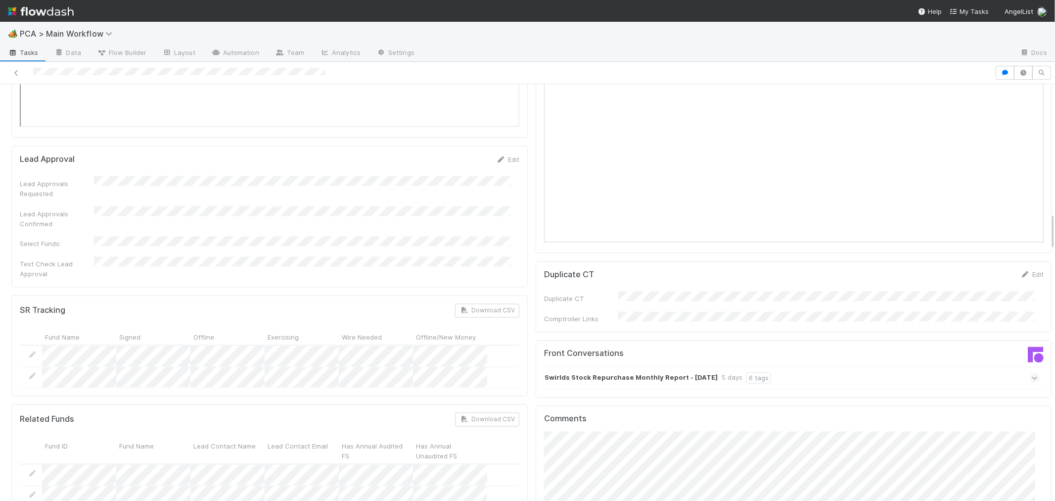
scroll to position [1484, 0]
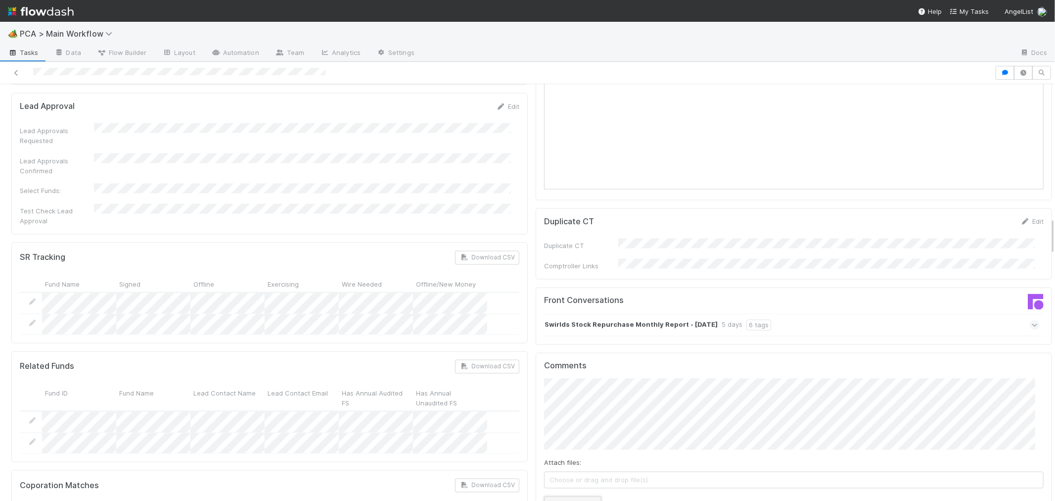
click at [561, 496] on button "Add Comment" at bounding box center [572, 504] width 57 height 17
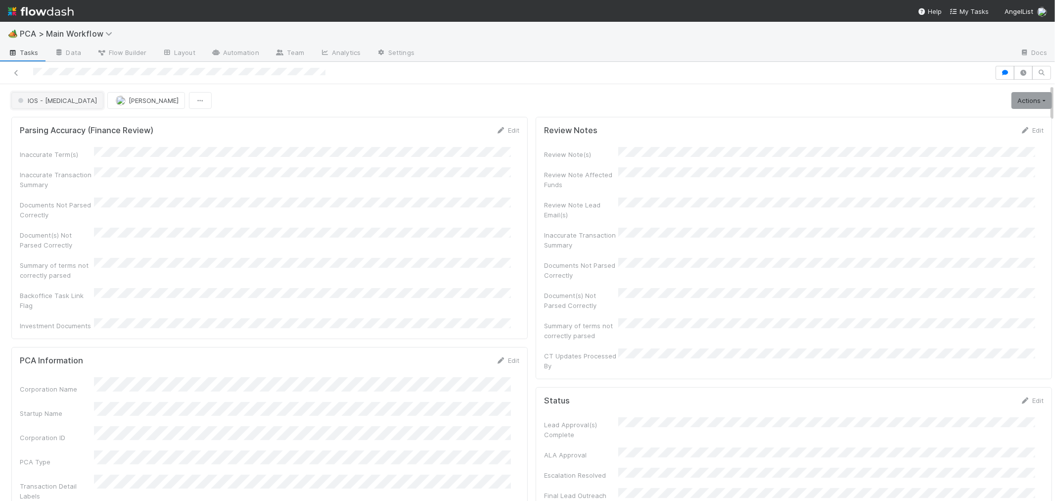
click at [34, 95] on button "IOS - [MEDICAL_DATA]" at bounding box center [57, 100] width 92 height 17
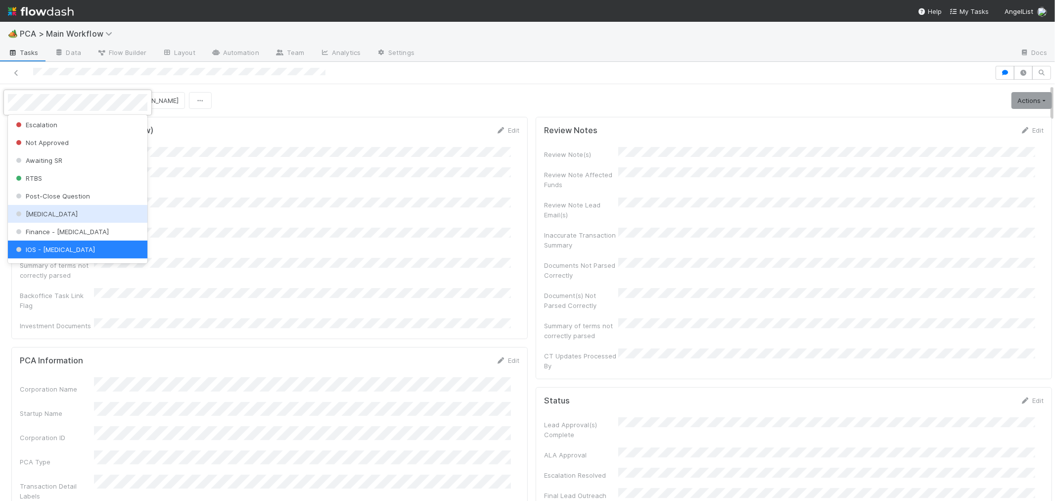
click at [39, 226] on div "Finance - [MEDICAL_DATA]" at bounding box center [77, 232] width 139 height 18
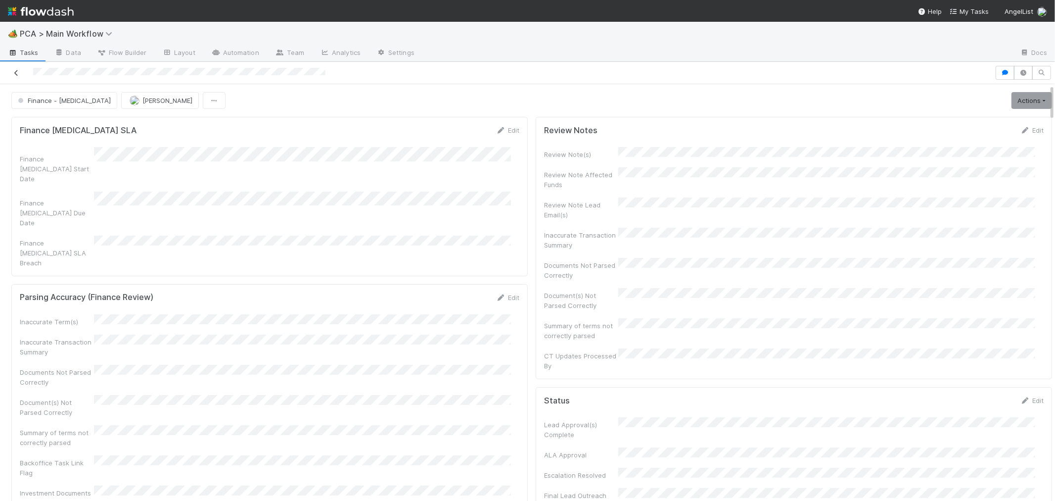
click at [16, 70] on icon at bounding box center [16, 73] width 10 height 6
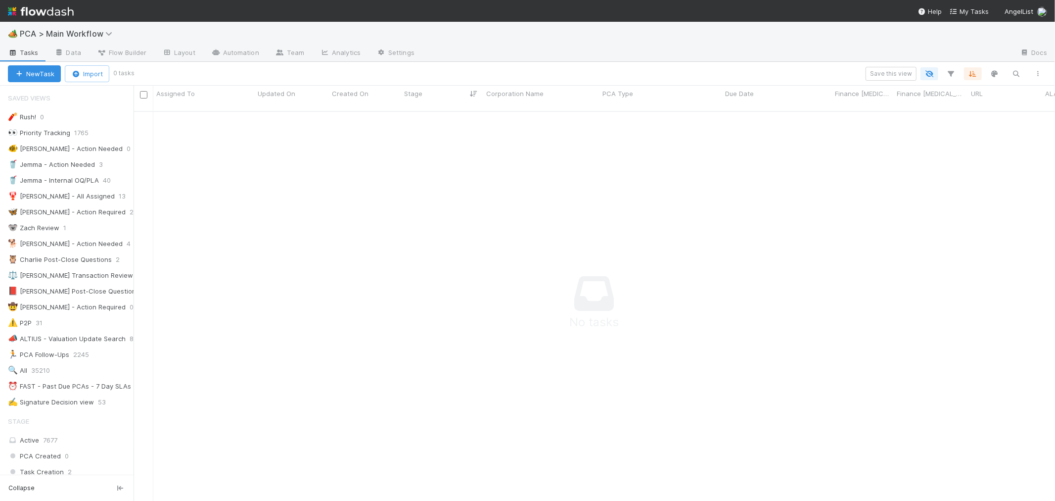
scroll to position [8, 8]
click at [87, 32] on span "PCA > Main Workflow" at bounding box center [68, 34] width 97 height 10
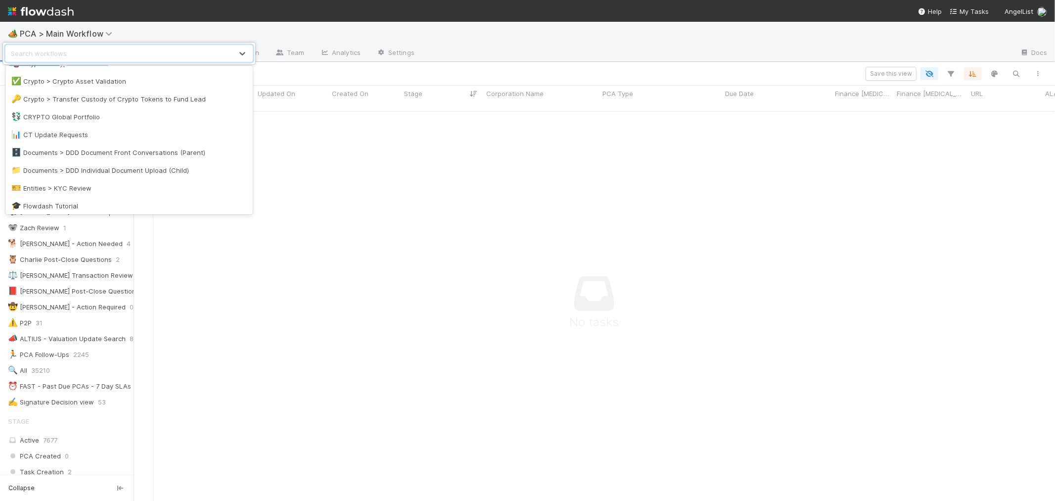
scroll to position [220, 0]
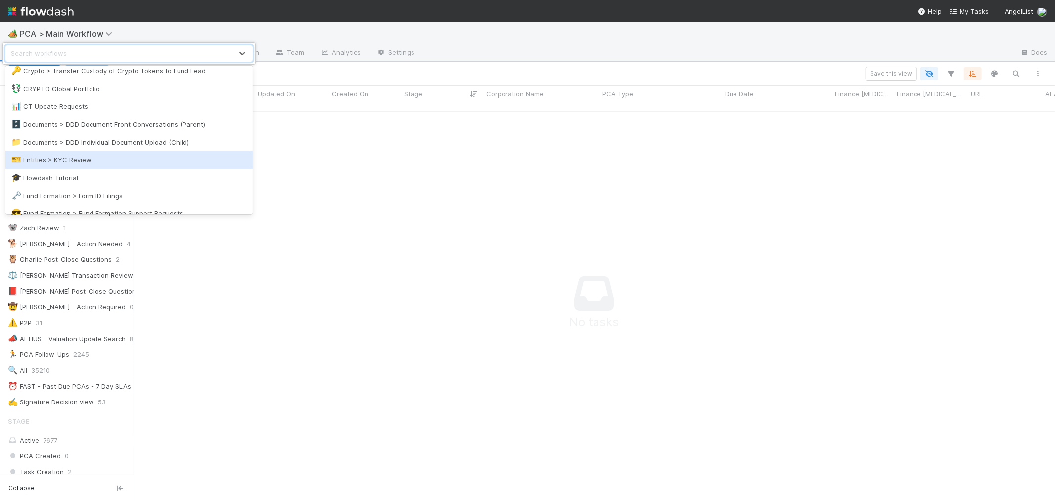
click at [99, 161] on div "🎫 Entities > KYC Review" at bounding box center [128, 160] width 235 height 10
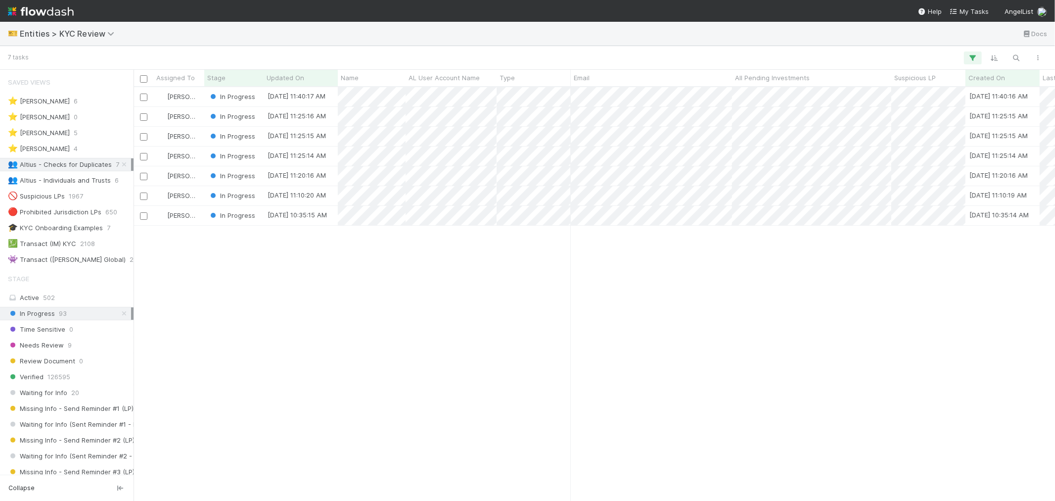
scroll to position [405, 913]
click at [91, 33] on span "Entities > KYC Review" at bounding box center [69, 34] width 99 height 10
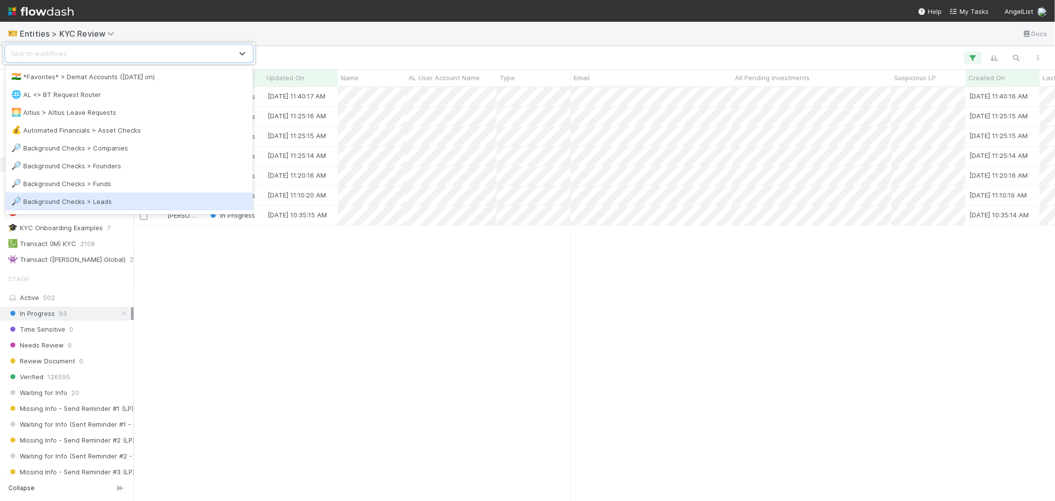
click at [629, 349] on div "option Background Checks > Leads focused, 8 of 40. 40 results available. Use Up…" at bounding box center [527, 250] width 1055 height 501
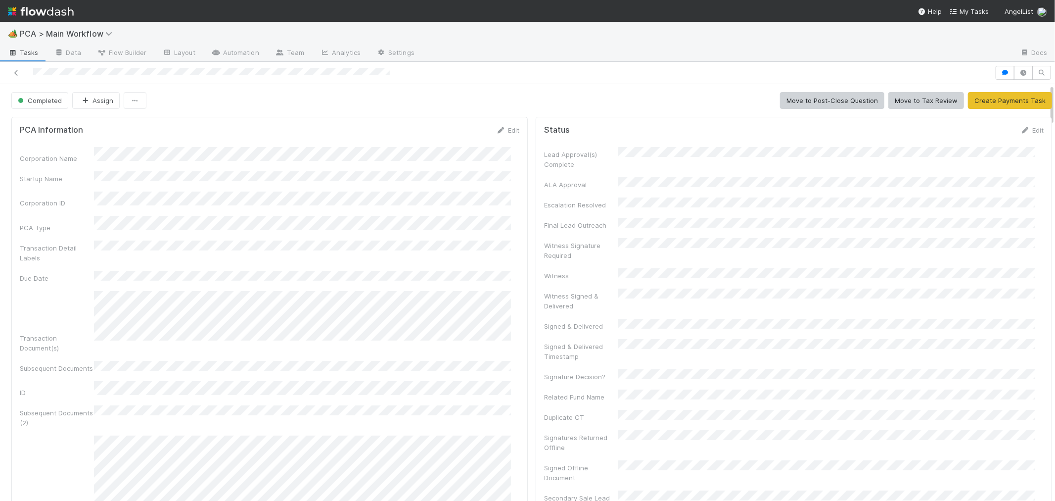
scroll to position [8, 8]
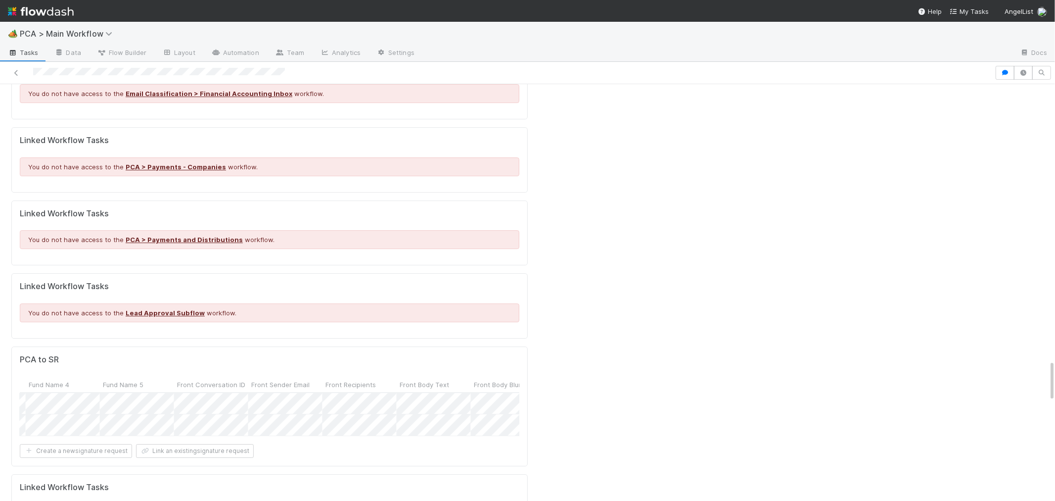
scroll to position [0, 1152]
click at [562, 318] on div at bounding box center [527, 250] width 1055 height 501
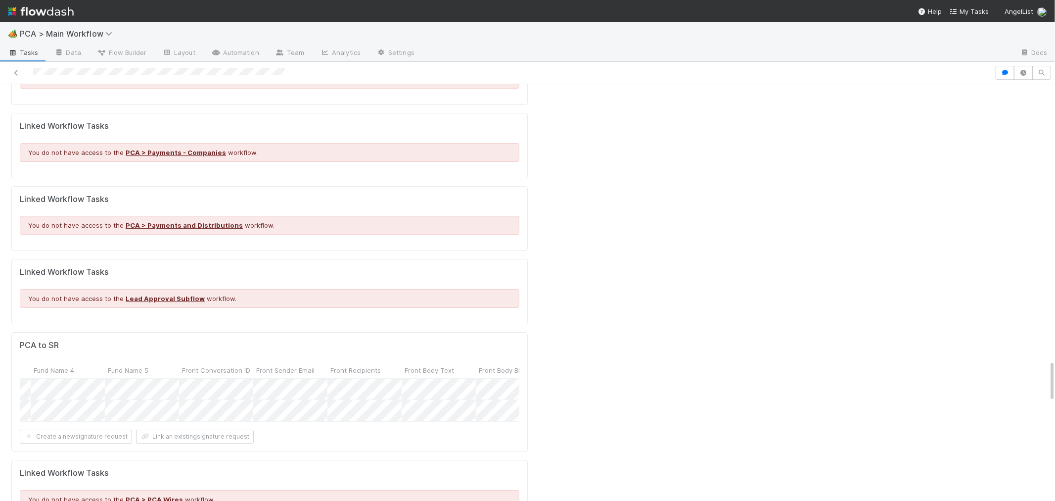
scroll to position [2750, 0]
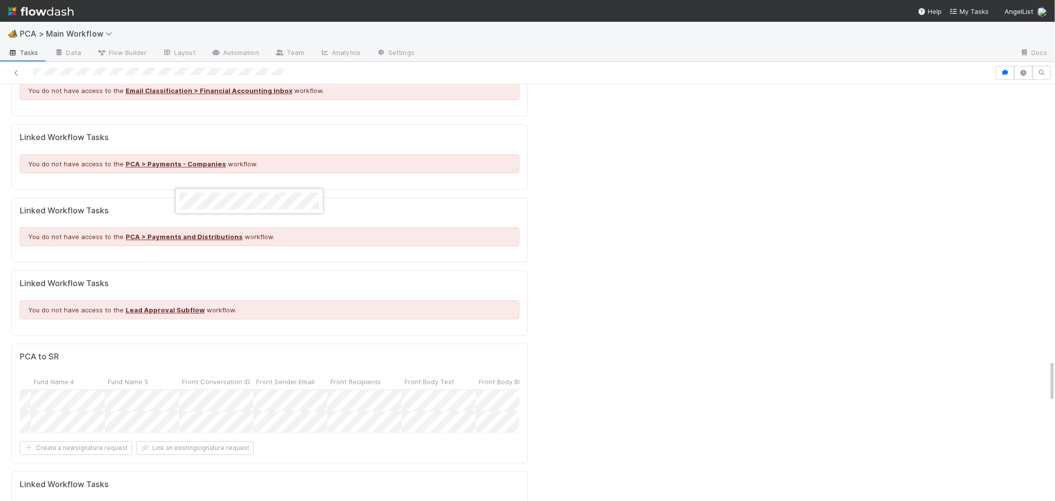
drag, startPoint x: 550, startPoint y: 320, endPoint x: 547, endPoint y: 333, distance: 13.8
click at [550, 320] on div at bounding box center [527, 250] width 1055 height 501
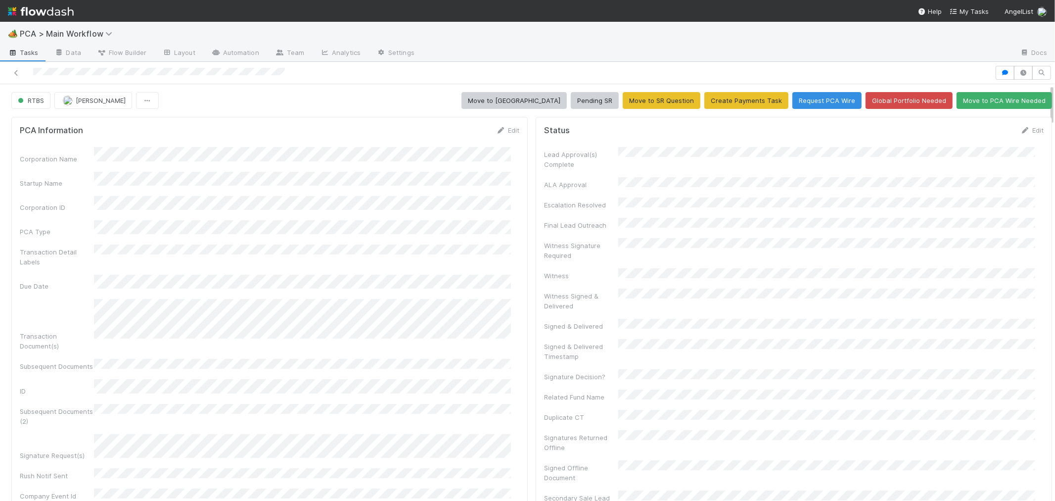
scroll to position [0, 0]
click at [39, 105] on button "RTBS" at bounding box center [30, 100] width 39 height 17
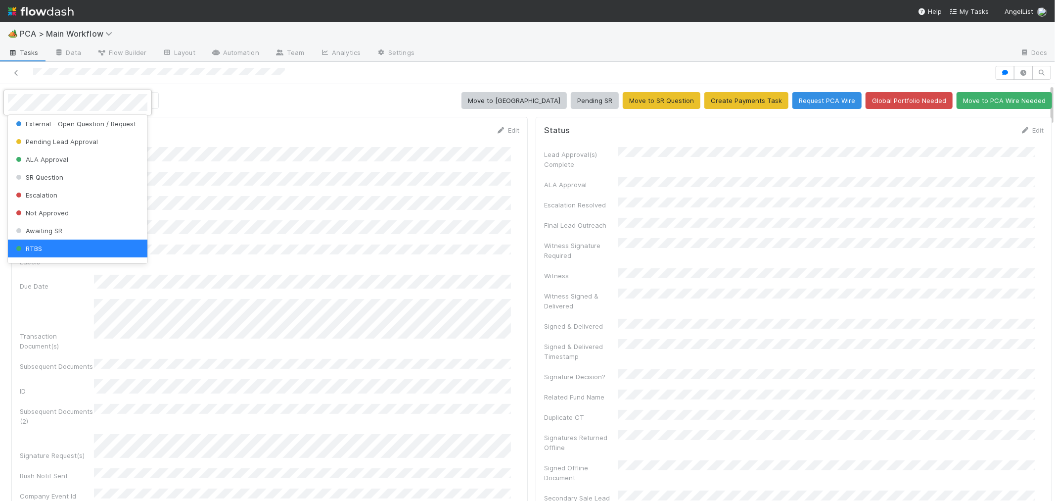
click at [496, 113] on div at bounding box center [527, 250] width 1055 height 501
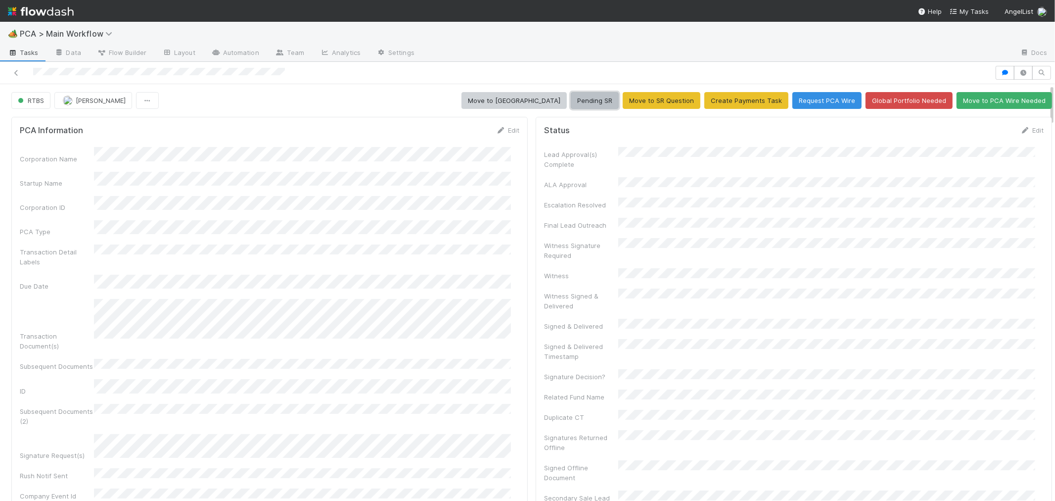
click at [582, 104] on button "Pending SR" at bounding box center [595, 100] width 48 height 17
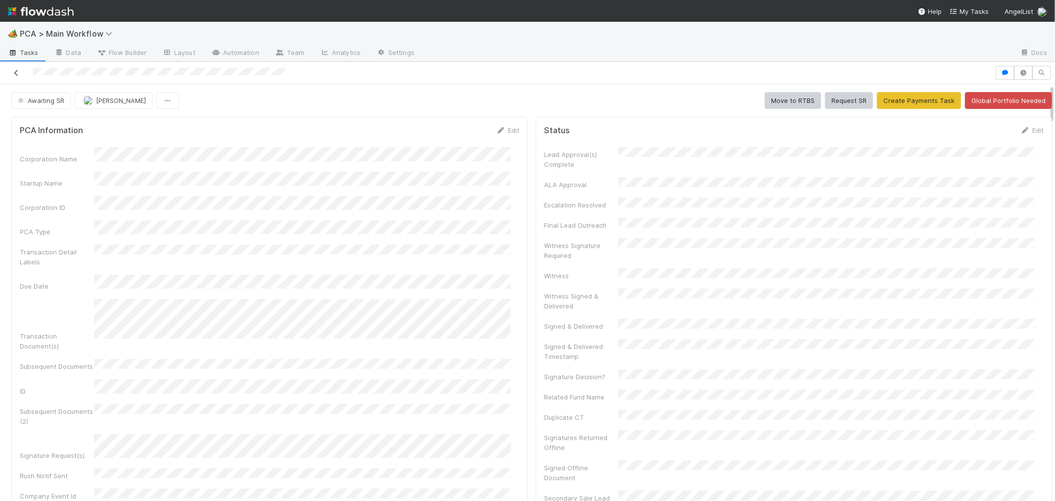
click at [16, 70] on icon at bounding box center [16, 73] width 10 height 6
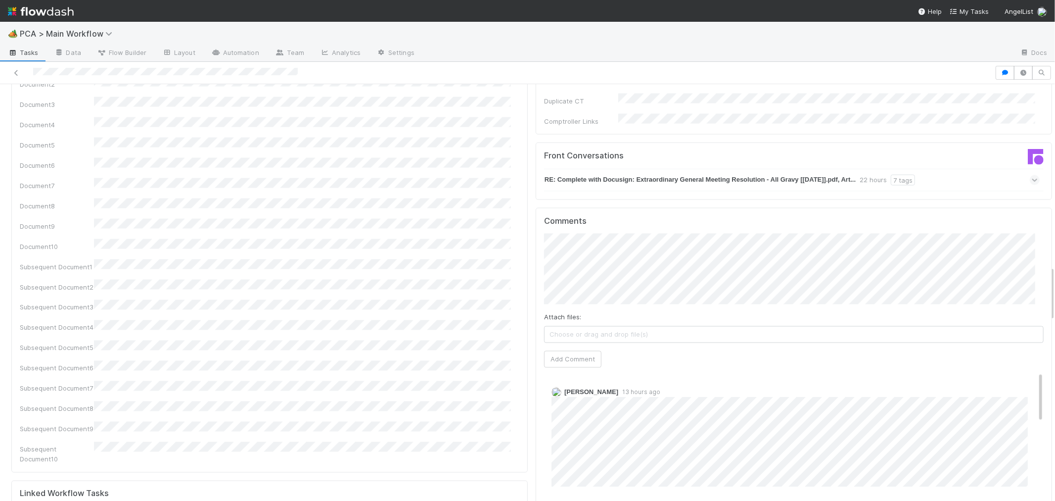
scroll to position [1373, 0]
click at [612, 208] on span "[PERSON_NAME]" at bounding box center [622, 209] width 50 height 8
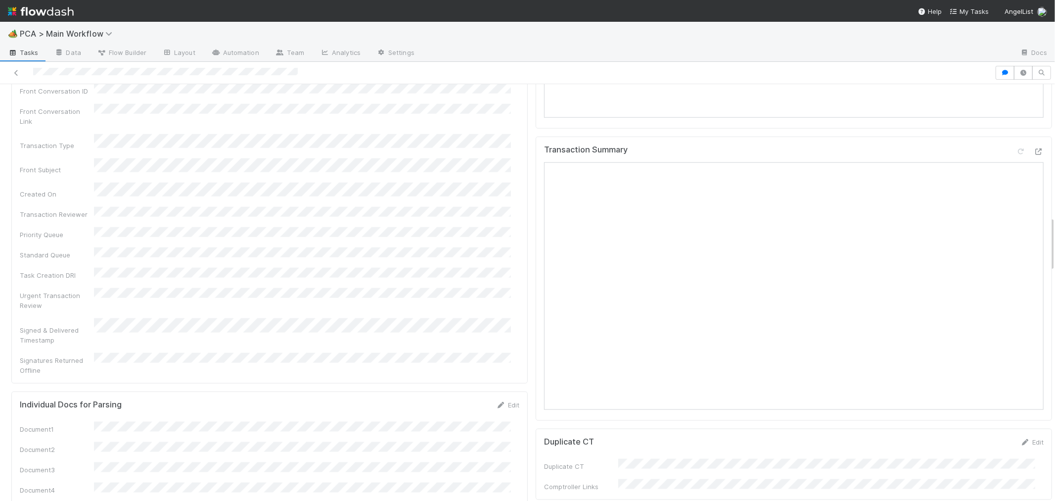
scroll to position [1264, 0]
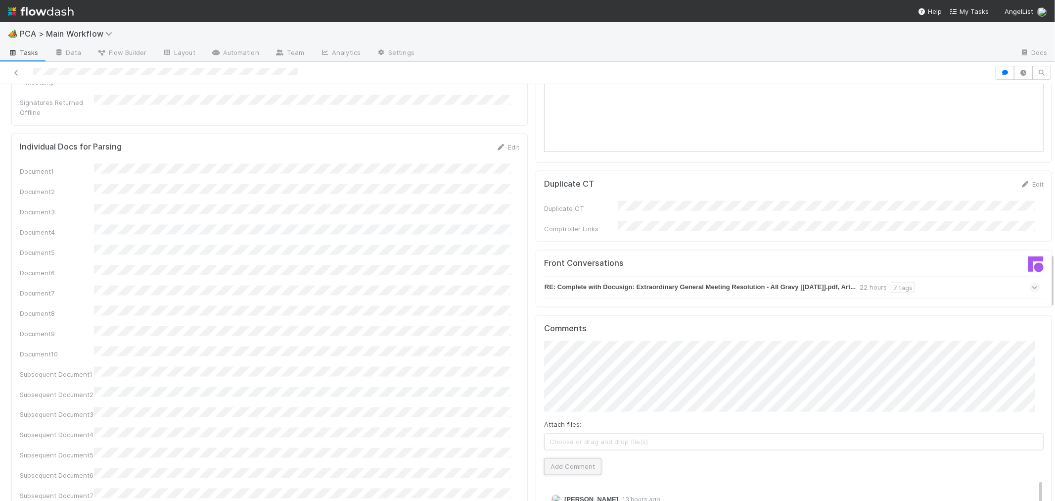
click at [576, 458] on button "Add Comment" at bounding box center [572, 466] width 57 height 17
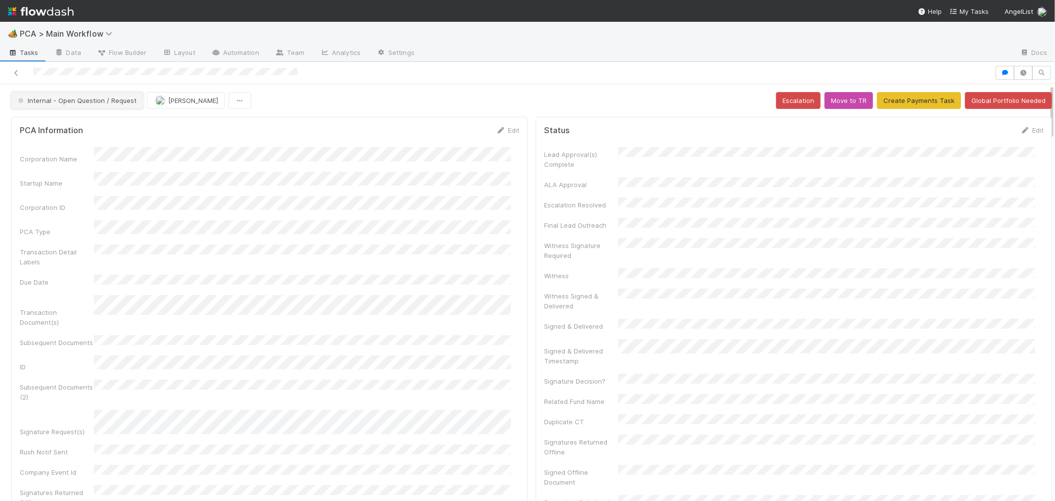
click at [121, 104] on button "Internal - Open Question / Request" at bounding box center [77, 100] width 132 height 17
click at [110, 125] on div "[MEDICAL_DATA]" at bounding box center [77, 126] width 139 height 18
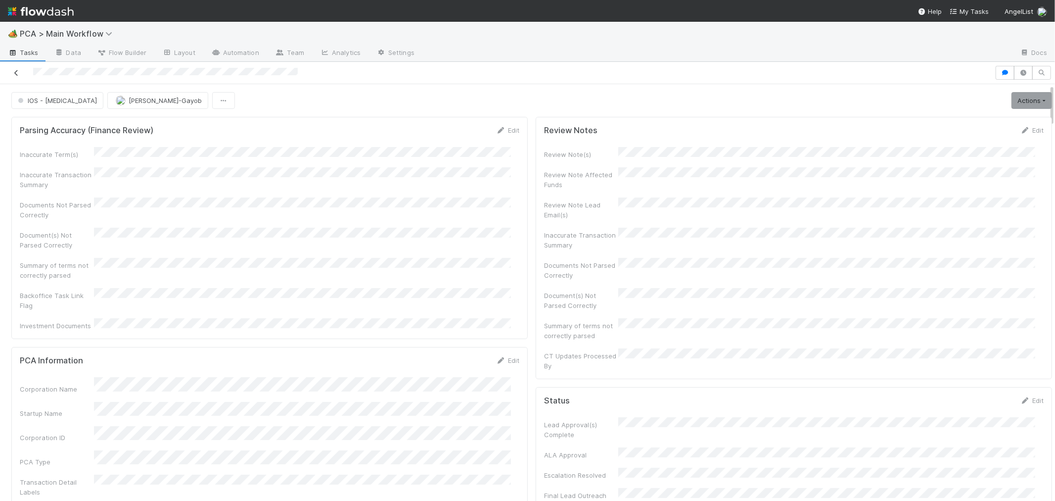
click at [17, 73] on icon at bounding box center [16, 73] width 10 height 6
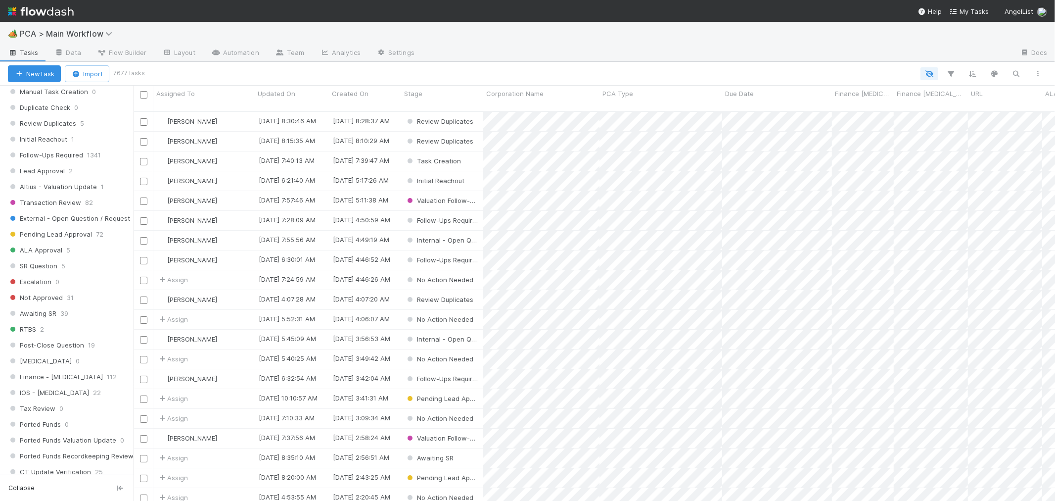
scroll to position [495, 0]
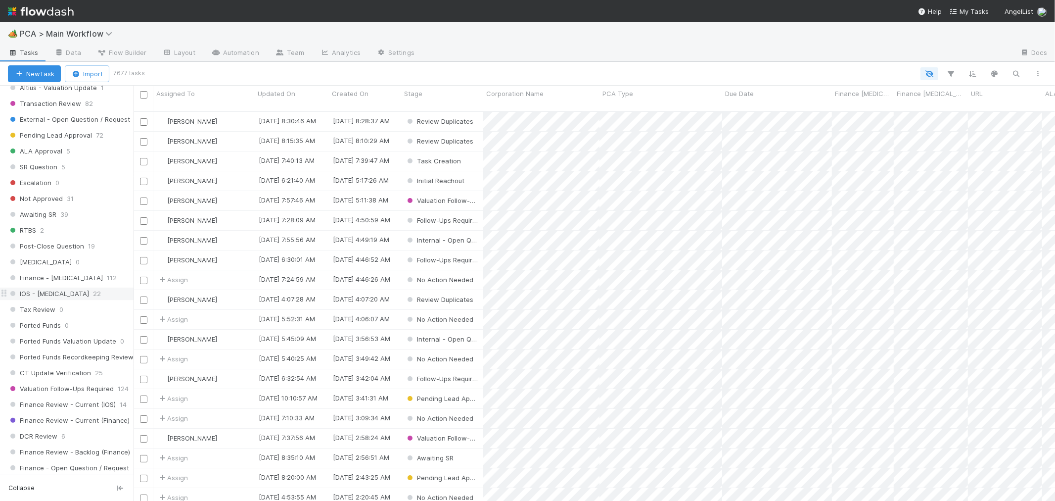
click at [93, 292] on span "22" at bounding box center [97, 293] width 8 height 12
click at [950, 75] on icon "button" at bounding box center [951, 73] width 10 height 9
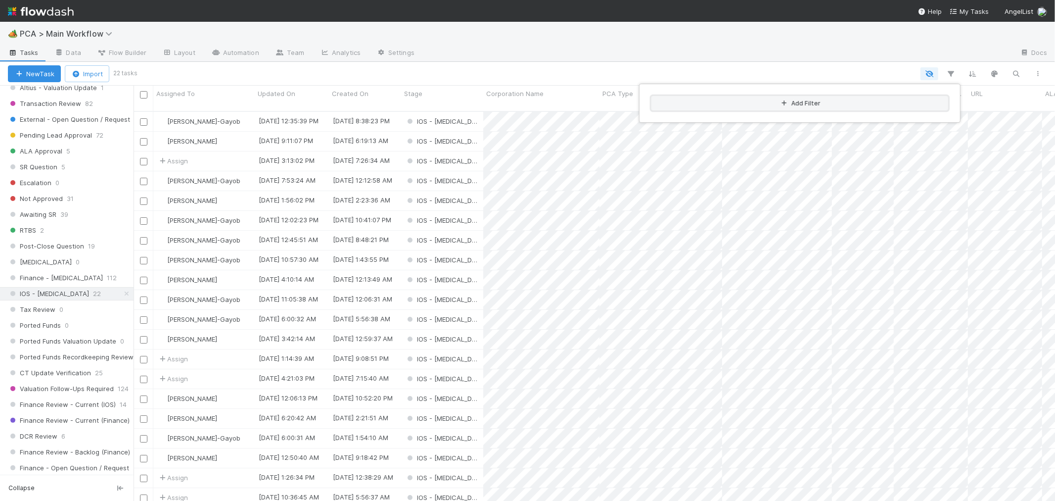
click at [738, 107] on button "Add Filter" at bounding box center [799, 103] width 297 height 14
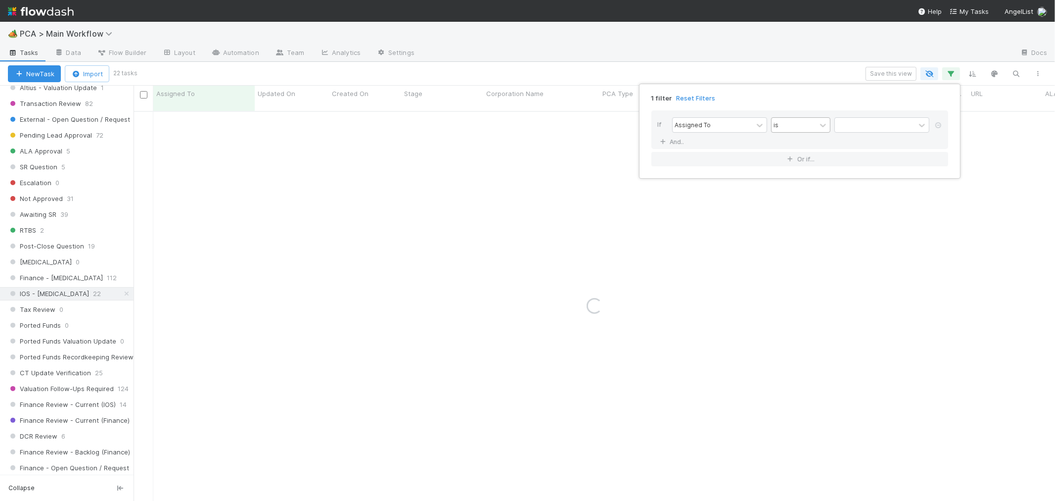
click at [783, 126] on div "is" at bounding box center [794, 125] width 45 height 14
click at [783, 161] on div "is not" at bounding box center [800, 164] width 59 height 17
click at [849, 127] on div at bounding box center [875, 125] width 80 height 14
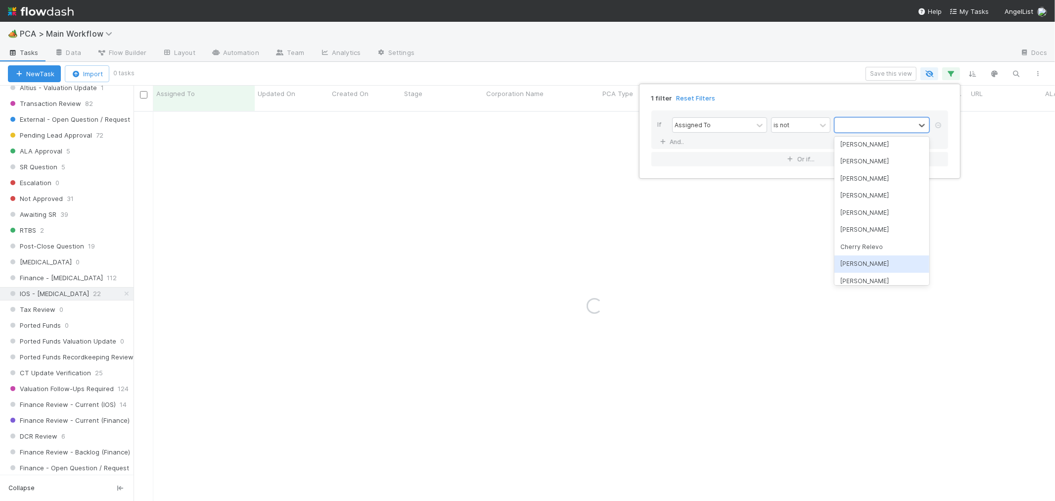
scroll to position [879, 0]
type input "lo"
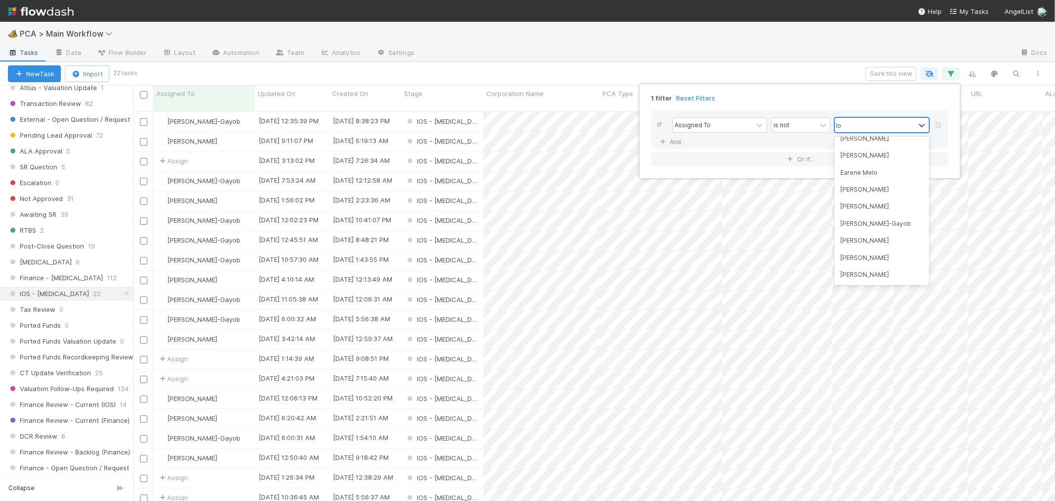
click at [853, 124] on div "lo lo" at bounding box center [875, 125] width 80 height 14
type input "lora"
click at [850, 146] on div "Loraine Pati-Gayob" at bounding box center [881, 146] width 95 height 17
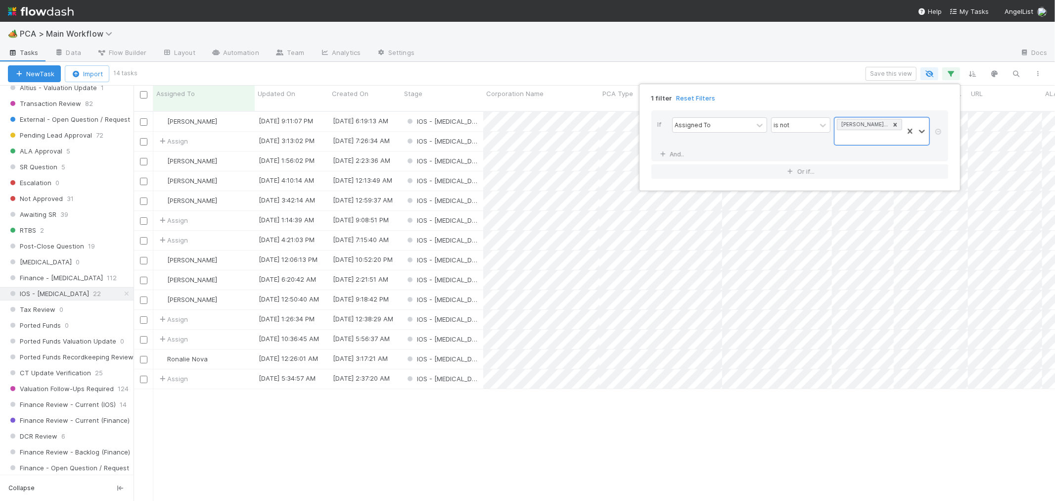
click at [523, 71] on div "1 filter Reset Filters If Assigned To is not option Loraine Pati-Gayob, selecte…" at bounding box center [527, 250] width 1055 height 501
click at [465, 112] on div "IOS - ICU" at bounding box center [442, 121] width 82 height 19
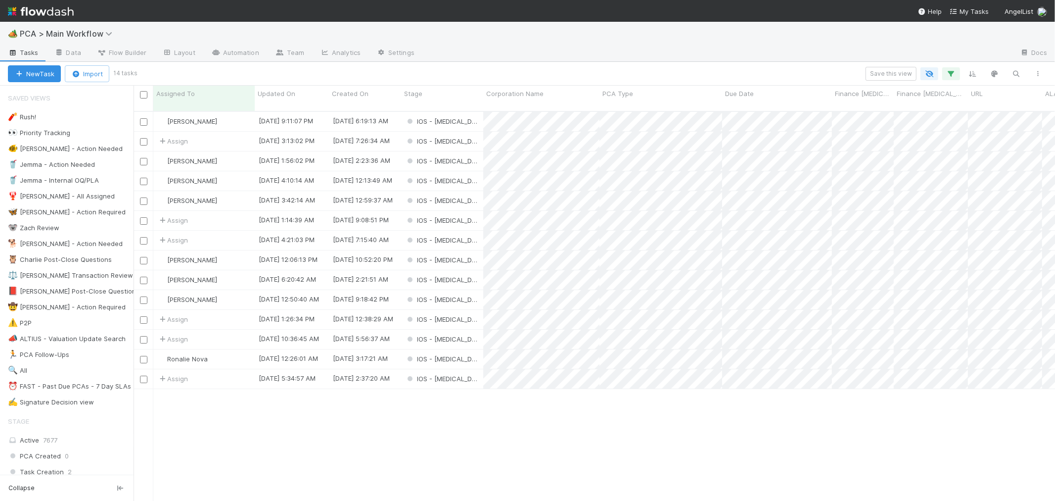
scroll to position [389, 913]
click at [143, 95] on input "checkbox" at bounding box center [143, 94] width 7 height 7
checkbox input "true"
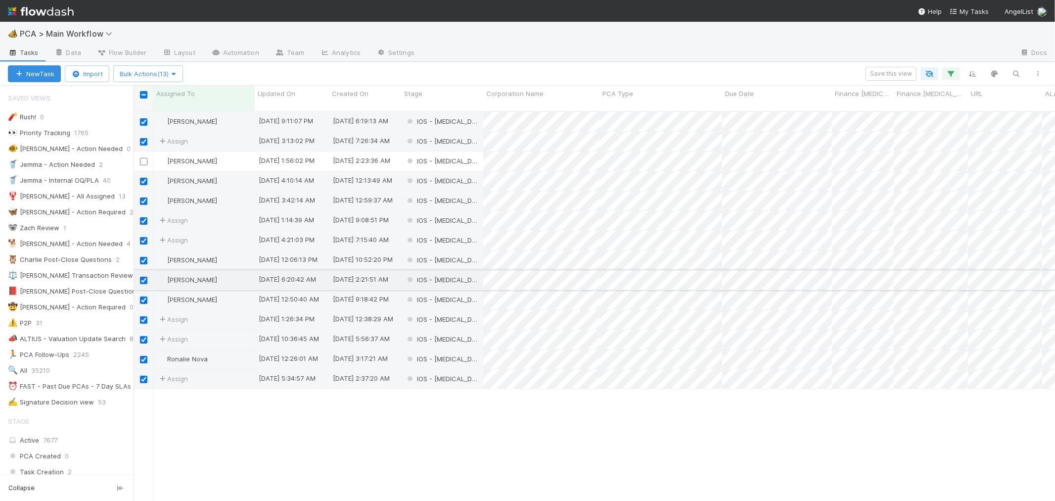
click at [143, 276] on input "checkbox" at bounding box center [143, 279] width 7 height 7
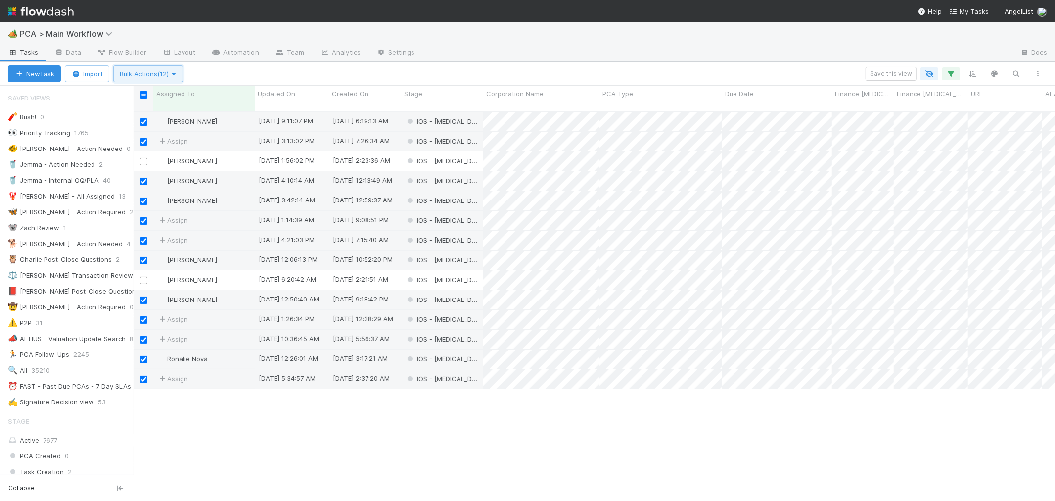
click at [159, 75] on span "Bulk Actions (12)" at bounding box center [148, 74] width 57 height 8
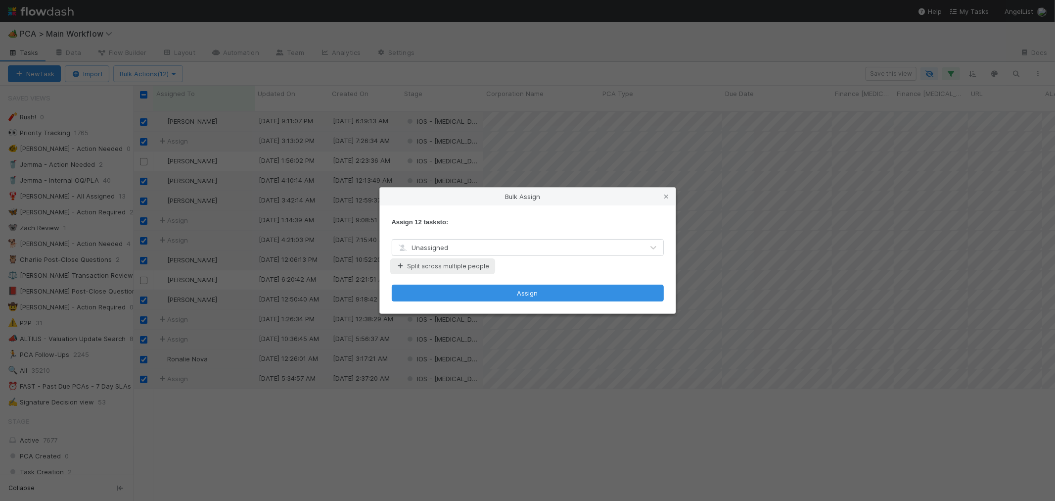
click at [443, 264] on button "Split across multiple people" at bounding box center [443, 266] width 102 height 13
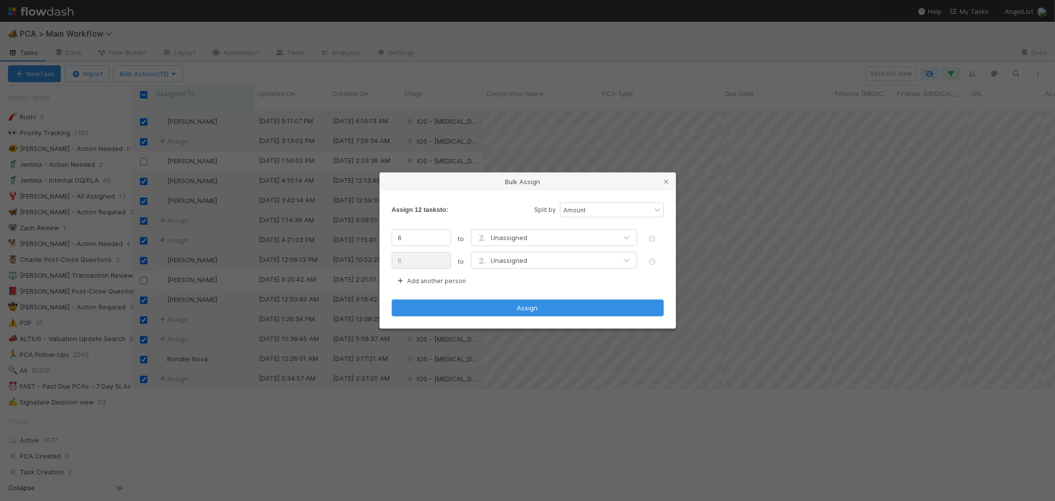
click at [508, 244] on div "Unassigned" at bounding box center [543, 237] width 145 height 16
type input "lora"
click at [503, 262] on span "[PERSON_NAME]-Gayob" at bounding box center [526, 261] width 73 height 8
click at [500, 268] on div "Unassigned" at bounding box center [543, 260] width 145 height 16
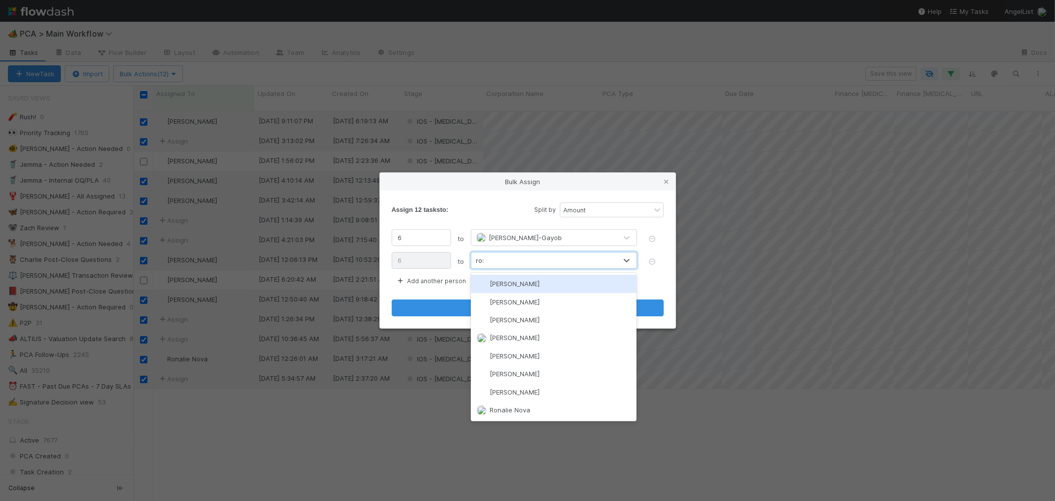
type input "rose"
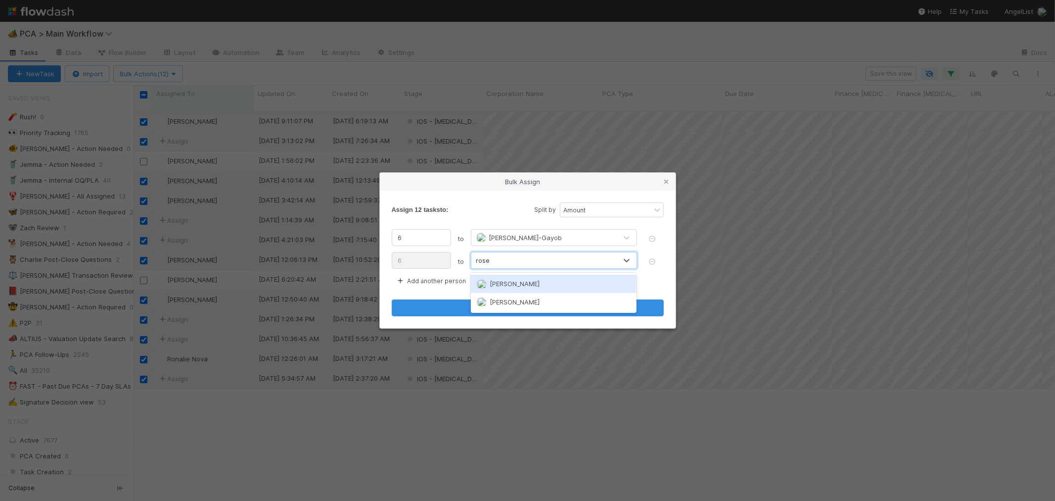
click at [503, 283] on span "[PERSON_NAME]" at bounding box center [515, 283] width 50 height 8
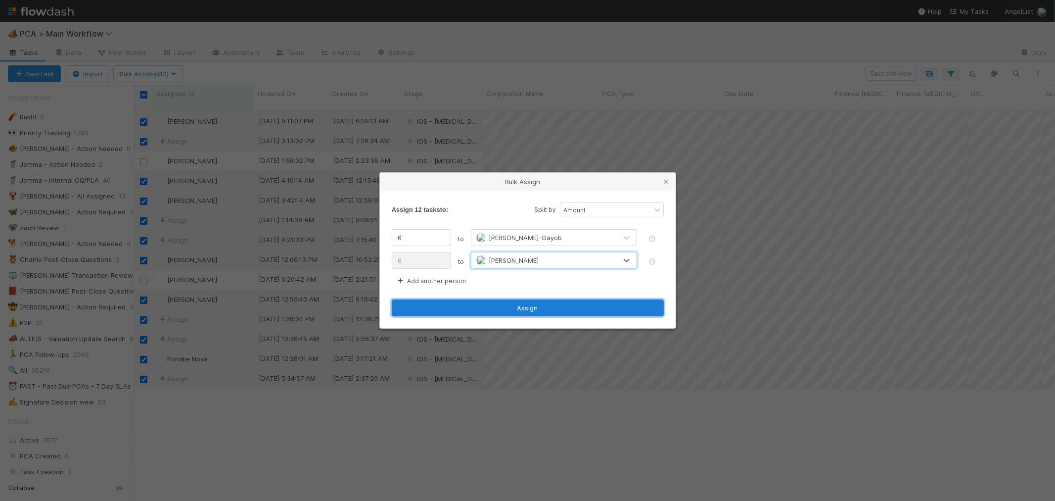
click at [495, 306] on button "Assign" at bounding box center [528, 307] width 272 height 17
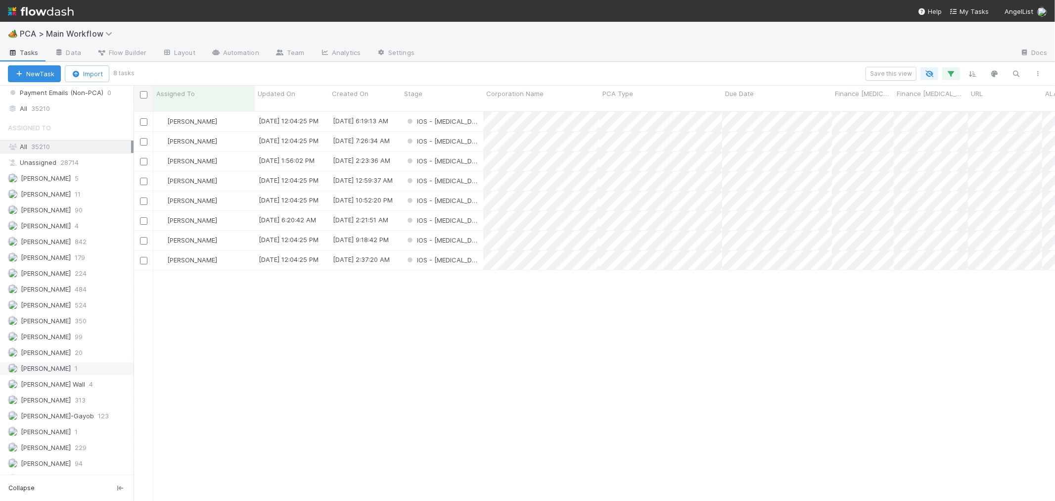
scroll to position [1370, 0]
click at [71, 418] on div "Roselyn de Villa 302" at bounding box center [69, 418] width 123 height 12
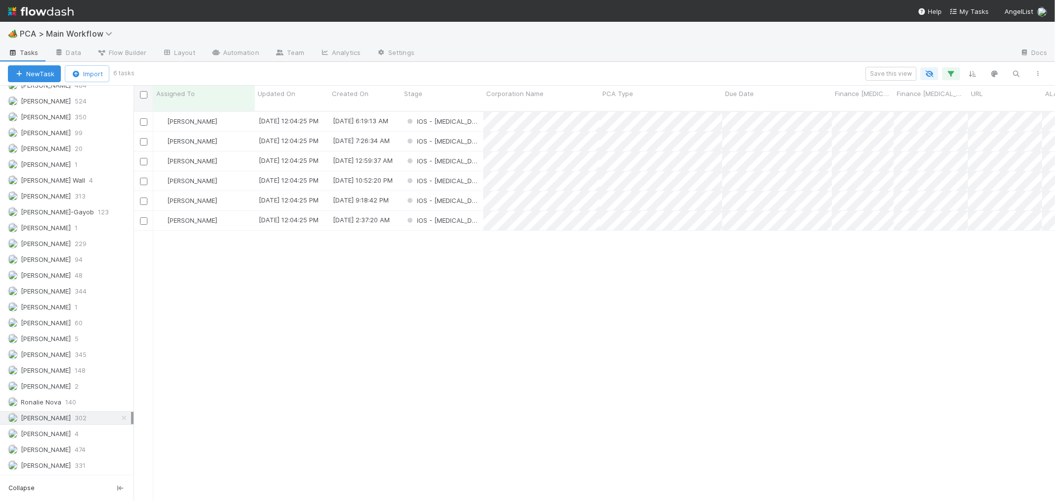
scroll to position [389, 913]
click at [94, 31] on span "PCA > Main Workflow" at bounding box center [68, 34] width 97 height 10
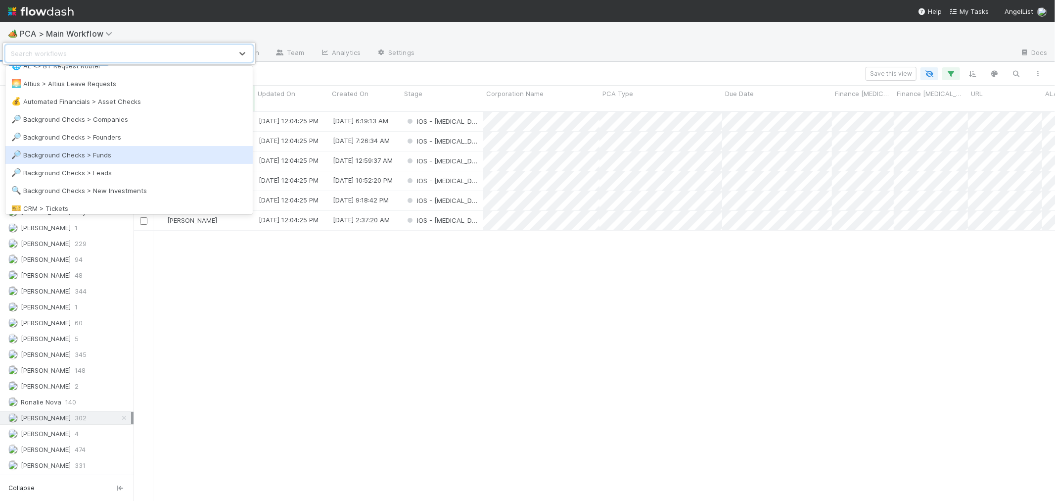
scroll to position [55, 0]
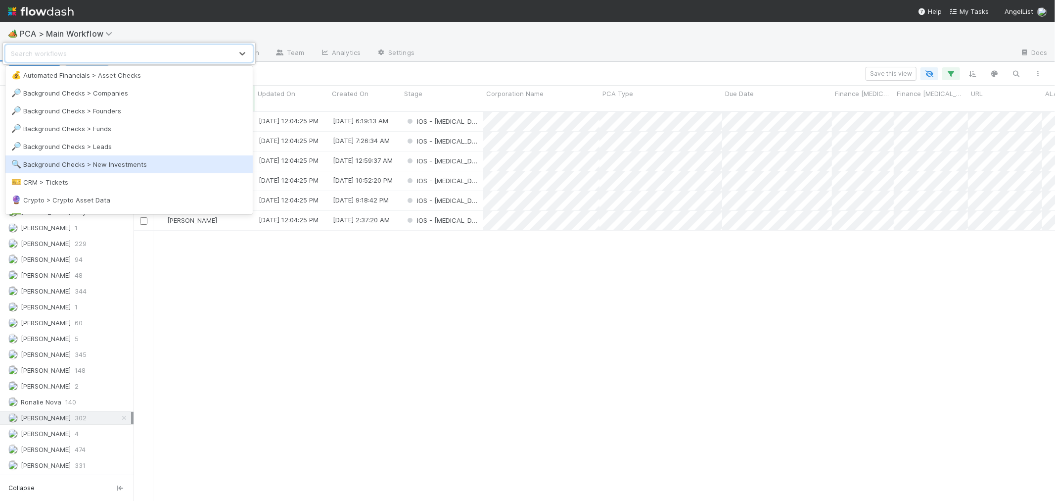
click at [100, 160] on div "🔍 Background Checks > New Investments" at bounding box center [128, 164] width 235 height 10
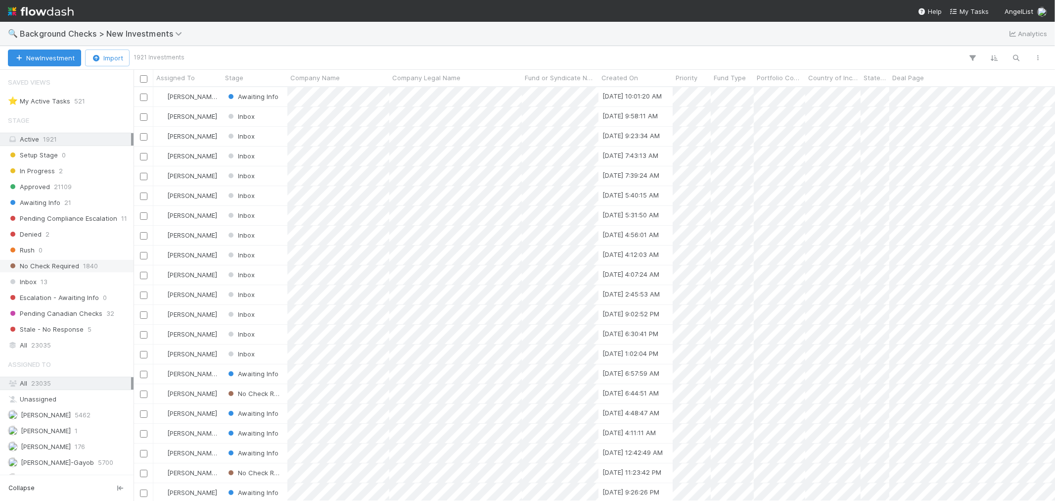
scroll to position [405, 913]
drag, startPoint x: 47, startPoint y: 277, endPoint x: 48, endPoint y: 287, distance: 9.5
click at [47, 277] on div "Inbox 13" at bounding box center [69, 281] width 123 height 12
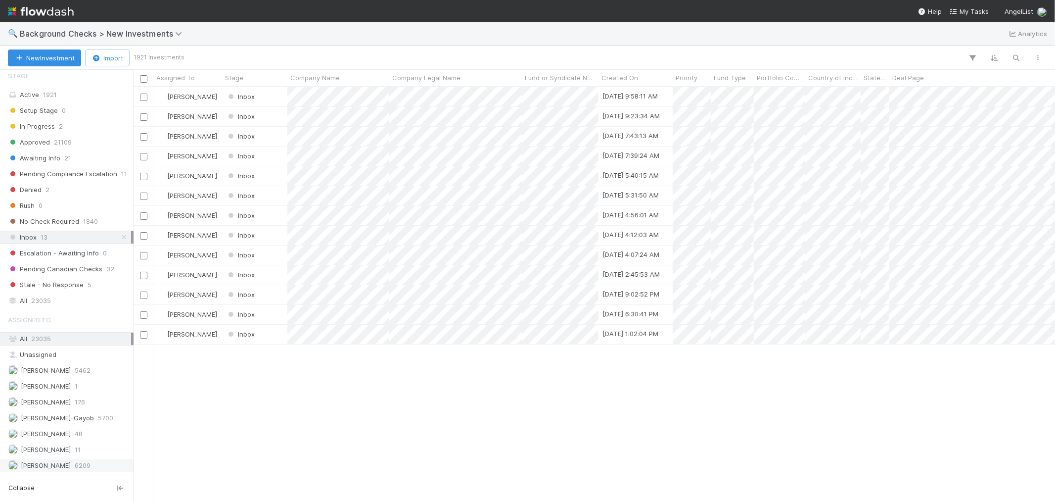
scroll to position [405, 913]
click at [46, 464] on span "[PERSON_NAME]" at bounding box center [46, 465] width 50 height 8
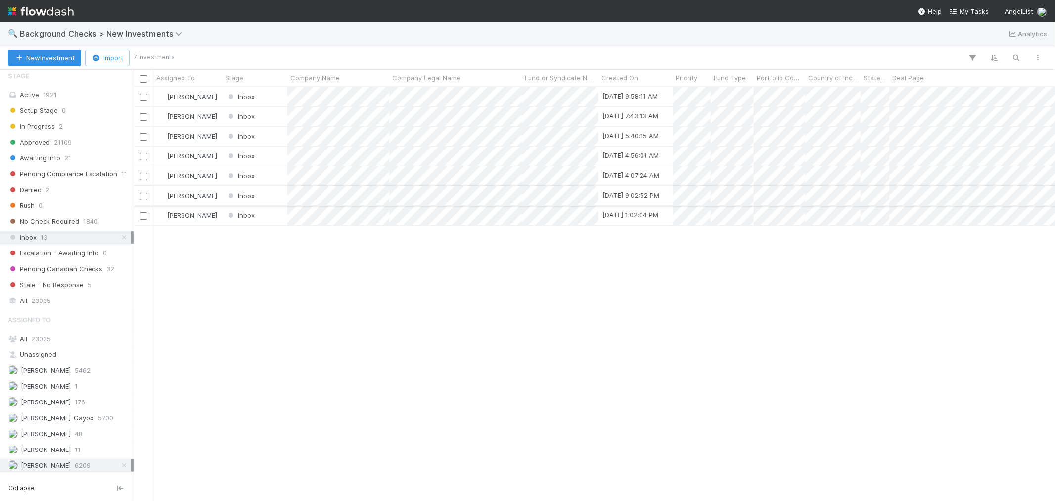
scroll to position [405, 913]
click at [338, 241] on div at bounding box center [527, 250] width 1055 height 501
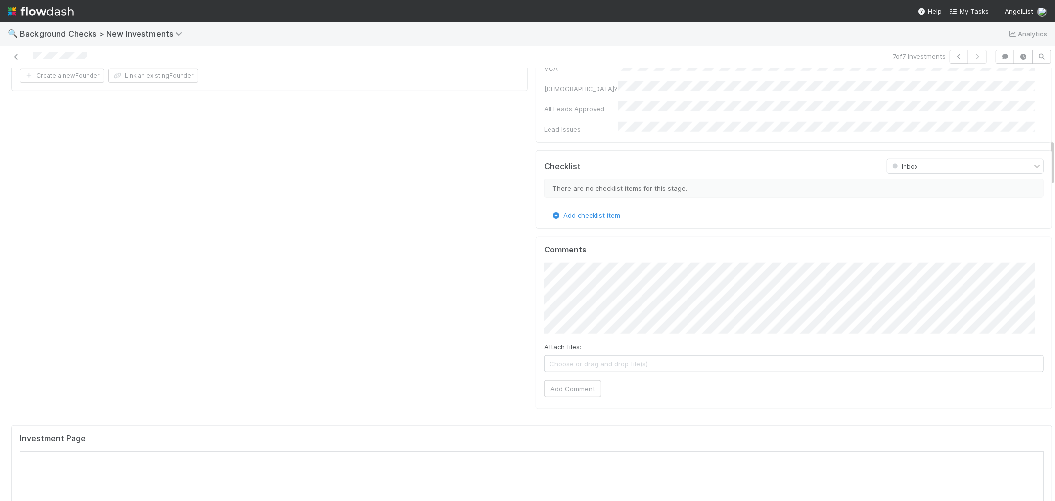
scroll to position [934, 0]
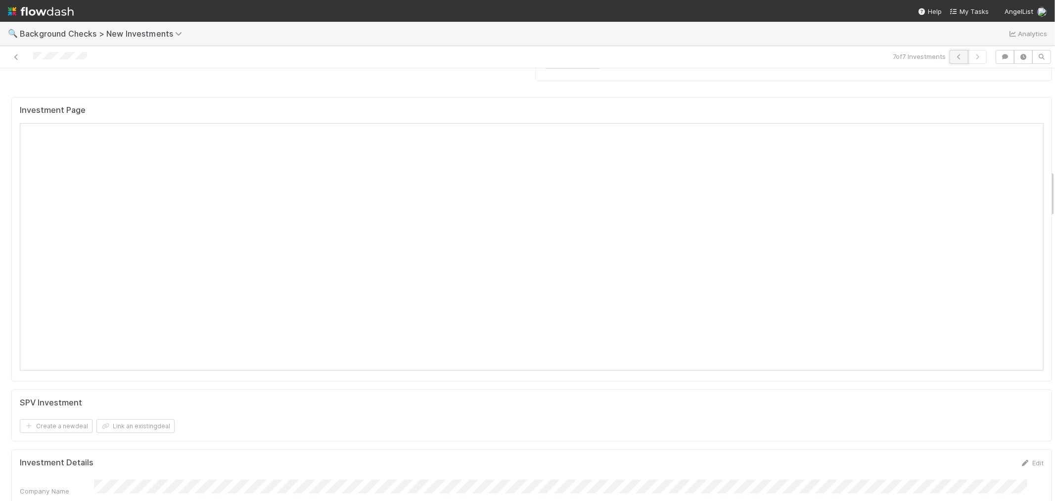
click at [954, 55] on icon "button" at bounding box center [959, 57] width 10 height 6
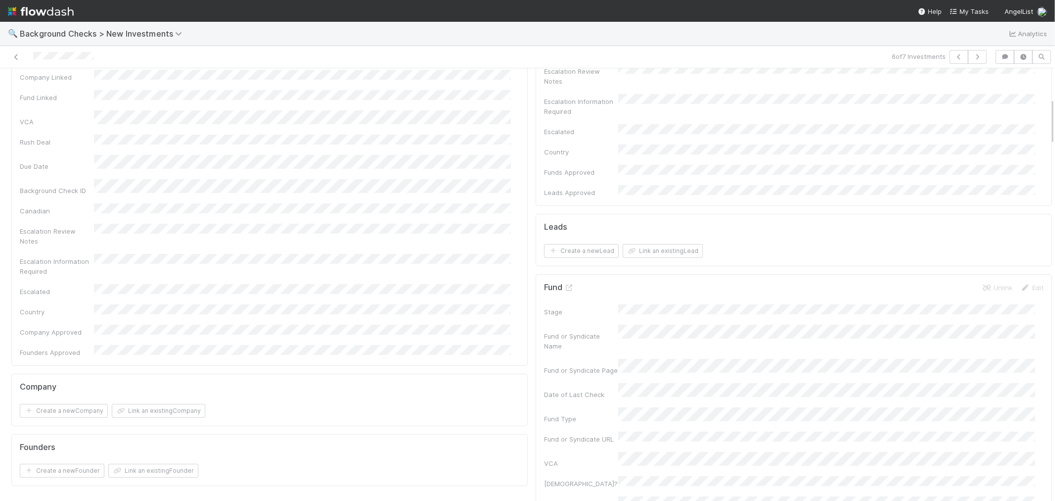
scroll to position [439, 0]
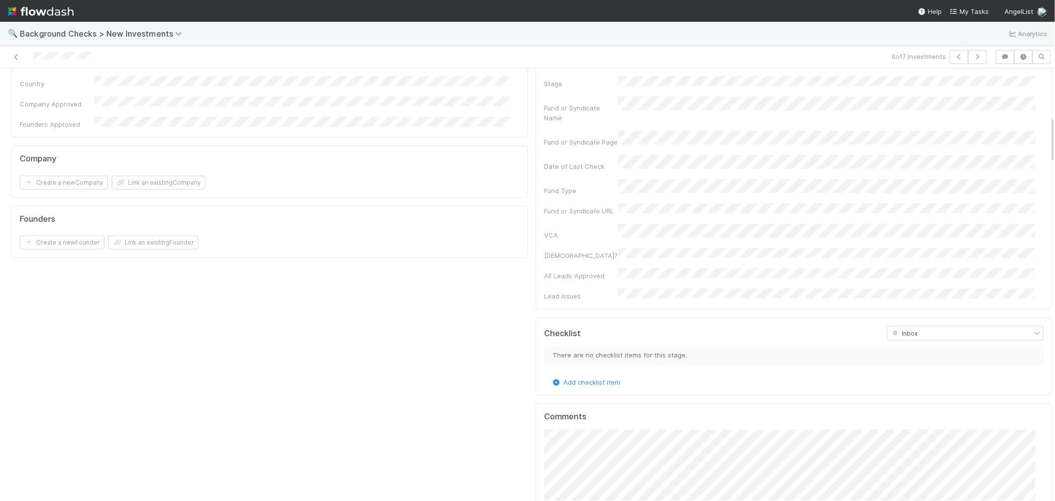
click at [388, 255] on div "Company and Founder Details Edit Company Name Company Legal Name Country of Inc…" at bounding box center [269, 123] width 524 height 930
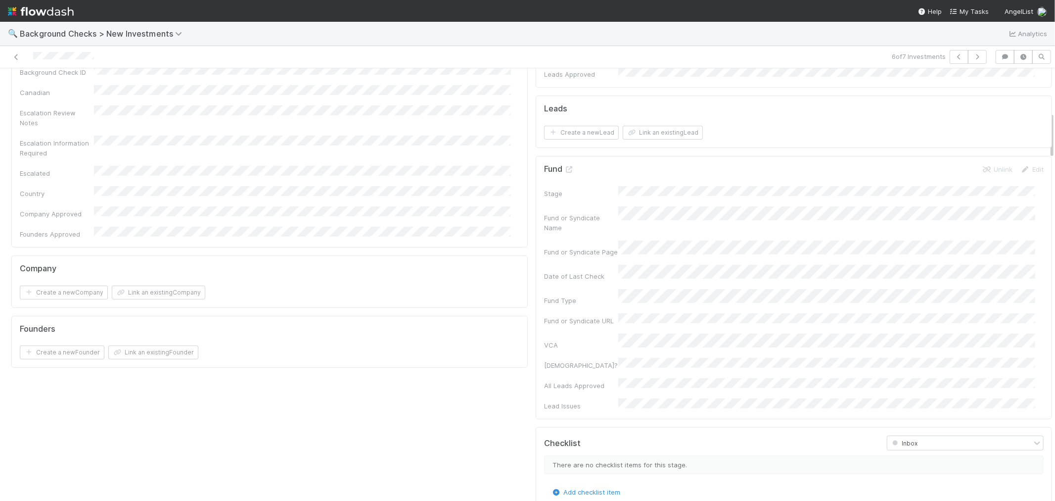
scroll to position [659, 0]
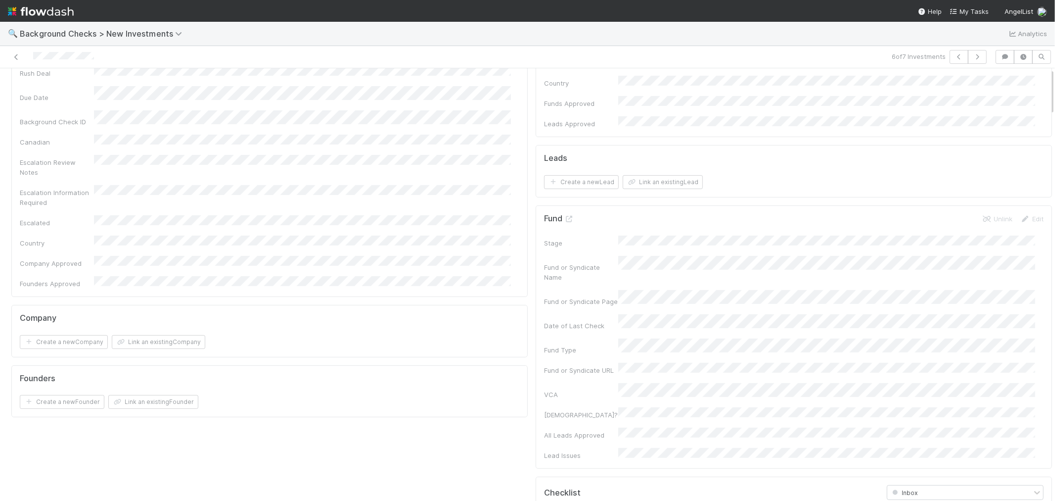
scroll to position [0, 0]
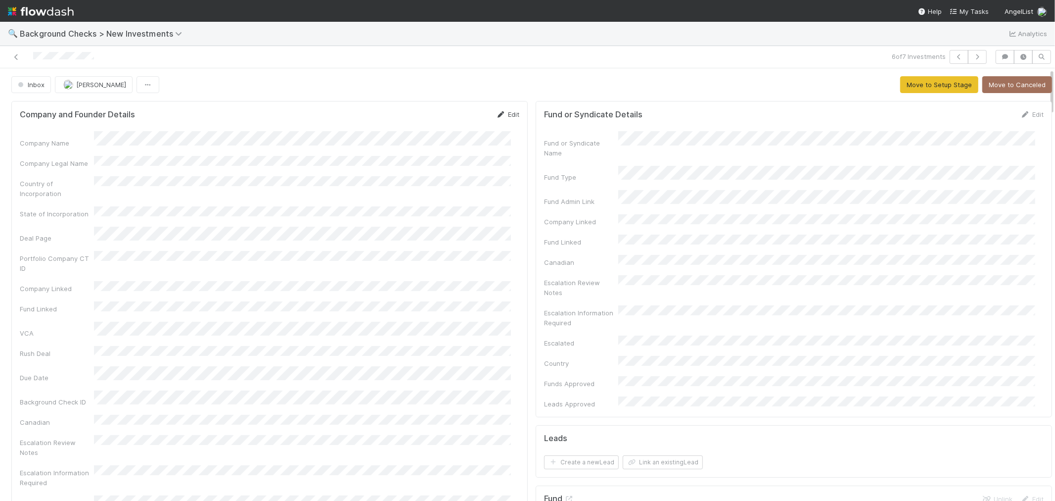
click at [500, 115] on link "Edit" at bounding box center [507, 114] width 23 height 8
click at [463, 117] on button "Save" at bounding box center [467, 117] width 28 height 17
click at [941, 91] on button "Move to Setup Stage" at bounding box center [939, 84] width 78 height 17
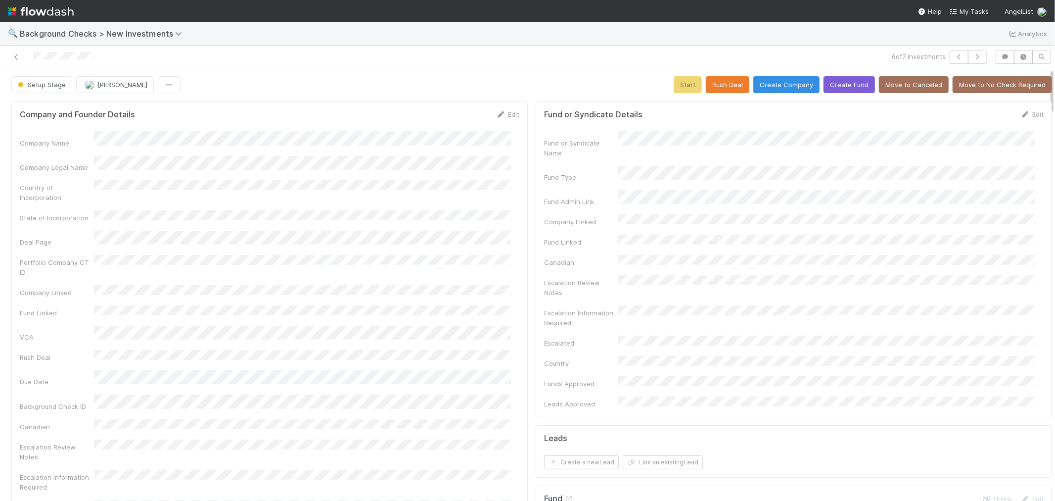
click at [553, 308] on div "Escalation Information Required" at bounding box center [581, 318] width 74 height 20
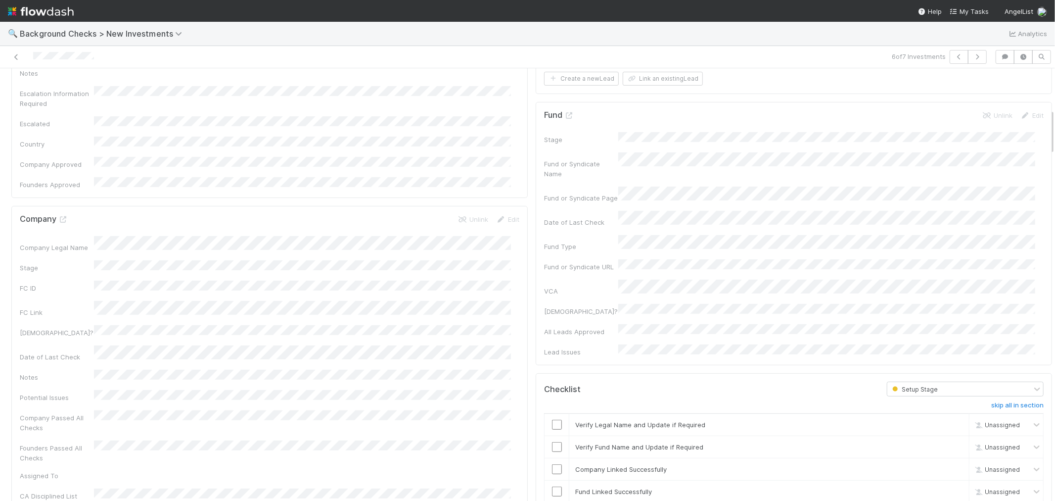
scroll to position [384, 0]
click at [552, 418] on input "checkbox" at bounding box center [557, 423] width 10 height 10
click at [552, 441] on input "checkbox" at bounding box center [557, 446] width 10 height 10
click at [552, 463] on input "checkbox" at bounding box center [557, 468] width 10 height 10
click at [552, 485] on input "checkbox" at bounding box center [557, 490] width 10 height 10
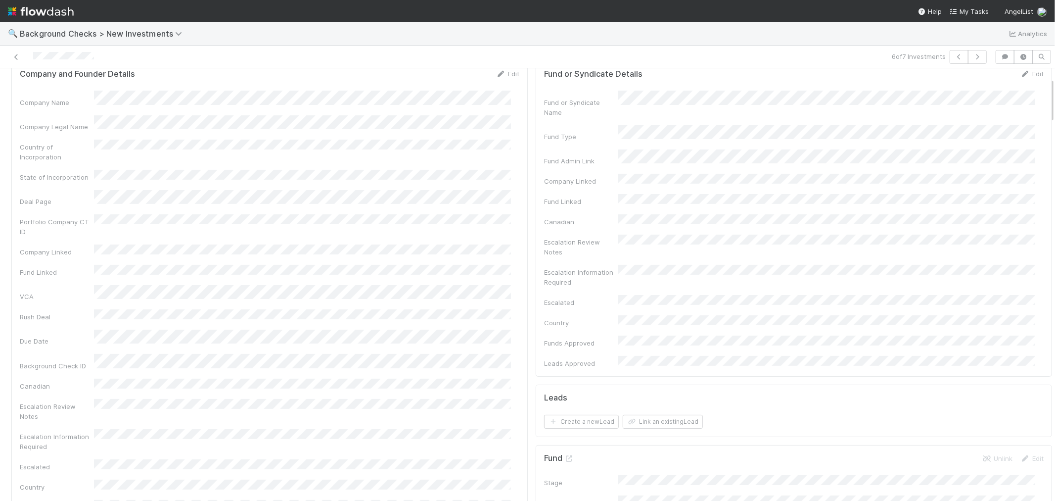
scroll to position [0, 0]
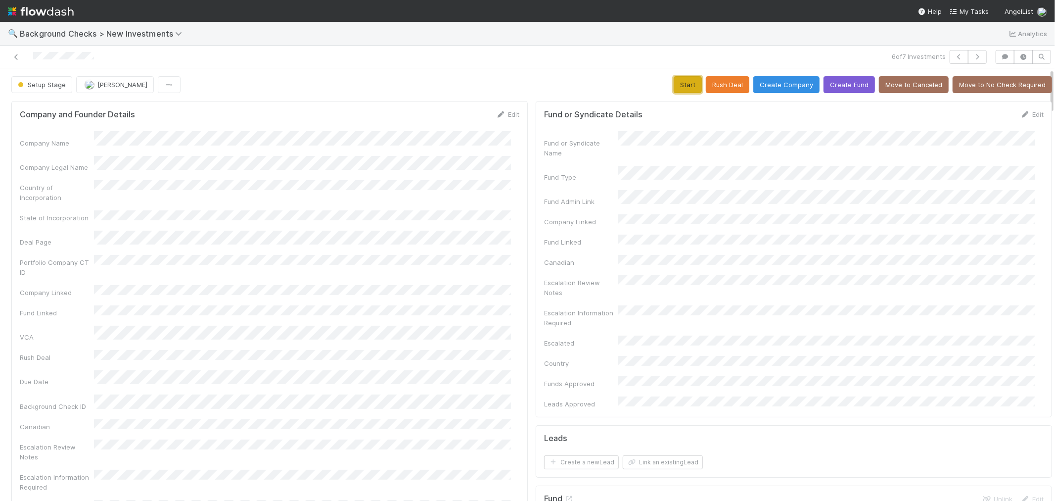
click at [674, 88] on button "Start" at bounding box center [688, 84] width 28 height 17
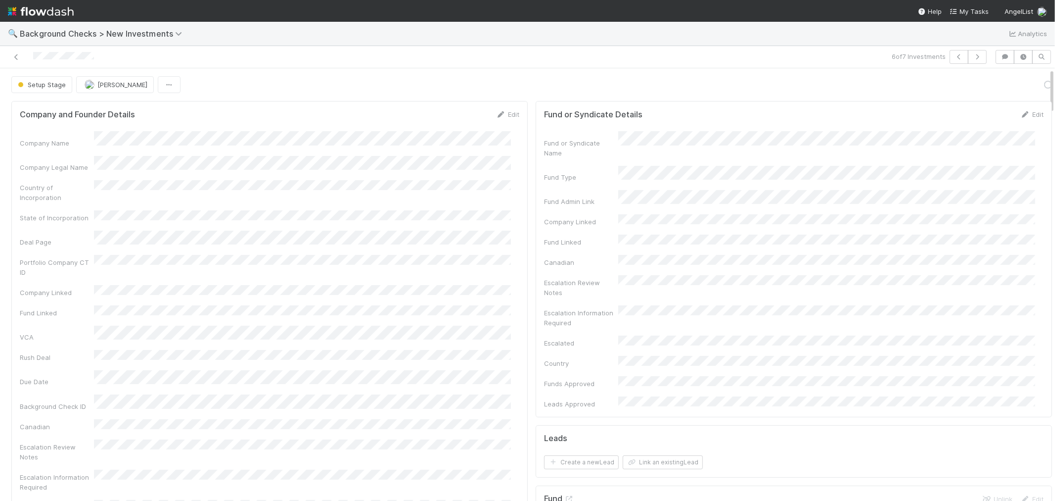
click at [431, 306] on div "Company Name Company Legal Name Country of Incorporation State of Incorporation…" at bounding box center [270, 351] width 500 height 441
click at [1013, 82] on link "Actions" at bounding box center [1031, 84] width 41 height 17
click at [944, 208] on button "Link Lead" at bounding box center [998, 202] width 110 height 14
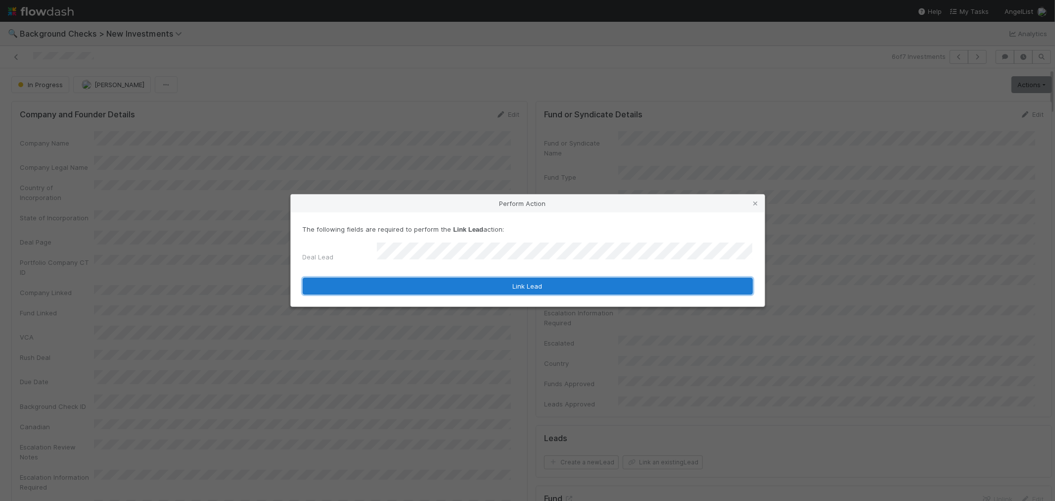
click at [595, 277] on button "Link Lead" at bounding box center [528, 285] width 450 height 17
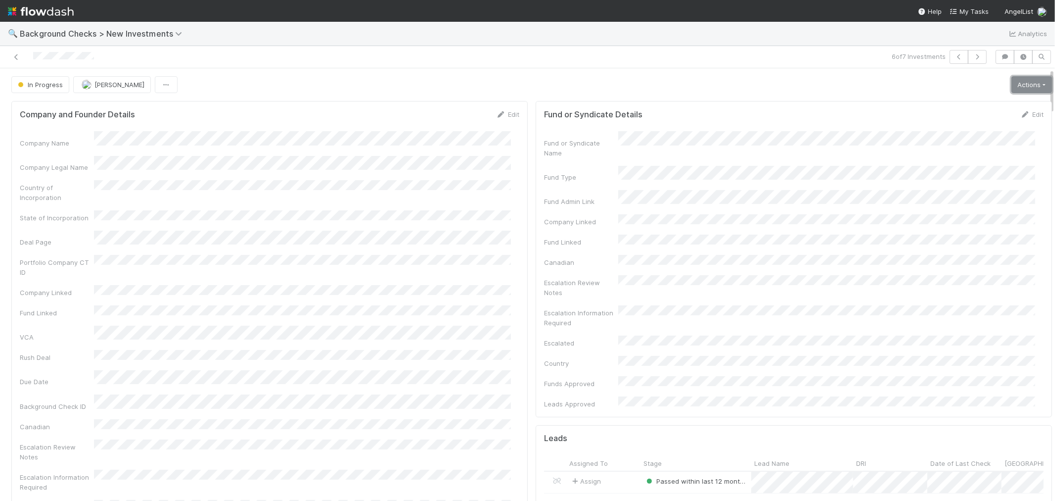
click at [1021, 86] on link "Actions" at bounding box center [1031, 84] width 41 height 17
click at [993, 103] on button "Finish" at bounding box center [998, 105] width 110 height 14
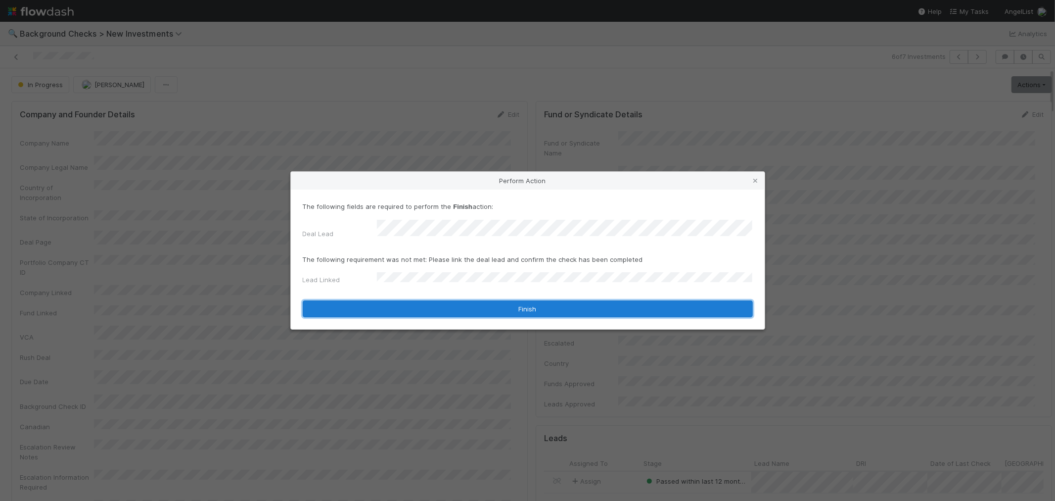
click at [391, 300] on button "Finish" at bounding box center [528, 308] width 450 height 17
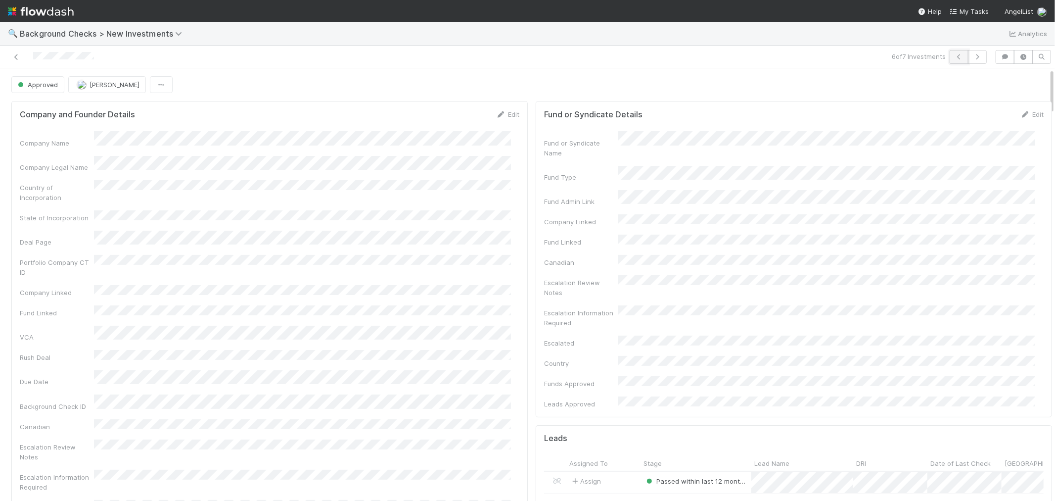
click at [954, 56] on icon "button" at bounding box center [959, 57] width 10 height 6
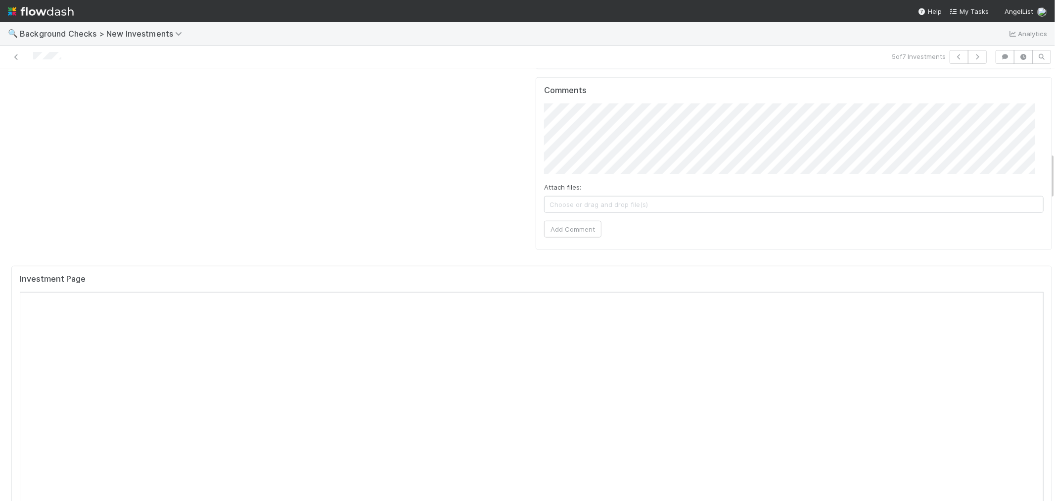
scroll to position [769, 0]
click at [954, 56] on icon "button" at bounding box center [959, 57] width 10 height 6
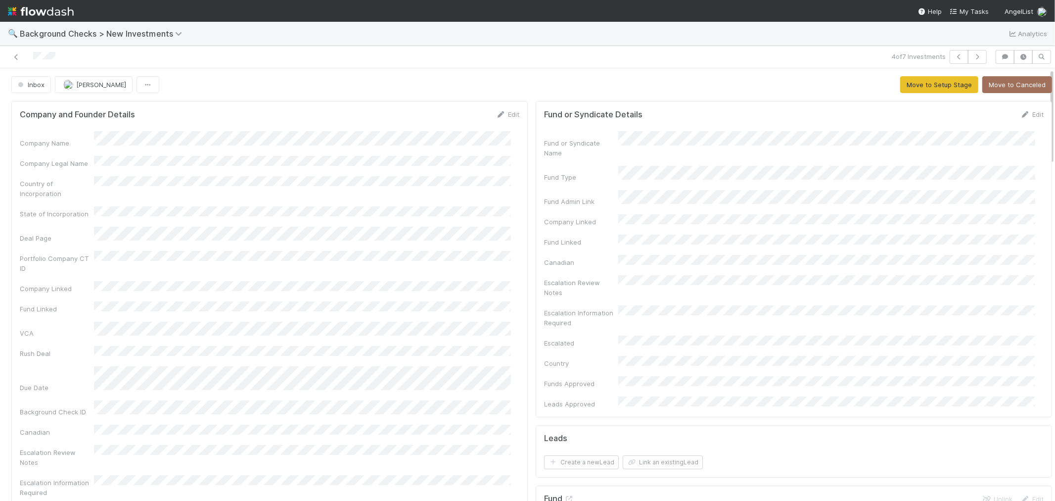
click at [471, 298] on div "Company Name Company Legal Name Country of Incorporation State of Incorporation…" at bounding box center [270, 354] width 500 height 447
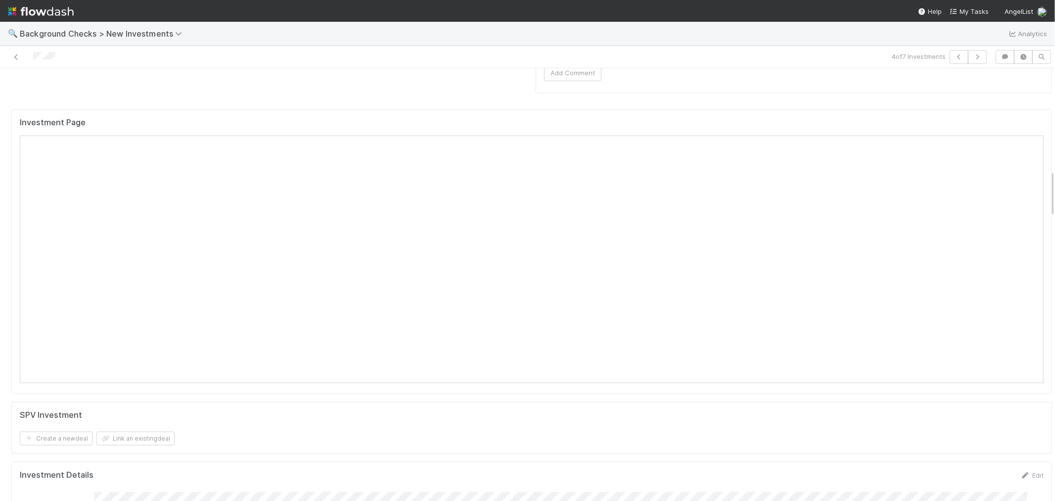
scroll to position [934, 0]
click at [392, 53] on div at bounding box center [251, 57] width 495 height 14
click at [514, 62] on div "4 of 7 Investments" at bounding box center [745, 57] width 492 height 14
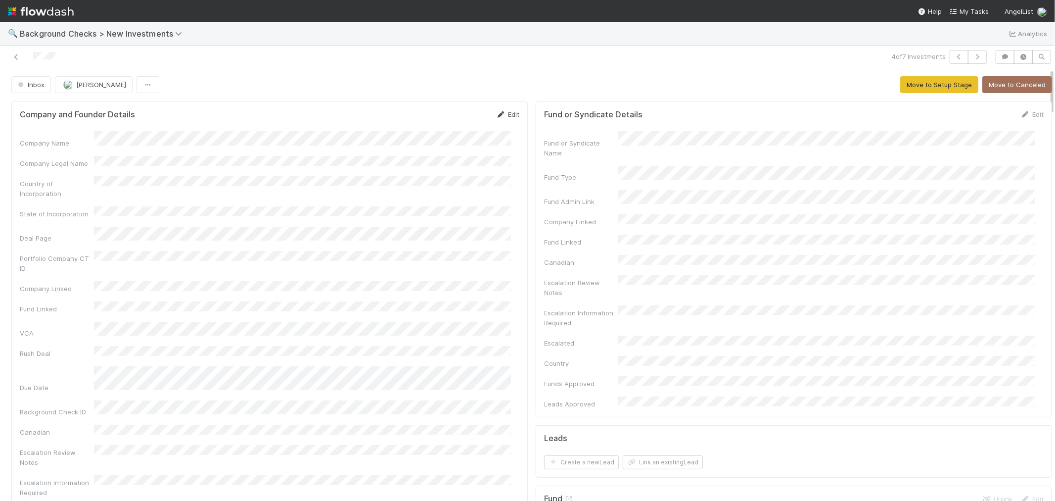
click at [502, 112] on link "Edit" at bounding box center [507, 114] width 23 height 8
click at [453, 117] on button "Save" at bounding box center [467, 117] width 28 height 17
click at [927, 88] on button "Move to Setup Stage" at bounding box center [939, 84] width 78 height 17
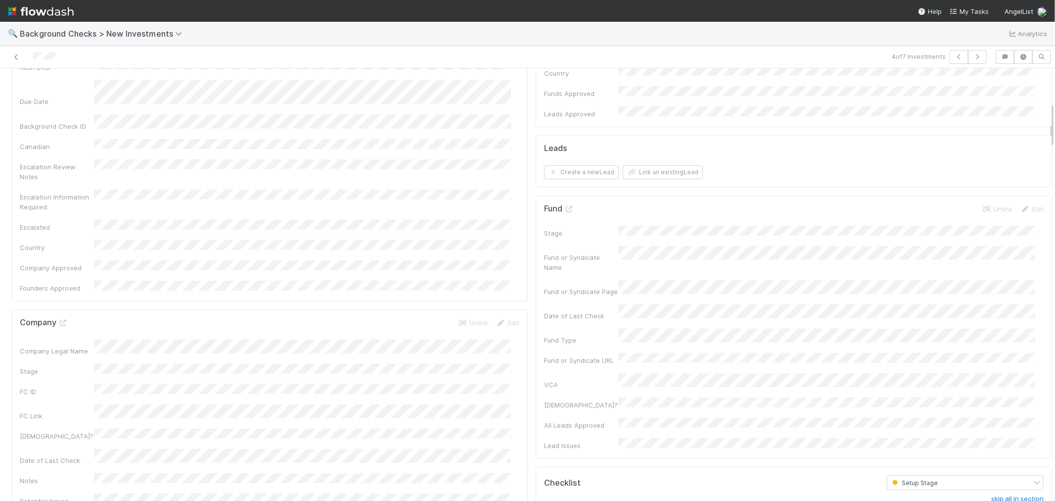
scroll to position [329, 0]
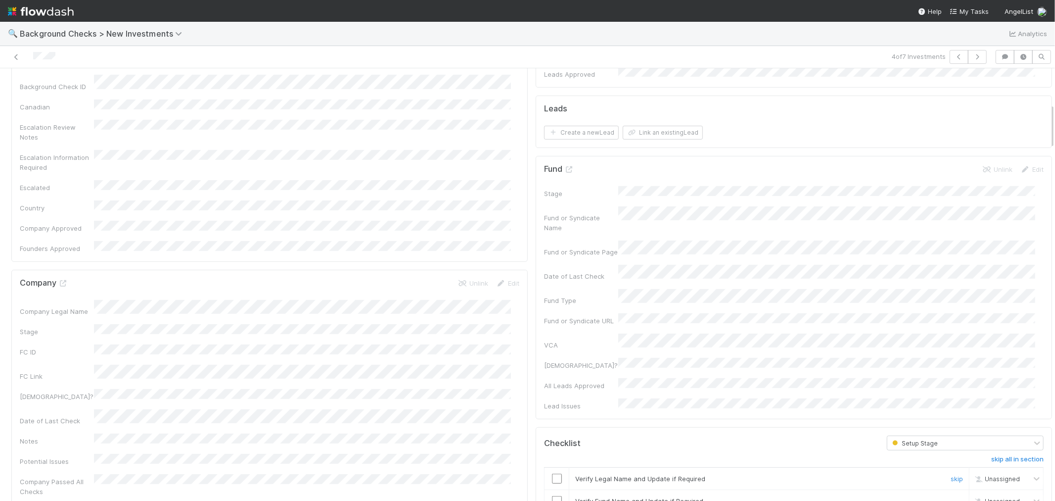
click at [552, 473] on input "checkbox" at bounding box center [557, 478] width 10 height 10
click at [552, 496] on input "checkbox" at bounding box center [557, 501] width 10 height 10
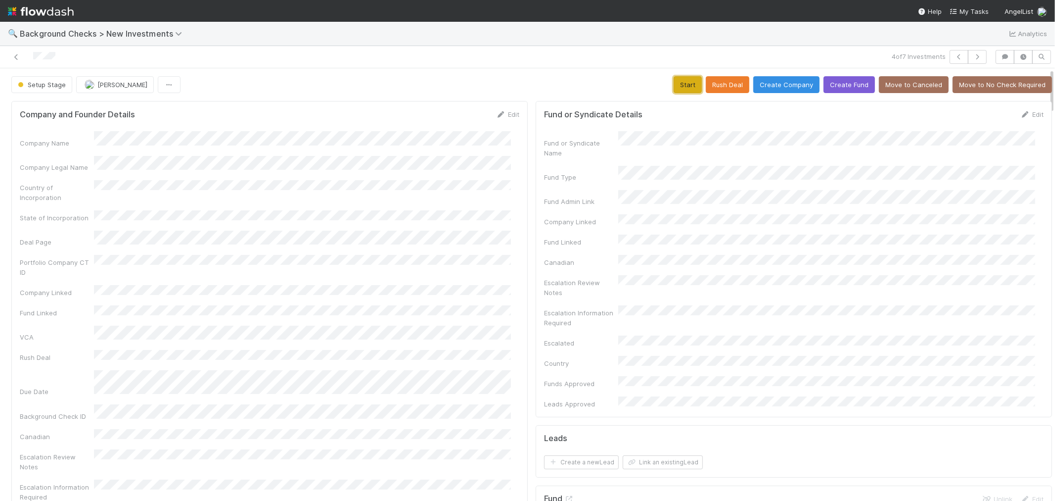
click at [674, 82] on button "Start" at bounding box center [688, 84] width 28 height 17
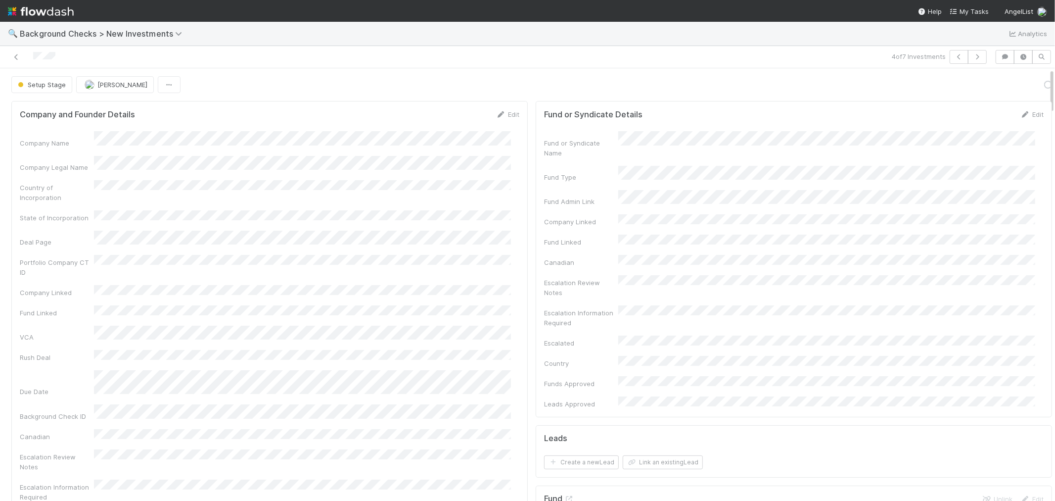
click at [448, 255] on div "Portfolio Company CT ID" at bounding box center [270, 266] width 500 height 22
drag, startPoint x: 1009, startPoint y: 88, endPoint x: 1005, endPoint y: 93, distance: 6.7
click at [1011, 88] on link "Actions" at bounding box center [1031, 84] width 41 height 17
click at [960, 197] on button "Link Lead" at bounding box center [998, 202] width 110 height 14
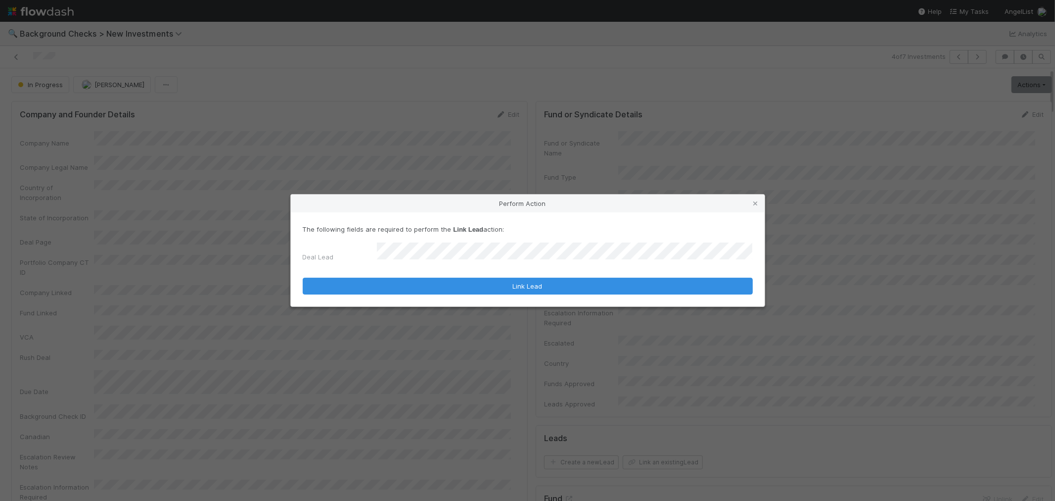
click at [303, 277] on button "Link Lead" at bounding box center [528, 285] width 450 height 17
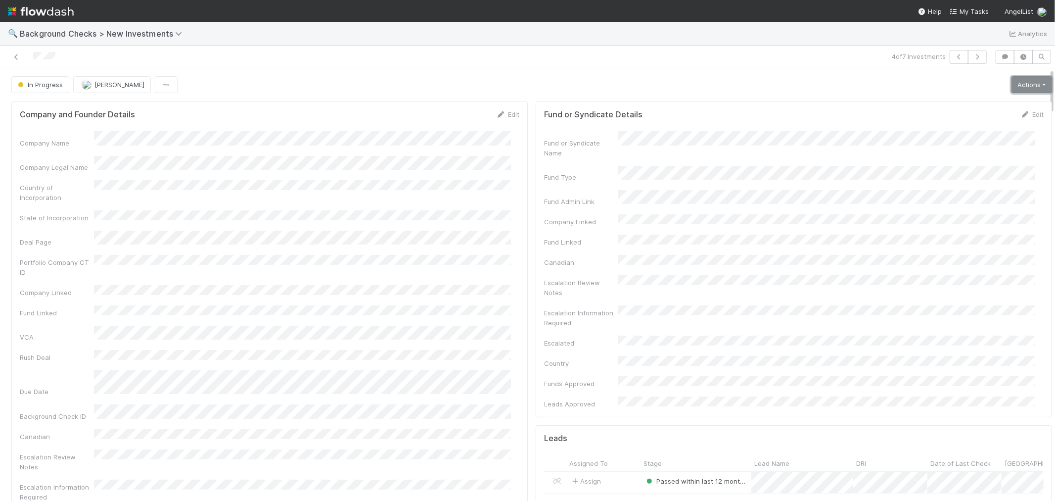
click at [1011, 83] on link "Actions" at bounding box center [1031, 84] width 41 height 17
click at [954, 55] on icon "button" at bounding box center [959, 57] width 10 height 6
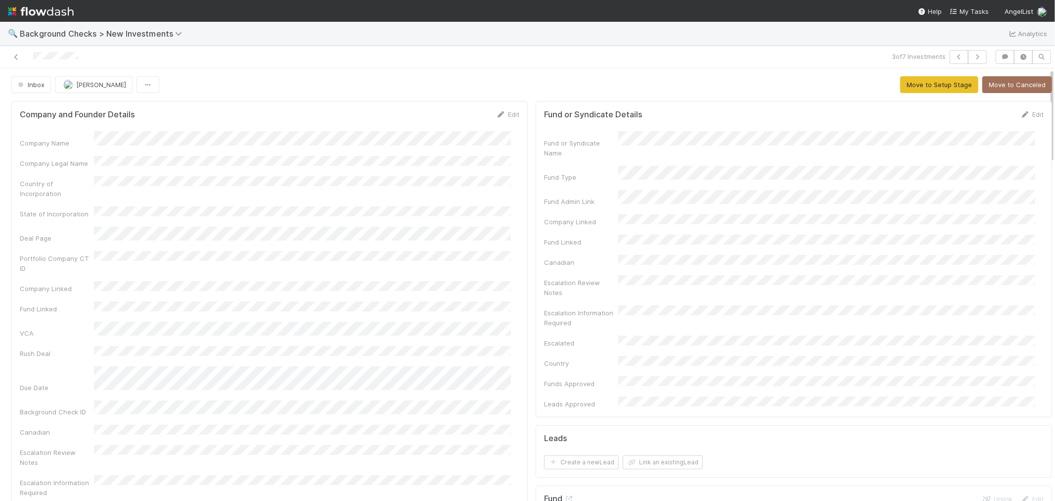
click at [514, 304] on div "Company and Founder Details Edit Company Name Company Legal Name Country of Inc…" at bounding box center [269, 344] width 516 height 486
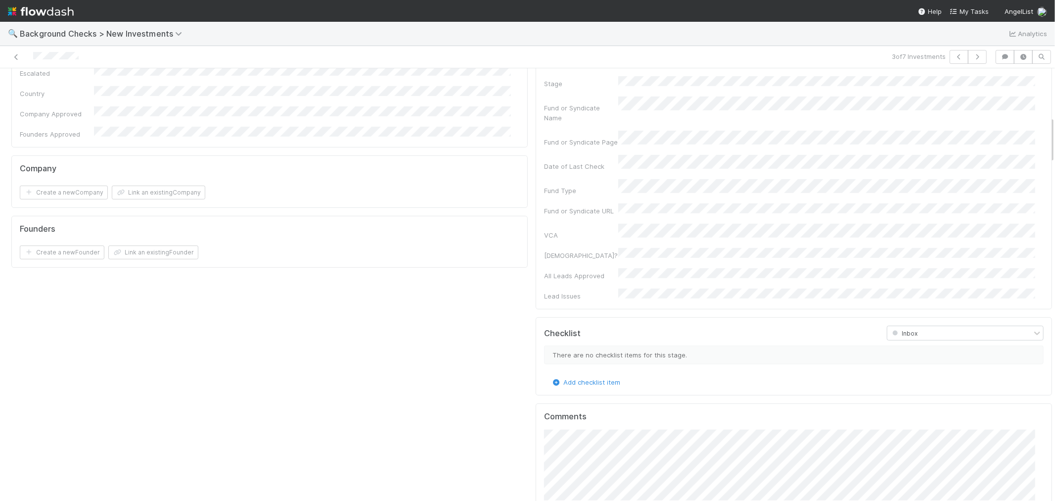
scroll to position [714, 0]
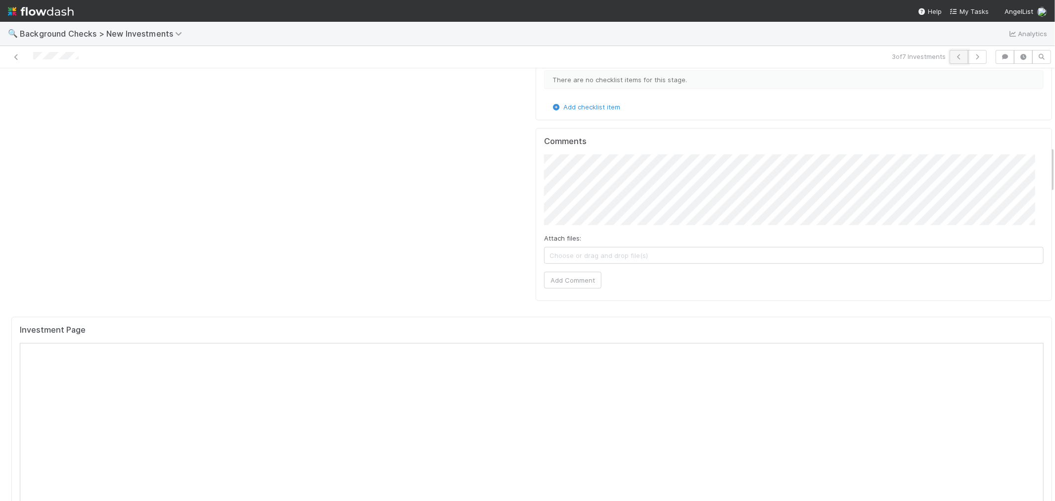
click at [954, 56] on icon "button" at bounding box center [959, 57] width 10 height 6
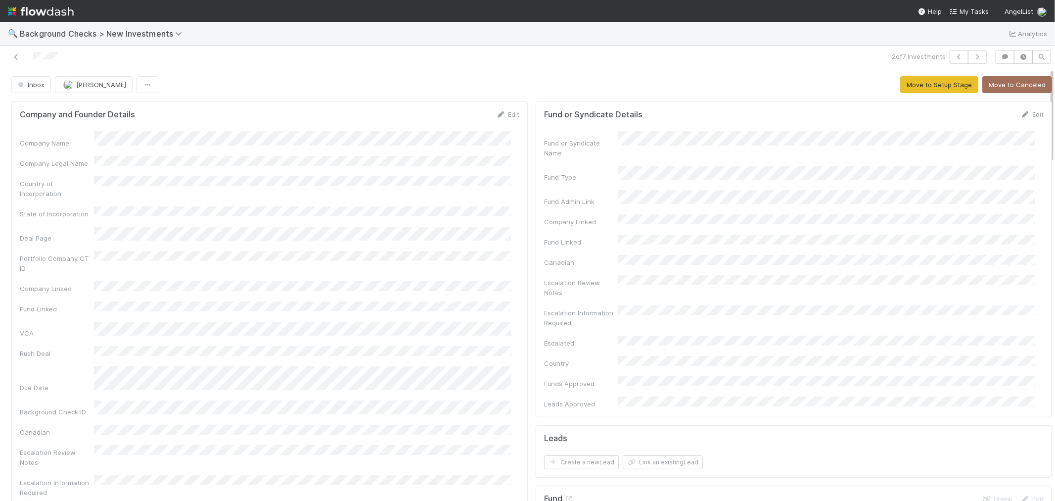
click at [512, 269] on div "Company and Founder Details Edit Company Name Company Legal Name Country of Inc…" at bounding box center [269, 344] width 516 height 486
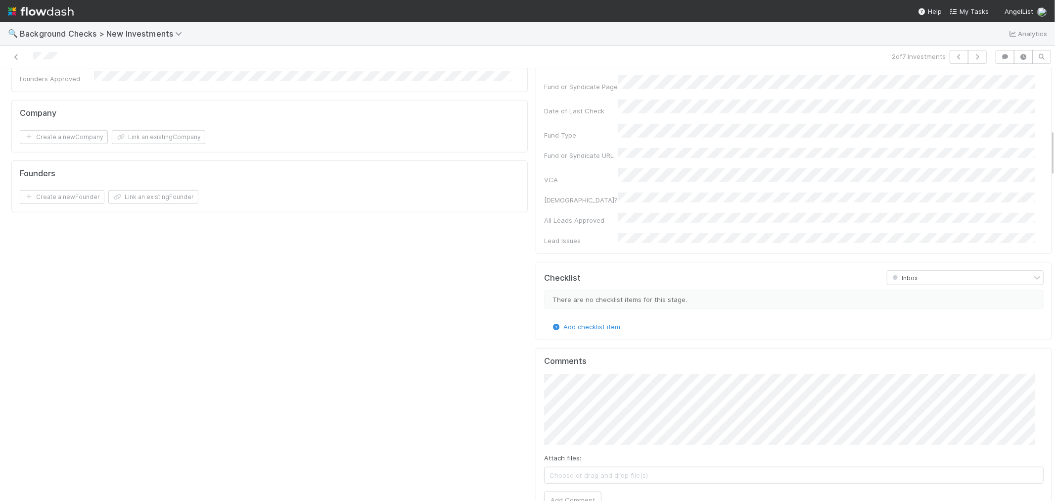
scroll to position [769, 0]
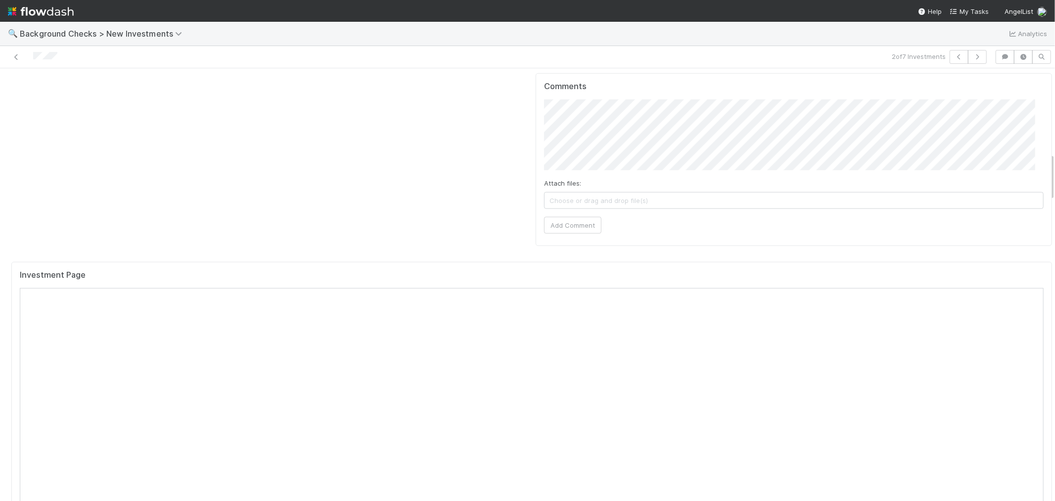
drag, startPoint x: 478, startPoint y: 164, endPoint x: 484, endPoint y: 191, distance: 27.7
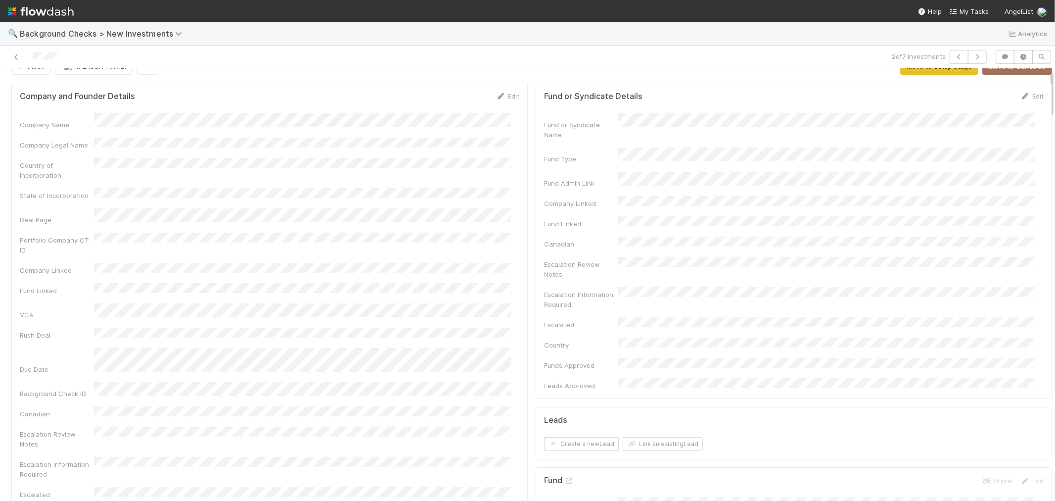
scroll to position [0, 0]
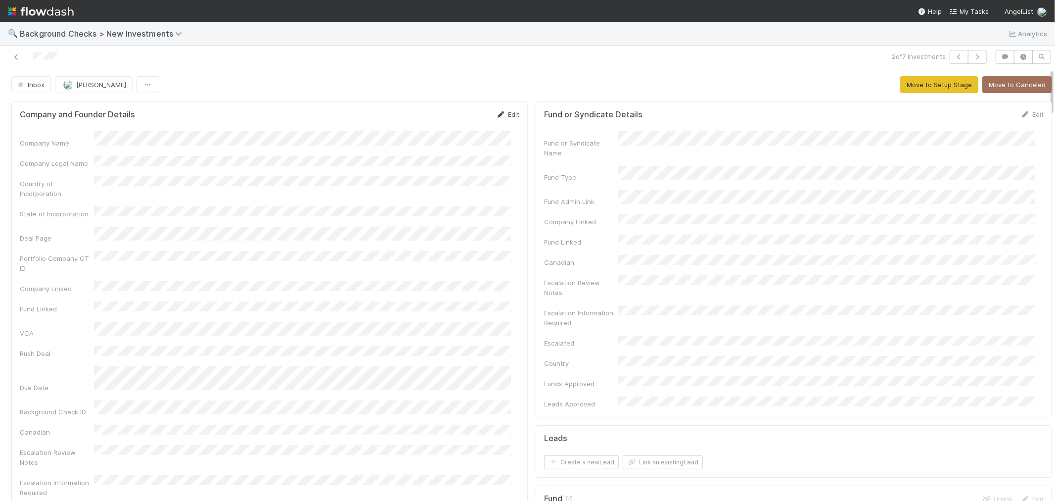
click at [506, 116] on link "Edit" at bounding box center [507, 114] width 23 height 8
click at [453, 115] on button "Save" at bounding box center [467, 117] width 28 height 17
click at [903, 80] on button "Move to Setup Stage" at bounding box center [939, 84] width 78 height 17
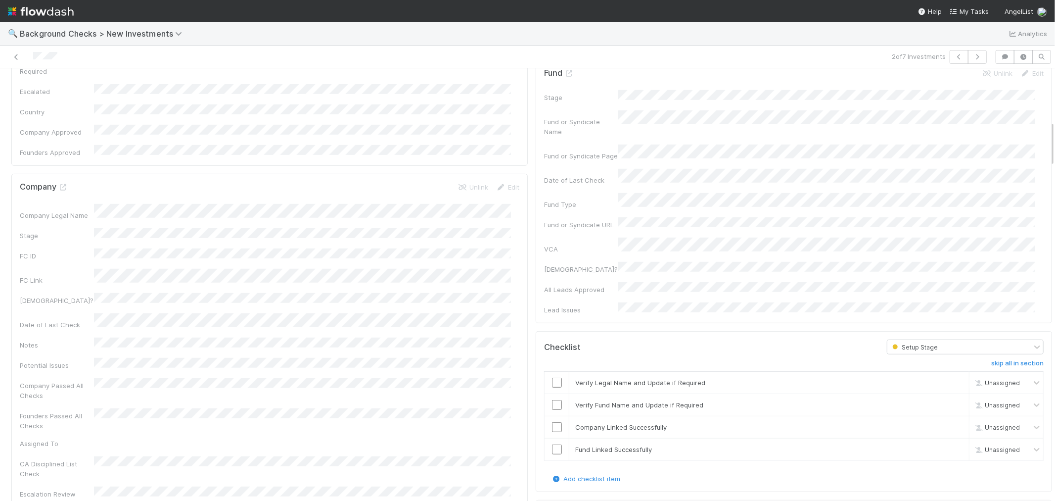
scroll to position [495, 0]
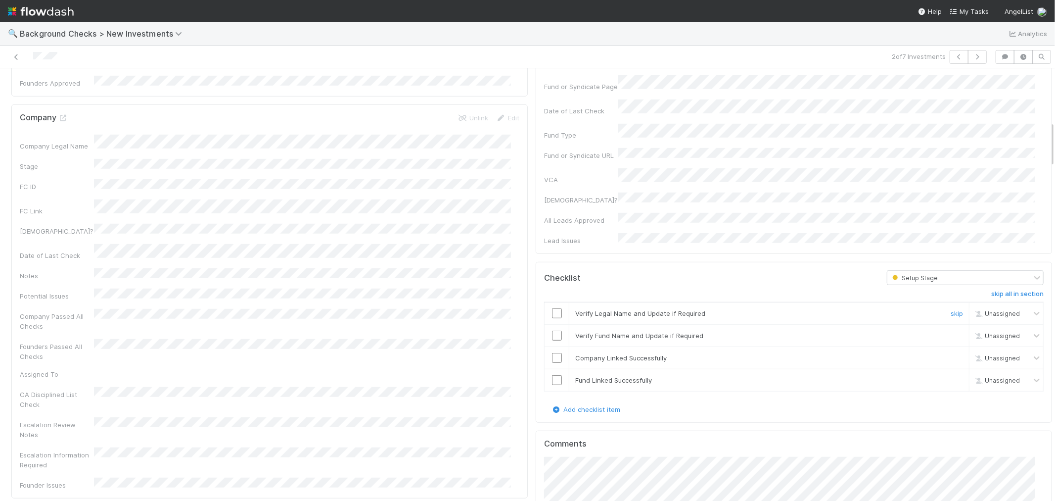
click at [552, 308] on input "checkbox" at bounding box center [557, 313] width 10 height 10
click at [552, 330] on input "checkbox" at bounding box center [557, 335] width 10 height 10
click at [552, 353] on input "checkbox" at bounding box center [557, 358] width 10 height 10
click at [552, 375] on input "checkbox" at bounding box center [557, 380] width 10 height 10
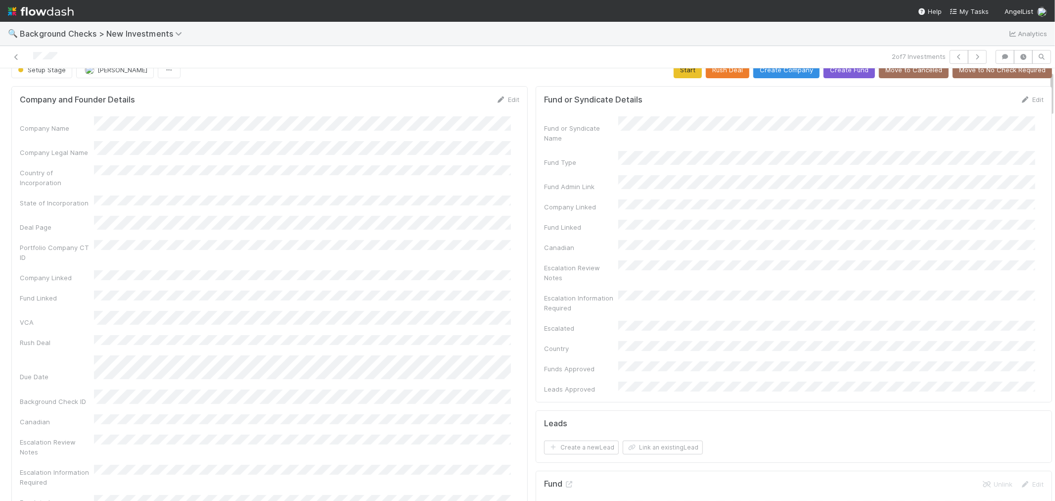
scroll to position [0, 0]
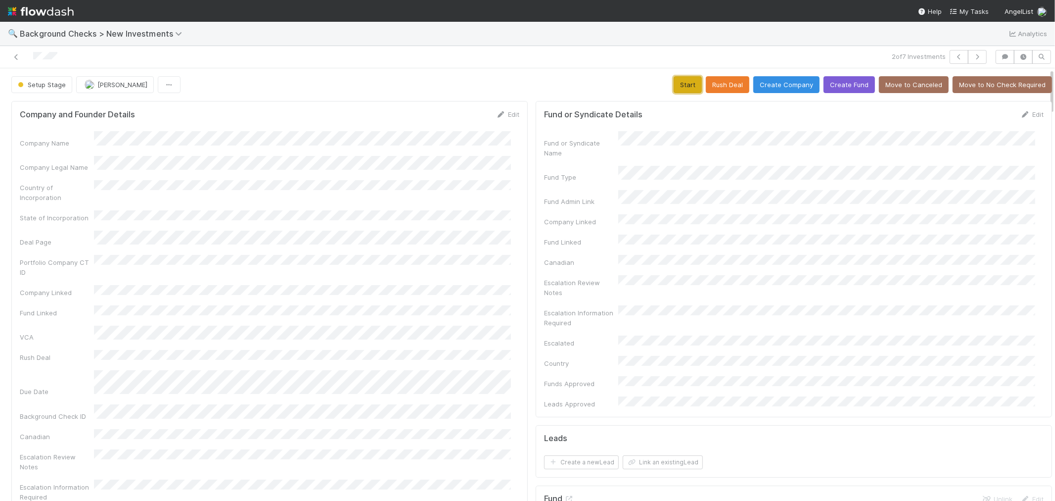
click at [674, 88] on button "Start" at bounding box center [688, 84] width 28 height 17
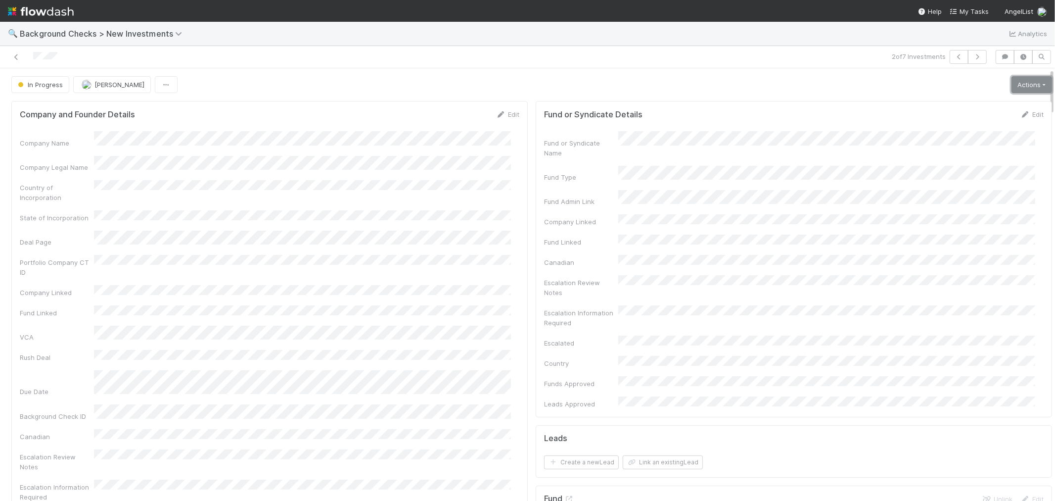
click at [1011, 89] on link "Actions" at bounding box center [1031, 84] width 41 height 17
click at [957, 199] on button "Link Lead" at bounding box center [998, 202] width 110 height 14
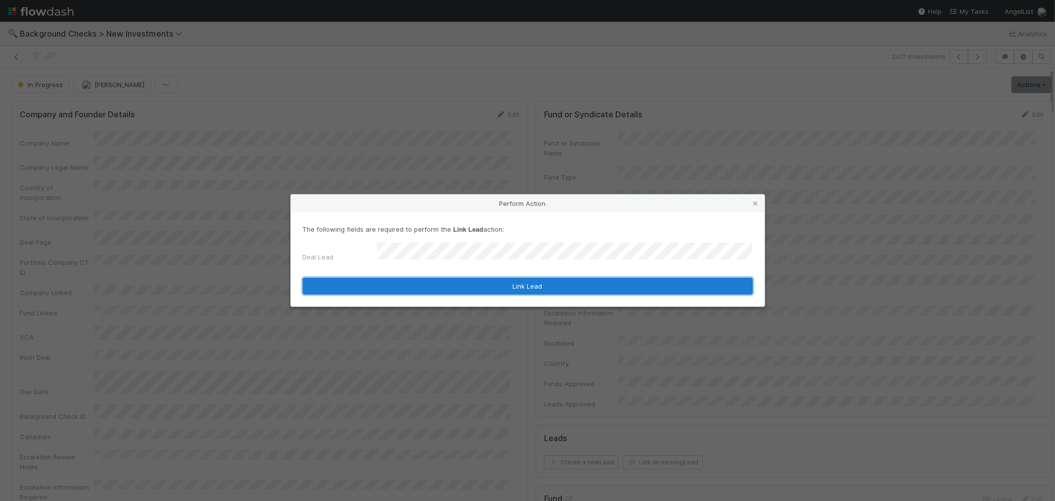
click at [488, 277] on button "Link Lead" at bounding box center [528, 285] width 450 height 17
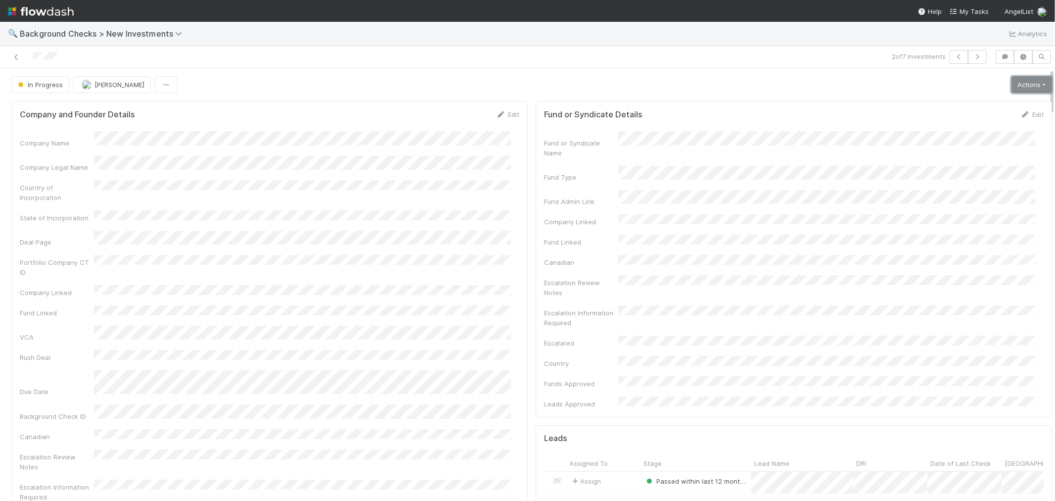
click at [1011, 85] on link "Actions" at bounding box center [1031, 84] width 41 height 17
click at [988, 104] on button "Finish" at bounding box center [998, 105] width 110 height 14
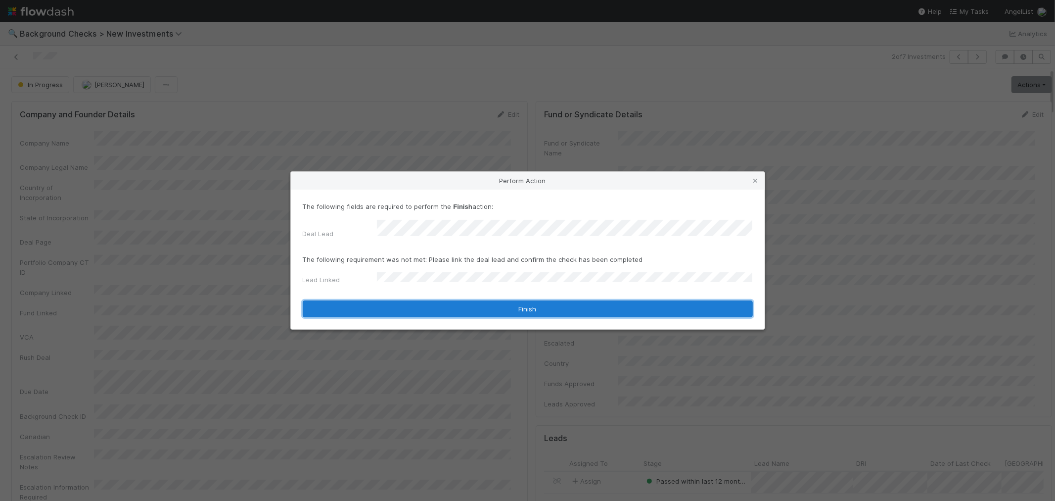
click at [385, 300] on button "Finish" at bounding box center [528, 308] width 450 height 17
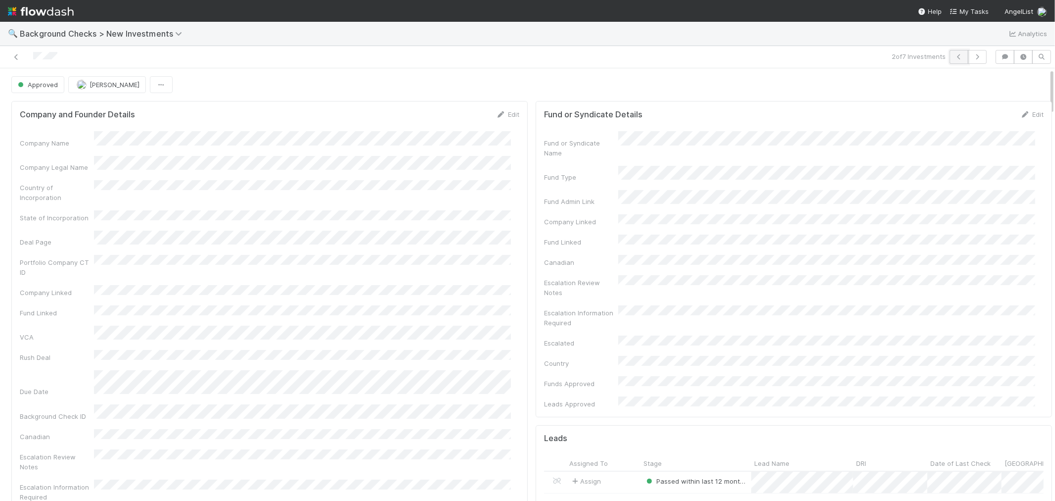
click at [954, 56] on icon "button" at bounding box center [959, 57] width 10 height 6
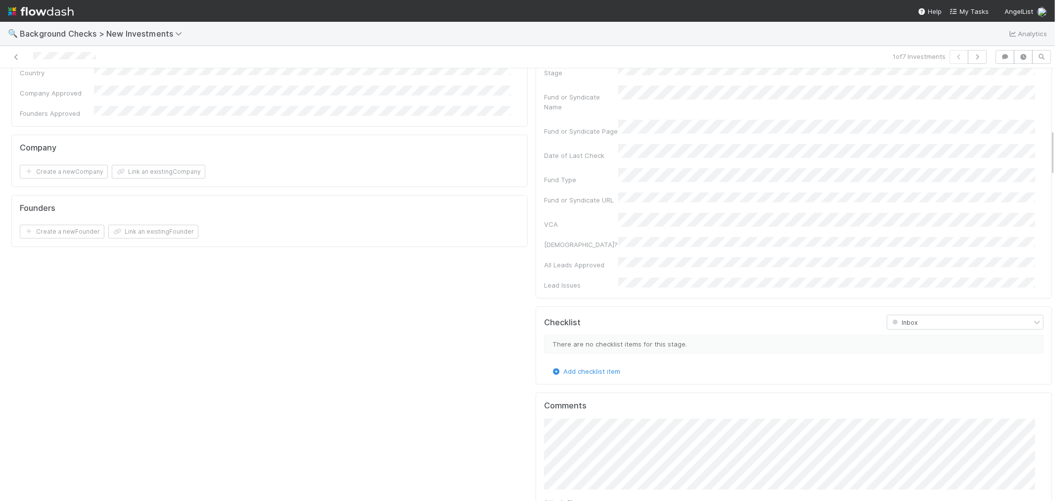
scroll to position [604, 0]
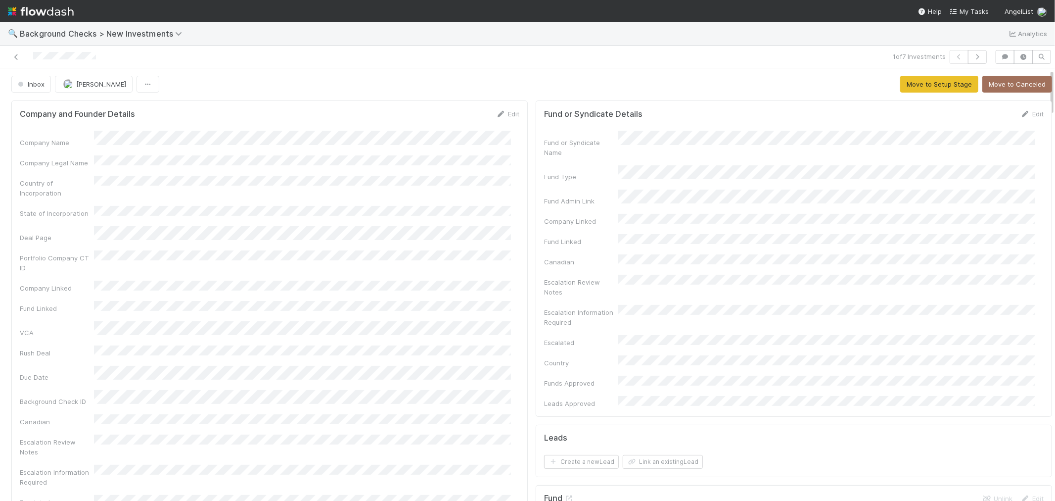
scroll to position [0, 0]
click at [502, 115] on link "Edit" at bounding box center [507, 114] width 23 height 8
click at [453, 109] on button "Save" at bounding box center [467, 117] width 28 height 17
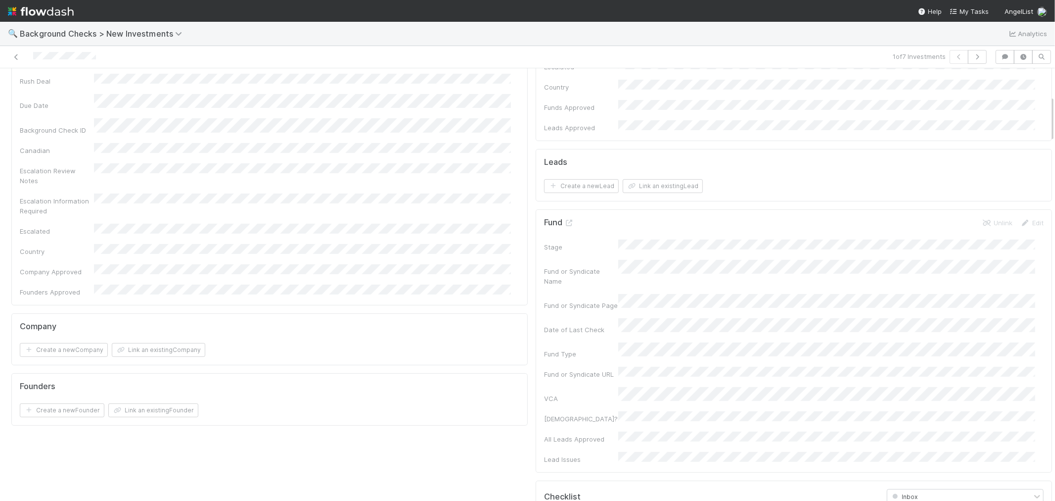
scroll to position [329, 0]
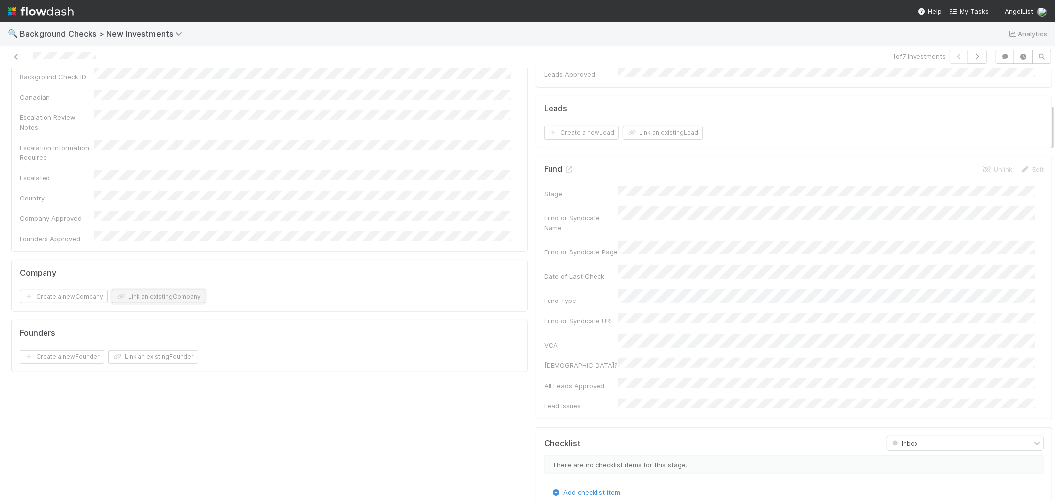
click at [193, 289] on button "Link an existing Company" at bounding box center [158, 296] width 93 height 14
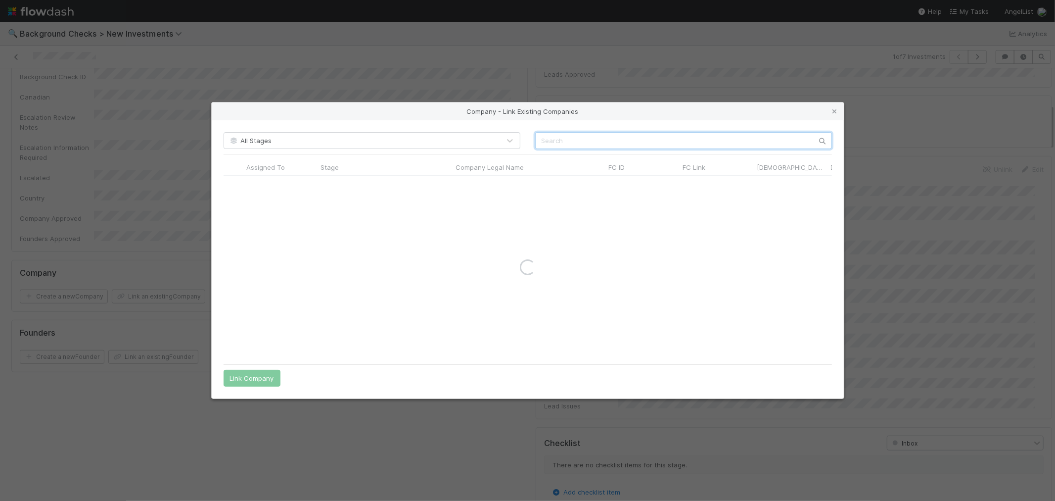
click at [579, 145] on input "text" at bounding box center [683, 140] width 297 height 17
paste input "Vulcan Technologies, Inc."
type input "Vulcan Technologies, Inc."
click at [233, 186] on input "radio" at bounding box center [233, 185] width 6 height 6
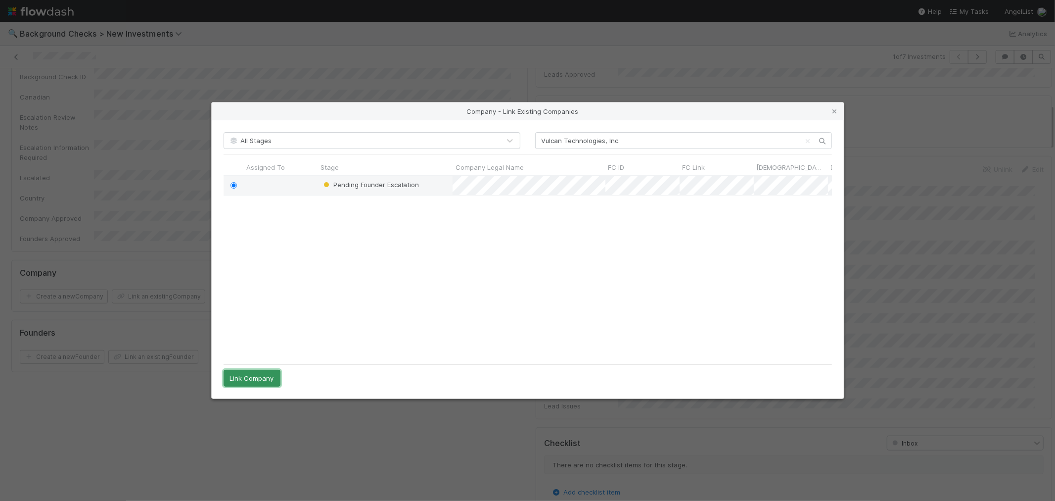
click at [250, 373] on button "Link Company" at bounding box center [252, 377] width 57 height 17
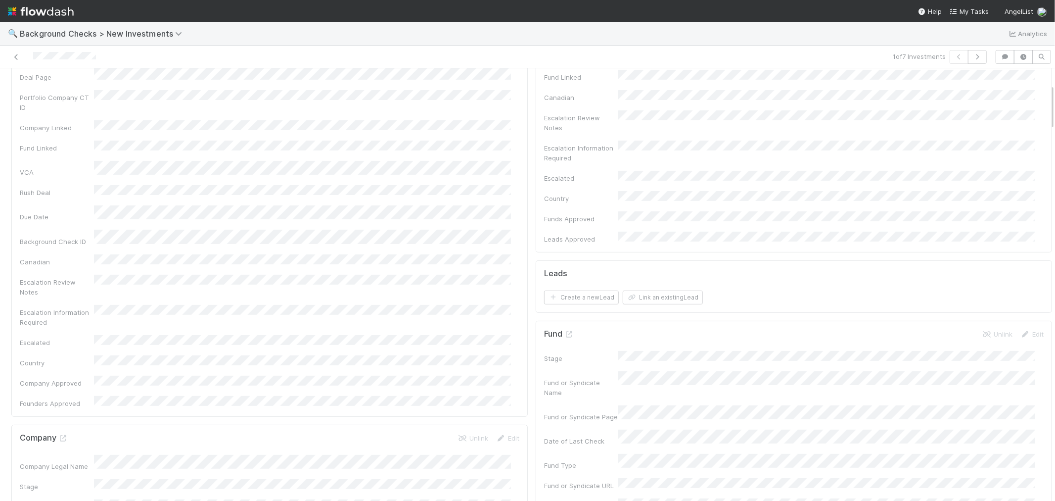
scroll to position [0, 0]
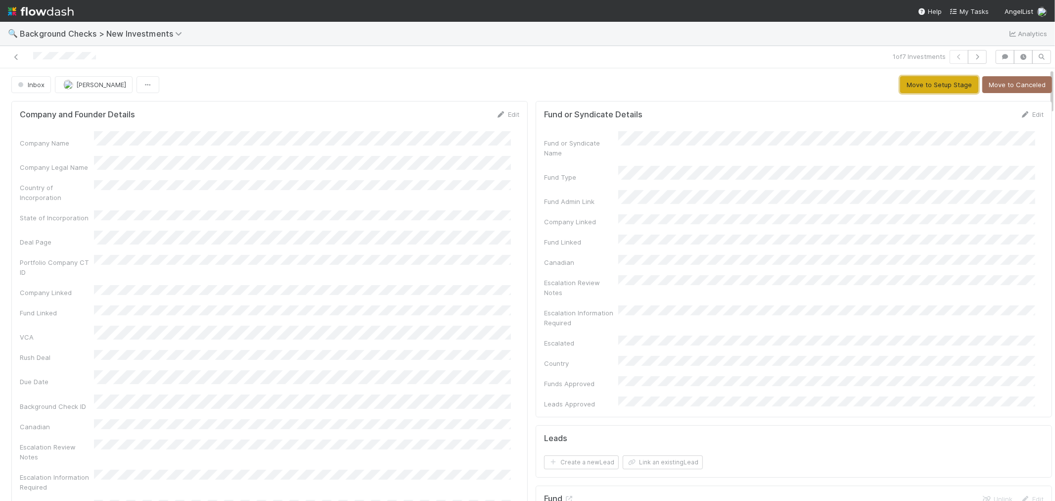
click at [914, 88] on button "Move to Setup Stage" at bounding box center [939, 84] width 78 height 17
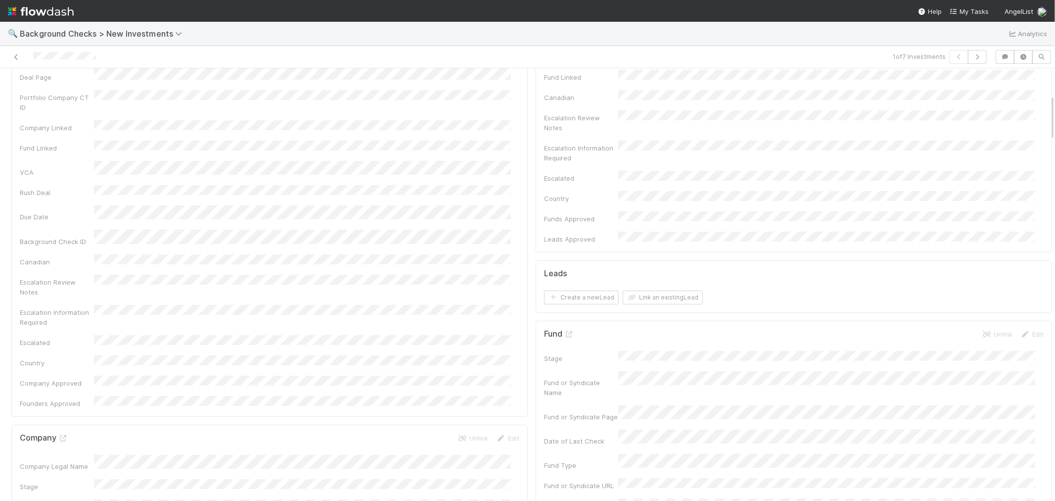
scroll to position [329, 0]
click at [552, 473] on input "checkbox" at bounding box center [557, 478] width 10 height 10
click at [552, 496] on input "checkbox" at bounding box center [557, 501] width 10 height 10
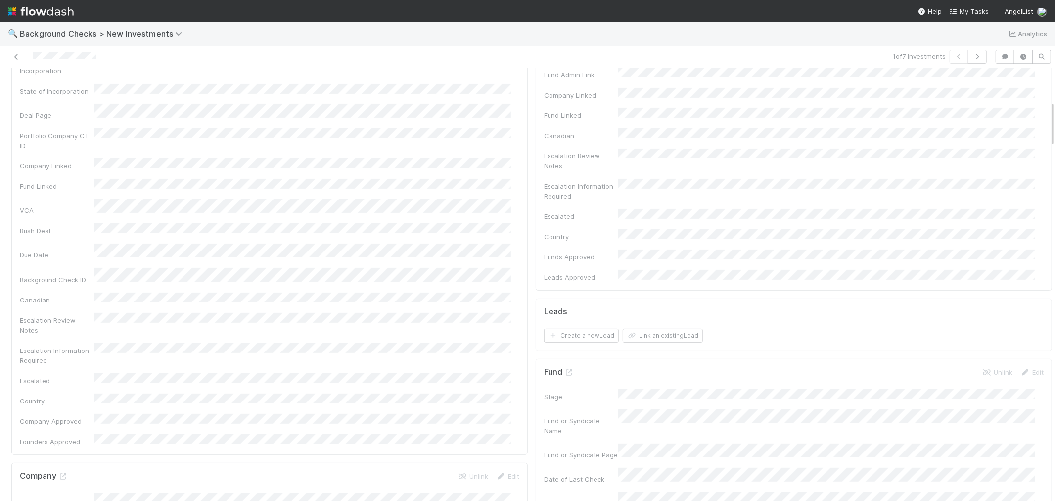
scroll to position [0, 0]
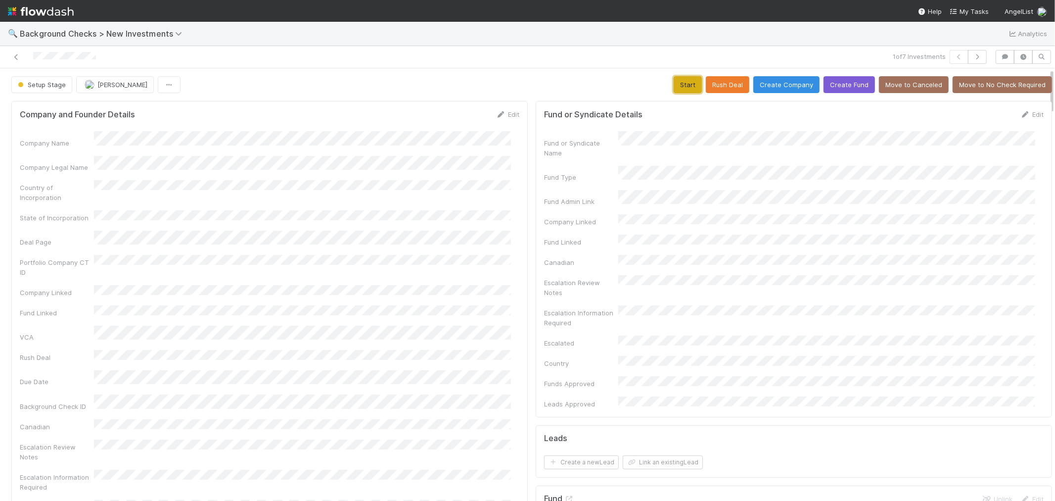
click at [679, 83] on button "Start" at bounding box center [688, 84] width 28 height 17
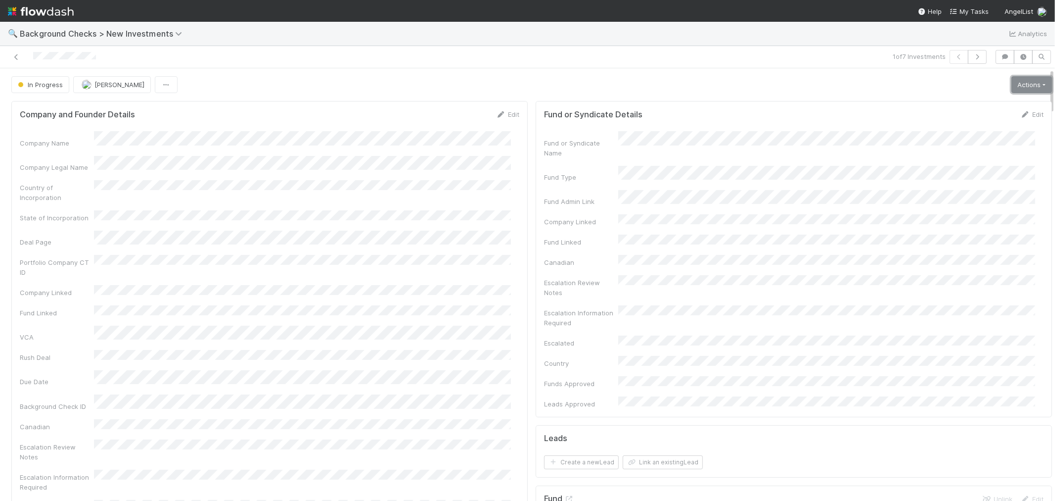
click at [1011, 87] on link "Actions" at bounding box center [1031, 84] width 41 height 17
click at [943, 200] on button "Link Lead" at bounding box center [998, 202] width 110 height 14
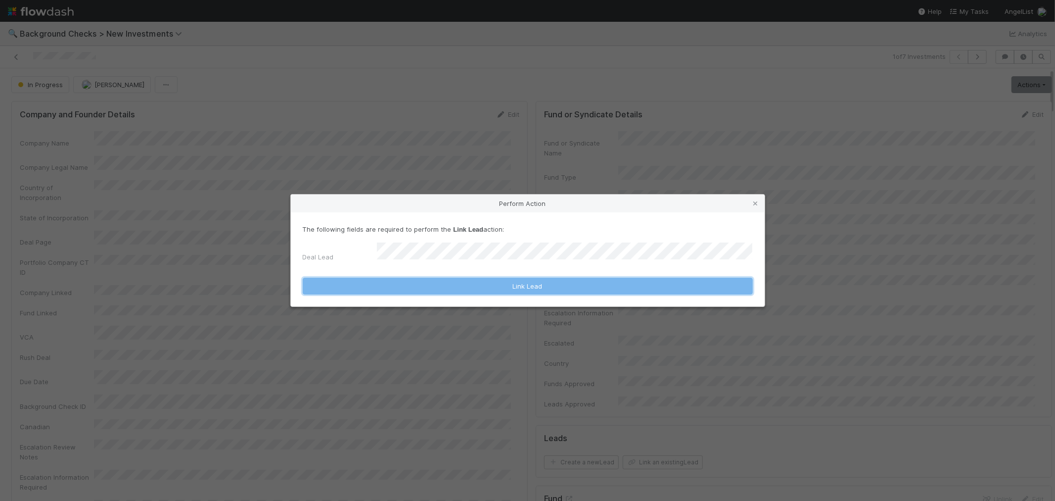
click at [585, 279] on button "Link Lead" at bounding box center [528, 285] width 450 height 17
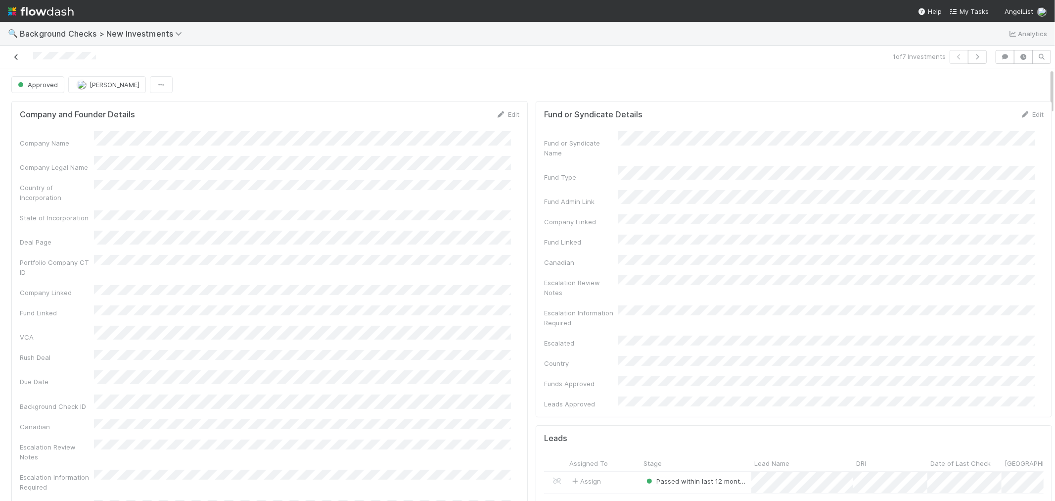
click at [16, 57] on icon at bounding box center [16, 57] width 10 height 6
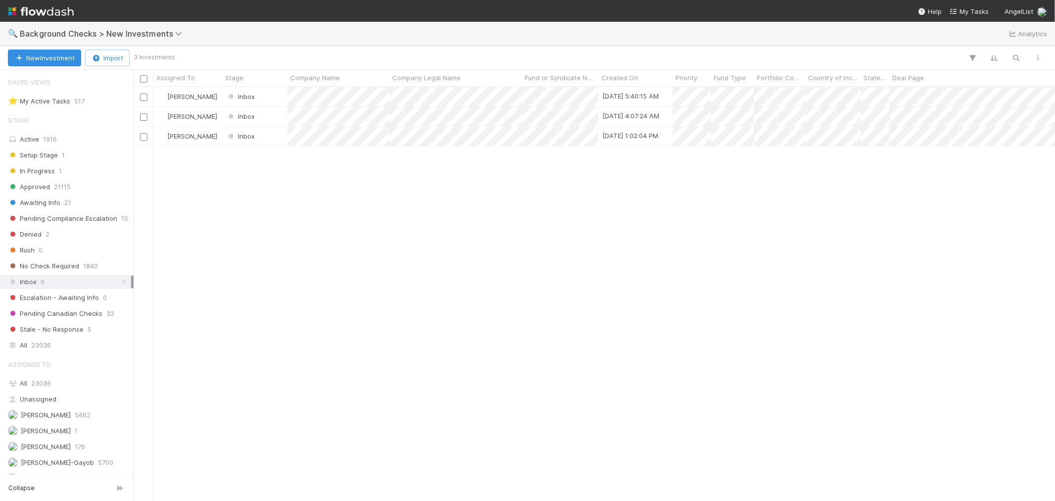
scroll to position [405, 913]
drag, startPoint x: 448, startPoint y: 208, endPoint x: 366, endPoint y: 205, distance: 82.1
click at [446, 208] on div "Roselyn de Villa Inbox 8/21/25, 5:40:15 AM 0 1 1 0 0 8/21/25, 5:40:17 AM 0 0 0 …" at bounding box center [594, 293] width 921 height 413
click at [366, 205] on div "Roselyn de Villa Inbox 8/21/25, 5:40:15 AM 0 1 1 0 0 8/21/25, 5:40:17 AM 0 0 0 …" at bounding box center [594, 293] width 921 height 413
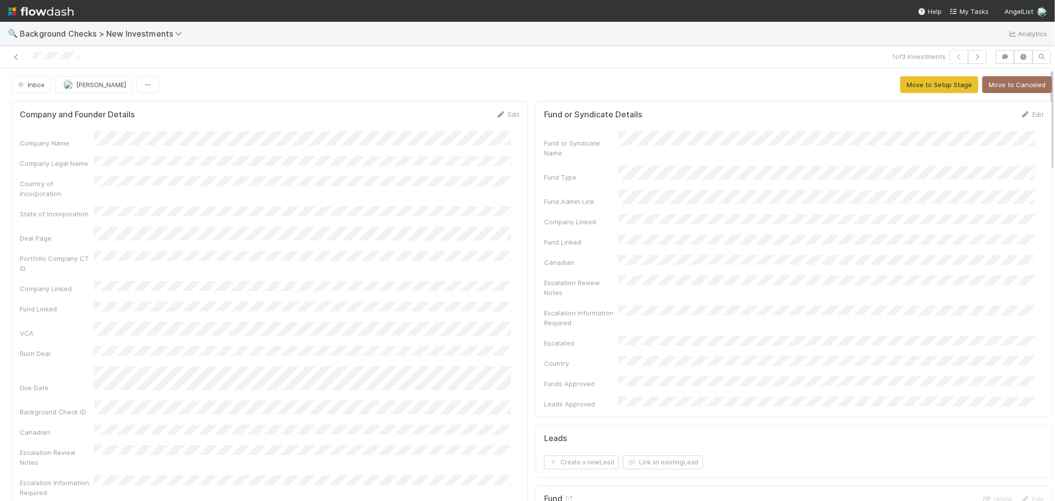
click at [430, 145] on div "Company Name Company Legal Name Country of Incorporation State of Incorporation…" at bounding box center [270, 354] width 500 height 447
click at [503, 116] on link "Edit" at bounding box center [507, 114] width 23 height 8
click at [460, 122] on button "Save" at bounding box center [467, 117] width 28 height 17
click at [905, 85] on button "Move to Setup Stage" at bounding box center [939, 84] width 78 height 17
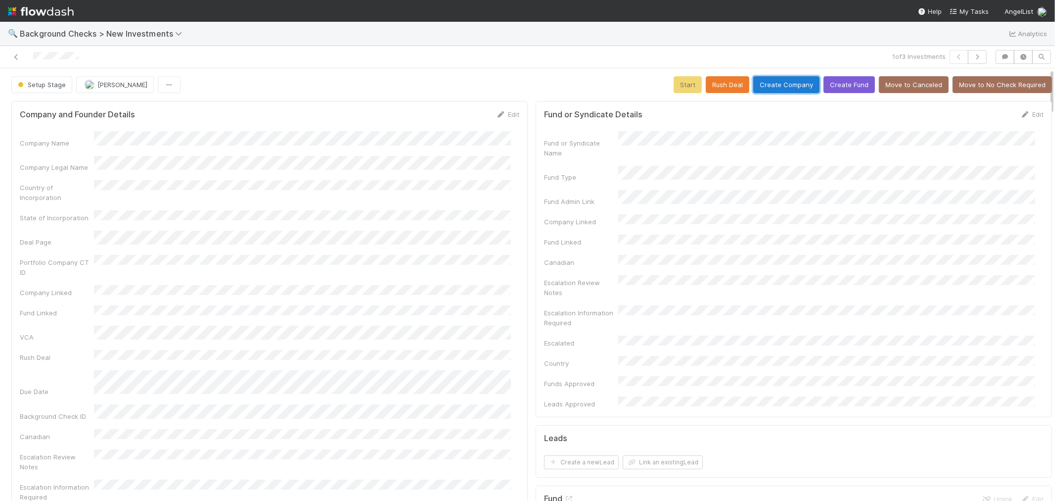
click at [769, 87] on button "Create Company" at bounding box center [786, 84] width 66 height 17
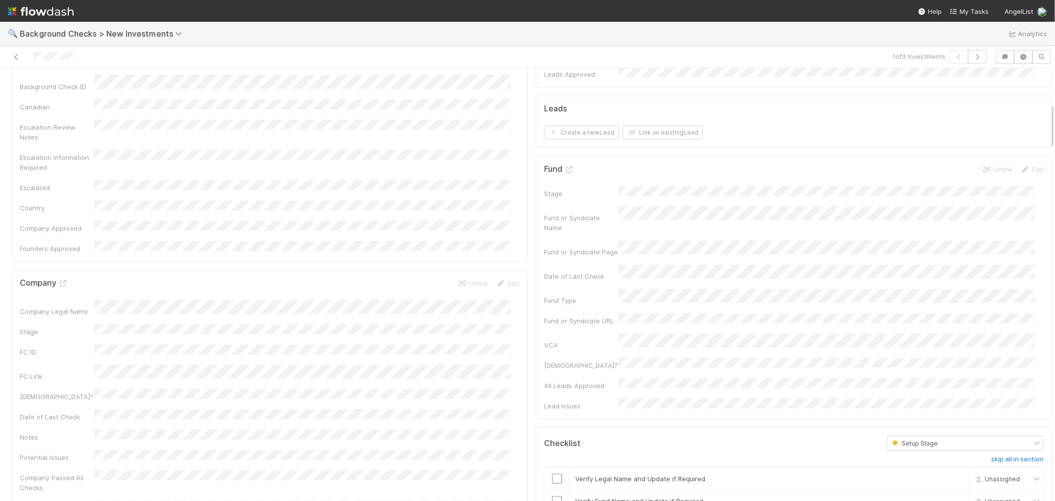
scroll to position [384, 0]
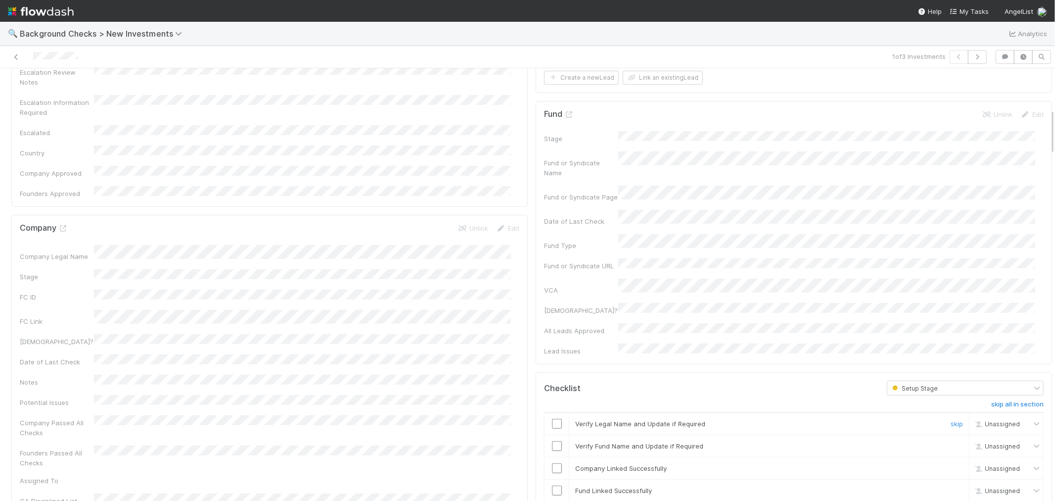
click at [552, 418] on input "checkbox" at bounding box center [557, 423] width 10 height 10
click at [552, 441] on input "checkbox" at bounding box center [557, 446] width 10 height 10
click at [552, 463] on input "checkbox" at bounding box center [557, 468] width 10 height 10
click at [552, 485] on input "checkbox" at bounding box center [557, 490] width 10 height 10
click at [552, 463] on input "checkbox" at bounding box center [557, 468] width 10 height 10
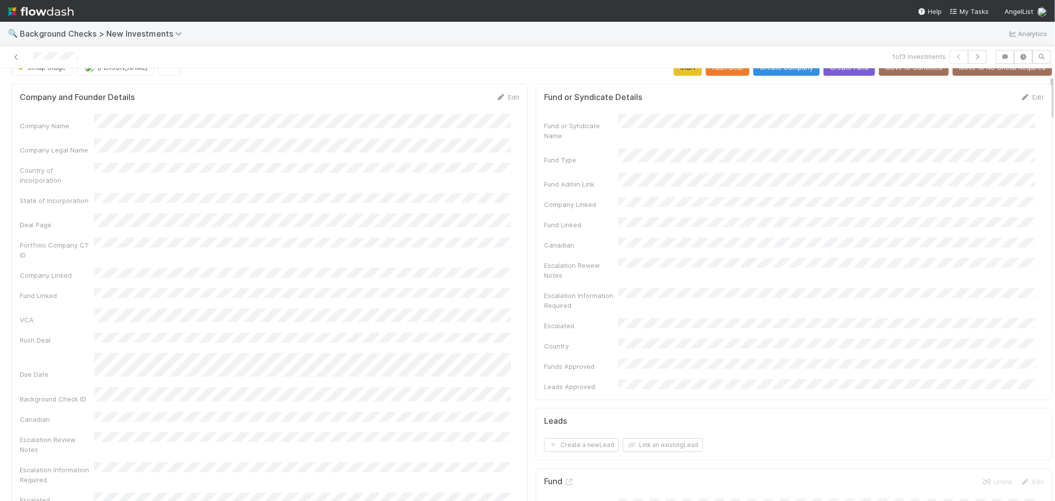
scroll to position [0, 0]
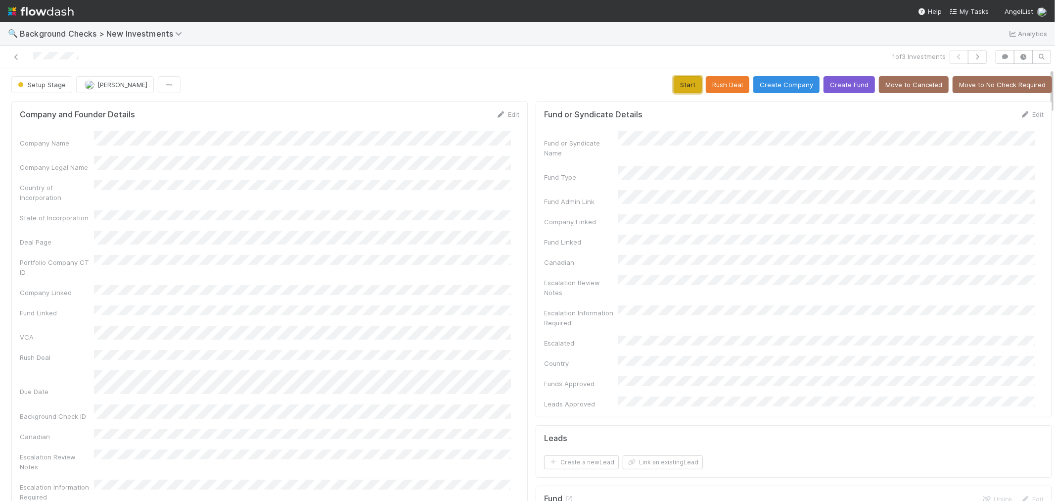
click at [682, 88] on button "Start" at bounding box center [688, 84] width 28 height 17
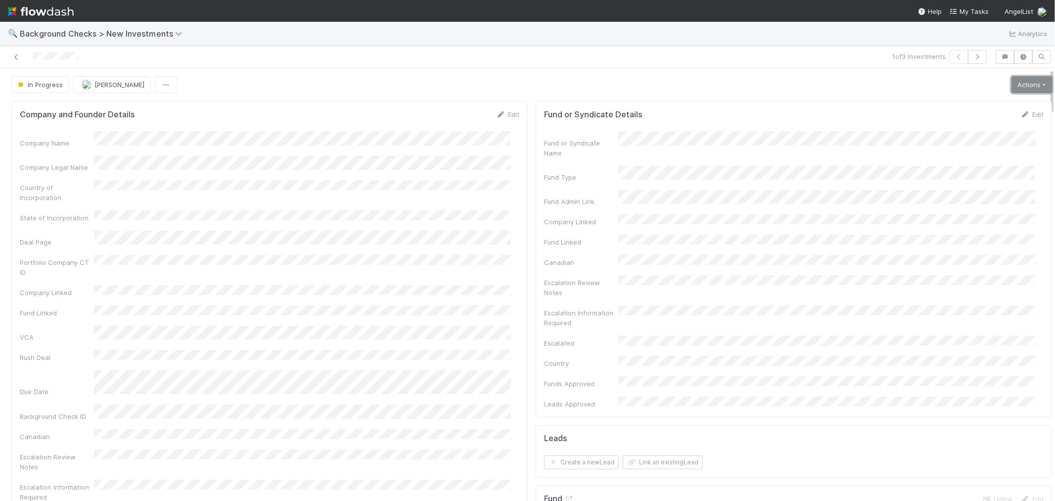
click at [1012, 83] on link "Actions" at bounding box center [1031, 84] width 41 height 17
click at [972, 200] on button "Link Lead" at bounding box center [998, 202] width 110 height 14
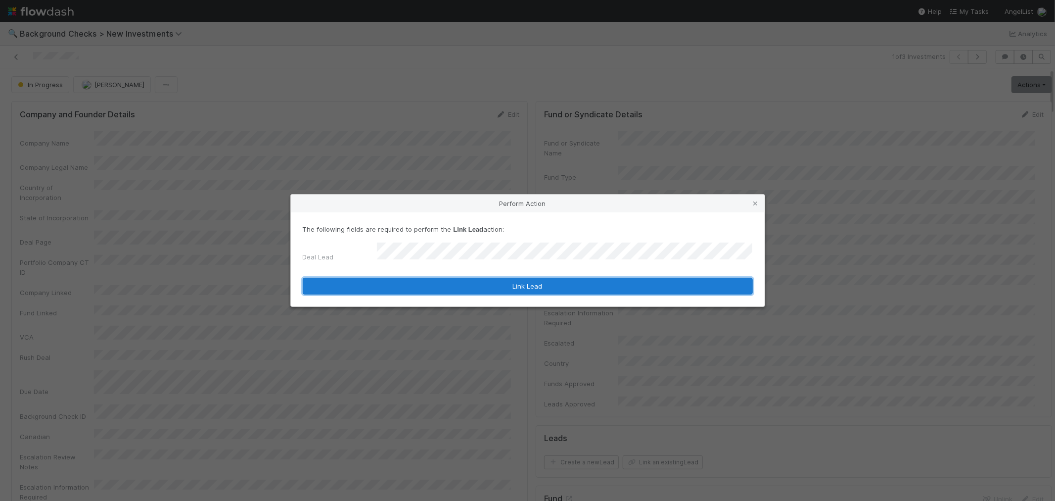
click at [591, 283] on button "Link Lead" at bounding box center [528, 285] width 450 height 17
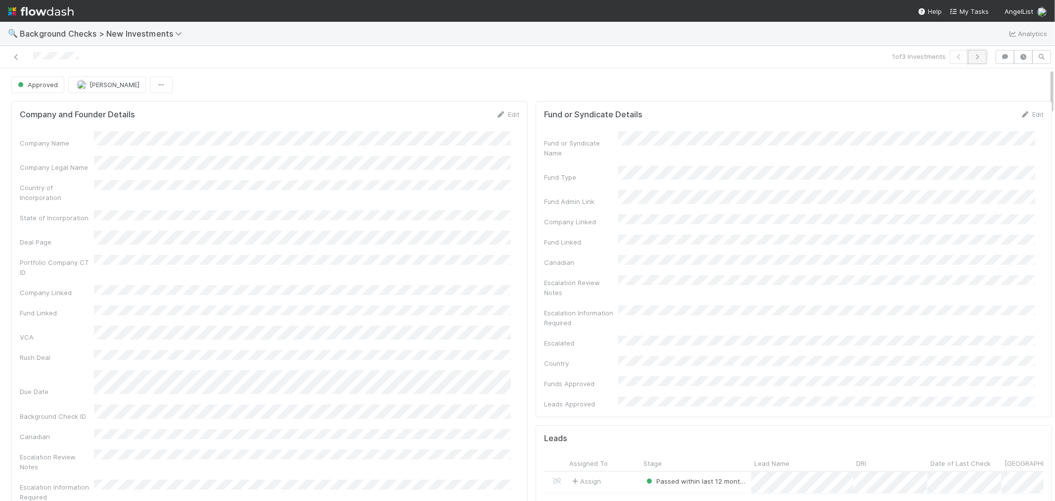
click at [972, 54] on icon "button" at bounding box center [977, 57] width 10 height 6
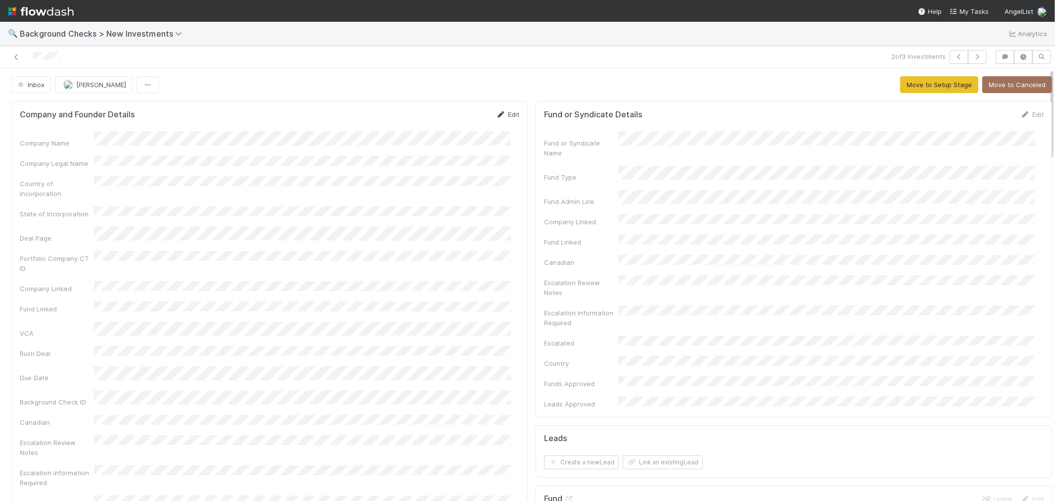
click at [496, 115] on icon at bounding box center [501, 114] width 10 height 6
click at [453, 116] on button "Save" at bounding box center [467, 117] width 28 height 17
click at [905, 82] on button "Move to Setup Stage" at bounding box center [939, 84] width 78 height 17
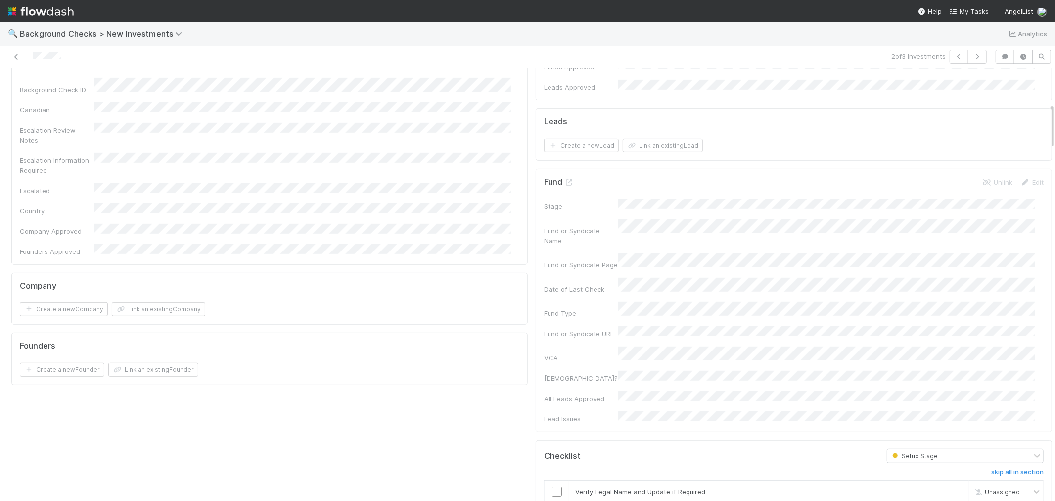
scroll to position [329, 0]
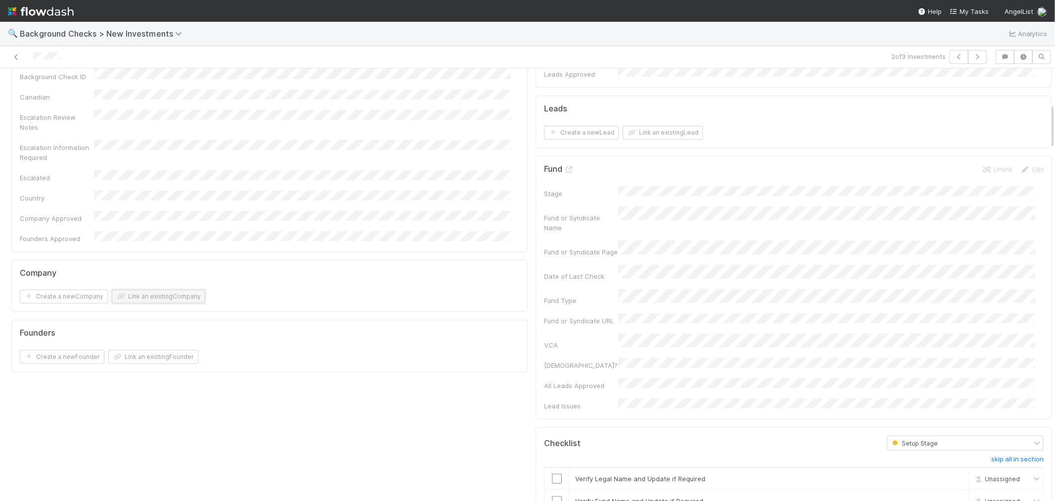
click at [188, 289] on button "Link an existing Company" at bounding box center [158, 296] width 93 height 14
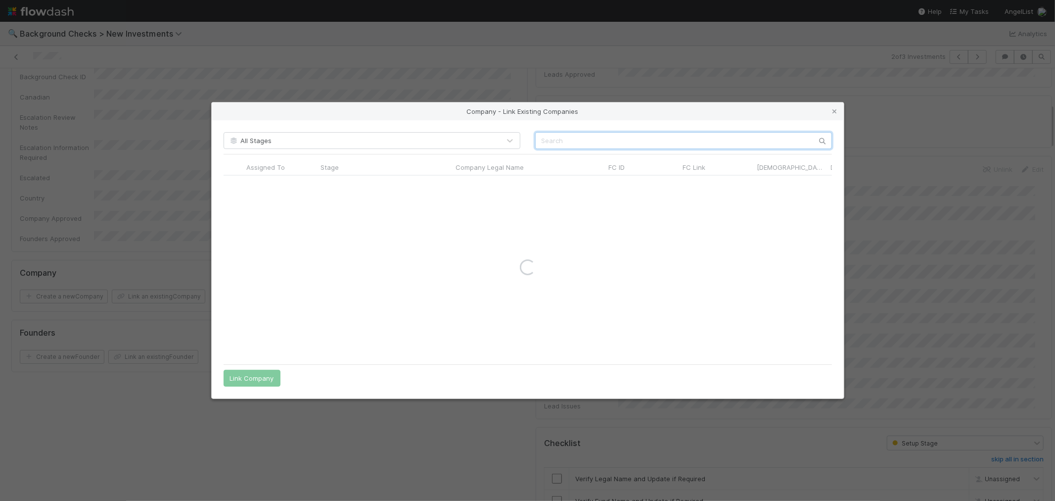
click at [588, 140] on input "text" at bounding box center [683, 140] width 297 height 17
paste input "I PLUS ONE, INC."
drag, startPoint x: 577, startPoint y: 137, endPoint x: 653, endPoint y: 135, distance: 76.2
click at [653, 135] on input "I PLUS ONE, INC." at bounding box center [683, 140] width 297 height 17
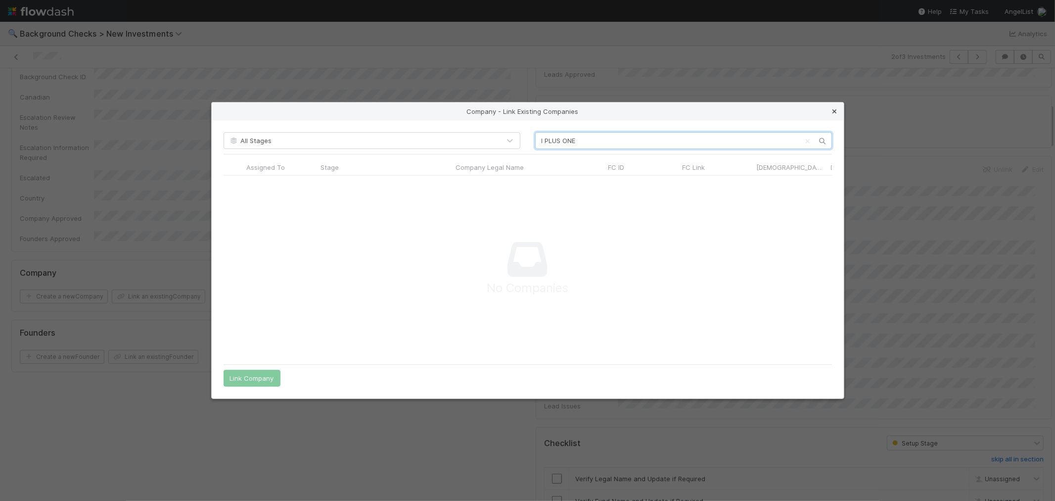
type input "I PLUS ONE"
click at [835, 111] on icon at bounding box center [835, 111] width 10 height 6
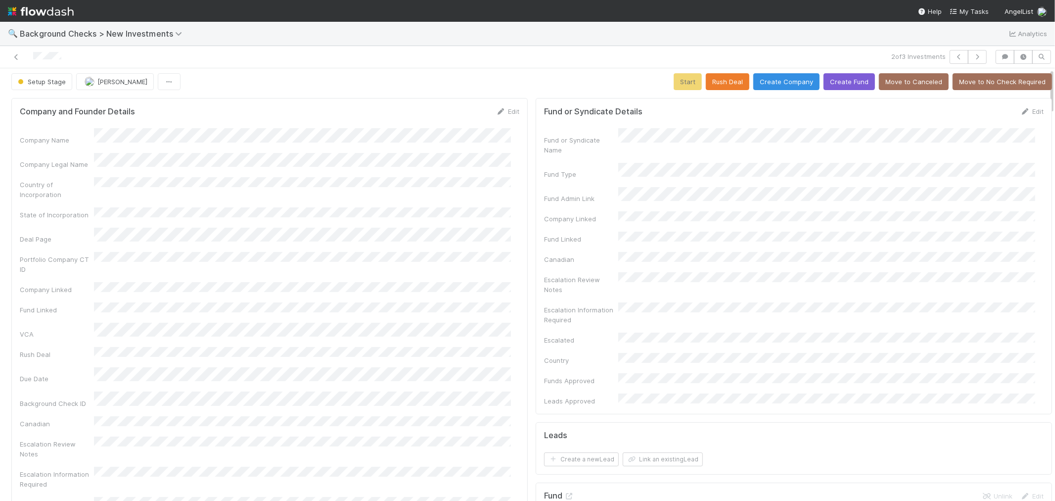
scroll to position [0, 0]
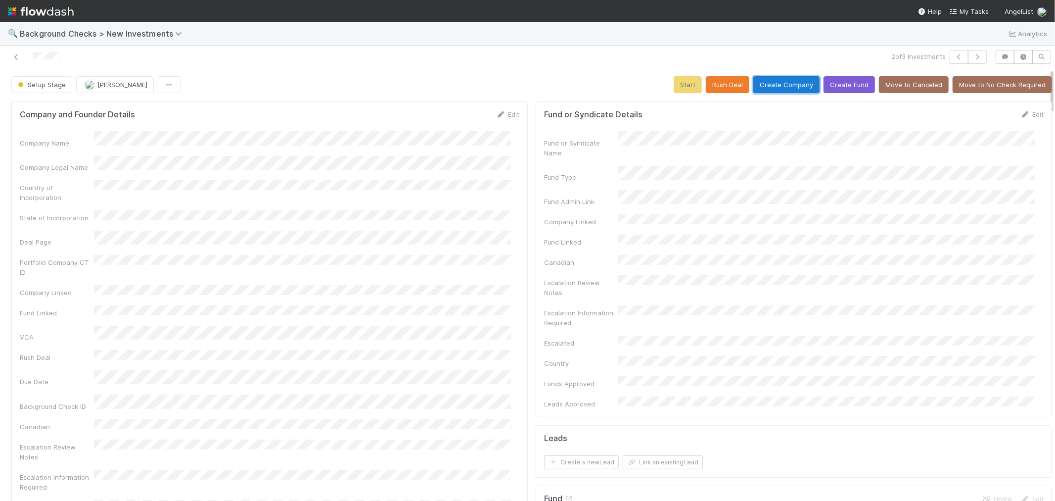
click at [789, 87] on button "Create Company" at bounding box center [786, 84] width 66 height 17
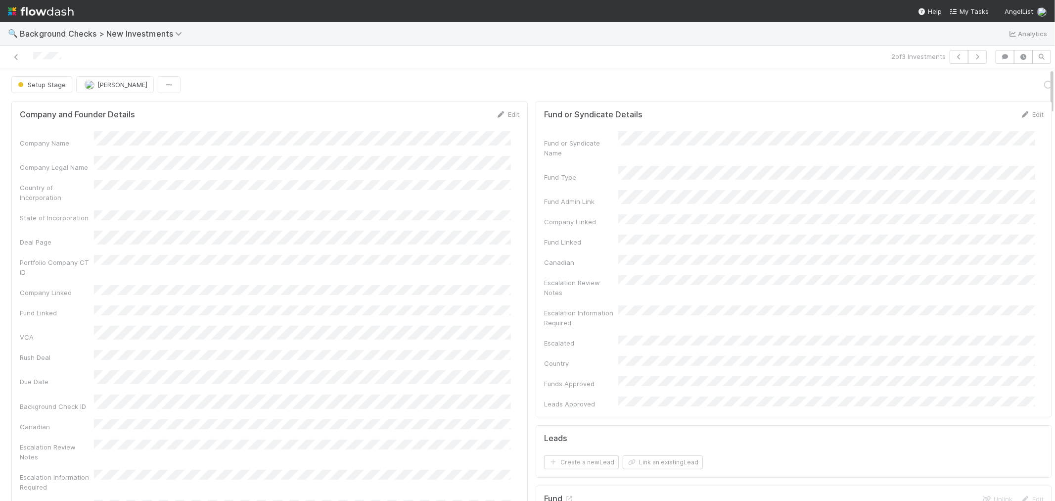
click at [493, 260] on div "Portfolio Company CT ID" at bounding box center [270, 266] width 500 height 22
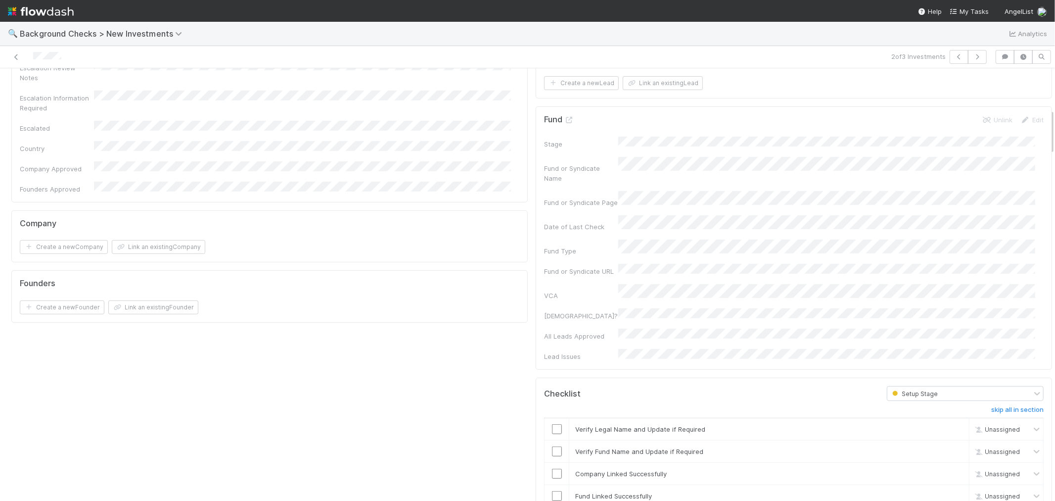
scroll to position [384, 0]
click at [552, 418] on input "checkbox" at bounding box center [557, 423] width 10 height 10
click at [552, 441] on input "checkbox" at bounding box center [557, 446] width 10 height 10
click at [552, 463] on input "checkbox" at bounding box center [557, 468] width 10 height 10
click at [552, 485] on input "checkbox" at bounding box center [557, 490] width 10 height 10
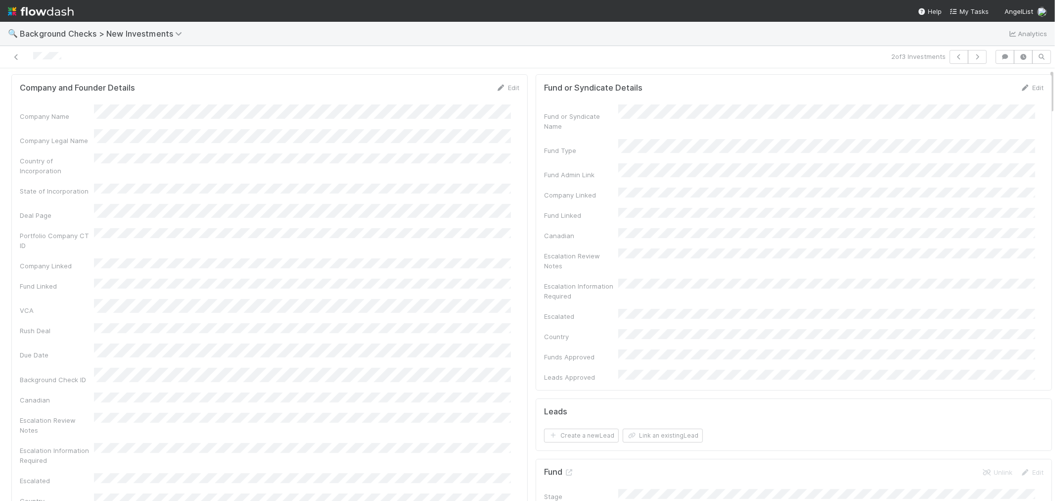
scroll to position [0, 0]
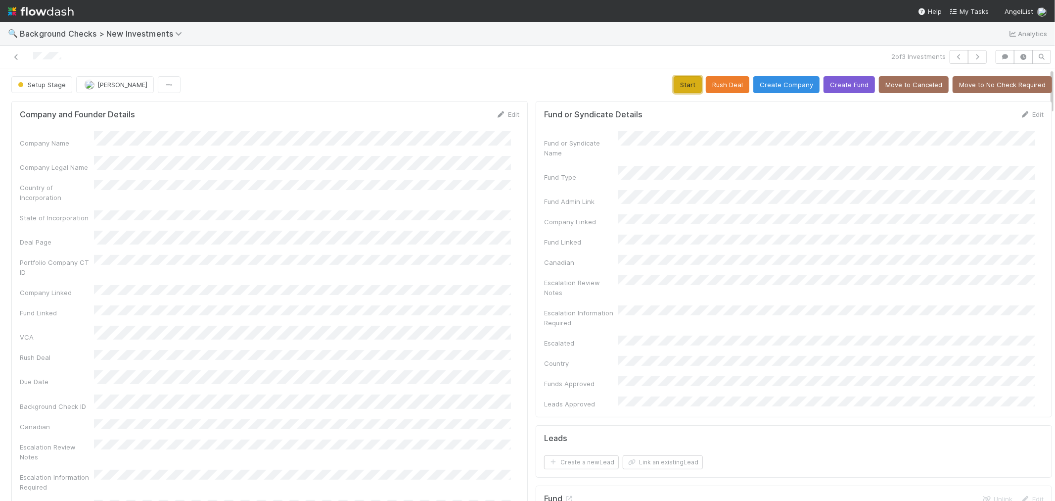
drag, startPoint x: 677, startPoint y: 82, endPoint x: 658, endPoint y: 90, distance: 19.9
click at [676, 82] on button "Start" at bounding box center [688, 84] width 28 height 17
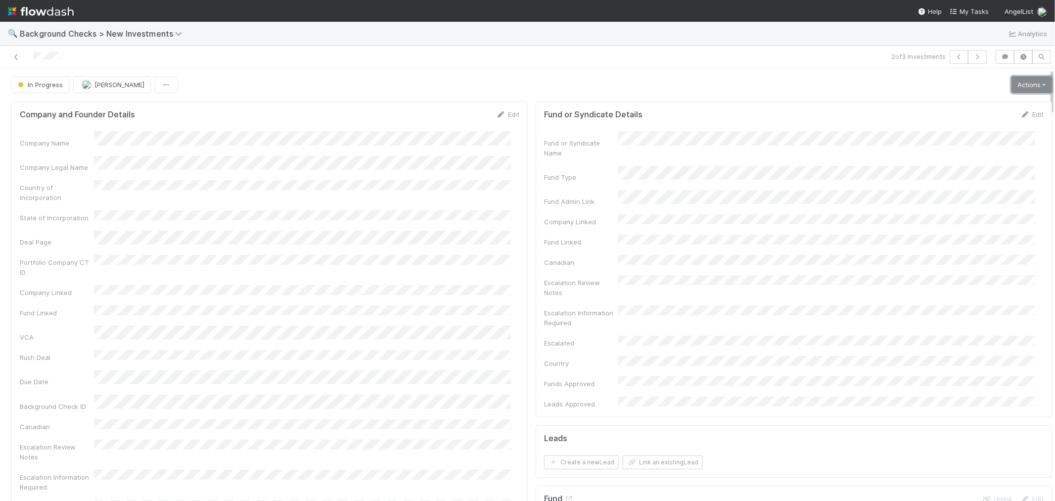
drag, startPoint x: 1022, startPoint y: 77, endPoint x: 1003, endPoint y: 90, distance: 23.6
click at [1022, 77] on link "Actions" at bounding box center [1031, 84] width 41 height 17
click at [965, 201] on button "Link Lead" at bounding box center [998, 202] width 110 height 14
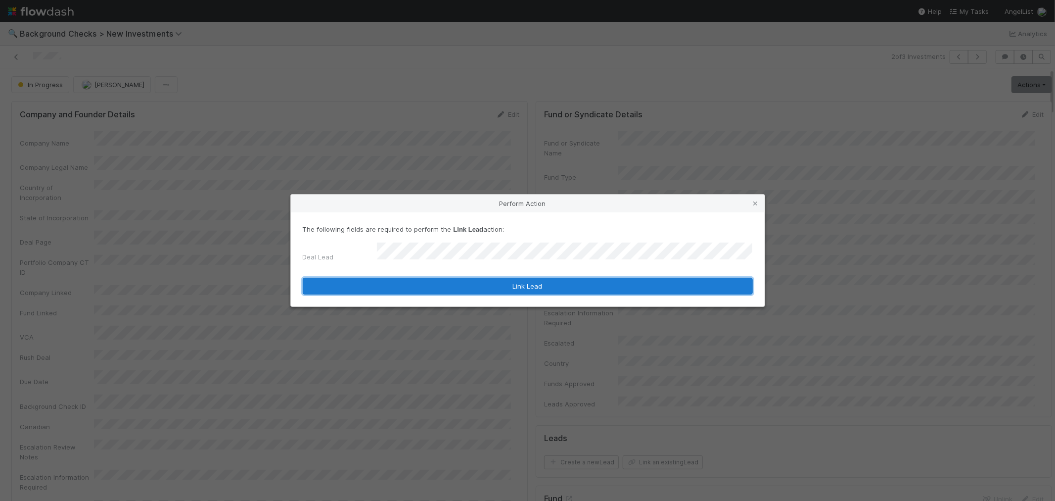
click at [568, 285] on button "Link Lead" at bounding box center [528, 285] width 450 height 17
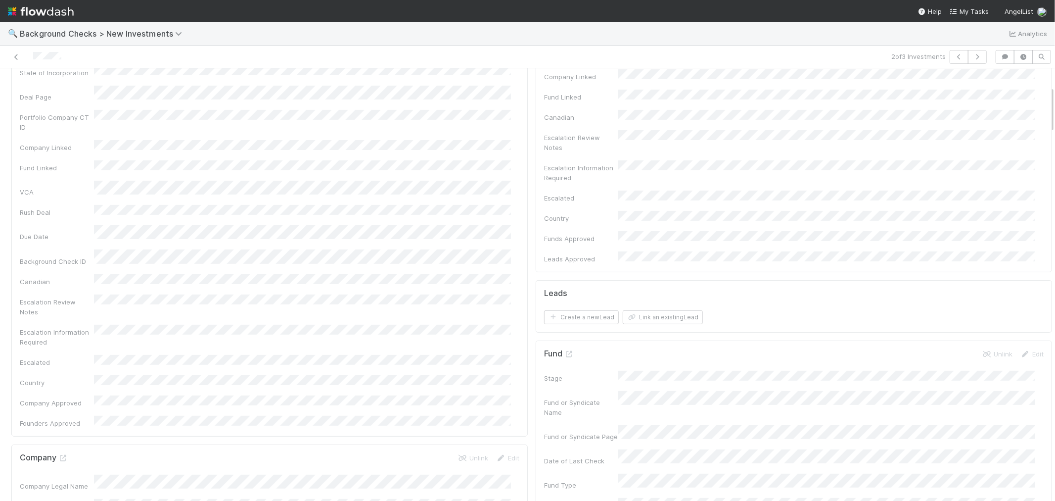
scroll to position [165, 0]
drag, startPoint x: 81, startPoint y: 57, endPoint x: 2, endPoint y: 52, distance: 78.8
click at [2, 52] on div "2 of 3 Investments" at bounding box center [527, 57] width 1055 height 22
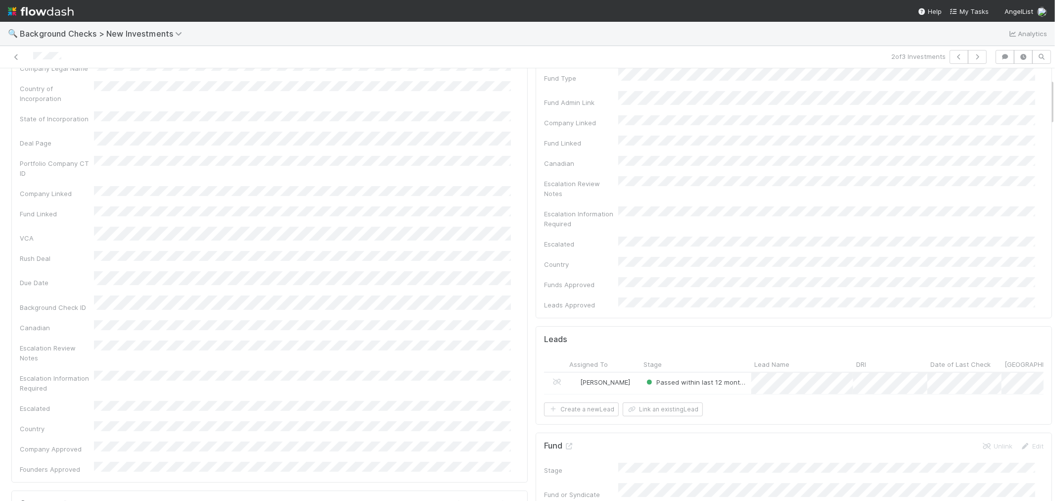
scroll to position [0, 0]
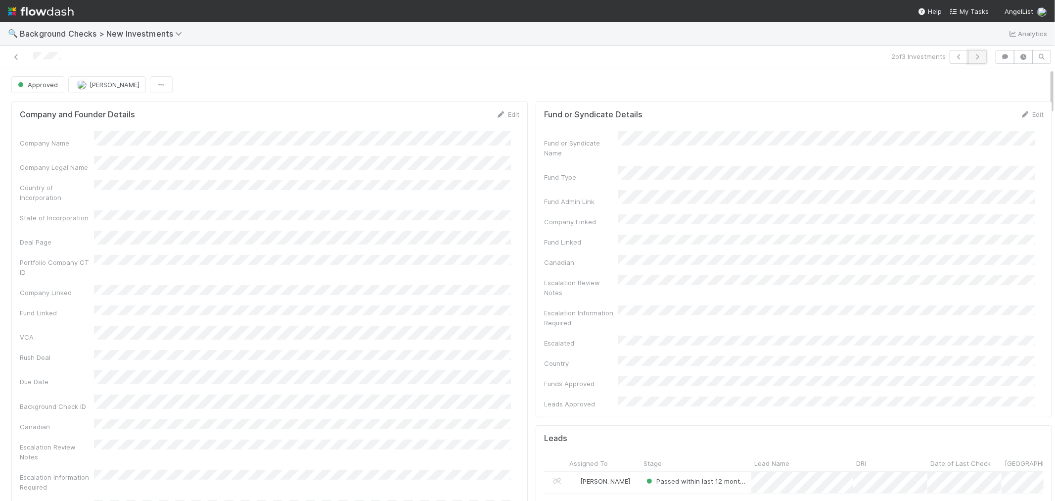
click at [972, 58] on icon "button" at bounding box center [977, 57] width 10 height 6
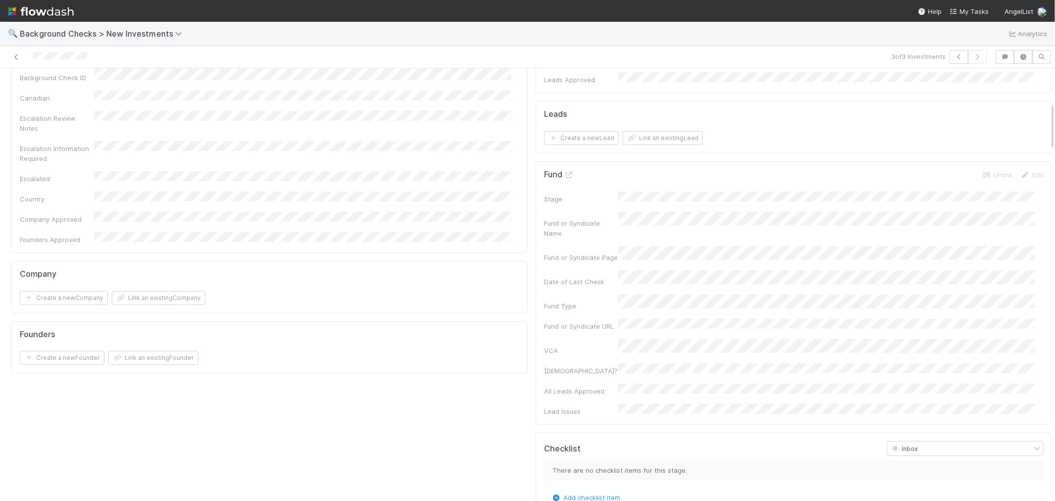
scroll to position [329, 0]
click at [496, 177] on div "Company Name Company Legal Name Country of Incorporation State of Incorporation…" at bounding box center [270, 20] width 500 height 437
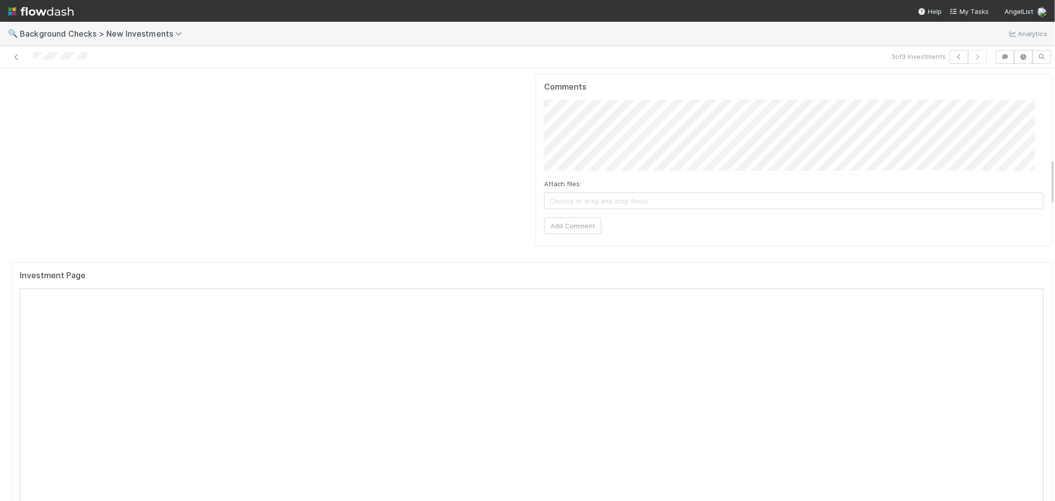
scroll to position [824, 0]
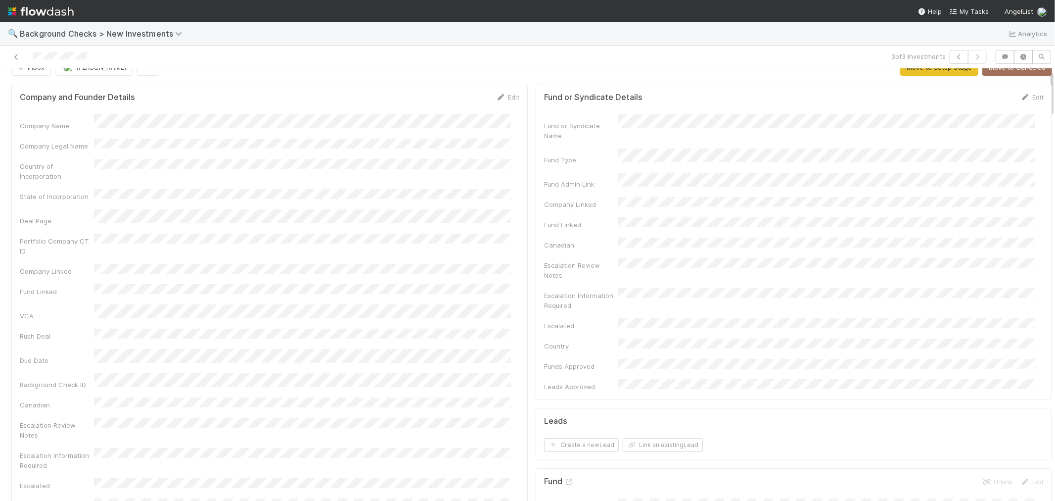
scroll to position [0, 0]
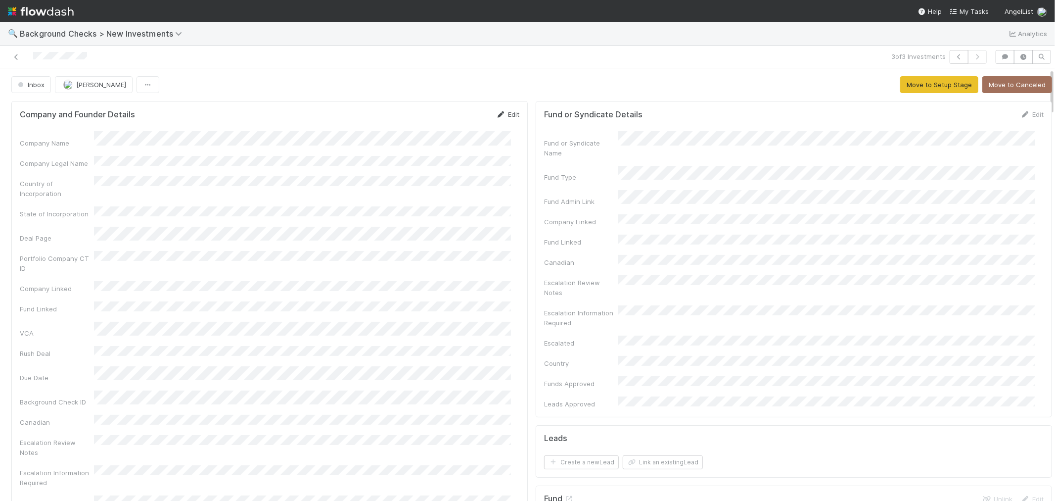
click at [506, 116] on link "Edit" at bounding box center [507, 114] width 23 height 8
click at [462, 118] on button "Save" at bounding box center [467, 117] width 28 height 17
click at [915, 86] on button "Move to Setup Stage" at bounding box center [939, 84] width 78 height 17
click at [490, 256] on div "Portfolio Company CT ID" at bounding box center [270, 266] width 500 height 22
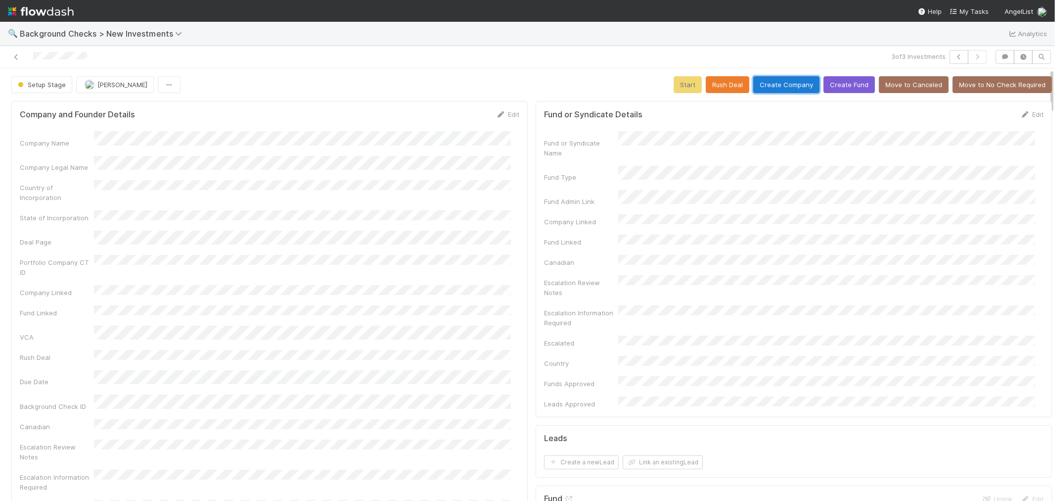
click at [769, 84] on button "Create Company" at bounding box center [786, 84] width 66 height 17
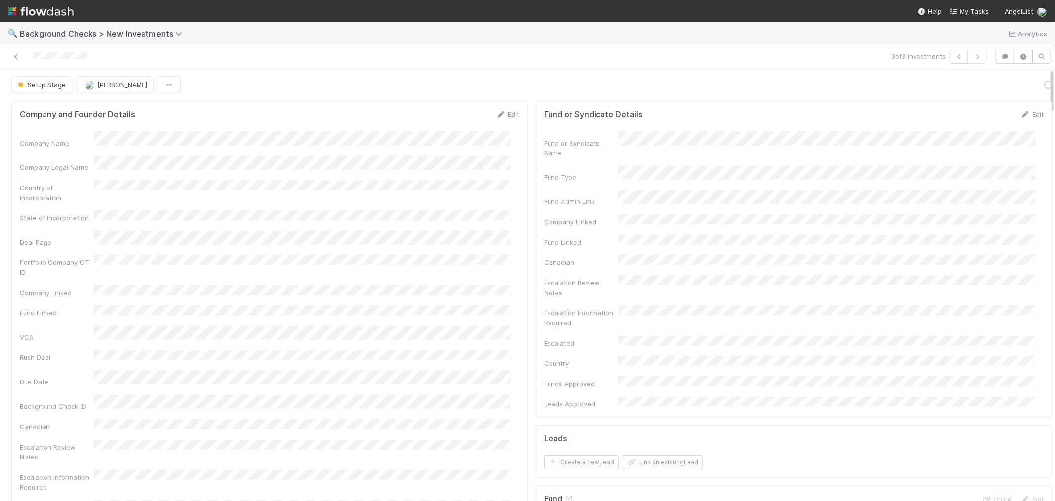
click at [444, 282] on div "Company Name Company Legal Name Country of Incorporation State of Incorporation…" at bounding box center [270, 351] width 500 height 441
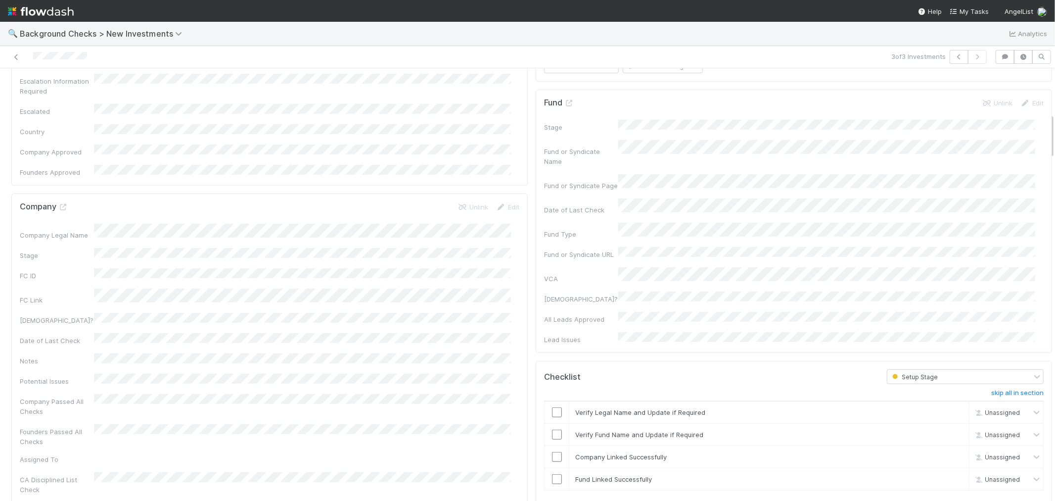
scroll to position [439, 0]
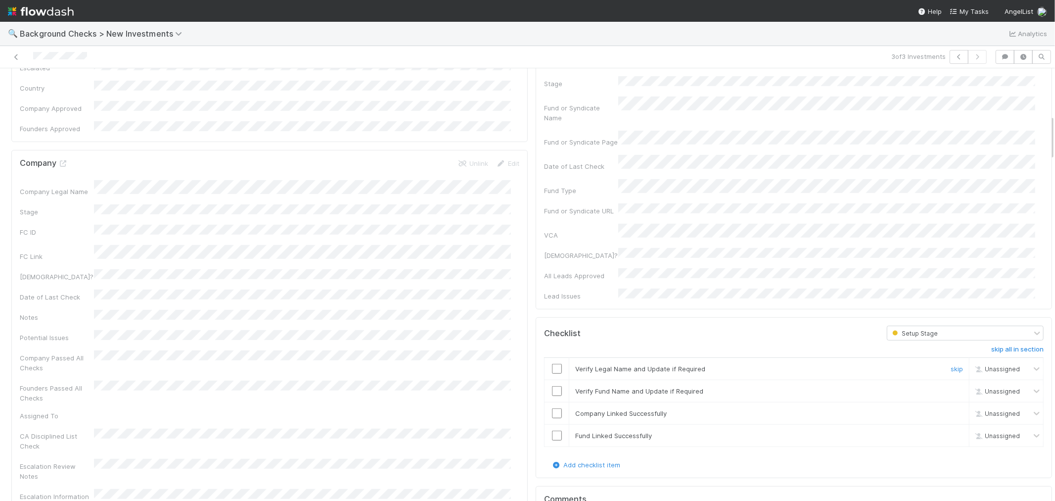
click at [552, 364] on input "checkbox" at bounding box center [557, 369] width 10 height 10
click at [552, 386] on input "checkbox" at bounding box center [557, 391] width 10 height 10
click at [552, 408] on input "checkbox" at bounding box center [557, 413] width 10 height 10
click at [552, 430] on input "checkbox" at bounding box center [557, 435] width 10 height 10
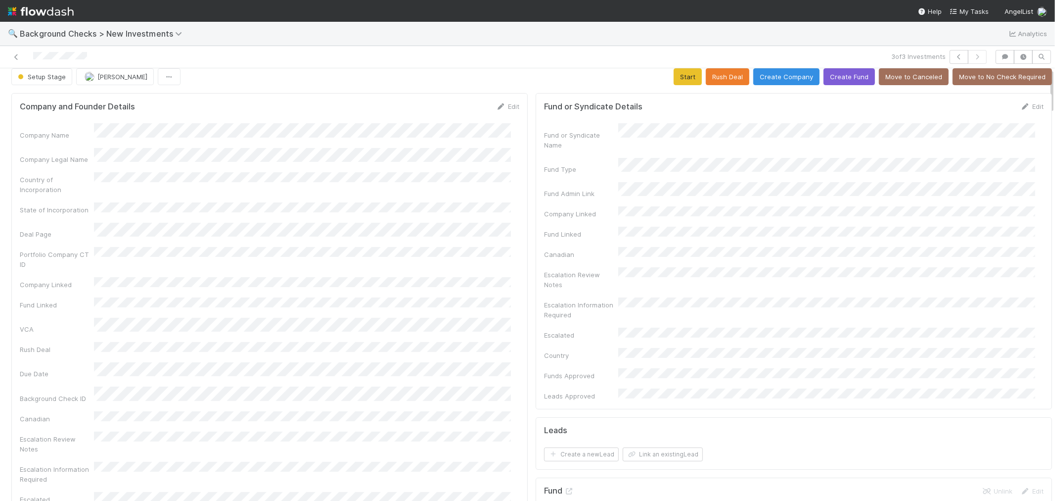
scroll to position [0, 0]
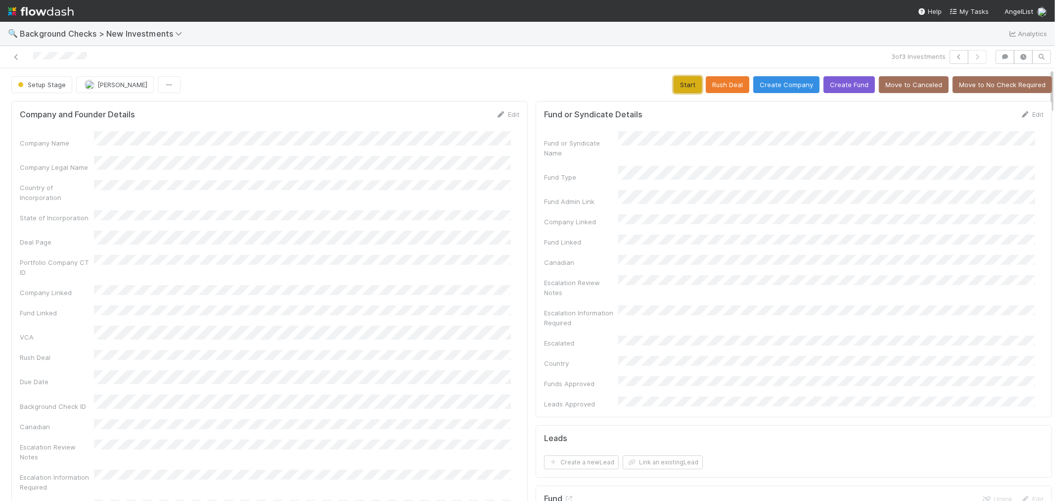
drag, startPoint x: 684, startPoint y: 85, endPoint x: 679, endPoint y: 87, distance: 5.3
click at [683, 85] on button "Start" at bounding box center [688, 84] width 28 height 17
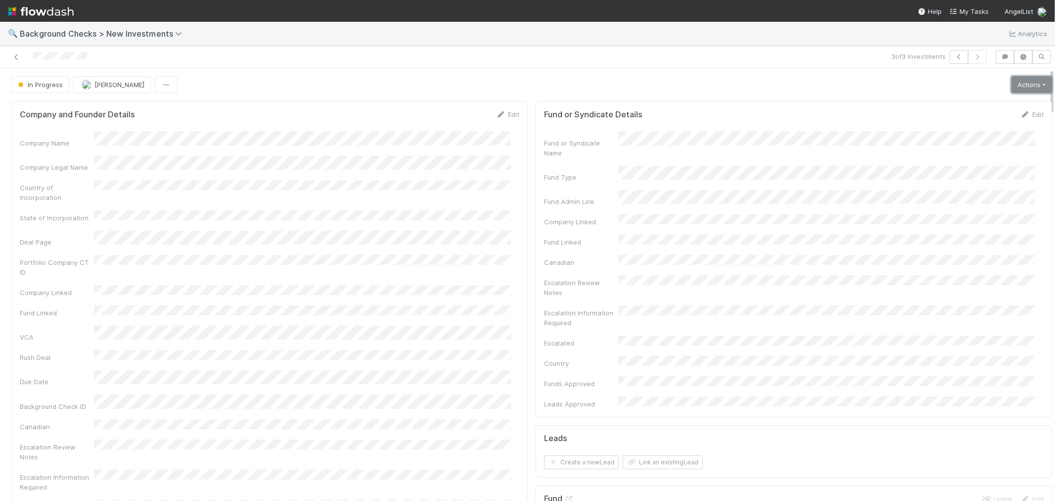
click at [1011, 85] on link "Actions" at bounding box center [1031, 84] width 41 height 17
click at [958, 208] on button "Link Lead" at bounding box center [998, 202] width 110 height 14
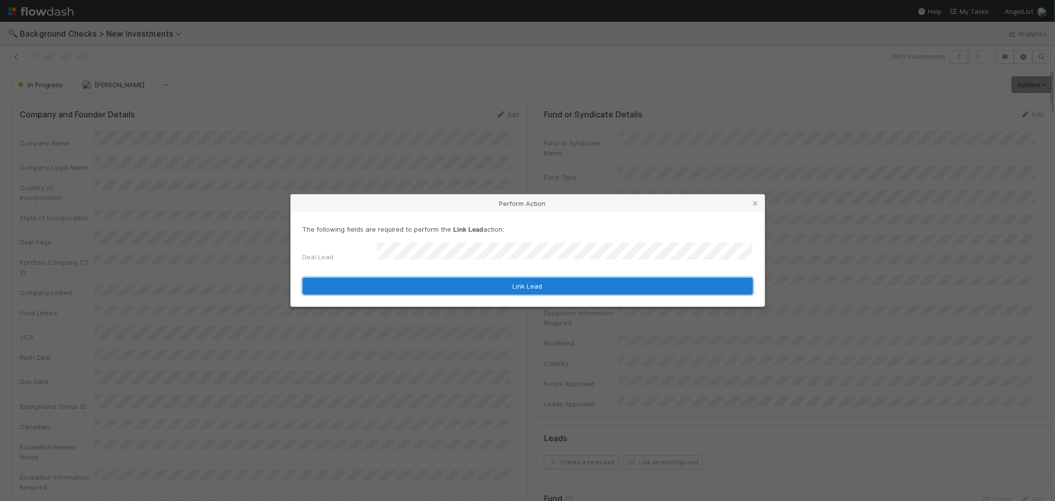
click at [556, 278] on button "Link Lead" at bounding box center [528, 285] width 450 height 17
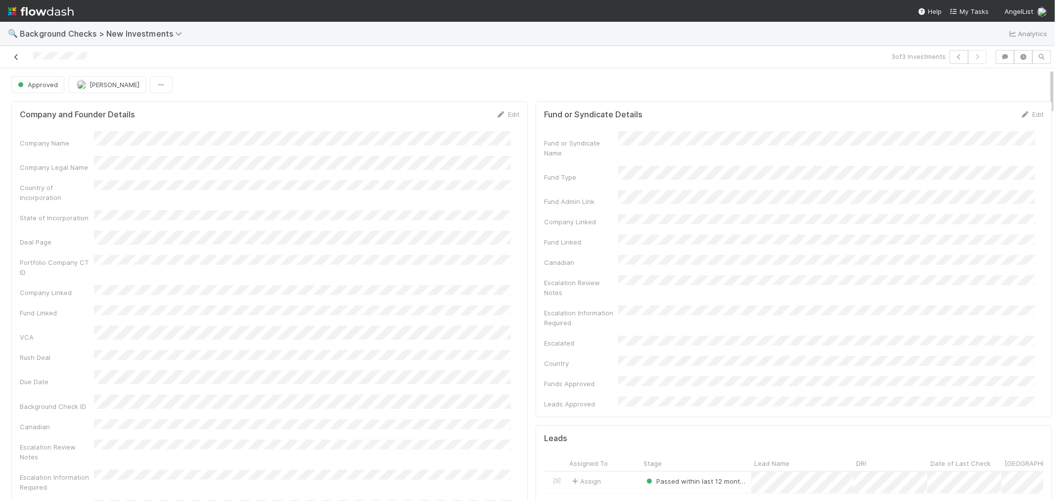
click at [19, 55] on icon at bounding box center [16, 57] width 10 height 6
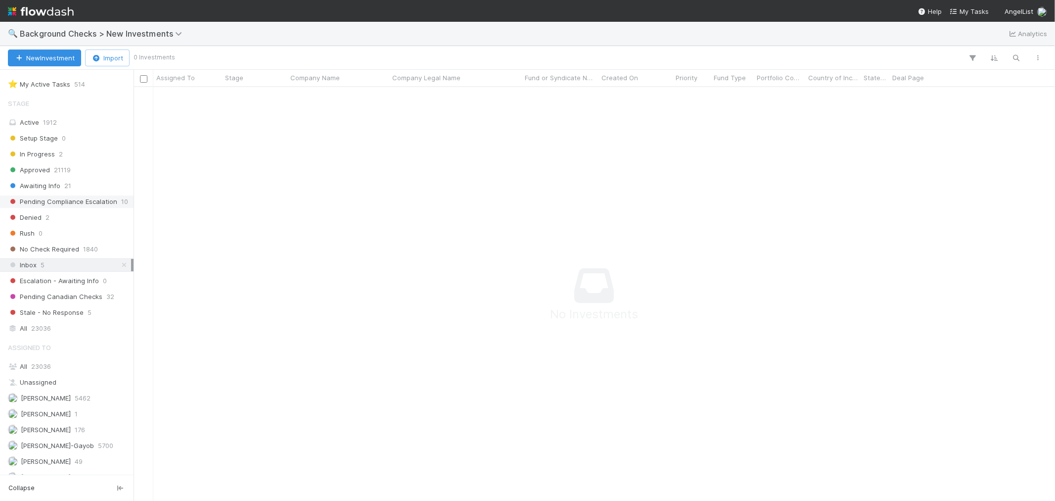
scroll to position [47, 0]
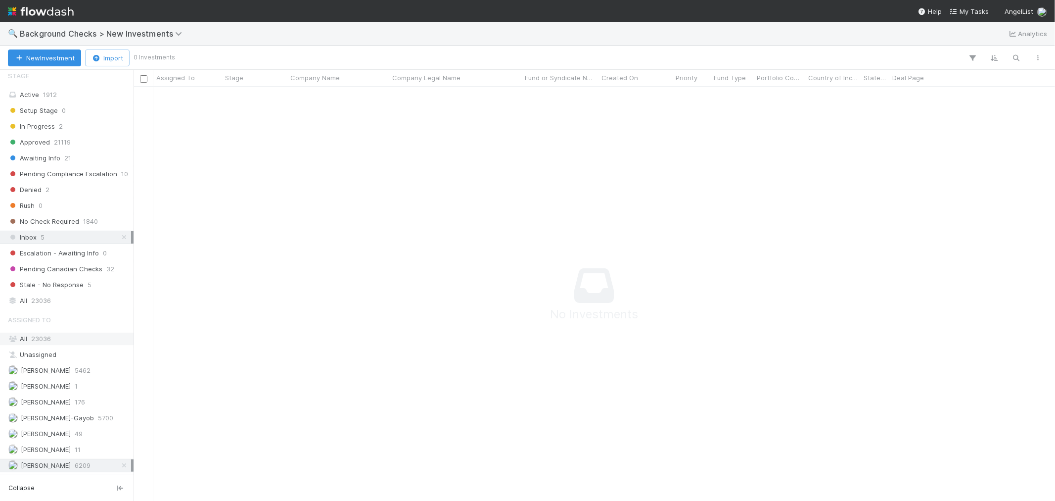
click at [63, 332] on div "All 23036" at bounding box center [69, 338] width 123 height 12
click at [149, 31] on span "Background Checks > New Investments" at bounding box center [103, 34] width 167 height 10
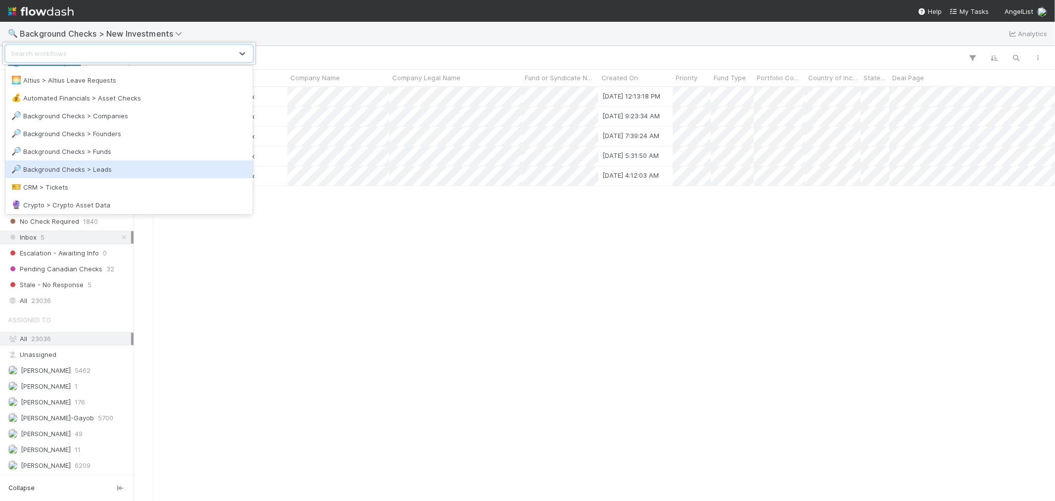
scroll to position [0, 0]
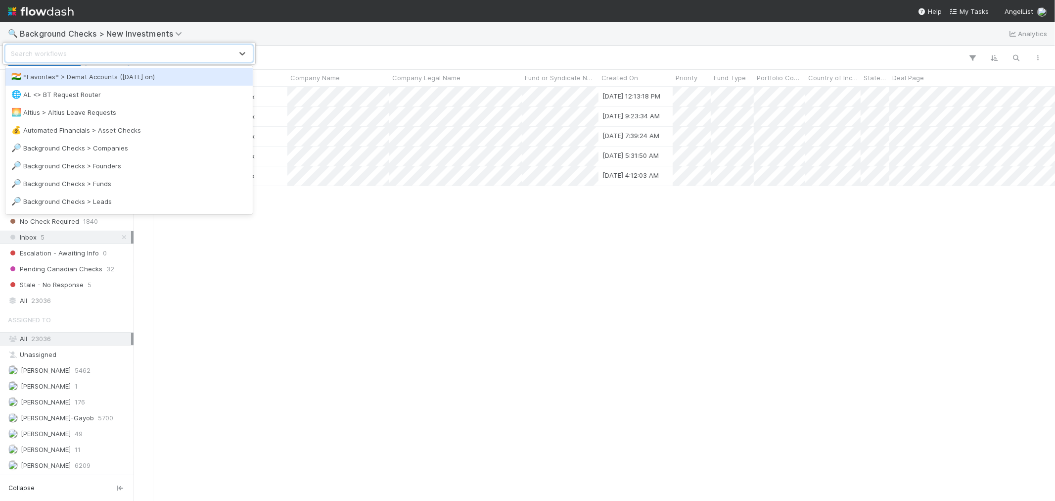
click at [136, 75] on div "🇮🇳 *Favorites* > Demat Accounts (April 2025 on)" at bounding box center [128, 77] width 235 height 10
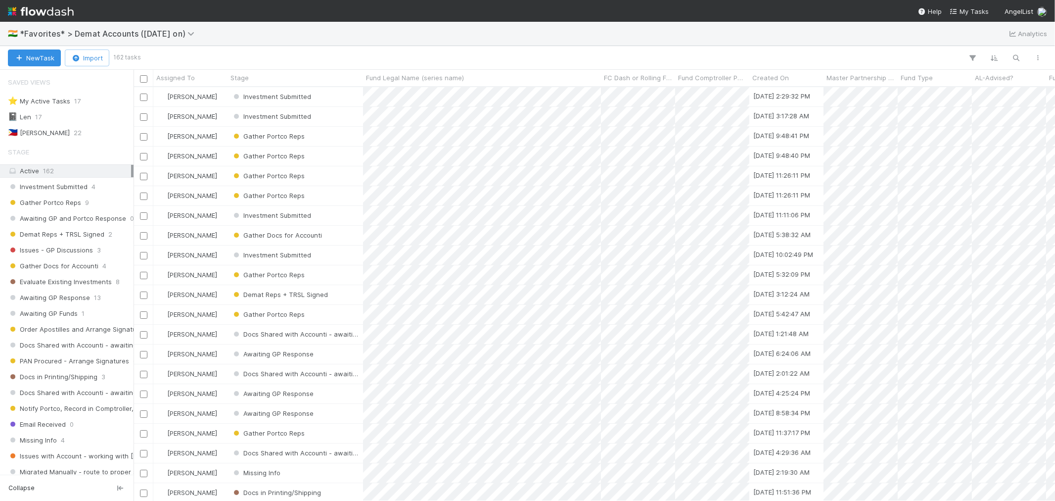
scroll to position [405, 913]
click at [88, 100] on div "⭐ My Active Tasks 17" at bounding box center [69, 101] width 123 height 12
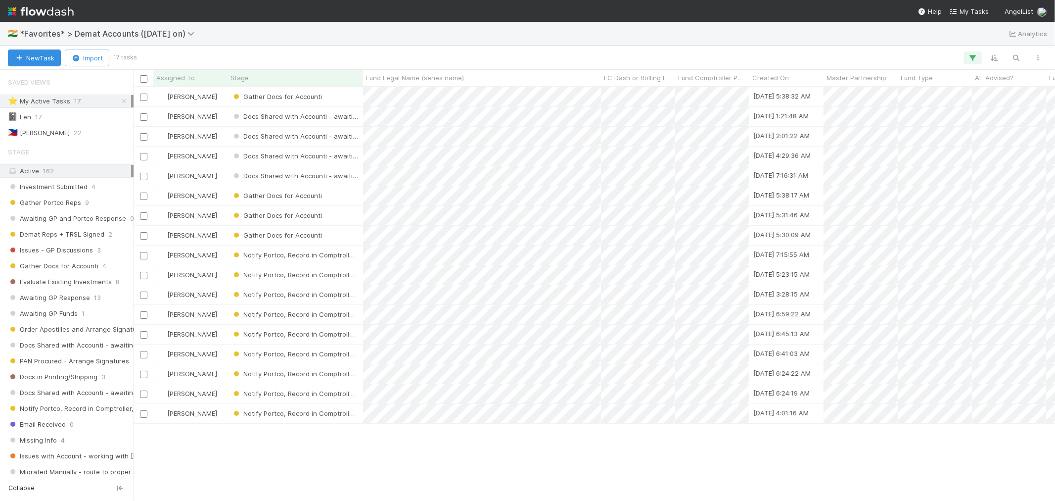
scroll to position [405, 913]
click at [56, 204] on span "Gather Portco Reps" at bounding box center [44, 202] width 73 height 12
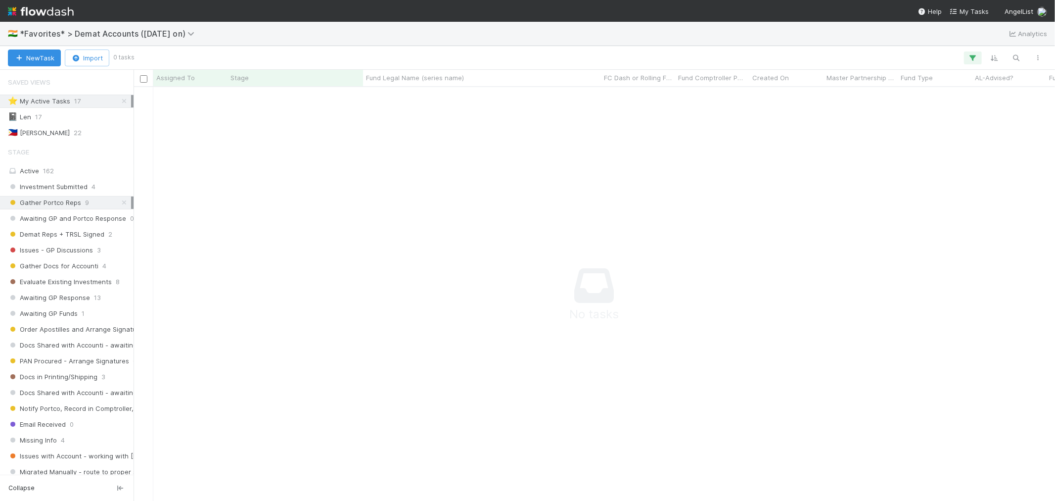
scroll to position [397, 905]
click at [62, 268] on span "Gather Docs for Accounti" at bounding box center [53, 266] width 91 height 12
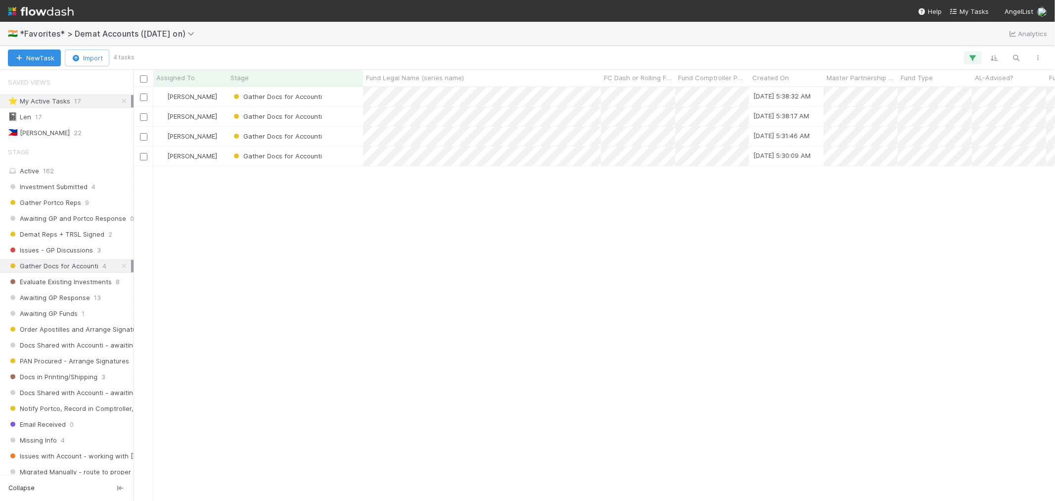
scroll to position [405, 913]
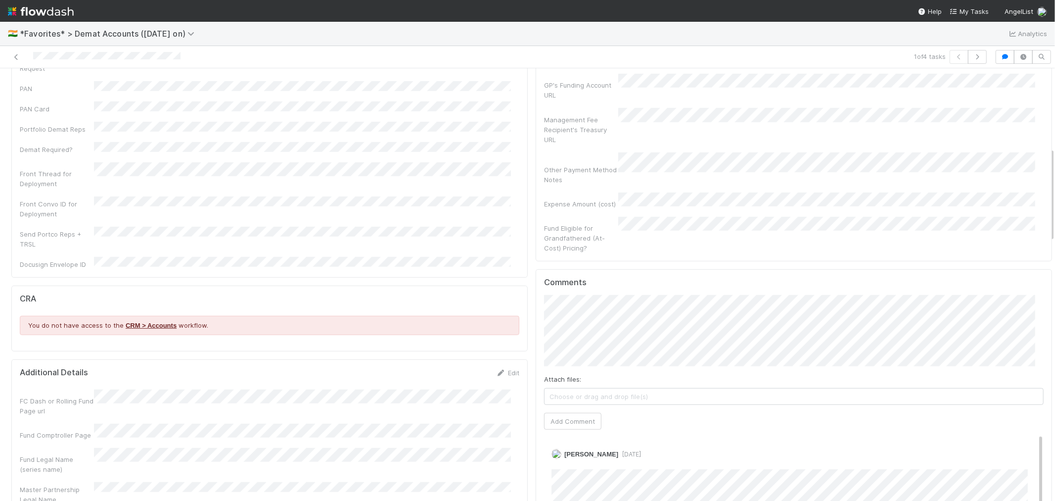
scroll to position [439, 0]
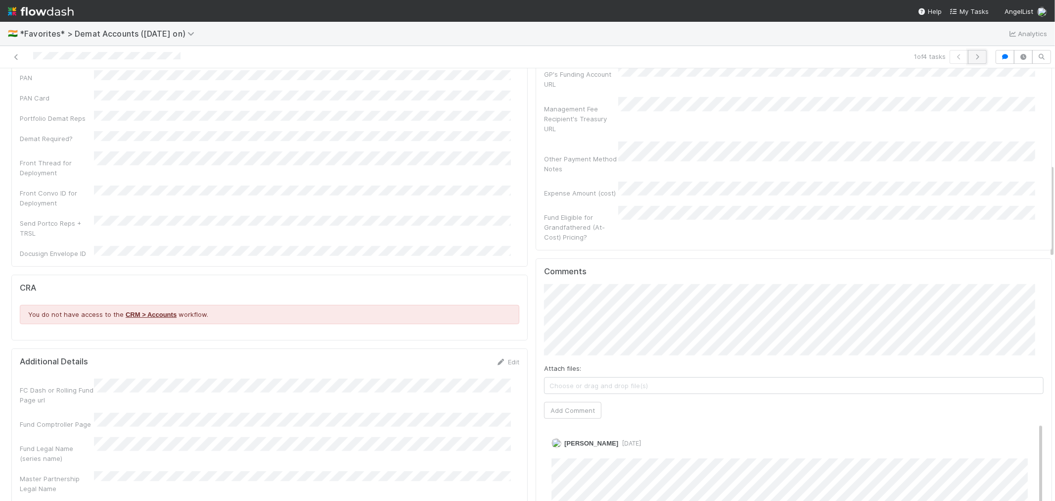
click at [973, 58] on icon "button" at bounding box center [977, 57] width 10 height 6
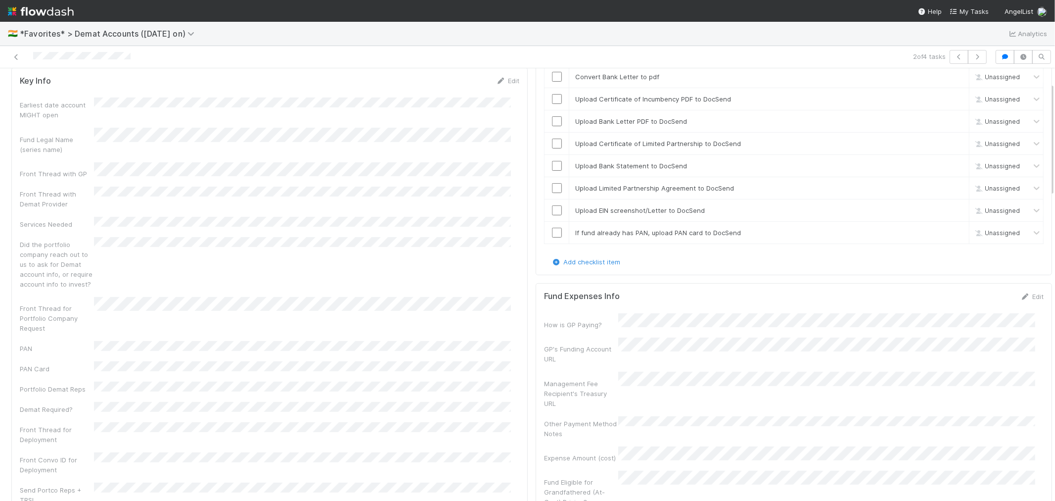
scroll to position [55, 0]
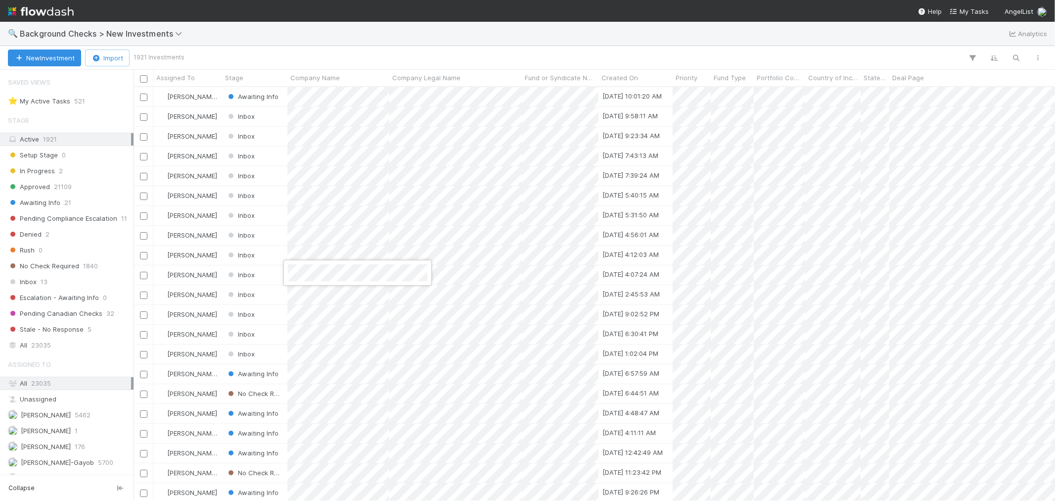
scroll to position [405, 913]
click at [1016, 55] on div at bounding box center [527, 250] width 1055 height 501
click at [53, 345] on div "All 23035" at bounding box center [69, 345] width 123 height 12
click at [1012, 55] on icon "button" at bounding box center [1016, 57] width 10 height 9
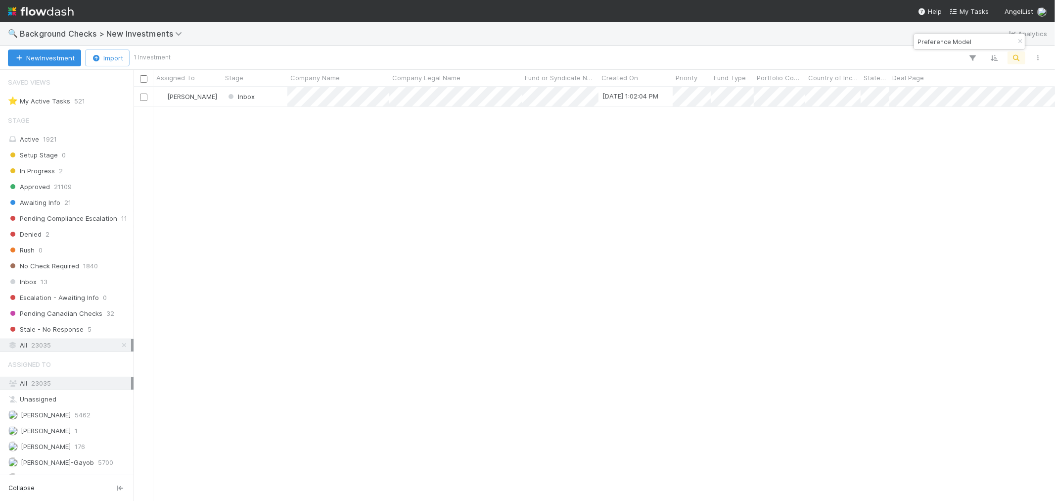
click at [619, 337] on div "[PERSON_NAME] Inbox [DATE] 1:02:04 PM 0 1 1 0 0 [DATE] 1:02:05 PM 0 0 0" at bounding box center [594, 293] width 921 height 413
click at [925, 41] on input "Preference Model" at bounding box center [964, 42] width 99 height 12
paste input "[PERSON_NAME]"
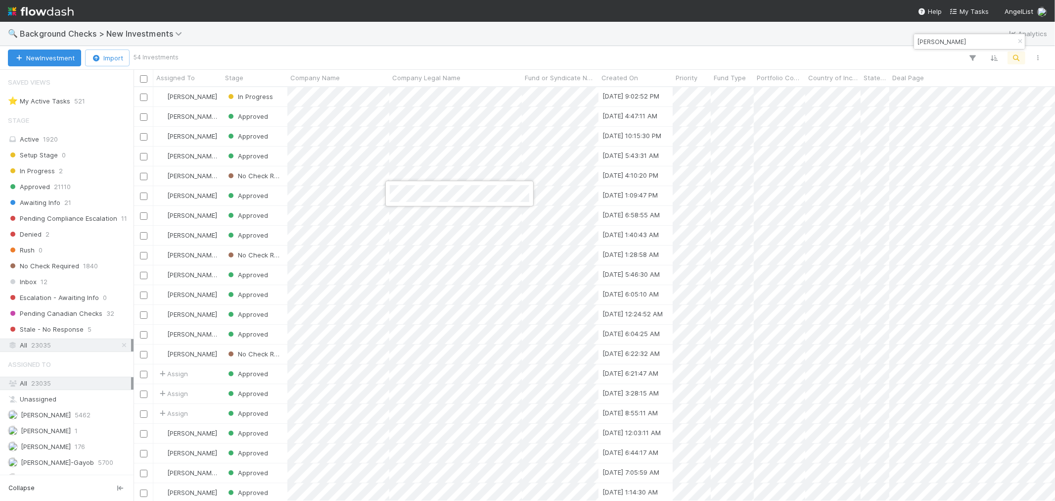
click at [932, 42] on div at bounding box center [527, 250] width 1055 height 501
click at [932, 42] on input "[PERSON_NAME]" at bounding box center [964, 42] width 99 height 12
paste input "agnetic"
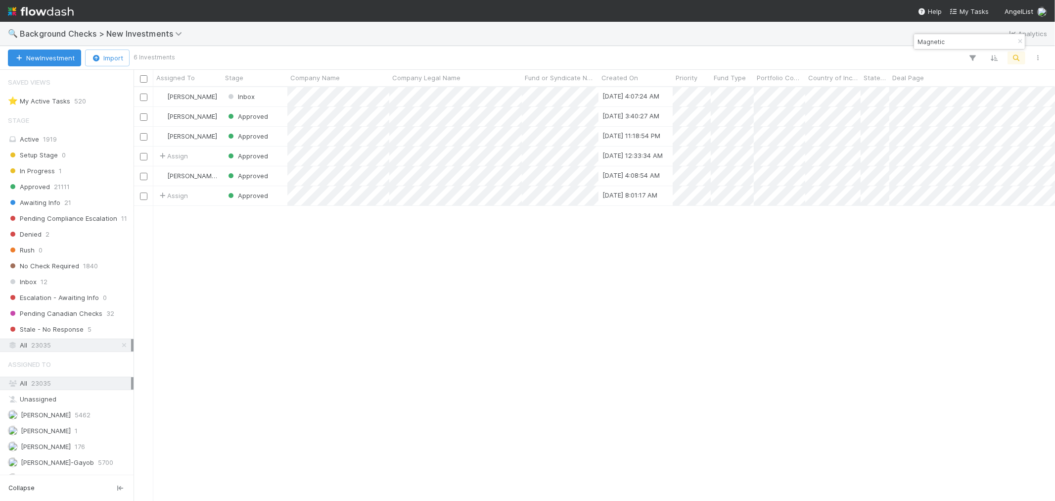
click at [935, 45] on input "Magnetic" at bounding box center [964, 42] width 99 height 12
paste input "DSTNC"
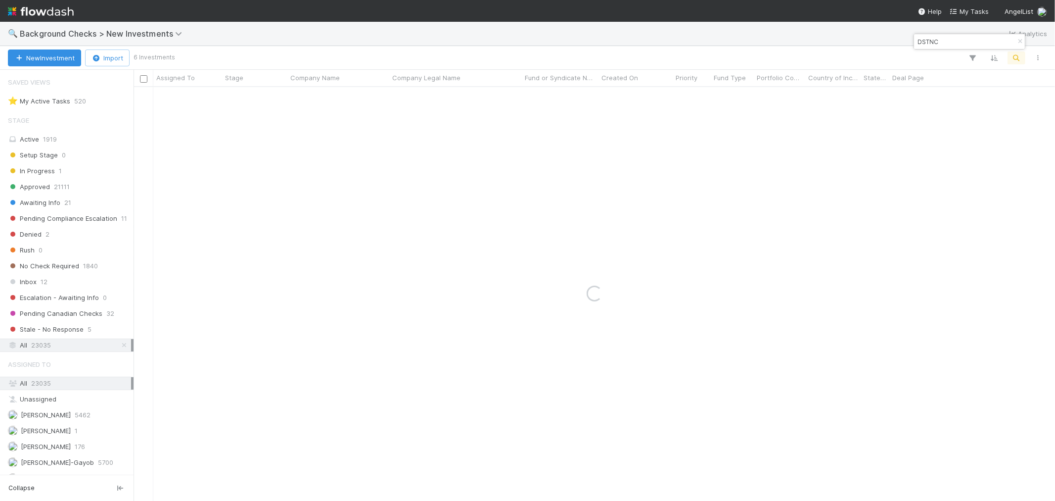
type input "DSTNC"
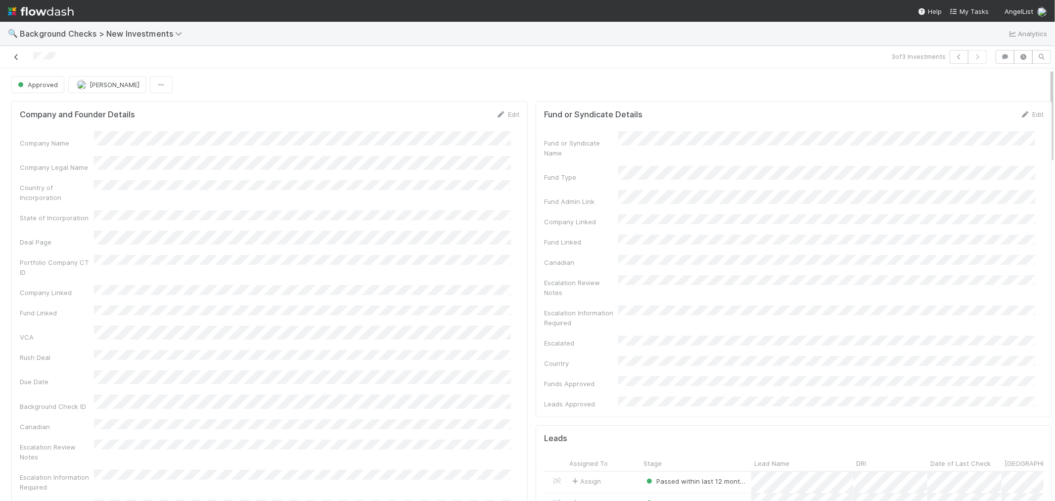
click at [18, 55] on icon at bounding box center [16, 57] width 10 height 6
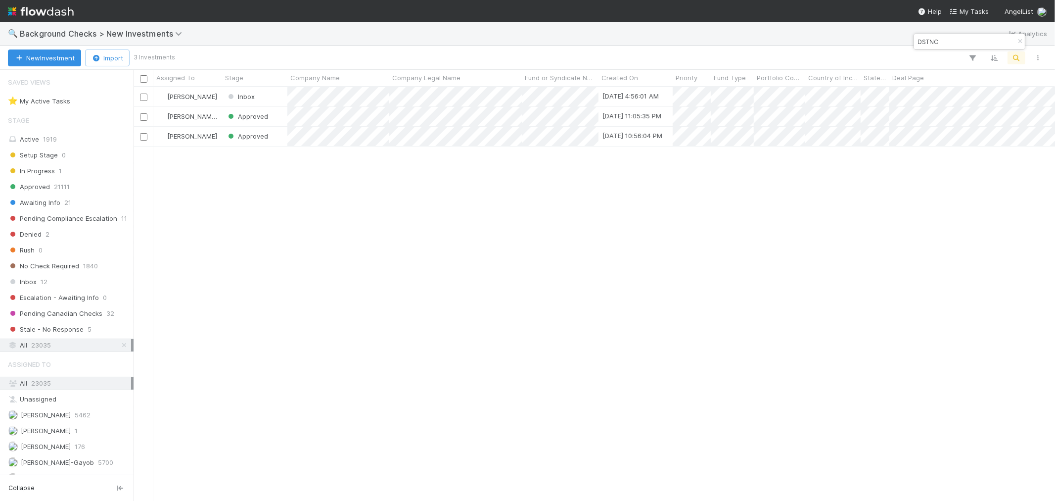
scroll to position [405, 913]
click at [368, 116] on div at bounding box center [527, 250] width 1055 height 501
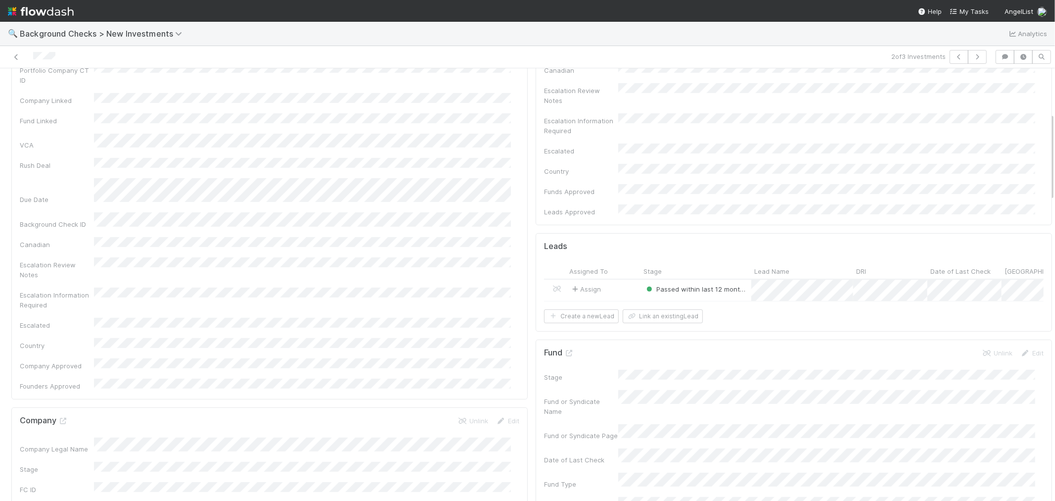
scroll to position [220, 0]
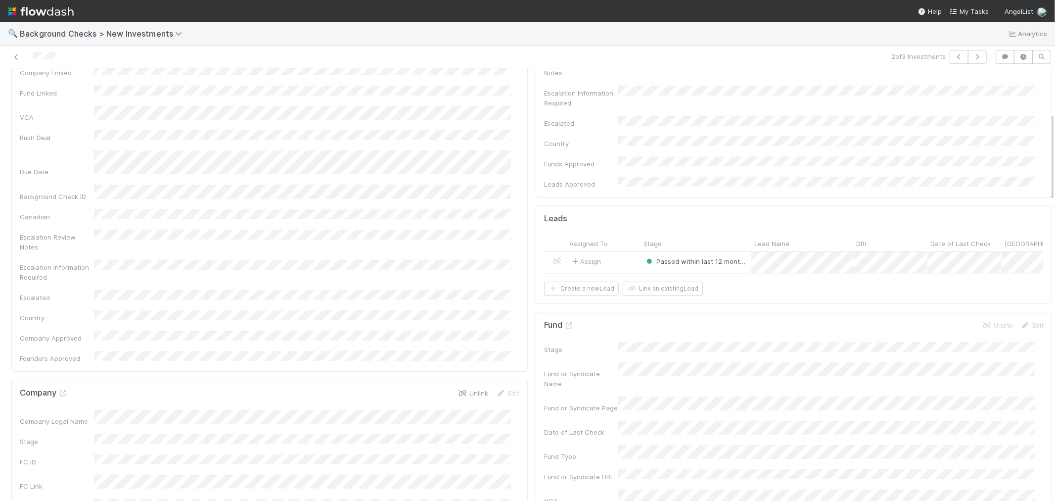
click at [472, 389] on link "Unlink" at bounding box center [472, 393] width 31 height 8
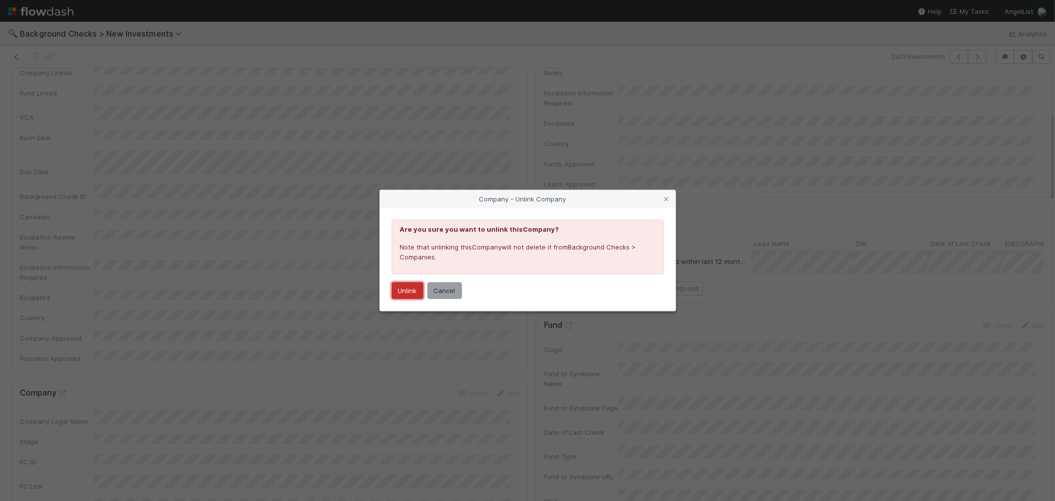
click at [412, 288] on button "Unlink" at bounding box center [408, 290] width 32 height 17
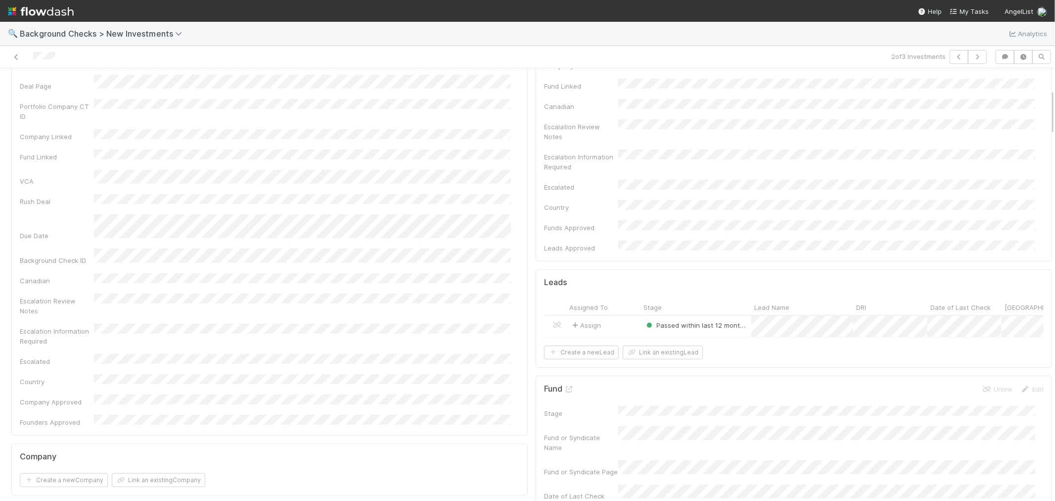
scroll to position [0, 0]
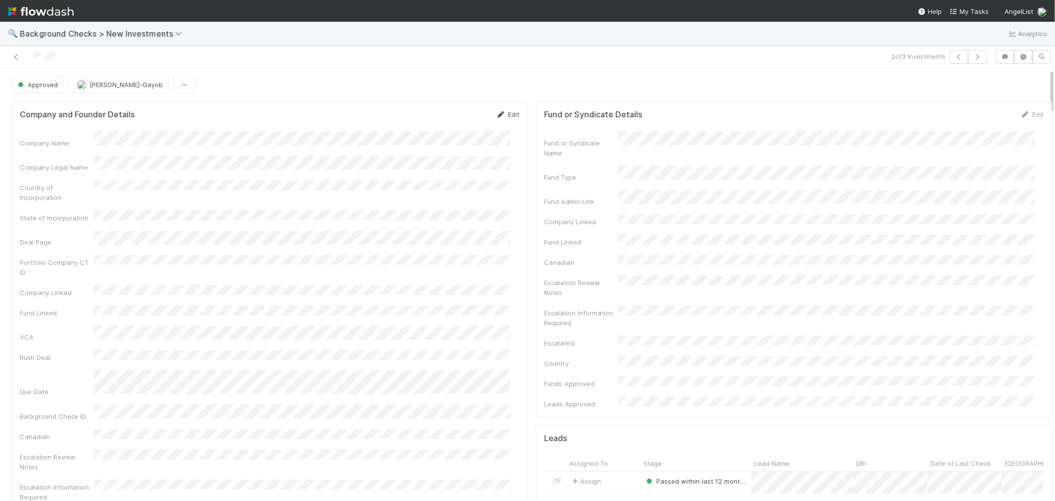
click at [507, 111] on link "Edit" at bounding box center [507, 114] width 23 height 8
click at [28, 166] on div "Company Legal Name" at bounding box center [270, 174] width 500 height 19
click at [457, 117] on button "Save" at bounding box center [467, 117] width 28 height 17
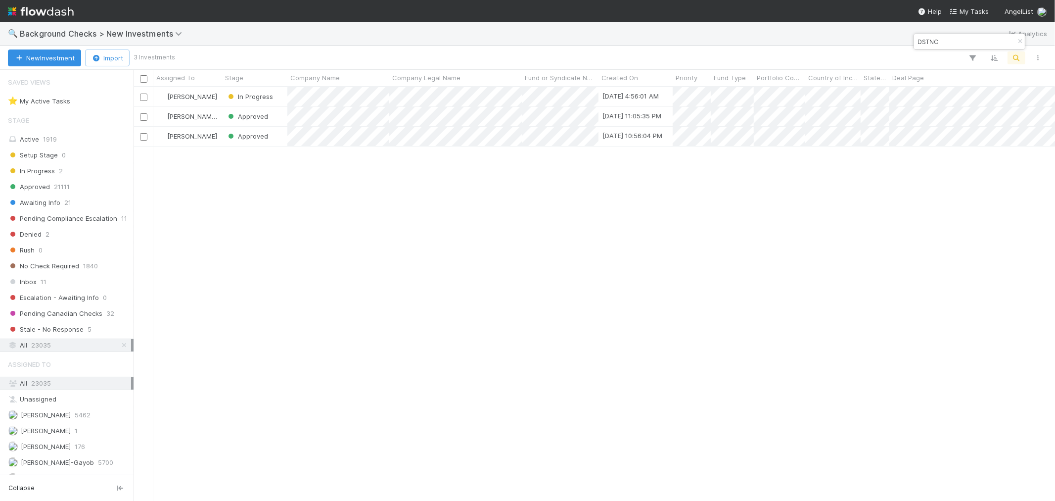
scroll to position [405, 913]
drag, startPoint x: 605, startPoint y: 374, endPoint x: 768, endPoint y: 185, distance: 249.7
click at [607, 377] on div "[PERSON_NAME] Approved [DATE] 4:56:01 AM 1 1 1 0 0 [DATE] 12:11:27 PM 0 1 0 [PE…" at bounding box center [594, 293] width 921 height 413
click at [923, 42] on input "DSTNC" at bounding box center [964, 42] width 99 height 12
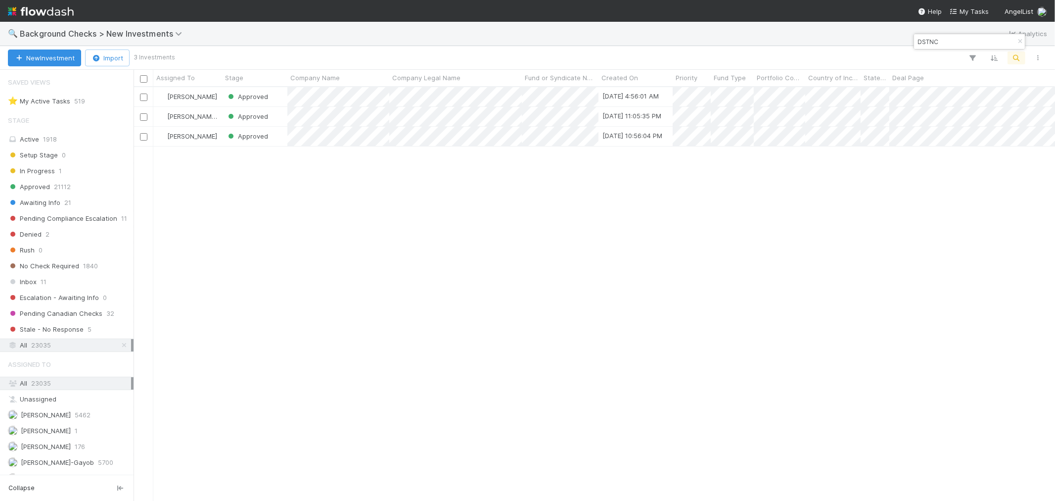
paste input "eepVista"
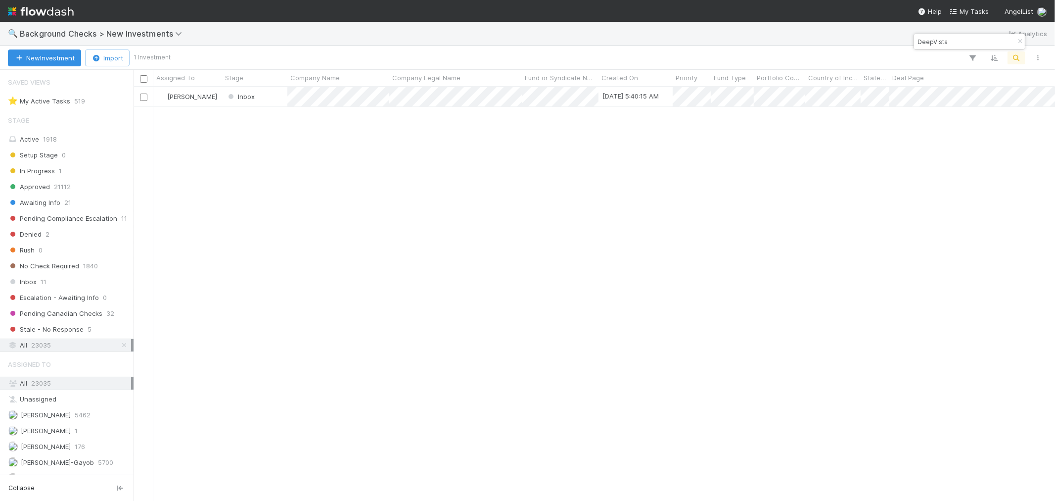
click at [673, 302] on div "[PERSON_NAME] Inbox [DATE] 5:40:15 AM 0 1 1 0 0 [DATE] 5:40:17 AM 0 0 0" at bounding box center [594, 293] width 921 height 413
click at [924, 38] on input "DeepVista" at bounding box center [964, 42] width 99 height 12
click at [924, 37] on input "DeepVista" at bounding box center [964, 42] width 99 height 12
paste input "Volantis"
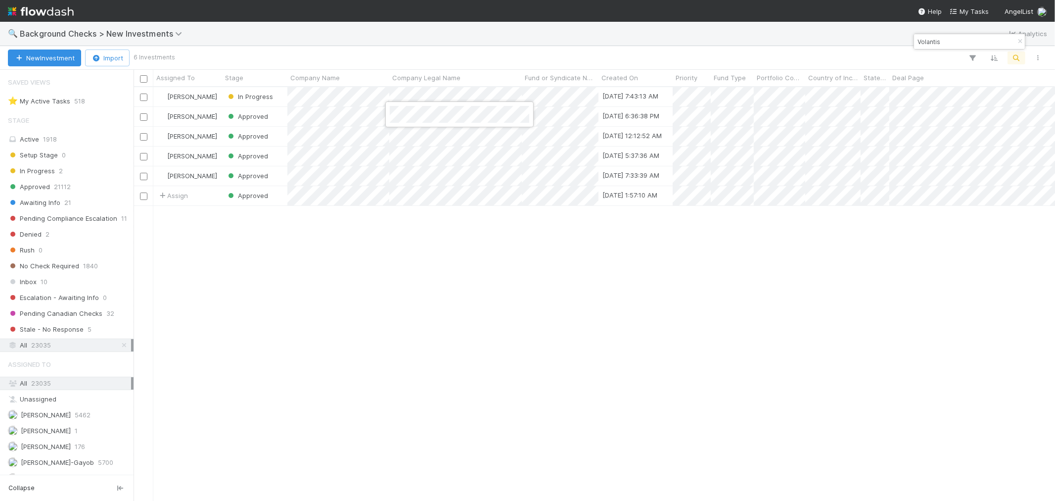
drag, startPoint x: 641, startPoint y: 357, endPoint x: 677, endPoint y: 318, distance: 52.9
click at [641, 360] on div at bounding box center [527, 250] width 1055 height 501
click at [922, 43] on input "Volantis" at bounding box center [964, 42] width 99 height 12
paste input "ulcan"
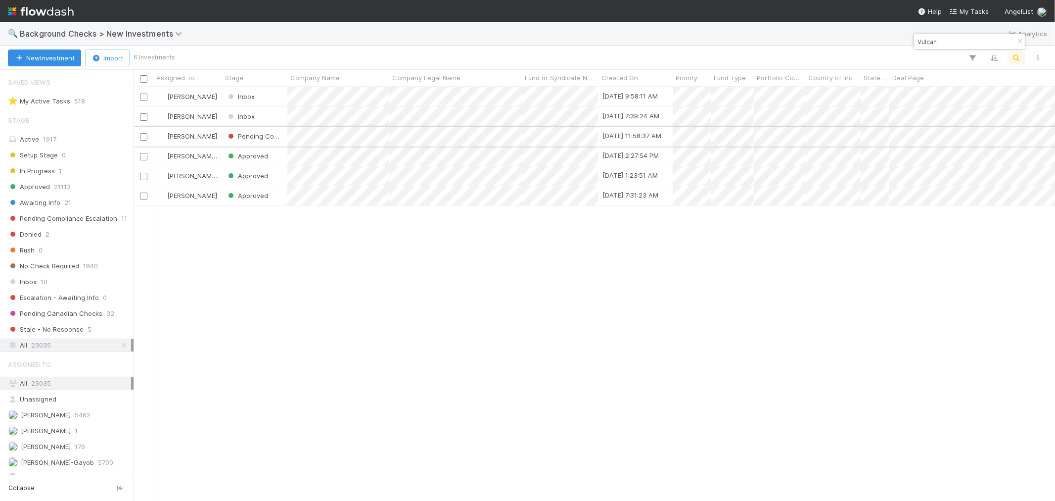
type input "Vulcan"
drag, startPoint x: 828, startPoint y: 258, endPoint x: 828, endPoint y: 267, distance: 8.9
click at [828, 259] on div at bounding box center [527, 250] width 1055 height 501
click at [828, 267] on div "[PERSON_NAME] In Progress [DATE] 9:58:11 AM 1 1 1 0 0 [DATE] 12:13:16 PM 0 1 0 …" at bounding box center [594, 293] width 921 height 413
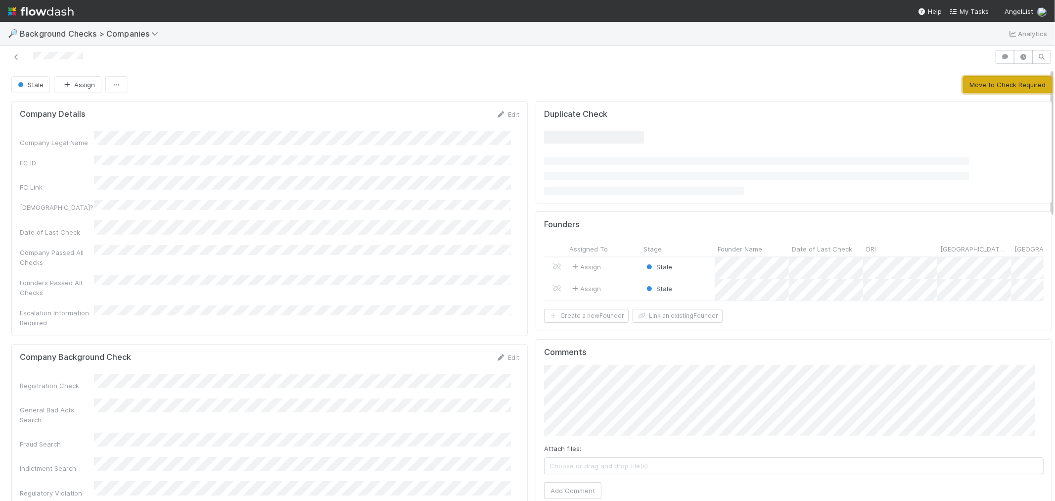
click at [975, 85] on button "Move to Check Required" at bounding box center [1007, 84] width 89 height 17
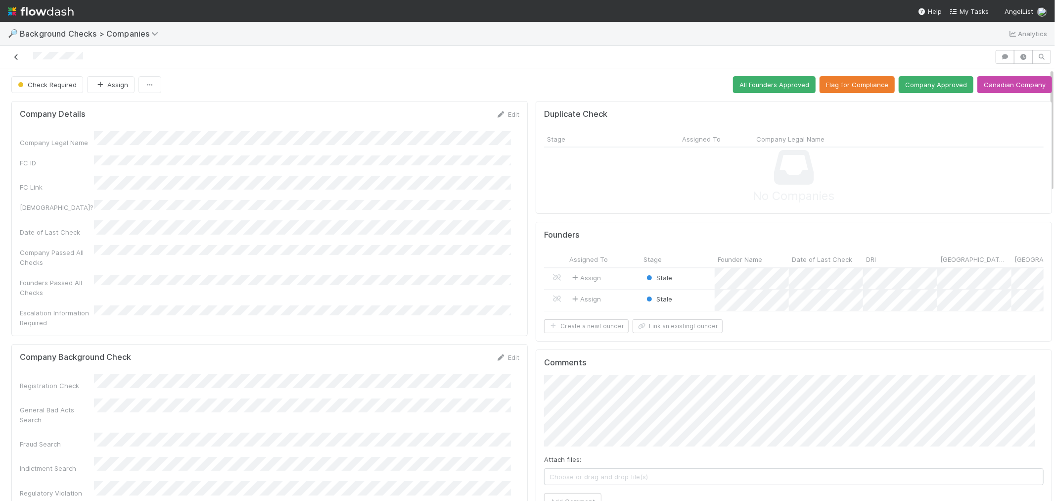
drag, startPoint x: 96, startPoint y: 60, endPoint x: 20, endPoint y: 59, distance: 75.7
click at [20, 59] on div at bounding box center [497, 57] width 987 height 14
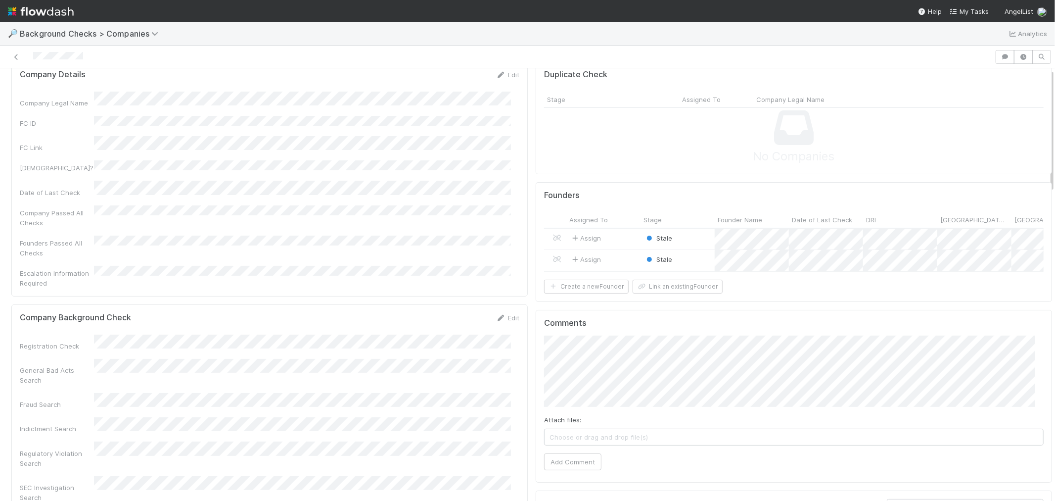
scroll to position [55, 0]
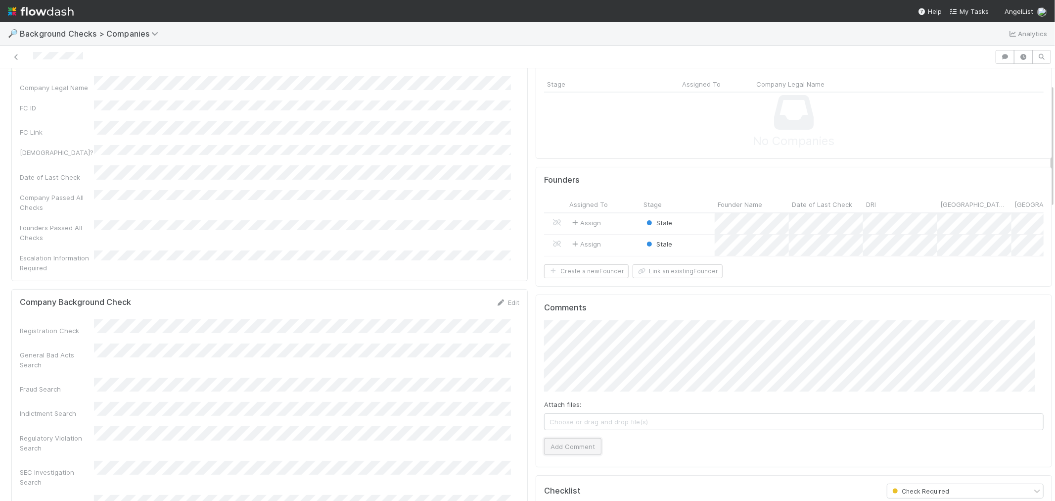
click at [544, 448] on button "Add Comment" at bounding box center [572, 446] width 57 height 17
click at [686, 225] on div "Stale" at bounding box center [677, 223] width 74 height 21
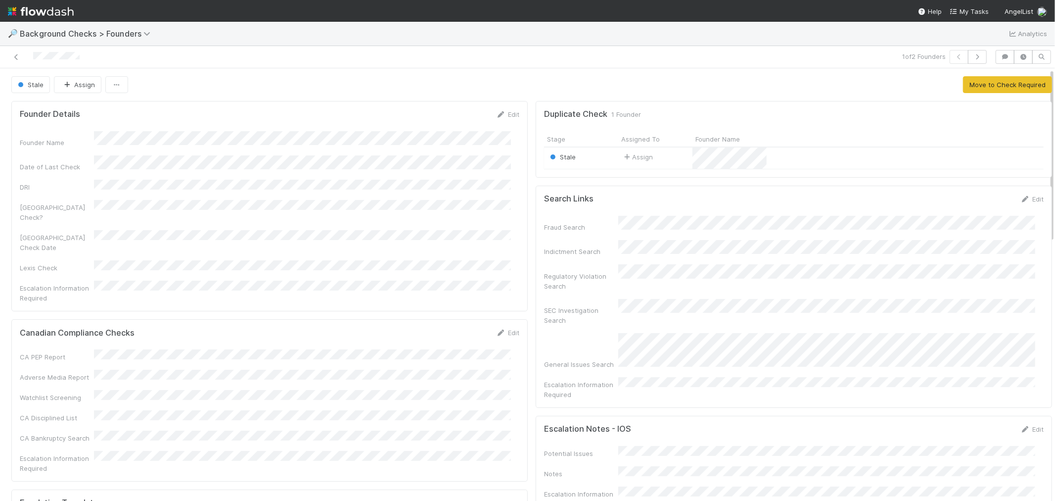
click at [582, 152] on div "Stale" at bounding box center [581, 157] width 74 height 21
click at [112, 88] on icon "button" at bounding box center [117, 85] width 10 height 6
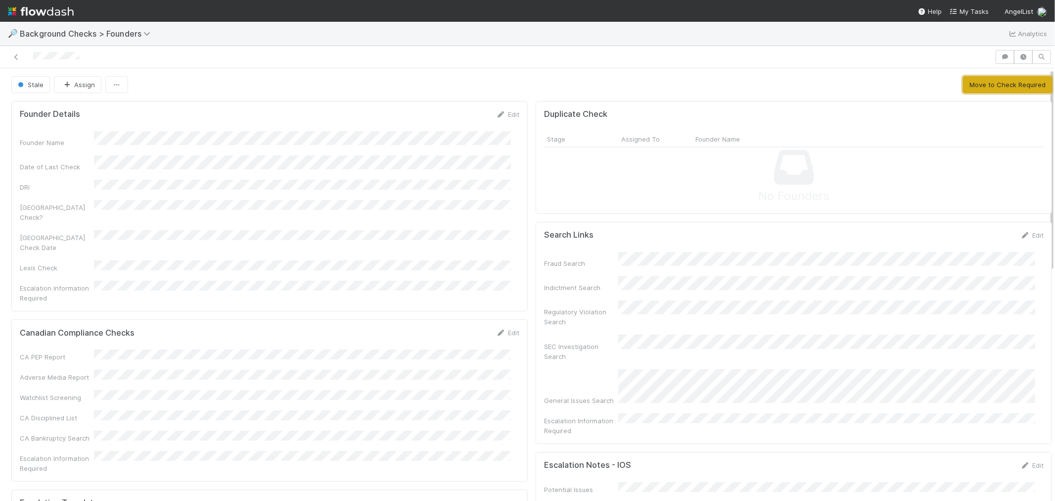
click at [970, 85] on button "Move to Check Required" at bounding box center [1007, 84] width 89 height 17
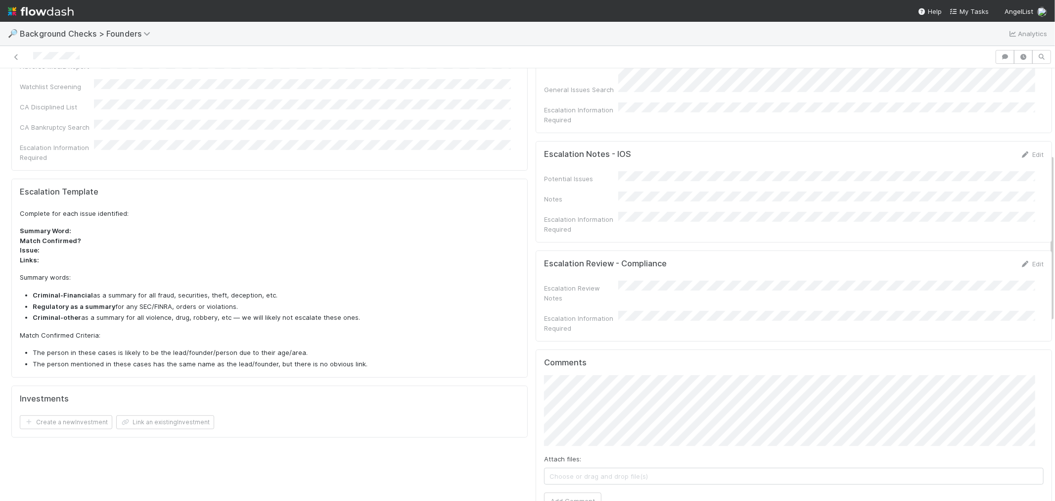
scroll to position [439, 0]
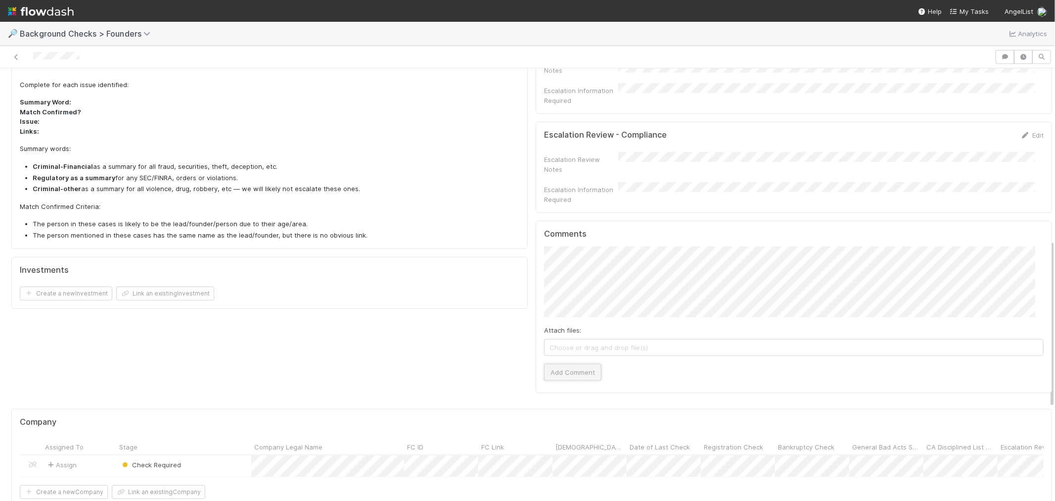
click at [558, 364] on button "Add Comment" at bounding box center [572, 372] width 57 height 17
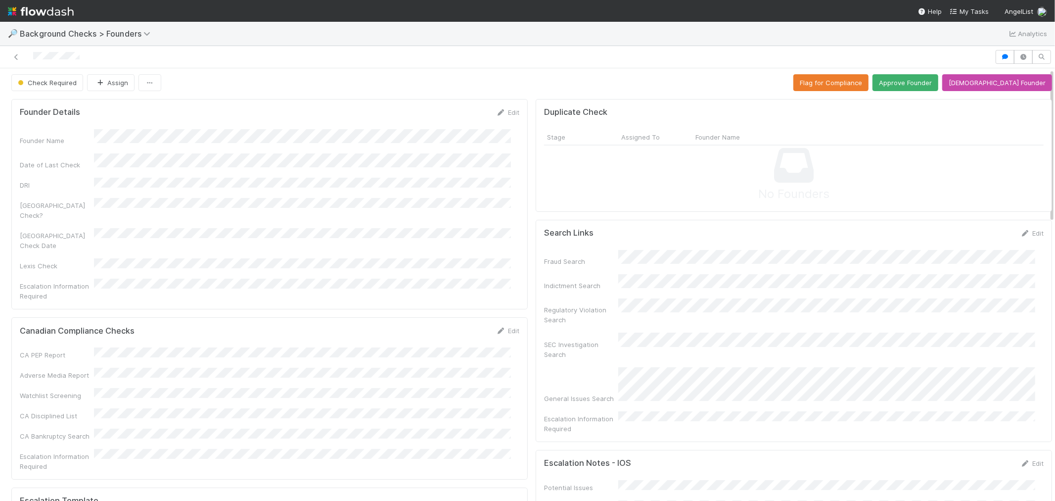
scroll to position [0, 0]
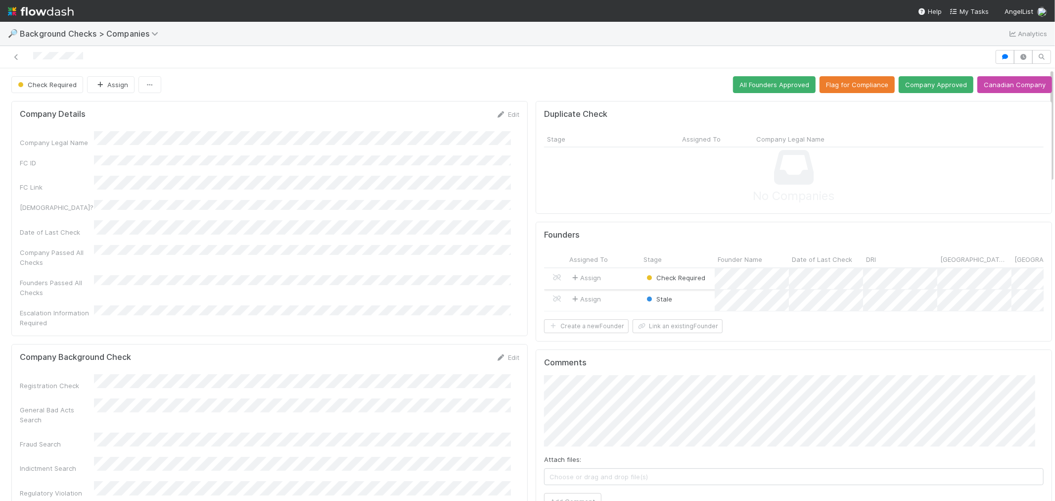
click at [604, 271] on div "Assign" at bounding box center [603, 278] width 74 height 21
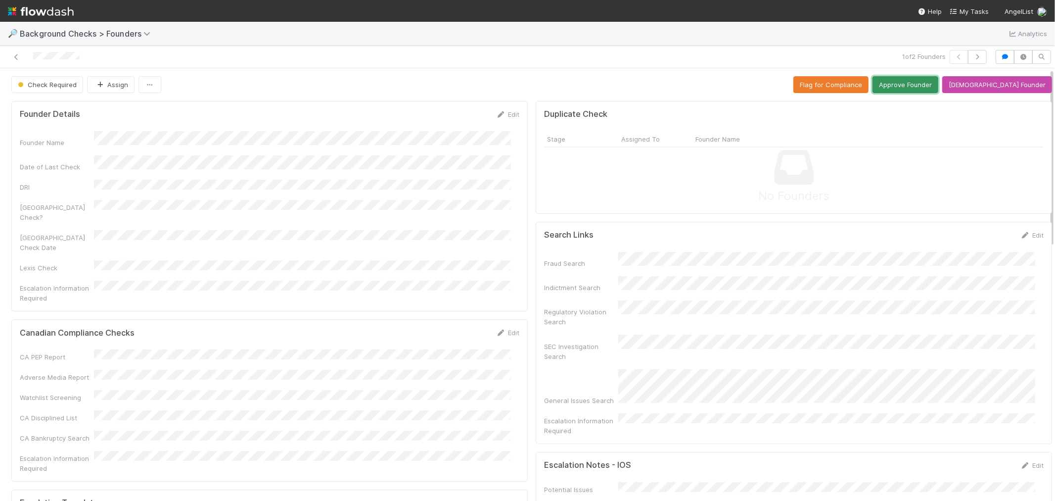
click at [926, 86] on button "Approve Founder" at bounding box center [905, 84] width 66 height 17
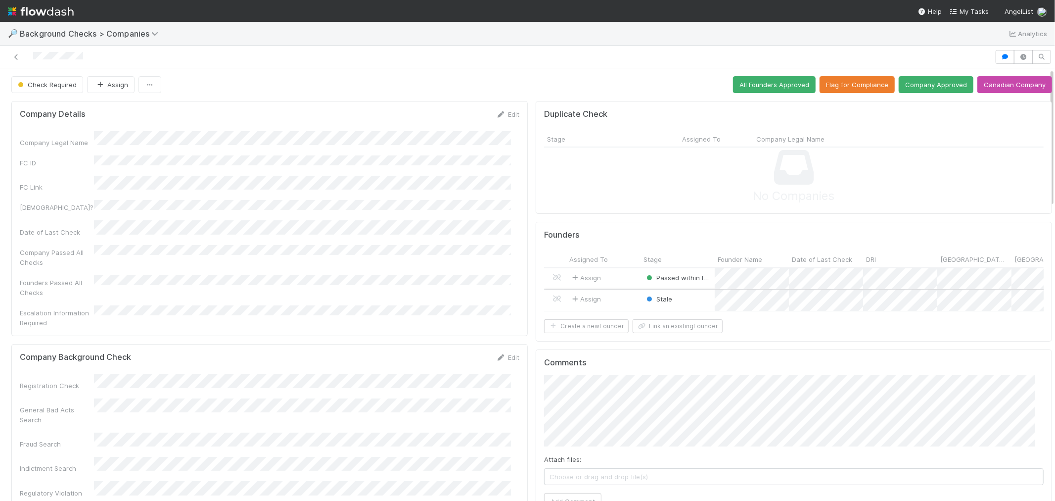
click at [676, 304] on div "Stale" at bounding box center [677, 299] width 74 height 21
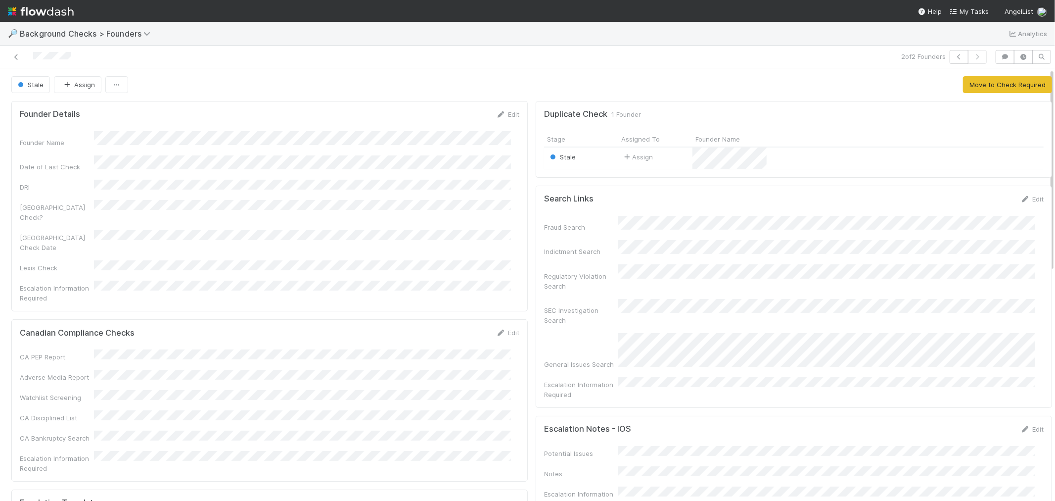
click at [597, 155] on div "Stale" at bounding box center [581, 157] width 74 height 21
click at [120, 92] on button "button" at bounding box center [116, 84] width 23 height 17
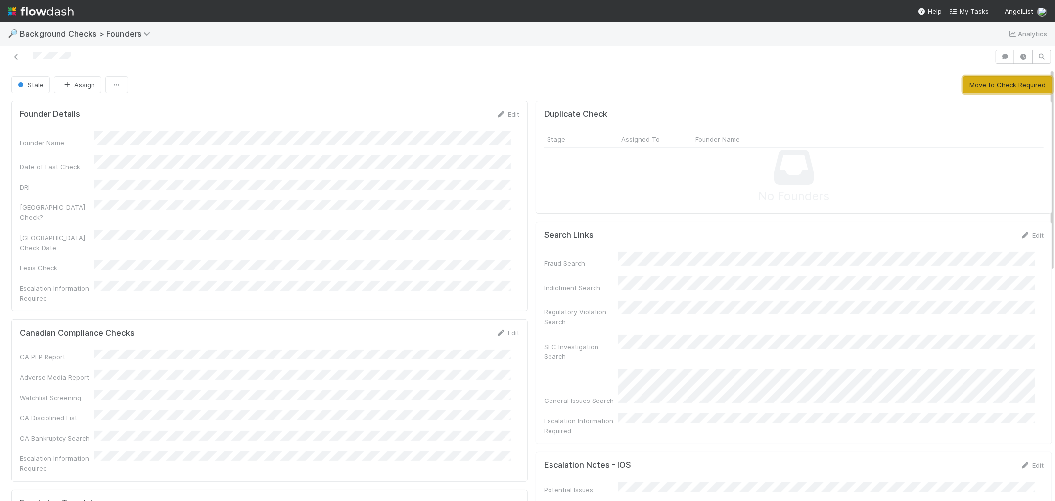
click at [990, 86] on button "Move to Check Required" at bounding box center [1007, 84] width 89 height 17
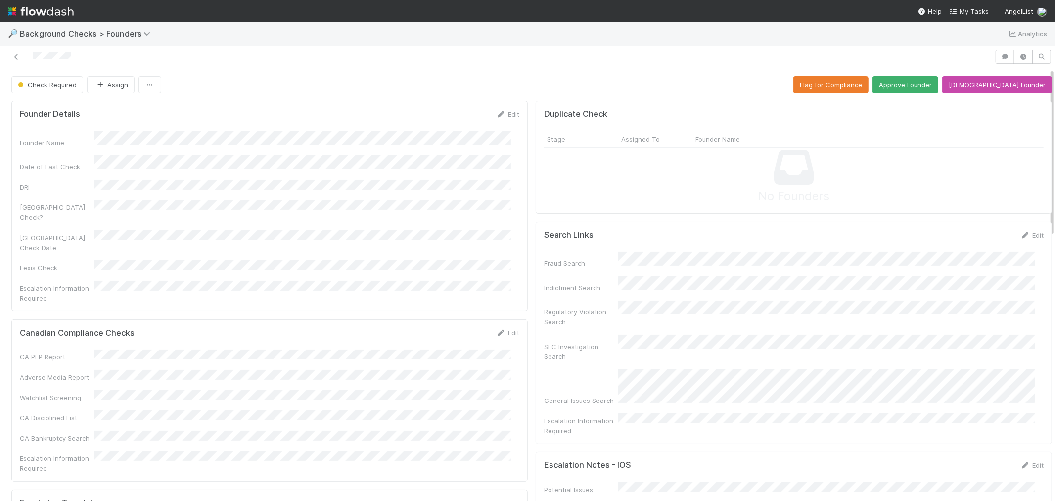
drag, startPoint x: 79, startPoint y: 58, endPoint x: 29, endPoint y: 57, distance: 50.5
click at [29, 57] on div at bounding box center [497, 57] width 987 height 14
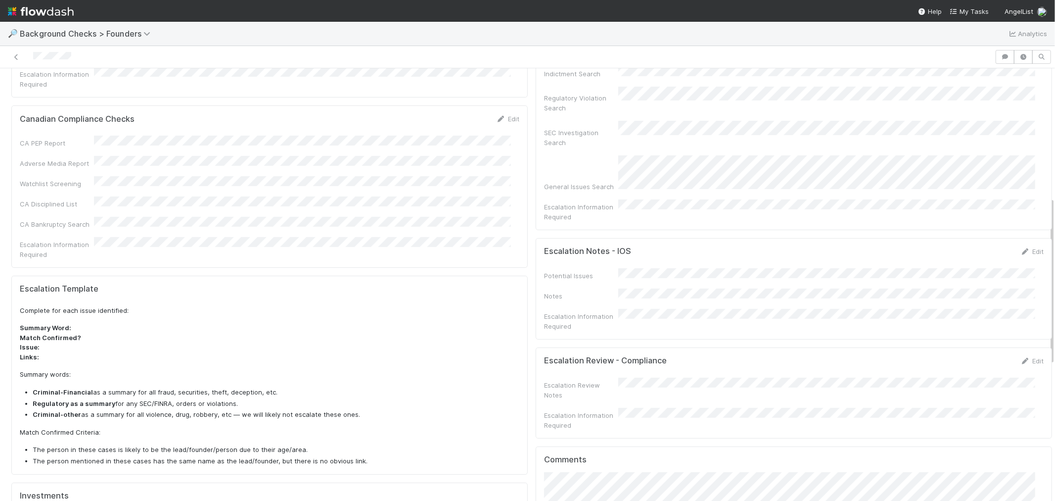
scroll to position [329, 0]
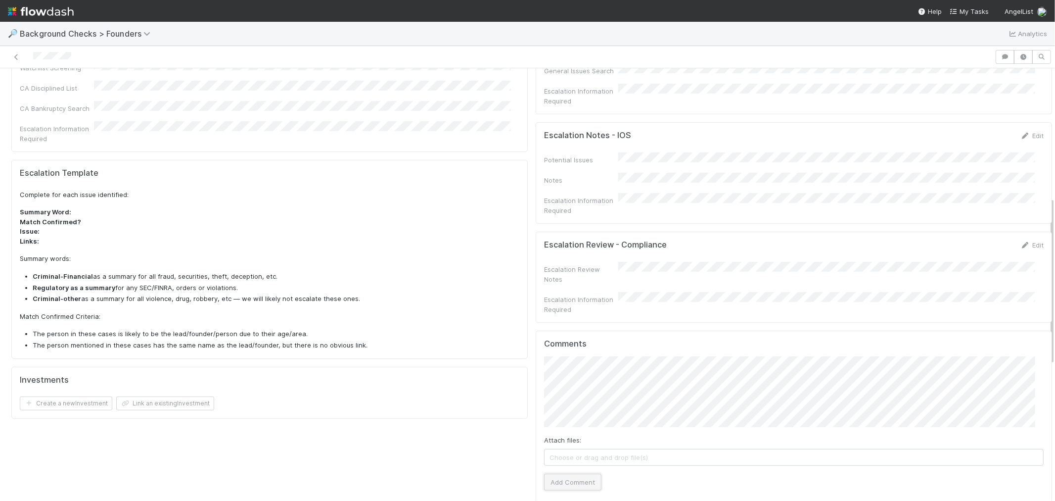
click at [552, 473] on button "Add Comment" at bounding box center [572, 481] width 57 height 17
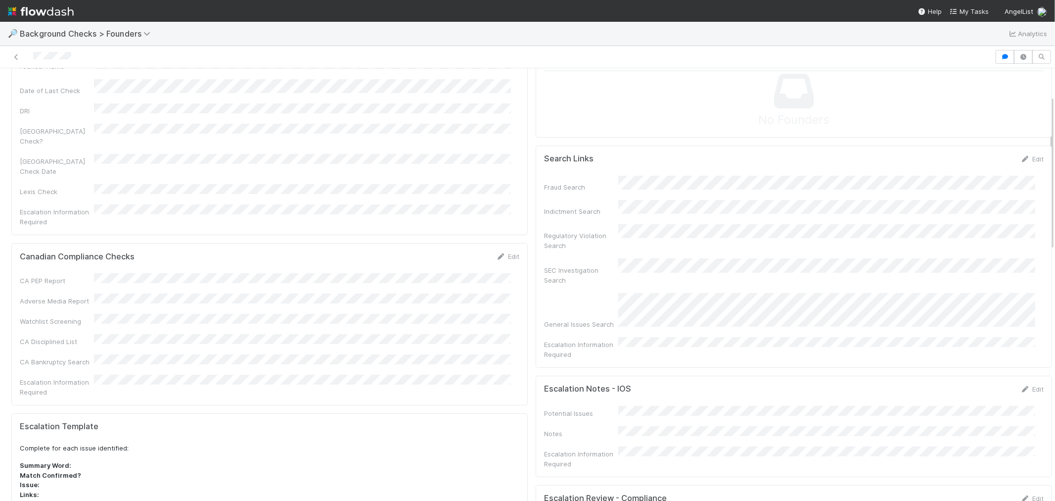
scroll to position [0, 0]
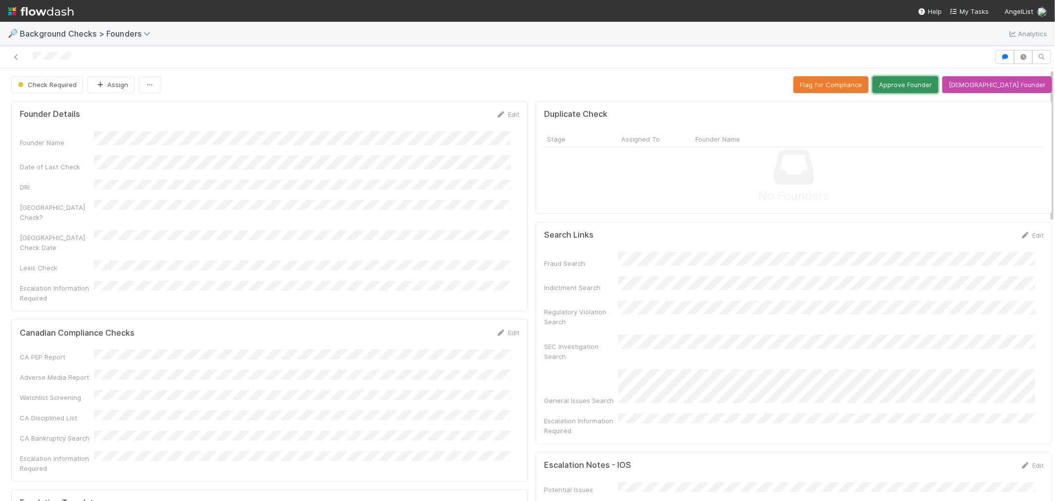
click at [920, 86] on button "Approve Founder" at bounding box center [905, 84] width 66 height 17
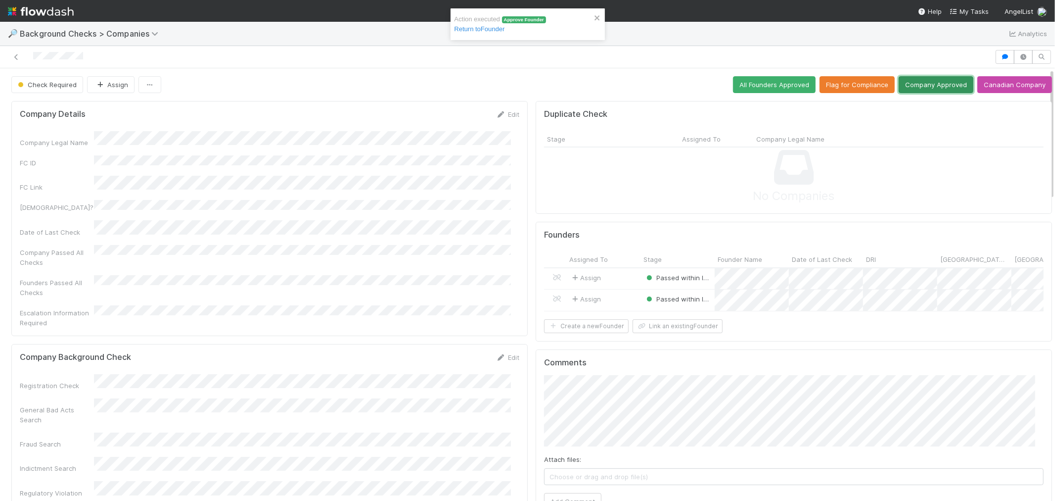
click at [913, 82] on button "Company Approved" at bounding box center [936, 84] width 75 height 17
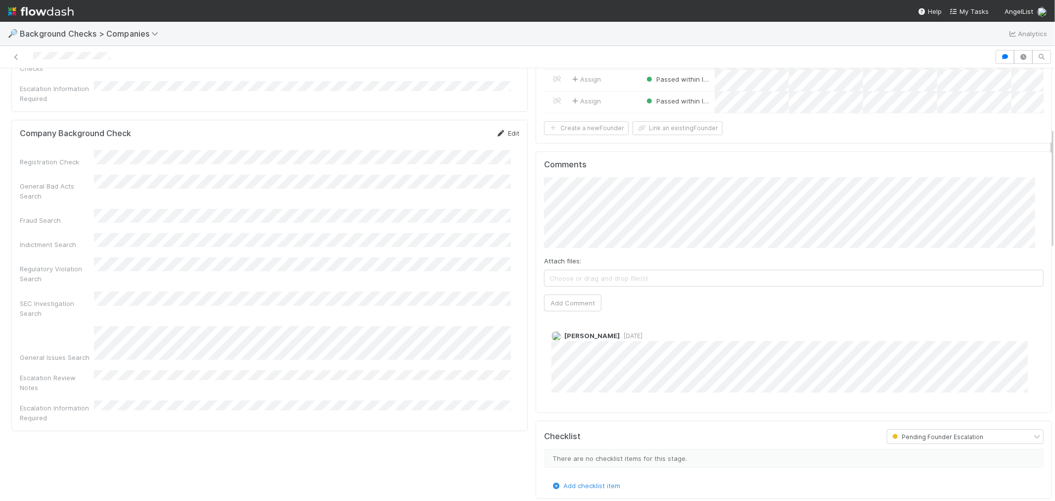
scroll to position [165, 0]
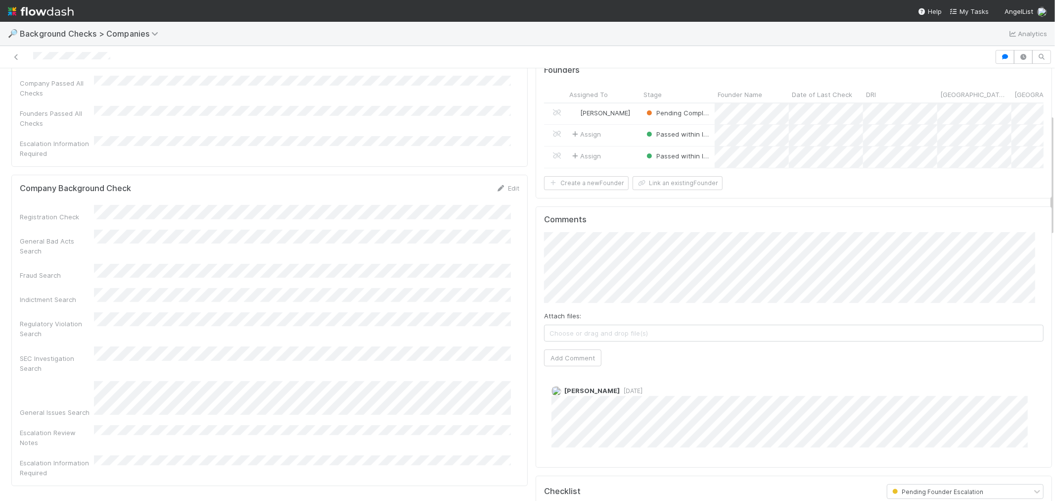
click at [35, 58] on div at bounding box center [497, 57] width 987 height 14
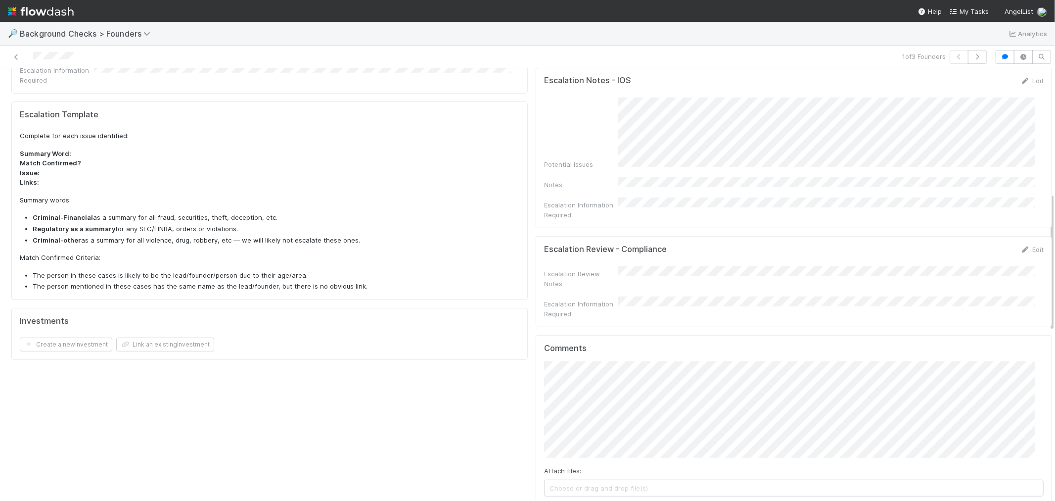
scroll to position [439, 0]
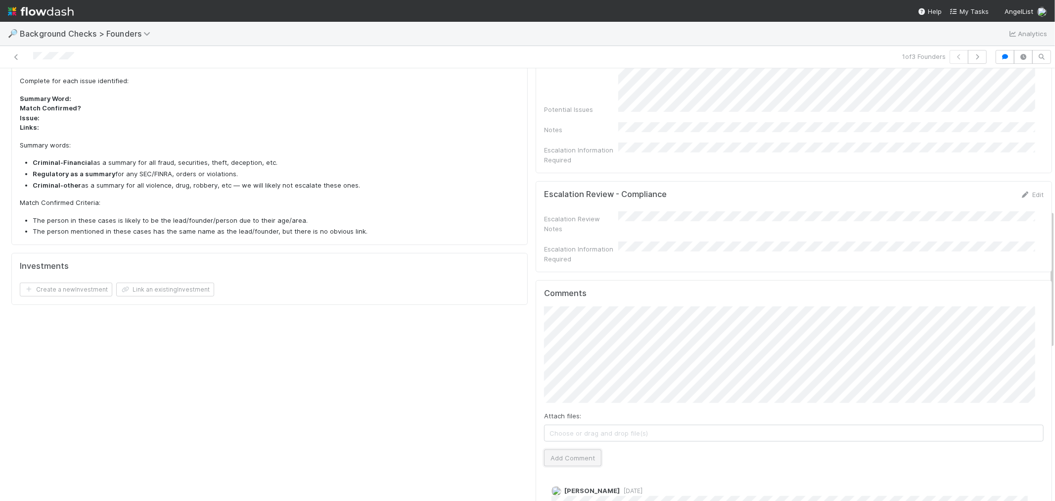
click at [544, 449] on button "Add Comment" at bounding box center [572, 457] width 57 height 17
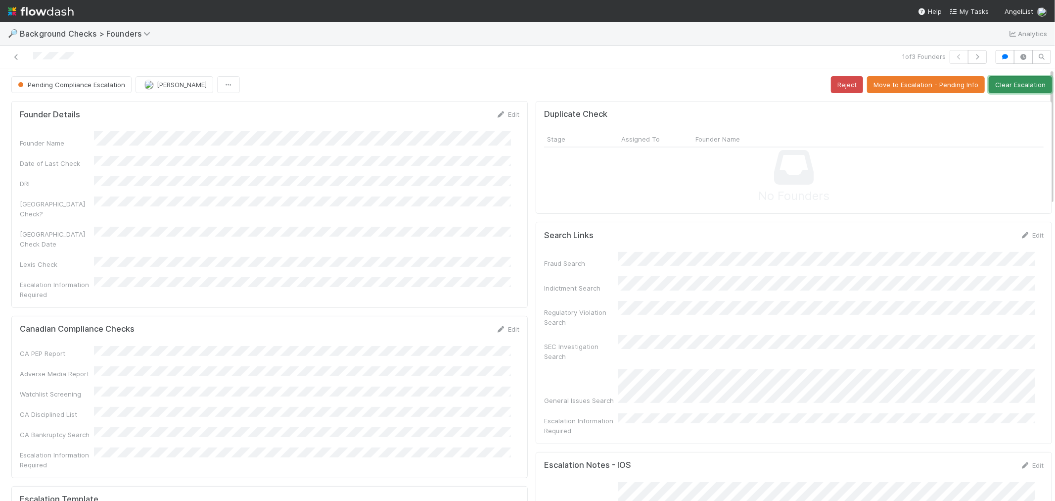
click at [1006, 88] on button "Clear Escalation" at bounding box center [1020, 84] width 63 height 17
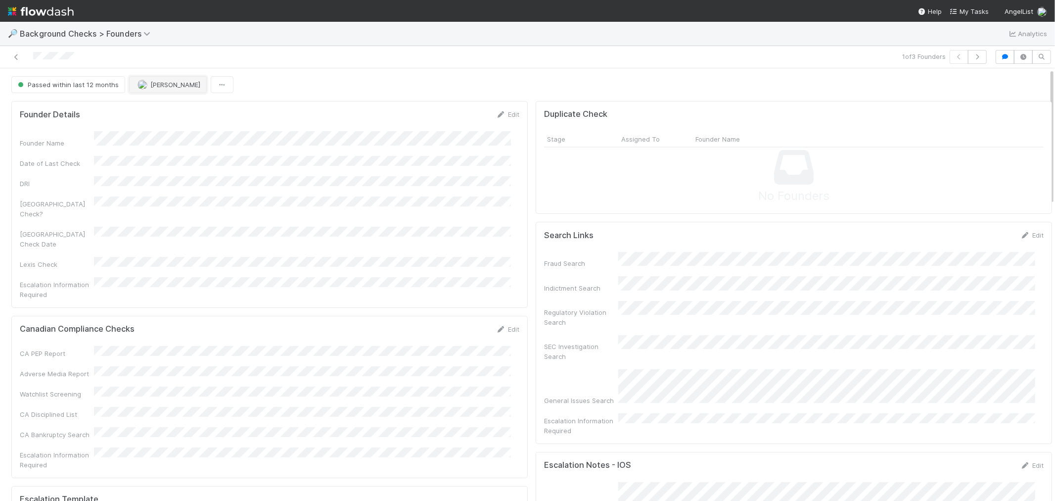
click at [173, 88] on button "[PERSON_NAME]" at bounding box center [168, 84] width 78 height 17
click at [171, 107] on span "[PERSON_NAME]" at bounding box center [166, 110] width 50 height 8
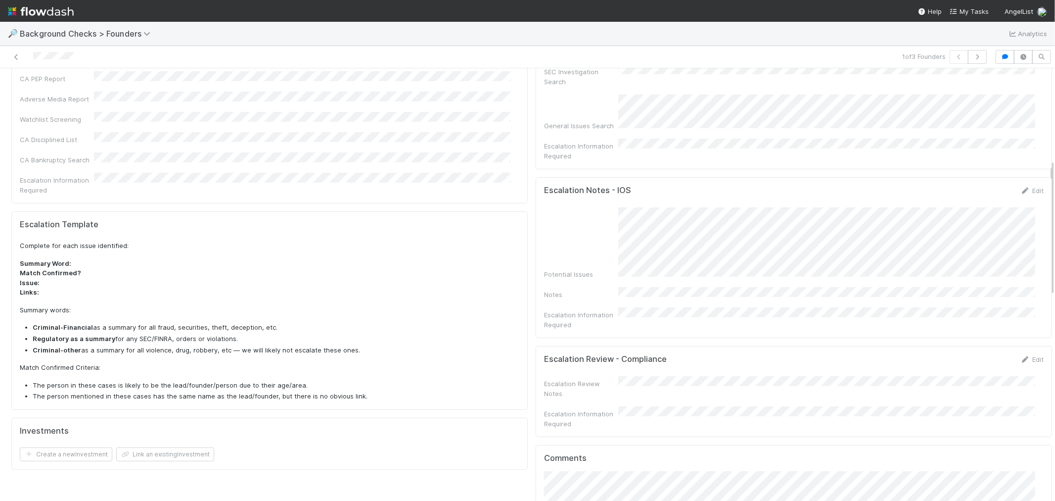
scroll to position [549, 0]
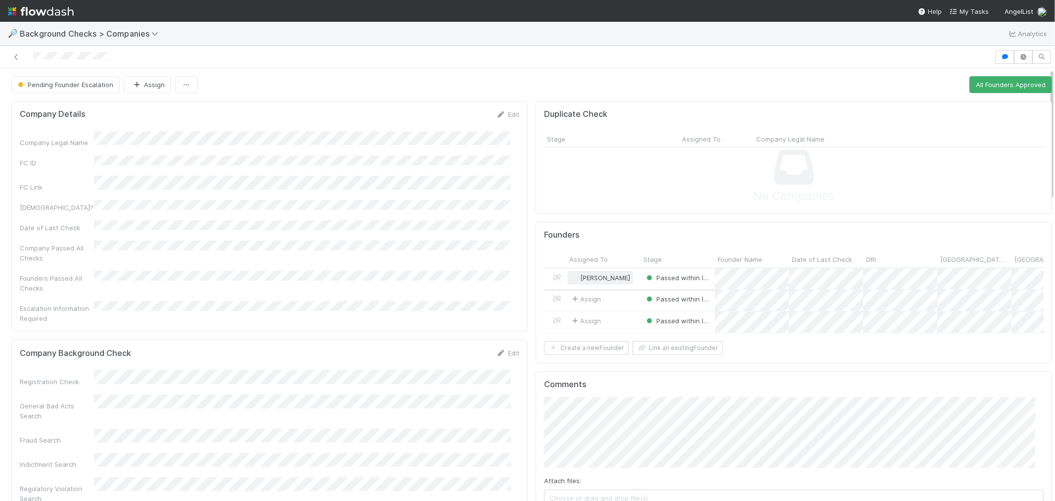
click at [583, 279] on span "[PERSON_NAME]" at bounding box center [605, 278] width 50 height 8
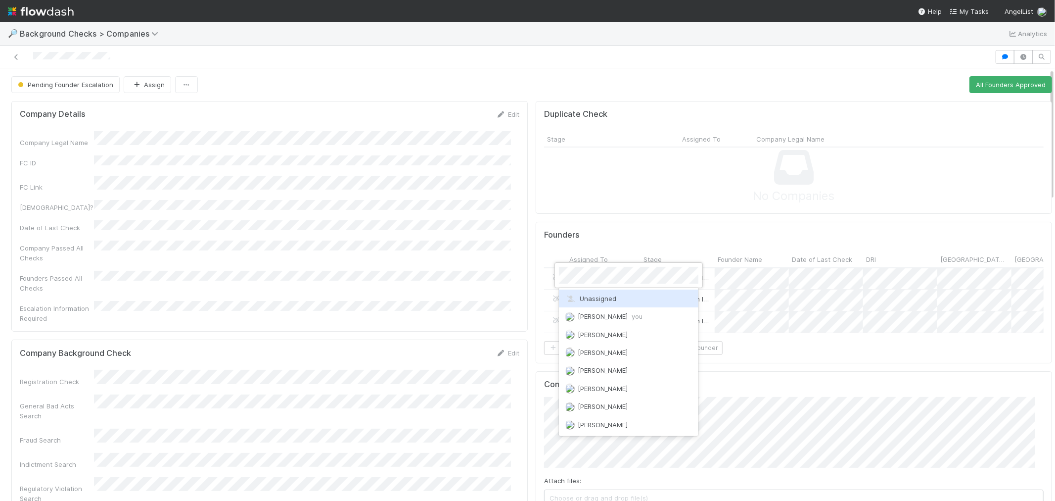
click at [585, 294] on div "Unassigned" at bounding box center [628, 298] width 139 height 18
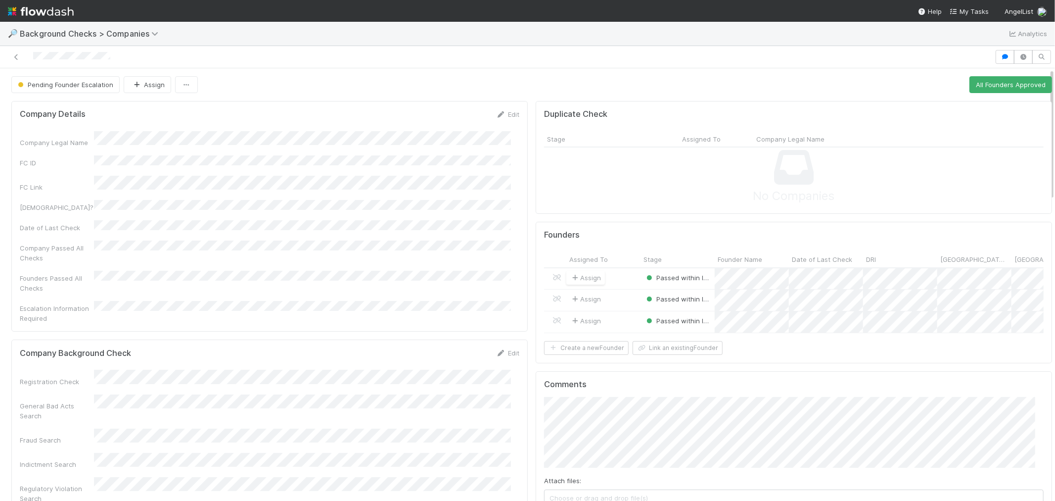
click at [826, 201] on div "No Companies" at bounding box center [794, 176] width 500 height 58
click at [871, 375] on div "21" at bounding box center [867, 376] width 13 height 13
click at [858, 184] on div at bounding box center [527, 250] width 1055 height 501
click at [596, 272] on div "Assign" at bounding box center [585, 278] width 39 height 14
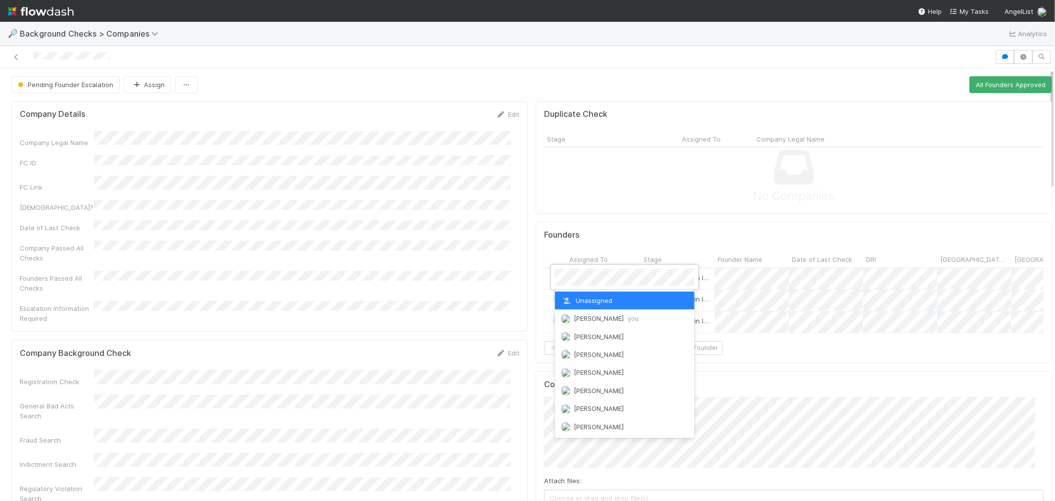
click at [648, 219] on div at bounding box center [527, 250] width 1055 height 501
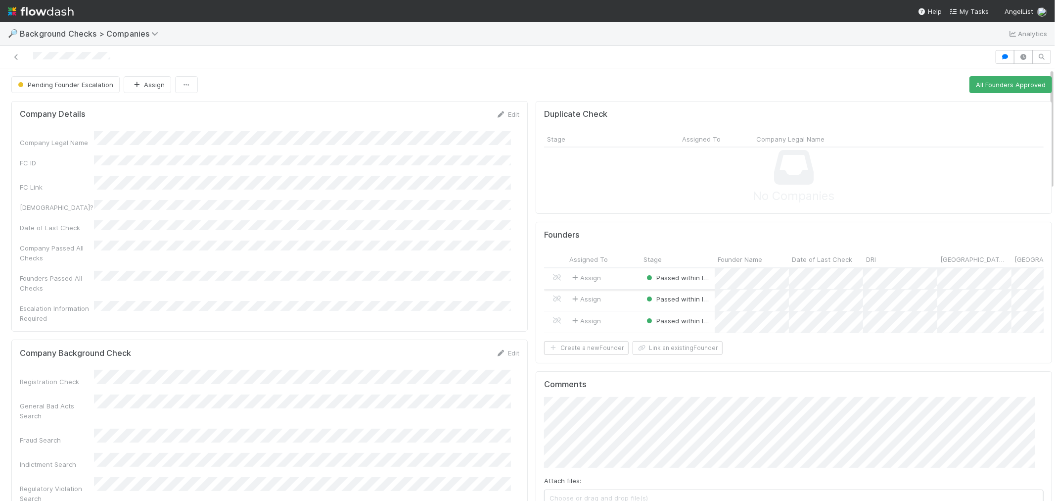
click at [627, 277] on div "Assign" at bounding box center [603, 278] width 74 height 21
click at [1016, 87] on button "All Founders Approved" at bounding box center [1010, 84] width 83 height 17
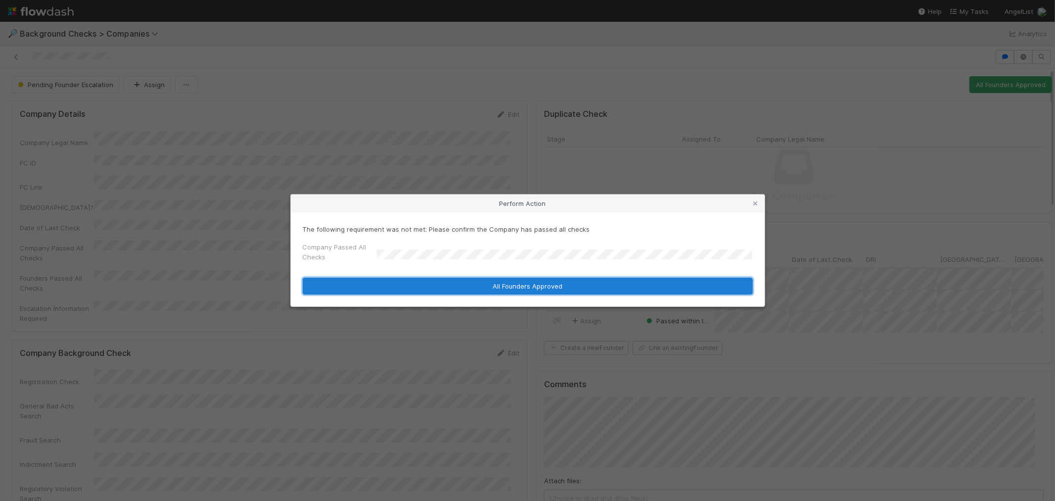
click at [389, 283] on button "All Founders Approved" at bounding box center [528, 285] width 450 height 17
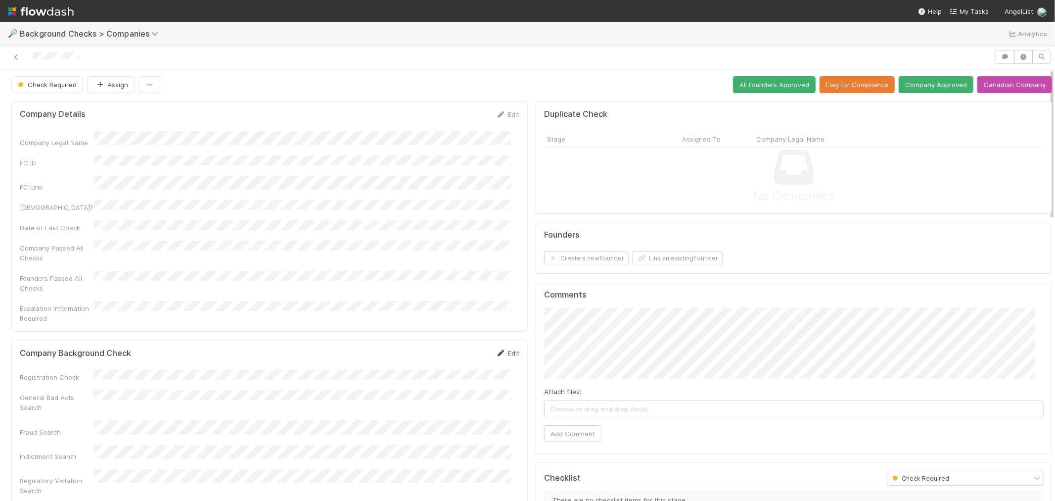
click at [497, 350] on icon at bounding box center [501, 353] width 10 height 6
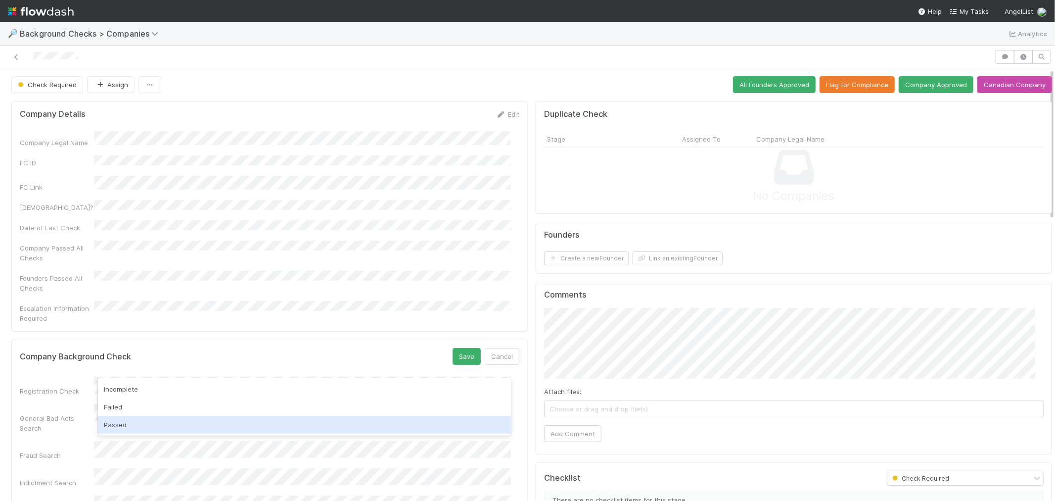
click at [123, 425] on div "Passed" at bounding box center [304, 424] width 413 height 18
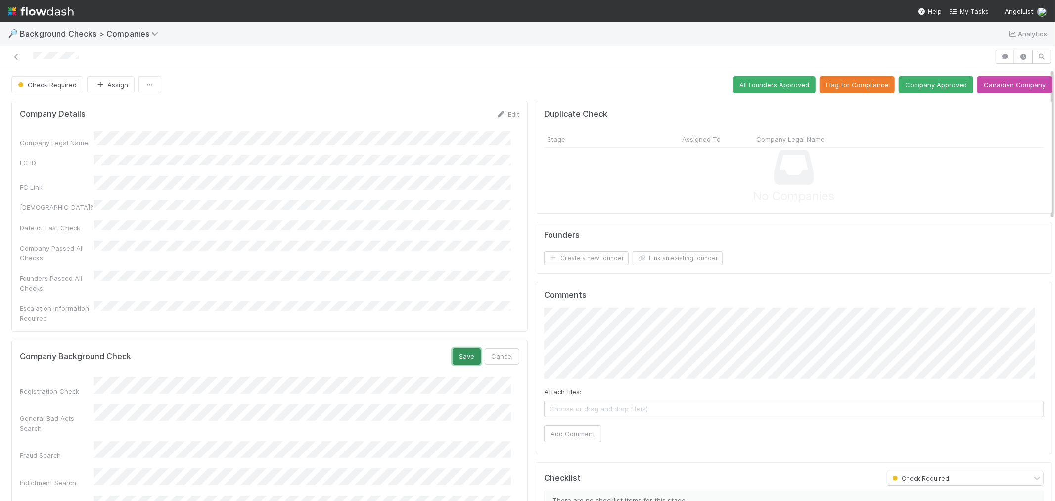
click at [463, 348] on button "Save" at bounding box center [467, 356] width 28 height 17
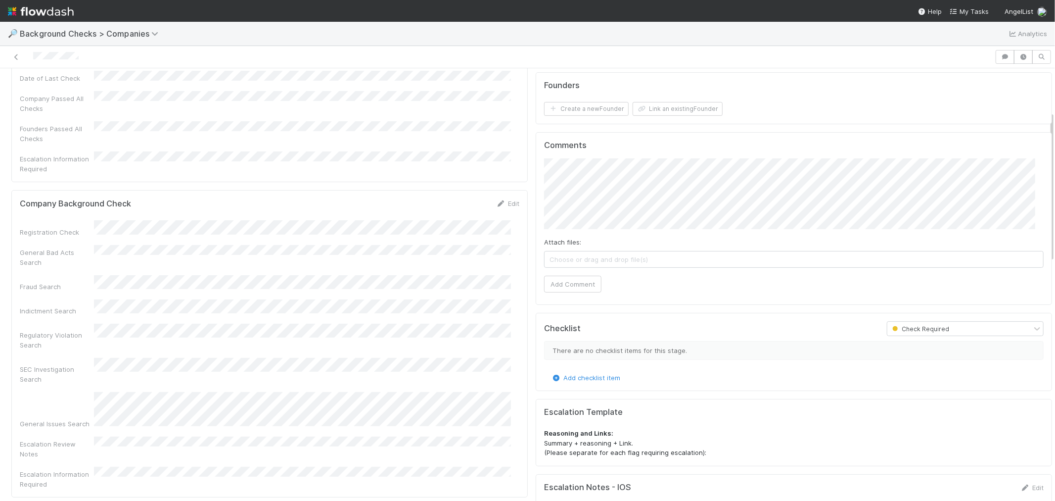
scroll to position [165, 0]
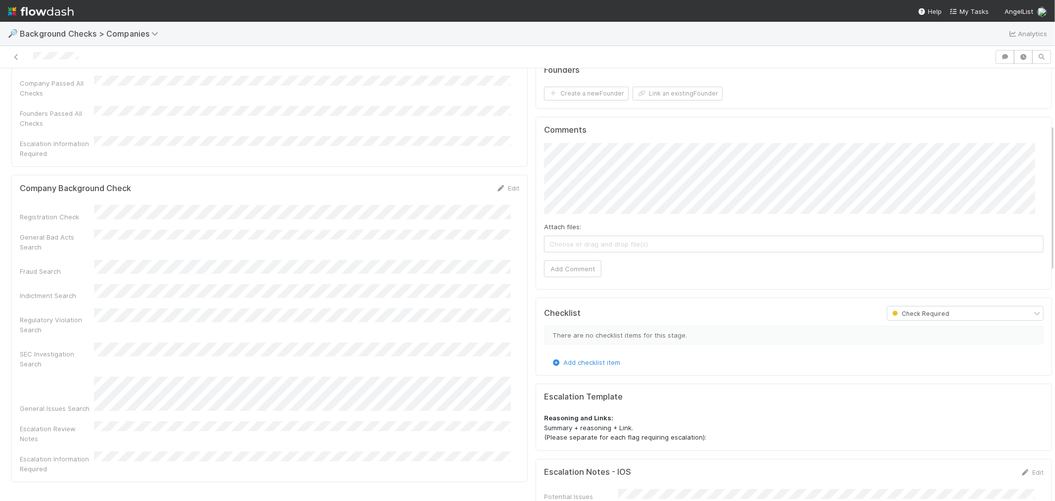
drag, startPoint x: 497, startPoint y: 169, endPoint x: 384, endPoint y: 178, distance: 113.2
click at [496, 185] on icon at bounding box center [501, 188] width 10 height 6
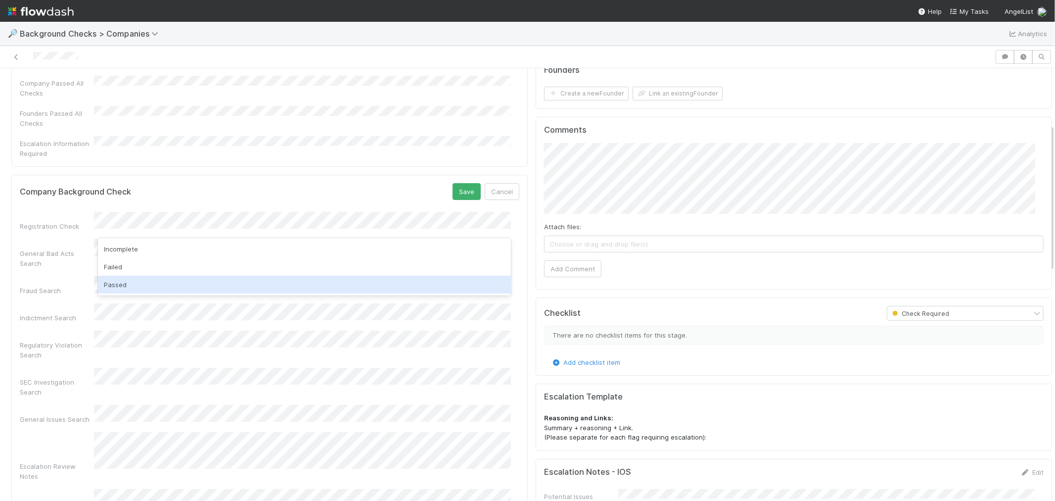
click at [117, 289] on div "Passed" at bounding box center [304, 284] width 413 height 18
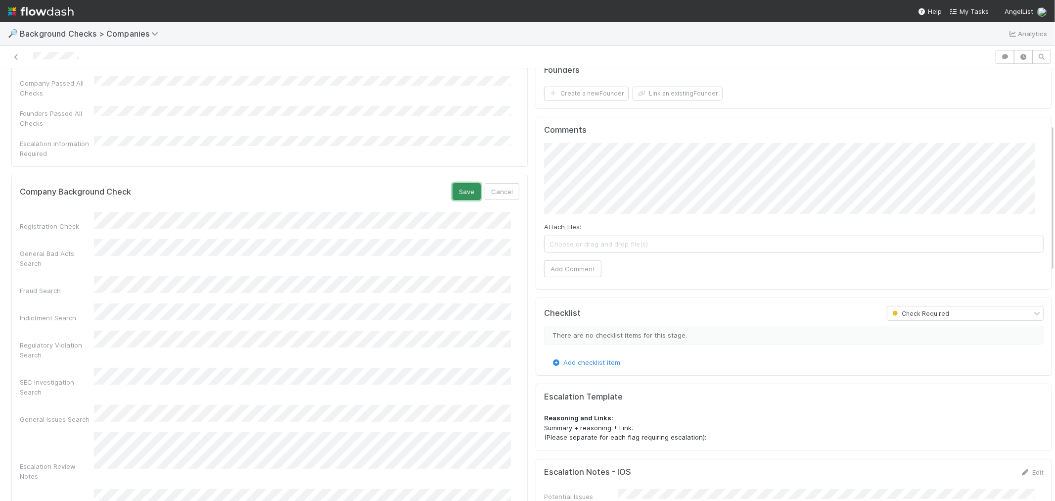
click at [458, 183] on button "Save" at bounding box center [467, 191] width 28 height 17
drag, startPoint x: 88, startPoint y: 58, endPoint x: 32, endPoint y: 62, distance: 55.5
click at [32, 62] on div at bounding box center [497, 57] width 987 height 14
click at [572, 269] on button "Add Comment" at bounding box center [572, 268] width 57 height 17
click at [590, 96] on button "Create a new Founder" at bounding box center [586, 94] width 85 height 14
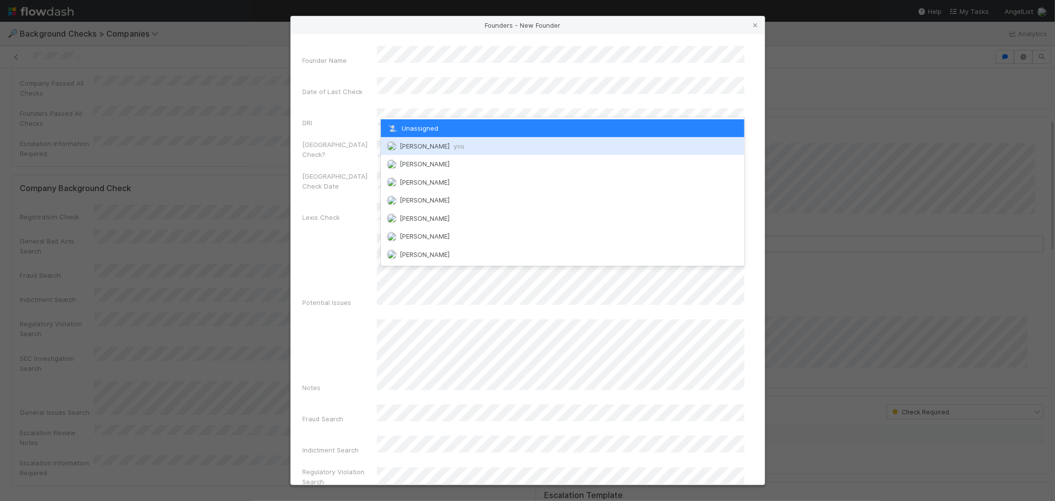
click at [426, 140] on div "[PERSON_NAME] you" at bounding box center [563, 146] width 364 height 18
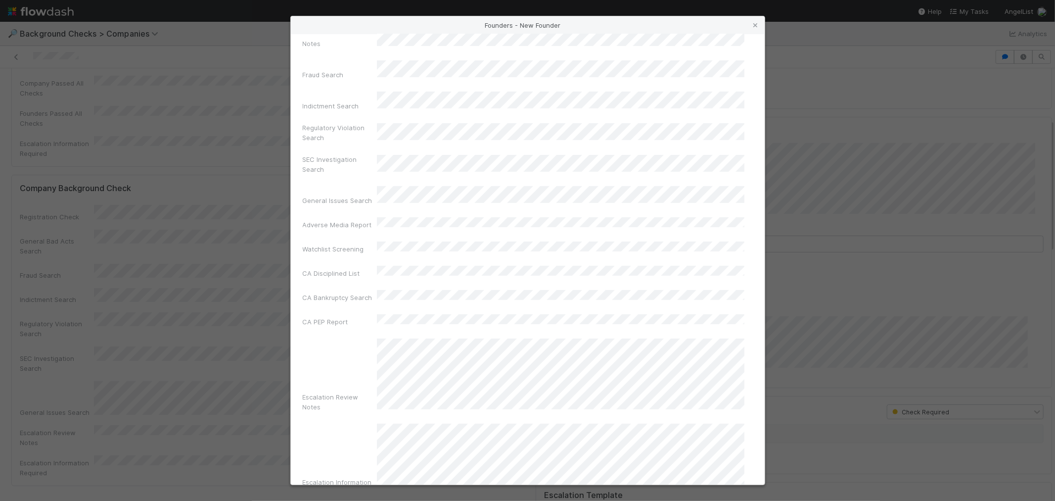
scroll to position [350, 0]
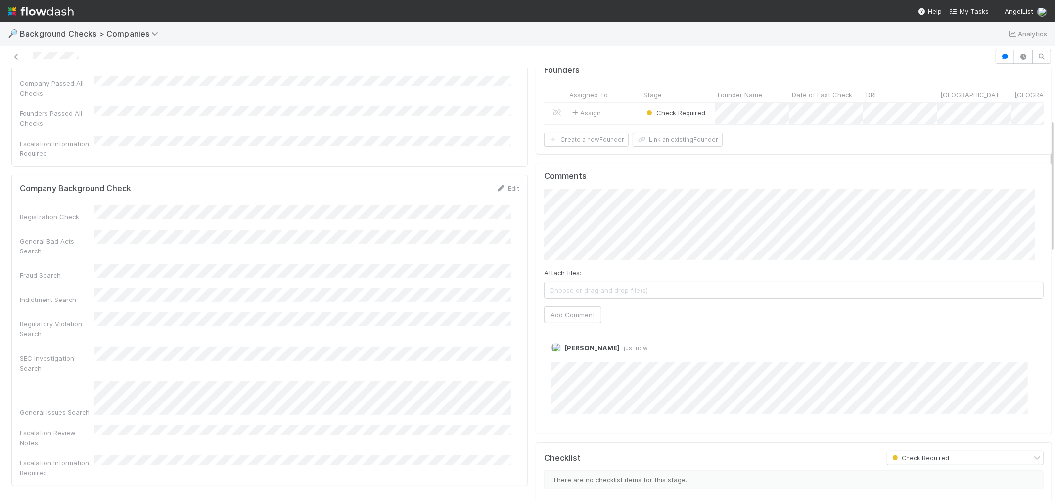
click at [612, 114] on div "Assign" at bounding box center [603, 113] width 74 height 21
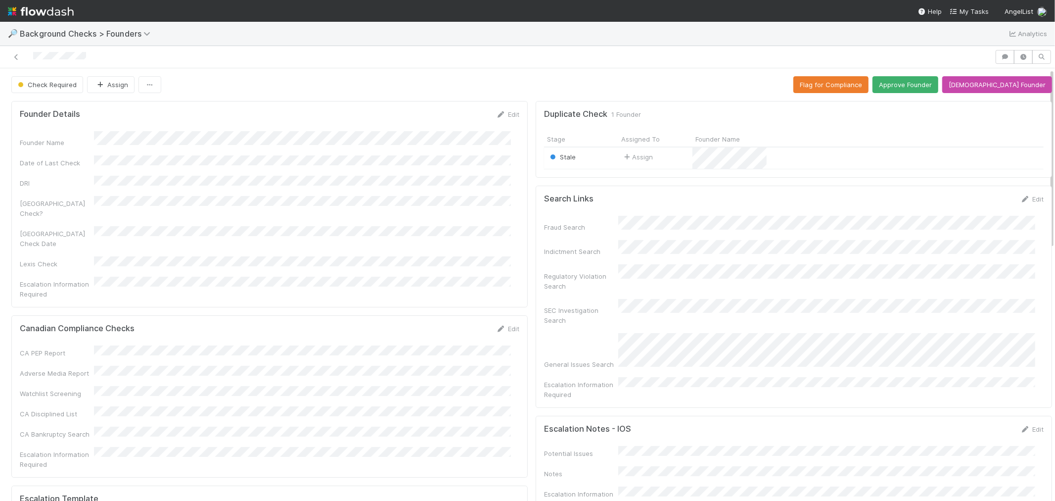
click at [599, 160] on div "Stale" at bounding box center [581, 157] width 74 height 21
click at [147, 88] on icon "button" at bounding box center [150, 85] width 10 height 6
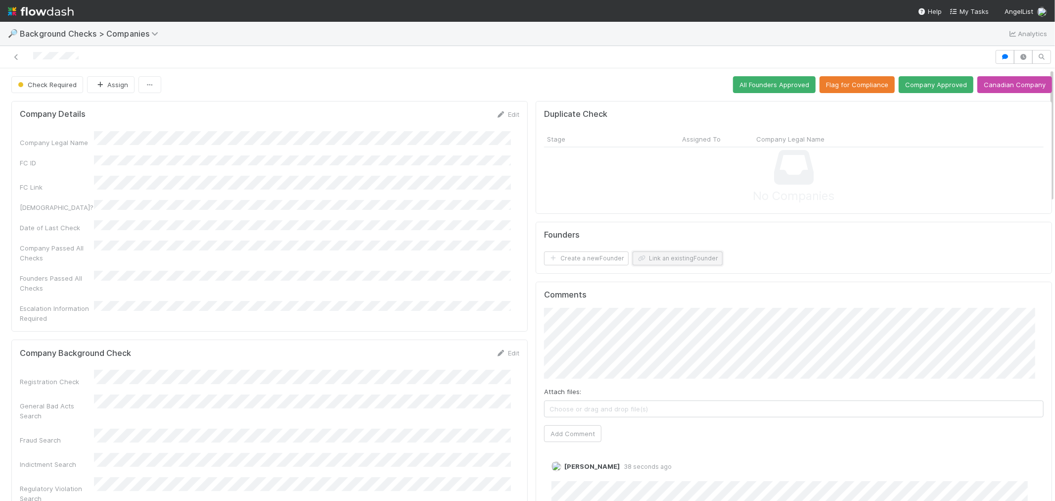
click at [674, 256] on button "Link an existing Founder" at bounding box center [678, 258] width 90 height 14
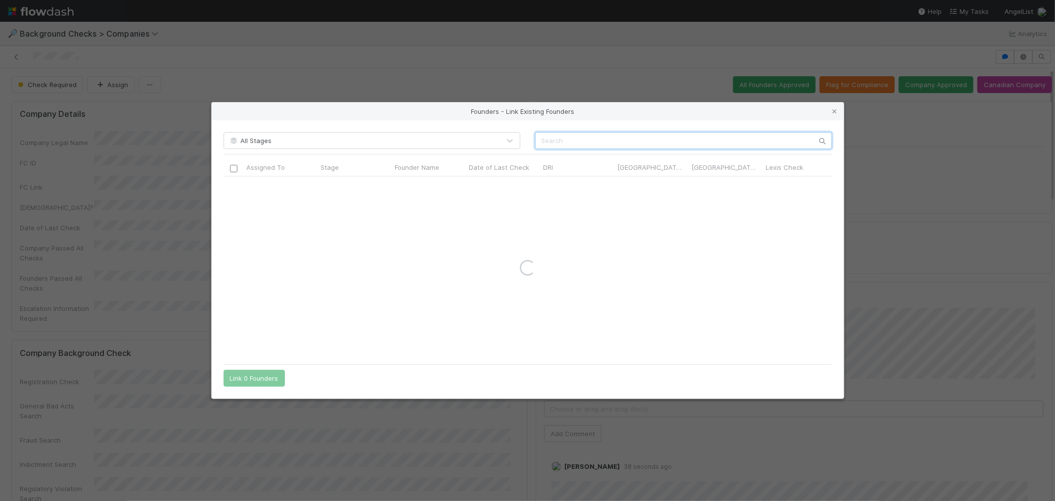
click at [592, 136] on input "text" at bounding box center [683, 140] width 297 height 17
paste input "[URL][DOMAIN_NAME]"
drag, startPoint x: 690, startPoint y: 139, endPoint x: 376, endPoint y: 137, distance: 314.6
click at [376, 137] on div "All Stages [URL][DOMAIN_NAME]" at bounding box center [527, 140] width 623 height 17
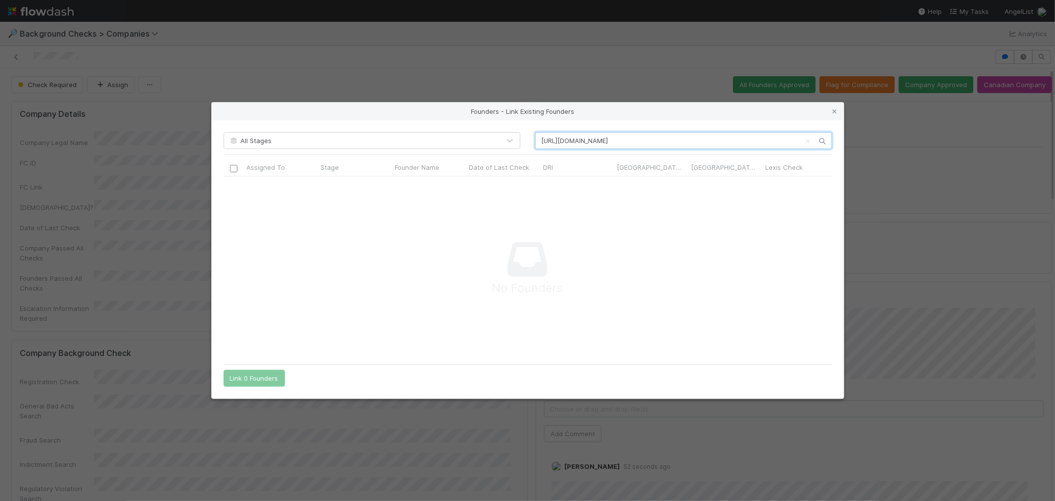
paste input "[PERSON_NAME]"
type input "[PERSON_NAME]"
click at [233, 185] on input "checkbox" at bounding box center [232, 186] width 7 height 7
click at [238, 380] on button "Link 1 Founder" at bounding box center [252, 377] width 57 height 17
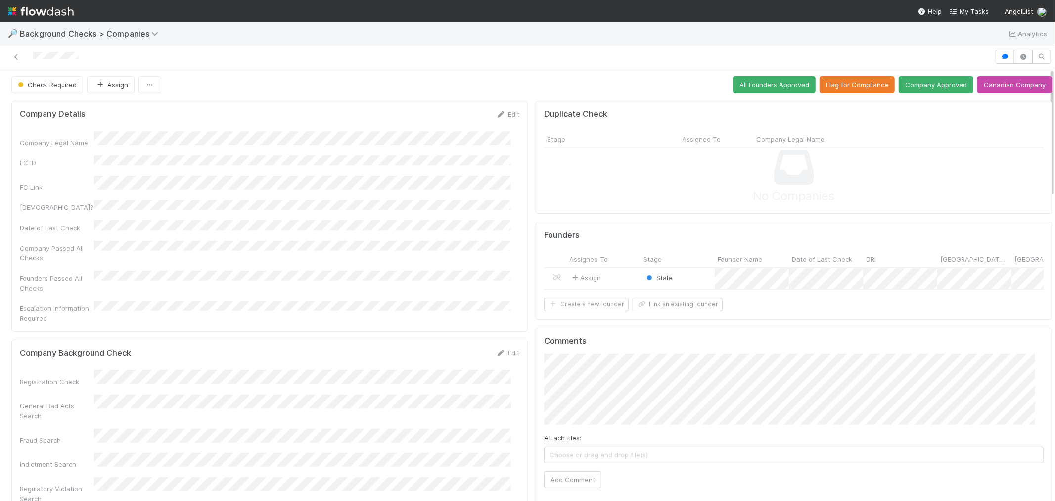
click at [701, 278] on div "Stale" at bounding box center [677, 278] width 74 height 21
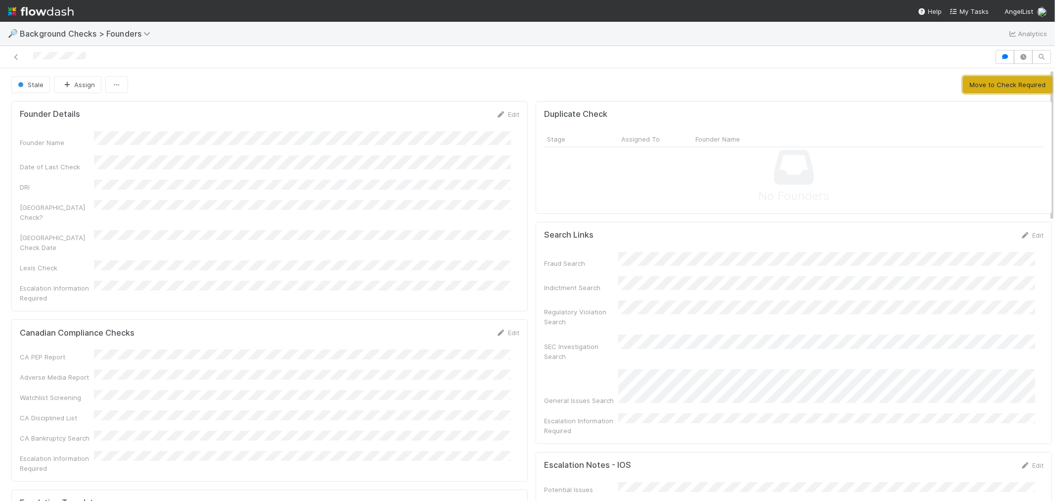
click at [963, 81] on button "Move to Check Required" at bounding box center [1007, 84] width 89 height 17
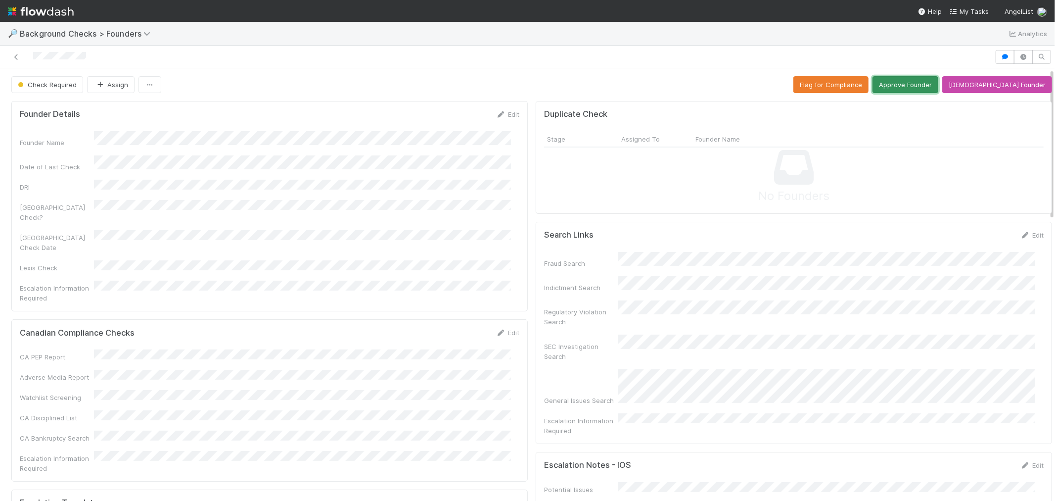
click at [926, 82] on button "Approve Founder" at bounding box center [905, 84] width 66 height 17
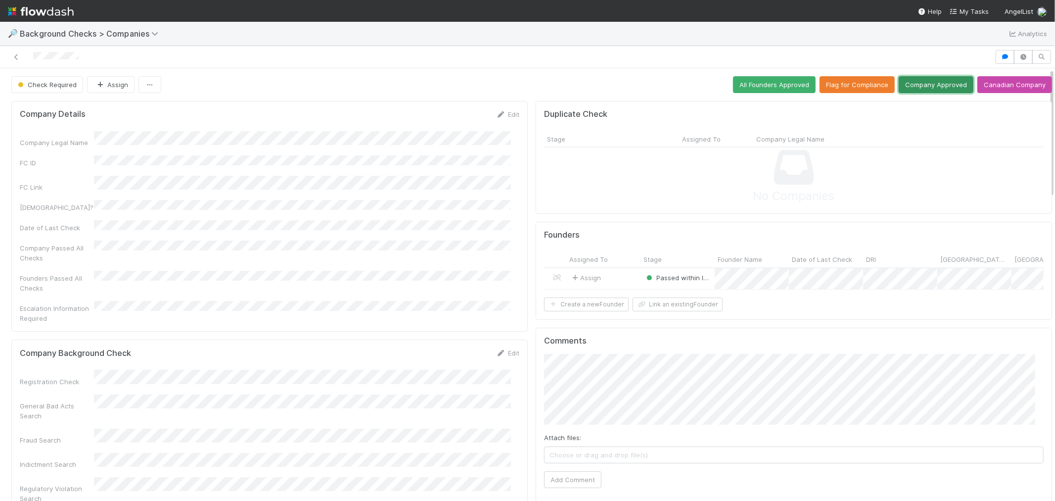
click at [918, 86] on button "Company Approved" at bounding box center [936, 84] width 75 height 17
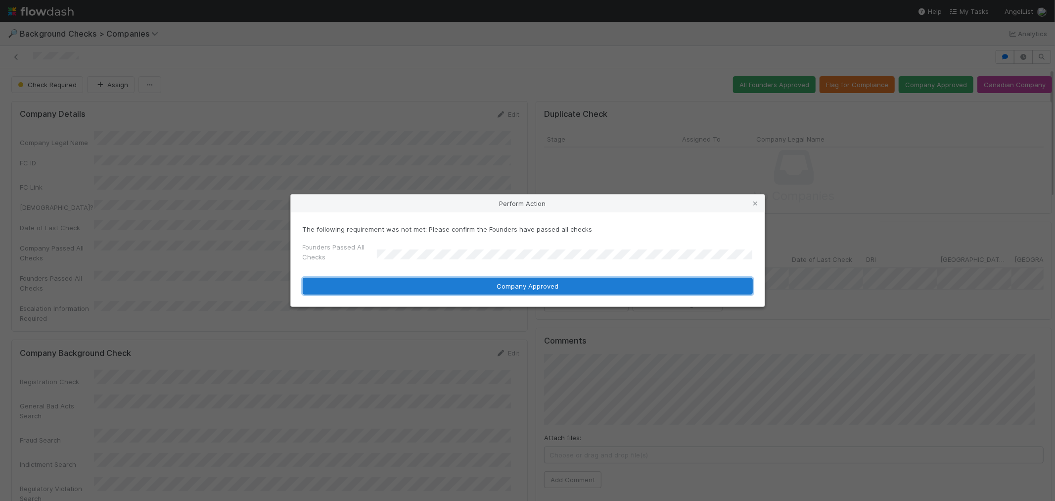
click at [387, 282] on button "Company Approved" at bounding box center [528, 285] width 450 height 17
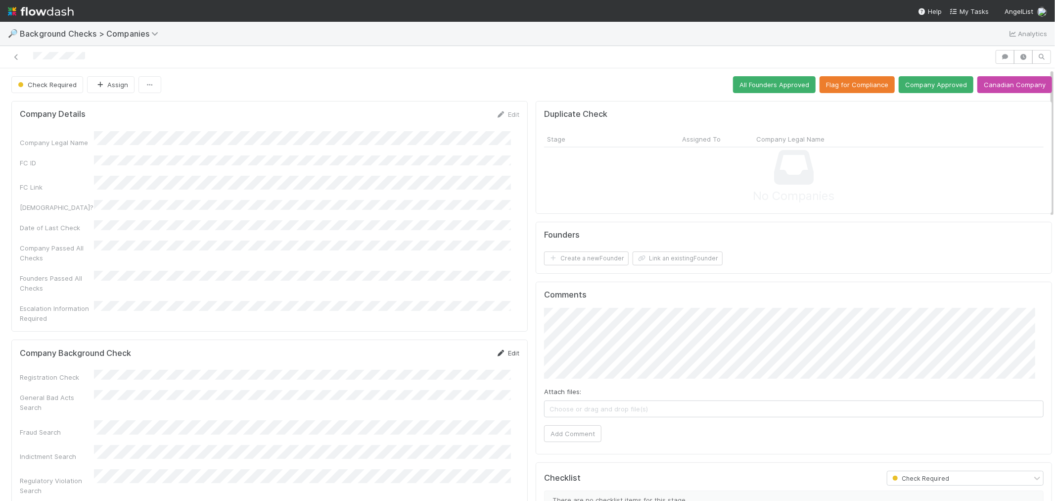
click at [514, 439] on icon at bounding box center [514, 443] width 0 height 8
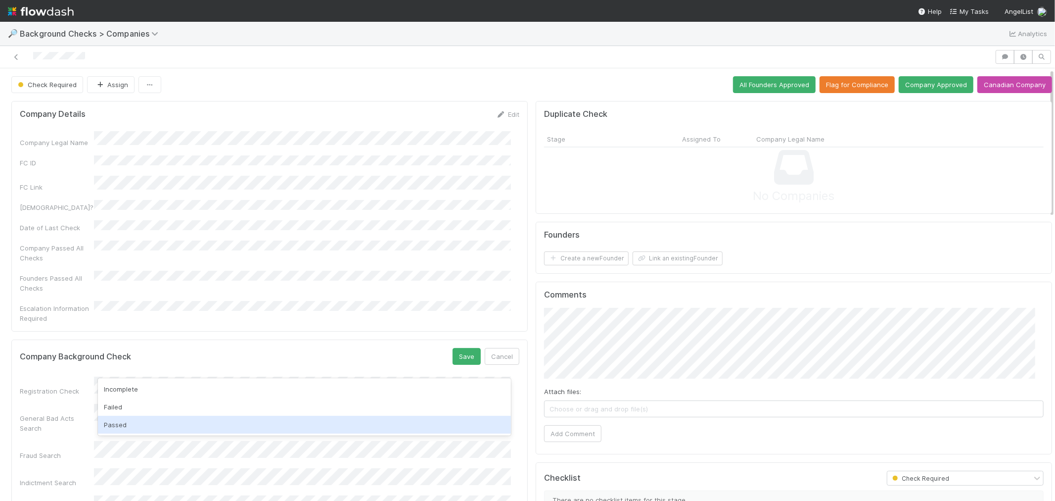
click at [115, 426] on div "Passed" at bounding box center [304, 421] width 413 height 17
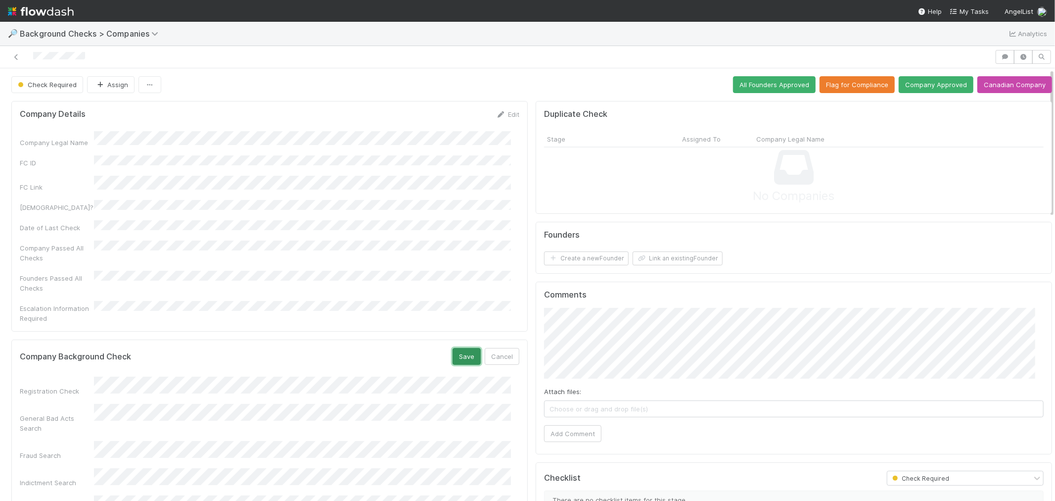
click at [476, 439] on button "Save" at bounding box center [487, 444] width 23 height 10
click at [324, 383] on div "Founders Passed All Checks" at bounding box center [268, 392] width 520 height 19
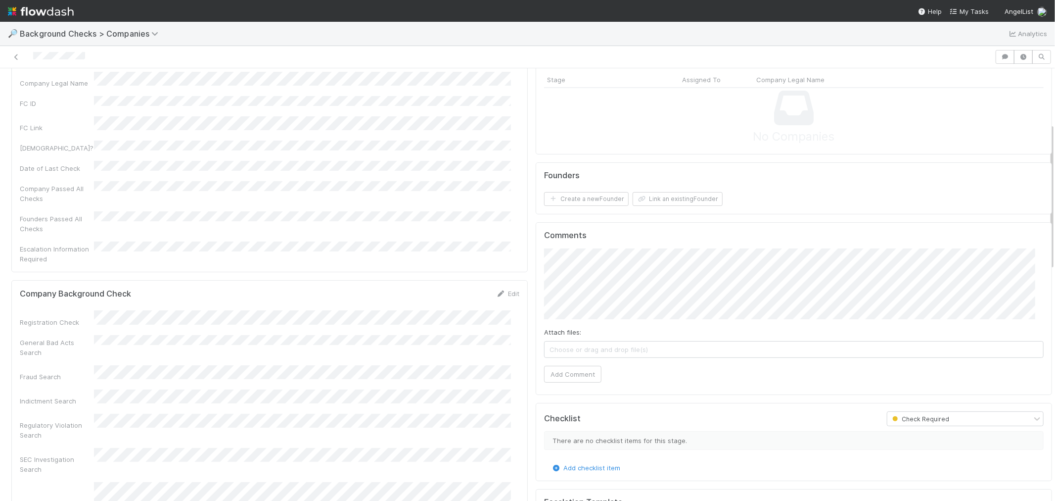
scroll to position [165, 0]
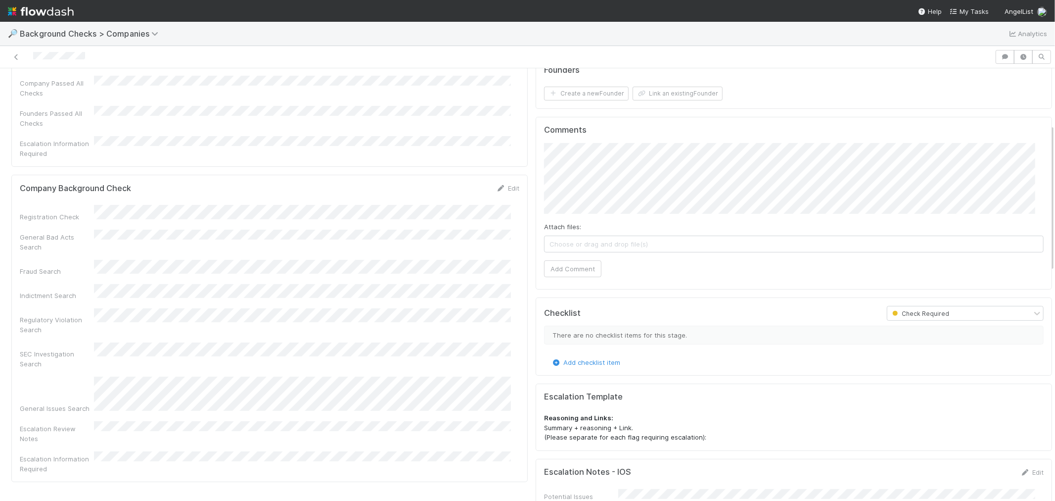
drag, startPoint x: 508, startPoint y: 167, endPoint x: 328, endPoint y: 191, distance: 181.7
click at [514, 437] on link "Edit" at bounding box center [520, 441] width 13 height 8
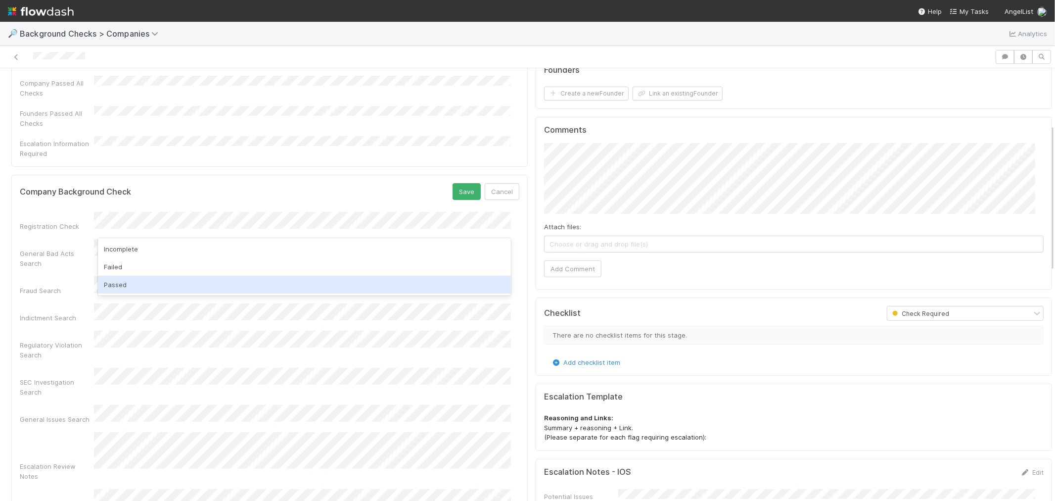
click at [136, 279] on div "Passed" at bounding box center [304, 282] width 413 height 17
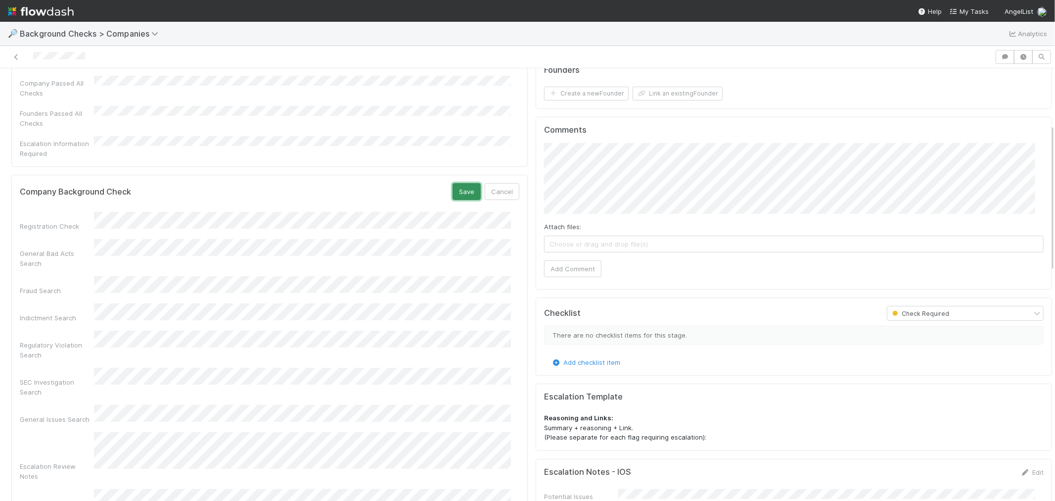
click at [476, 437] on button "Save" at bounding box center [487, 442] width 23 height 10
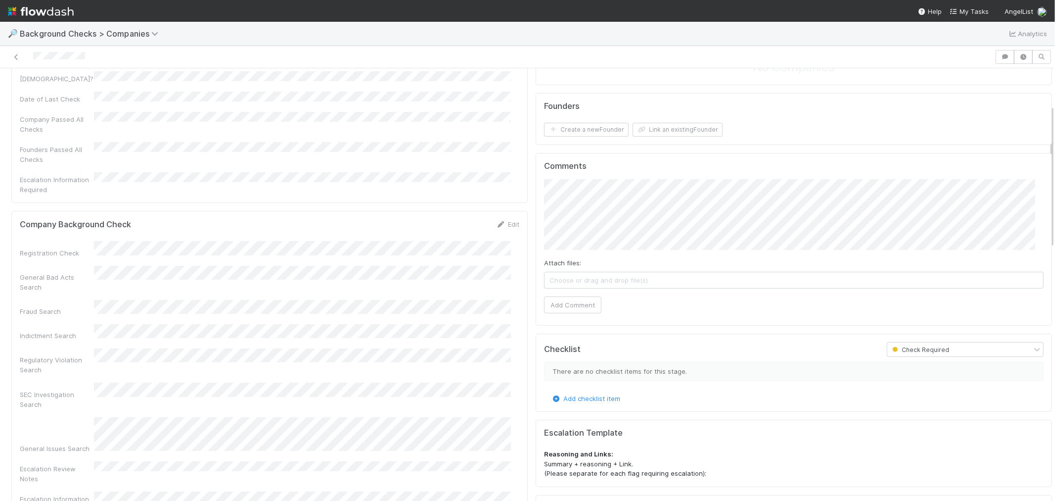
scroll to position [110, 0]
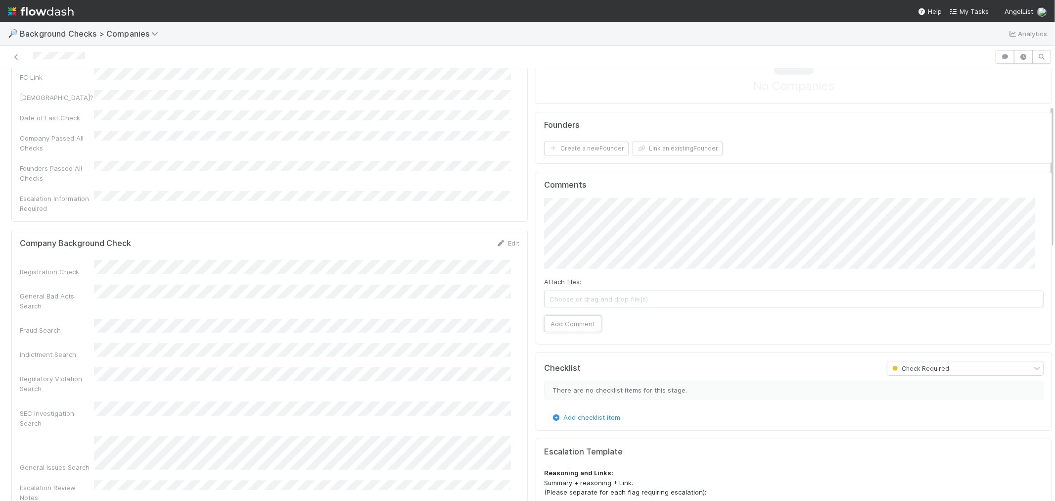
drag, startPoint x: 569, startPoint y: 320, endPoint x: 582, endPoint y: 287, distance: 34.6
click at [568, 429] on button "Add Comment" at bounding box center [561, 434] width 50 height 10
click at [603, 299] on button "Create a new Founder" at bounding box center [572, 304] width 72 height 10
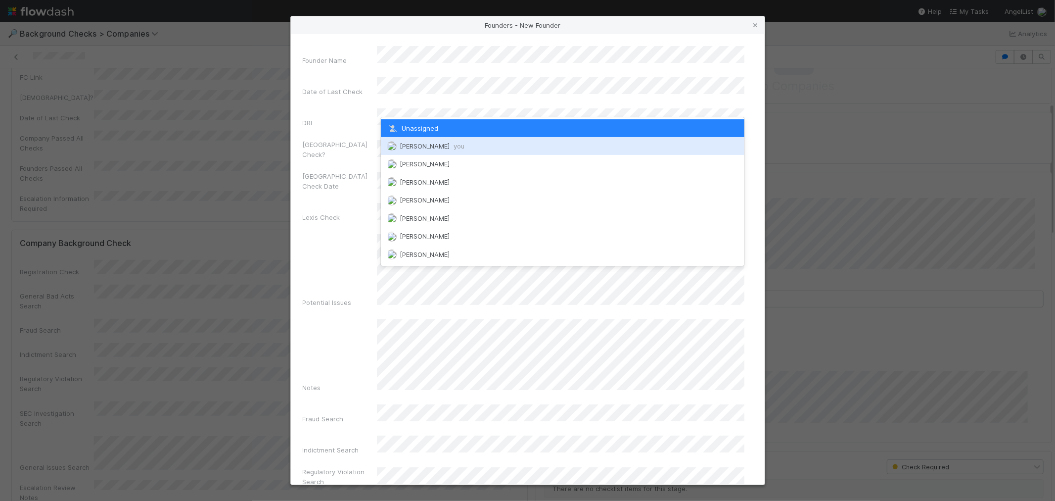
click at [413, 140] on div "[PERSON_NAME] you" at bounding box center [563, 146] width 364 height 20
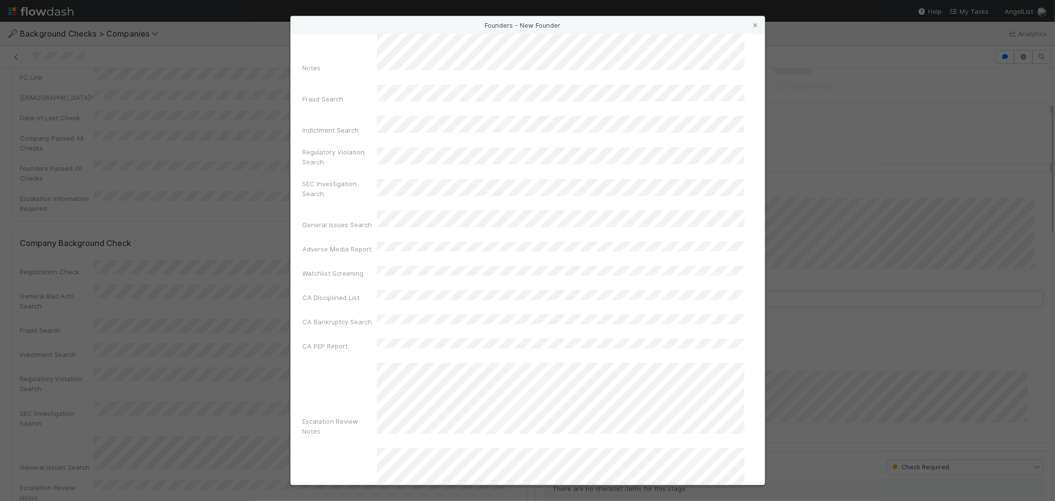
scroll to position [350, 0]
click at [356, 465] on button "Create Founder" at bounding box center [329, 467] width 54 height 10
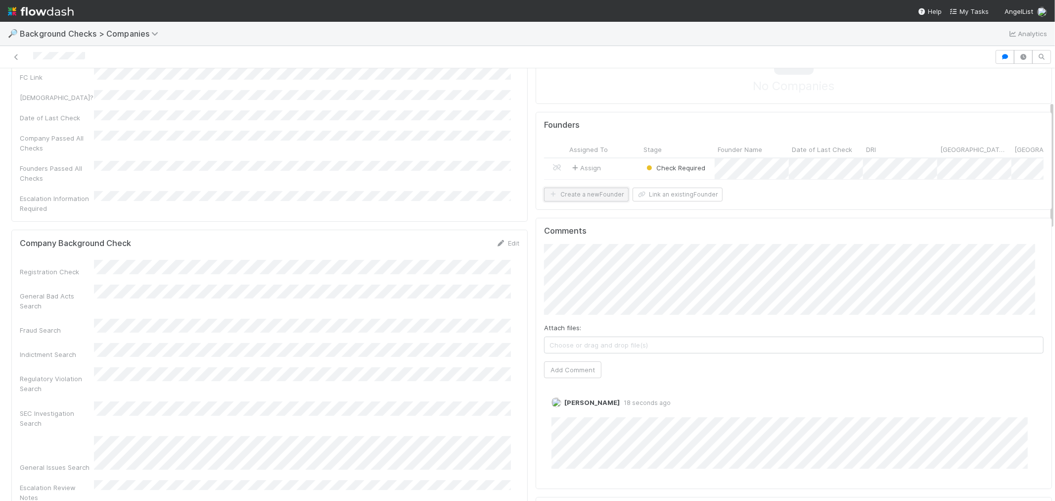
click at [592, 323] on button "Create a new Founder" at bounding box center [564, 328] width 72 height 10
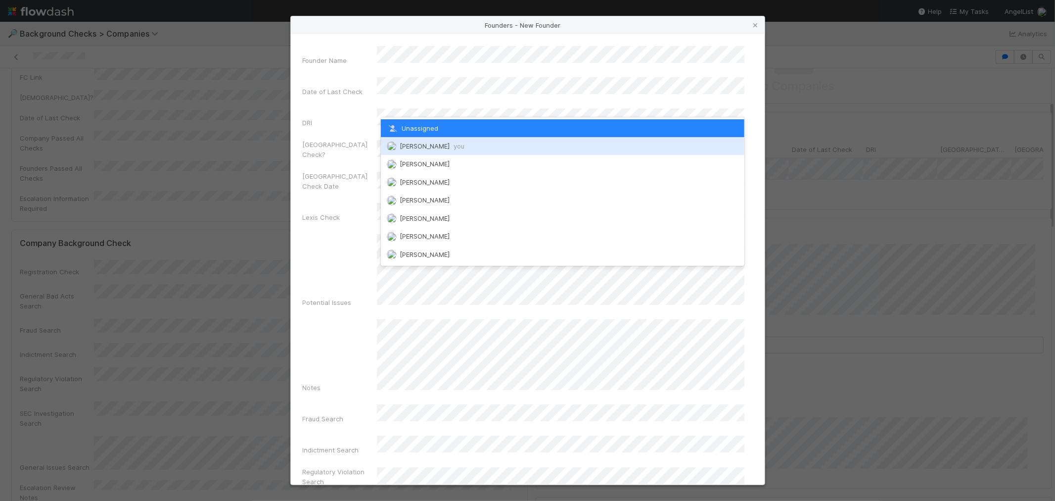
click at [423, 146] on span "[PERSON_NAME] you" at bounding box center [434, 147] width 75 height 8
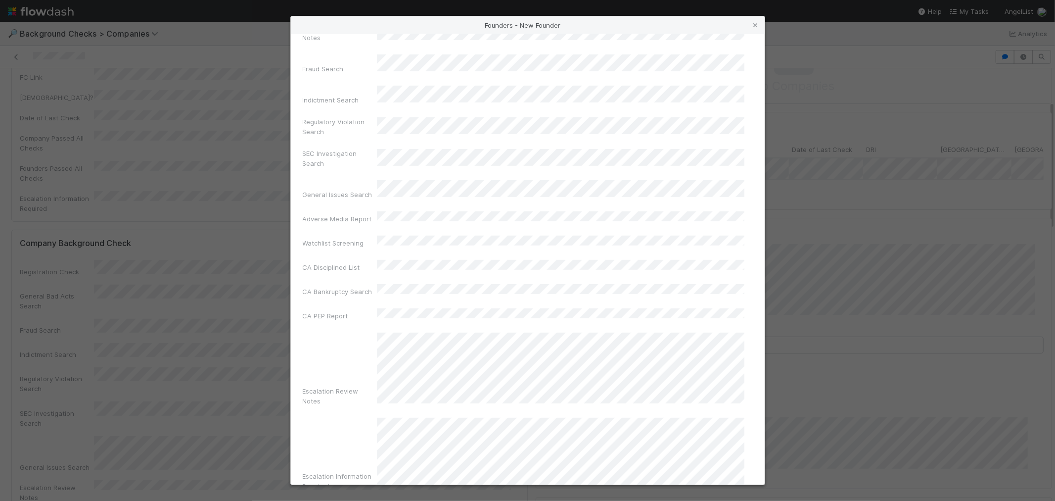
click at [356, 462] on button "Create Founder" at bounding box center [329, 467] width 54 height 10
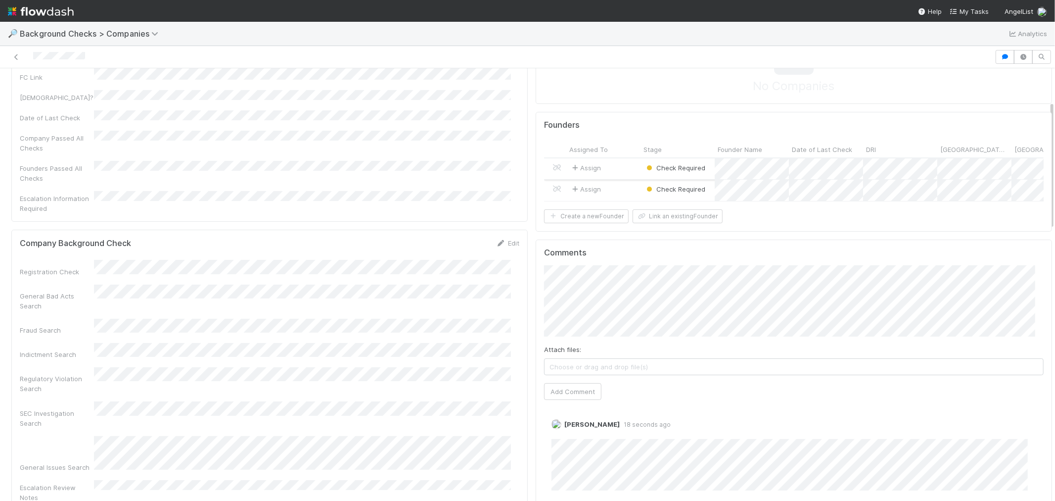
click at [613, 302] on div "Assign" at bounding box center [587, 312] width 74 height 21
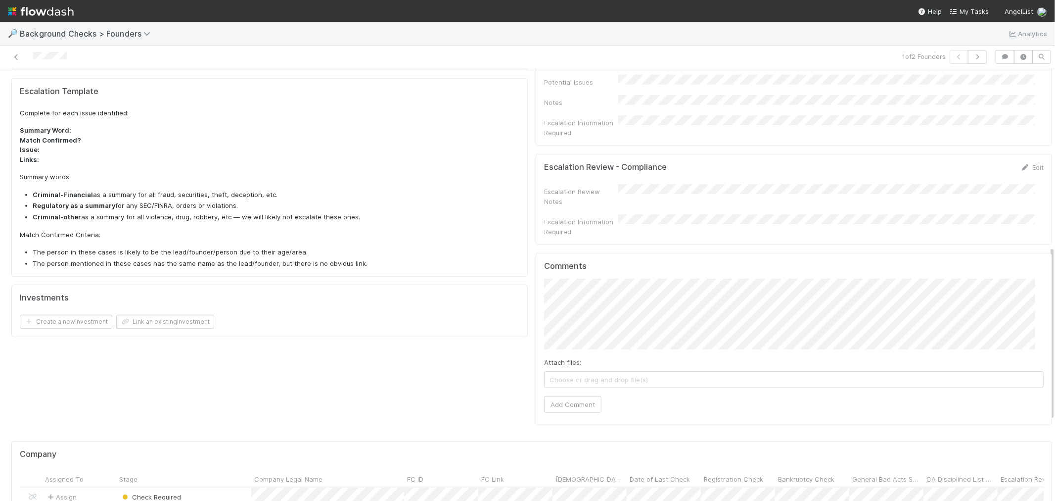
scroll to position [439, 0]
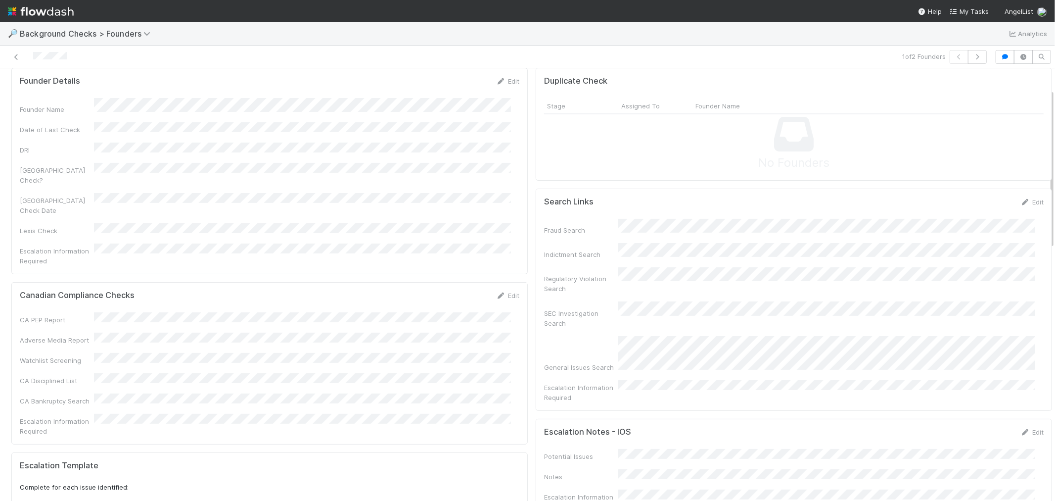
scroll to position [0, 0]
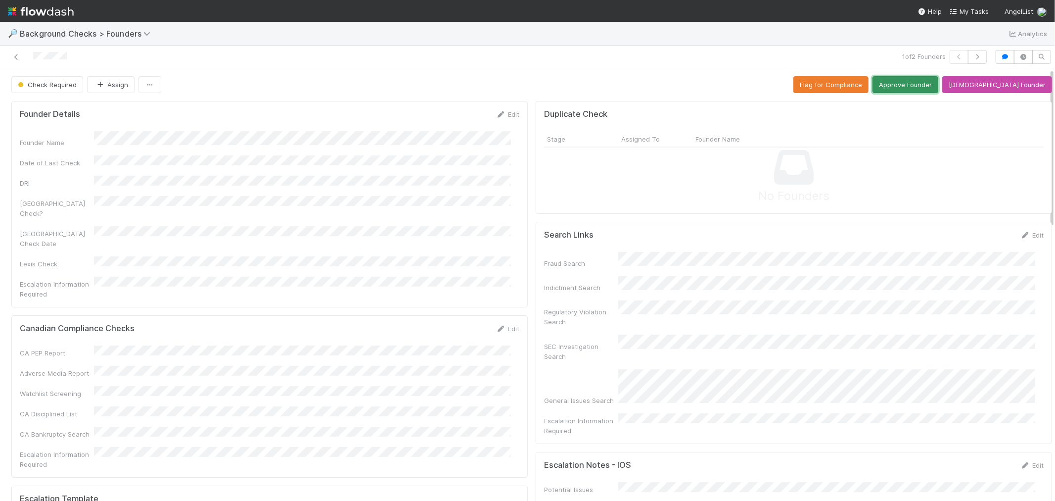
click at [130, 248] on button "Approve Founder" at bounding box center [100, 253] width 59 height 10
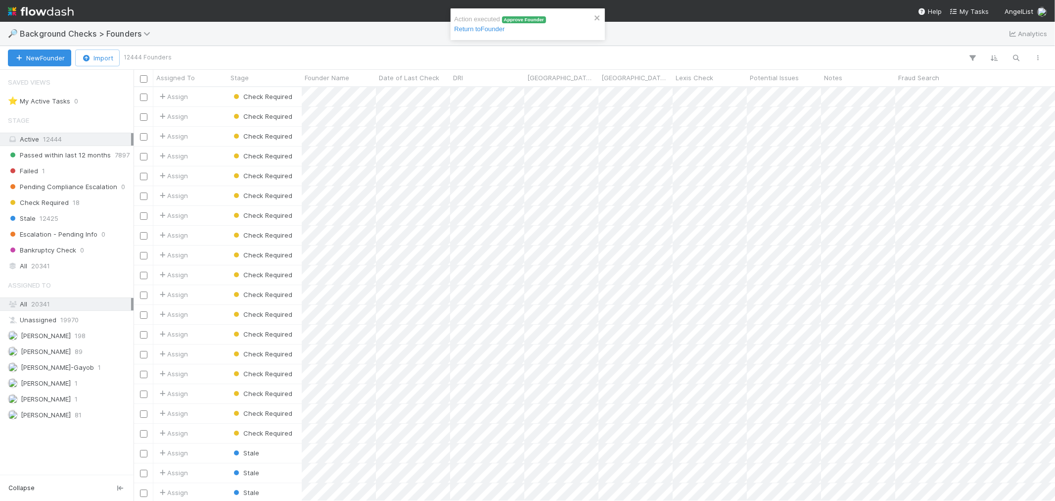
scroll to position [405, 913]
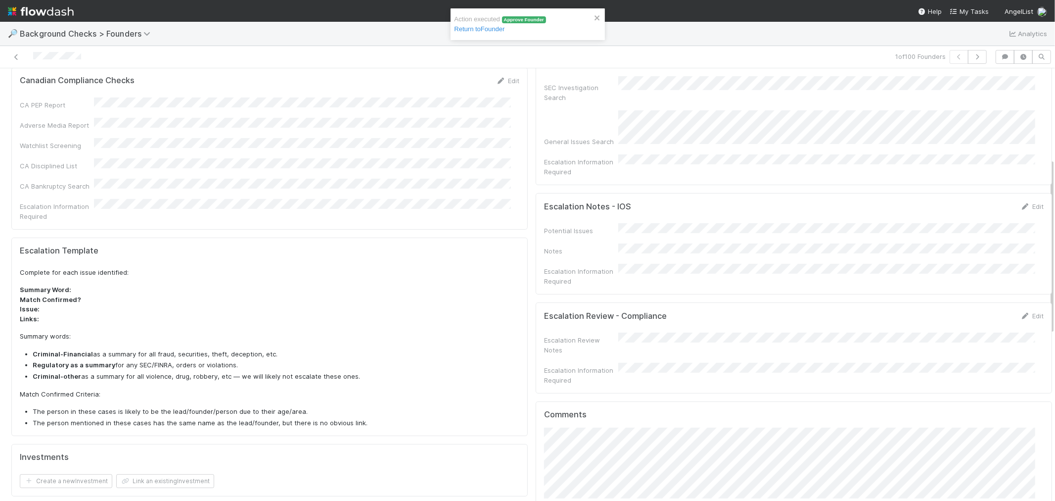
scroll to position [384, 0]
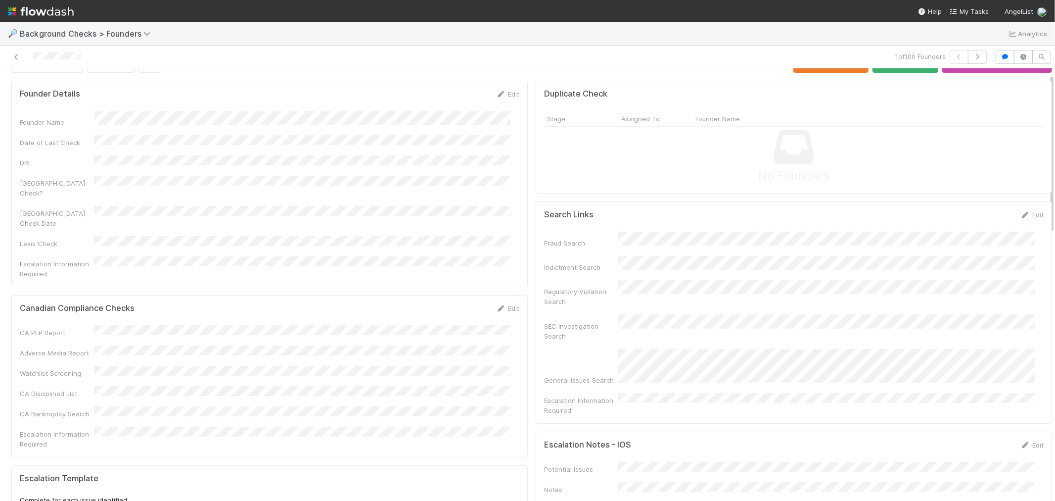
scroll to position [0, 0]
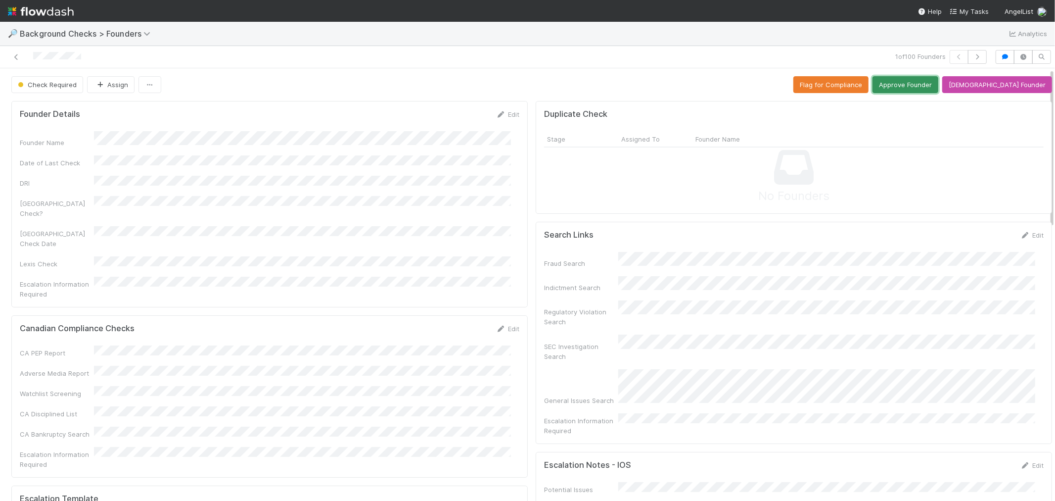
click at [130, 248] on button "Approve Founder" at bounding box center [100, 253] width 59 height 10
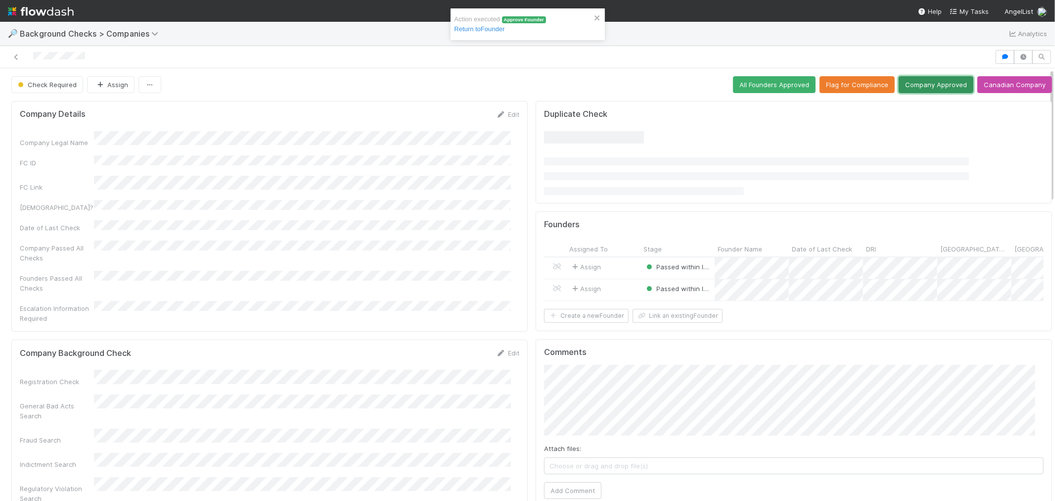
click at [211, 233] on button "Company Approved" at bounding box center [178, 238] width 66 height 10
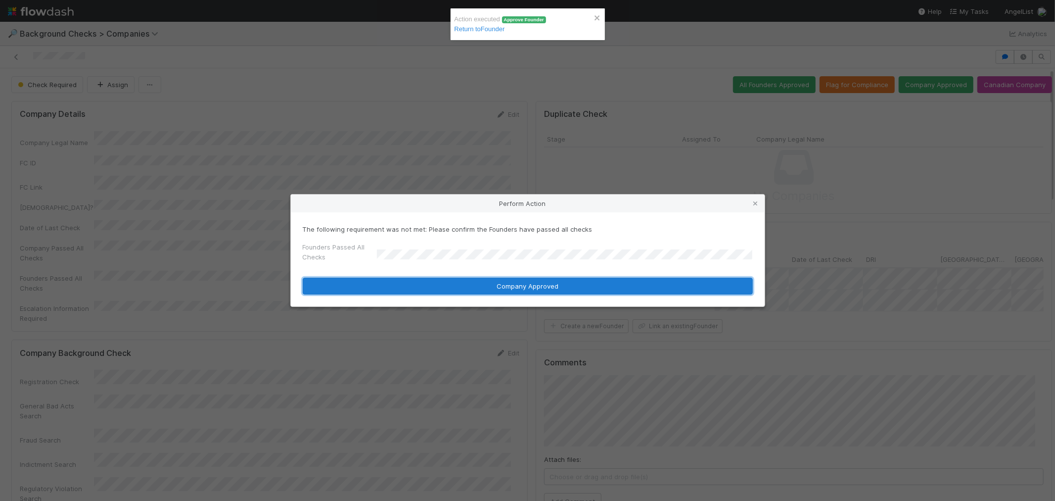
click at [368, 281] on button "Company Approved" at bounding box center [335, 277] width 66 height 10
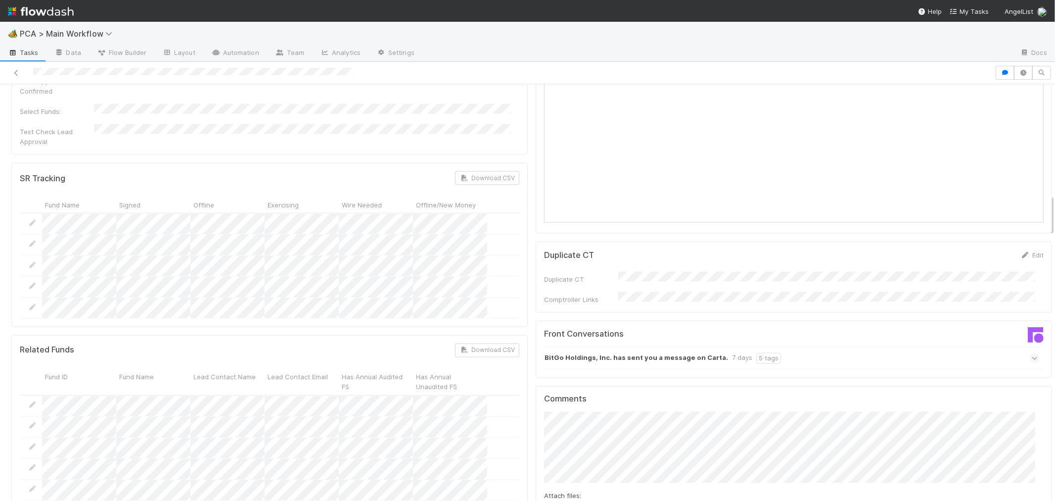
scroll to position [1428, 0]
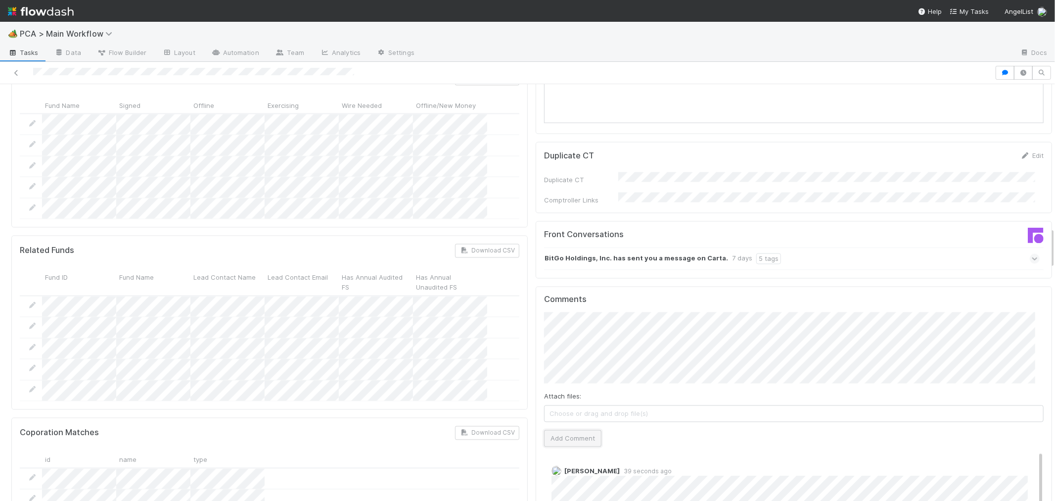
click at [557, 430] on button "Add Comment" at bounding box center [572, 438] width 57 height 17
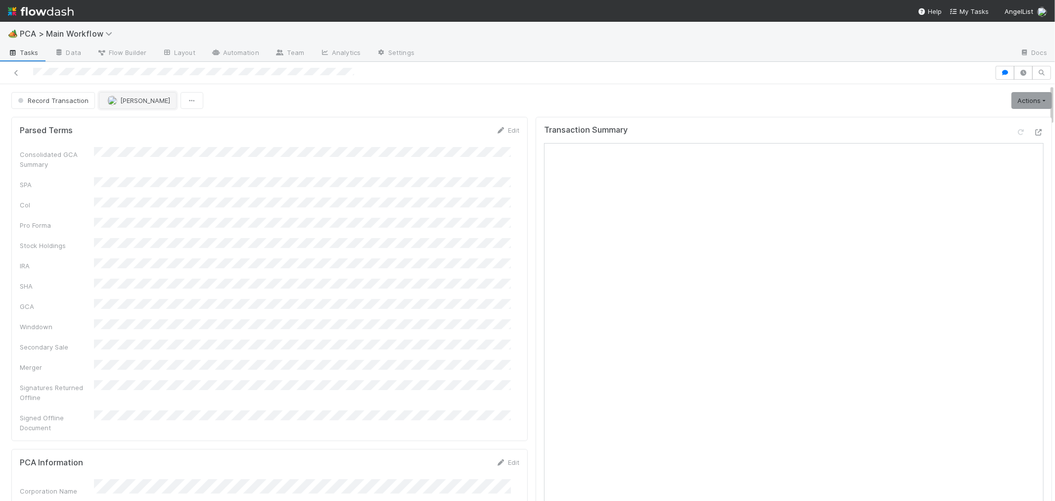
click at [149, 104] on span "[PERSON_NAME]" at bounding box center [145, 100] width 50 height 8
click at [151, 120] on div "Raven Jacinto" at bounding box center [162, 126] width 139 height 18
click at [16, 72] on icon at bounding box center [16, 73] width 10 height 6
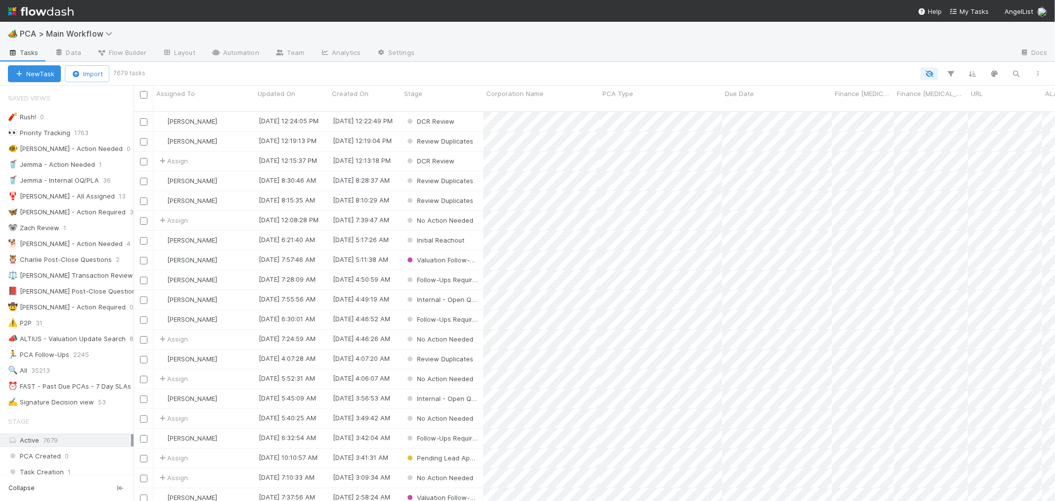
scroll to position [389, 913]
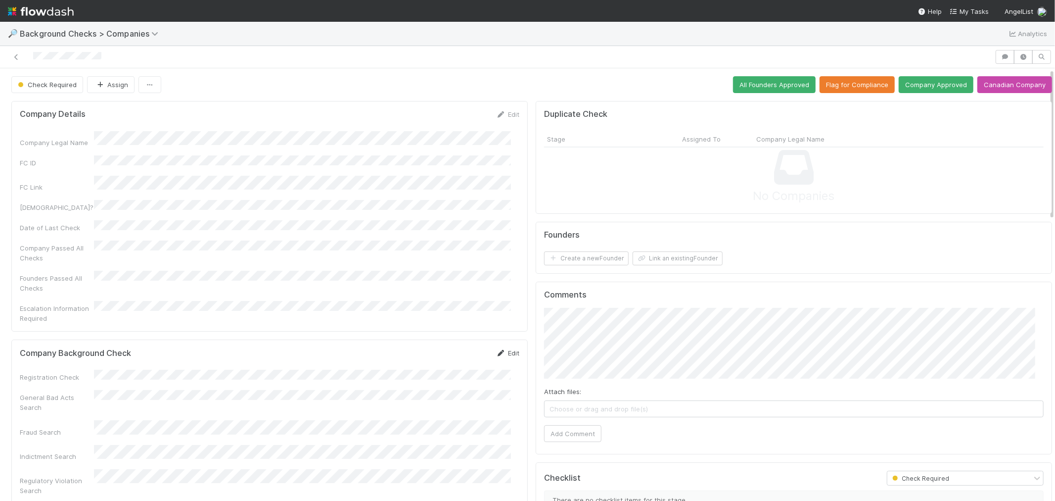
click at [503, 349] on link "Edit" at bounding box center [507, 353] width 23 height 8
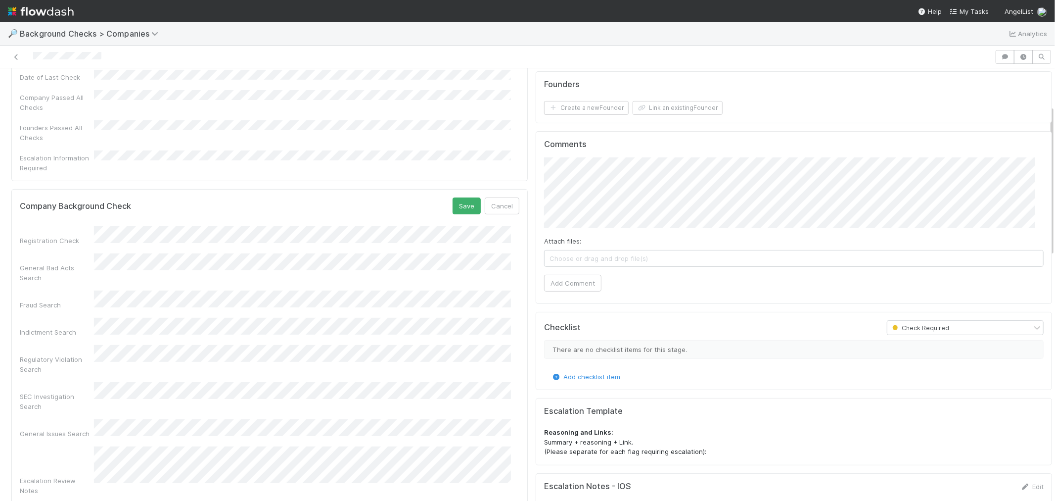
scroll to position [220, 0]
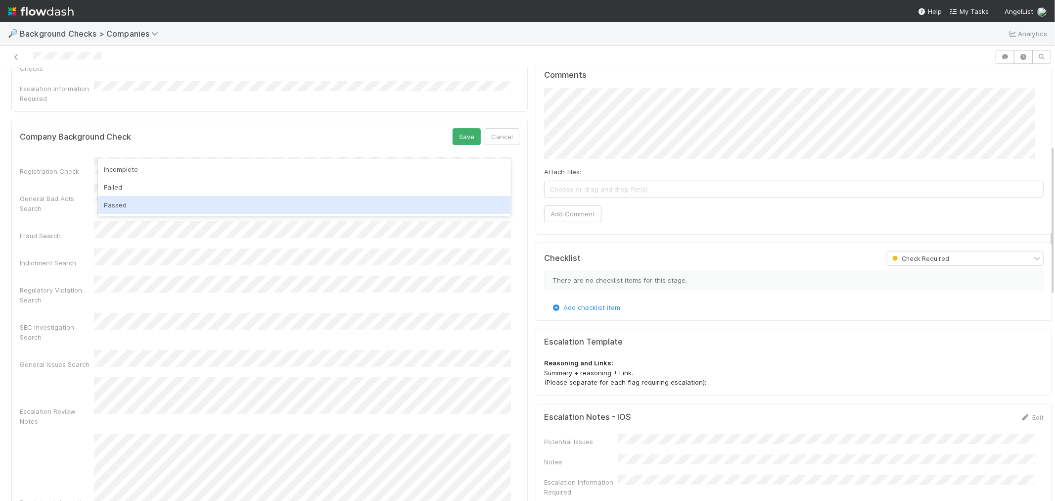
click at [138, 206] on div "Passed" at bounding box center [304, 205] width 413 height 18
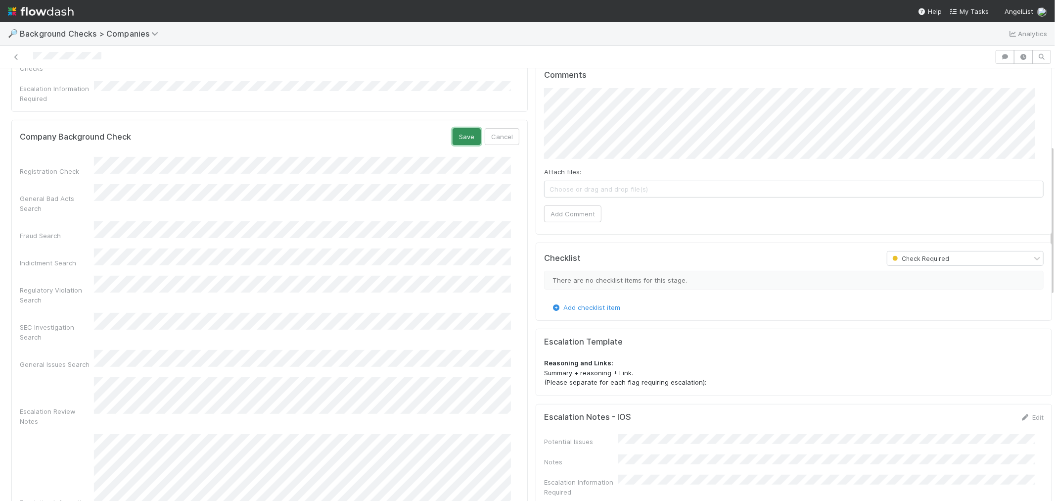
click at [453, 128] on button "Save" at bounding box center [467, 136] width 28 height 17
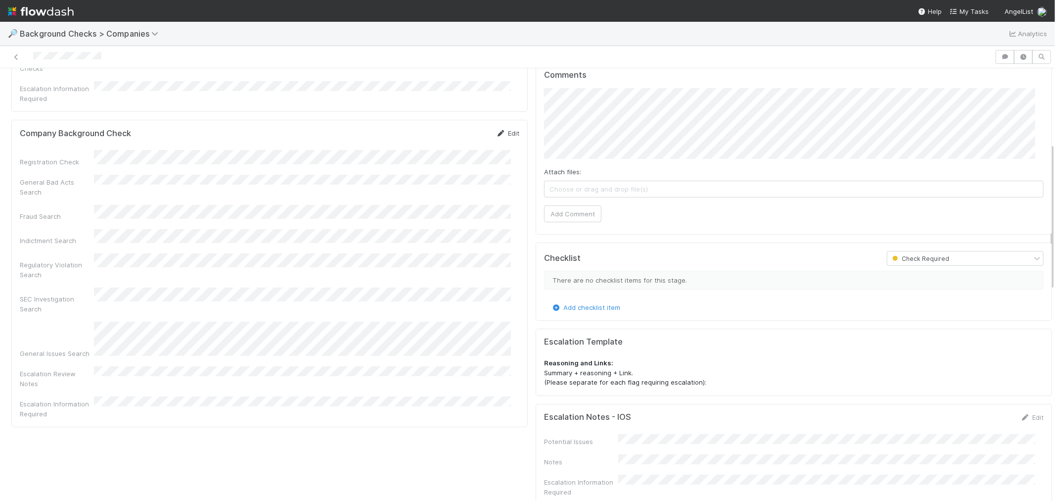
click at [499, 129] on link "Edit" at bounding box center [507, 133] width 23 height 8
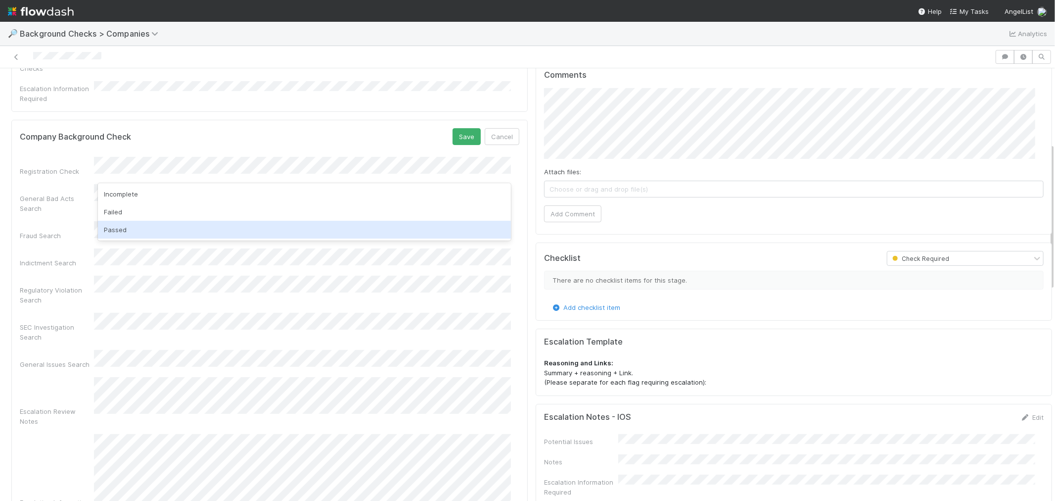
drag, startPoint x: 129, startPoint y: 222, endPoint x: 149, endPoint y: 215, distance: 21.9
click at [129, 223] on div "Passed" at bounding box center [304, 230] width 413 height 18
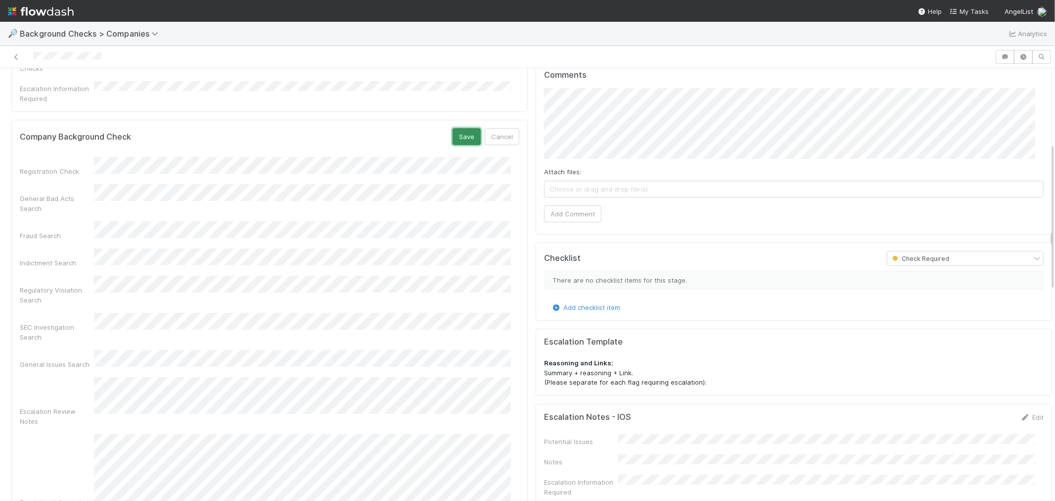
click at [460, 128] on button "Save" at bounding box center [467, 136] width 28 height 17
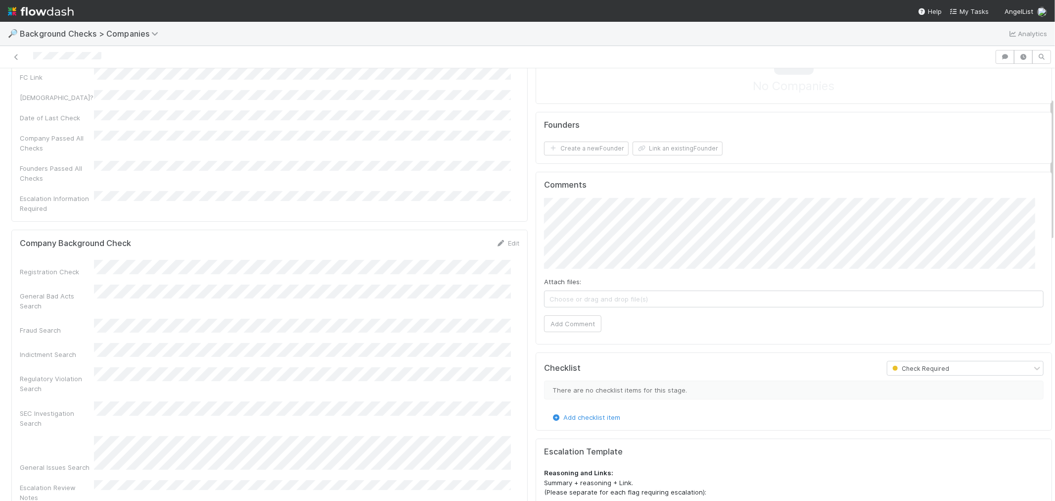
scroll to position [0, 0]
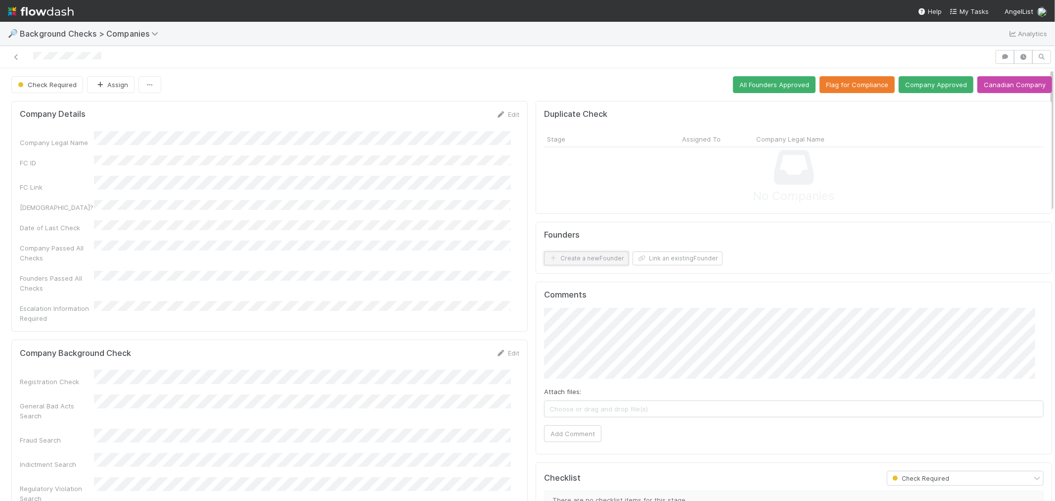
click at [594, 262] on button "Create a new Founder" at bounding box center [586, 258] width 85 height 14
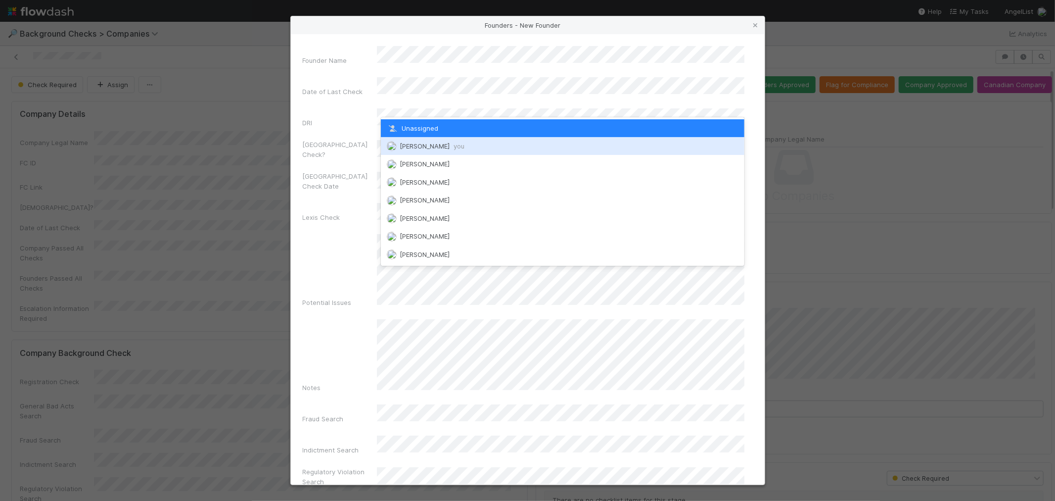
click at [412, 142] on span "[PERSON_NAME] you" at bounding box center [432, 146] width 65 height 8
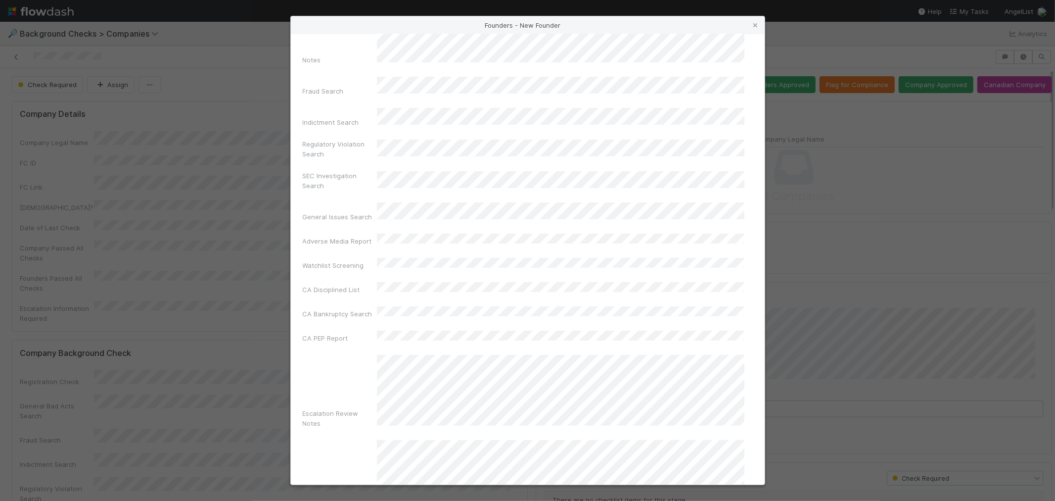
scroll to position [350, 0]
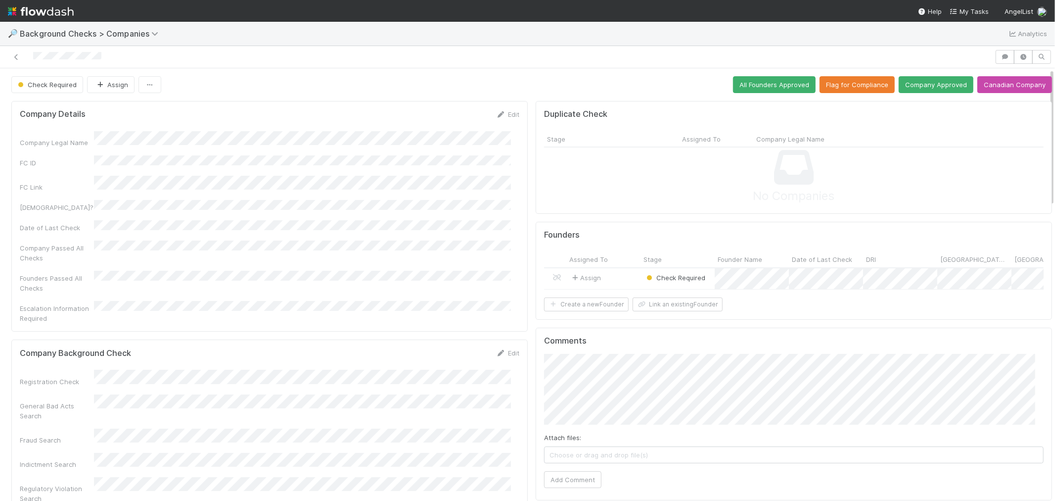
click at [622, 278] on div "Assign" at bounding box center [603, 278] width 74 height 21
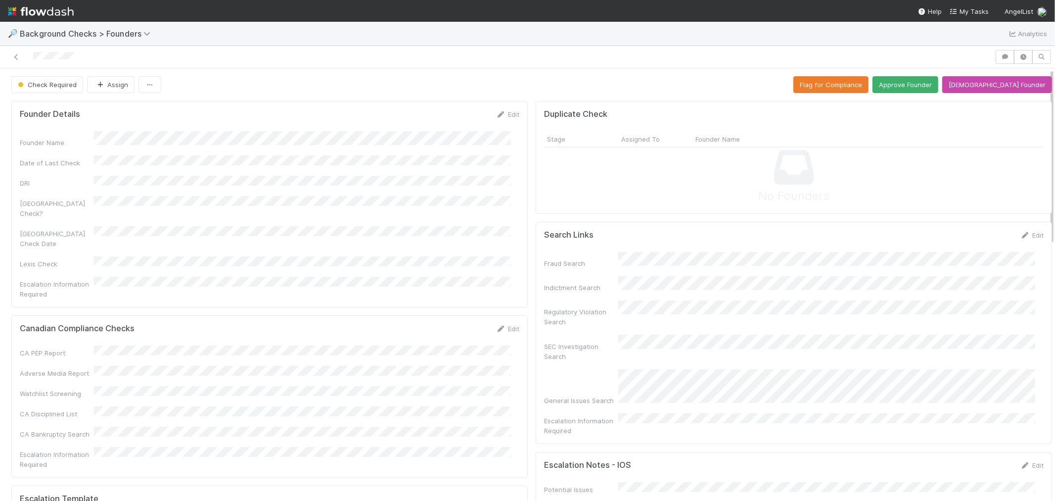
scroll to position [329, 0]
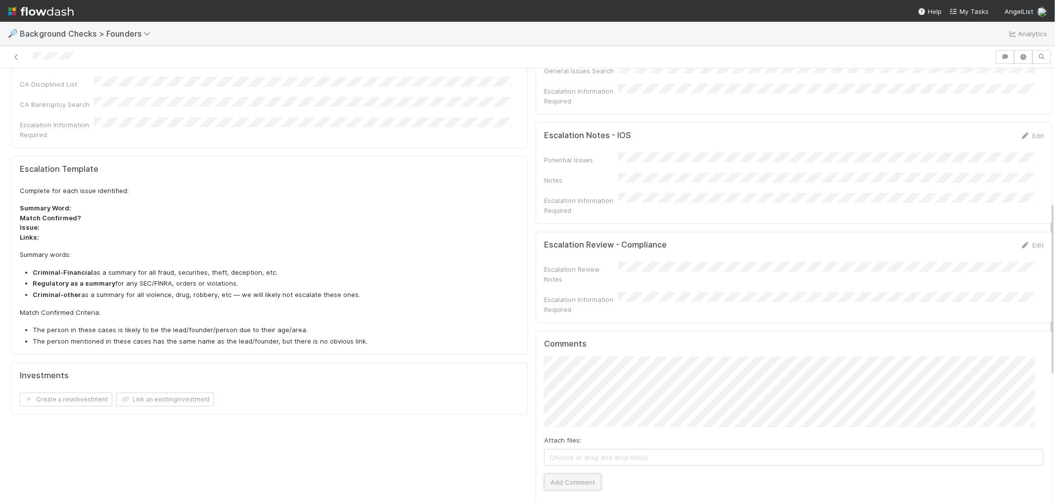
click at [571, 473] on button "Add Comment" at bounding box center [572, 481] width 57 height 17
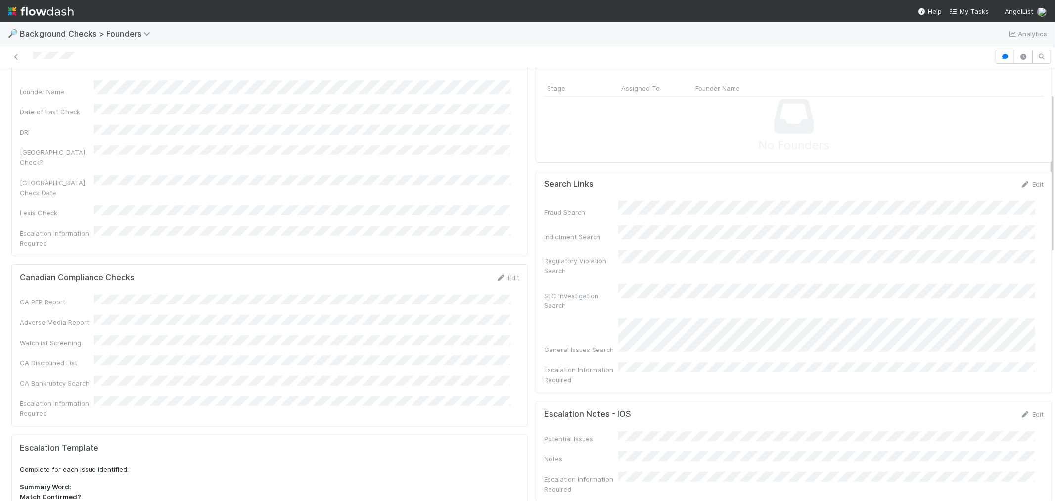
scroll to position [0, 0]
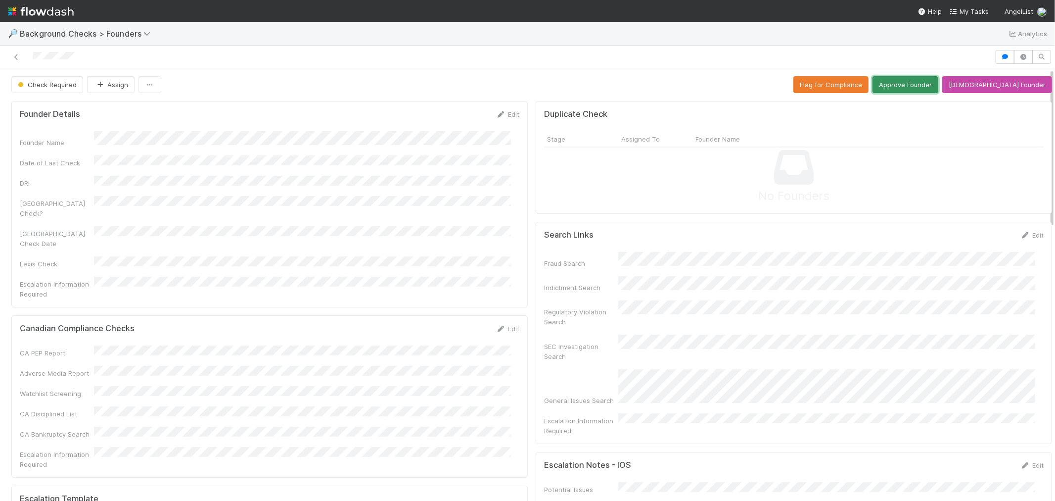
click at [914, 85] on button "Approve Founder" at bounding box center [905, 84] width 66 height 17
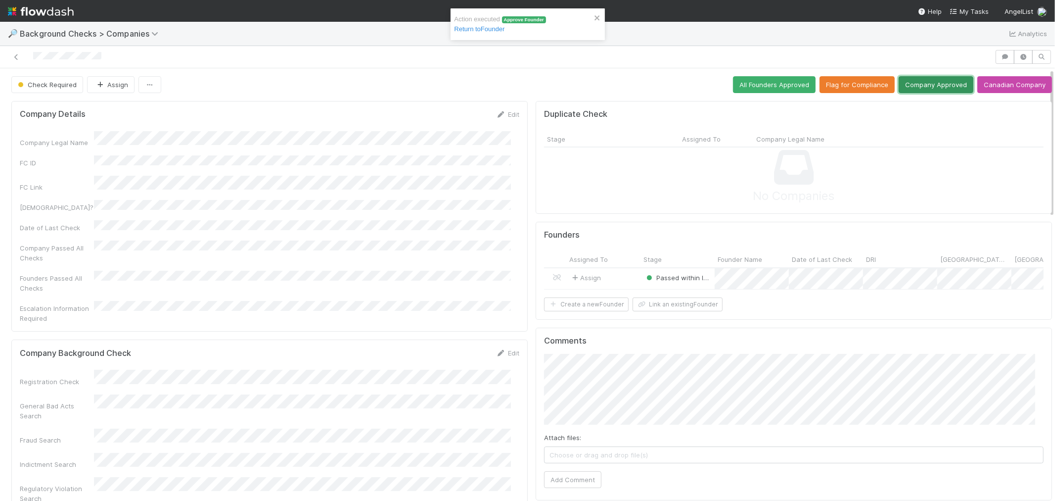
click at [928, 83] on button "Company Approved" at bounding box center [936, 84] width 75 height 17
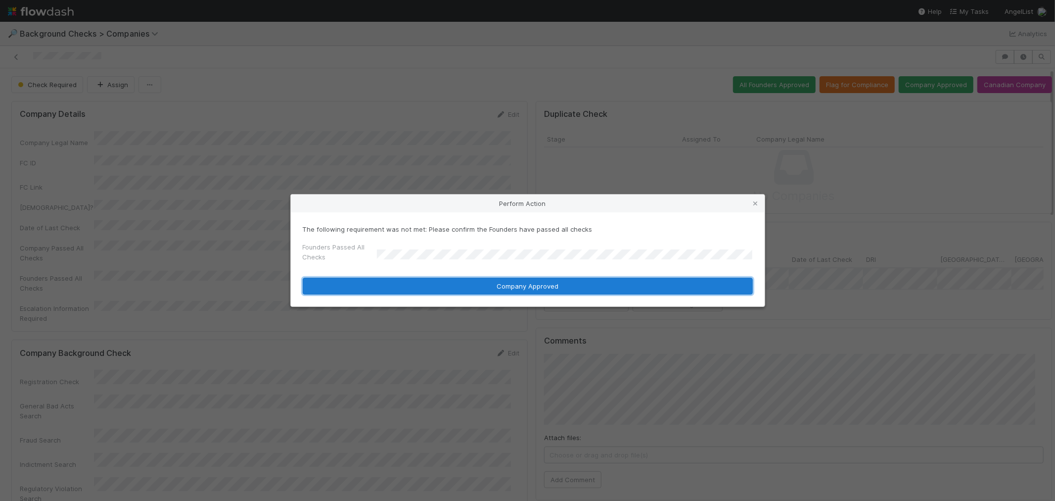
click at [387, 283] on button "Company Approved" at bounding box center [528, 285] width 450 height 17
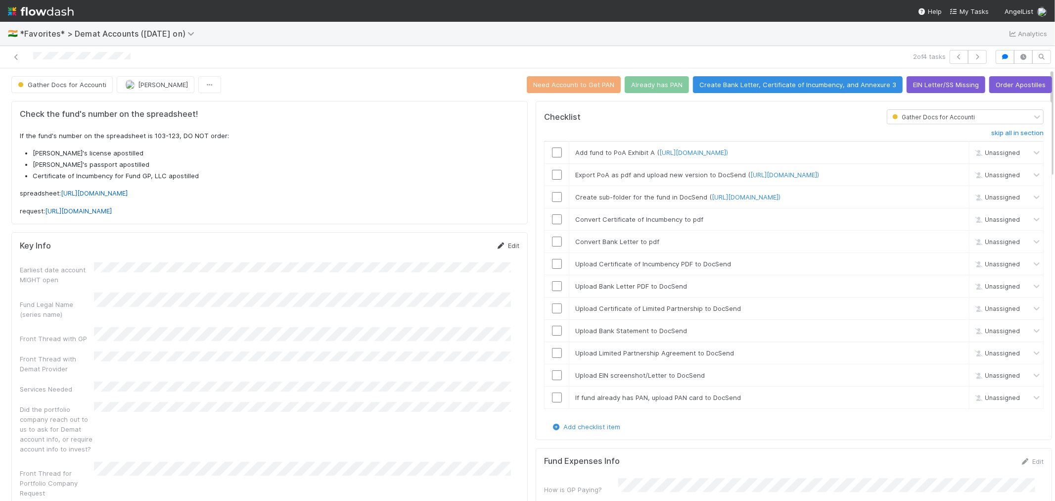
click at [496, 244] on icon at bounding box center [501, 245] width 10 height 6
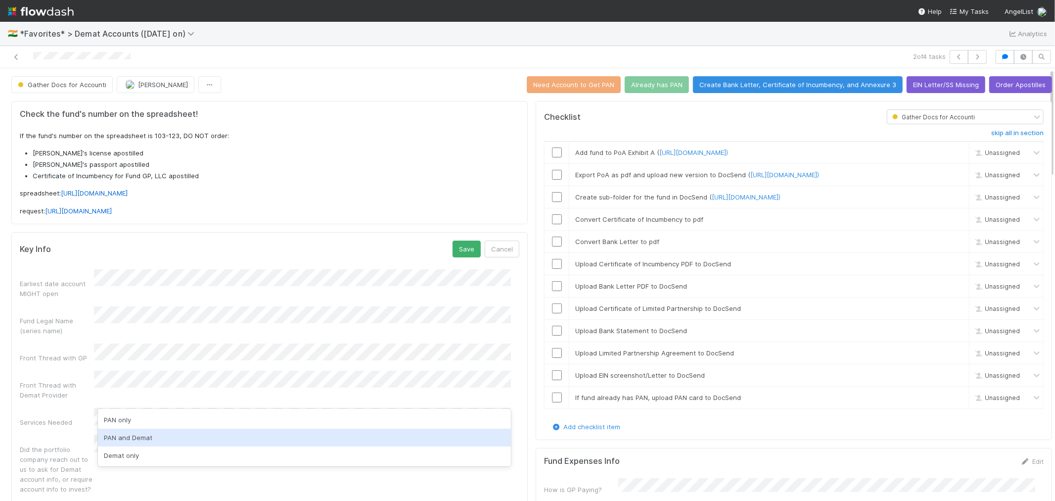
click at [121, 433] on div "PAN and Demat" at bounding box center [304, 437] width 413 height 18
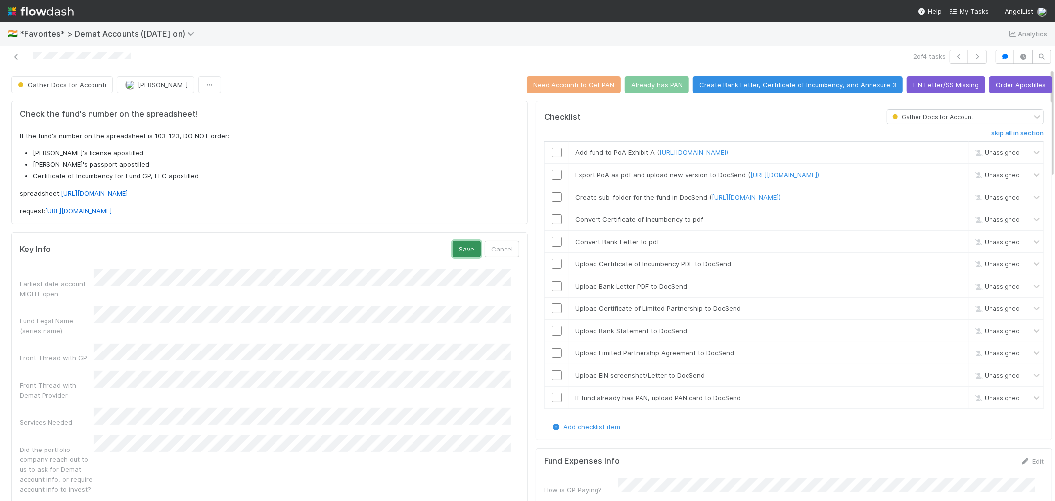
click at [456, 251] on button "Save" at bounding box center [467, 248] width 28 height 17
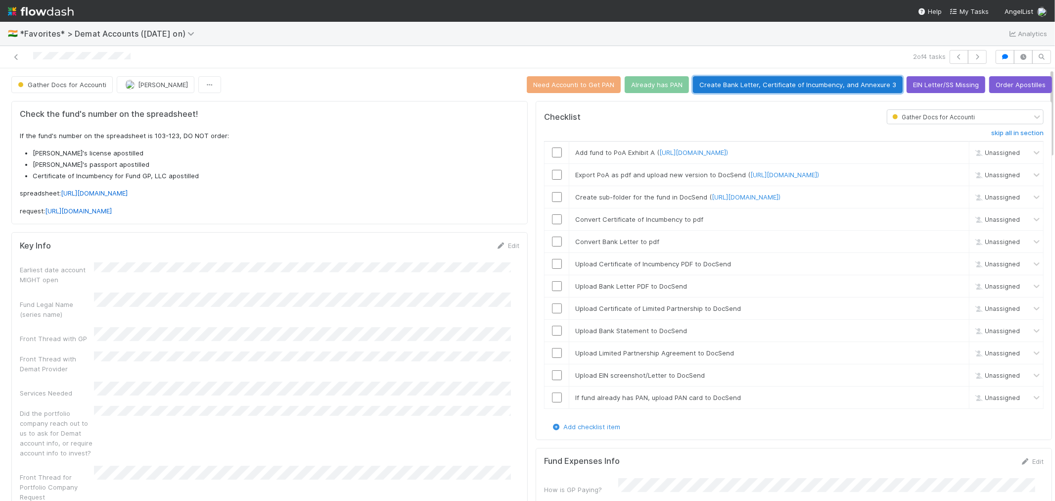
click at [782, 86] on button "Create Bank Letter, Certificate of Incumbency, and Annexure 3" at bounding box center [798, 84] width 210 height 17
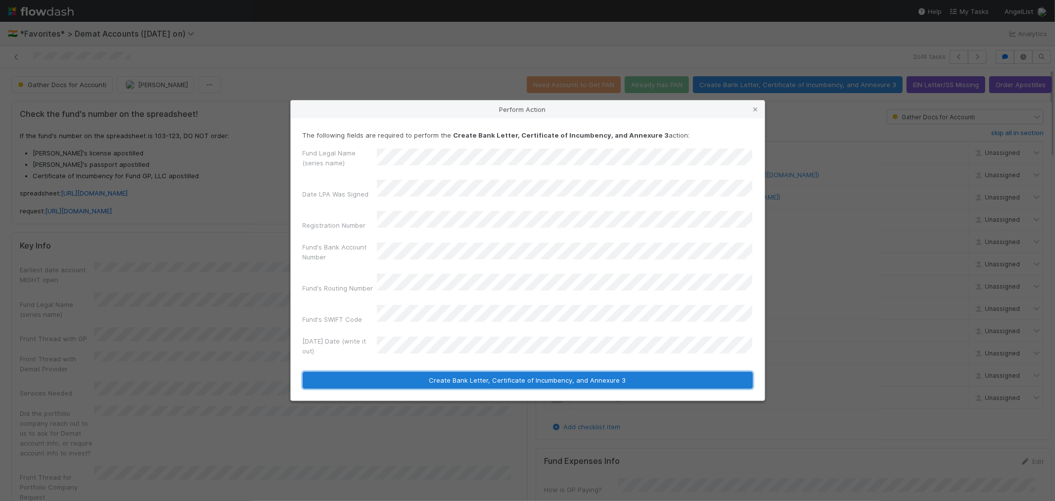
click at [457, 371] on button "Create Bank Letter, Certificate of Incumbency, and Annexure 3" at bounding box center [528, 379] width 450 height 17
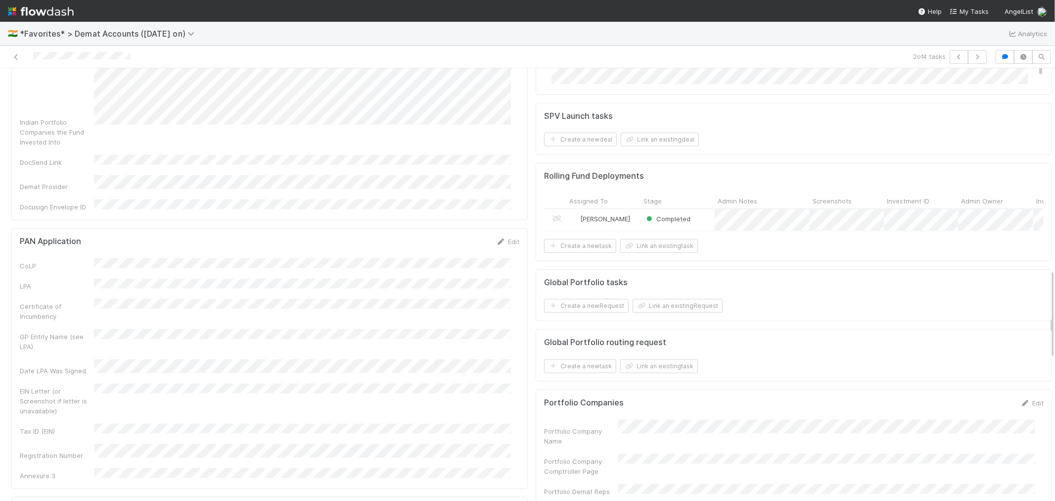
scroll to position [989, 0]
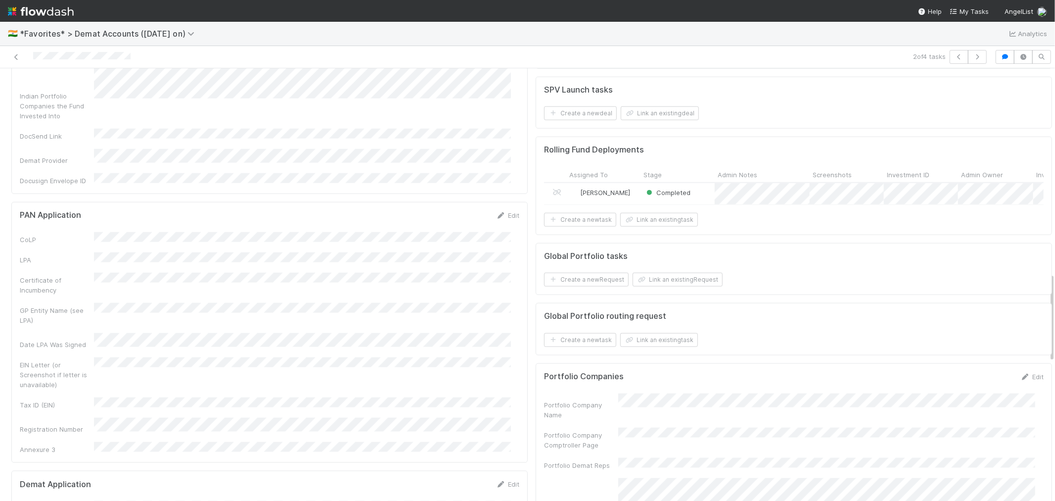
click at [507, 210] on div "Edit" at bounding box center [507, 215] width 23 height 10
click at [503, 211] on link "Edit" at bounding box center [507, 215] width 23 height 8
click at [454, 210] on button "Save" at bounding box center [467, 218] width 28 height 17
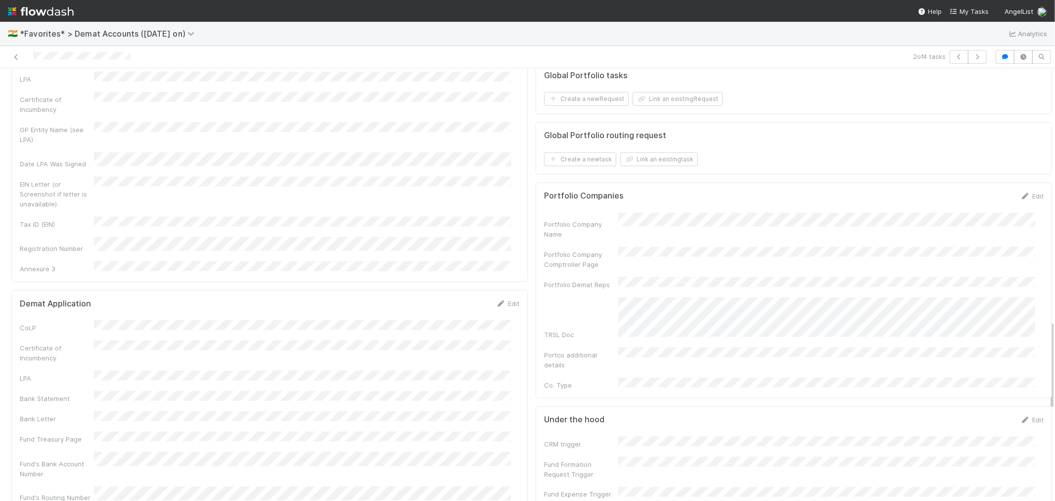
scroll to position [1219, 0]
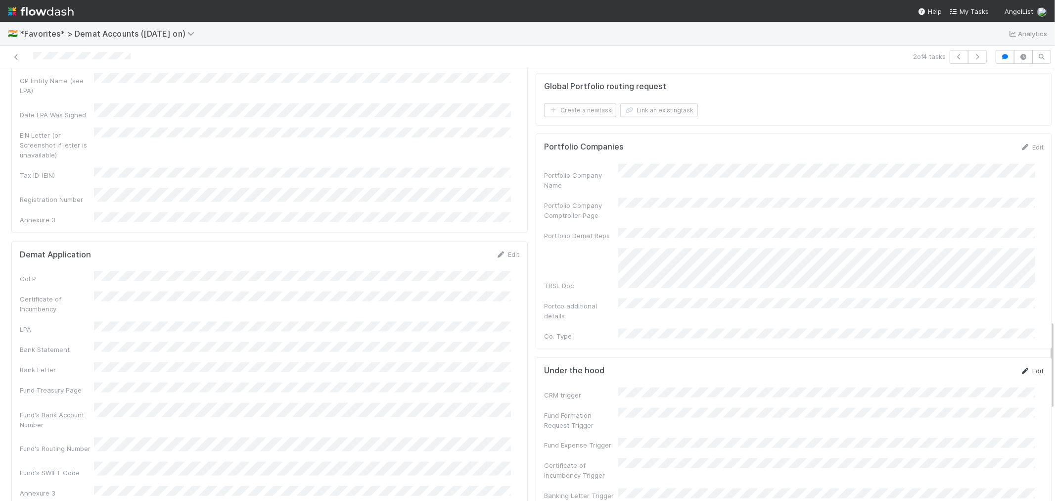
click at [1020, 367] on icon at bounding box center [1025, 370] width 10 height 6
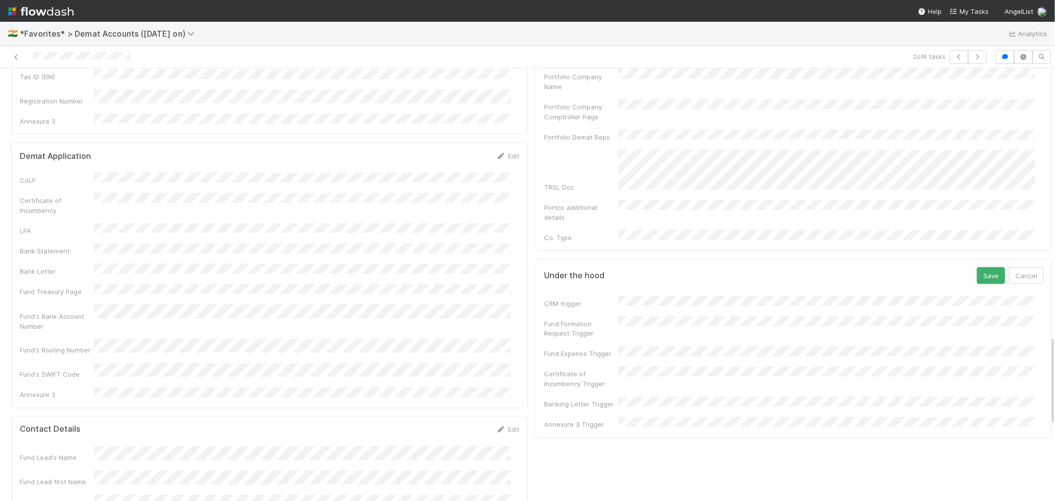
scroll to position [1328, 0]
click at [978, 256] on button "Save" at bounding box center [991, 264] width 28 height 17
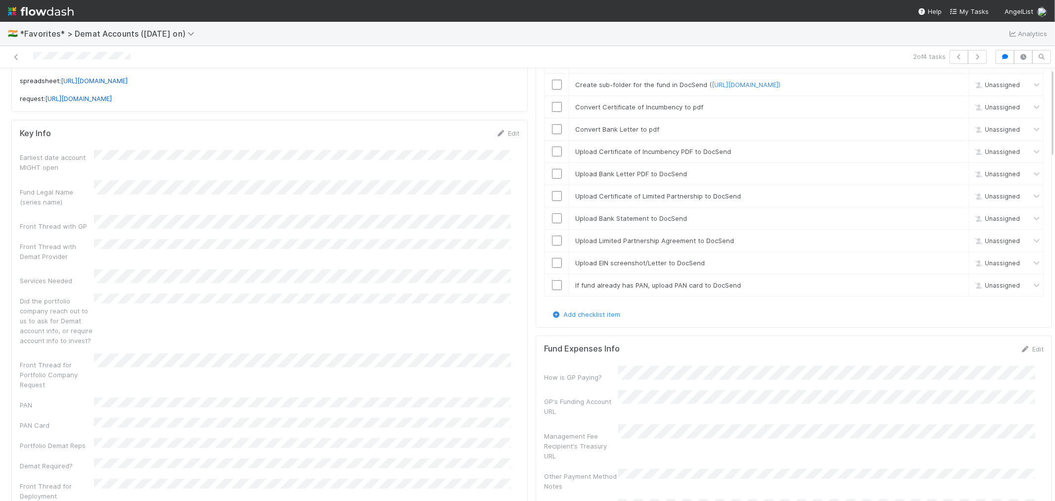
scroll to position [0, 0]
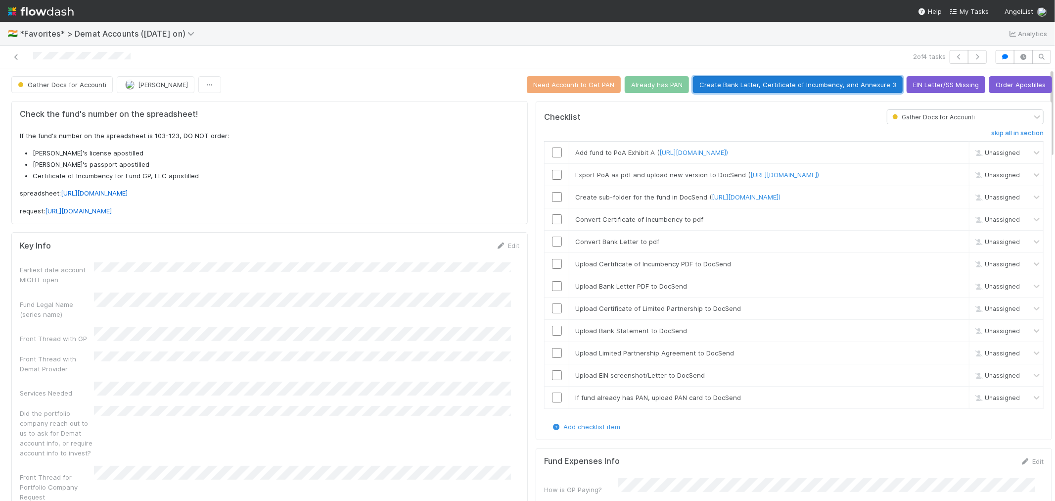
click at [795, 85] on button "Create Bank Letter, Certificate of Incumbency, and Annexure 3" at bounding box center [798, 84] width 210 height 17
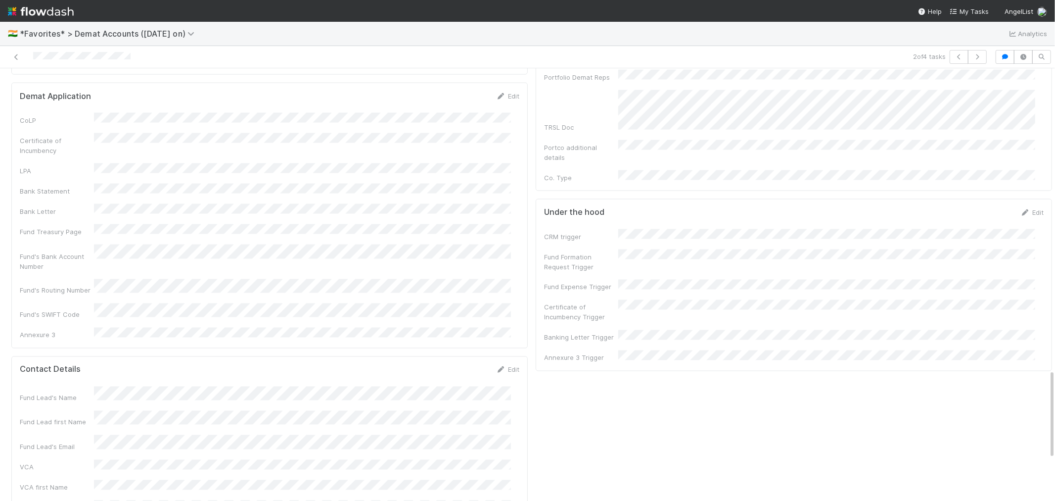
scroll to position [1373, 0]
drag, startPoint x: 1010, startPoint y: 183, endPoint x: 908, endPoint y: 194, distance: 102.5
click at [1020, 213] on icon at bounding box center [1025, 216] width 10 height 6
click at [977, 211] on button "Save" at bounding box center [991, 219] width 28 height 17
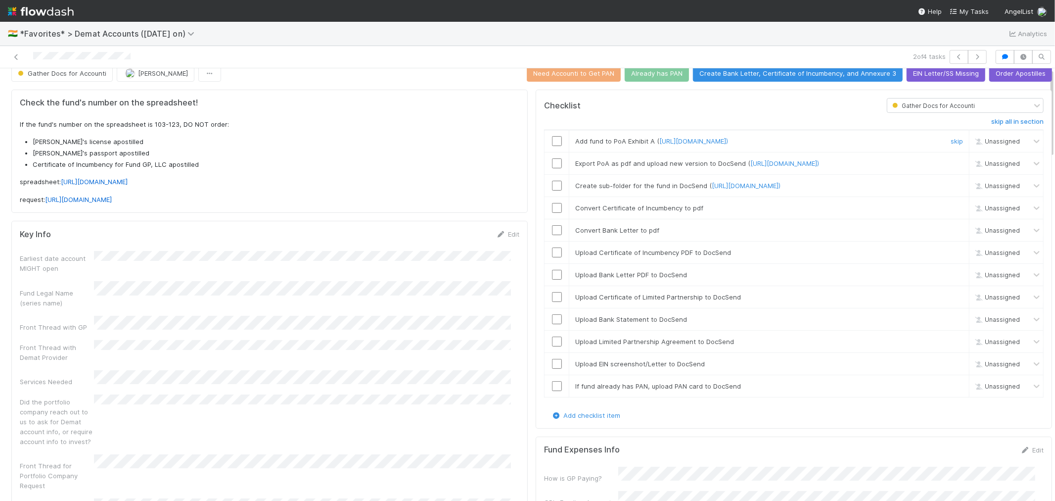
scroll to position [0, 0]
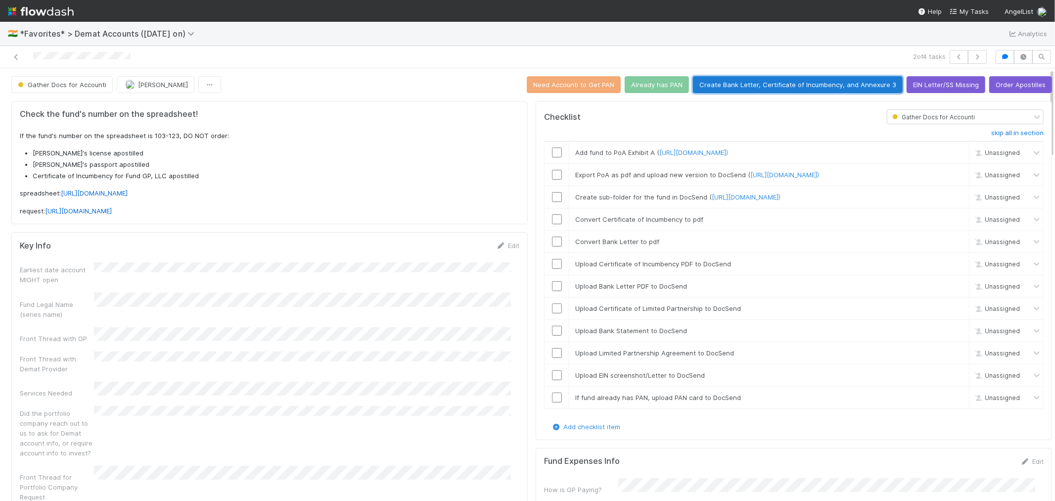
click at [820, 90] on button "Create Bank Letter, Certificate of Incumbency, and Annexure 3" at bounding box center [798, 84] width 210 height 17
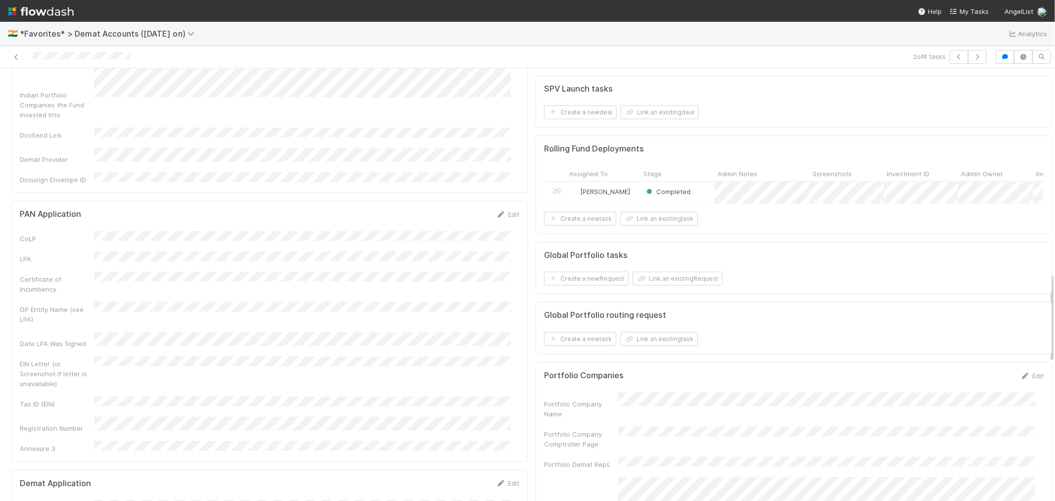
scroll to position [989, 0]
drag, startPoint x: 496, startPoint y: 122, endPoint x: 439, endPoint y: 126, distance: 57.1
click at [496, 212] on icon at bounding box center [501, 215] width 10 height 6
click at [454, 210] on button "Save" at bounding box center [467, 218] width 28 height 17
click at [498, 211] on link "Edit" at bounding box center [507, 215] width 23 height 8
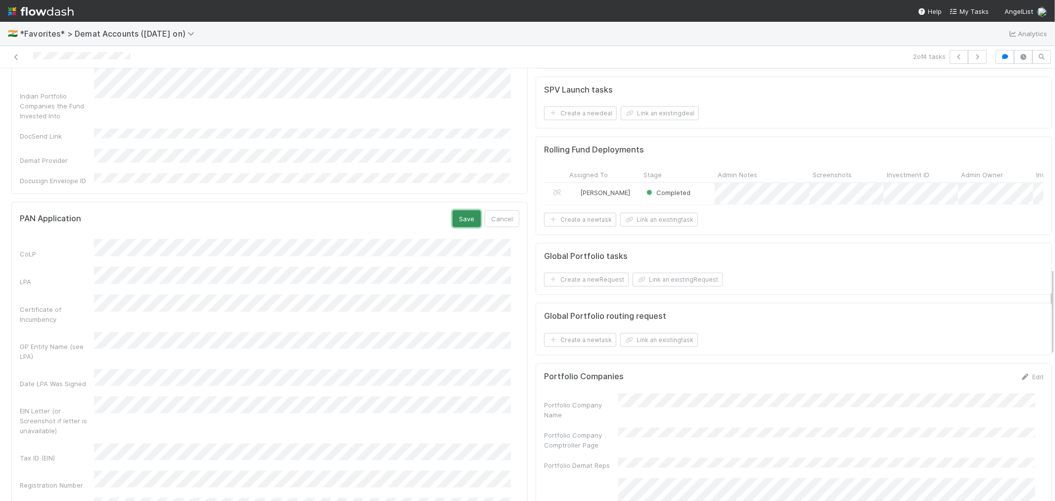
click at [453, 210] on button "Save" at bounding box center [467, 218] width 28 height 17
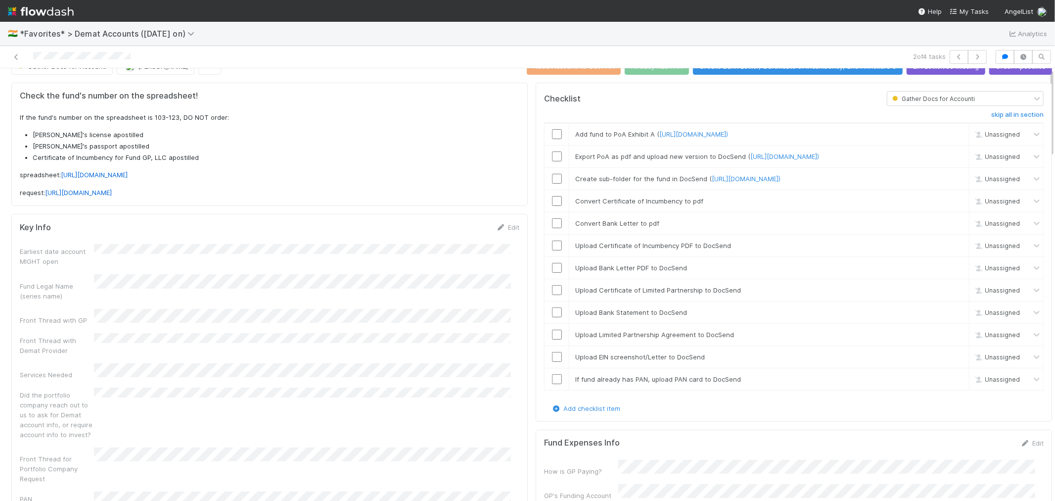
scroll to position [0, 0]
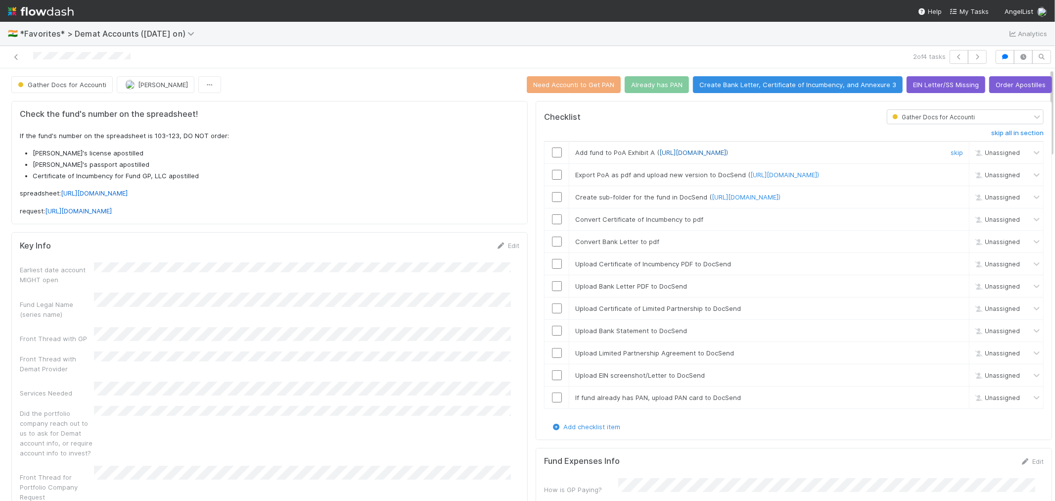
drag, startPoint x: 734, startPoint y: 204, endPoint x: 754, endPoint y: 154, distance: 54.2
drag, startPoint x: 147, startPoint y: 59, endPoint x: 36, endPoint y: 61, distance: 111.8
click at [34, 61] on div at bounding box center [251, 57] width 495 height 14
click at [552, 157] on input "checkbox" at bounding box center [557, 152] width 10 height 10
click at [796, 179] on link "https://docsend.com/spaces/1110907)" at bounding box center [784, 175] width 69 height 8
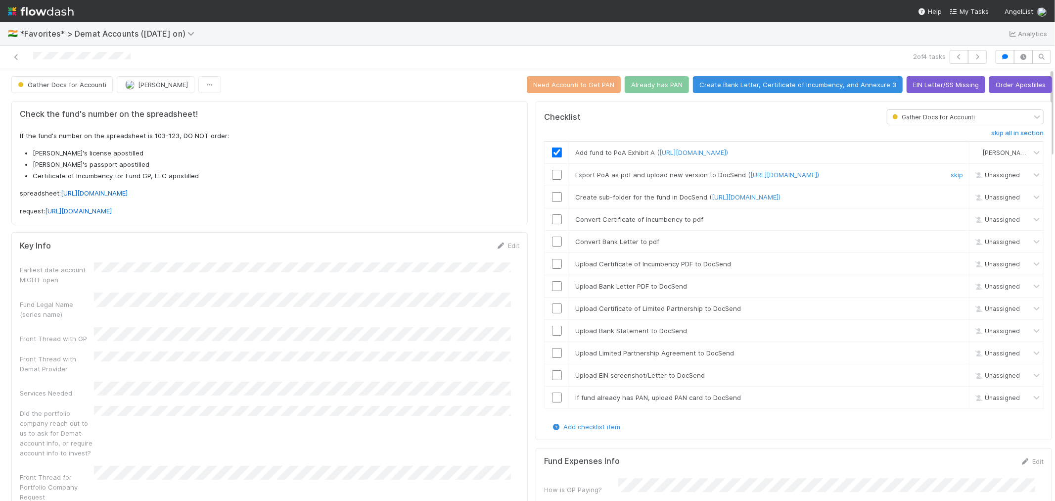
click at [552, 180] on input "checkbox" at bounding box center [557, 175] width 10 height 10
click at [552, 202] on input "checkbox" at bounding box center [557, 197] width 10 height 10
click at [552, 224] on input "checkbox" at bounding box center [557, 219] width 10 height 10
click at [552, 269] on input "checkbox" at bounding box center [557, 264] width 10 height 10
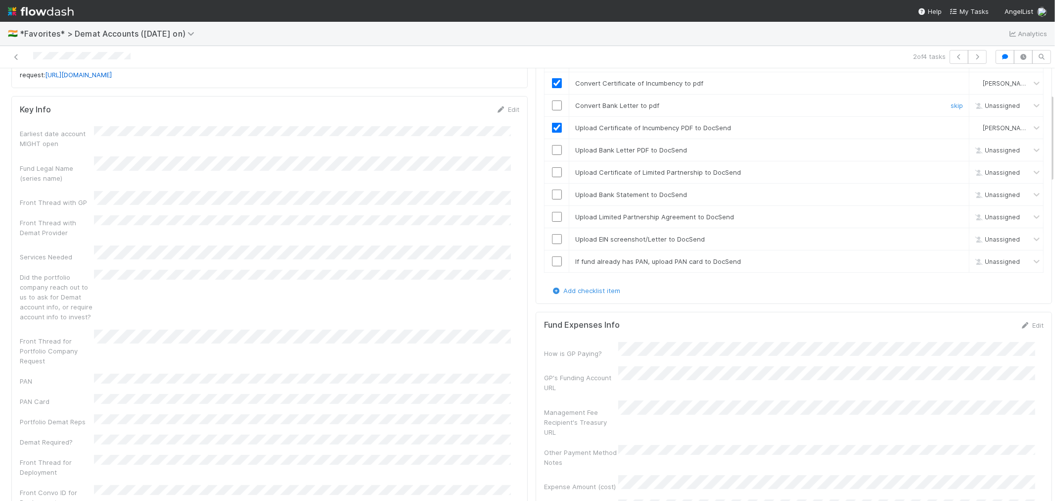
scroll to position [110, 0]
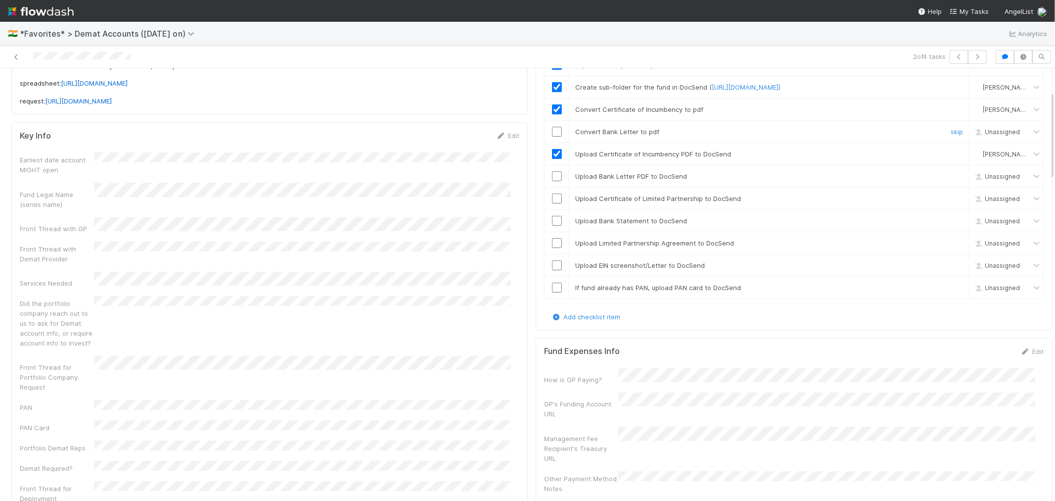
click at [552, 137] on input "checkbox" at bounding box center [557, 132] width 10 height 10
click at [552, 181] on input "checkbox" at bounding box center [557, 176] width 10 height 10
click at [552, 203] on input "checkbox" at bounding box center [557, 198] width 10 height 10
click at [552, 226] on input "checkbox" at bounding box center [557, 221] width 10 height 10
click at [552, 248] on input "checkbox" at bounding box center [557, 243] width 10 height 10
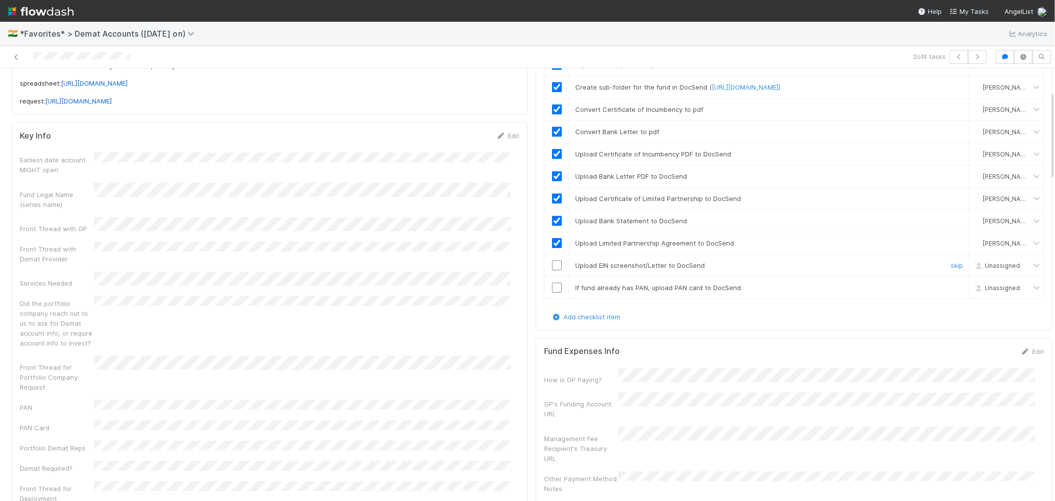
click at [552, 270] on input "checkbox" at bounding box center [557, 265] width 10 height 10
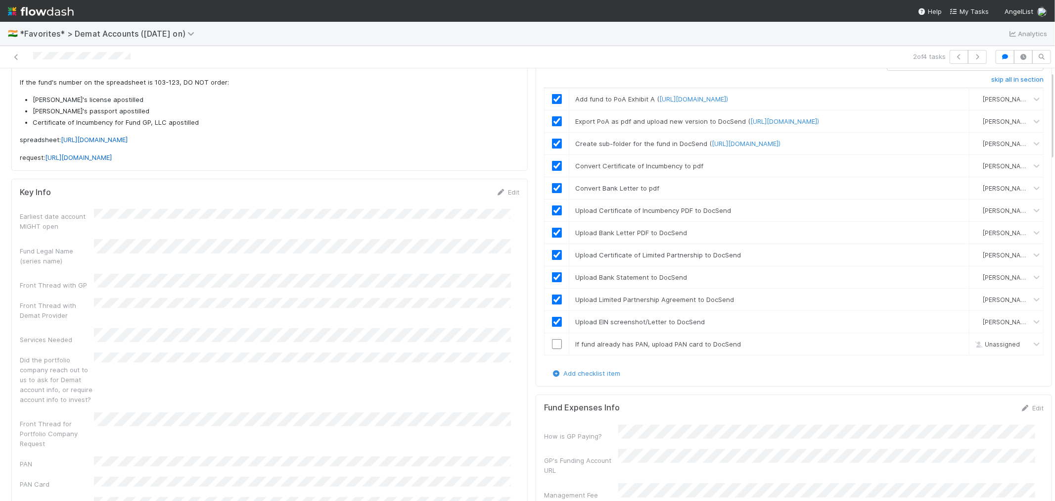
scroll to position [0, 0]
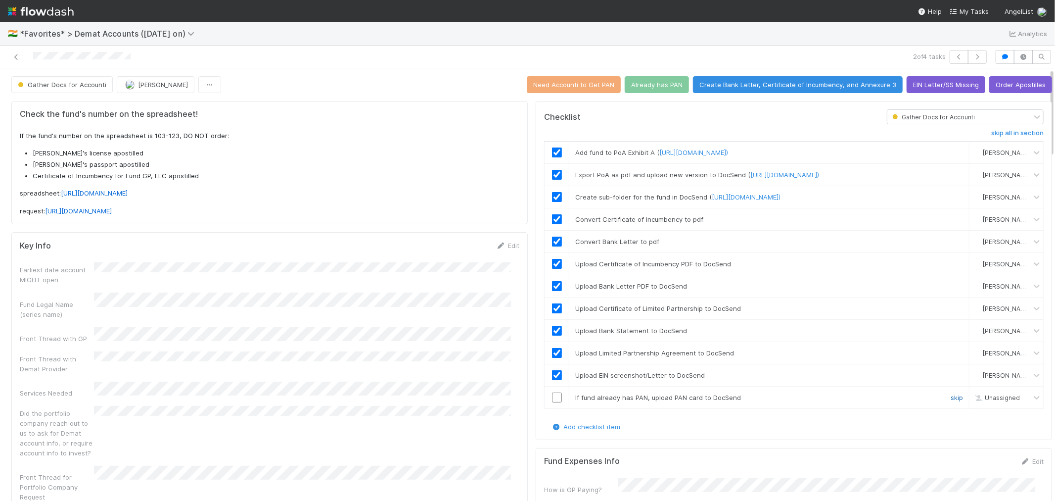
click at [951, 401] on link "skip" at bounding box center [957, 397] width 12 height 8
click at [587, 89] on button "Need Accounti to Get PAN" at bounding box center [574, 84] width 94 height 17
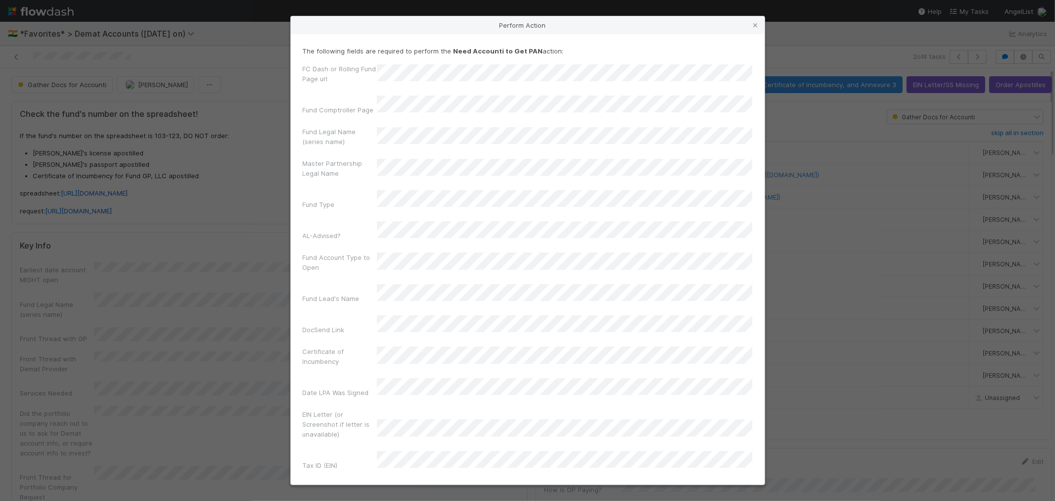
click at [617, 486] on button "Need Accounti to Get PAN" at bounding box center [528, 494] width 450 height 17
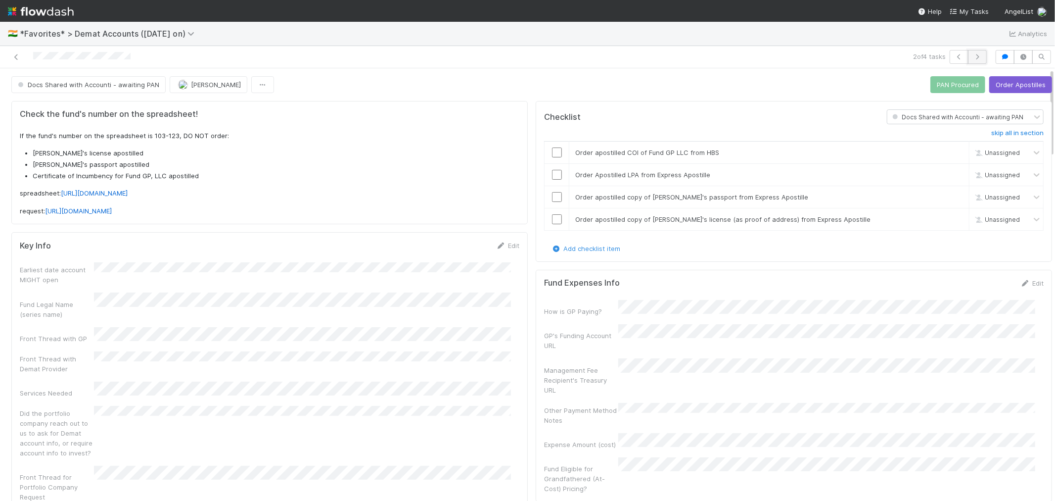
click at [972, 59] on icon "button" at bounding box center [977, 57] width 10 height 6
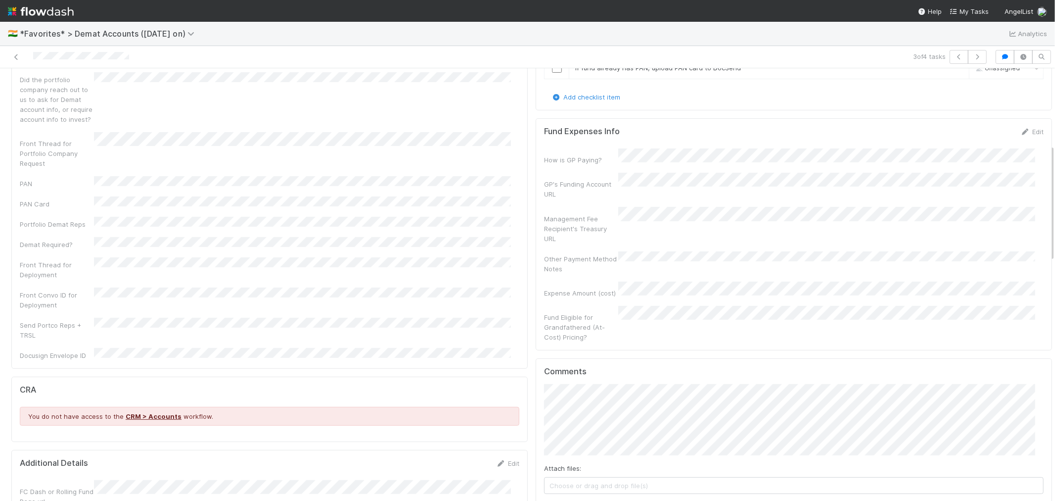
scroll to position [110, 0]
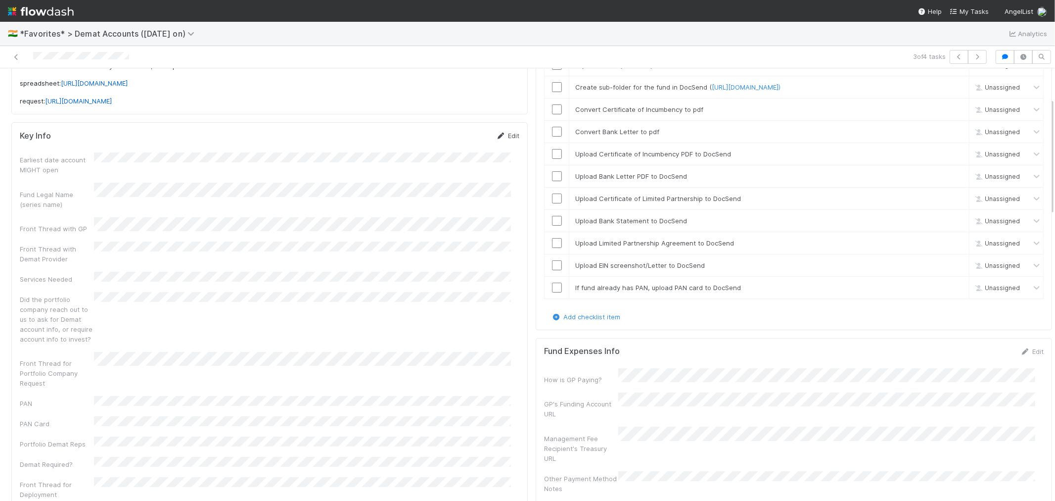
click at [509, 136] on link "Edit" at bounding box center [507, 136] width 23 height 8
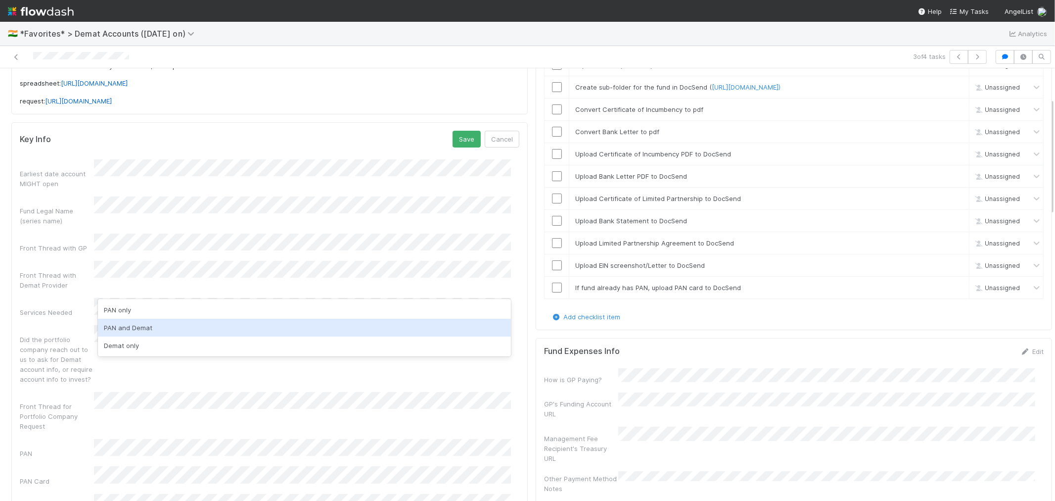
click at [136, 322] on div "PAN and Demat" at bounding box center [304, 328] width 413 height 18
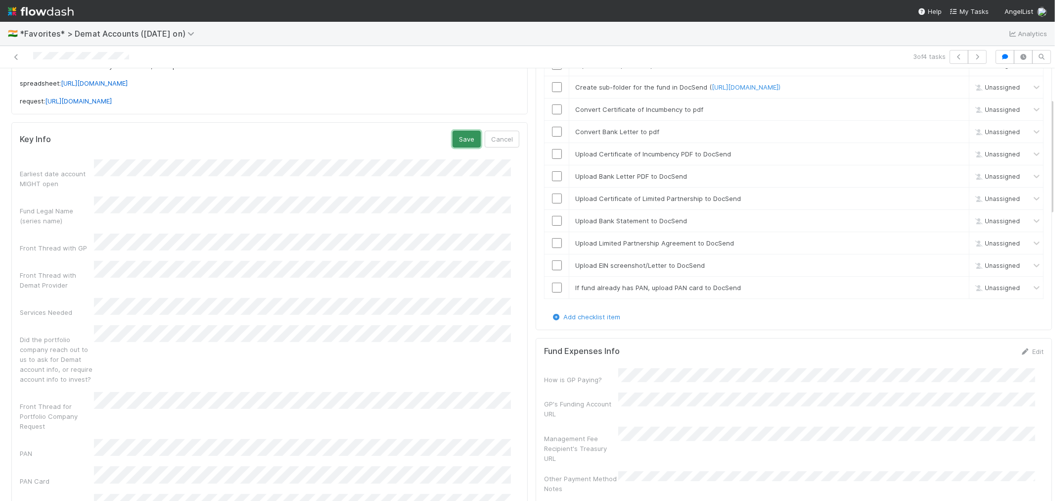
click at [453, 139] on button "Save" at bounding box center [467, 139] width 28 height 17
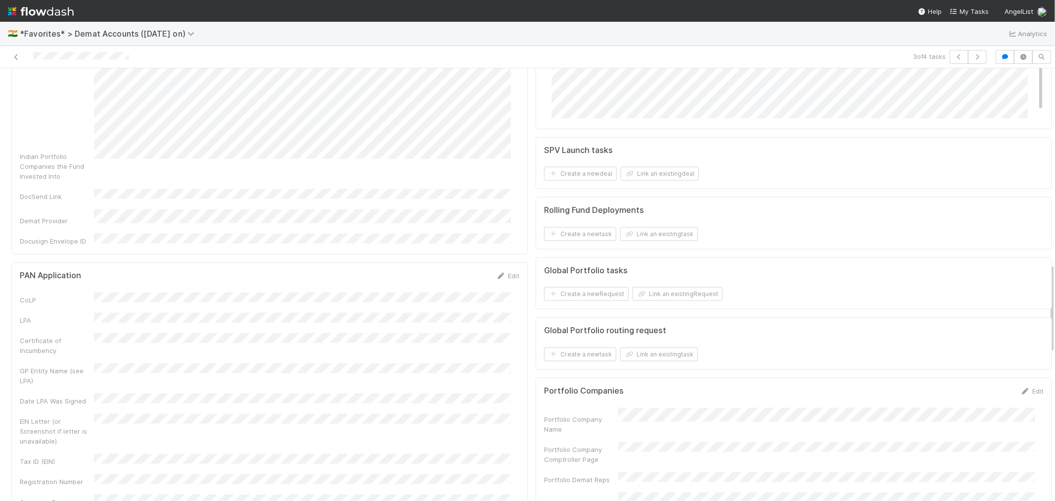
scroll to position [934, 0]
click at [502, 267] on link "Edit" at bounding box center [507, 271] width 23 height 8
click at [130, 451] on div "EIN Letter (or Screenshot if letter is unavailable)" at bounding box center [270, 470] width 500 height 39
click at [454, 266] on button "Save" at bounding box center [467, 274] width 28 height 17
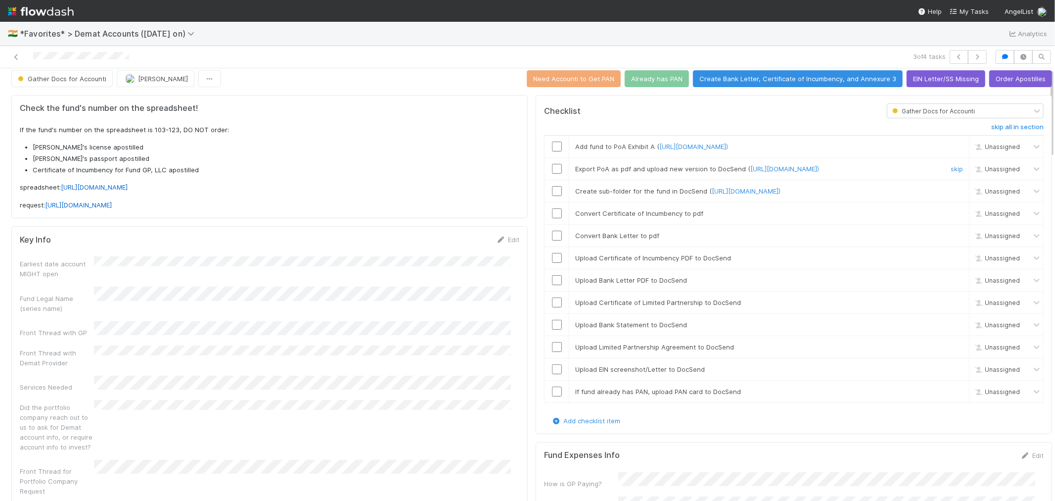
scroll to position [0, 0]
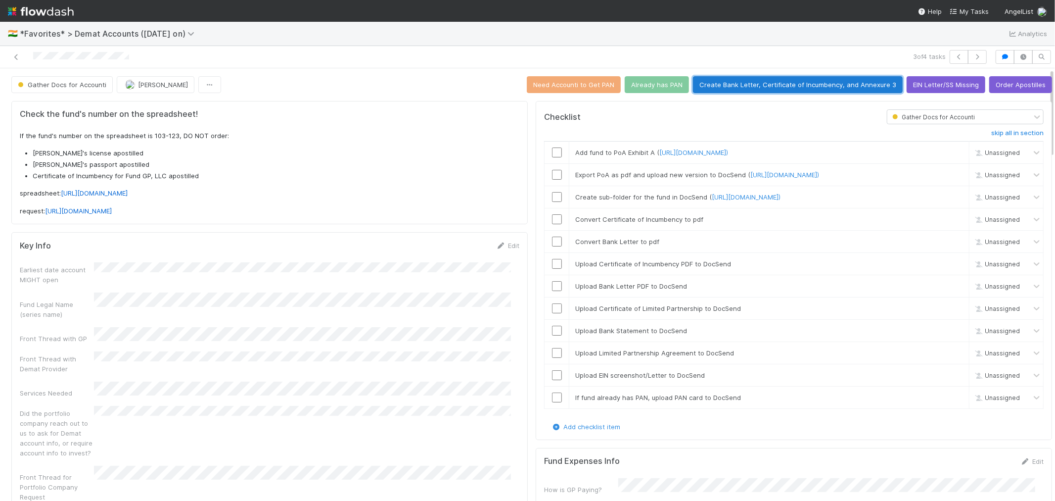
click at [733, 90] on button "Create Bank Letter, Certificate of Incumbency, and Annexure 3" at bounding box center [798, 84] width 210 height 17
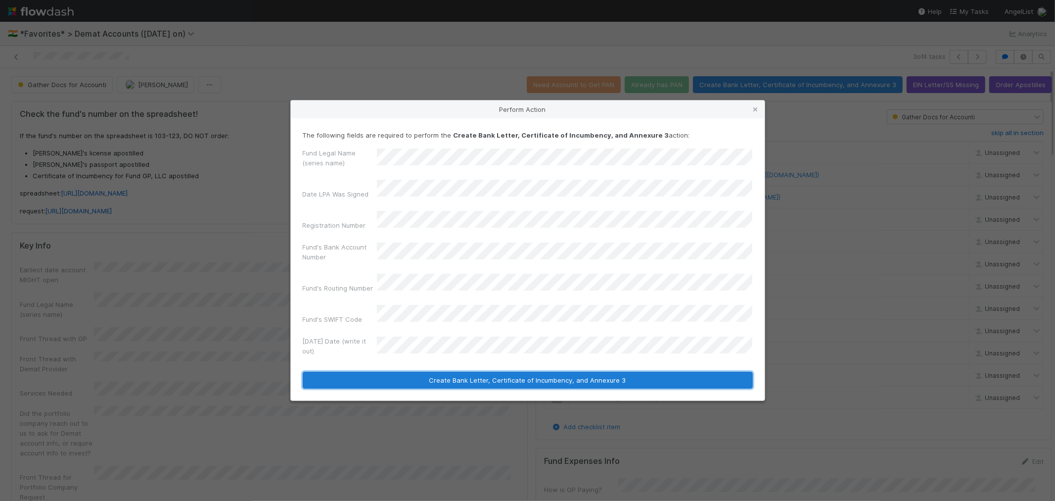
click at [440, 373] on button "Create Bank Letter, Certificate of Incumbency, and Annexure 3" at bounding box center [528, 379] width 450 height 17
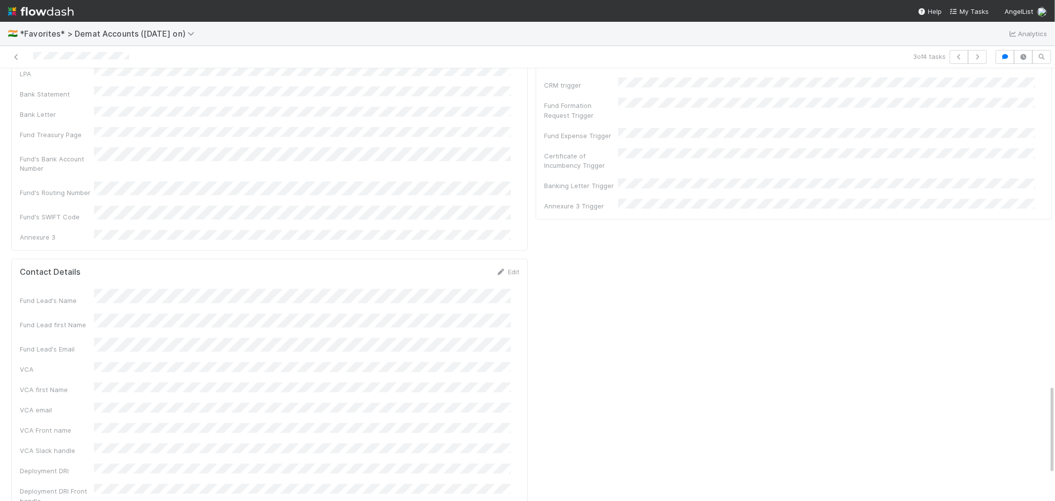
scroll to position [1319, 0]
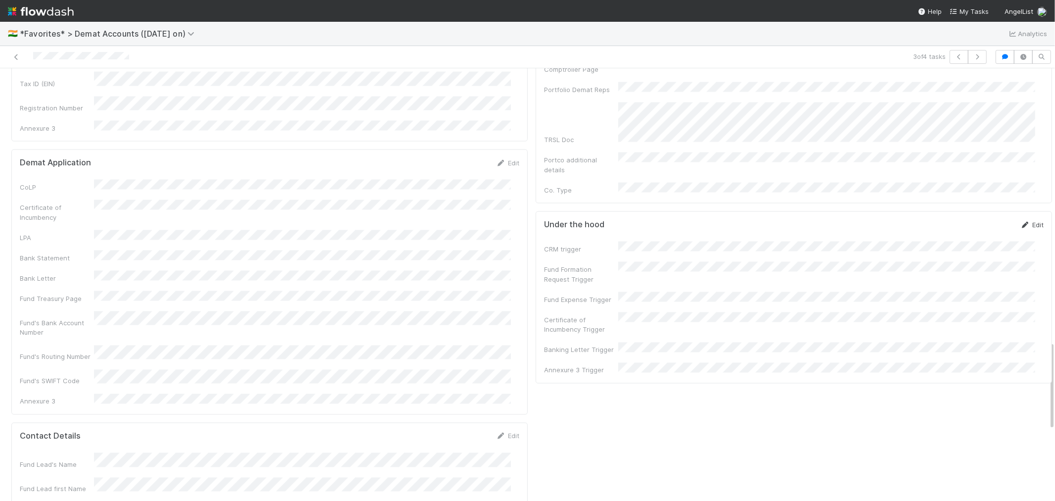
click at [1020, 221] on link "Edit" at bounding box center [1031, 225] width 23 height 8
click at [977, 220] on button "Save" at bounding box center [991, 228] width 28 height 17
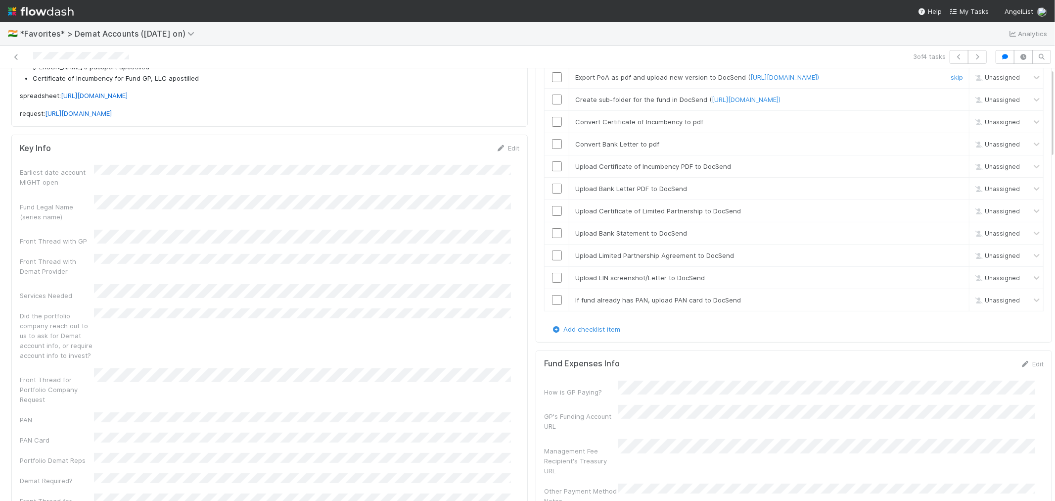
scroll to position [0, 0]
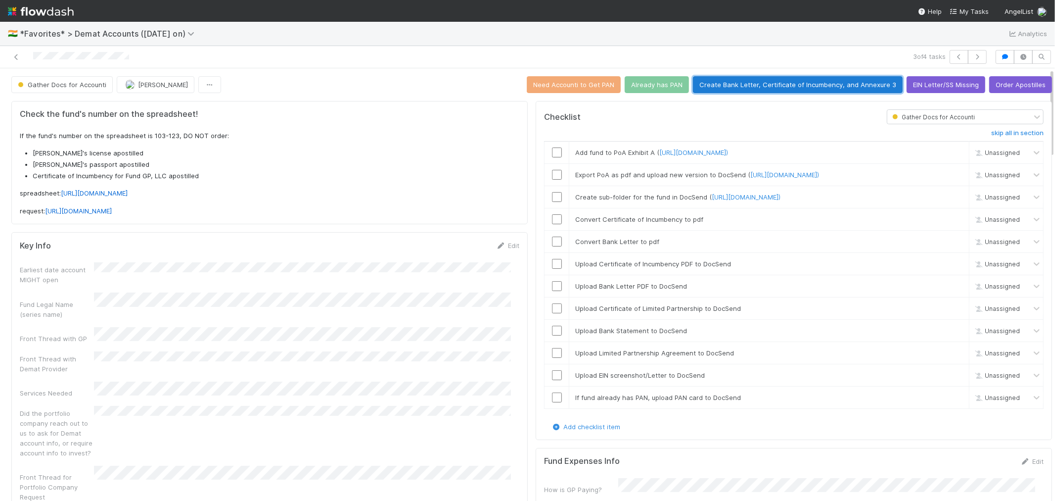
click at [747, 85] on button "Create Bank Letter, Certificate of Incumbency, and Annexure 3" at bounding box center [798, 84] width 210 height 17
click at [515, 323] on div "Key Info Edit Earliest date account MIGHT open Fund Legal Name (series name) Fr…" at bounding box center [269, 467] width 516 height 470
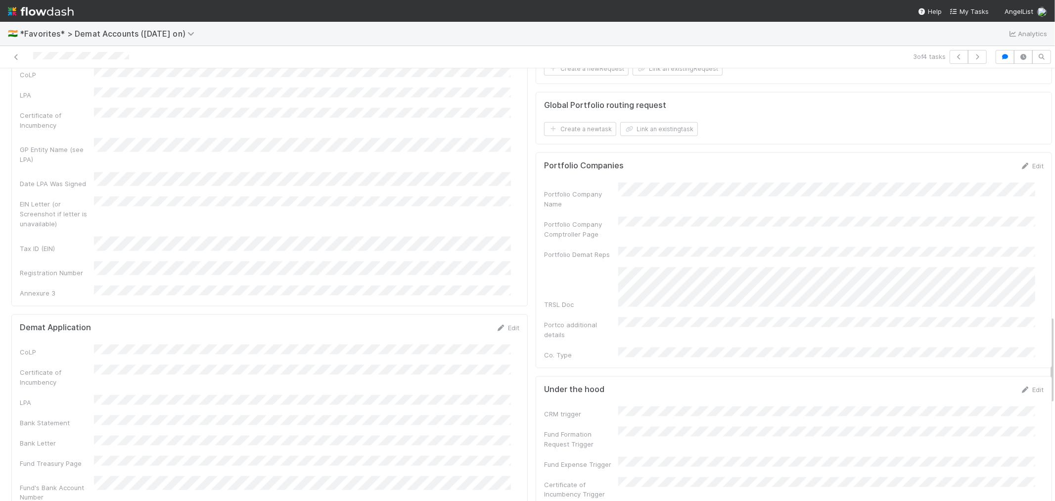
scroll to position [1319, 0]
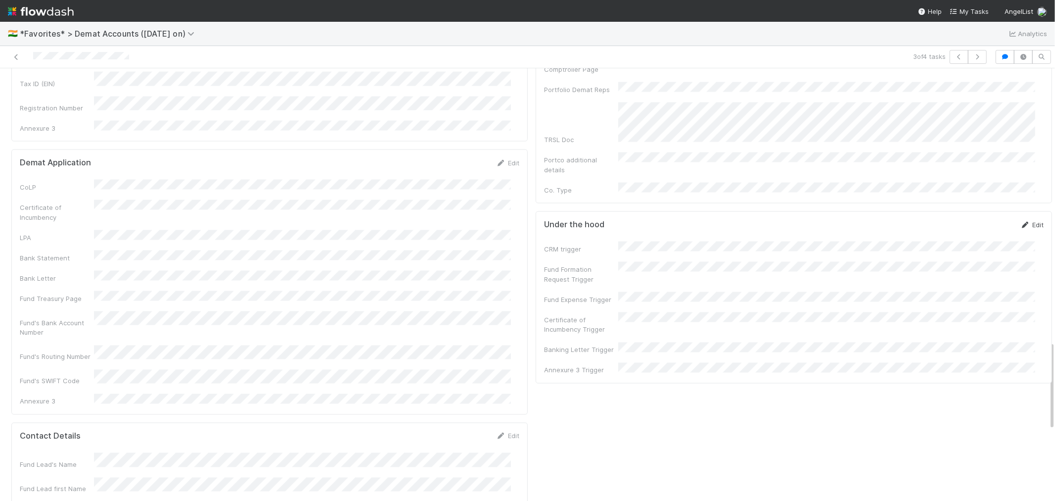
click at [1020, 221] on link "Edit" at bounding box center [1031, 225] width 23 height 8
click at [977, 220] on button "Save" at bounding box center [991, 228] width 28 height 17
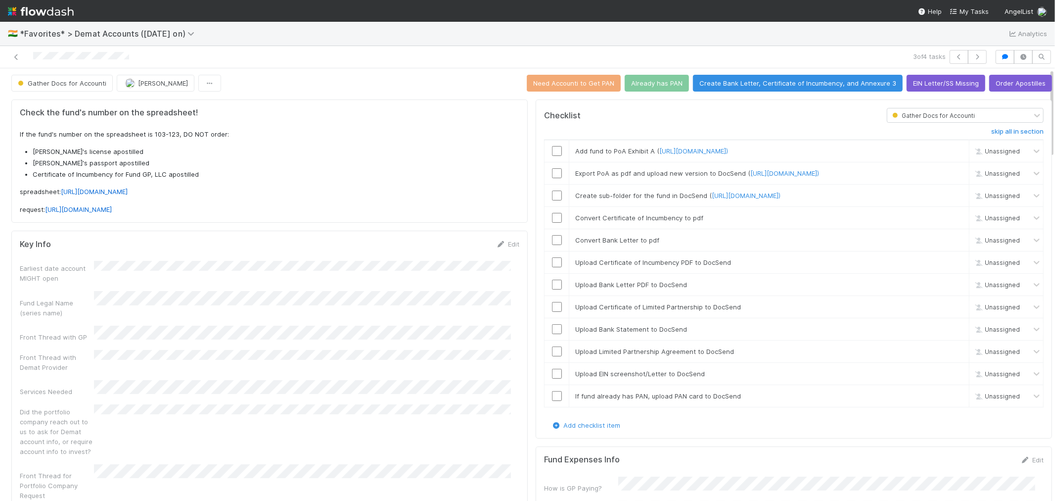
scroll to position [0, 0]
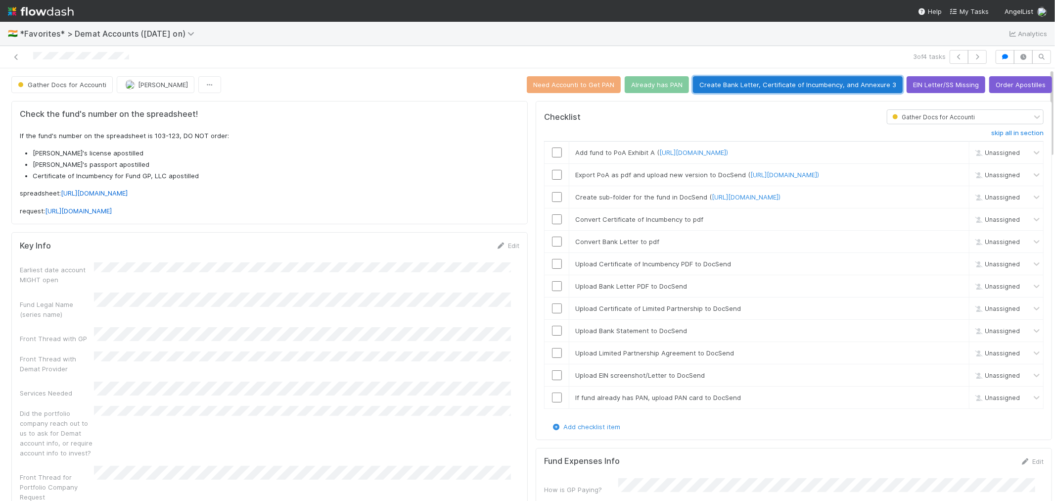
click at [764, 77] on button "Create Bank Letter, Certificate of Incumbency, and Annexure 3" at bounding box center [798, 84] width 210 height 17
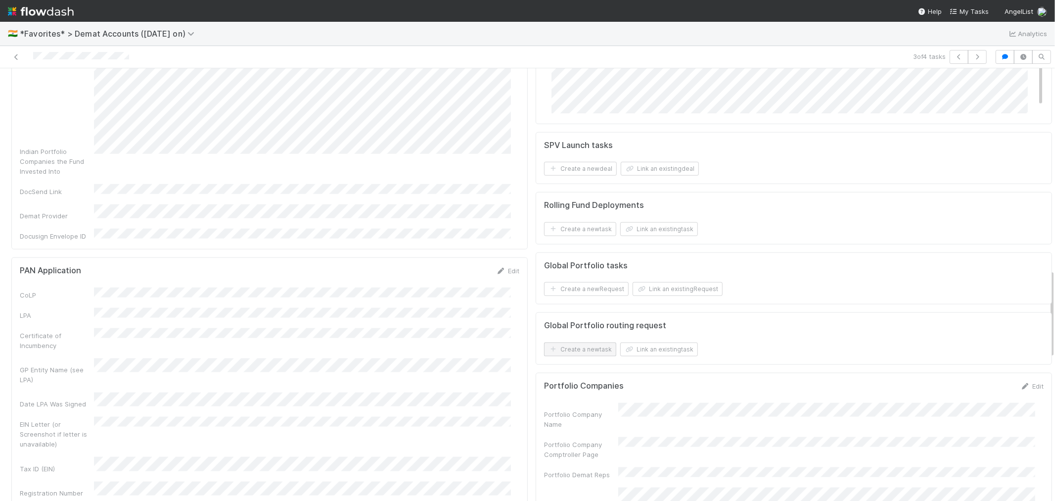
scroll to position [1044, 0]
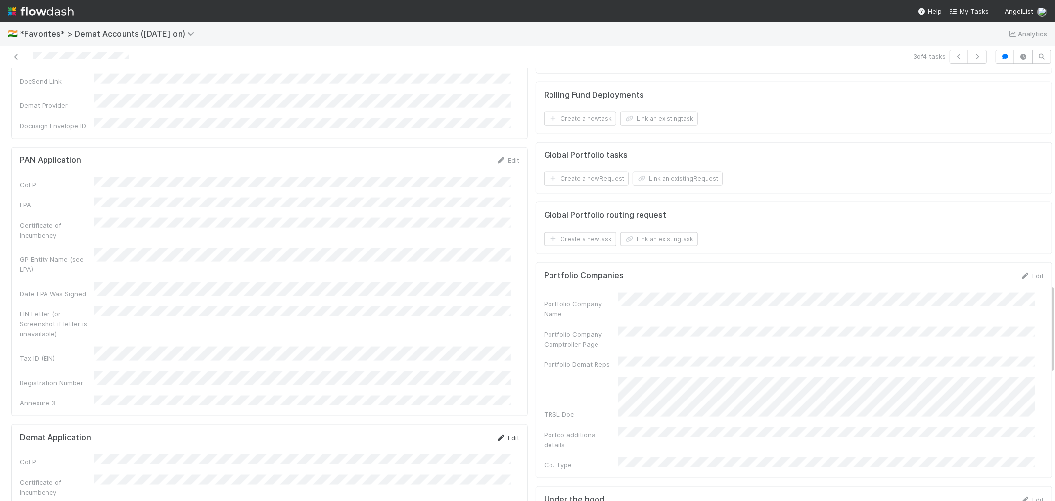
click at [502, 433] on link "Edit" at bounding box center [507, 437] width 23 height 8
click at [460, 432] on button "Save" at bounding box center [467, 440] width 28 height 17
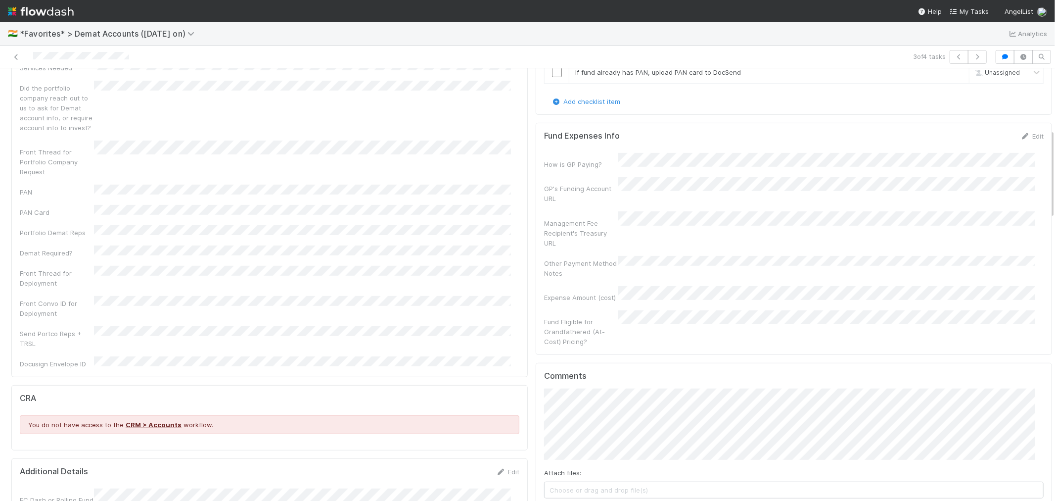
scroll to position [110, 0]
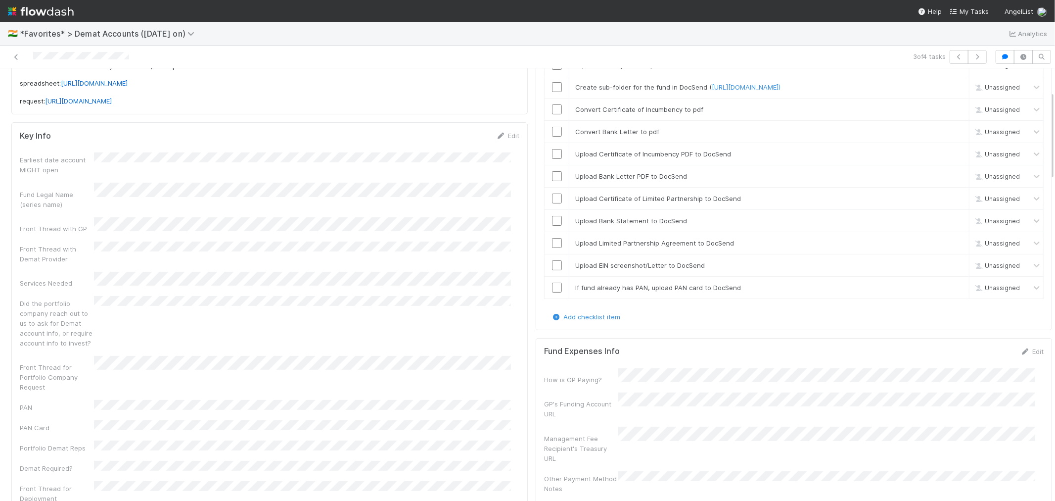
drag, startPoint x: 136, startPoint y: 60, endPoint x: 32, endPoint y: 62, distance: 104.4
click at [32, 62] on div at bounding box center [251, 57] width 495 height 14
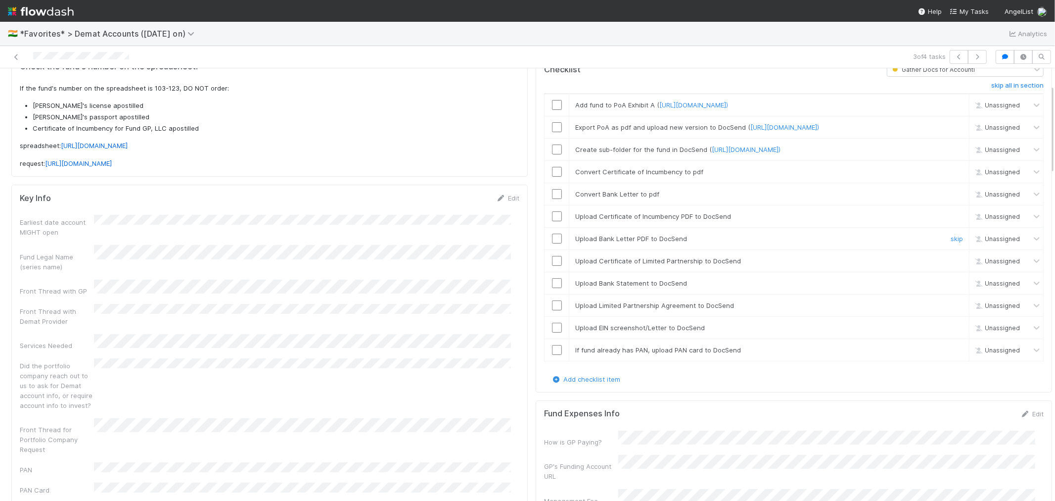
scroll to position [0, 0]
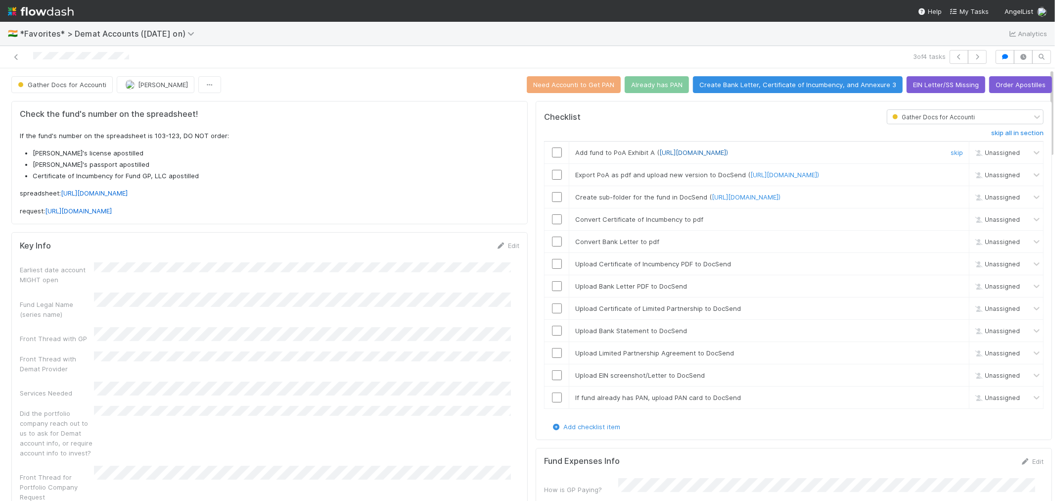
click at [728, 154] on link "https://docs.google.com/document/d/1dCjYvVHRRHvSSfkA-OPfC4_4sj-t_JDyjXDSKfIgjy0…" at bounding box center [693, 152] width 69 height 8
click at [552, 157] on input "checkbox" at bounding box center [557, 152] width 10 height 10
click at [801, 179] on link "https://docsend.com/spaces/1110907)" at bounding box center [784, 175] width 69 height 8
drag, startPoint x: 547, startPoint y: 185, endPoint x: 557, endPoint y: 189, distance: 11.3
click at [552, 180] on input "checkbox" at bounding box center [557, 175] width 10 height 10
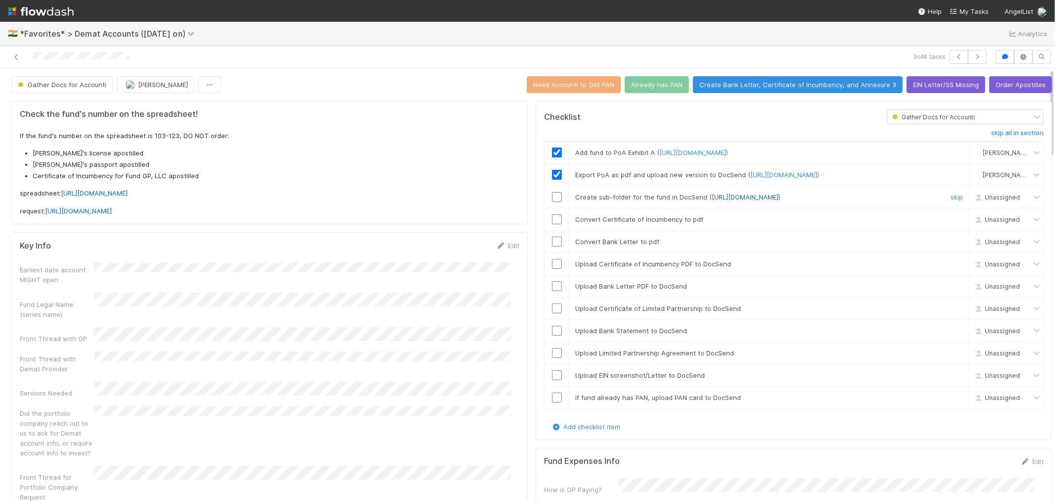
click at [728, 201] on link "https://docsend.com/spaces/1110907)" at bounding box center [746, 197] width 69 height 8
click at [552, 202] on input "checkbox" at bounding box center [557, 197] width 10 height 10
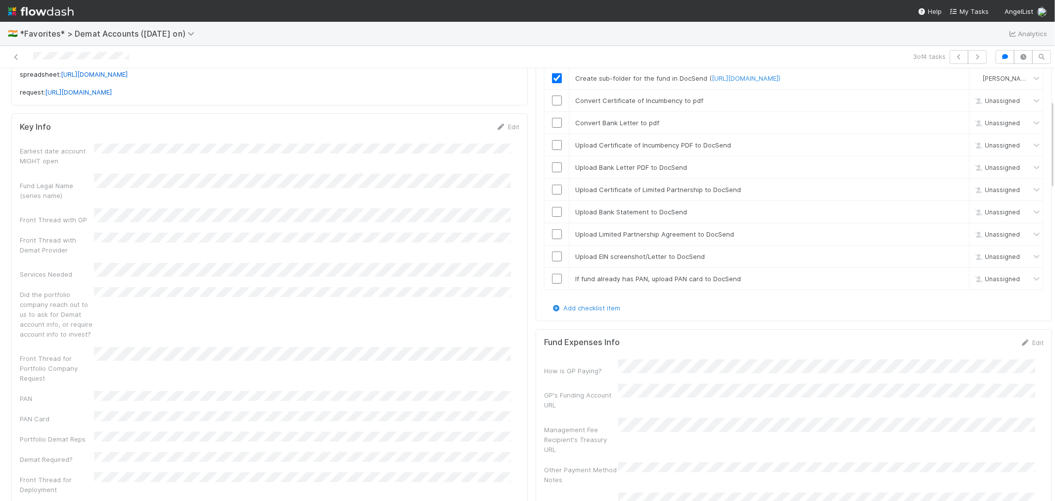
scroll to position [110, 0]
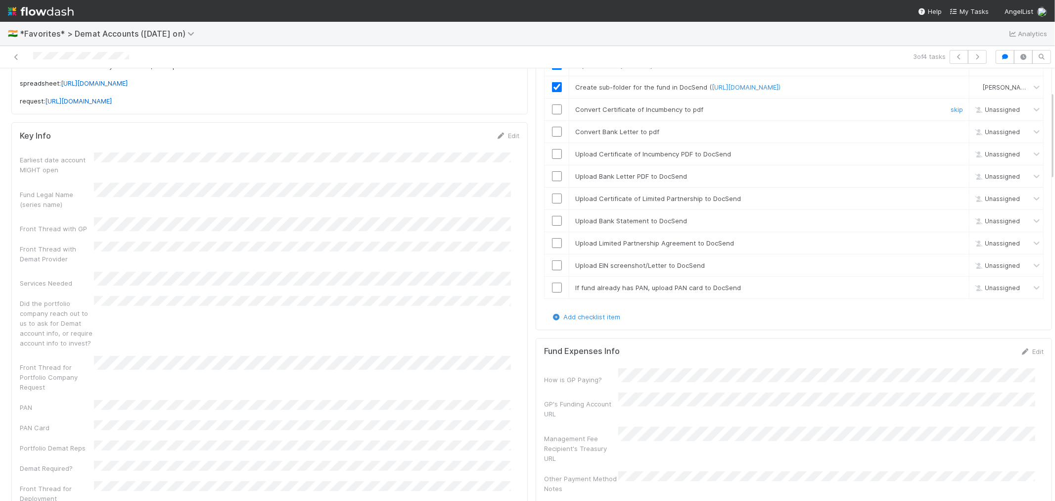
click at [552, 114] on input "checkbox" at bounding box center [557, 109] width 10 height 10
click at [552, 137] on input "checkbox" at bounding box center [557, 132] width 10 height 10
click at [552, 159] on input "checkbox" at bounding box center [557, 154] width 10 height 10
click at [552, 181] on input "checkbox" at bounding box center [557, 176] width 10 height 10
click at [552, 203] on input "checkbox" at bounding box center [557, 198] width 10 height 10
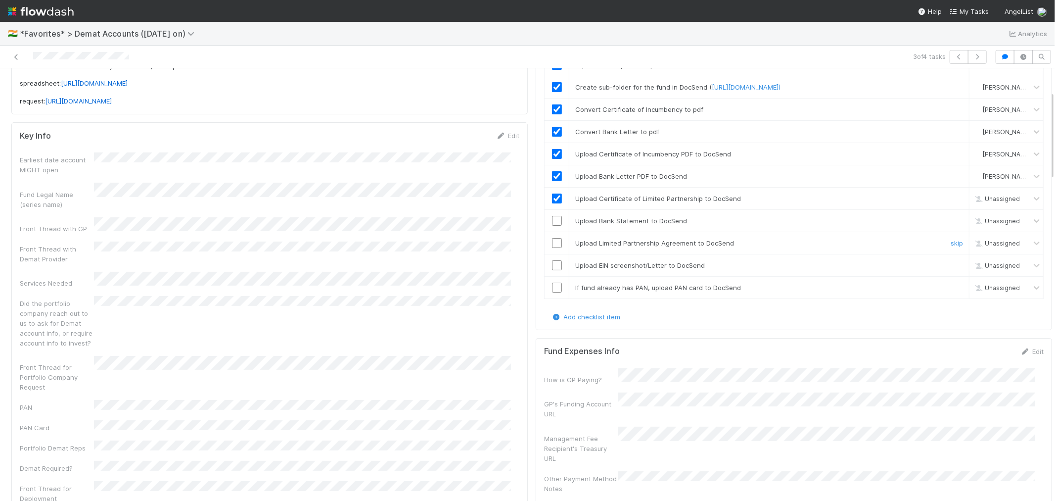
checkbox input "true"
click at [552, 226] on input "checkbox" at bounding box center [557, 221] width 10 height 10
click at [552, 248] on input "checkbox" at bounding box center [557, 243] width 10 height 10
click at [552, 270] on input "checkbox" at bounding box center [557, 265] width 10 height 10
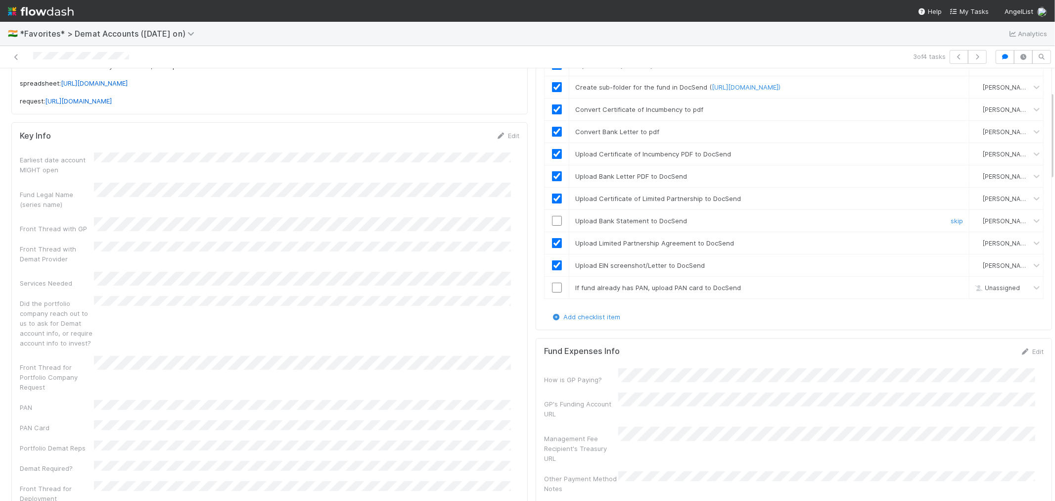
click at [552, 226] on input "checkbox" at bounding box center [557, 221] width 10 height 10
drag, startPoint x: 942, startPoint y: 297, endPoint x: 936, endPoint y: 299, distance: 6.7
click at [951, 291] on link "skip" at bounding box center [957, 287] width 12 height 8
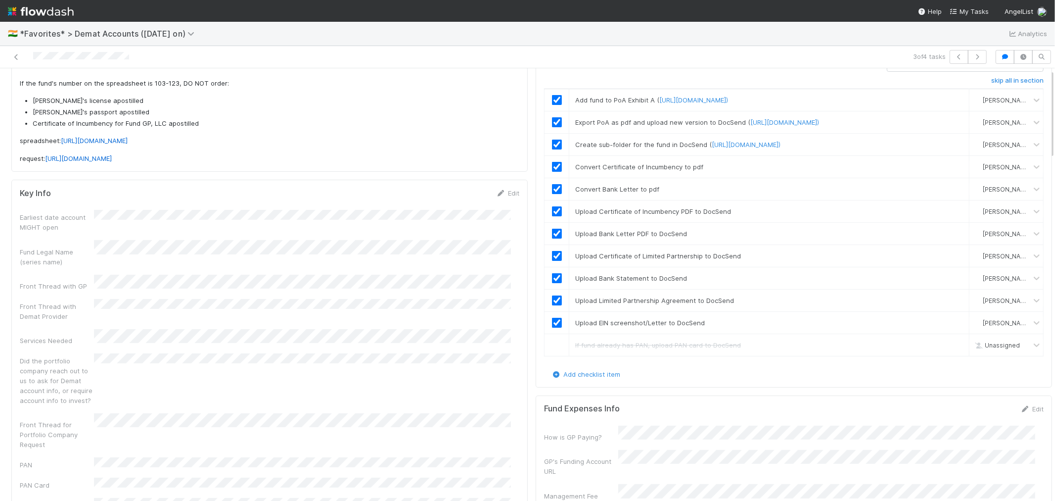
scroll to position [0, 0]
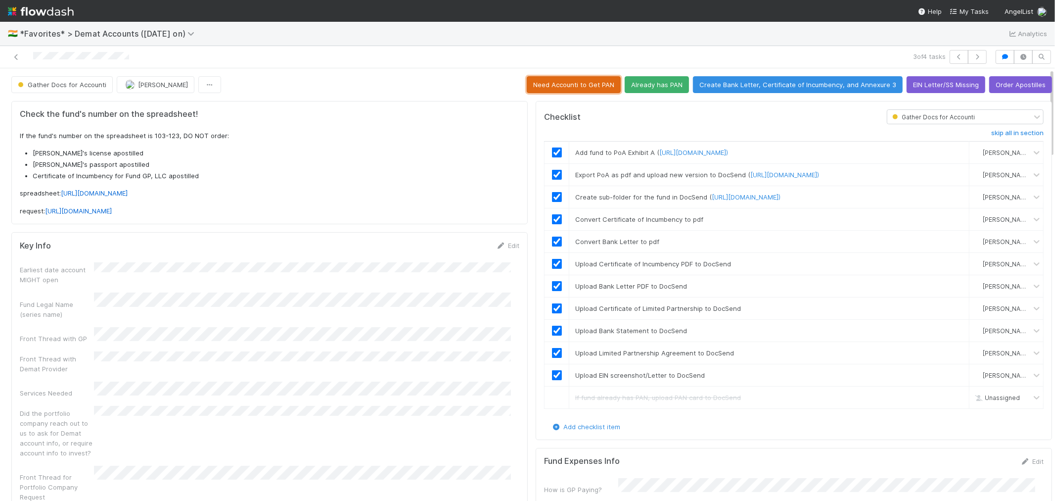
click at [587, 83] on button "Need Accounti to Get PAN" at bounding box center [574, 84] width 94 height 17
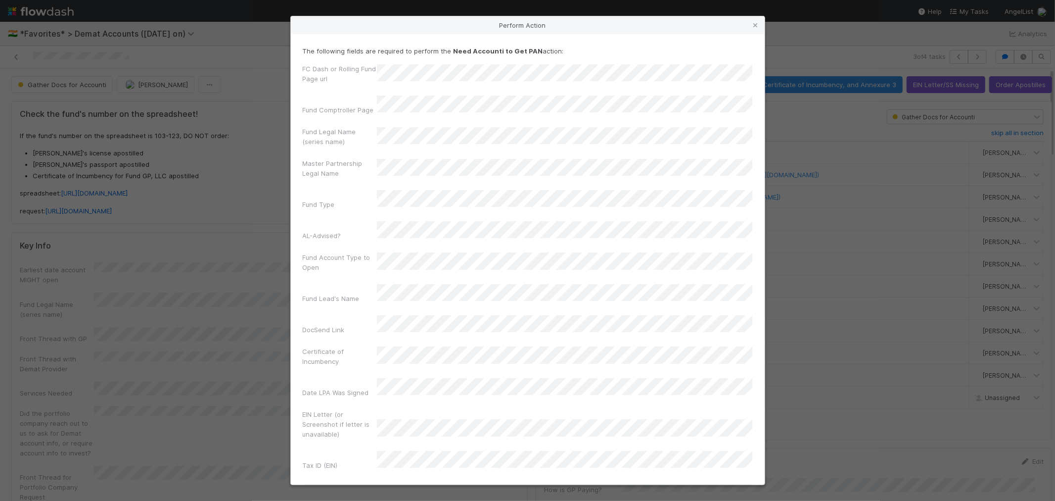
click at [509, 486] on button "Need Accounti to Get PAN" at bounding box center [528, 494] width 450 height 17
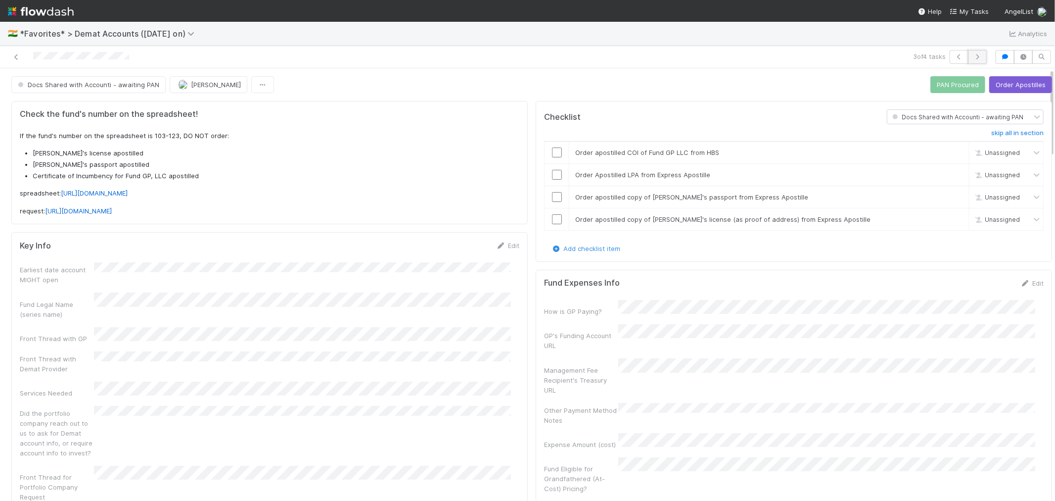
click at [972, 58] on icon "button" at bounding box center [977, 57] width 10 height 6
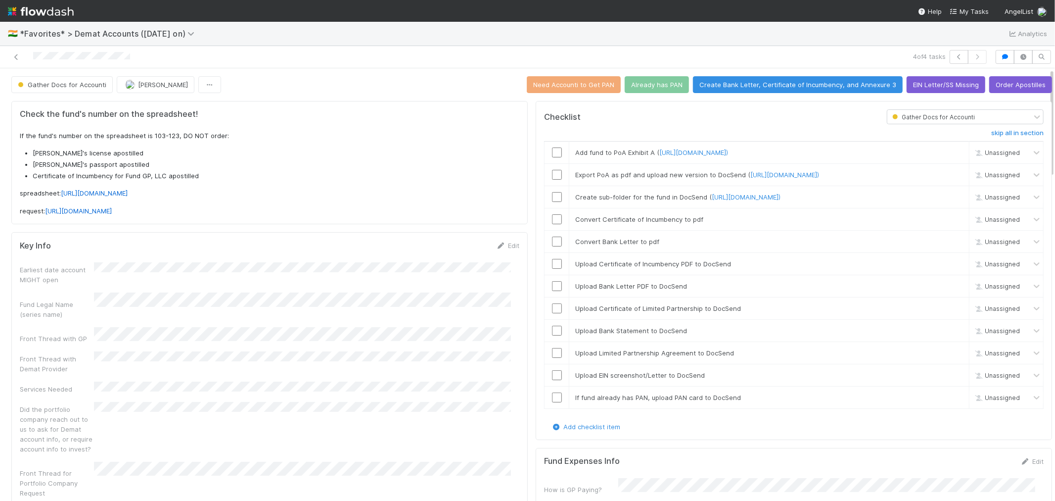
drag, startPoint x: 137, startPoint y: 55, endPoint x: 31, endPoint y: 53, distance: 106.4
click at [31, 53] on div at bounding box center [251, 57] width 495 height 14
click at [503, 246] on link "Edit" at bounding box center [507, 245] width 23 height 8
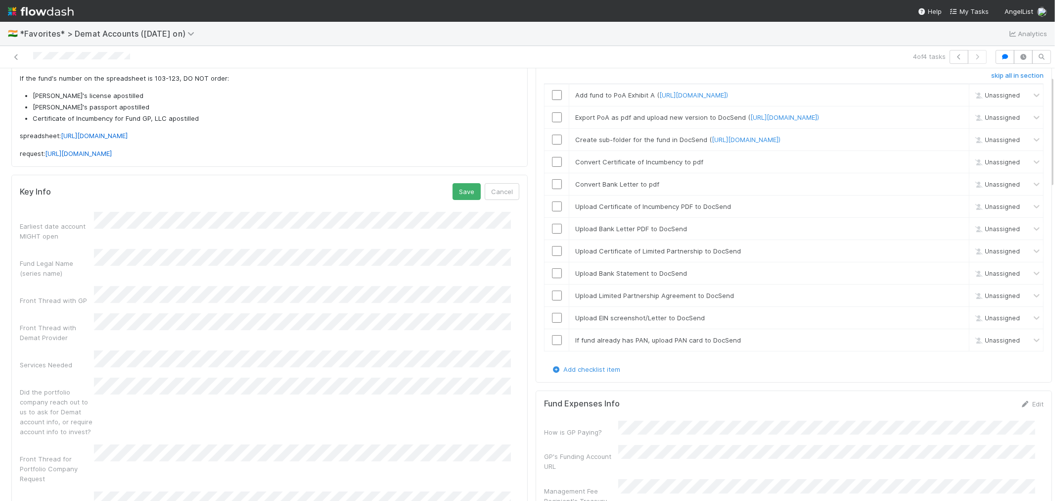
scroll to position [110, 0]
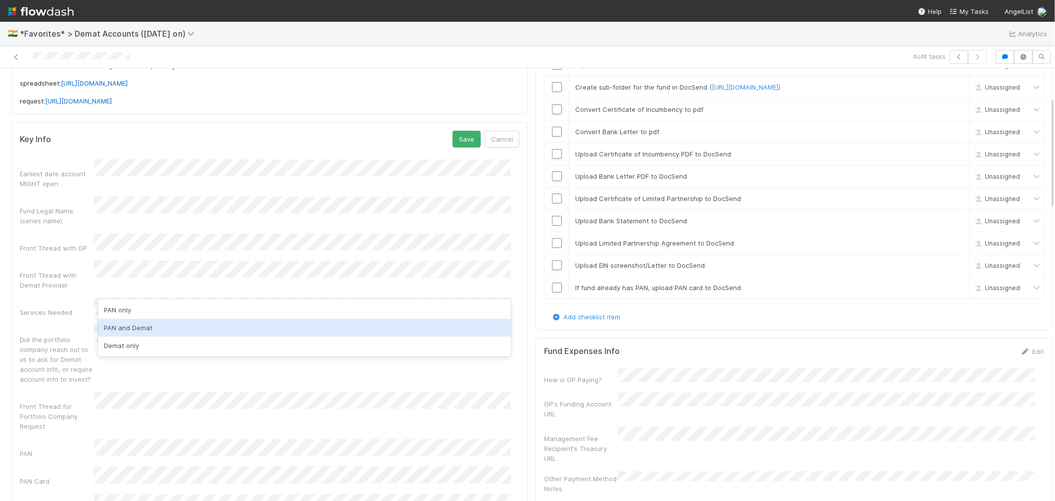
click at [119, 324] on div "PAN and Demat" at bounding box center [304, 328] width 413 height 18
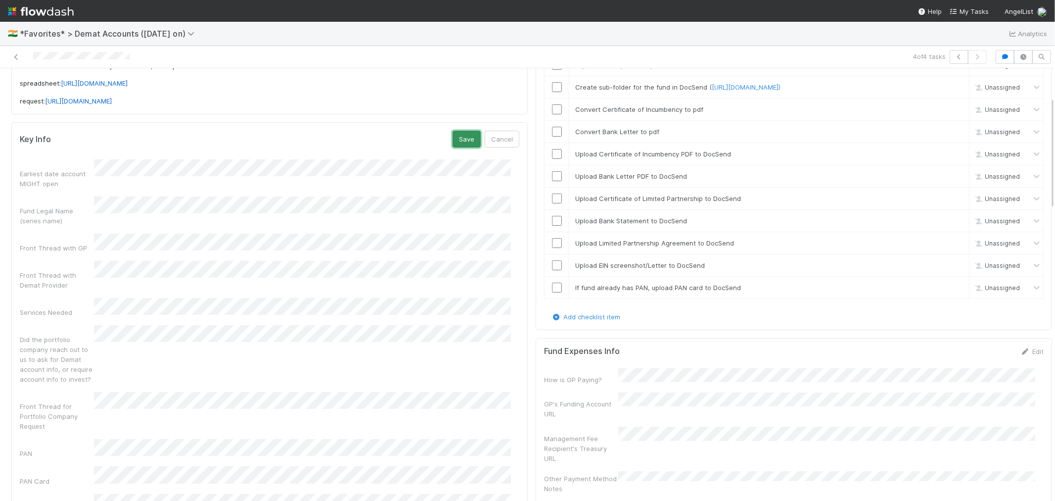
click at [460, 139] on button "Save" at bounding box center [467, 139] width 28 height 17
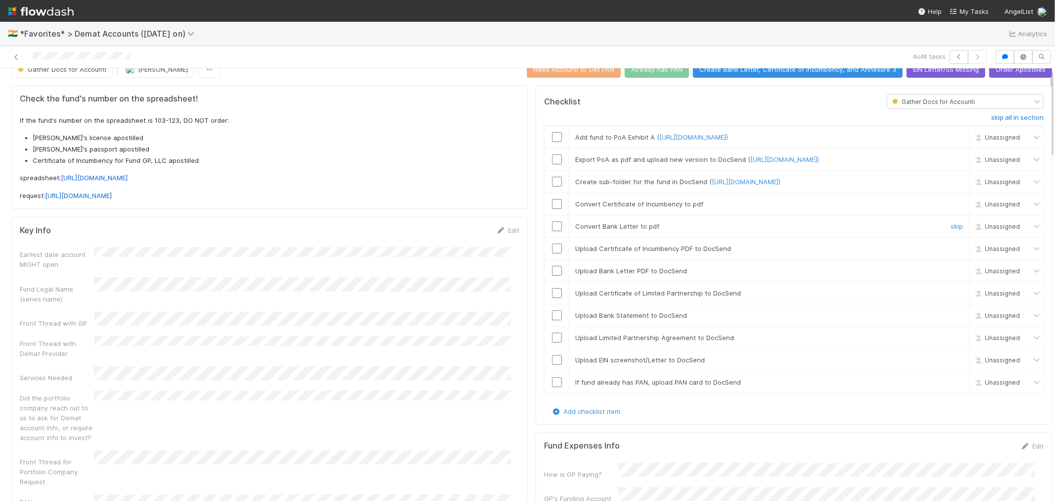
scroll to position [0, 0]
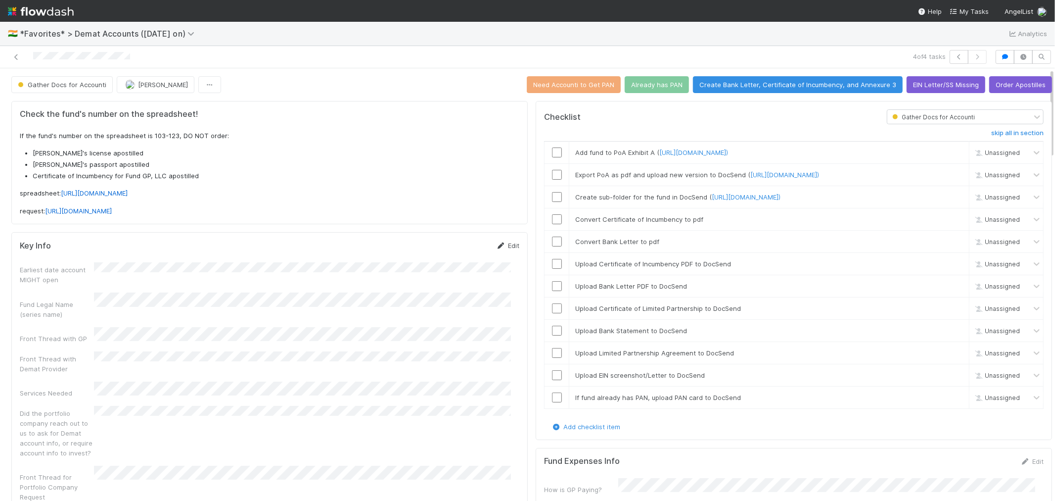
click at [507, 244] on link "Edit" at bounding box center [507, 245] width 23 height 8
drag, startPoint x: 686, startPoint y: 159, endPoint x: 687, endPoint y: 154, distance: 5.3
drag, startPoint x: 139, startPoint y: 57, endPoint x: 28, endPoint y: 58, distance: 111.8
click at [28, 58] on div at bounding box center [251, 57] width 495 height 14
click at [490, 249] on button "Cancel" at bounding box center [502, 248] width 35 height 17
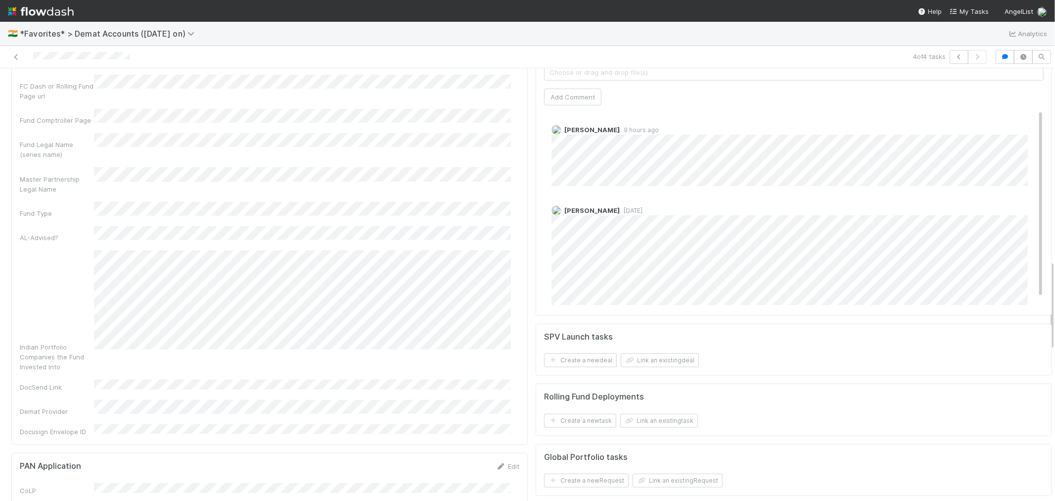
scroll to position [934, 0]
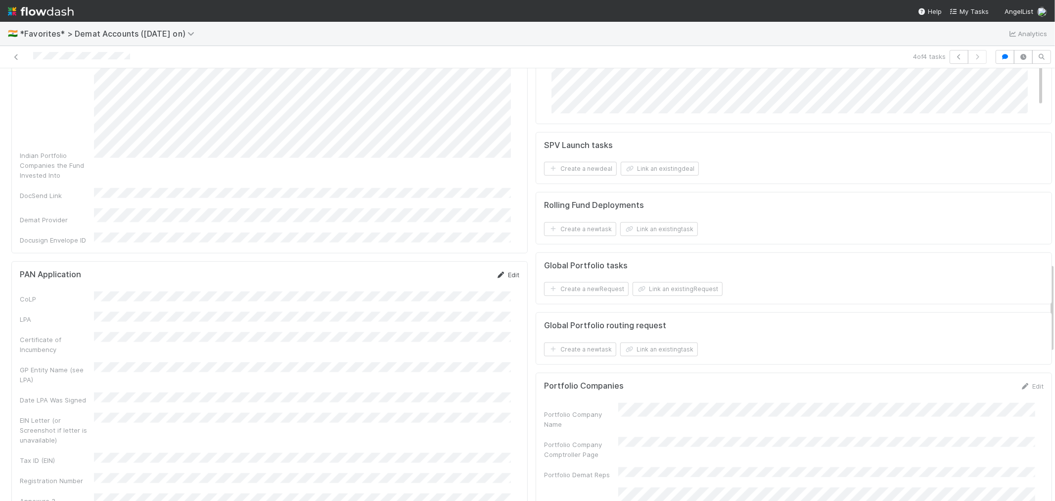
click at [496, 272] on icon at bounding box center [501, 275] width 10 height 6
click at [489, 270] on button "Cancel" at bounding box center [502, 278] width 35 height 17
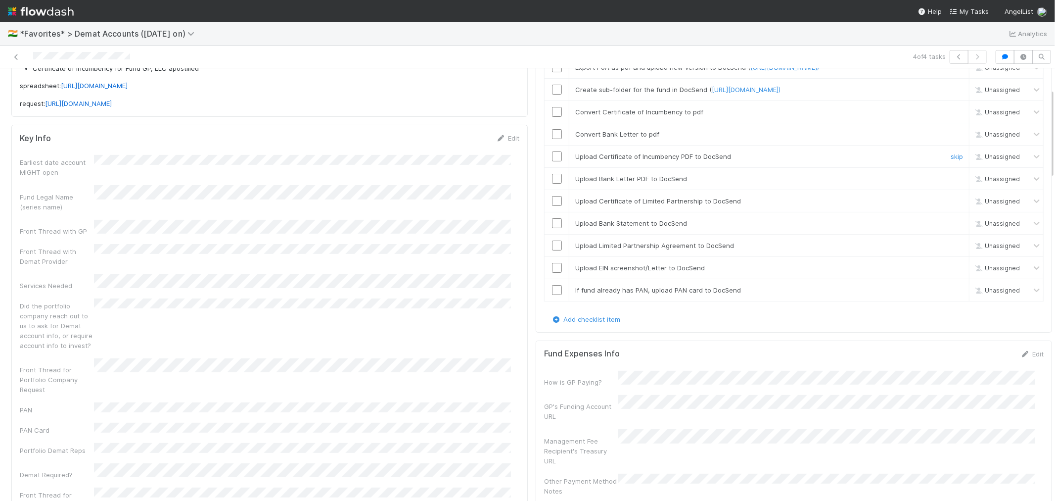
scroll to position [0, 0]
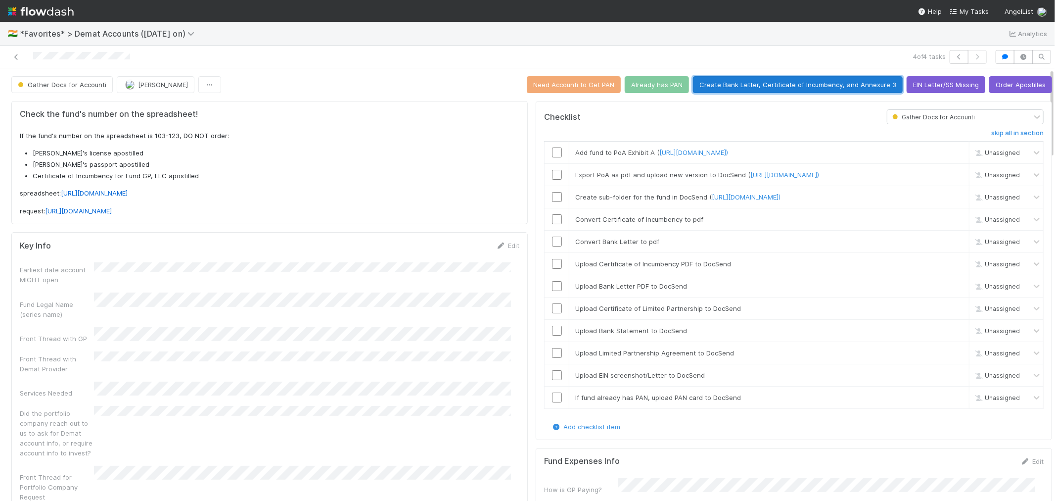
click at [749, 86] on button "Create Bank Letter, Certificate of Incumbency, and Annexure 3" at bounding box center [798, 84] width 210 height 17
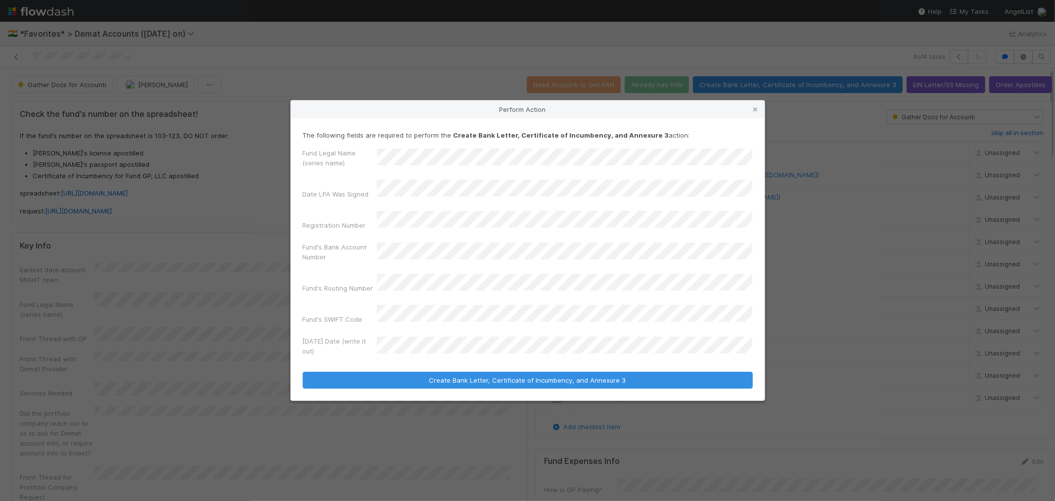
click at [303, 371] on button "Create Bank Letter, Certificate of Incumbency, and Annexure 3" at bounding box center [528, 379] width 450 height 17
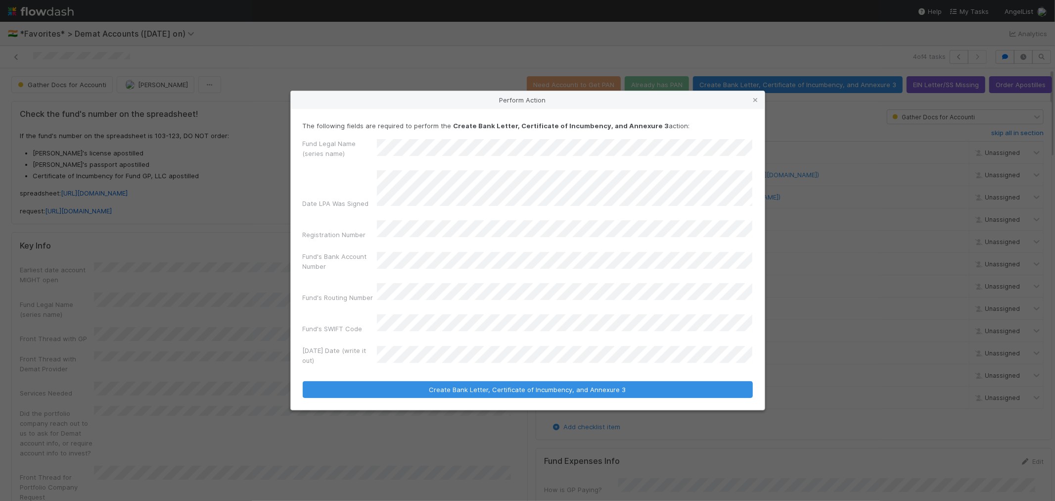
click at [754, 103] on icon at bounding box center [756, 100] width 10 height 6
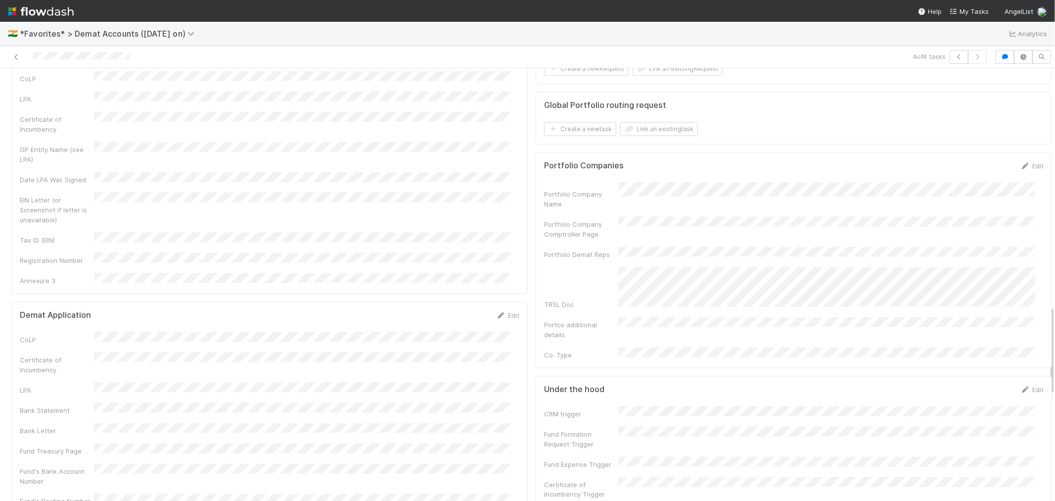
scroll to position [989, 0]
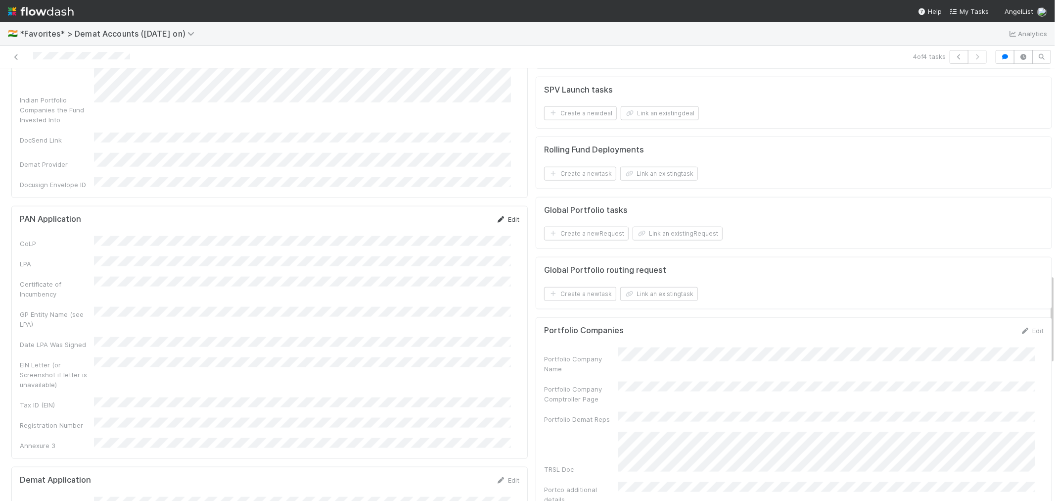
click at [505, 215] on link "Edit" at bounding box center [507, 219] width 23 height 8
click at [453, 214] on button "Save" at bounding box center [467, 222] width 28 height 17
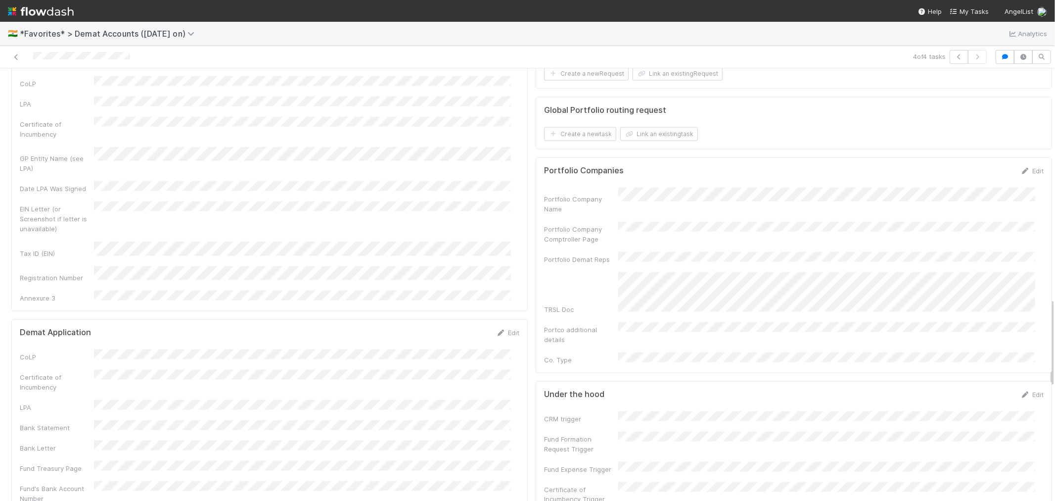
scroll to position [1154, 0]
click at [506, 323] on link "Edit" at bounding box center [507, 327] width 23 height 8
click at [497, 322] on button "Cancel" at bounding box center [502, 330] width 35 height 17
click at [440, 344] on div "CoLP Certificate of Incumbency LPA Bank Statement Bank Letter Fund Treasury Pag…" at bounding box center [270, 453] width 500 height 219
click at [507, 323] on link "Edit" at bounding box center [507, 327] width 23 height 8
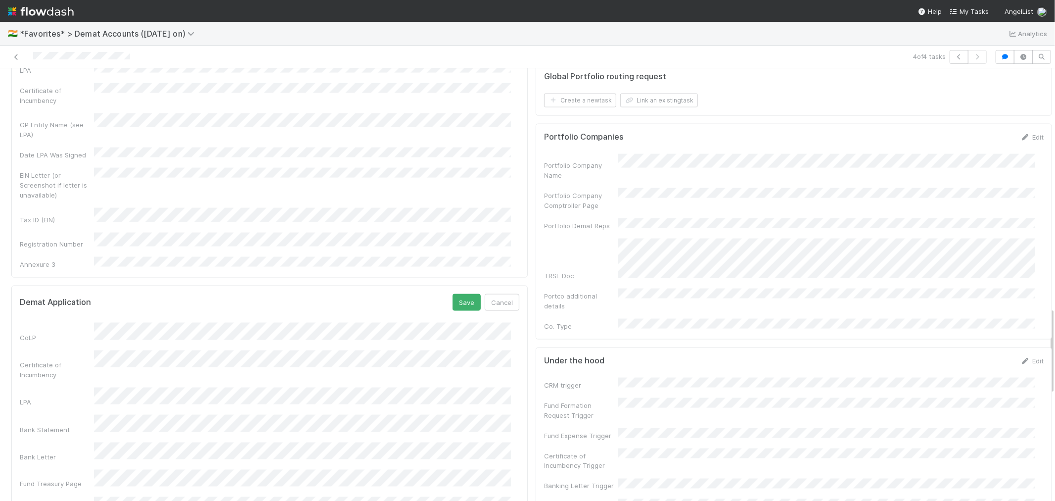
scroll to position [1209, 0]
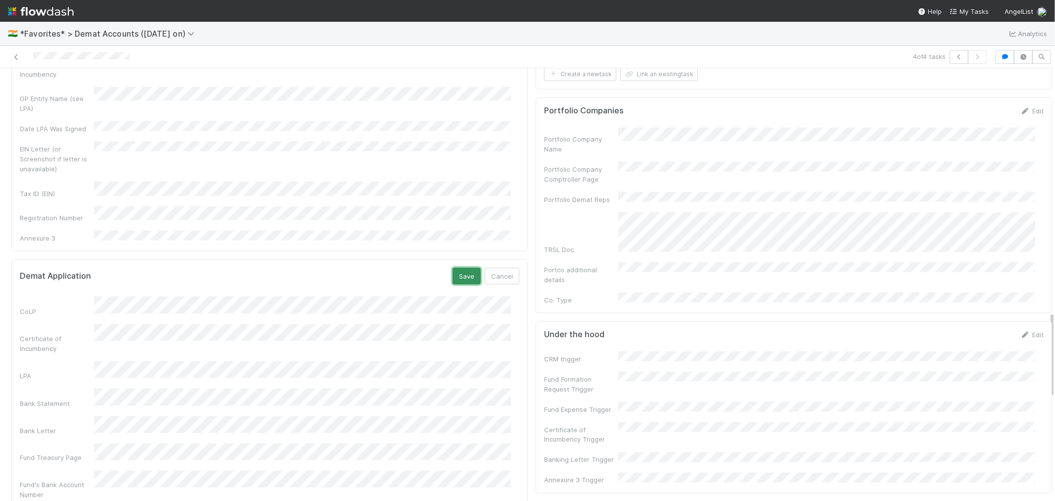
click at [453, 268] on button "Save" at bounding box center [467, 276] width 28 height 17
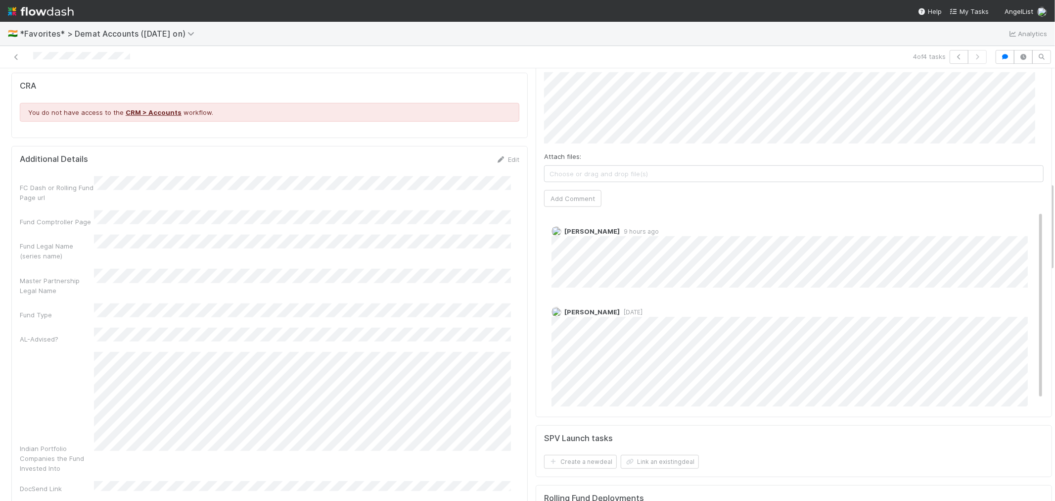
scroll to position [549, 0]
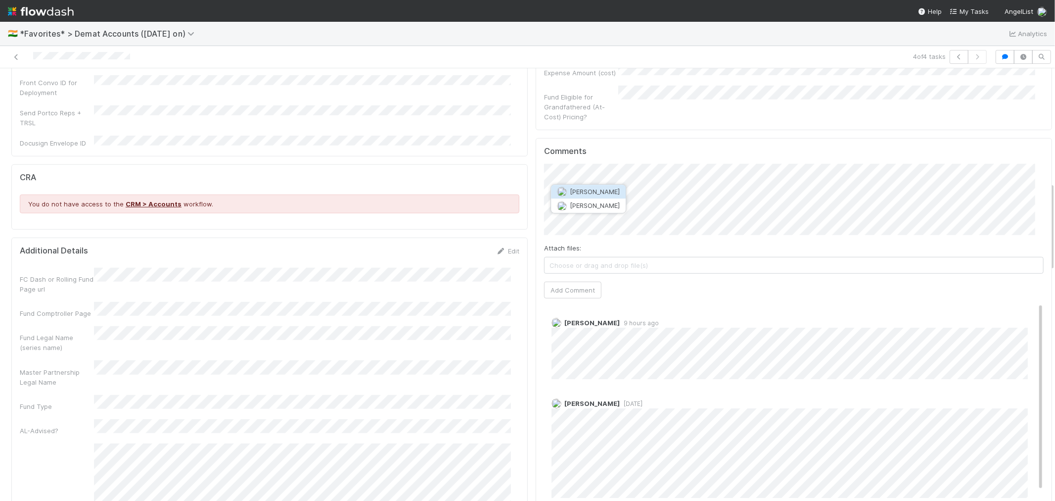
click at [604, 202] on span "Jeremy Nsouli" at bounding box center [595, 206] width 50 height 8
click at [693, 257] on span "Choose or drag and drop file(s)" at bounding box center [794, 265] width 499 height 16
click at [577, 281] on button "Add Comment" at bounding box center [572, 289] width 57 height 17
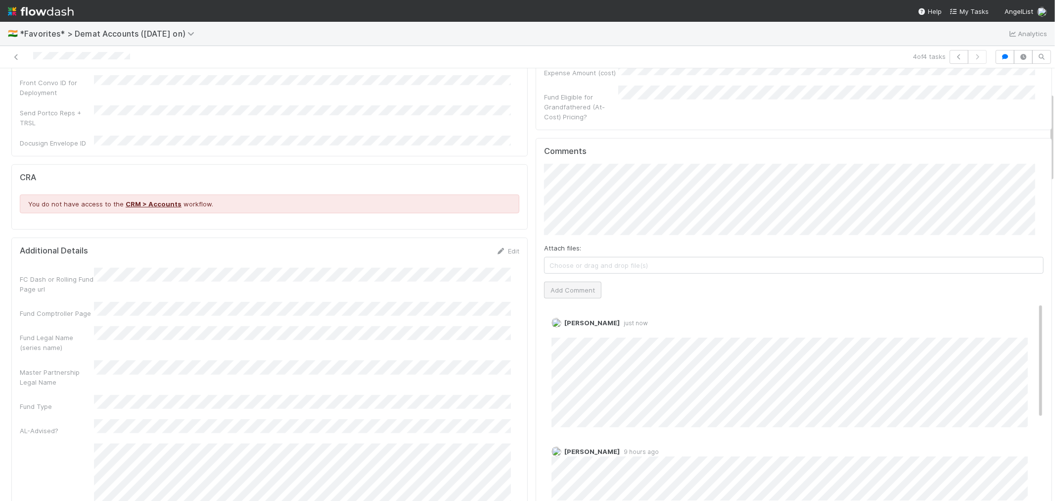
scroll to position [0, 0]
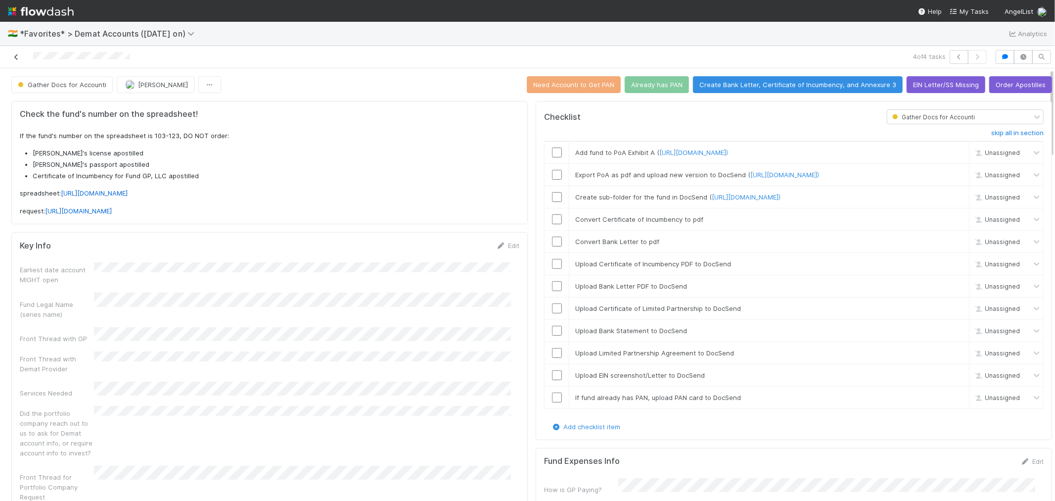
click at [16, 58] on icon at bounding box center [16, 57] width 10 height 6
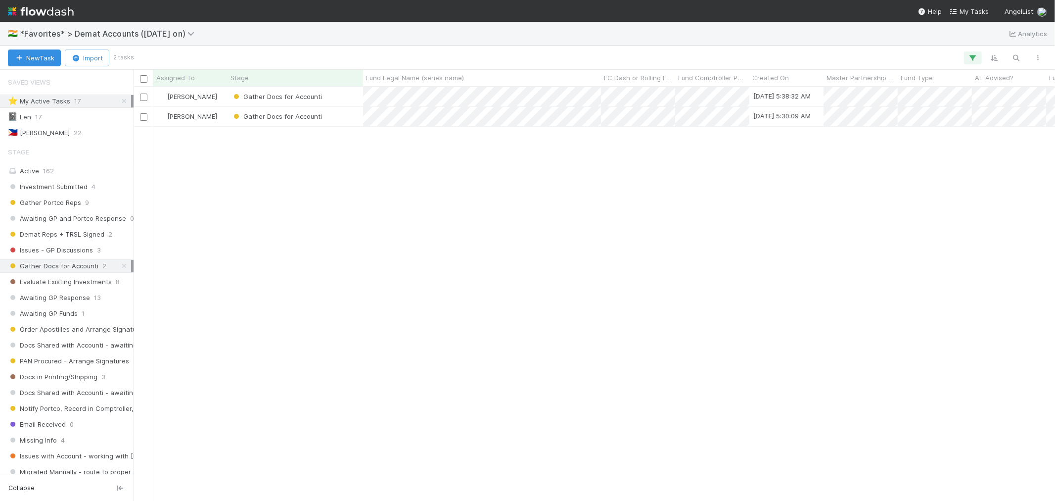
scroll to position [405, 913]
click at [443, 233] on div "Roselyn de Villa Gather Docs for Accounti 8/12/25, 5:38:32 AM 0 0 1 0 0 0 0 8/1…" at bounding box center [594, 293] width 921 height 413
click at [109, 37] on span "*Favorites* > Demat Accounts ([DATE] on)" at bounding box center [110, 34] width 180 height 10
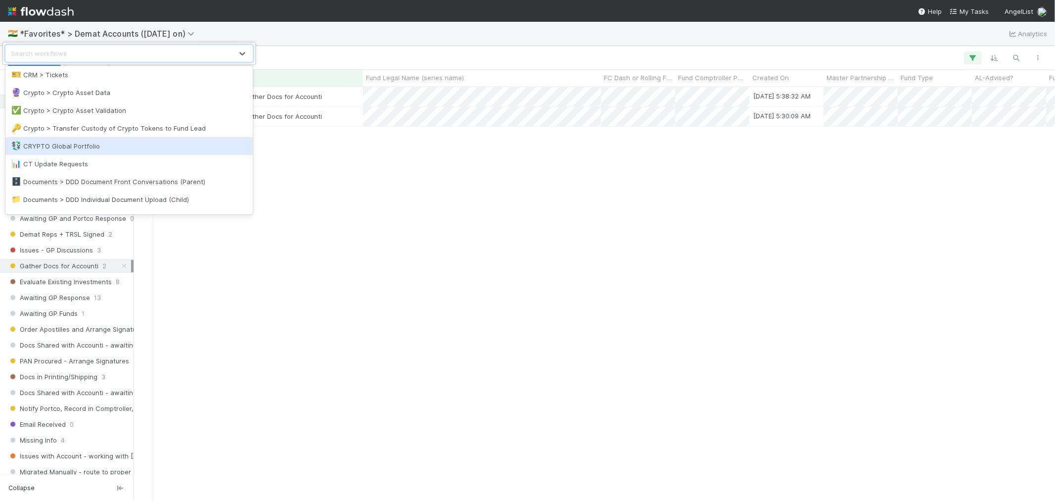
scroll to position [220, 0]
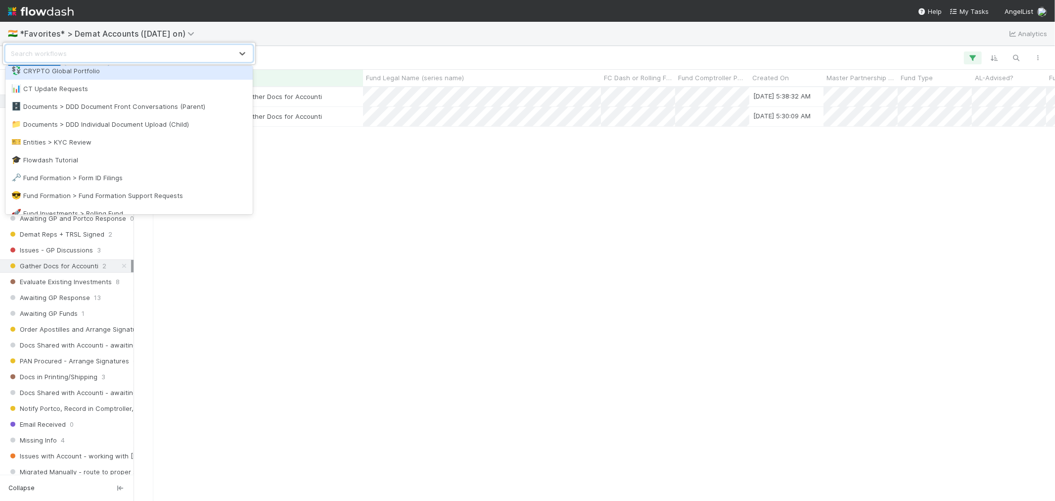
click at [100, 75] on div "💱 CRYPTO Global Portfolio" at bounding box center [128, 71] width 235 height 10
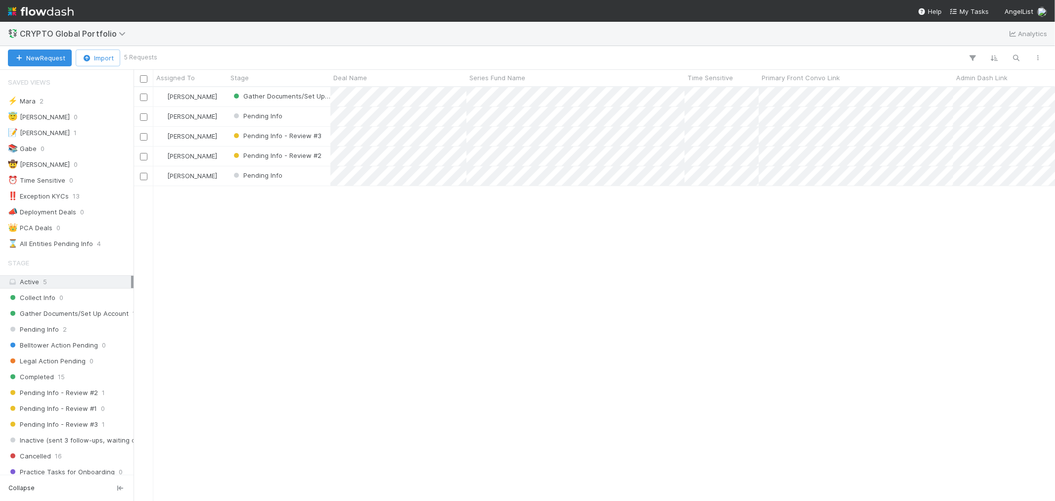
scroll to position [405, 913]
click at [97, 34] on span "CRYPTO Global Portfolio" at bounding box center [75, 34] width 111 height 10
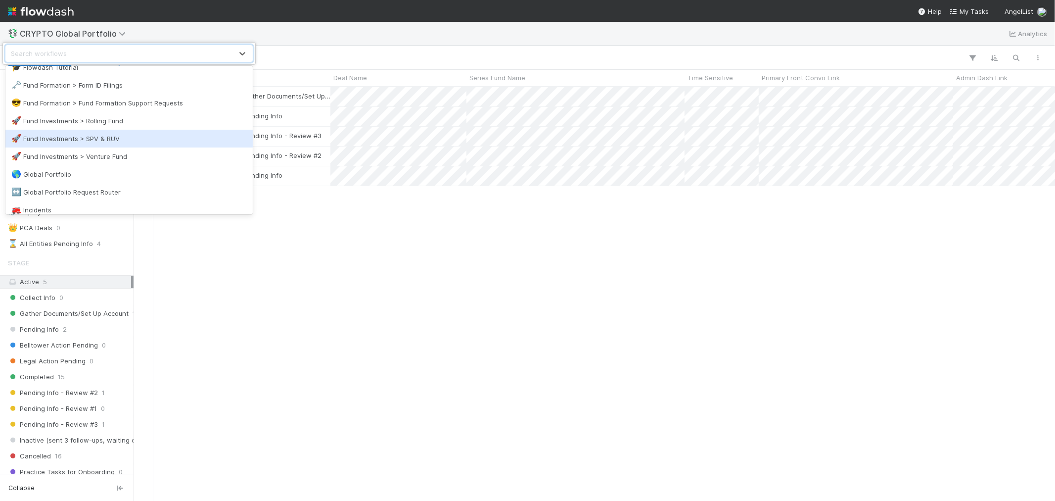
scroll to position [329, 0]
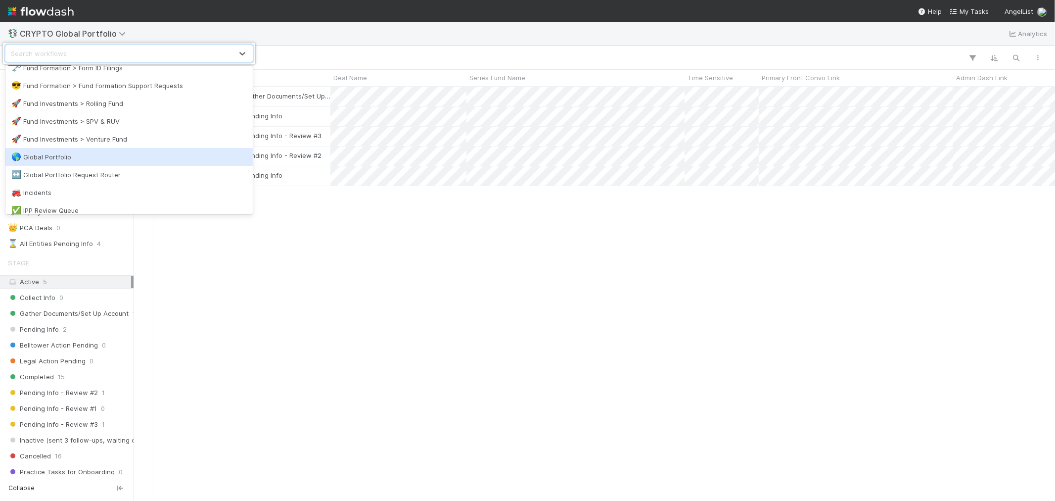
click at [76, 161] on div "🌎 Global Portfolio" at bounding box center [128, 157] width 247 height 18
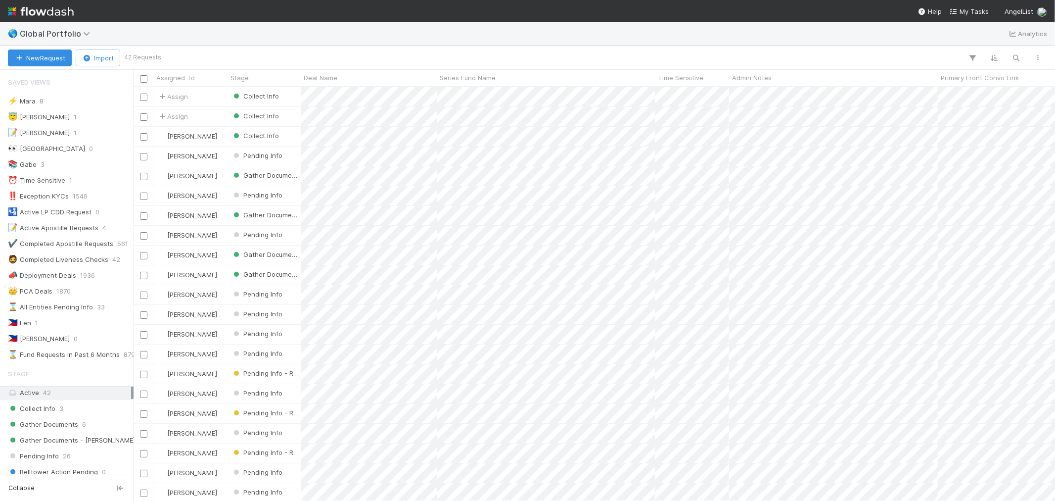
scroll to position [8, 8]
click at [55, 319] on div "🇵🇭 Len 1" at bounding box center [69, 323] width 123 height 12
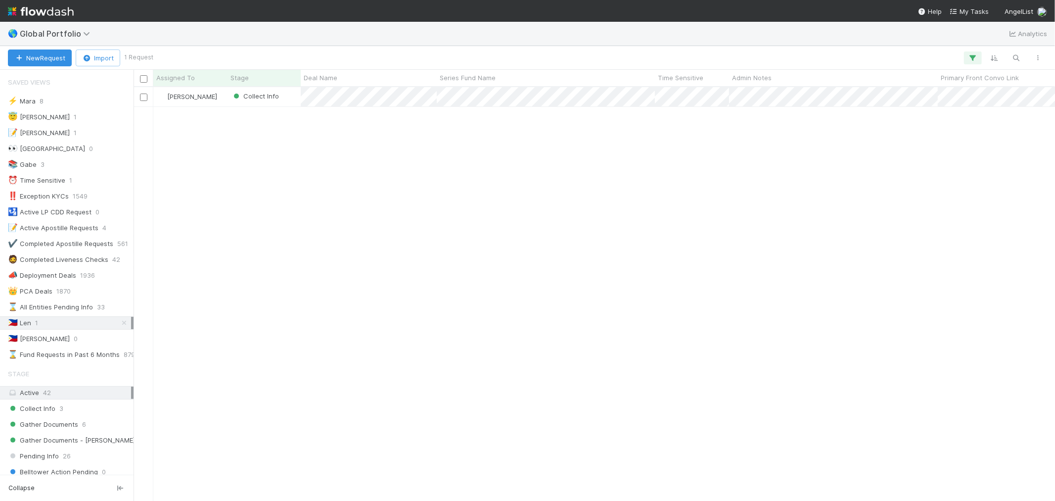
scroll to position [405, 913]
click at [369, 126] on div "Roselyn de Villa Collect Info 8/21/25, 7:00:29 AM 8/21/25, 6:19:32 AM 0 0 0 0 1…" at bounding box center [594, 293] width 921 height 413
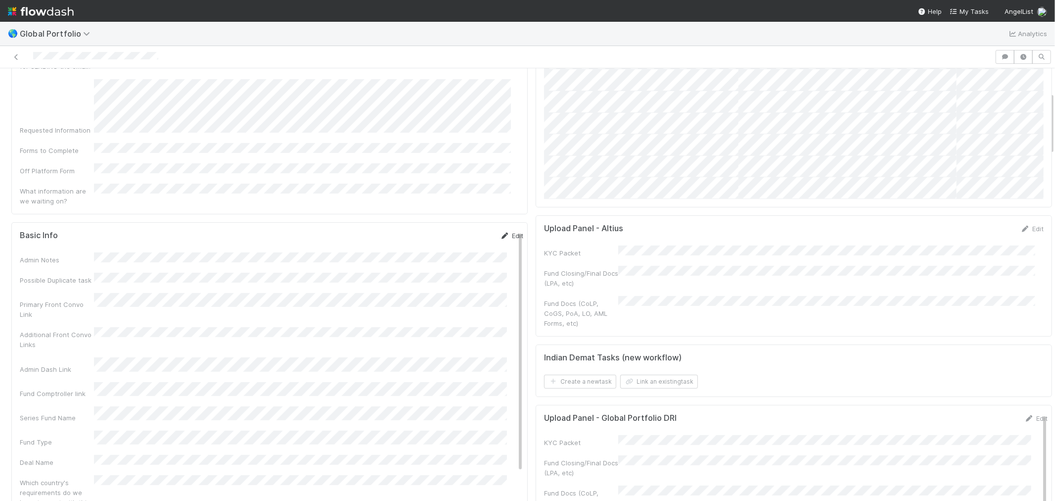
click at [500, 232] on icon at bounding box center [505, 235] width 10 height 6
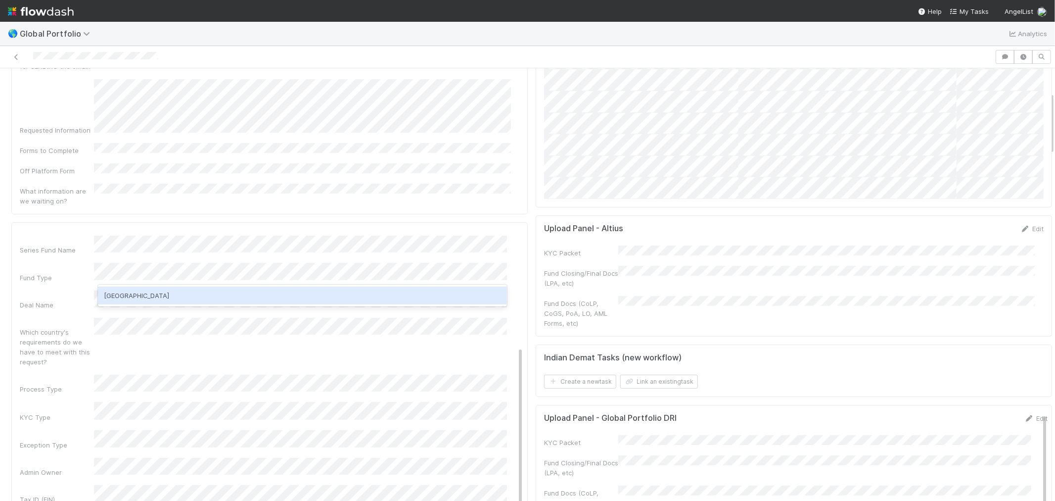
click at [137, 299] on div "Spain" at bounding box center [302, 295] width 409 height 18
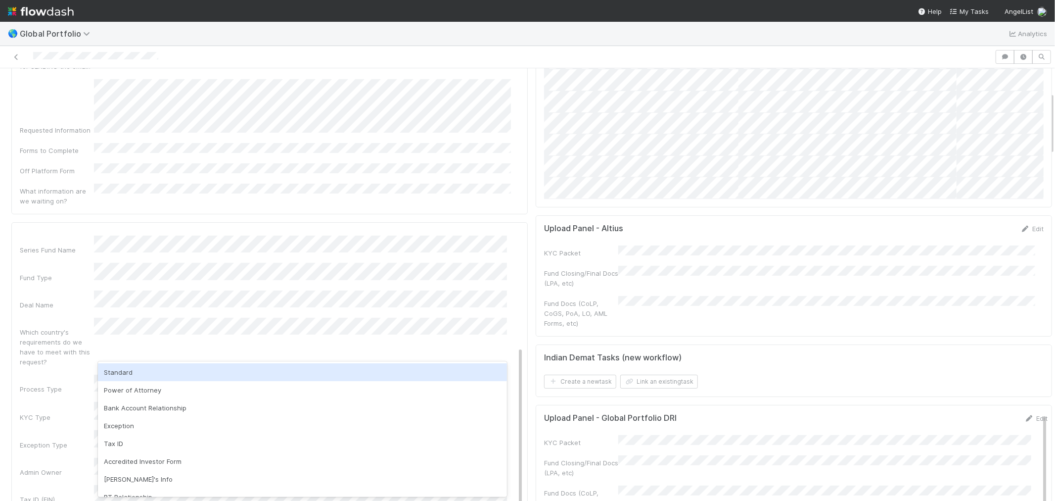
click at [127, 376] on div "Standard" at bounding box center [302, 372] width 409 height 18
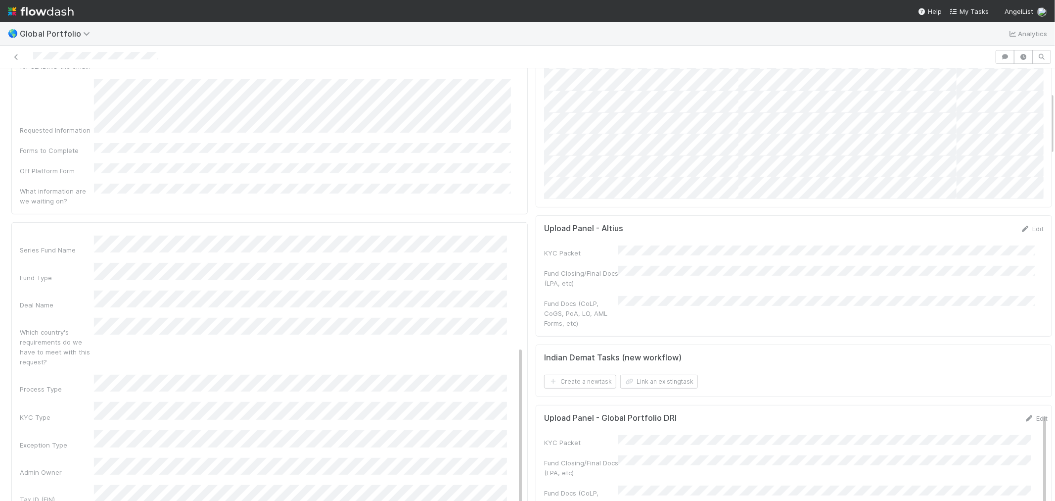
click at [77, 412] on div "KYC Type" at bounding box center [57, 417] width 74 height 10
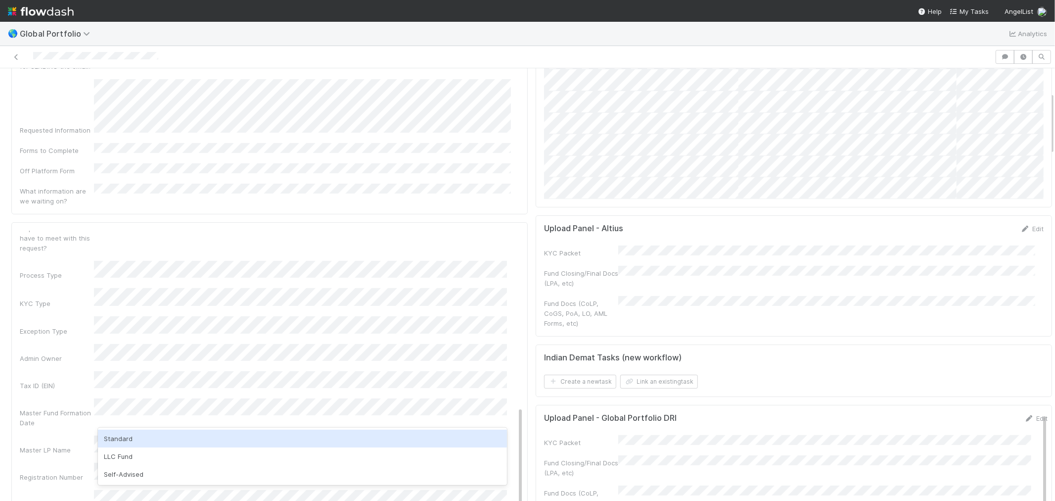
click at [120, 442] on div "Standard" at bounding box center [302, 438] width 409 height 18
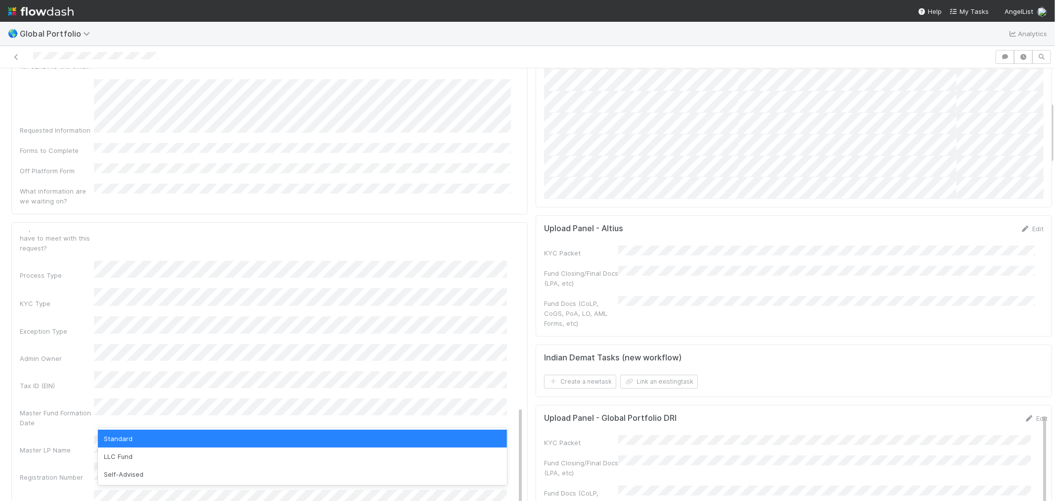
scroll to position [274, 0]
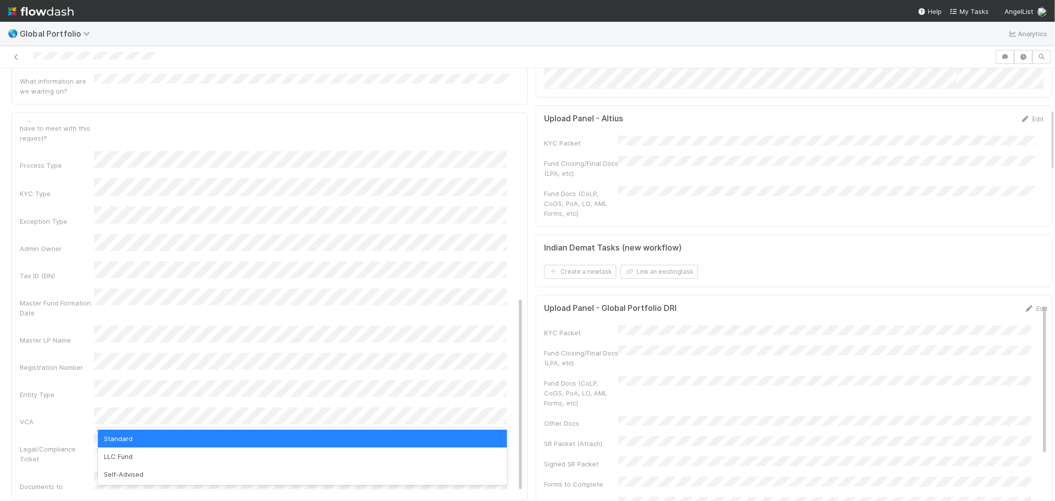
click at [80, 407] on div "VCA" at bounding box center [271, 416] width 503 height 19
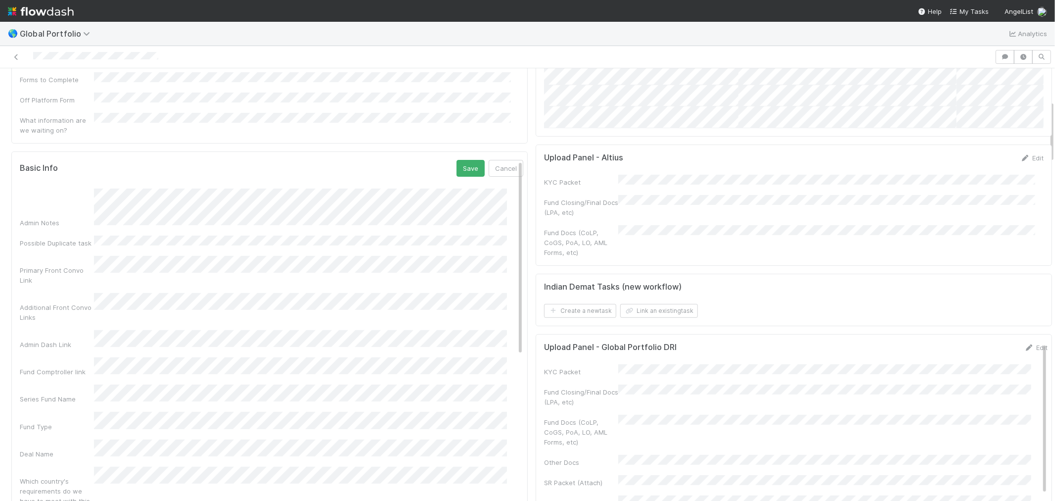
scroll to position [220, 0]
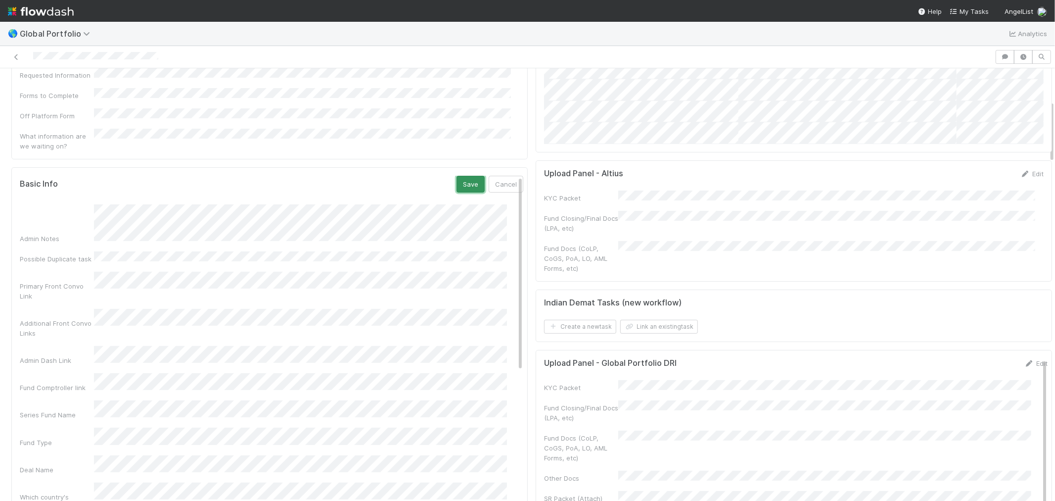
click at [457, 176] on button "Save" at bounding box center [471, 184] width 28 height 17
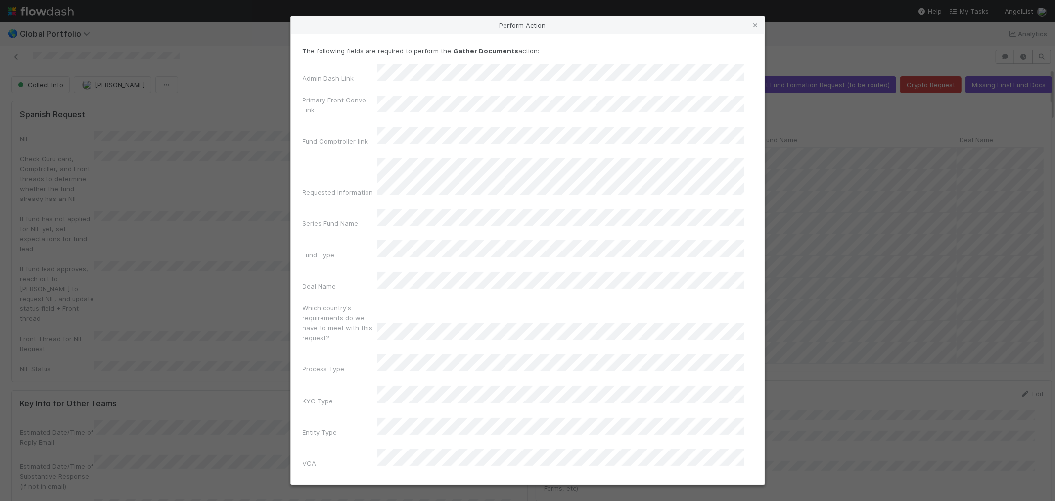
scroll to position [104, 0]
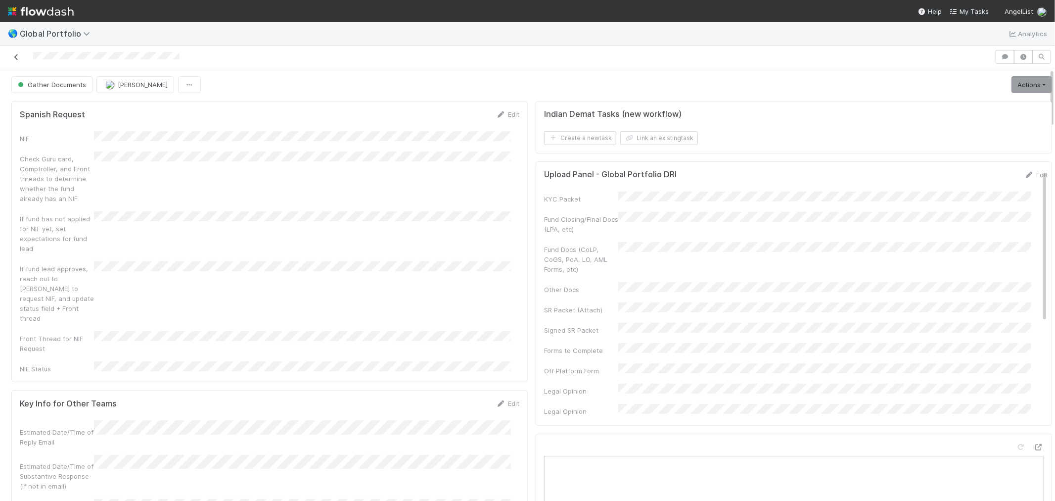
click at [17, 57] on icon at bounding box center [16, 57] width 10 height 6
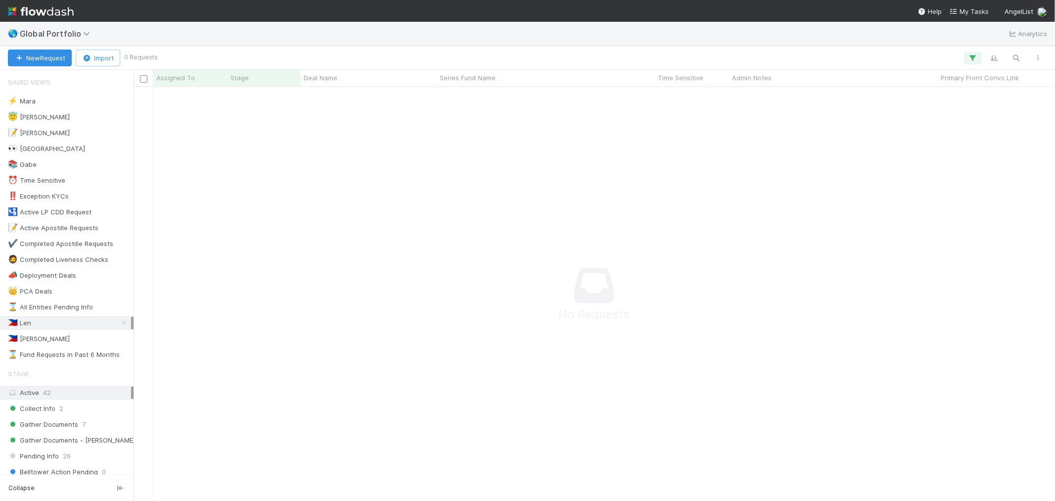
scroll to position [8, 8]
click at [55, 36] on span "Global Portfolio" at bounding box center [57, 34] width 75 height 10
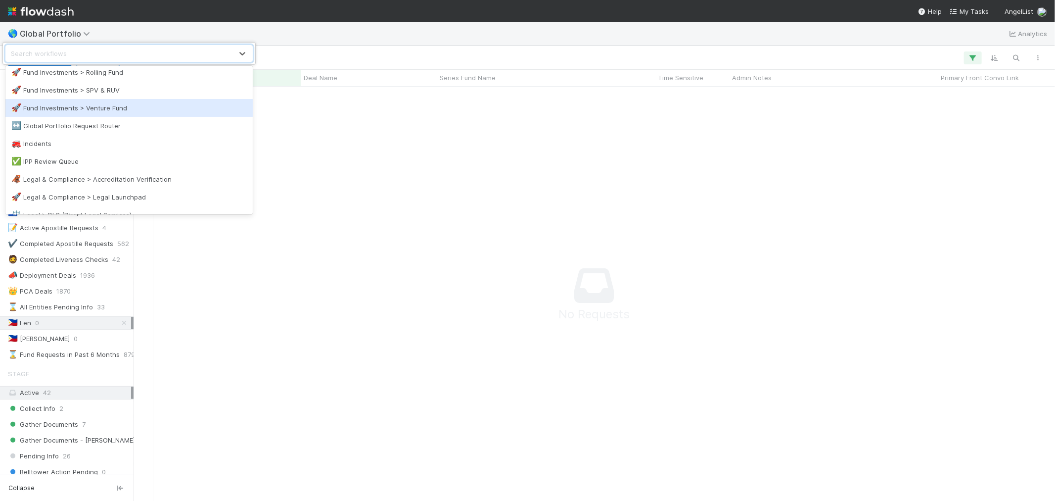
scroll to position [384, 0]
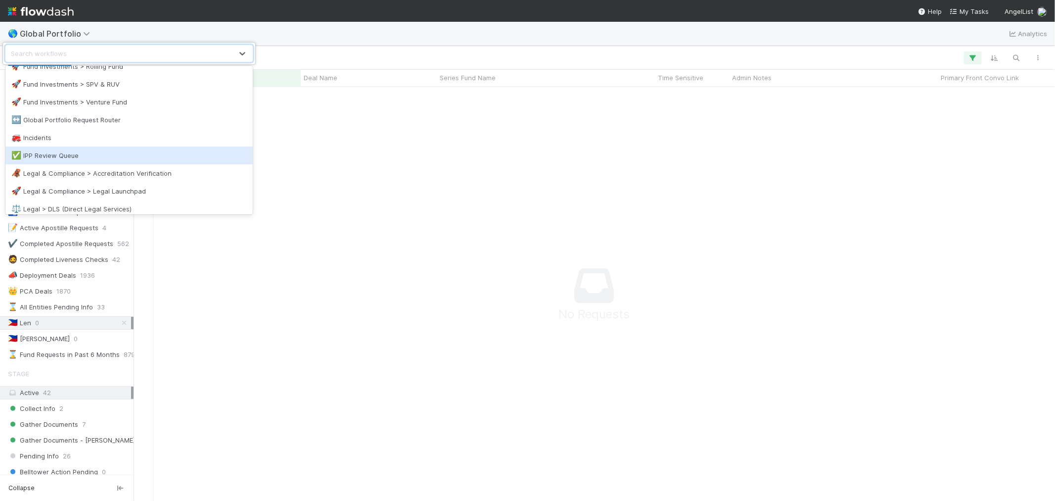
click at [66, 150] on div "✅ IPP Review Queue" at bounding box center [128, 155] width 235 height 10
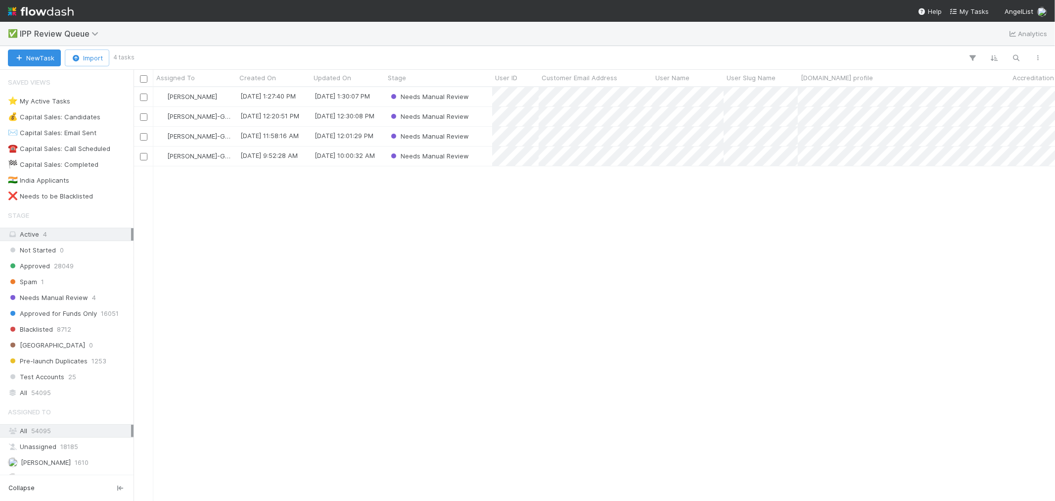
scroll to position [405, 913]
click at [485, 99] on div "Needs Manual Review" at bounding box center [438, 96] width 107 height 19
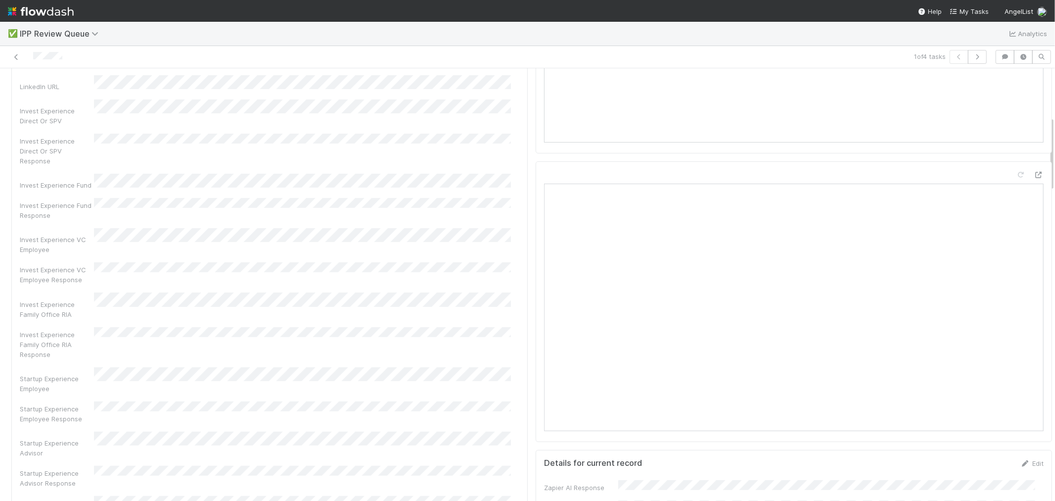
scroll to position [274, 0]
click at [355, 324] on div "User Name User Slug Name Angel.co profile Yearly Range Allocated To Startups Pe…" at bounding box center [270, 254] width 500 height 780
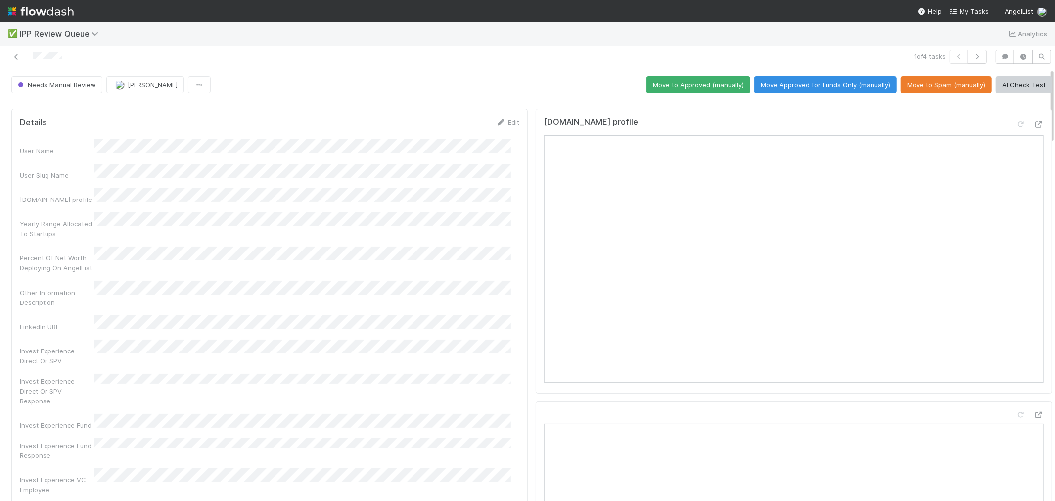
click at [809, 91] on button "Move Approved for Funds Only (manually)" at bounding box center [825, 84] width 142 height 17
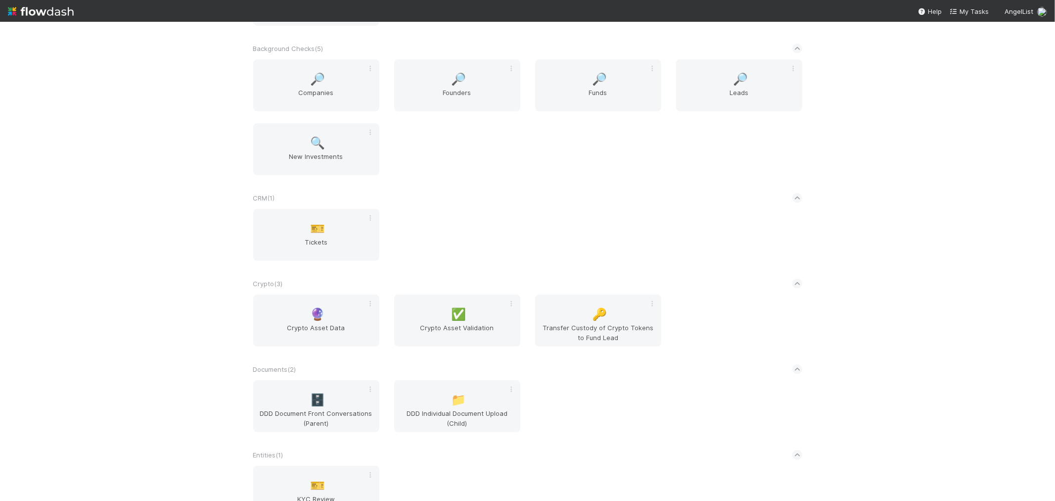
scroll to position [549, 0]
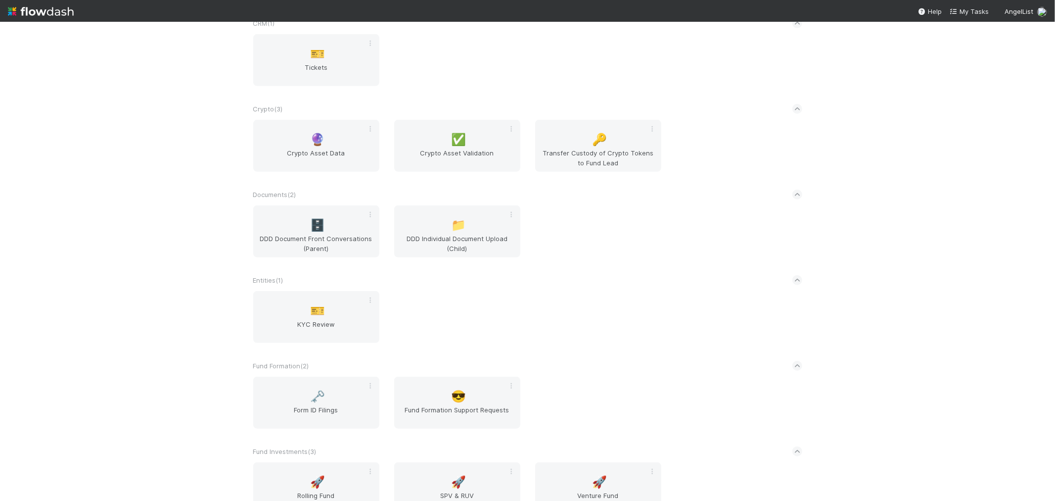
click at [620, 283] on div "Entities ( 1 )" at bounding box center [527, 280] width 549 height 22
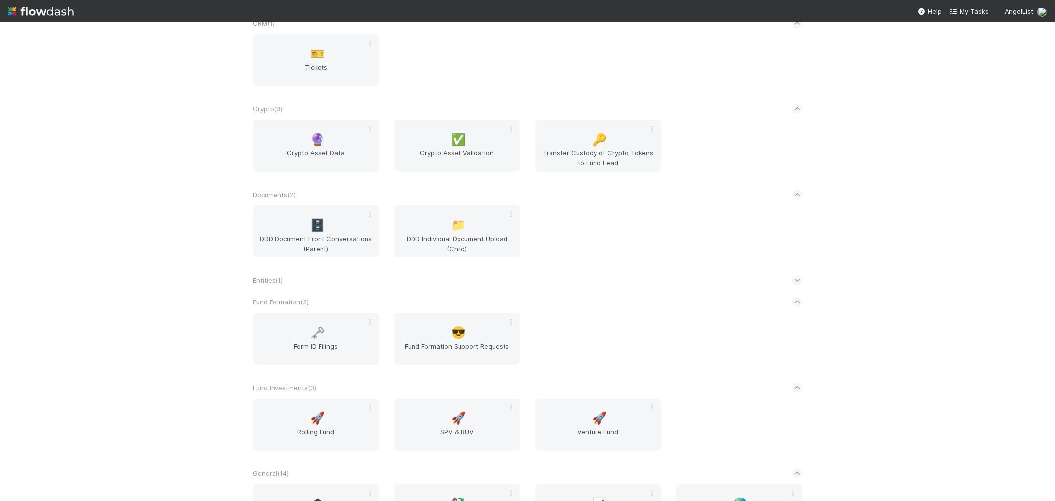
scroll to position [865, 0]
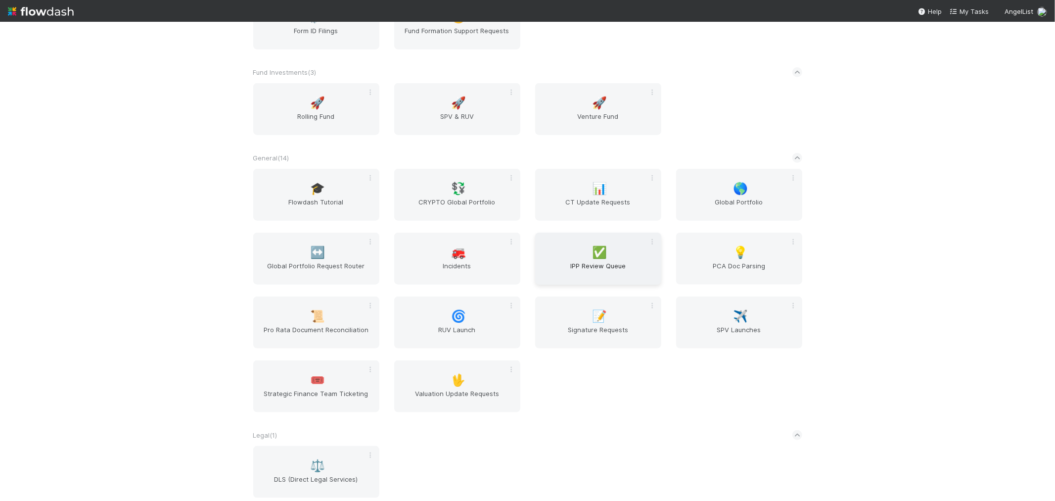
click at [605, 261] on span "IPP Review Queue" at bounding box center [598, 271] width 118 height 20
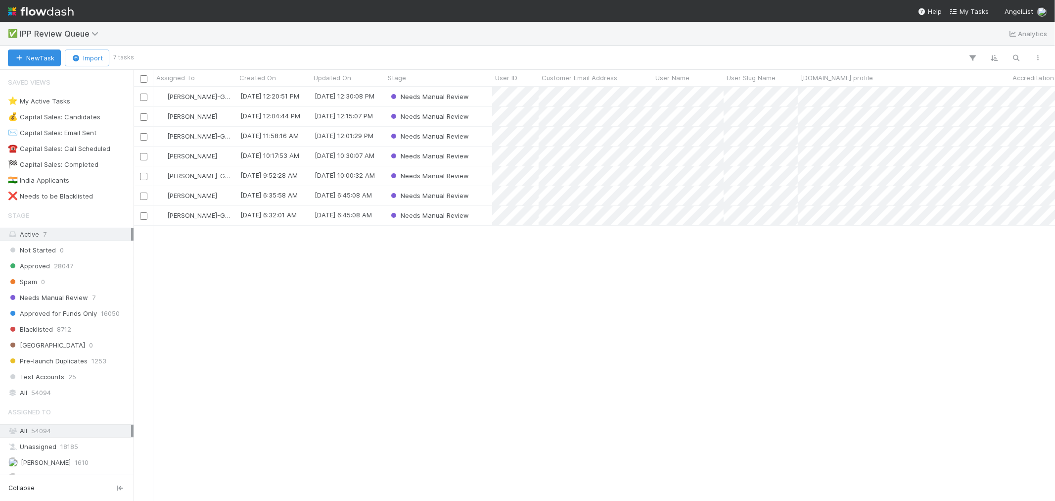
scroll to position [405, 913]
click at [63, 104] on div "⭐ My Active Tasks" at bounding box center [39, 101] width 62 height 12
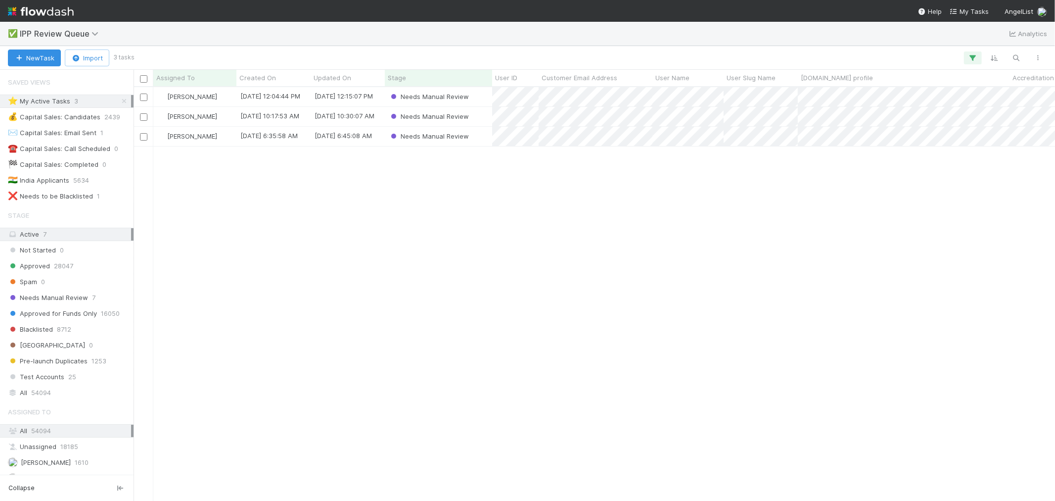
scroll to position [405, 913]
click at [488, 141] on div "Needs Manual Review" at bounding box center [438, 136] width 107 height 19
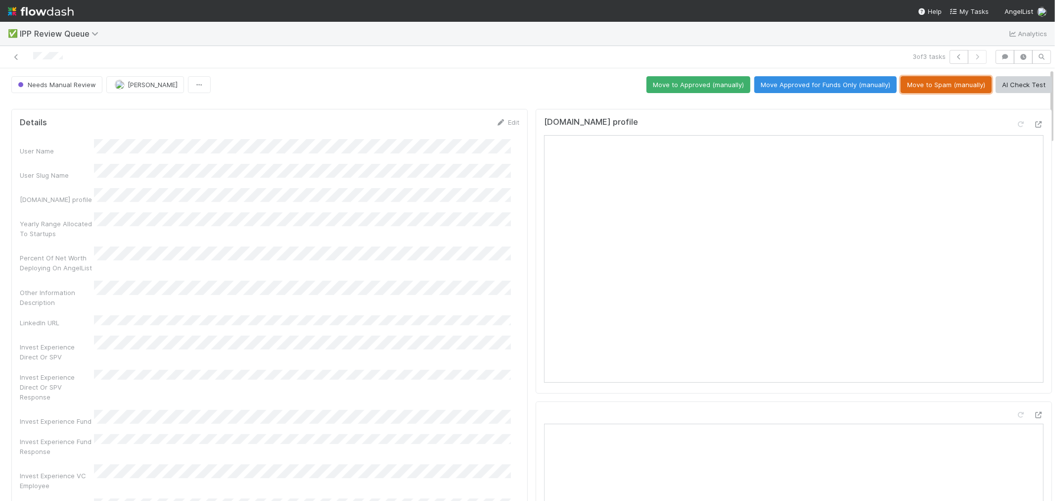
click at [955, 83] on button "Move to Spam (manually)" at bounding box center [946, 84] width 91 height 17
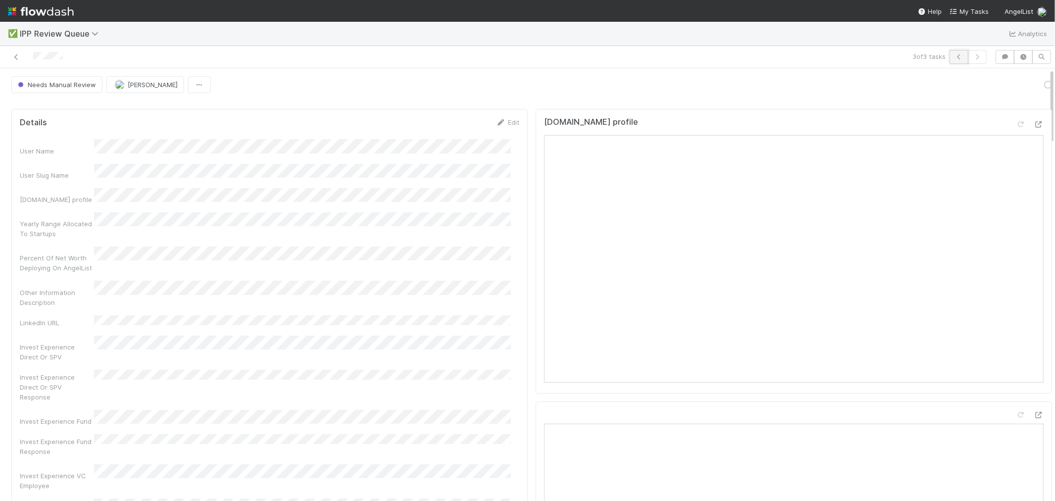
click at [954, 57] on icon "button" at bounding box center [959, 57] width 10 height 6
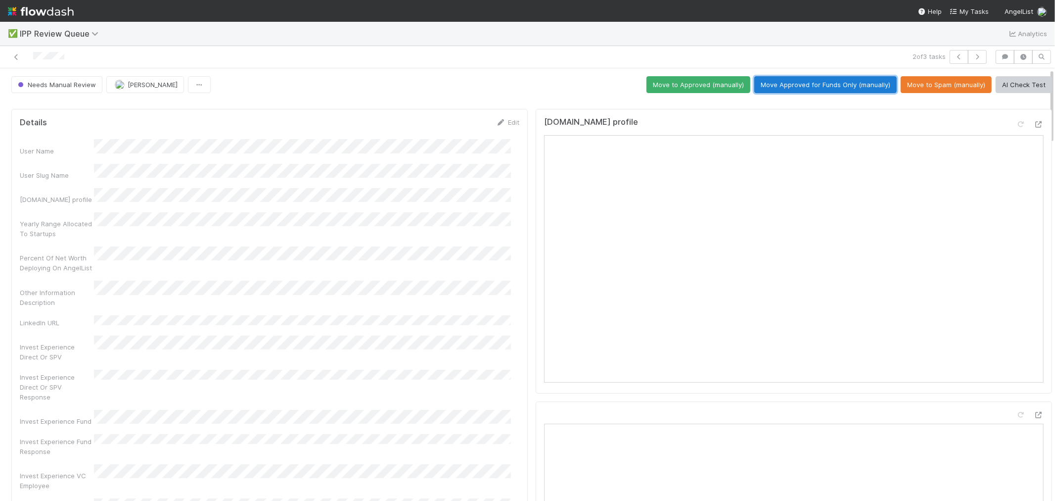
click at [857, 88] on button "Move Approved for Funds Only (manually)" at bounding box center [825, 84] width 142 height 17
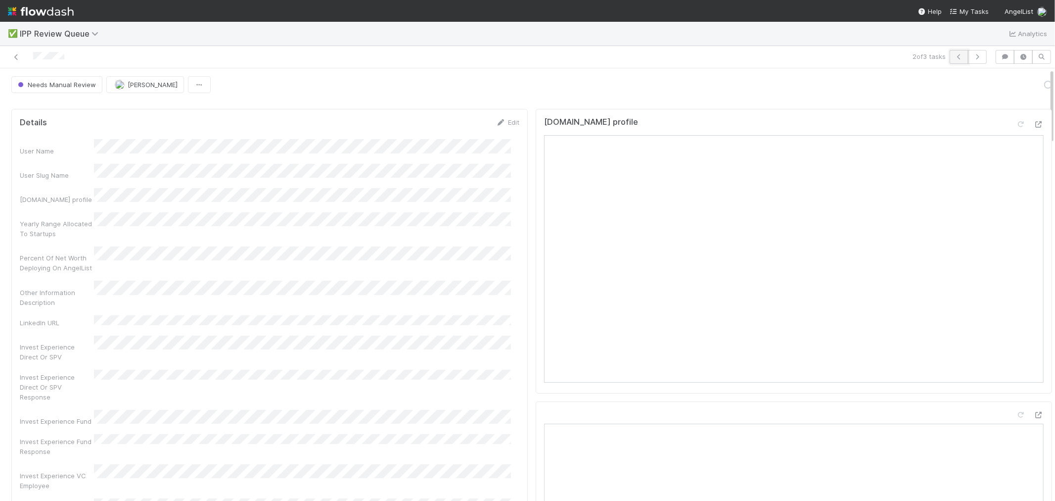
click at [954, 58] on icon "button" at bounding box center [959, 57] width 10 height 6
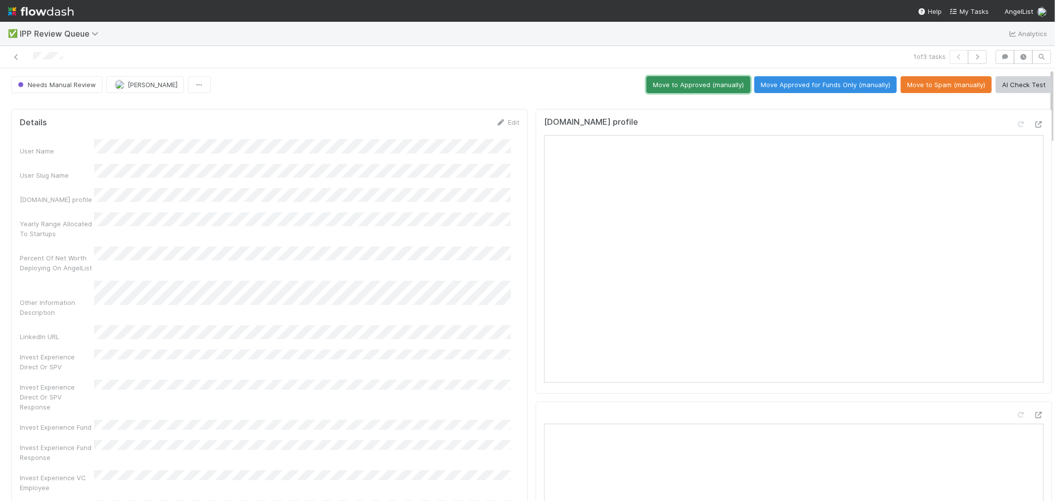
click at [710, 92] on button "Move to Approved (manually)" at bounding box center [698, 84] width 104 height 17
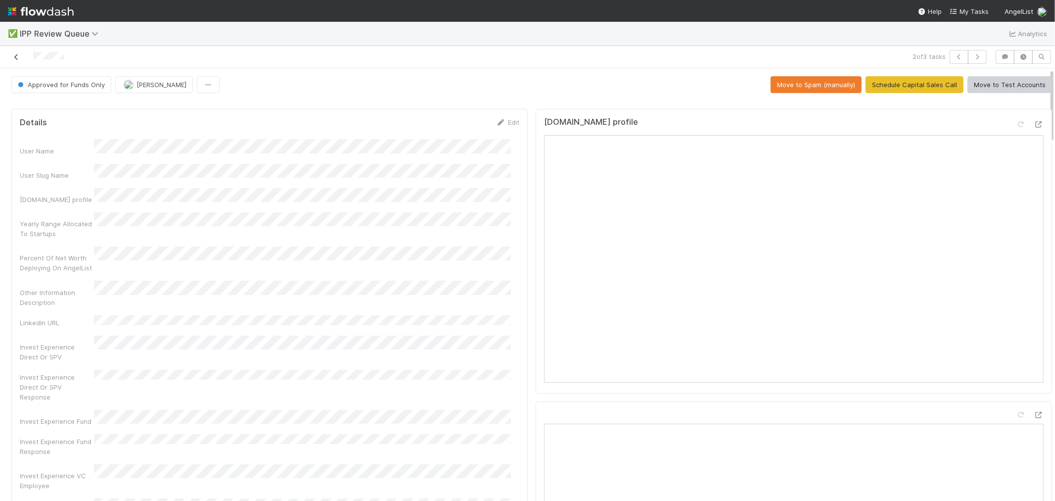
click at [15, 53] on link at bounding box center [16, 57] width 10 height 10
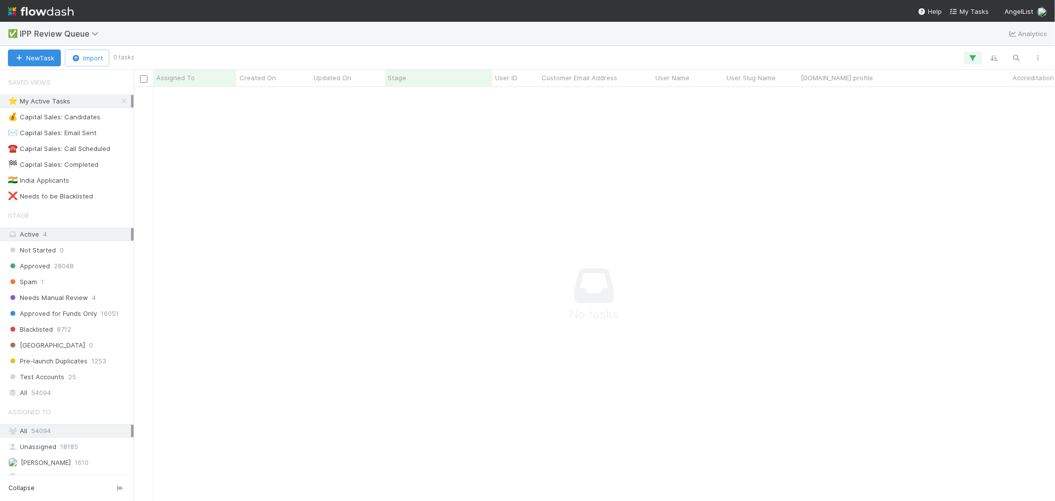
scroll to position [8, 8]
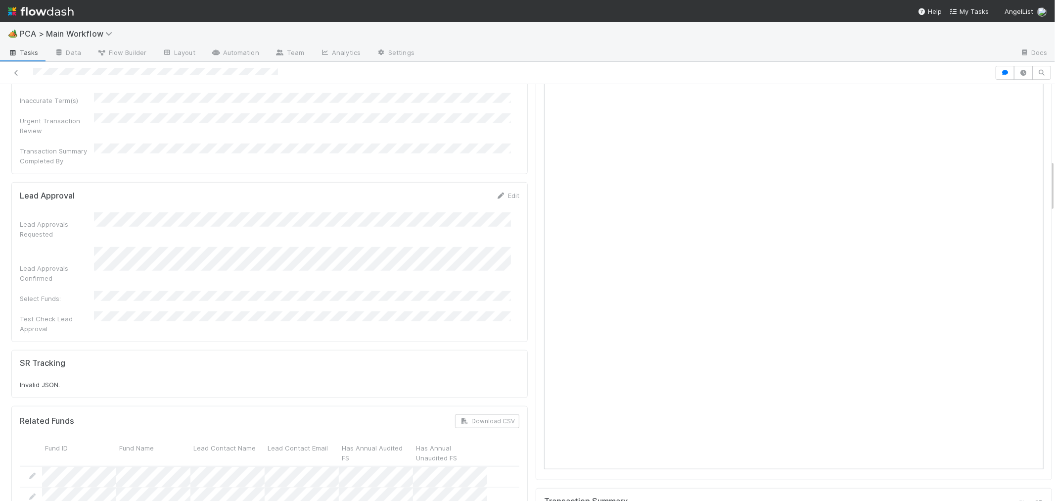
scroll to position [879, 0]
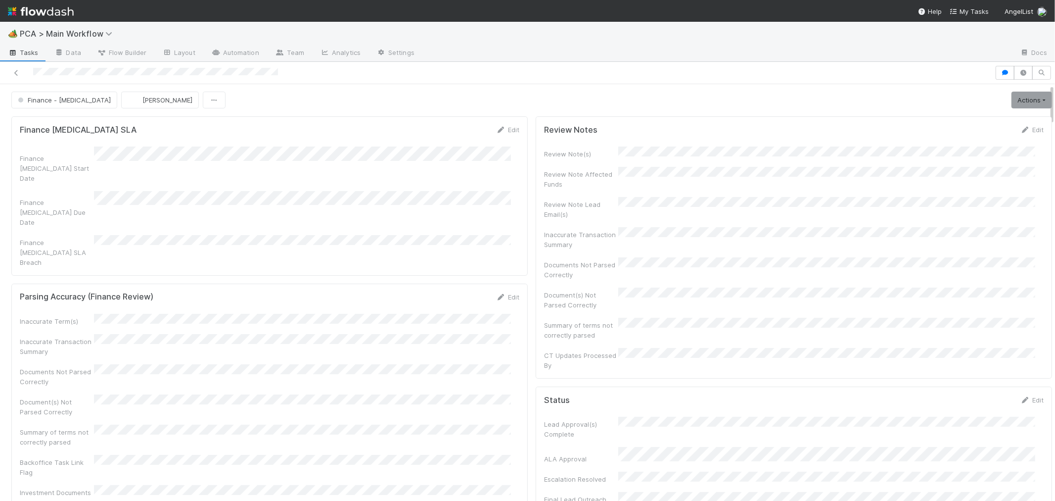
scroll to position [0, 0]
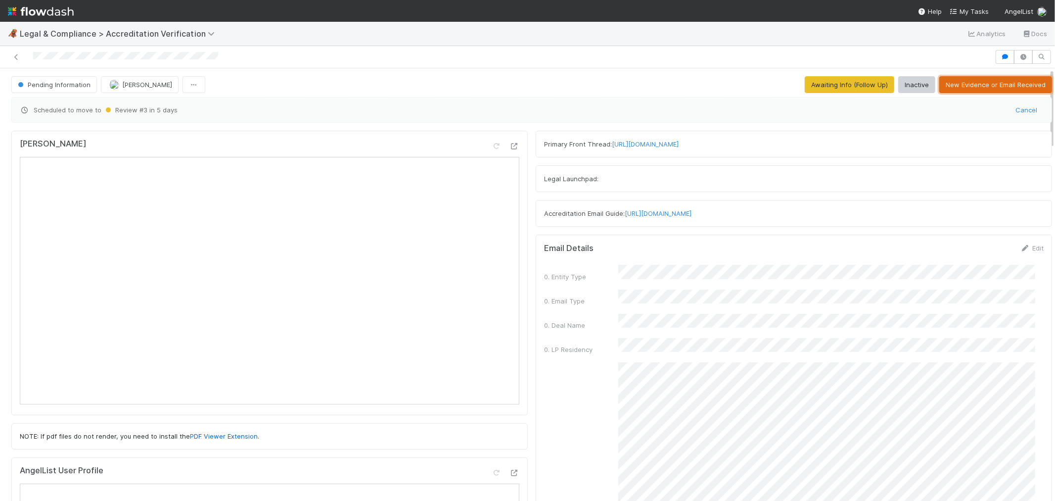
click at [942, 86] on button "New Evidence or Email Received" at bounding box center [995, 84] width 113 height 17
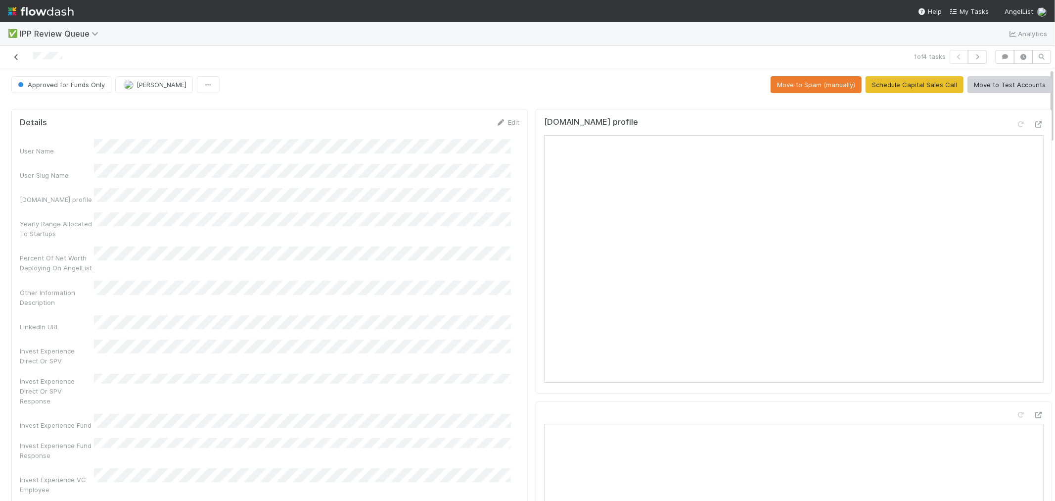
click at [17, 56] on icon at bounding box center [16, 57] width 10 height 6
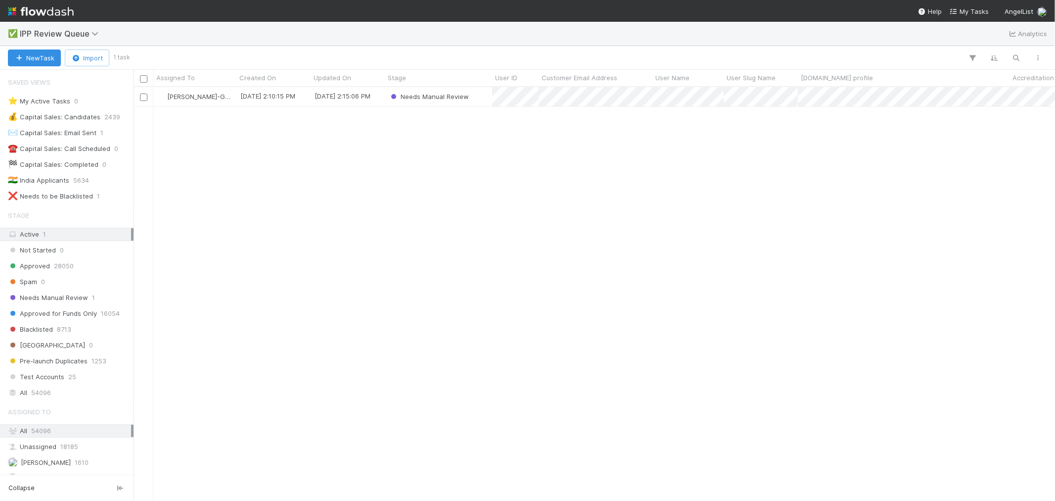
scroll to position [8, 8]
click at [85, 34] on span "IPP Review Queue" at bounding box center [62, 34] width 84 height 10
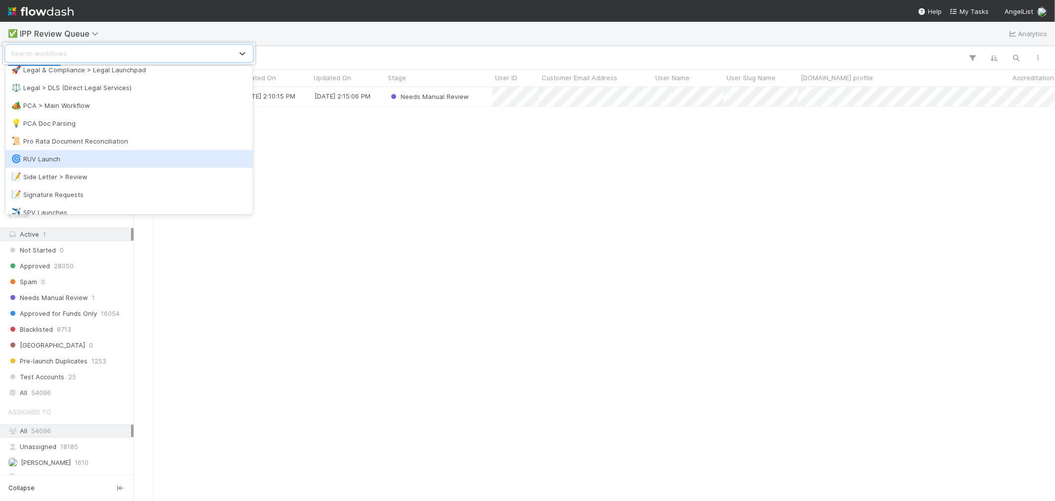
scroll to position [402, 0]
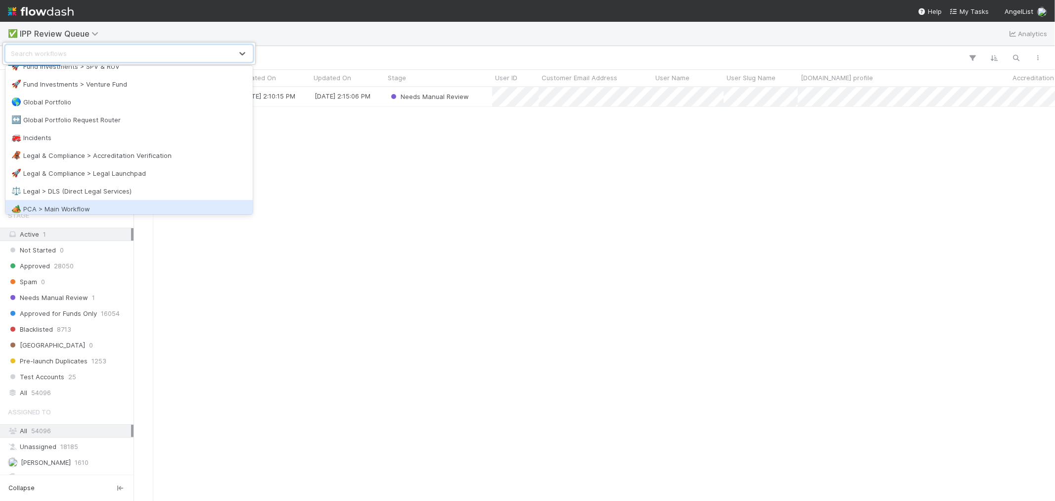
click at [71, 210] on div "🏕️ PCA > Main Workflow" at bounding box center [128, 209] width 235 height 10
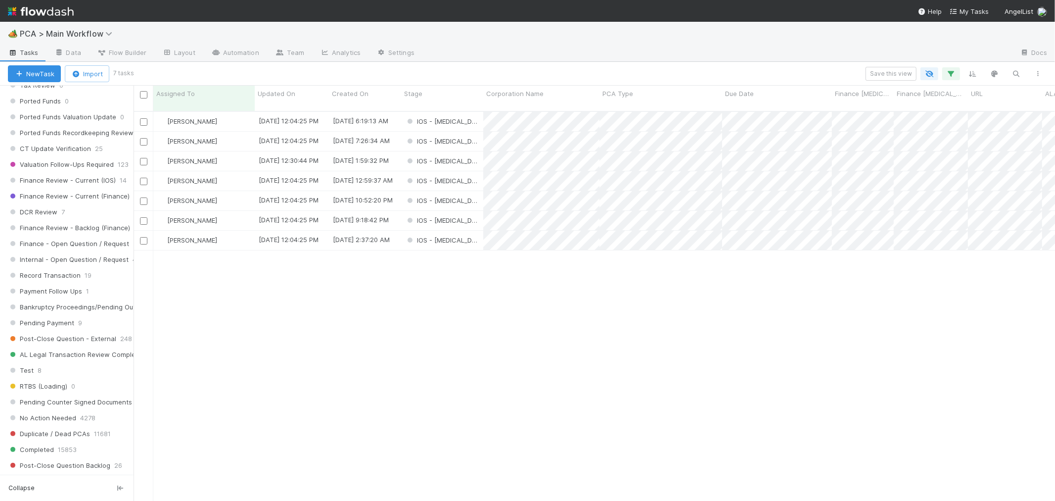
scroll to position [1354, 0]
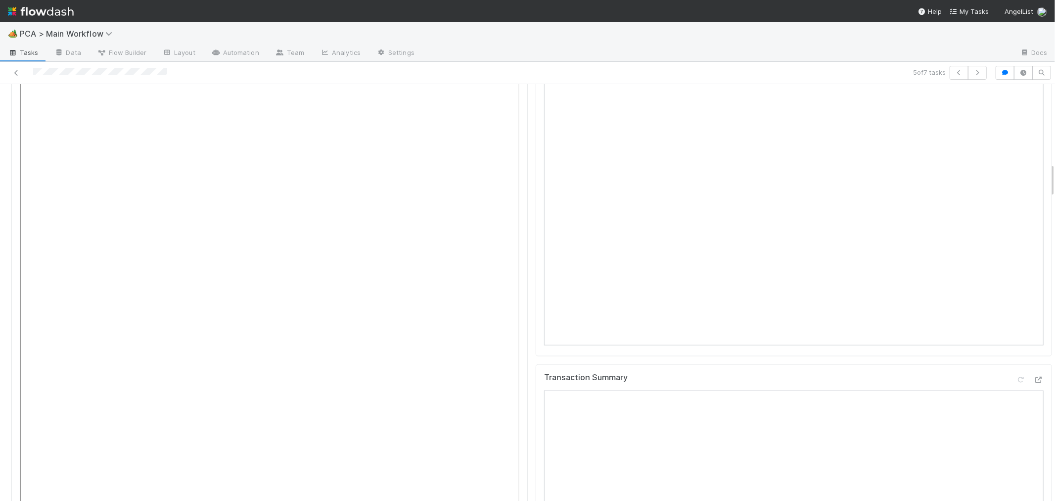
scroll to position [934, 0]
